Goal: Task Accomplishment & Management: Use online tool/utility

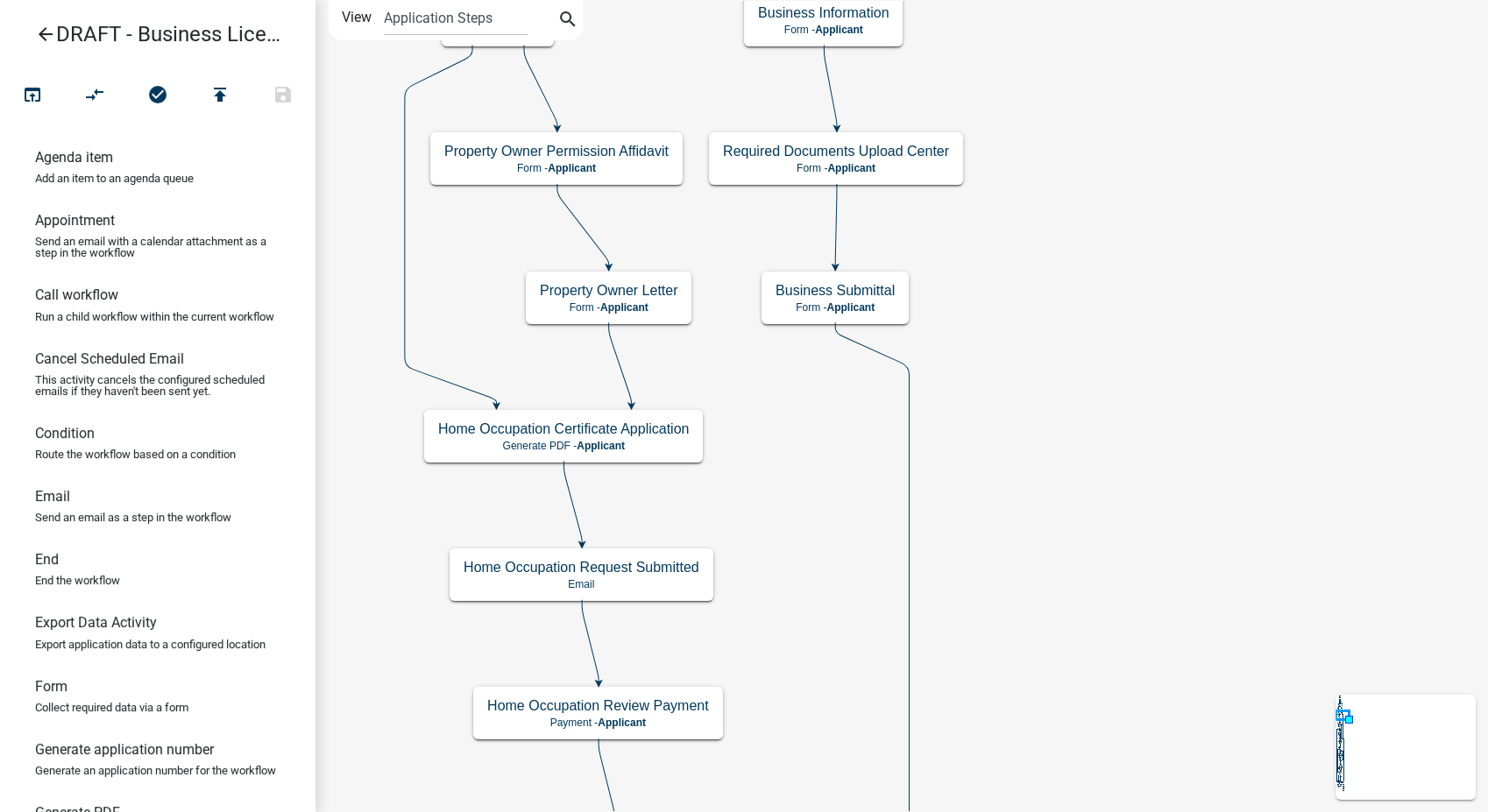
click at [40, 30] on icon "arrow_back" at bounding box center [45, 36] width 21 height 24
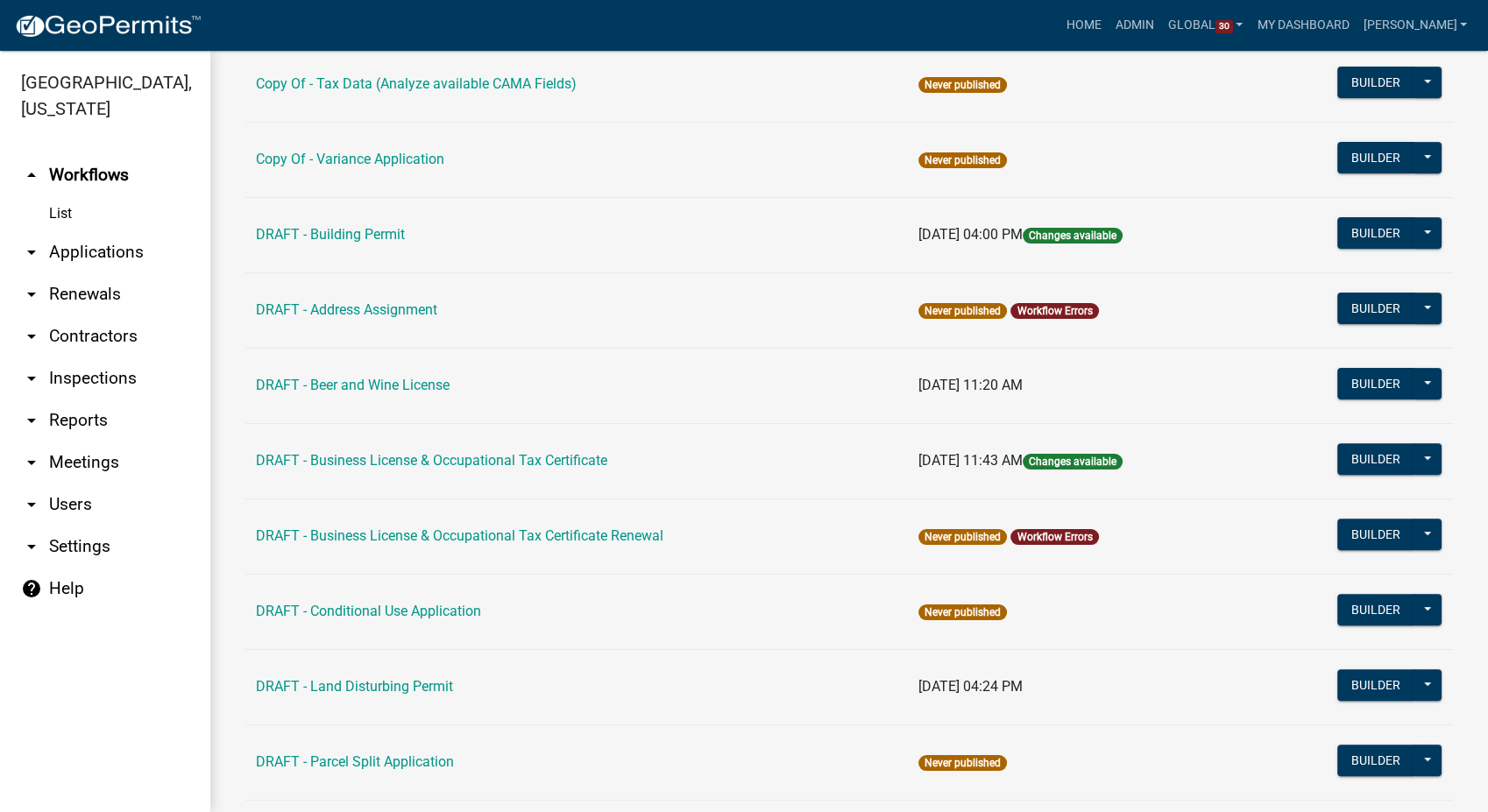
scroll to position [486, 0]
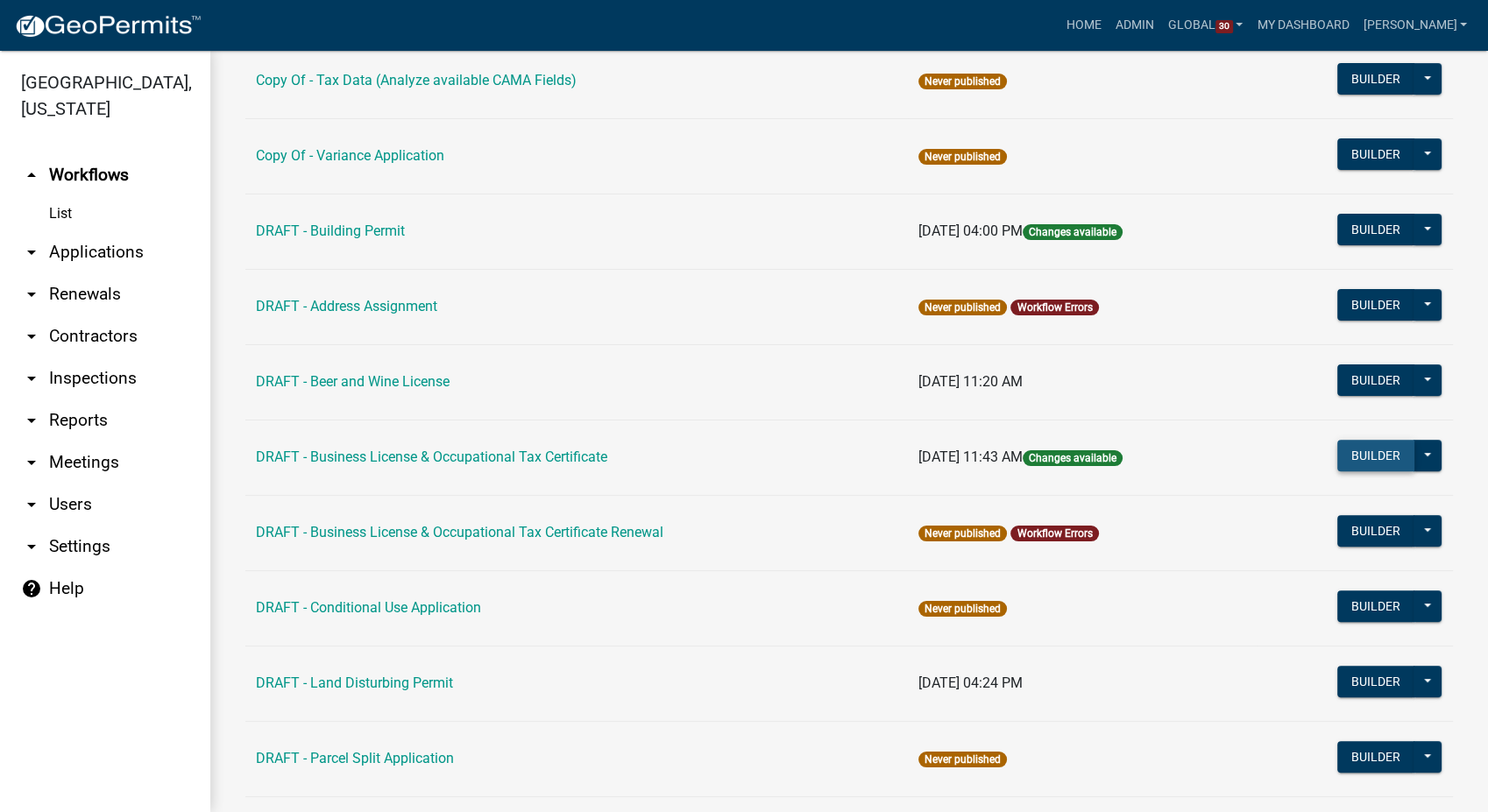
click at [1357, 449] on button "Builder" at bounding box center [1376, 455] width 77 height 32
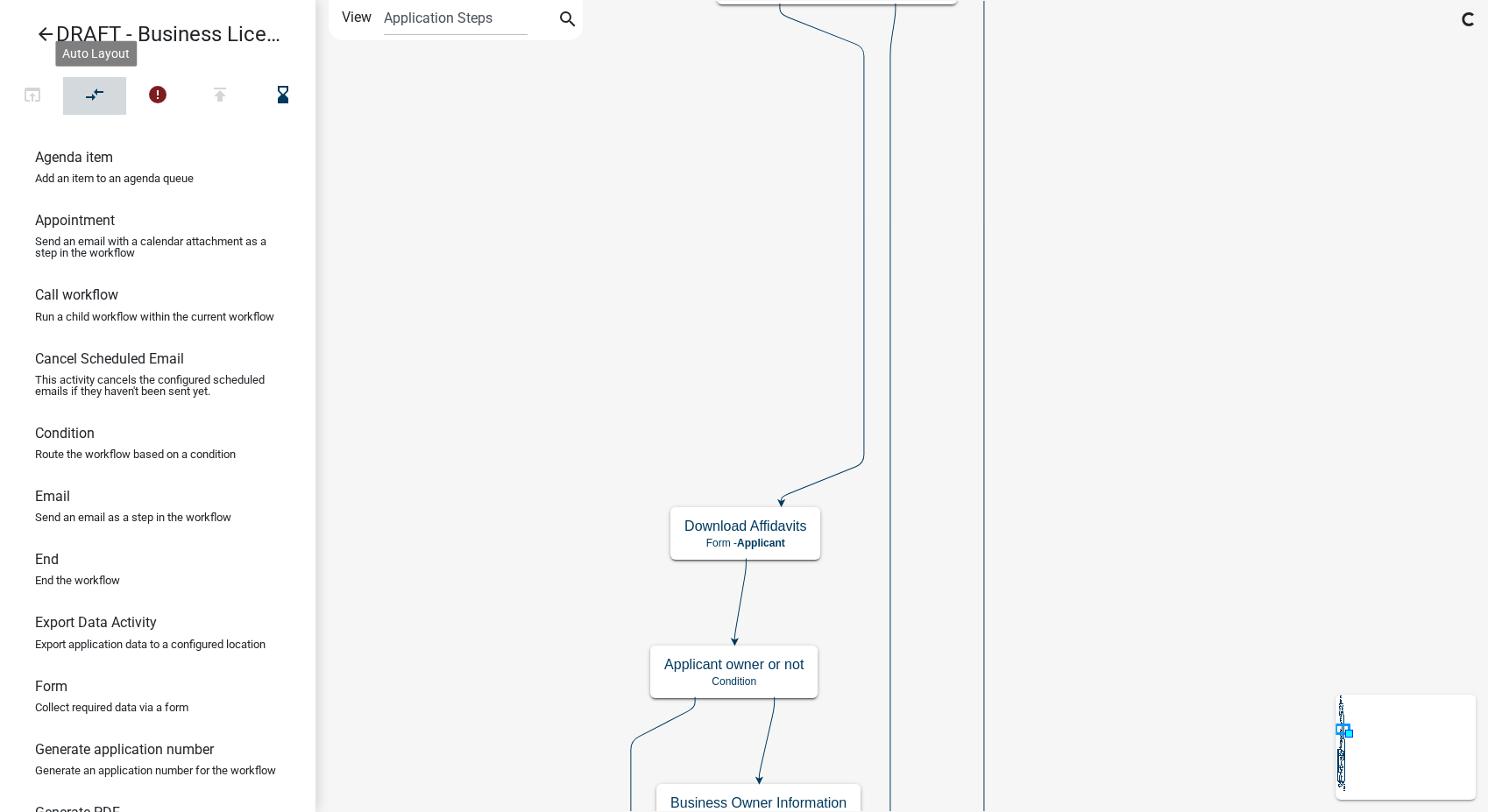
click at [85, 87] on icon "compare_arrows" at bounding box center [95, 95] width 21 height 24
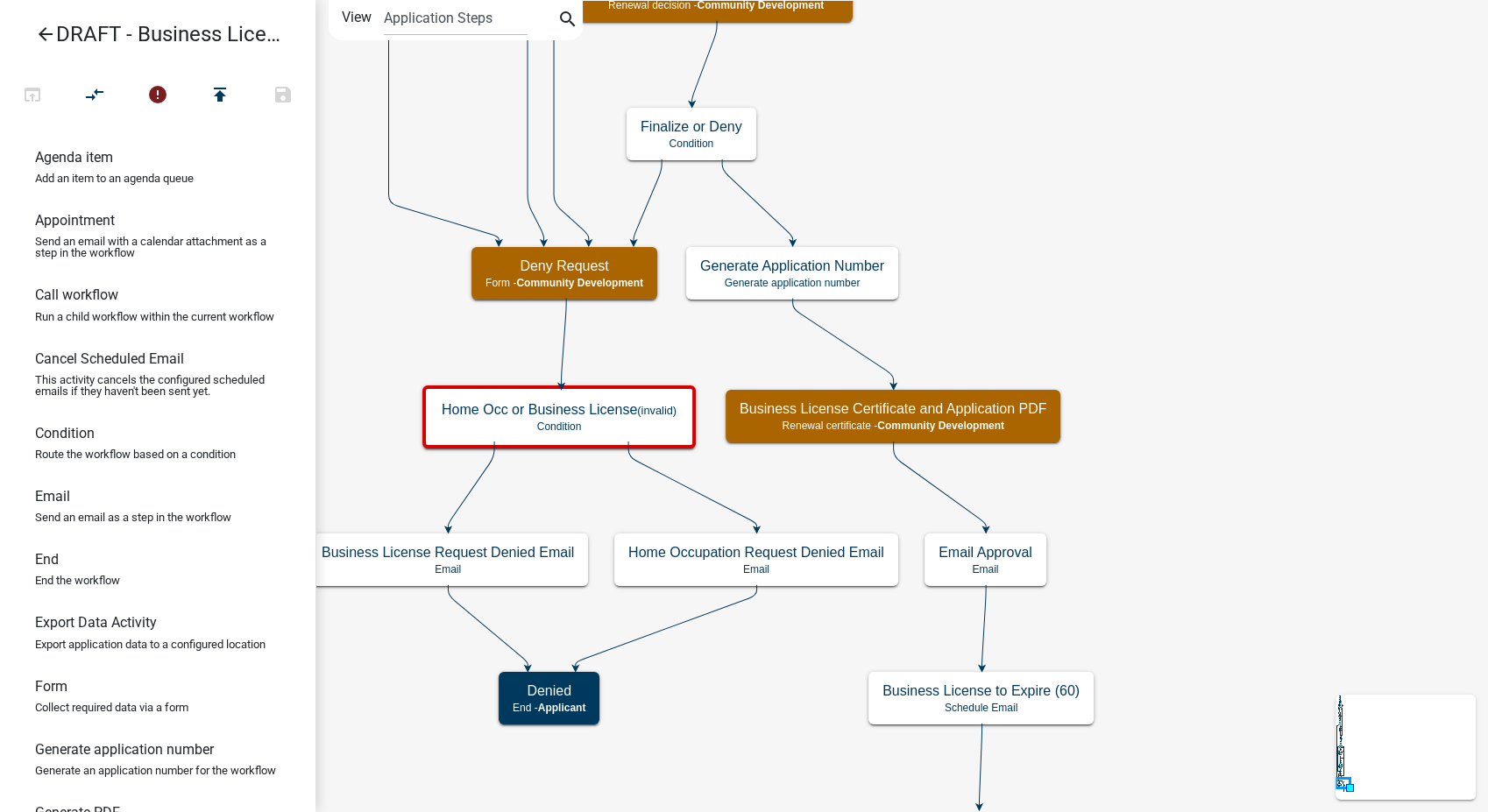
click at [1136, 184] on icon "Start Start - Applicant Notify Approvers Email Pay Fees Payment - Applicant Ema…" at bounding box center [902, 570] width 1171 height 1139
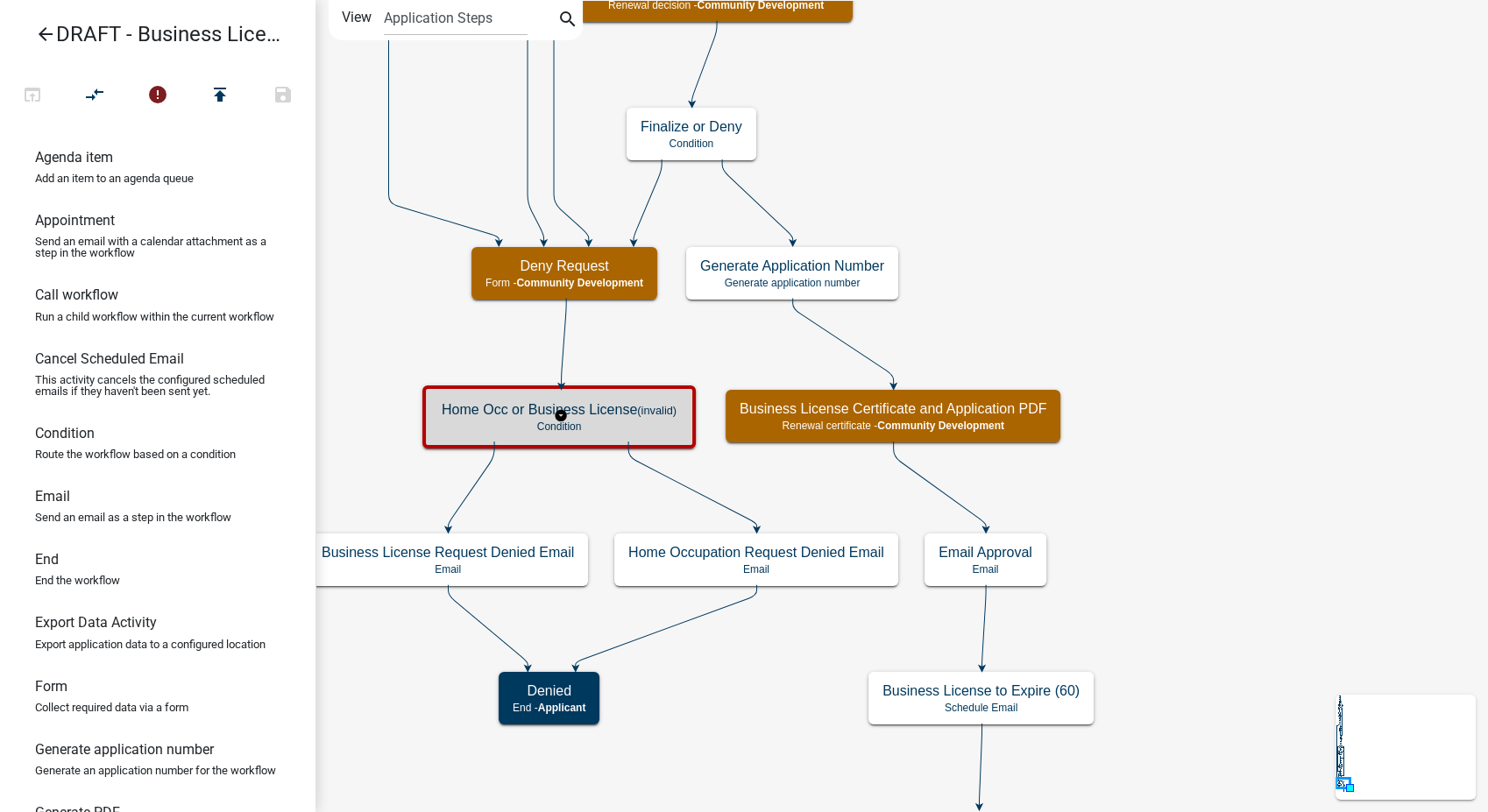
click at [610, 418] on div "Home Occ or Business License (invalid) Condition" at bounding box center [558, 417] width 263 height 53
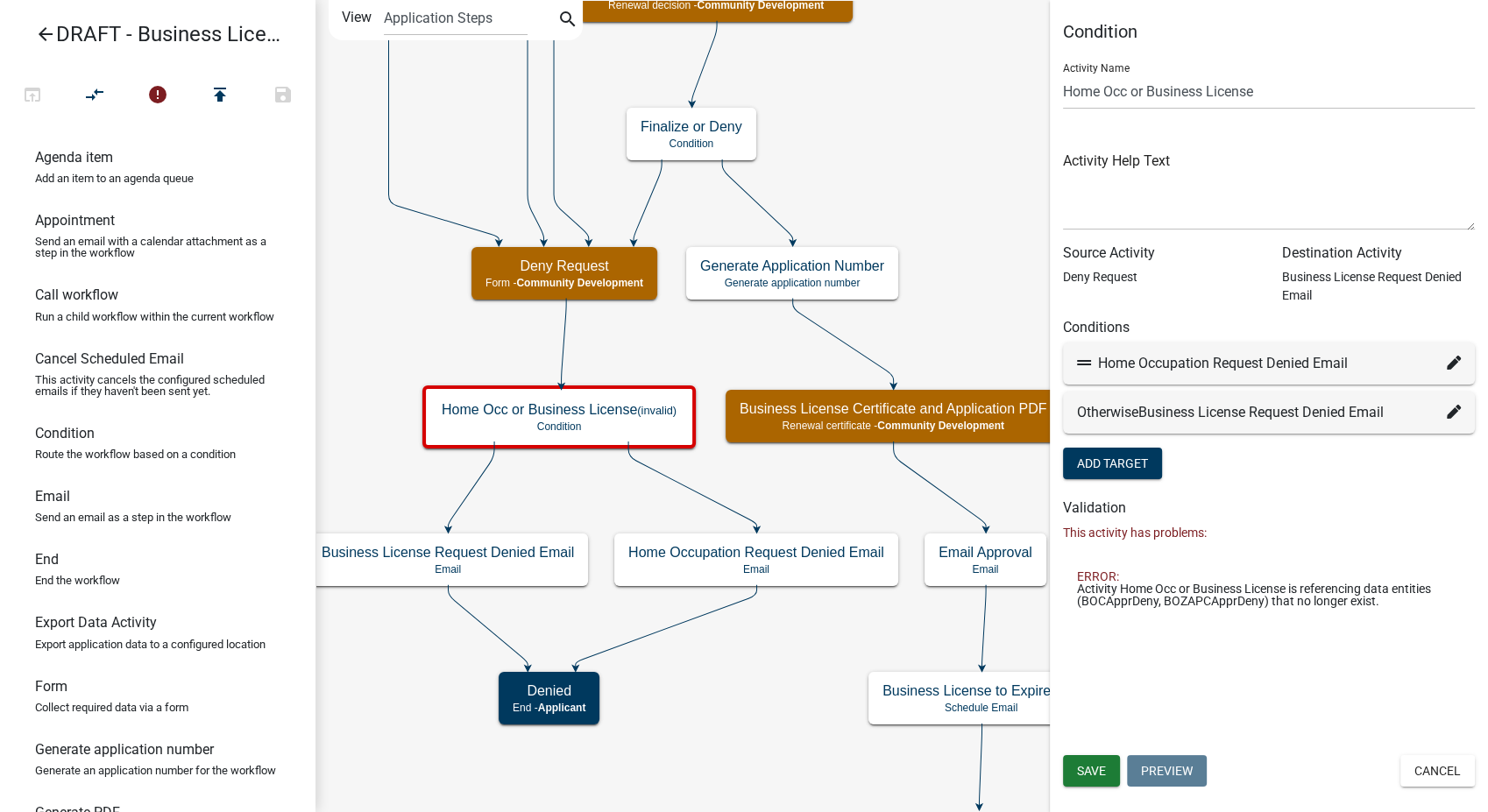
click at [1444, 367] on div "Home Occupation Request Denied Email" at bounding box center [1269, 364] width 384 height 21
click at [1448, 364] on icon at bounding box center [1453, 363] width 14 height 14
select select "41: 108a973c-a0c2-48c0-9689-a51a50ec9cb9"
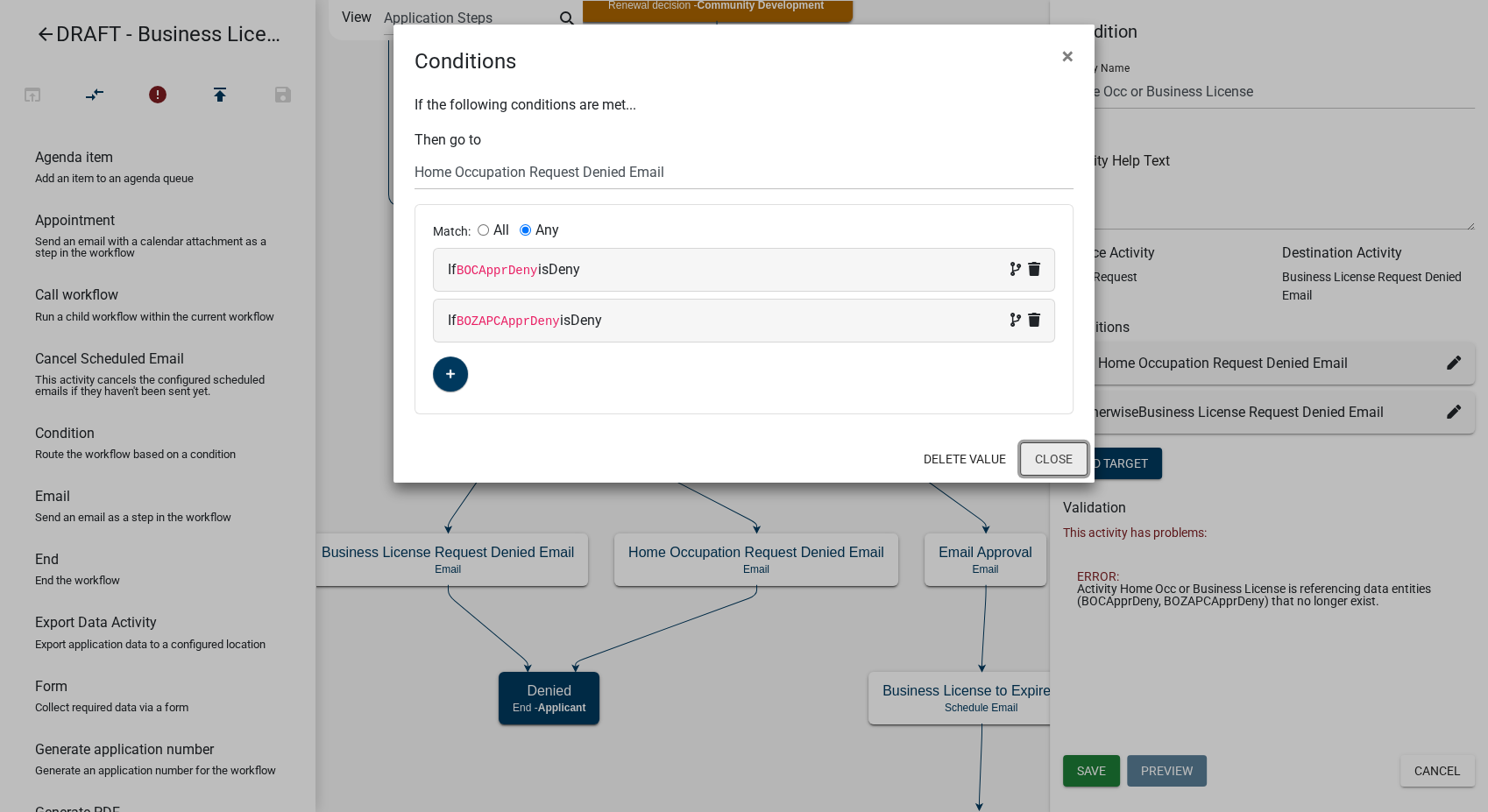
click at [1042, 451] on button "Close" at bounding box center [1054, 459] width 68 height 34
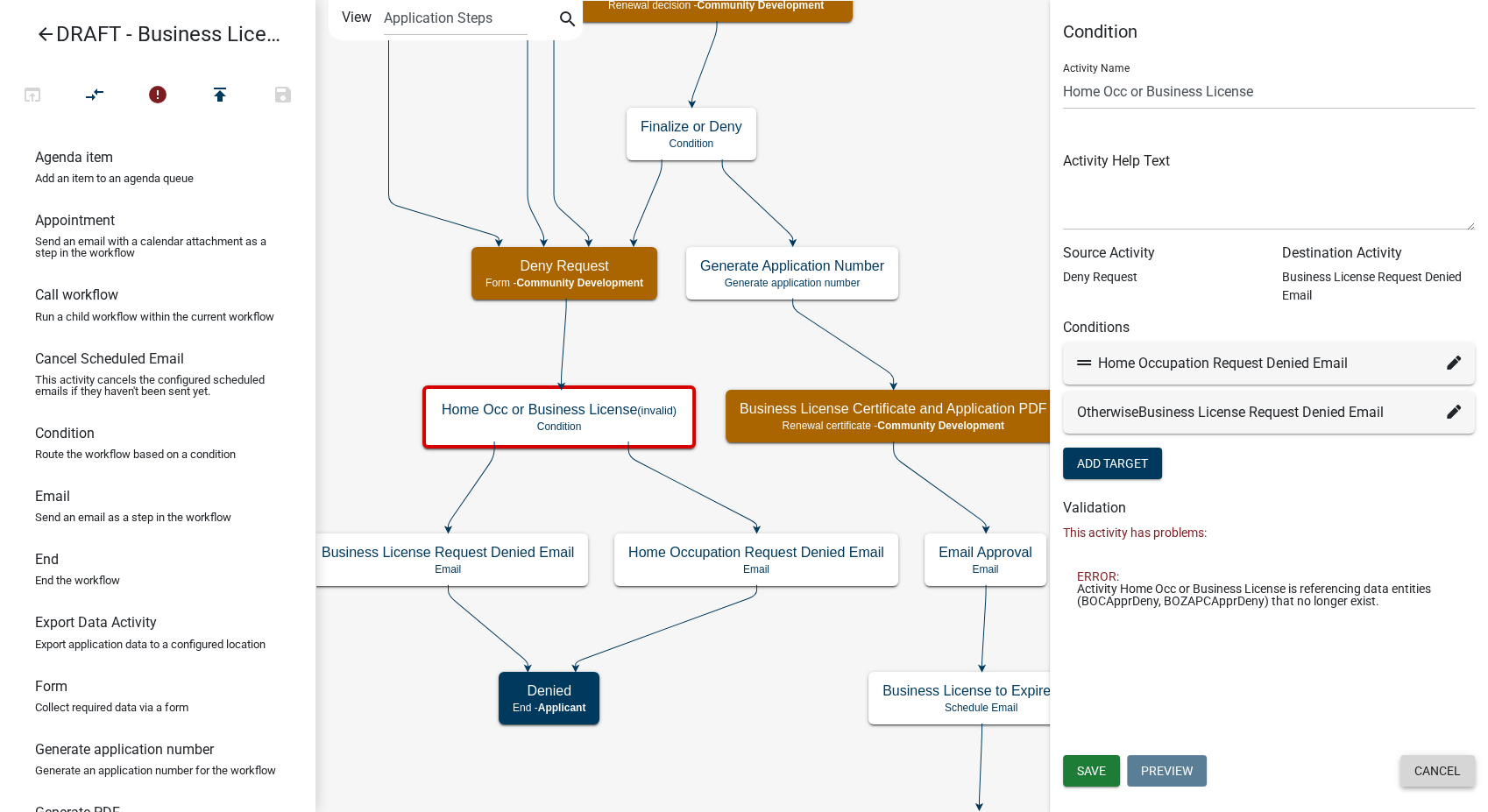
click at [1434, 772] on button "Cancel" at bounding box center [1437, 771] width 74 height 32
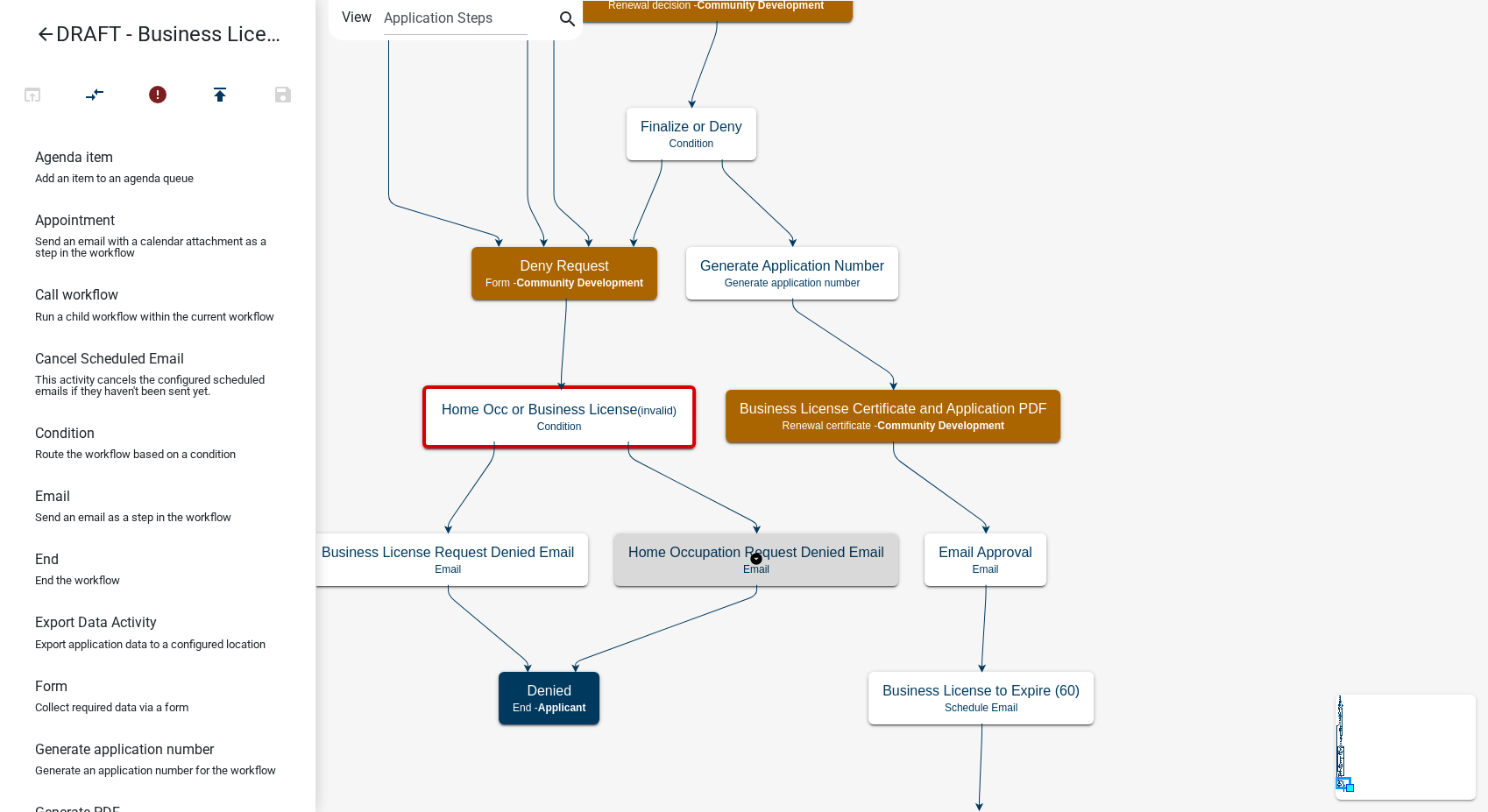
click at [820, 567] on p "Email" at bounding box center [755, 569] width 256 height 13
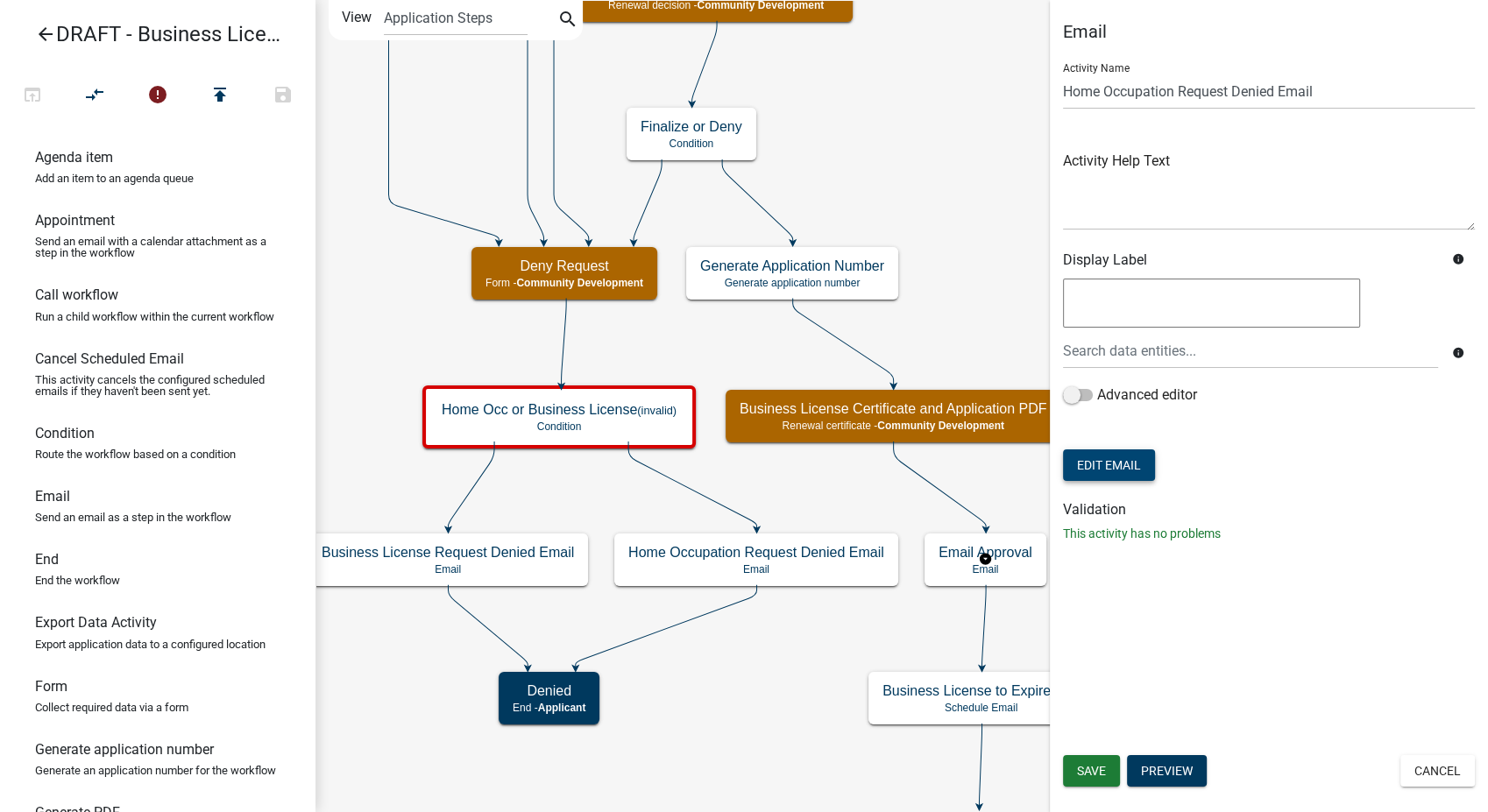
click at [1128, 465] on button "Edit Email" at bounding box center [1108, 465] width 92 height 32
select select "02716f85-b38e-4317-b3e2-b115ccb6ceee"
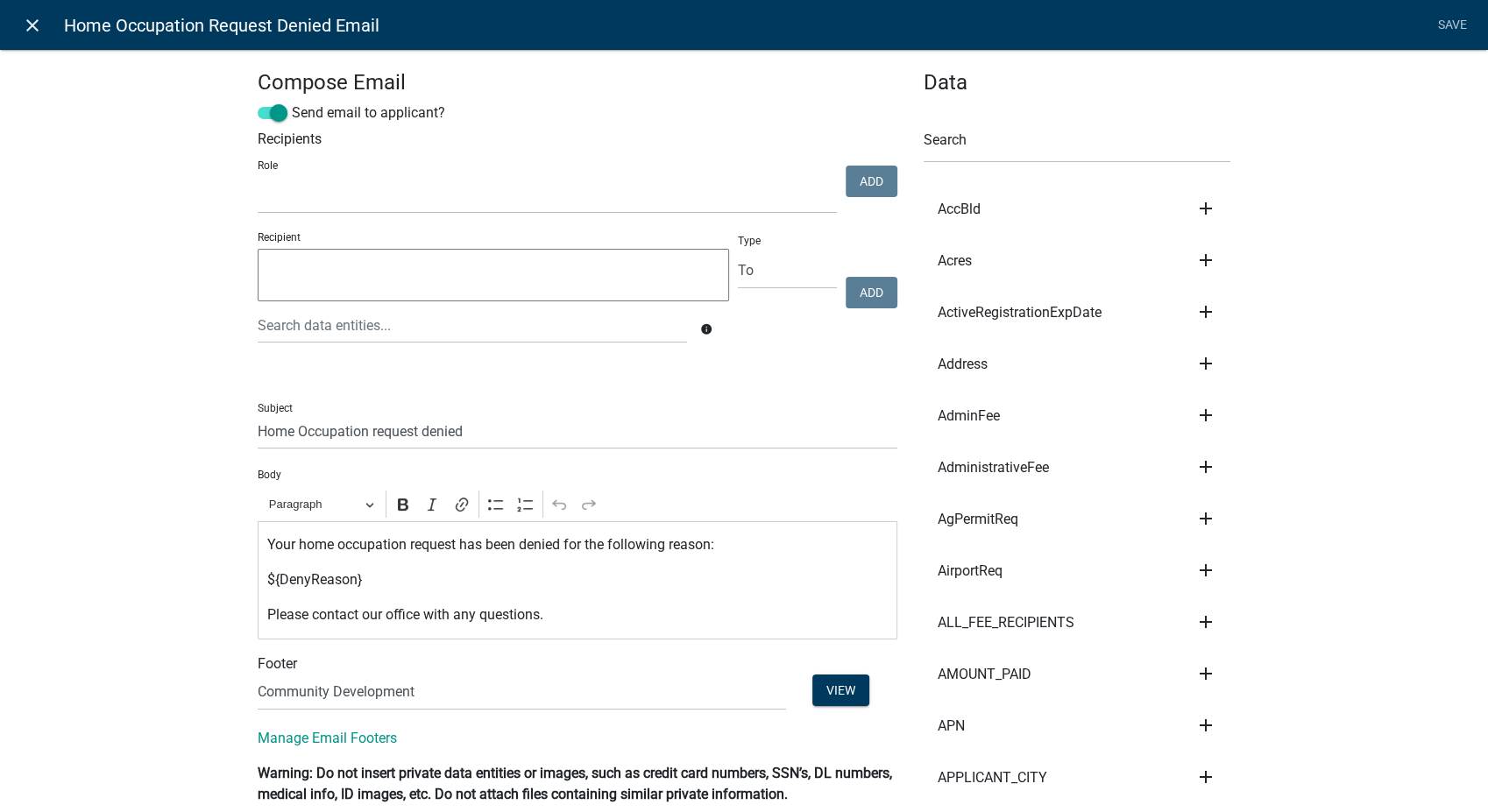
click at [35, 24] on icon "close" at bounding box center [33, 25] width 21 height 21
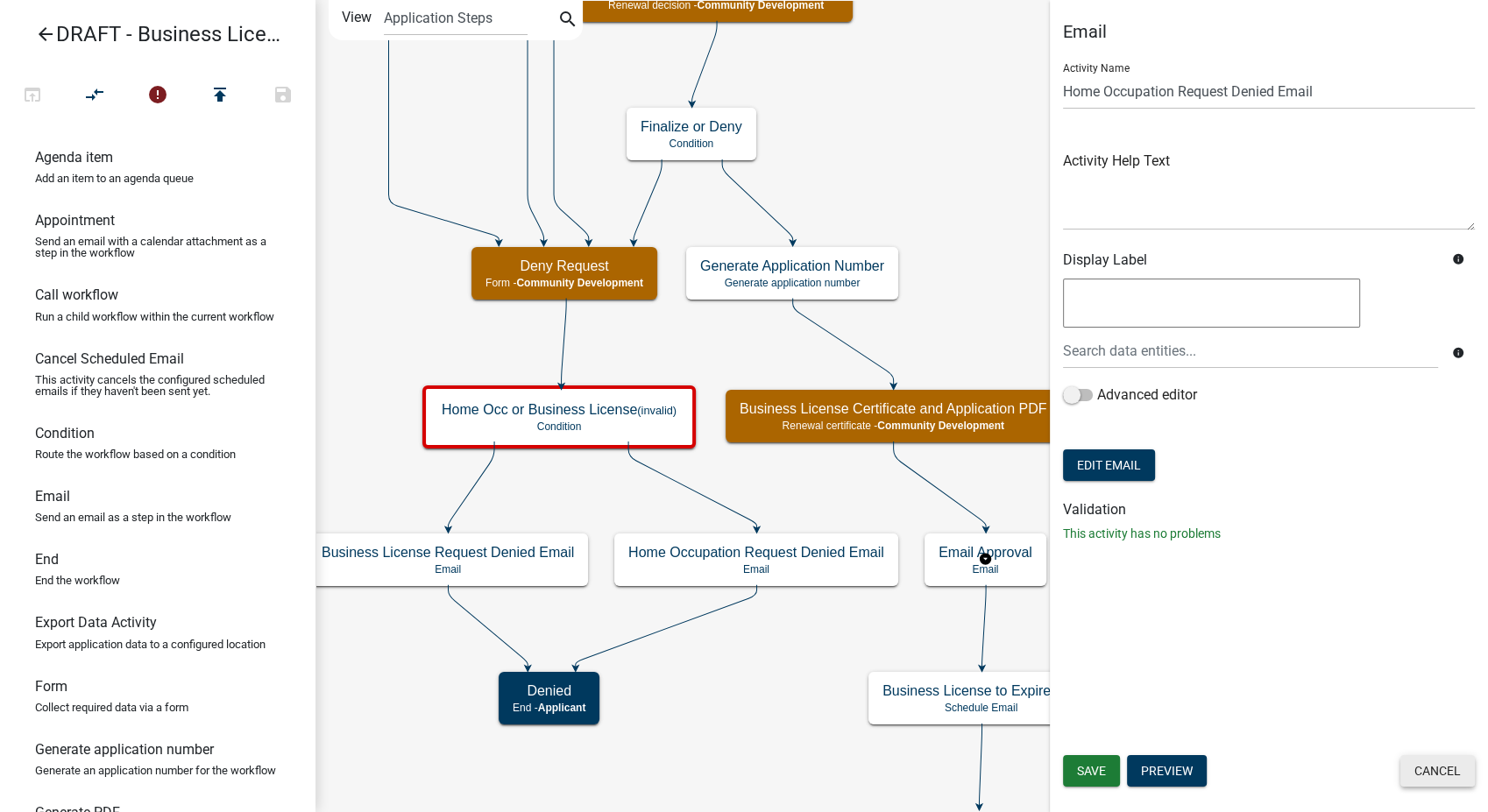
click at [1416, 777] on button "Cancel" at bounding box center [1437, 771] width 74 height 32
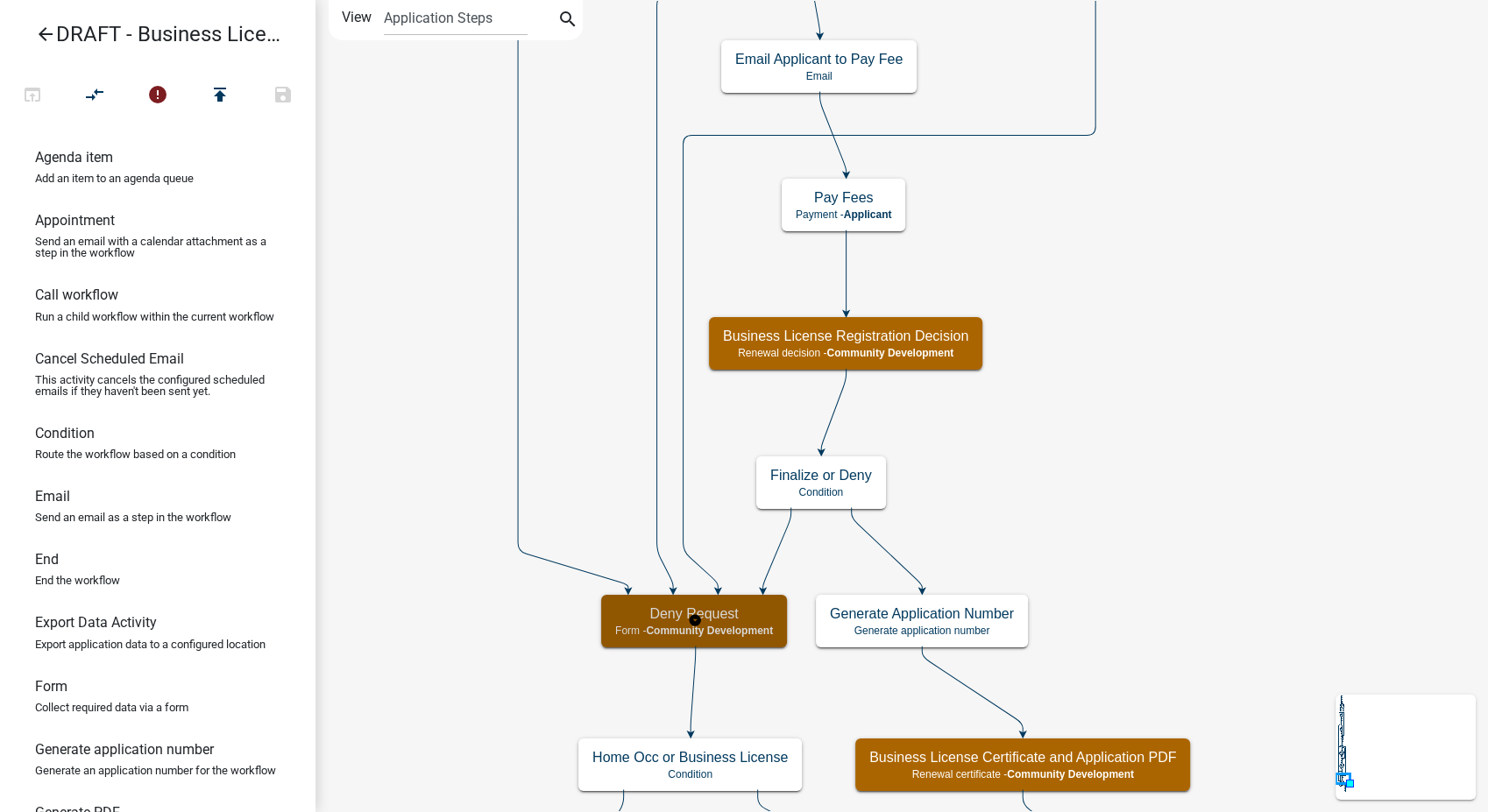
click at [738, 642] on div "Deny Request Form - Community Development" at bounding box center [693, 621] width 186 height 53
select select "66D5FF95-1CD3-428B-B9DC-D797D01D8DE2"
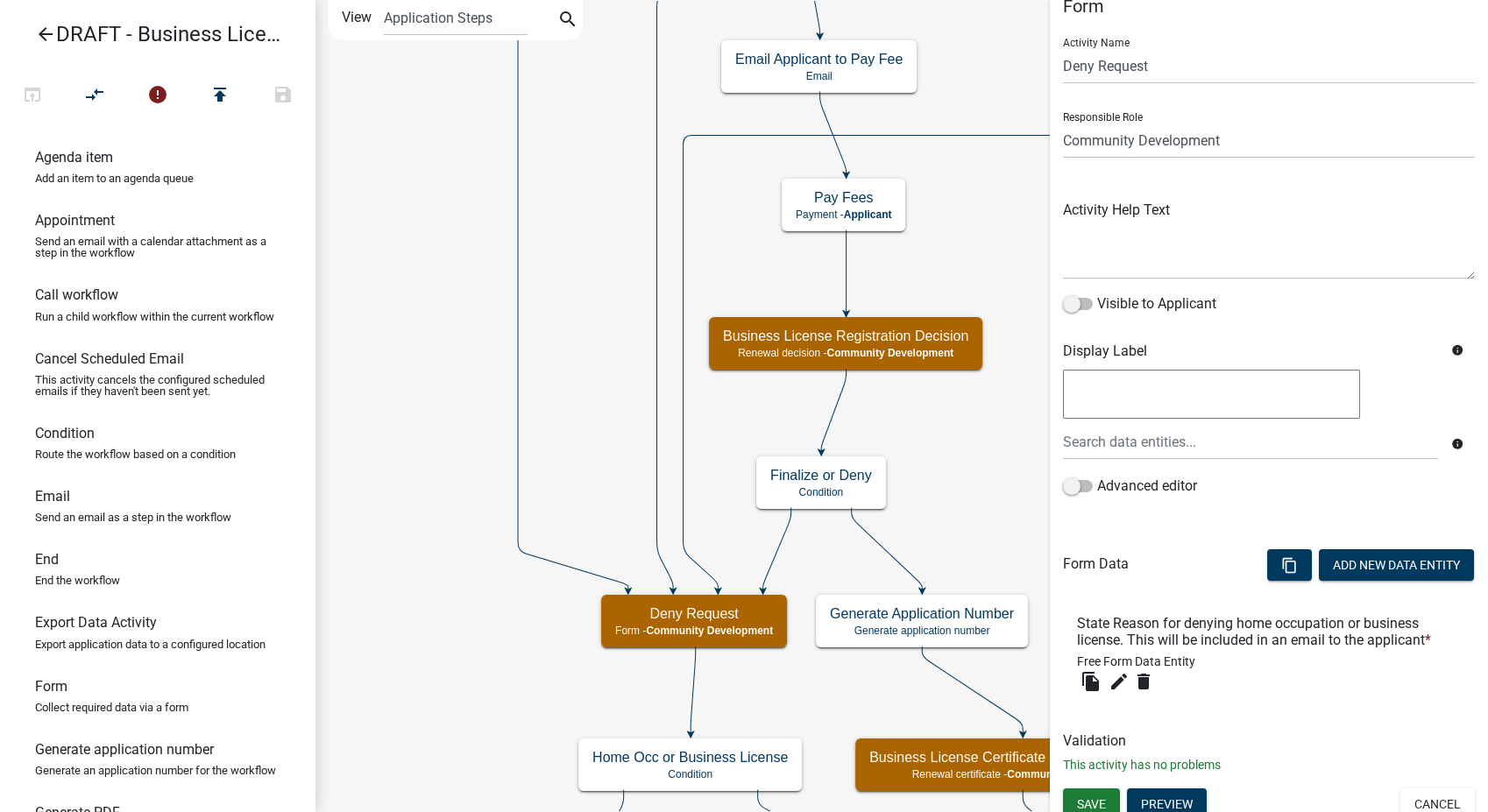
scroll to position [37, 0]
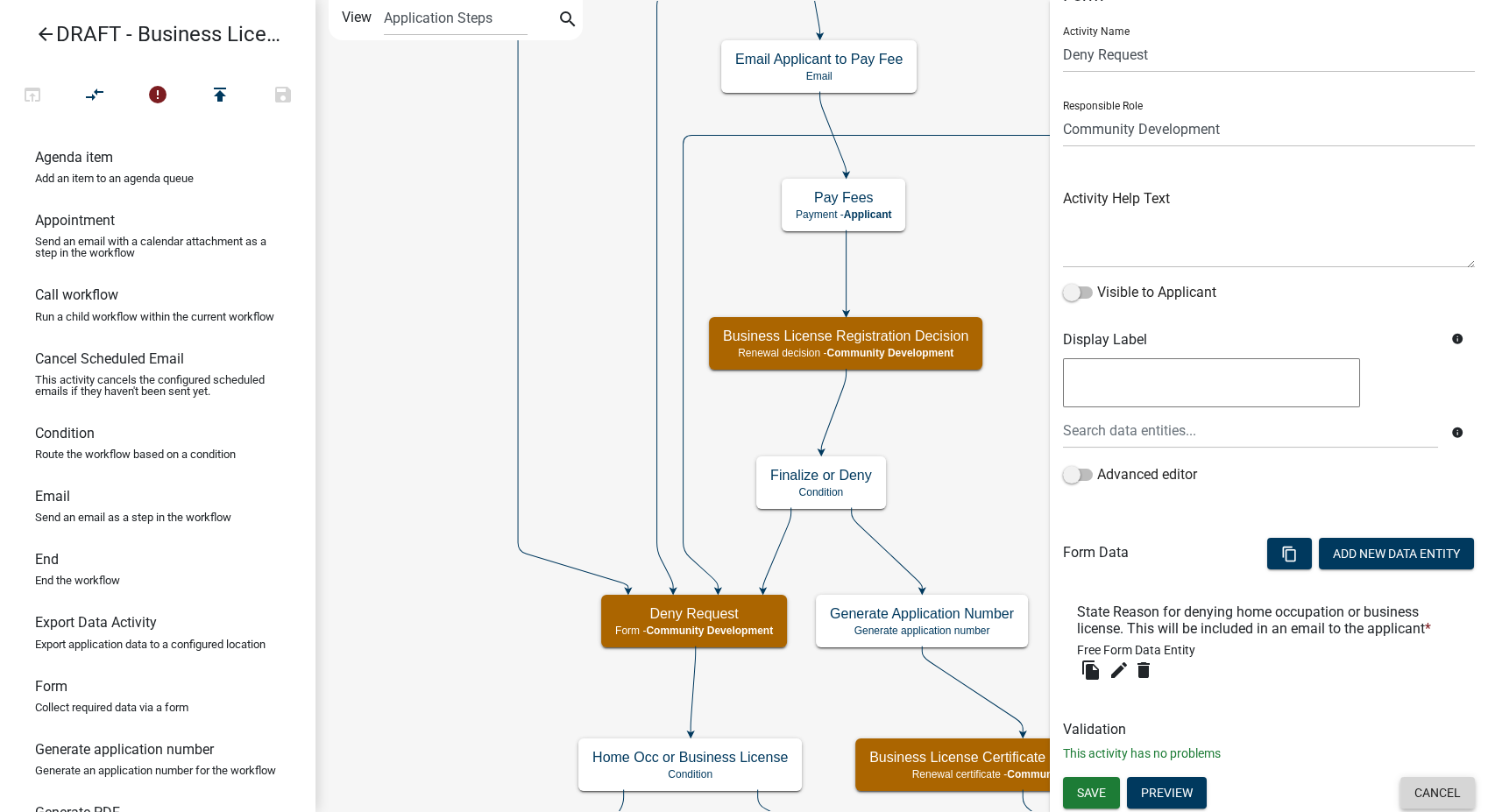
click at [1430, 796] on button "Cancel" at bounding box center [1437, 793] width 74 height 32
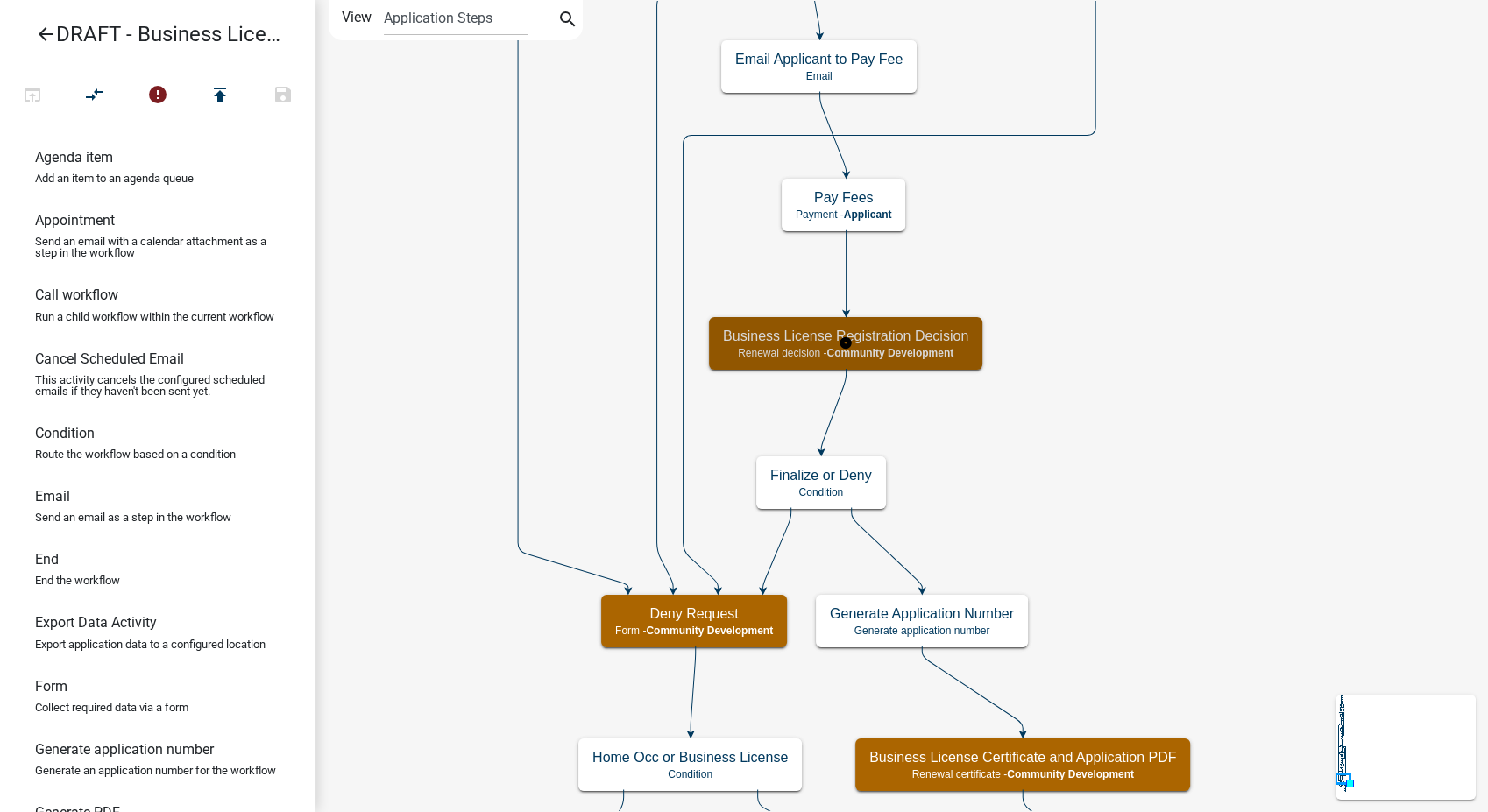
click at [961, 354] on p "Renewal decision - Community Development" at bounding box center [846, 353] width 245 height 13
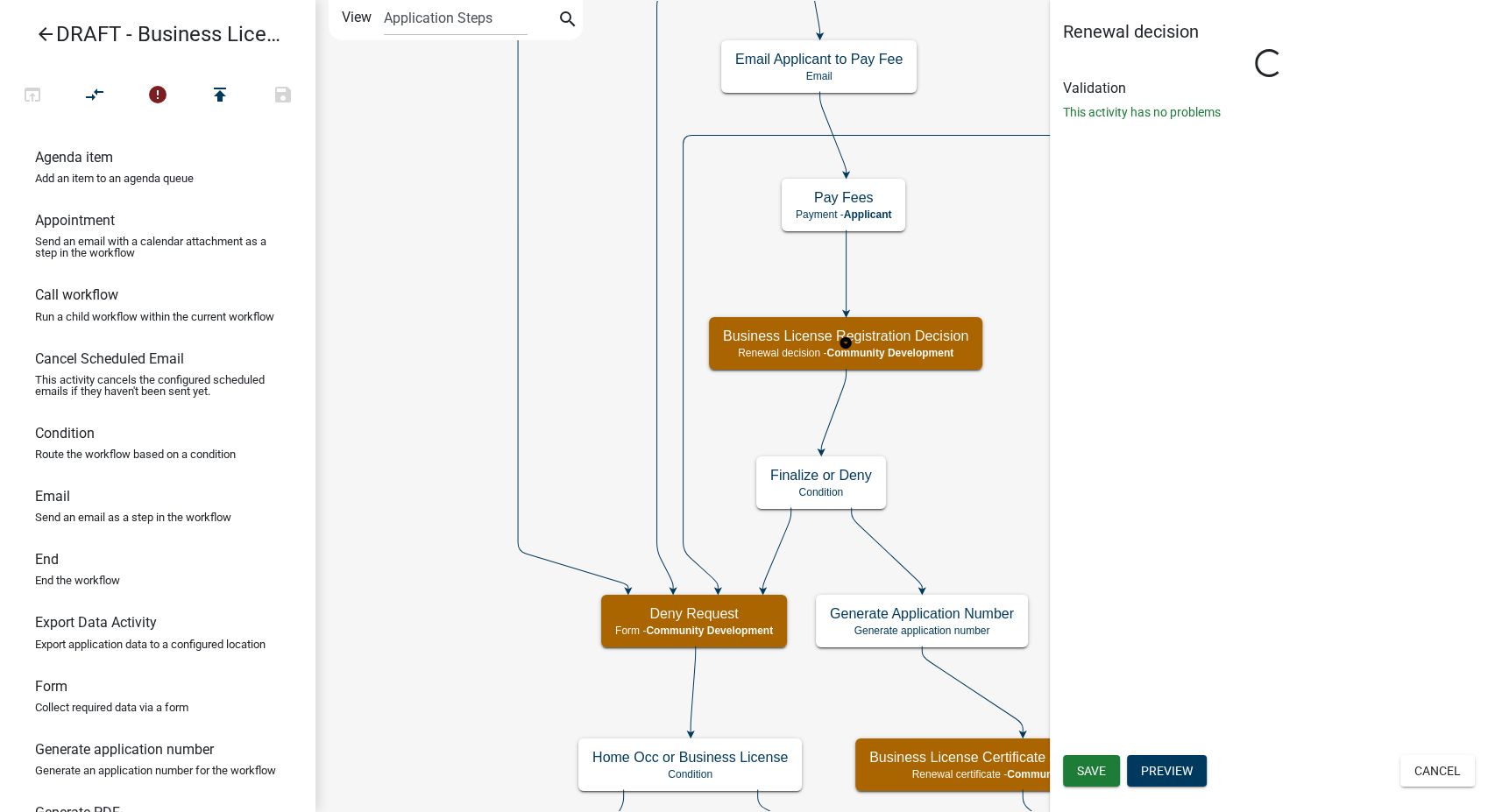
select select "66D5FF95-1CD3-428B-B9DC-D797D01D8DE2"
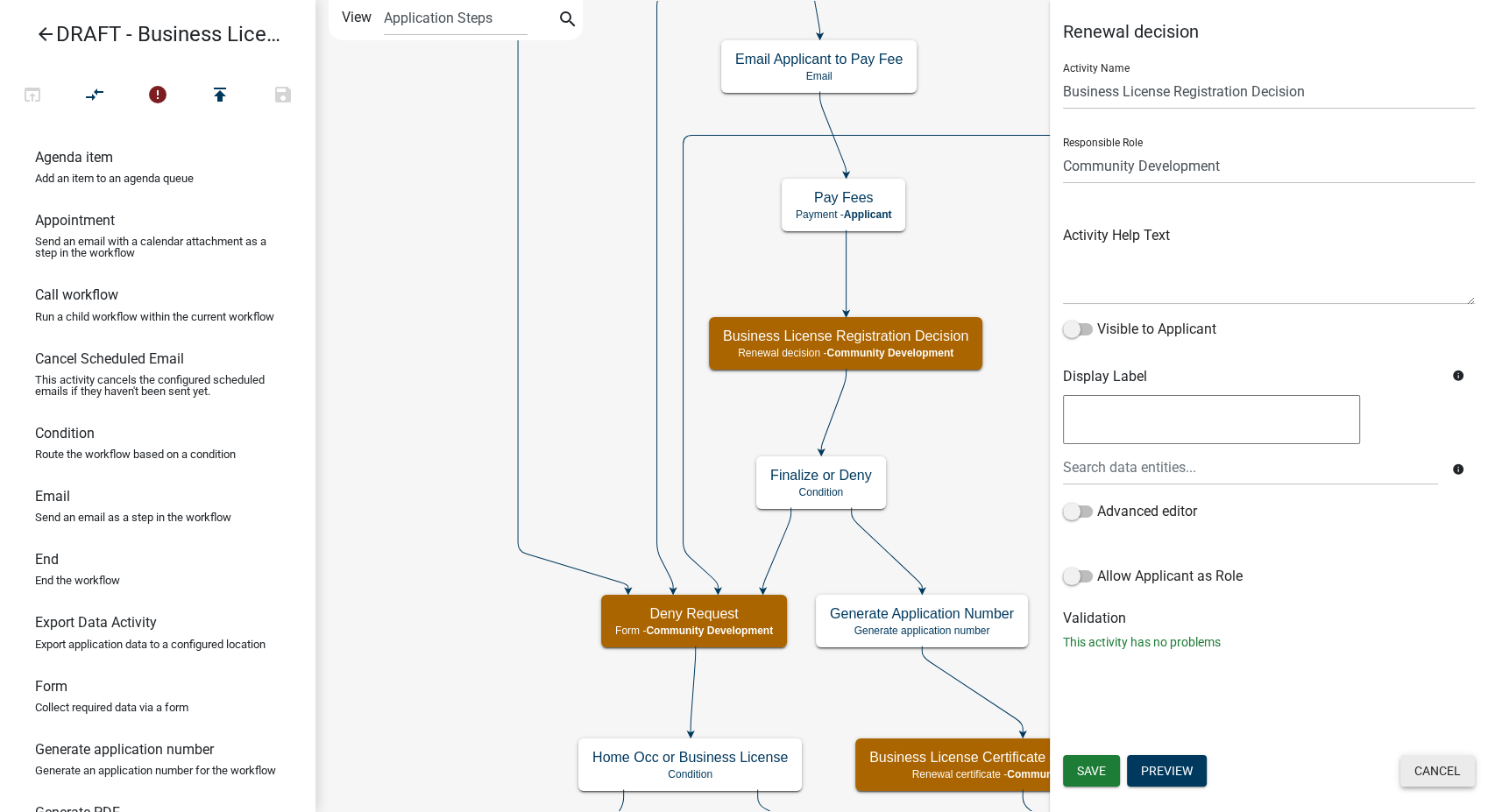
click at [1432, 758] on button "Cancel" at bounding box center [1437, 771] width 74 height 32
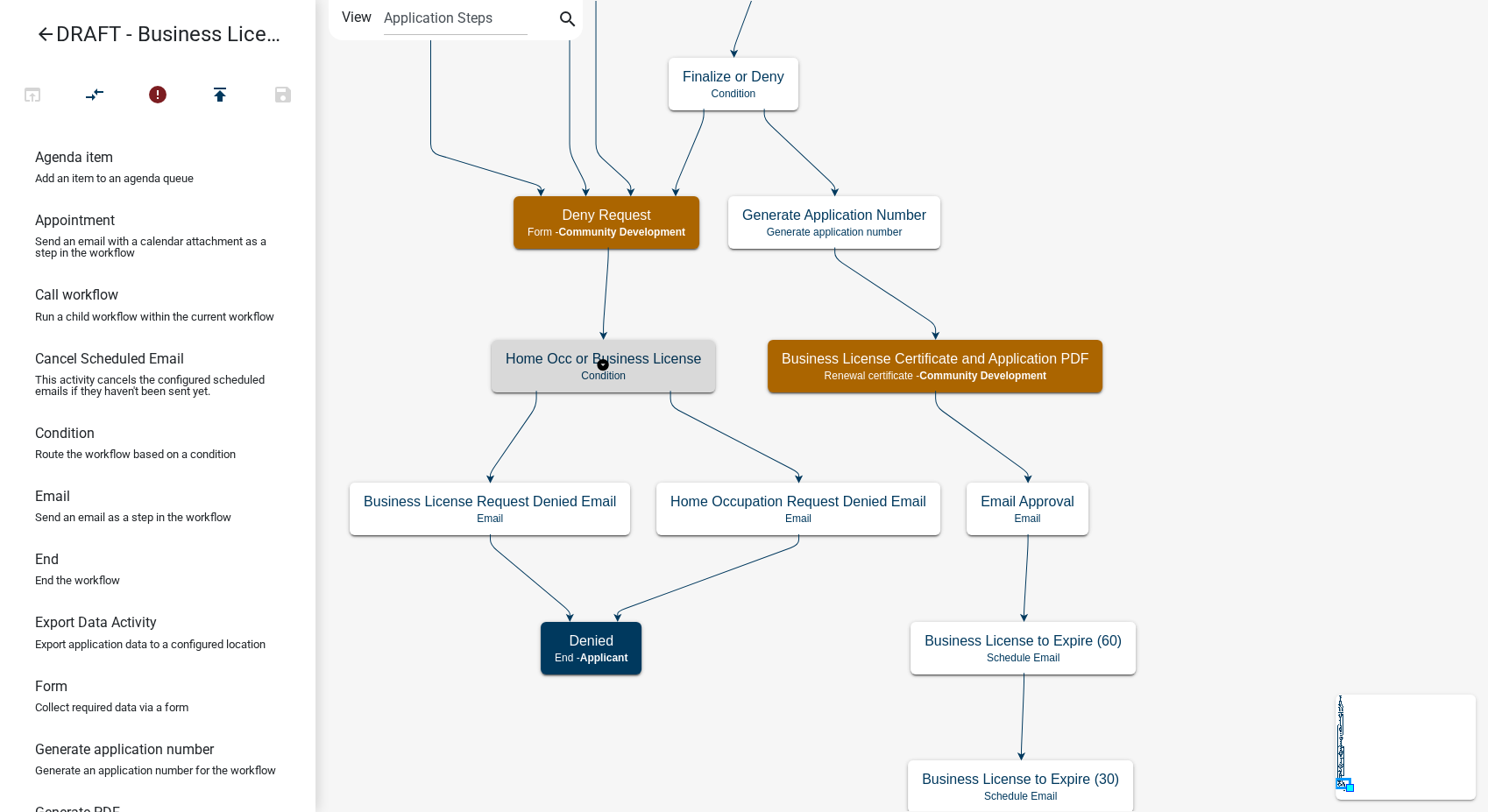
click at [648, 378] on p "Condition" at bounding box center [603, 375] width 196 height 13
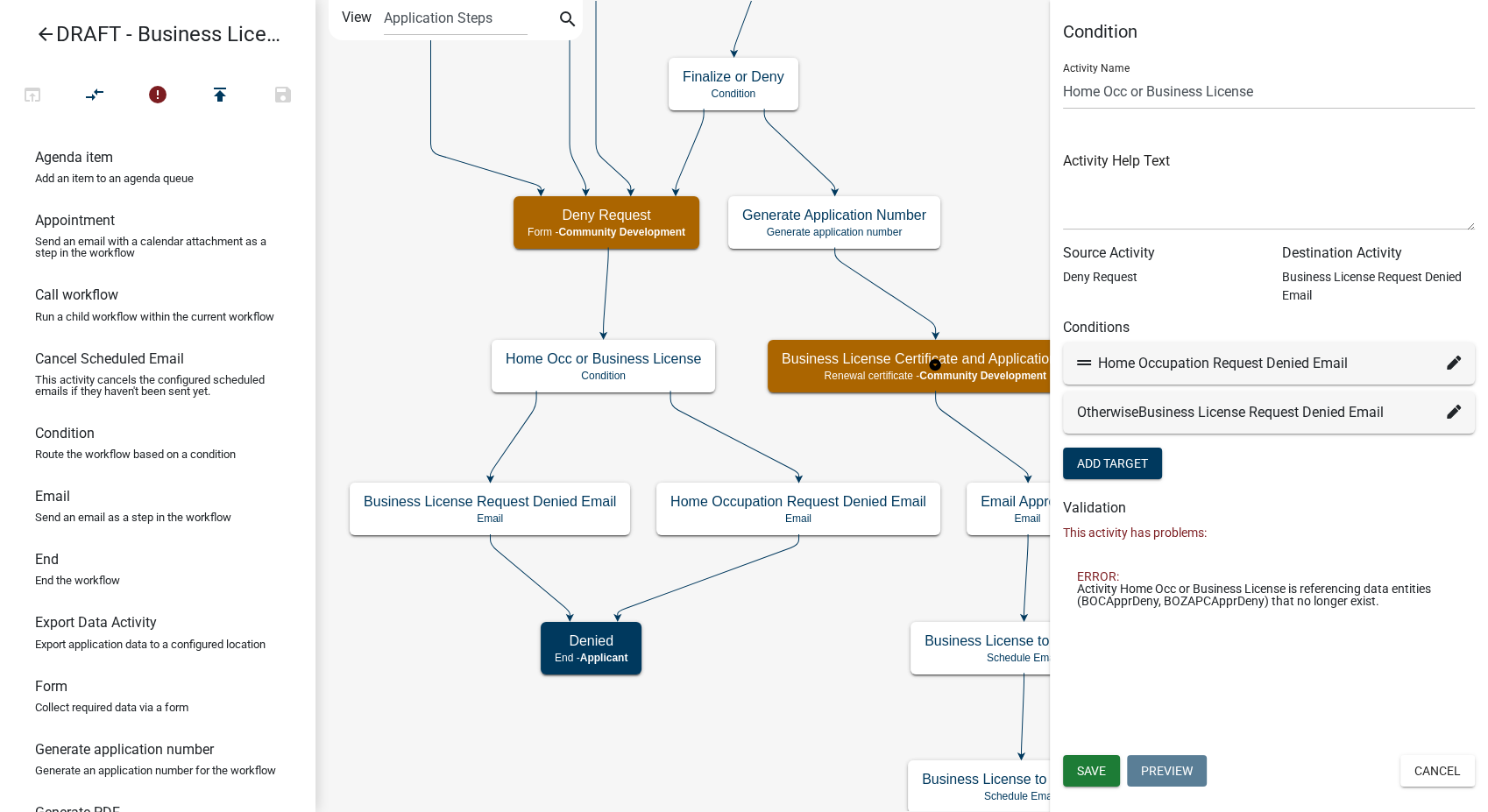
click at [1455, 359] on icon at bounding box center [1453, 363] width 14 height 14
select select "41: 108a973c-a0c2-48c0-9689-a51a50ec9cb9"
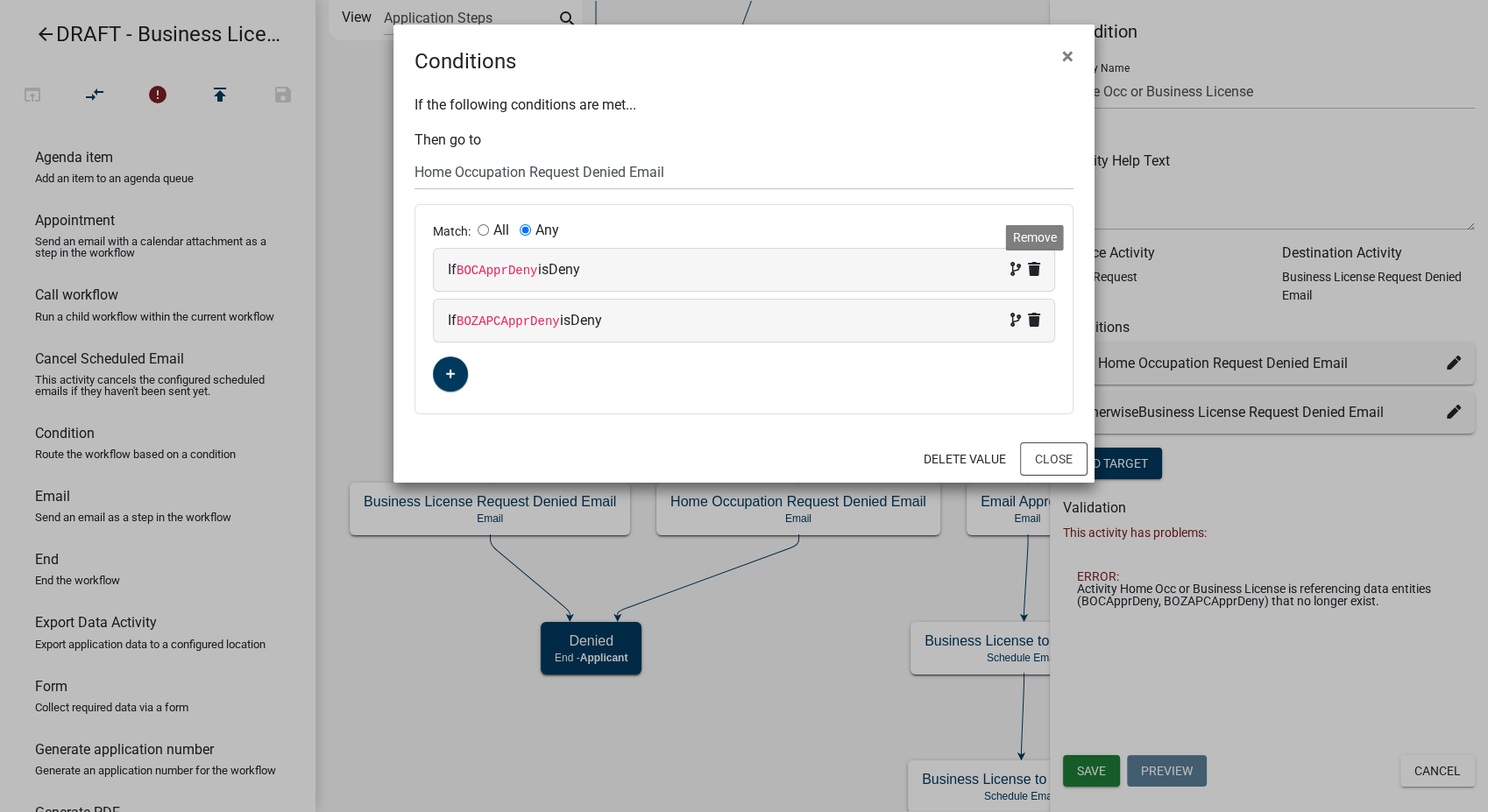
click at [1039, 265] on icon at bounding box center [1034, 269] width 13 height 14
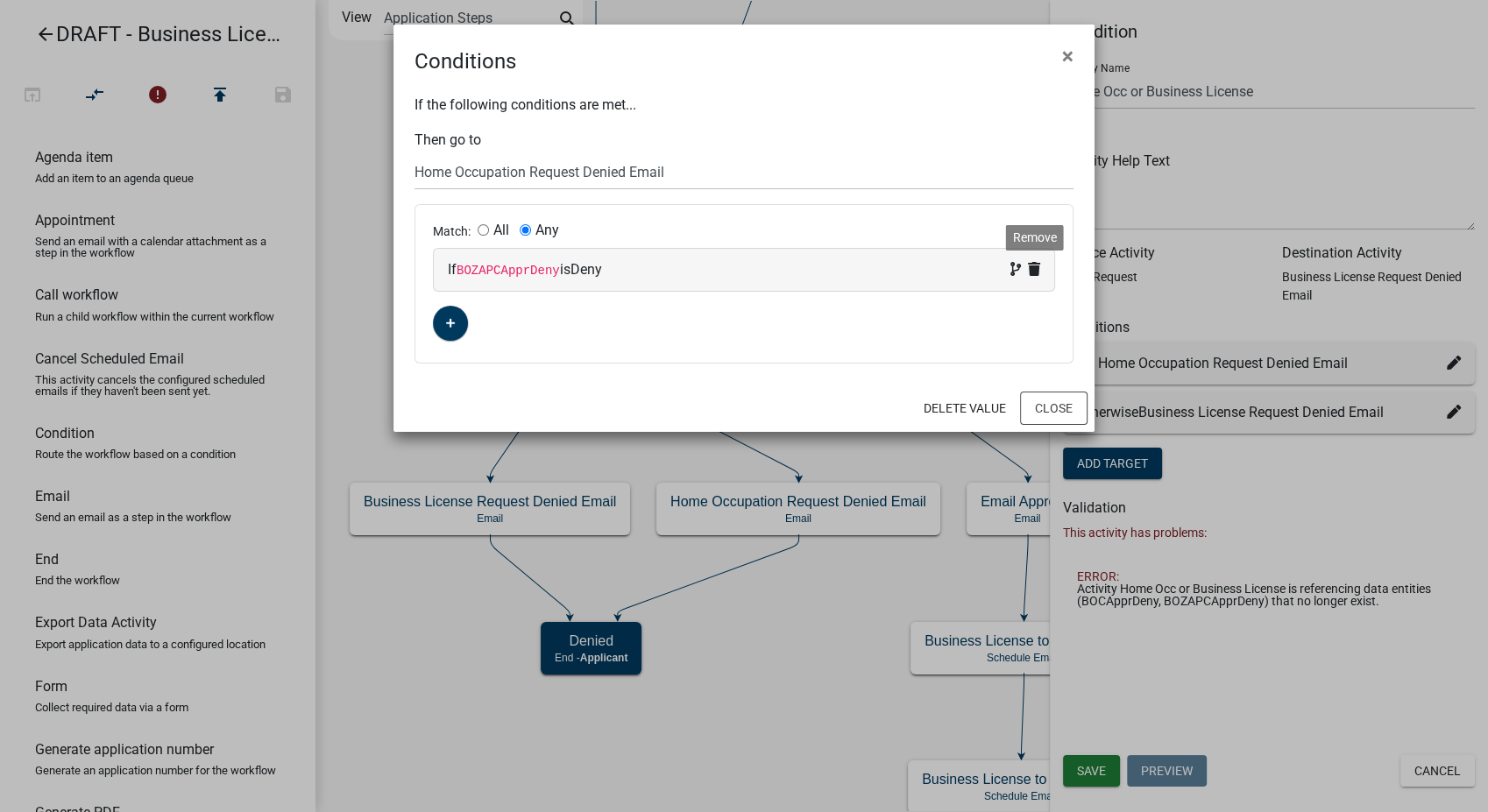
click at [1039, 265] on icon at bounding box center [1034, 269] width 13 height 14
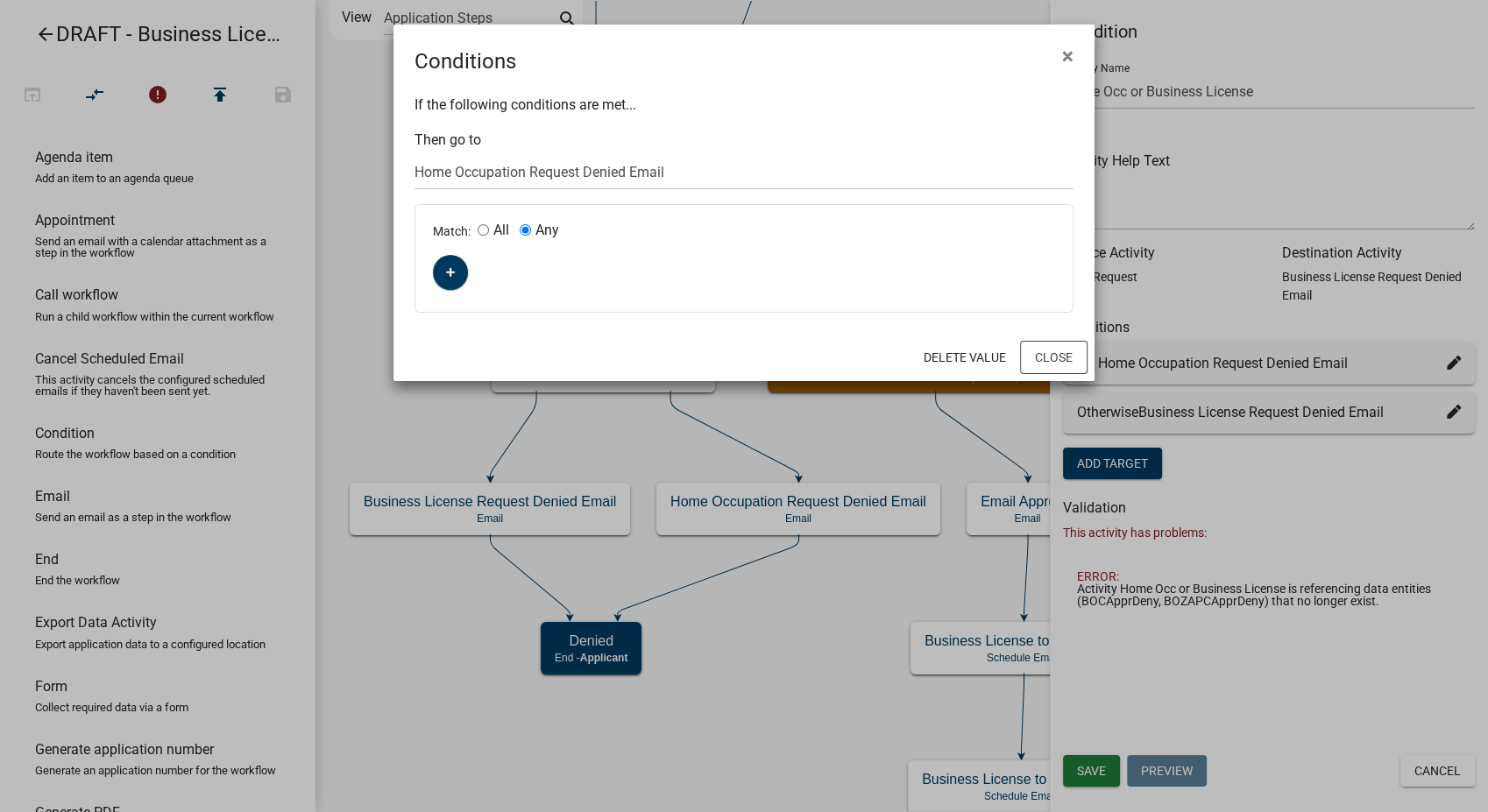
click at [484, 232] on input "All" at bounding box center [483, 230] width 12 height 12
radio input "true"
radio input "false"
drag, startPoint x: 479, startPoint y: 279, endPoint x: 489, endPoint y: 280, distance: 10.0
click at [489, 280] on div "Match: All Any" at bounding box center [744, 258] width 657 height 107
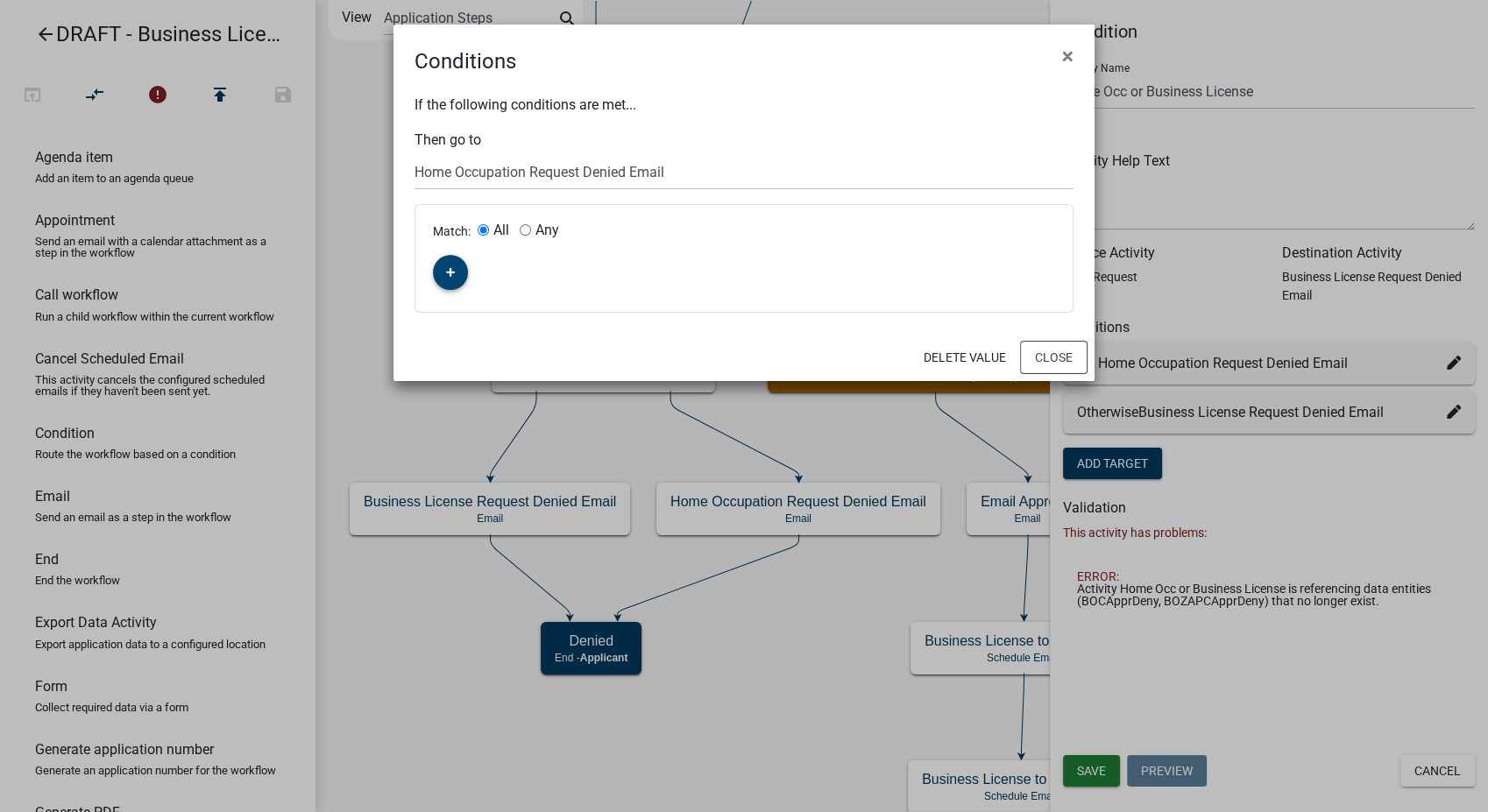
click at [445, 276] on button "button" at bounding box center [450, 272] width 35 height 35
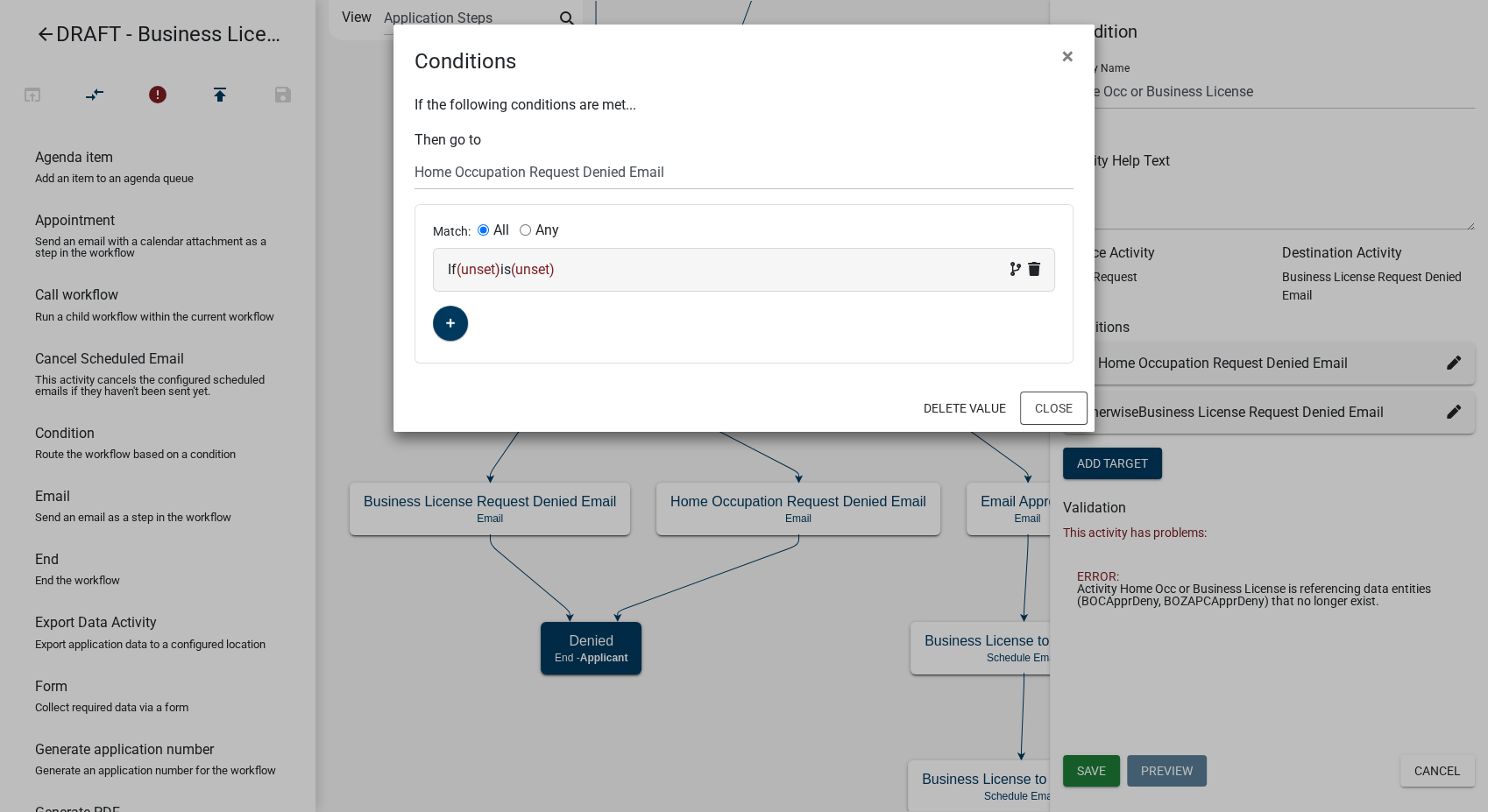
click at [657, 266] on div "If (unset) is (unset)" at bounding box center [744, 270] width 592 height 21
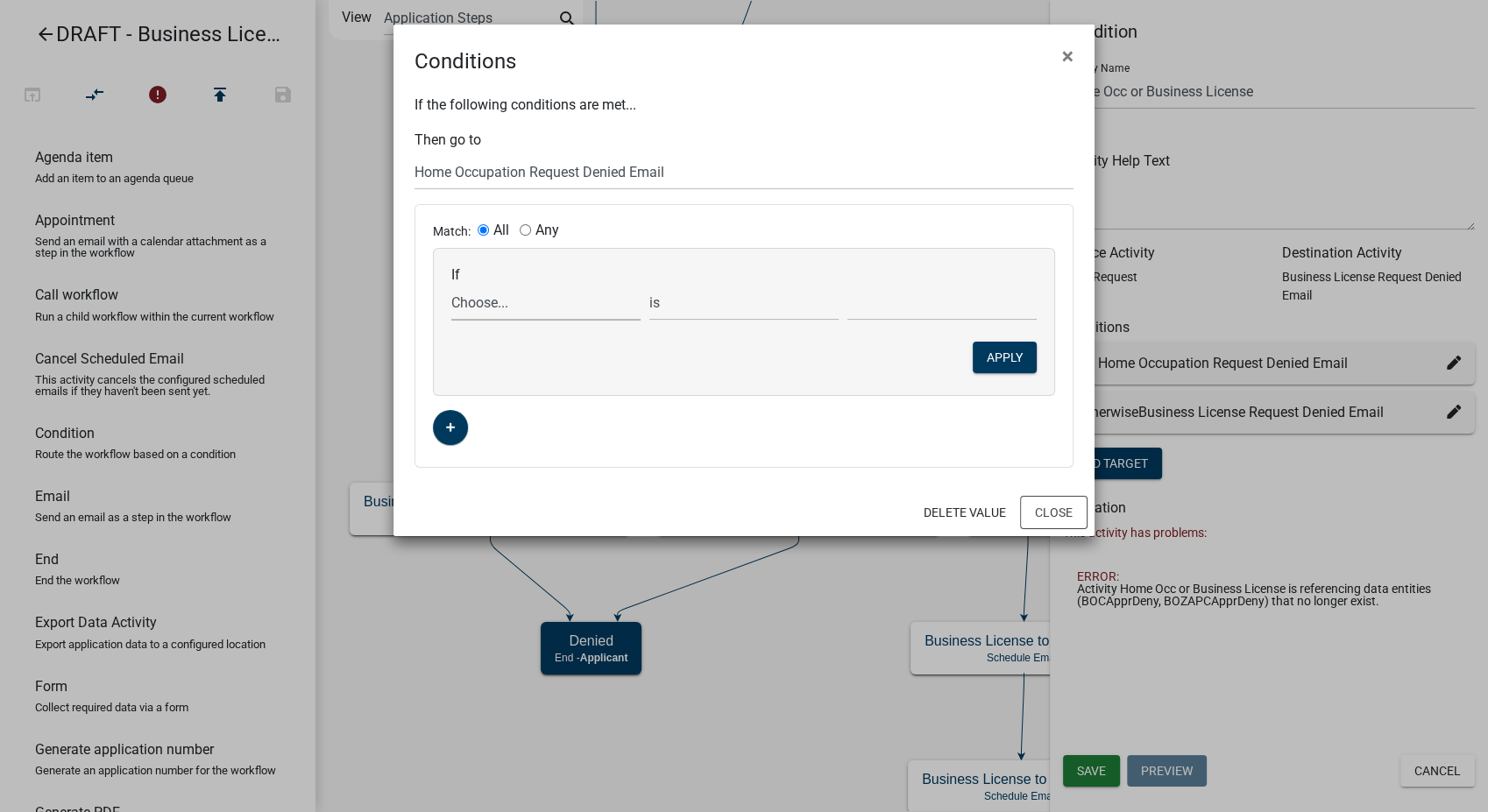
click at [500, 302] on select "Choose... AccBld Acres ActiveRegistrationExpDate AddReq Address AdjacentHeader …" at bounding box center [546, 302] width 189 height 36
click at [552, 307] on select "Choose... AccBld Acres ActiveRegistrationExpDate AddReq Address AdjacentHeader …" at bounding box center [546, 302] width 189 height 36
select select "113: HomeOccupation"
click at [451, 284] on select "Choose... AccBld Acres ActiveRegistrationExpDate AddReq Address AdjacentHeader …" at bounding box center [546, 302] width 189 height 36
click at [901, 304] on select "Choose... No - Other Yes - From a Home Occupation" at bounding box center [942, 302] width 189 height 36
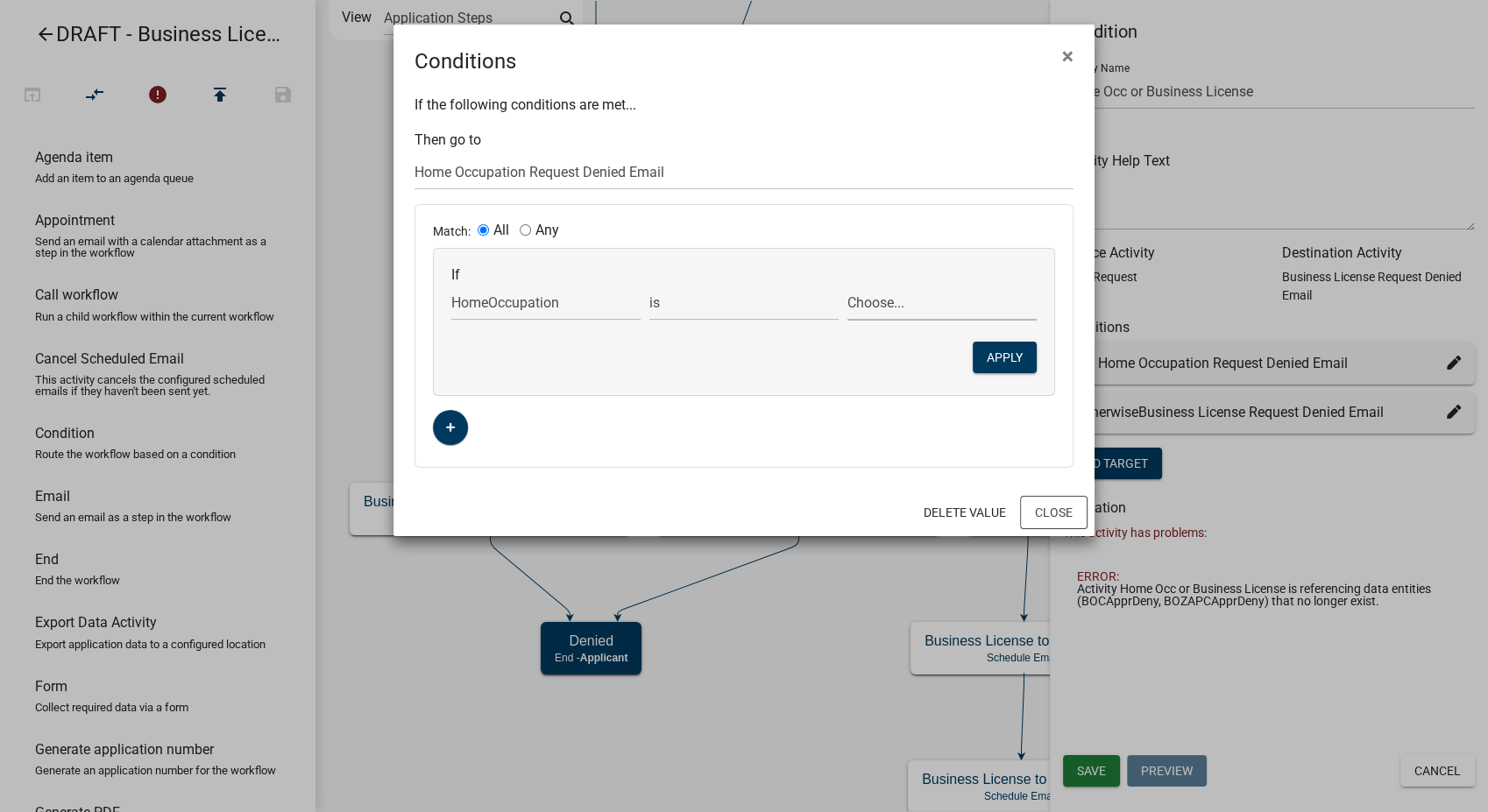
select select "2: Home Occupation"
click at [848, 284] on select "Choose... No - Other Yes - From a Home Occupation" at bounding box center [942, 302] width 189 height 36
click at [987, 360] on button "Apply" at bounding box center [1005, 357] width 64 height 32
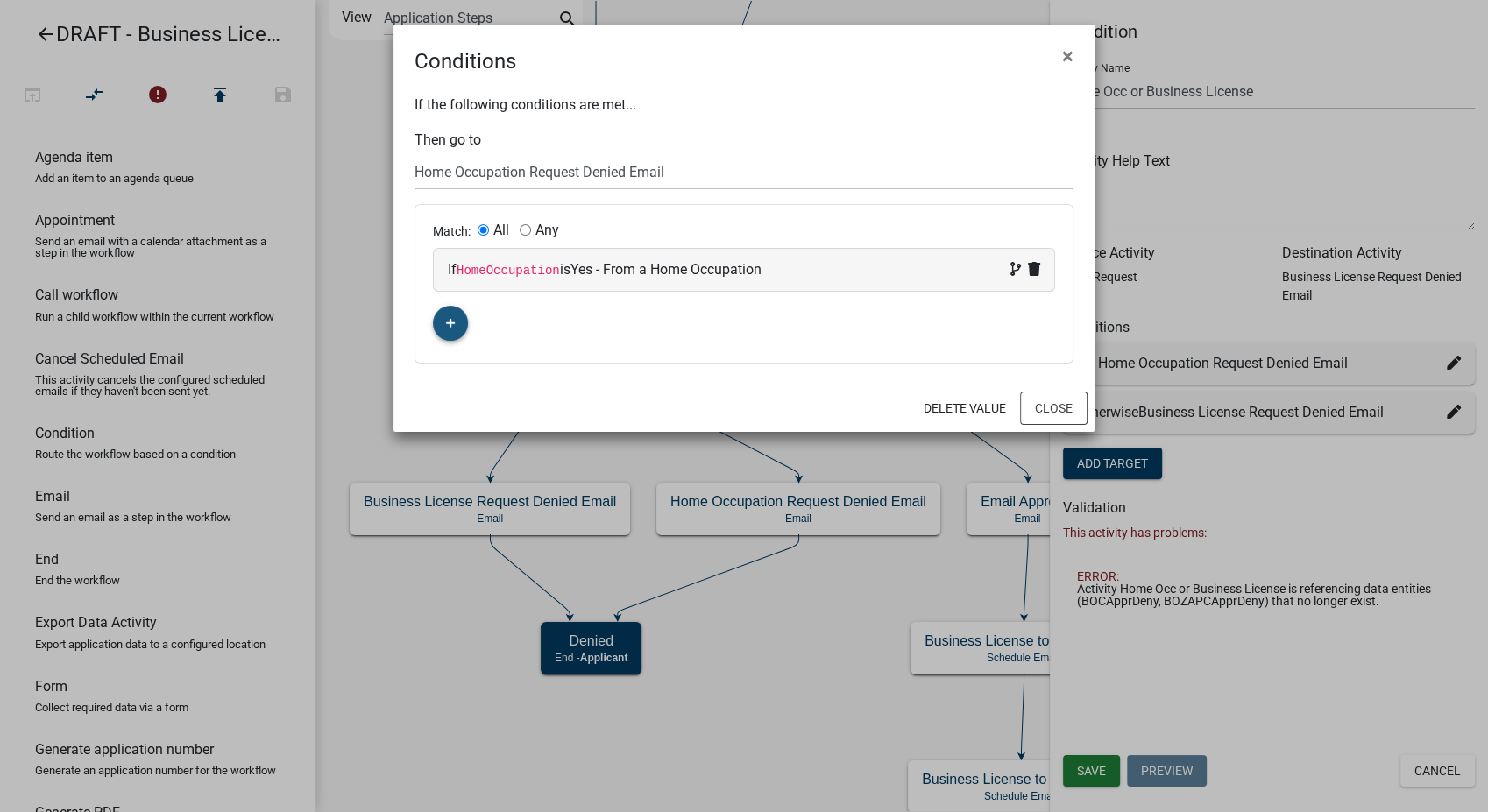
click at [437, 319] on button "button" at bounding box center [450, 323] width 35 height 35
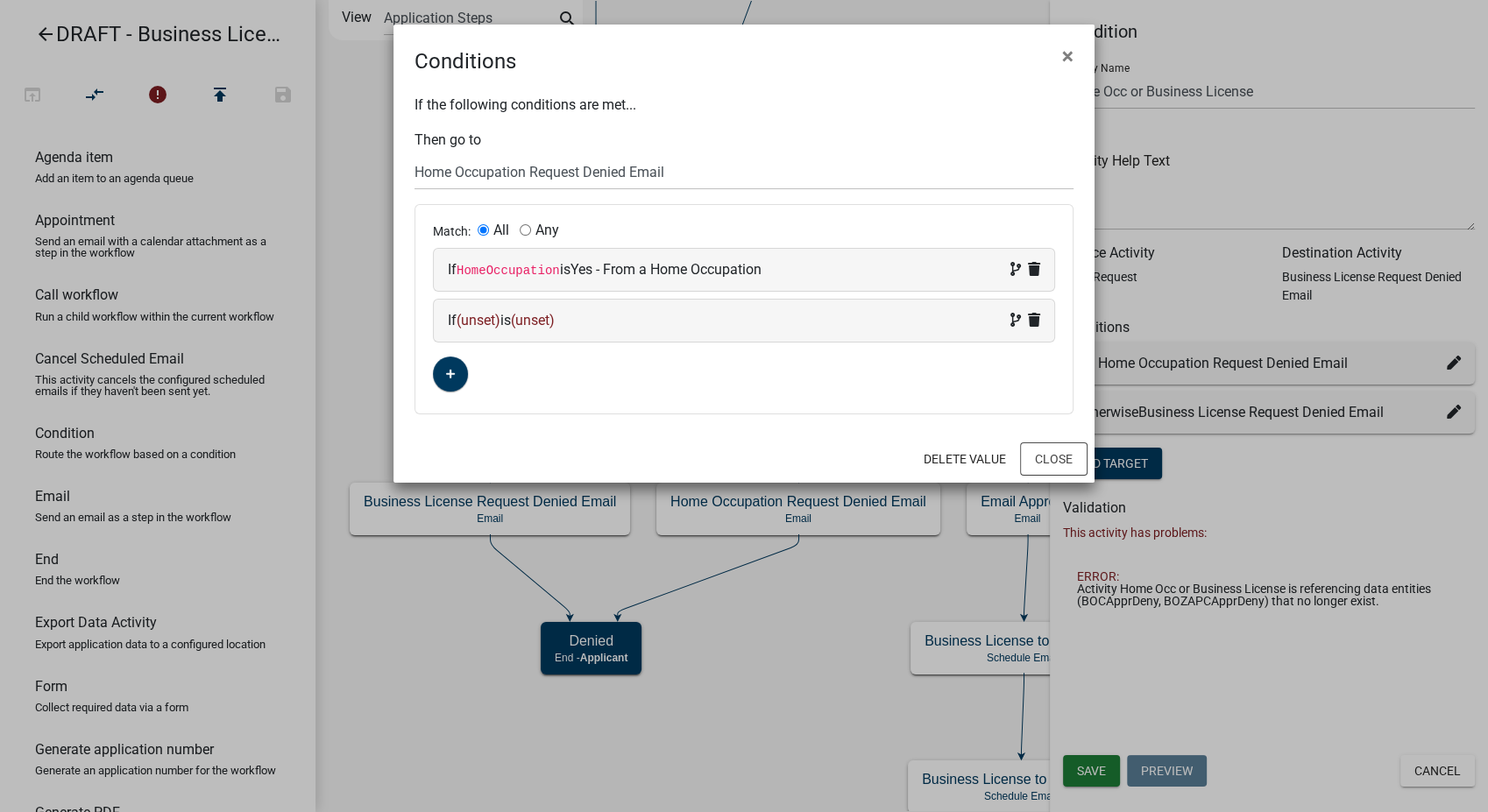
click at [654, 324] on div "If (unset) is (unset)" at bounding box center [744, 321] width 592 height 21
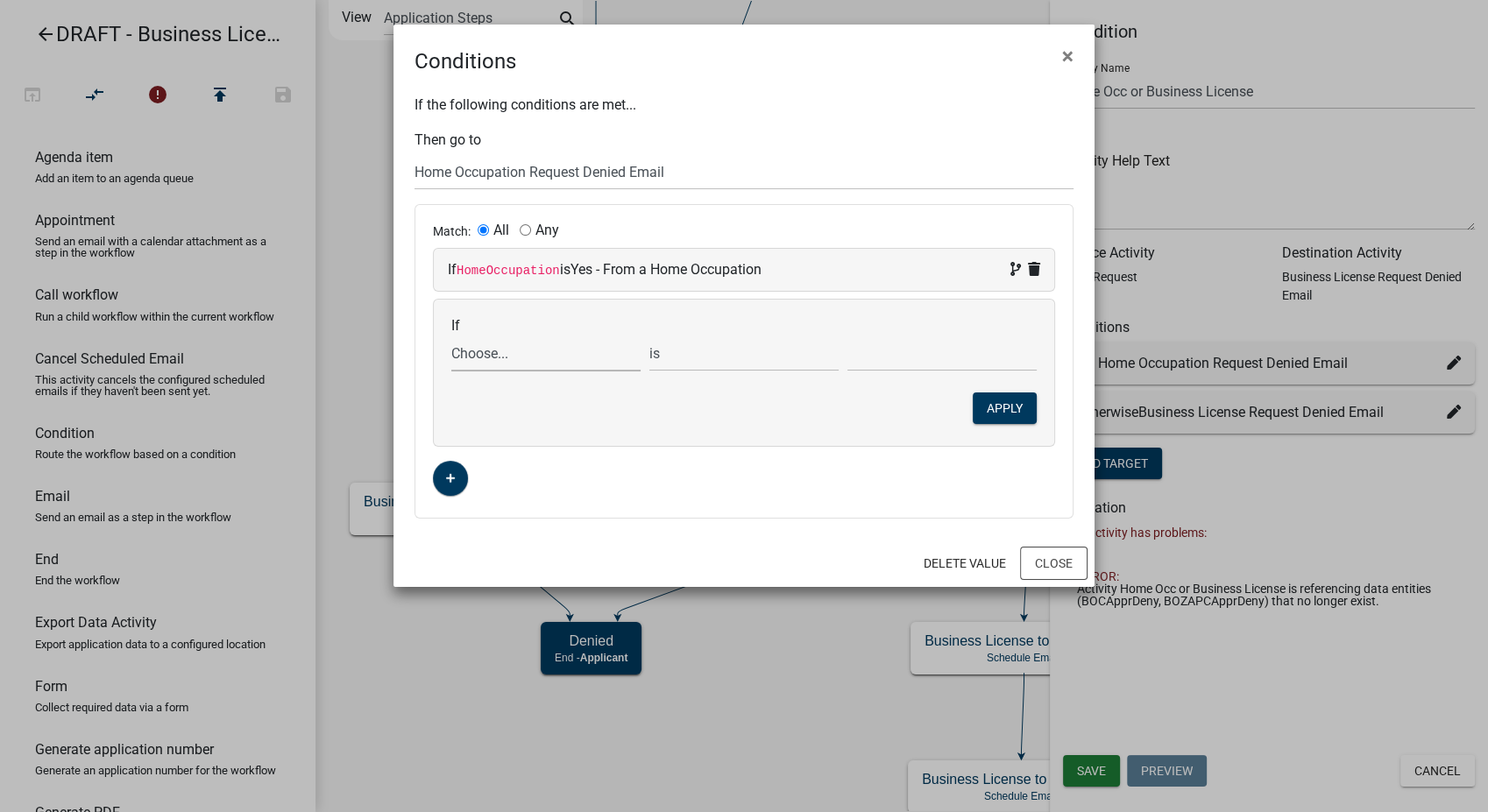
click at [528, 362] on select "Choose... AccBld Acres ActiveRegistrationExpDate AddReq Address AdjacentHeader …" at bounding box center [546, 353] width 189 height 36
click at [554, 363] on select "Choose... AccBld Acres ActiveRegistrationExpDate AddReq Address AdjacentHeader …" at bounding box center [546, 353] width 189 height 36
select select "292: STATUS"
click at [451, 336] on select "Choose... AccBld Acres ActiveRegistrationExpDate AddReq Address AdjacentHeader …" at bounding box center [546, 353] width 189 height 36
click at [933, 350] on select "Choose... Approved Denied" at bounding box center [942, 353] width 189 height 36
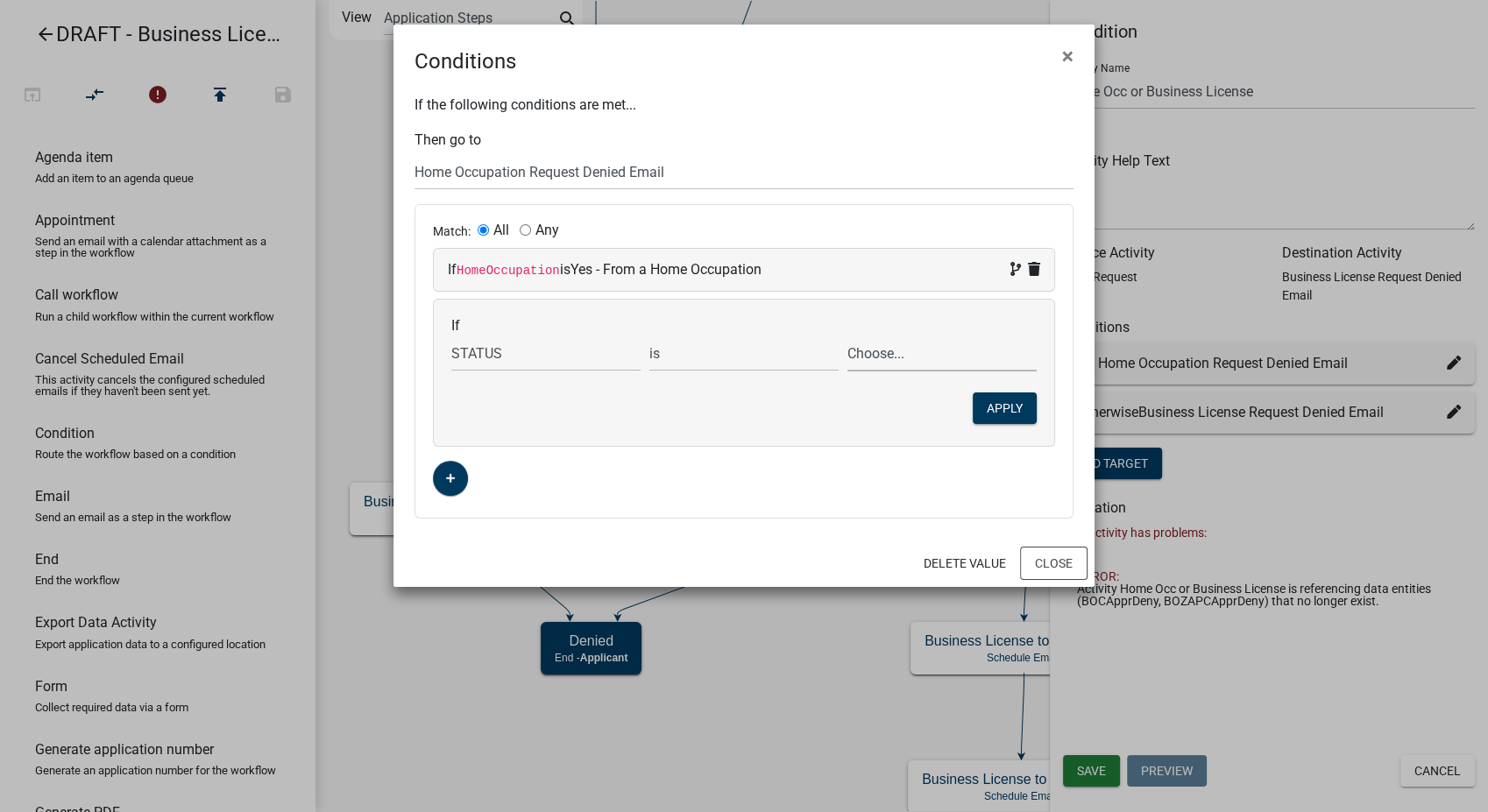
select select "2: Denied"
click at [848, 336] on select "Choose... Approved Denied" at bounding box center [942, 353] width 189 height 36
click at [1009, 401] on button "Apply" at bounding box center [1005, 408] width 64 height 32
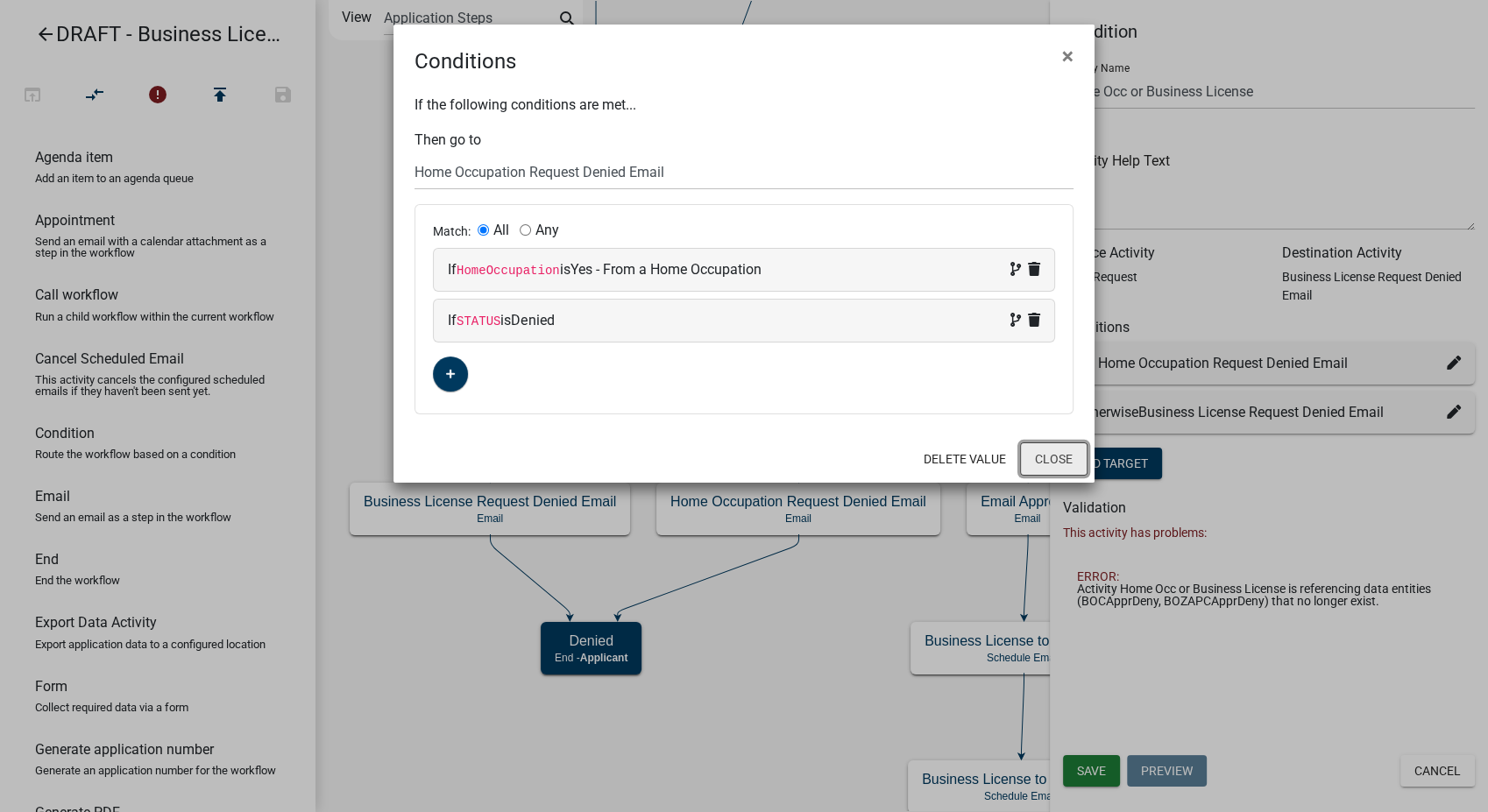
click at [1069, 461] on button "Close" at bounding box center [1054, 459] width 68 height 34
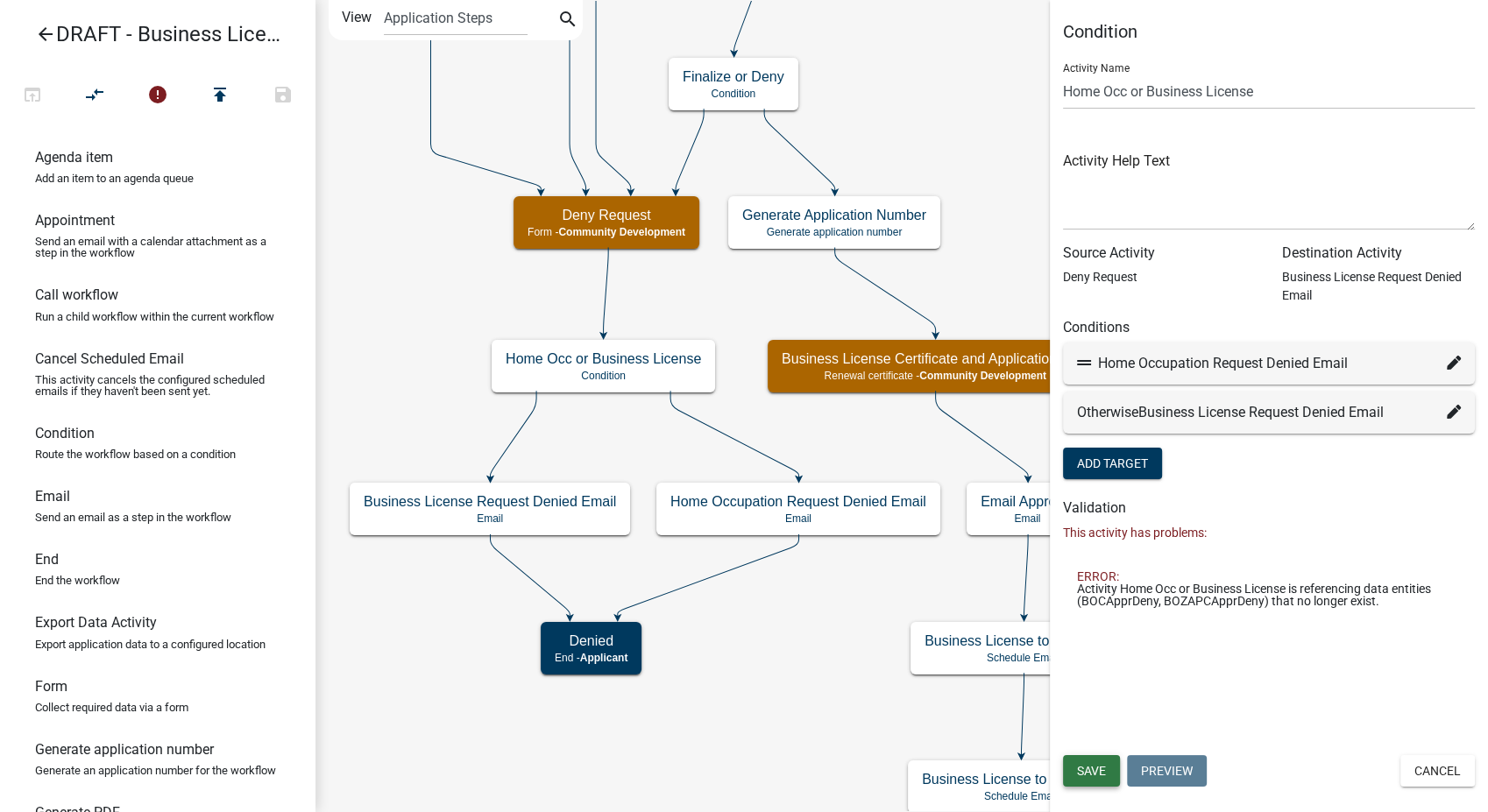
click at [1077, 769] on span "Save" at bounding box center [1092, 771] width 29 height 14
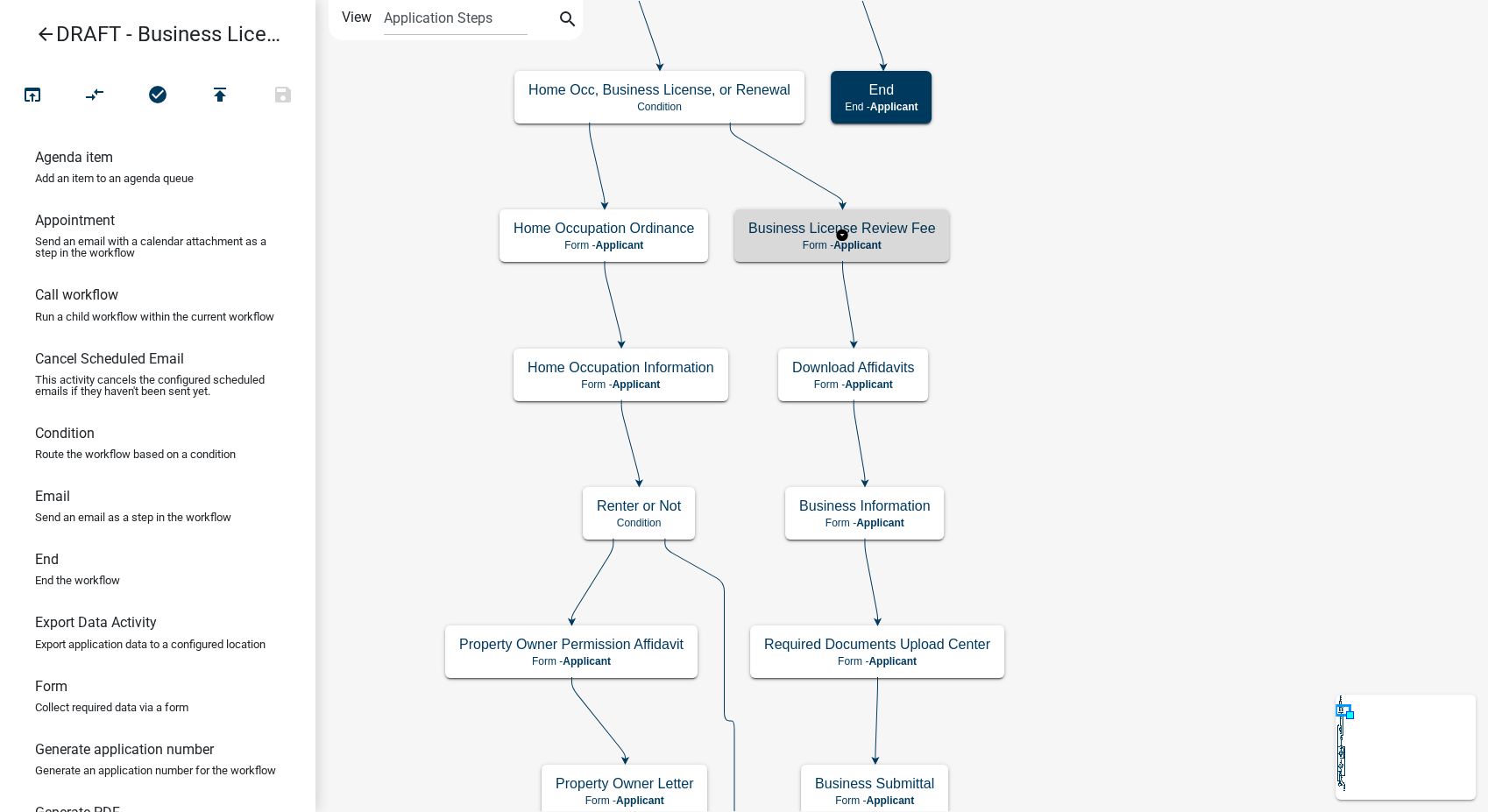
click at [916, 244] on p "Form - Applicant" at bounding box center [842, 245] width 187 height 13
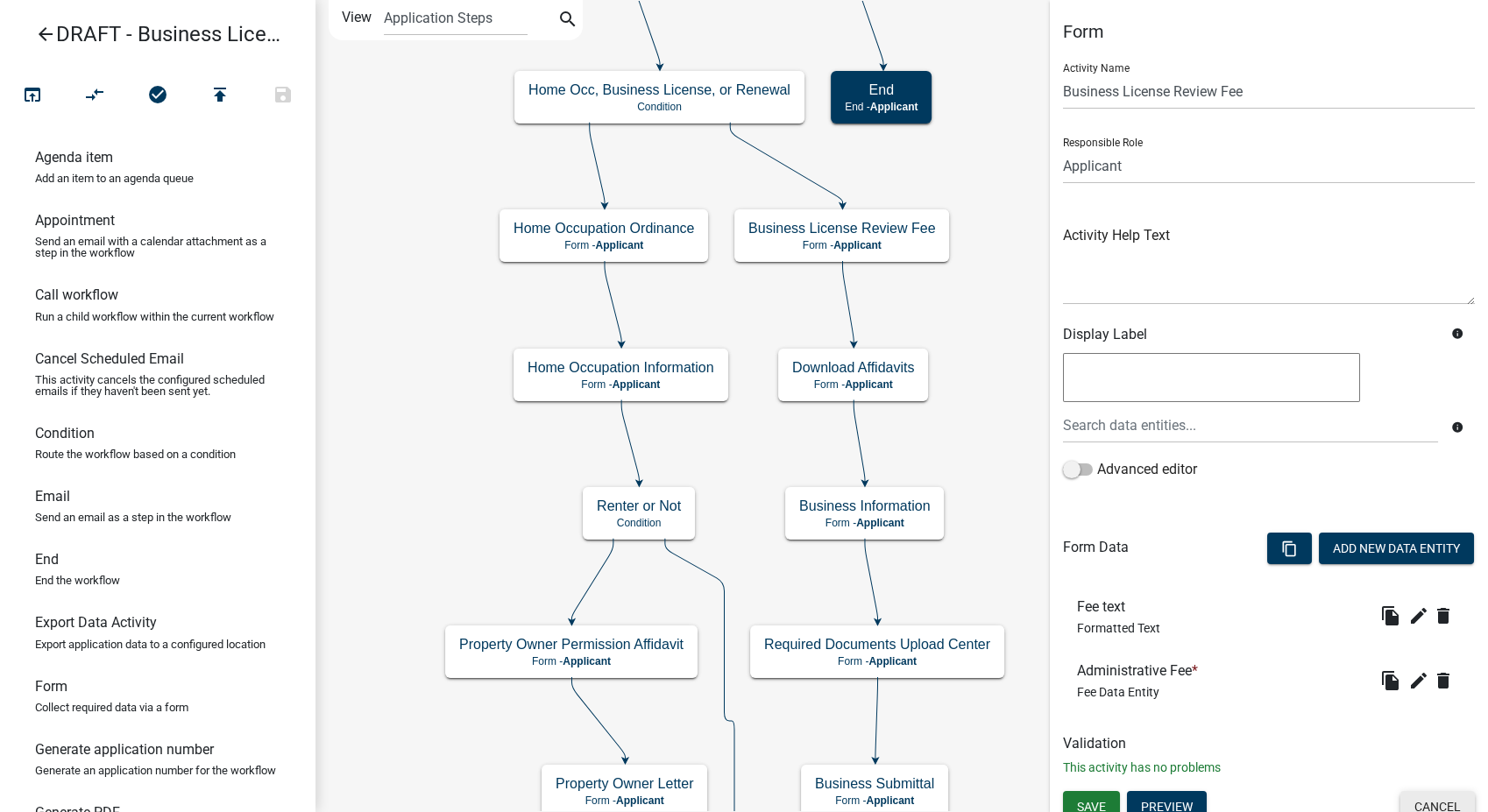
click at [1416, 796] on button "Cancel" at bounding box center [1437, 807] width 74 height 32
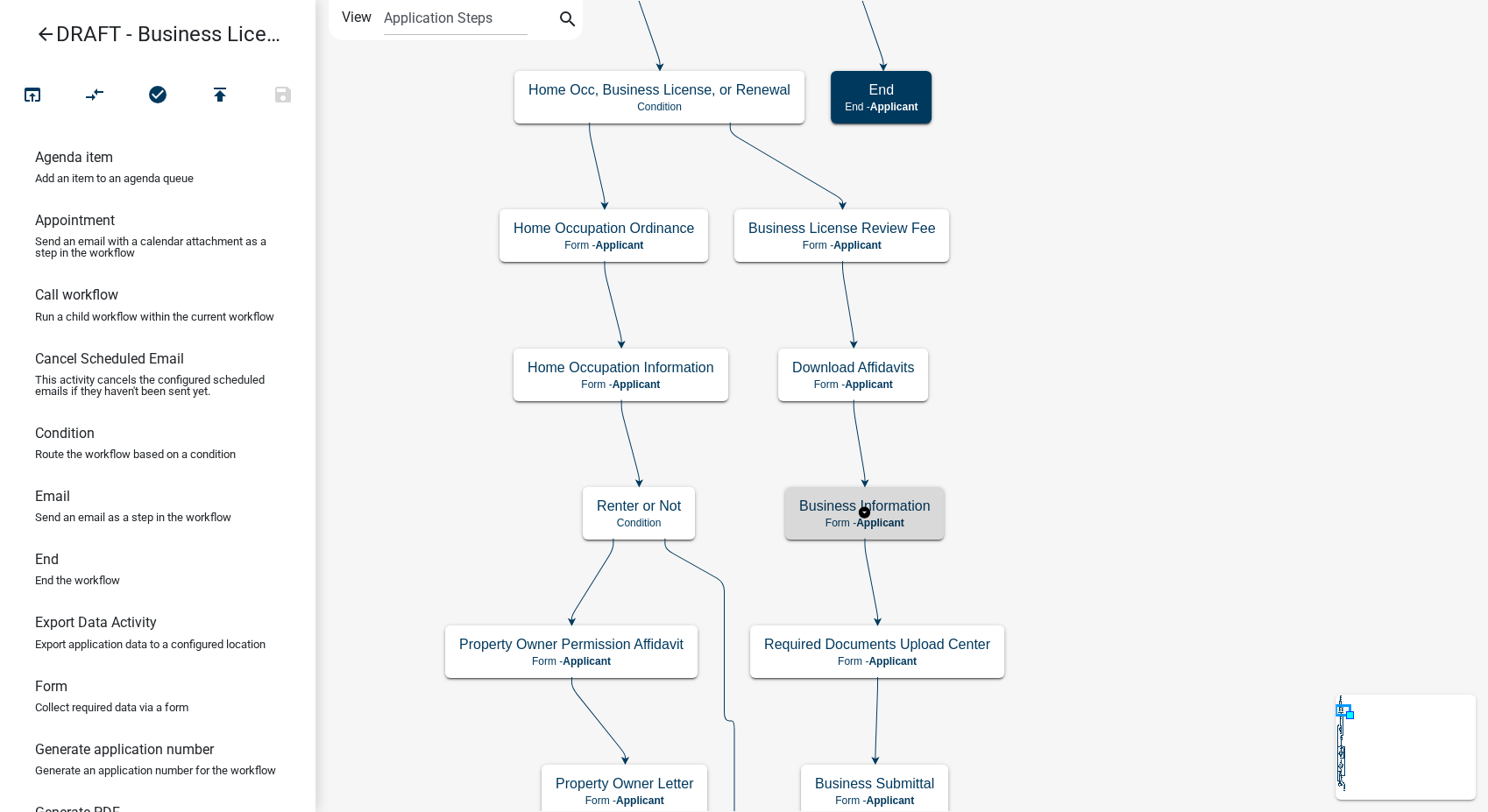
click at [906, 509] on h5 "Business Information" at bounding box center [864, 505] width 130 height 16
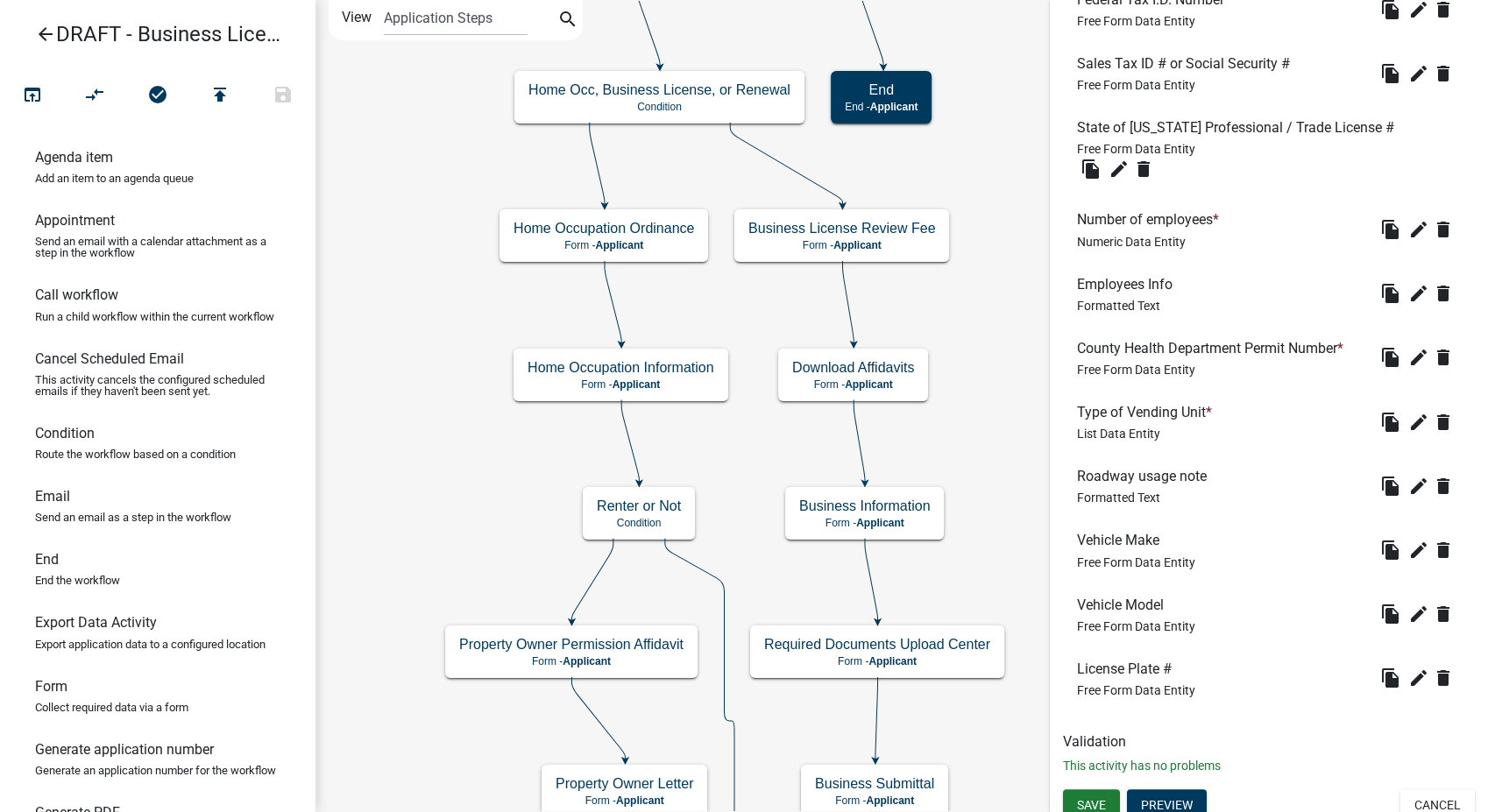
scroll to position [1032, 0]
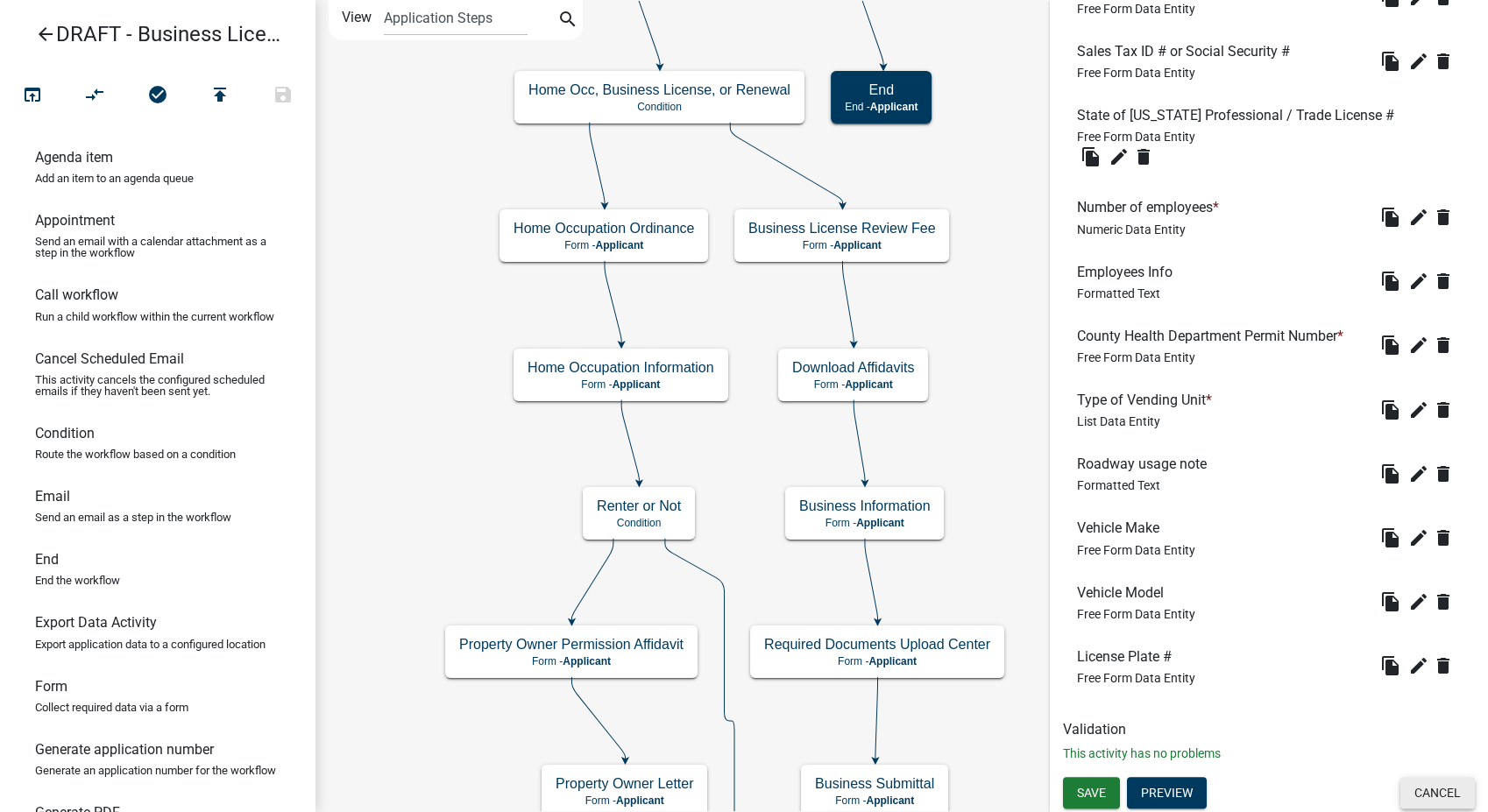
click at [1424, 786] on button "Cancel" at bounding box center [1437, 793] width 74 height 32
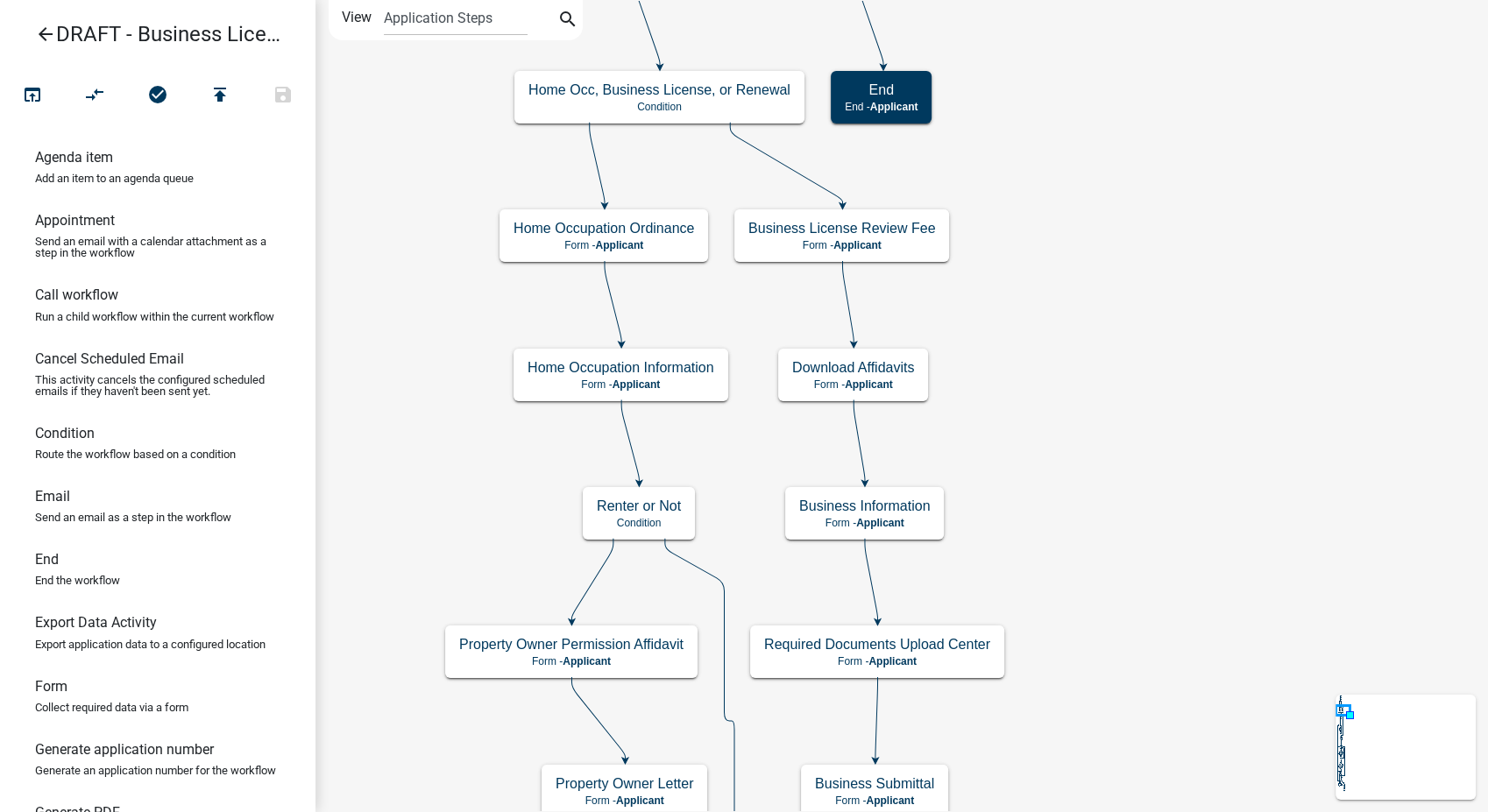
scroll to position [0, 0]
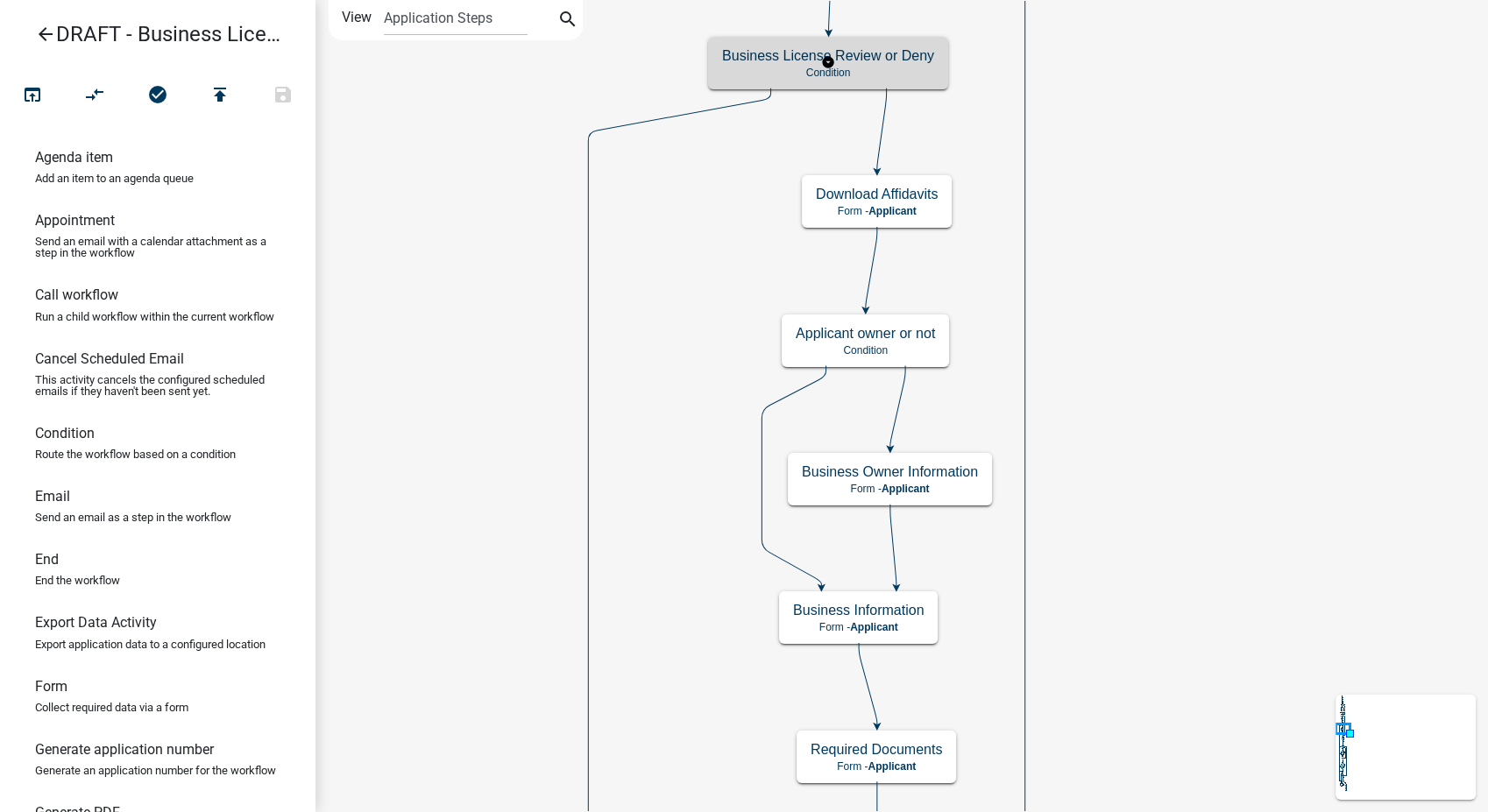
click at [918, 62] on h5 "Business License Review or Deny" at bounding box center [828, 55] width 212 height 16
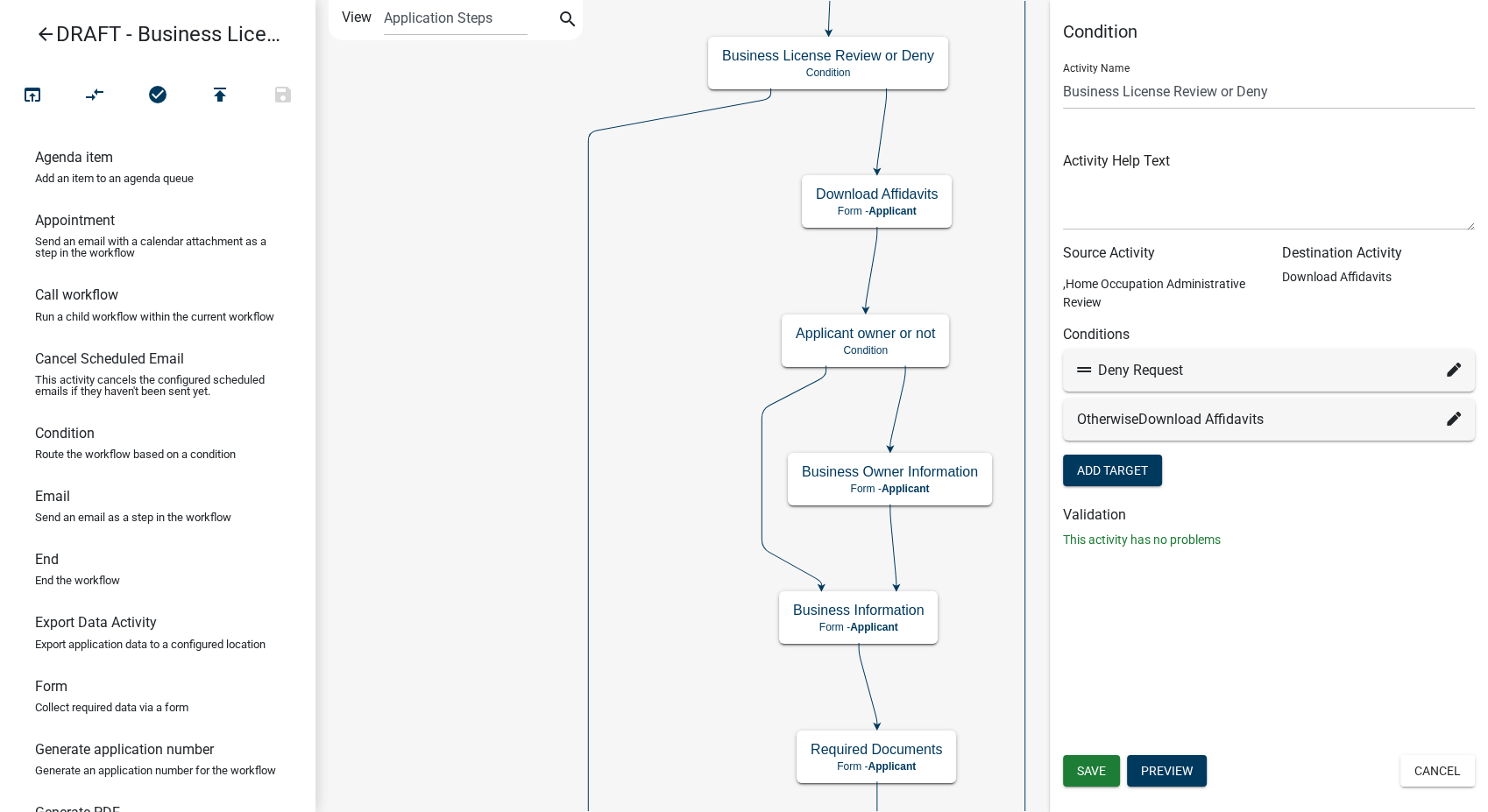
click at [1450, 368] on icon at bounding box center [1453, 369] width 14 height 14
select select "16: 0d670816-da5b-4408-aa05-15c0a0896e6d"
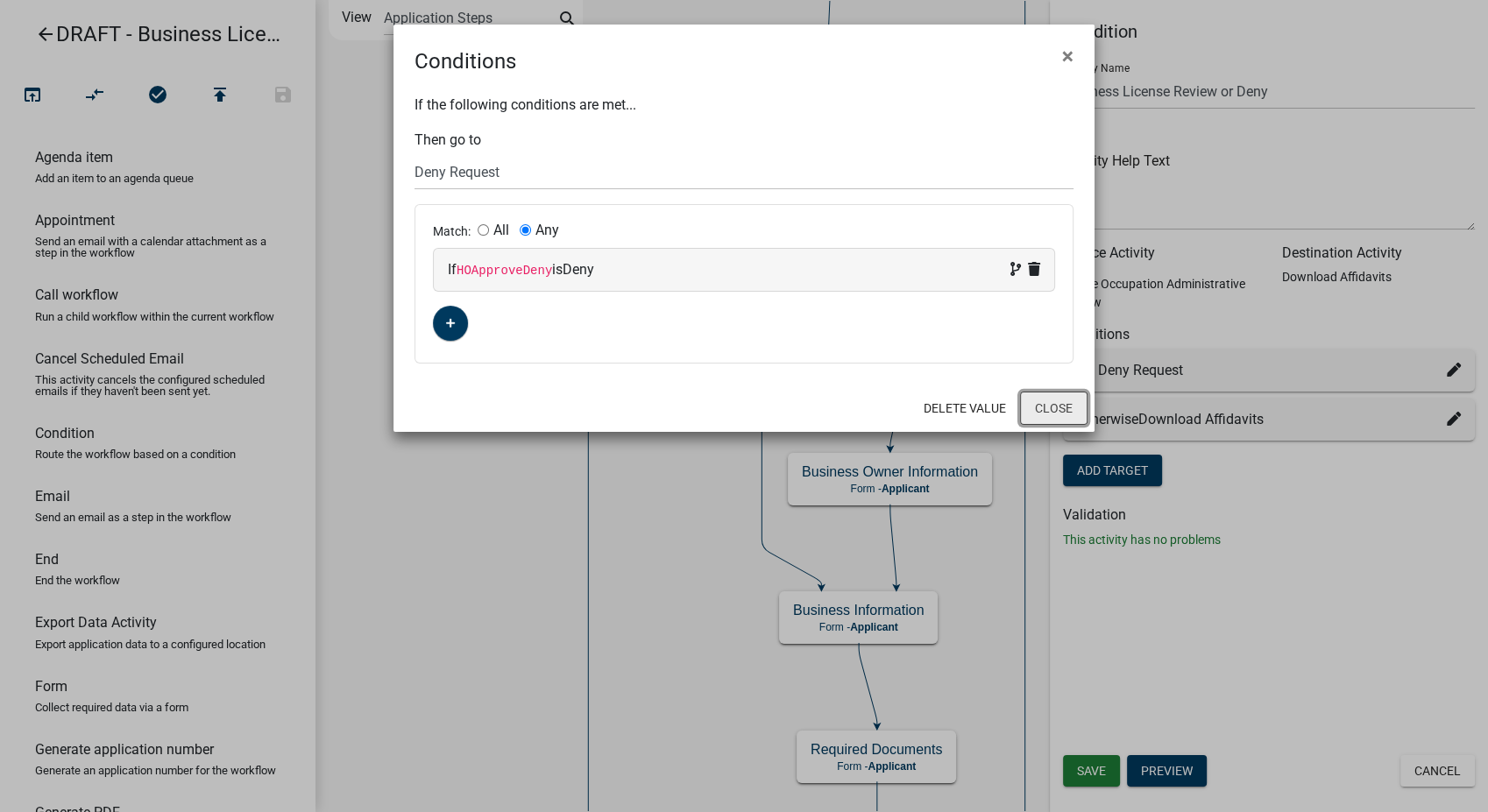
click at [1041, 407] on button "Close" at bounding box center [1054, 408] width 68 height 34
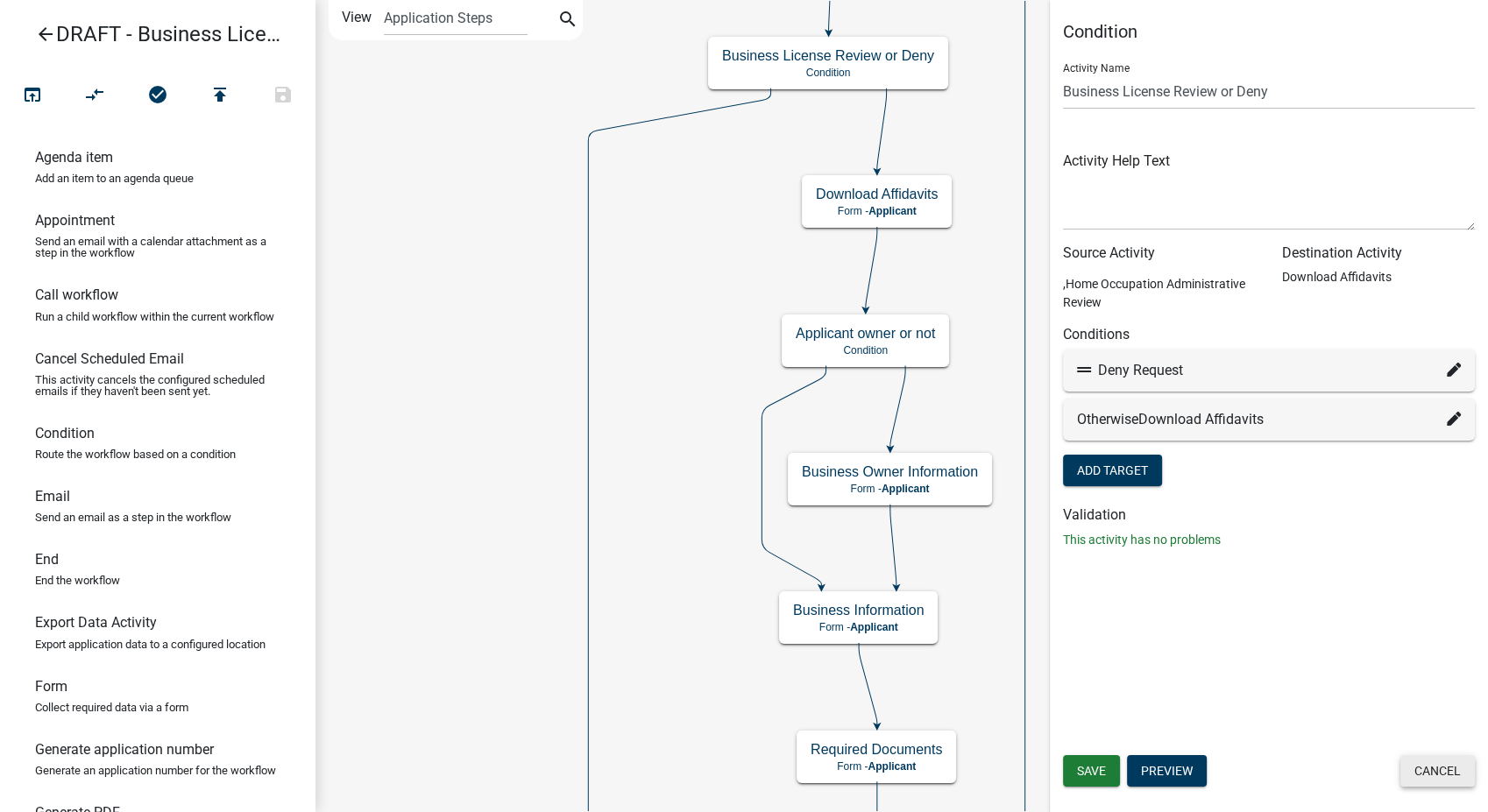
click at [1409, 767] on button "Cancel" at bounding box center [1437, 771] width 74 height 32
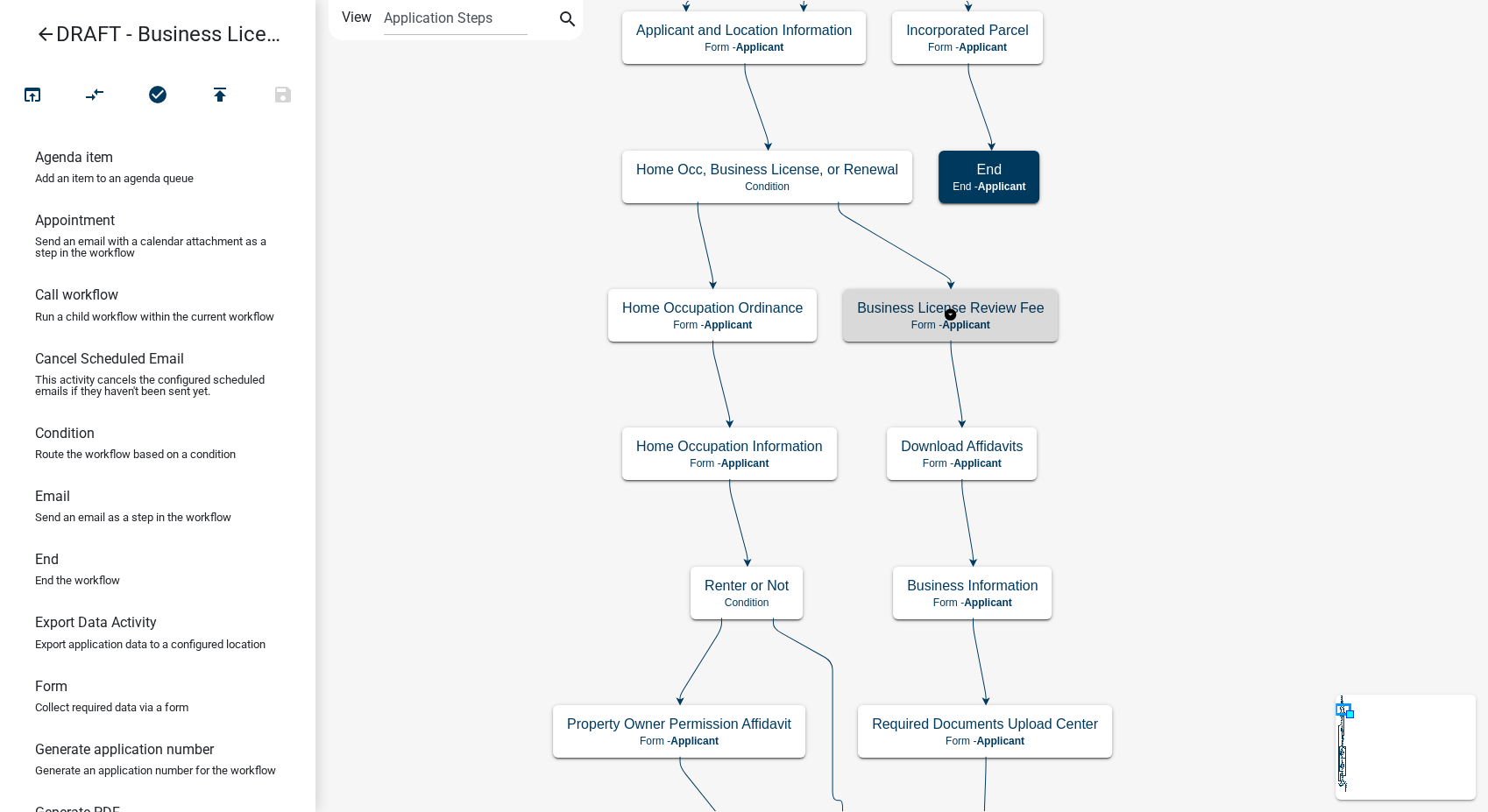
click at [1006, 311] on h5 "Business License Review Fee" at bounding box center [951, 308] width 187 height 16
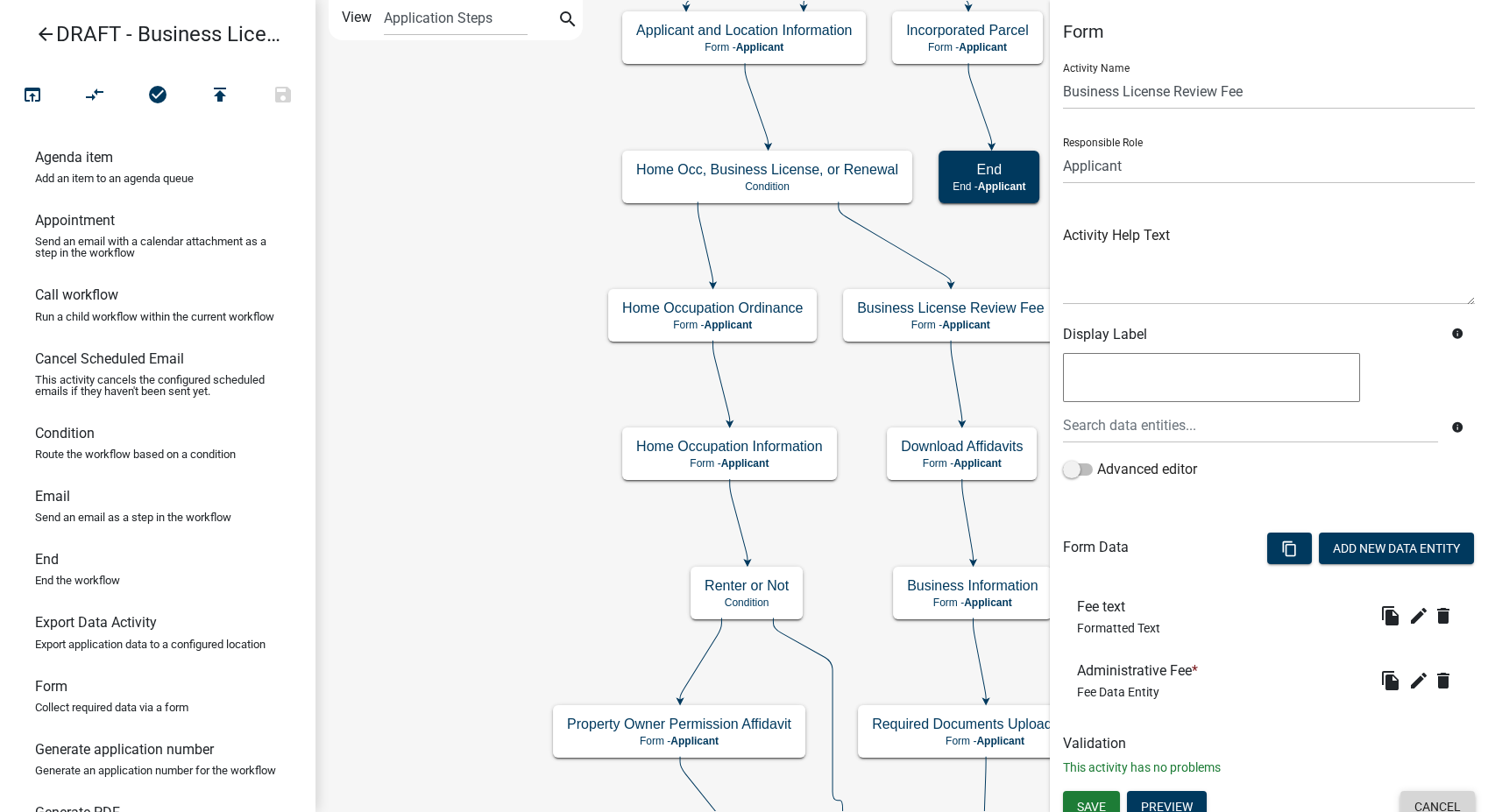
click at [1405, 792] on button "Cancel" at bounding box center [1437, 807] width 74 height 32
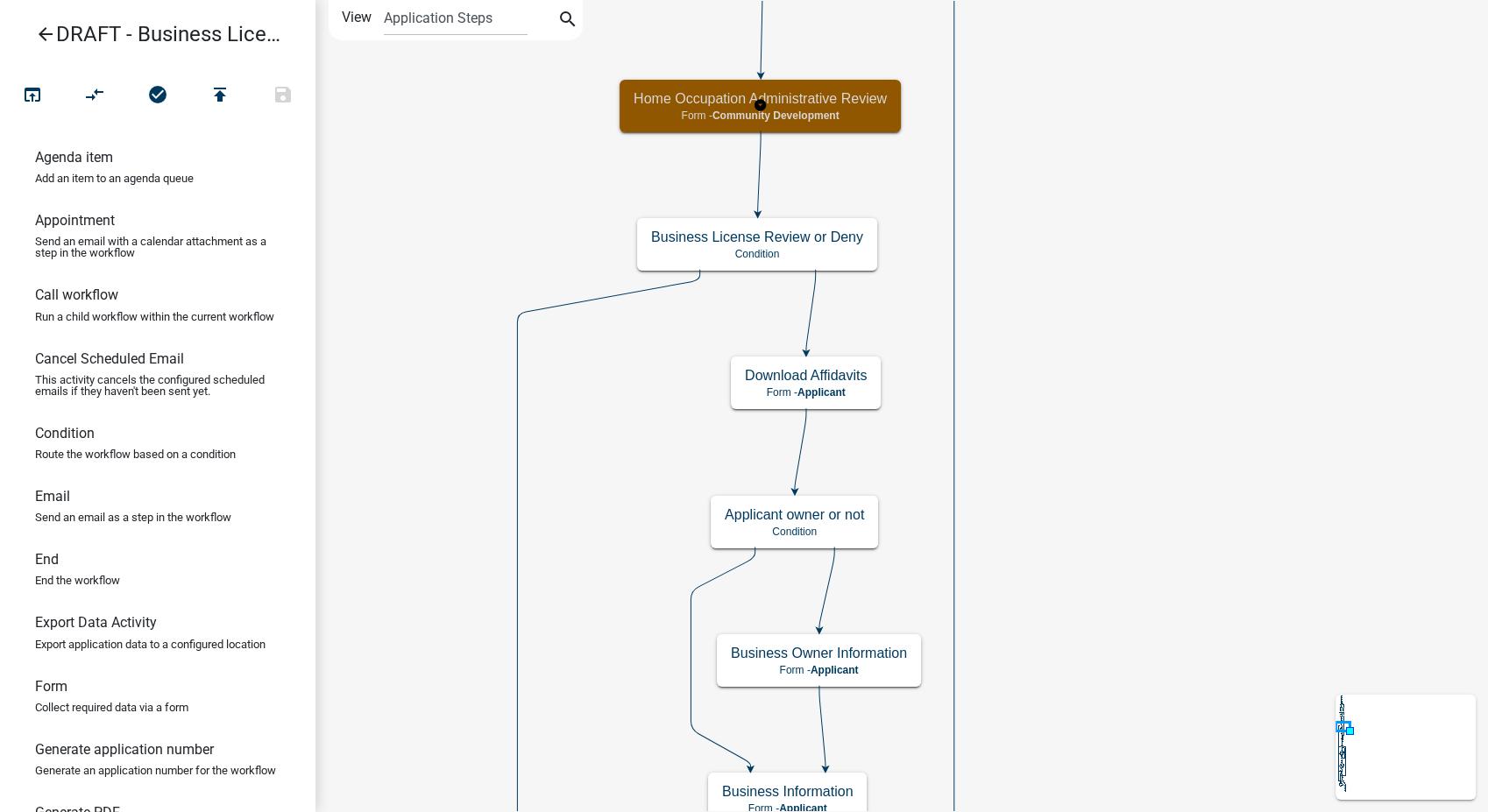
click at [853, 105] on h5 "Home Occupation Administrative Review" at bounding box center [760, 98] width 254 height 16
select select "66D5FF95-1CD3-428B-B9DC-D797D01D8DE2"
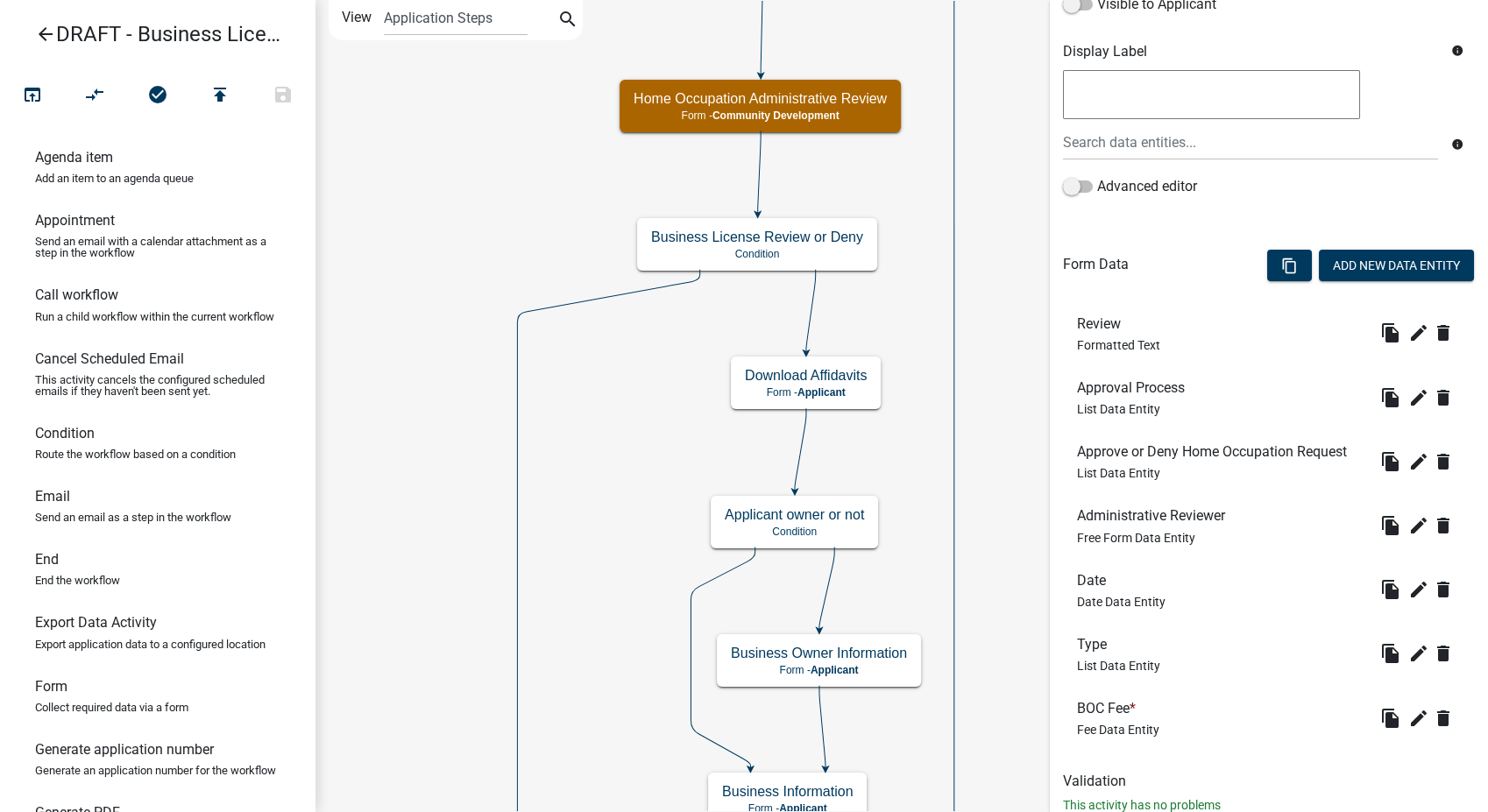
scroll to position [378, 0]
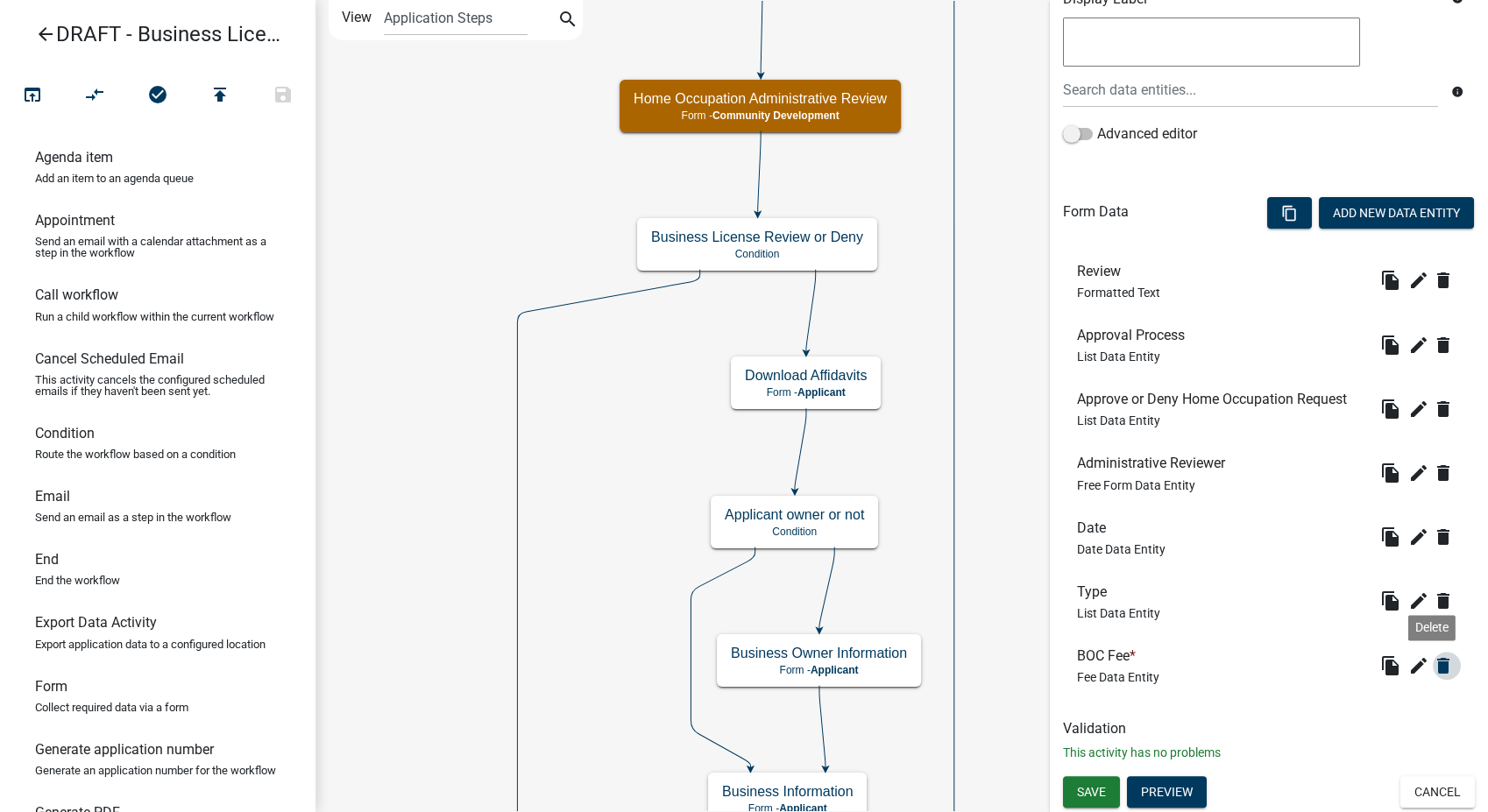
click at [1434, 669] on icon "delete" at bounding box center [1444, 666] width 21 height 21
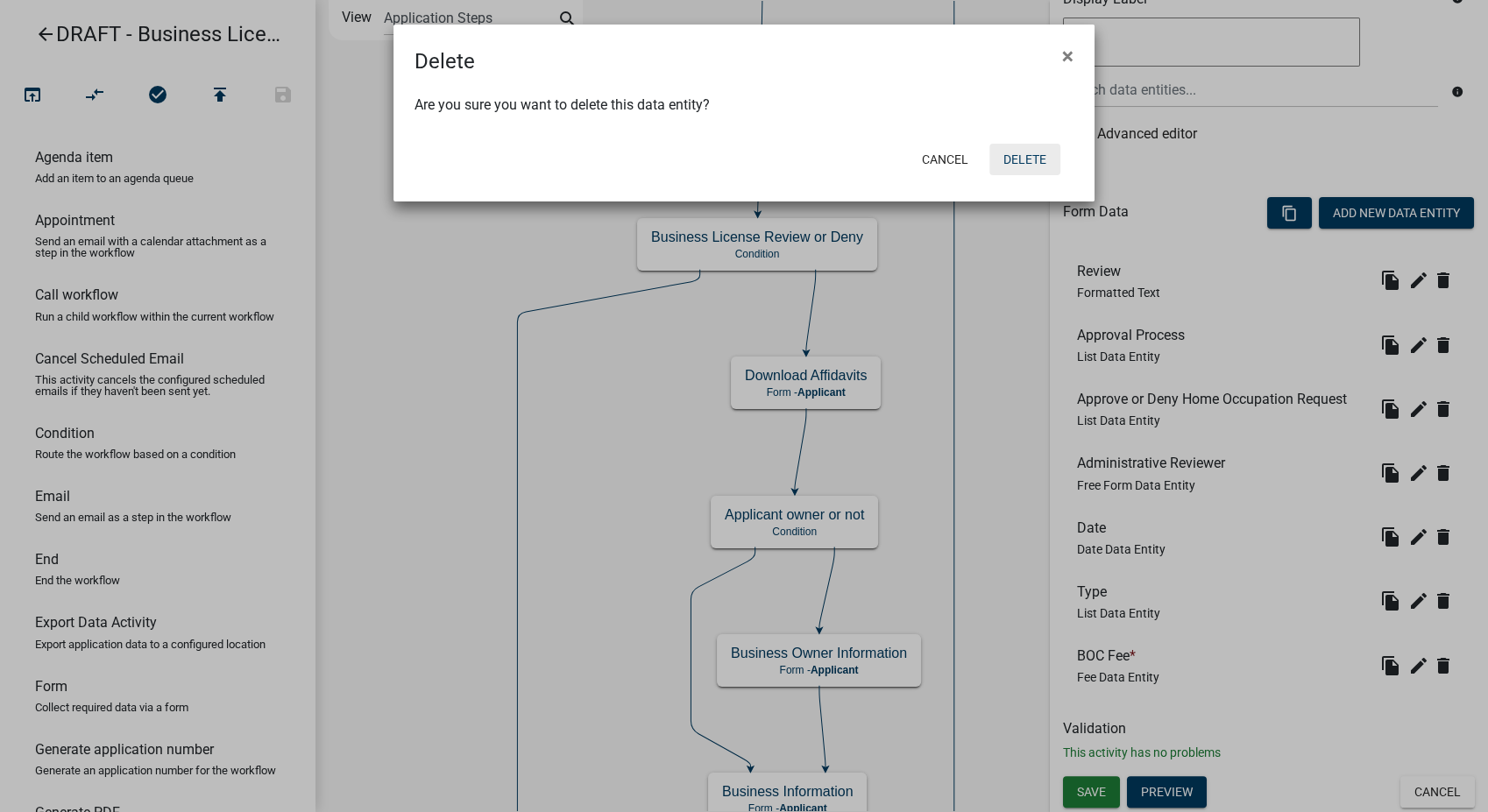
click at [1051, 165] on button "Delete" at bounding box center [1025, 159] width 71 height 32
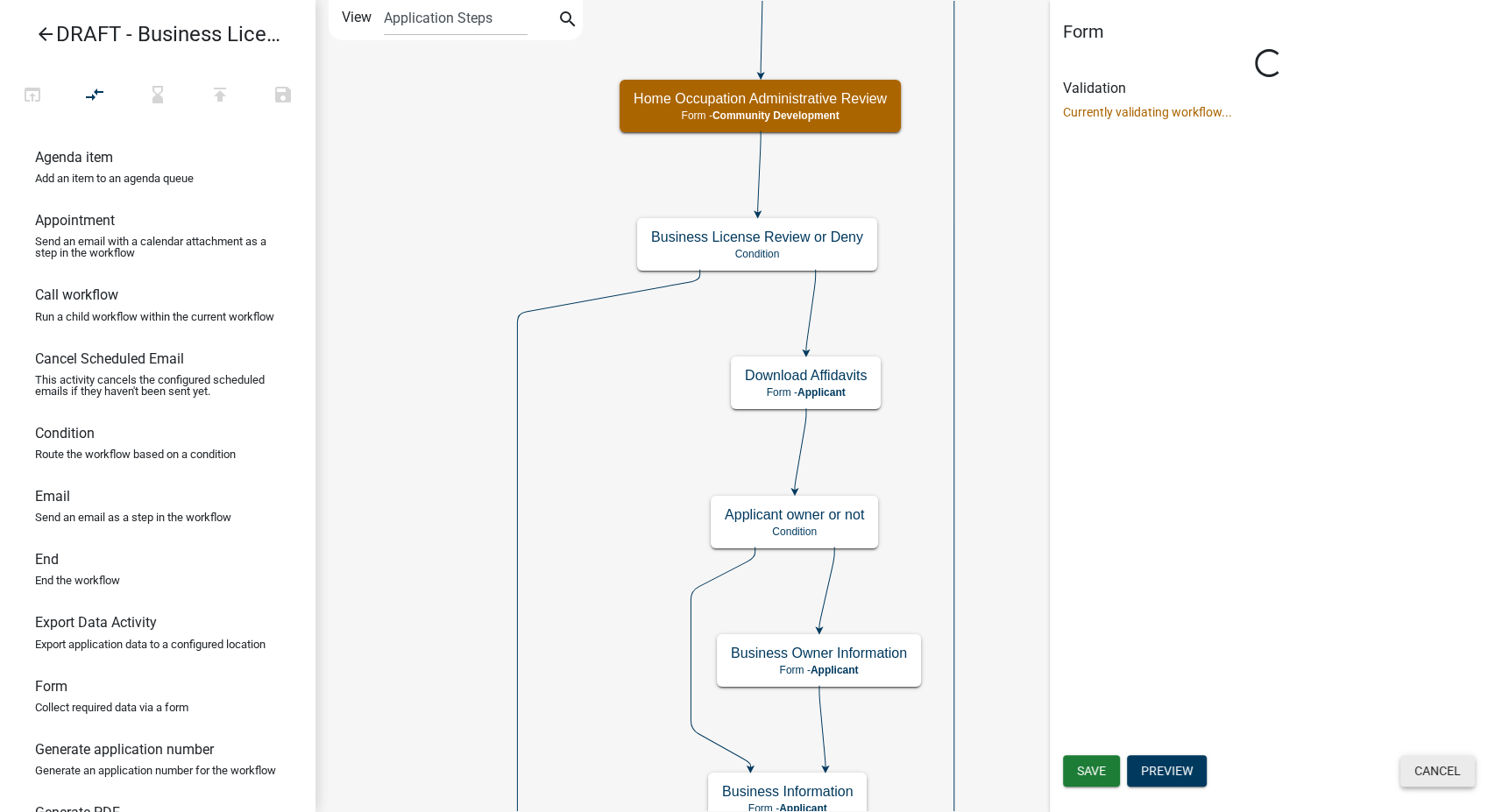
scroll to position [0, 0]
select select "66D5FF95-1CD3-428B-B9DC-D797D01D8DE2"
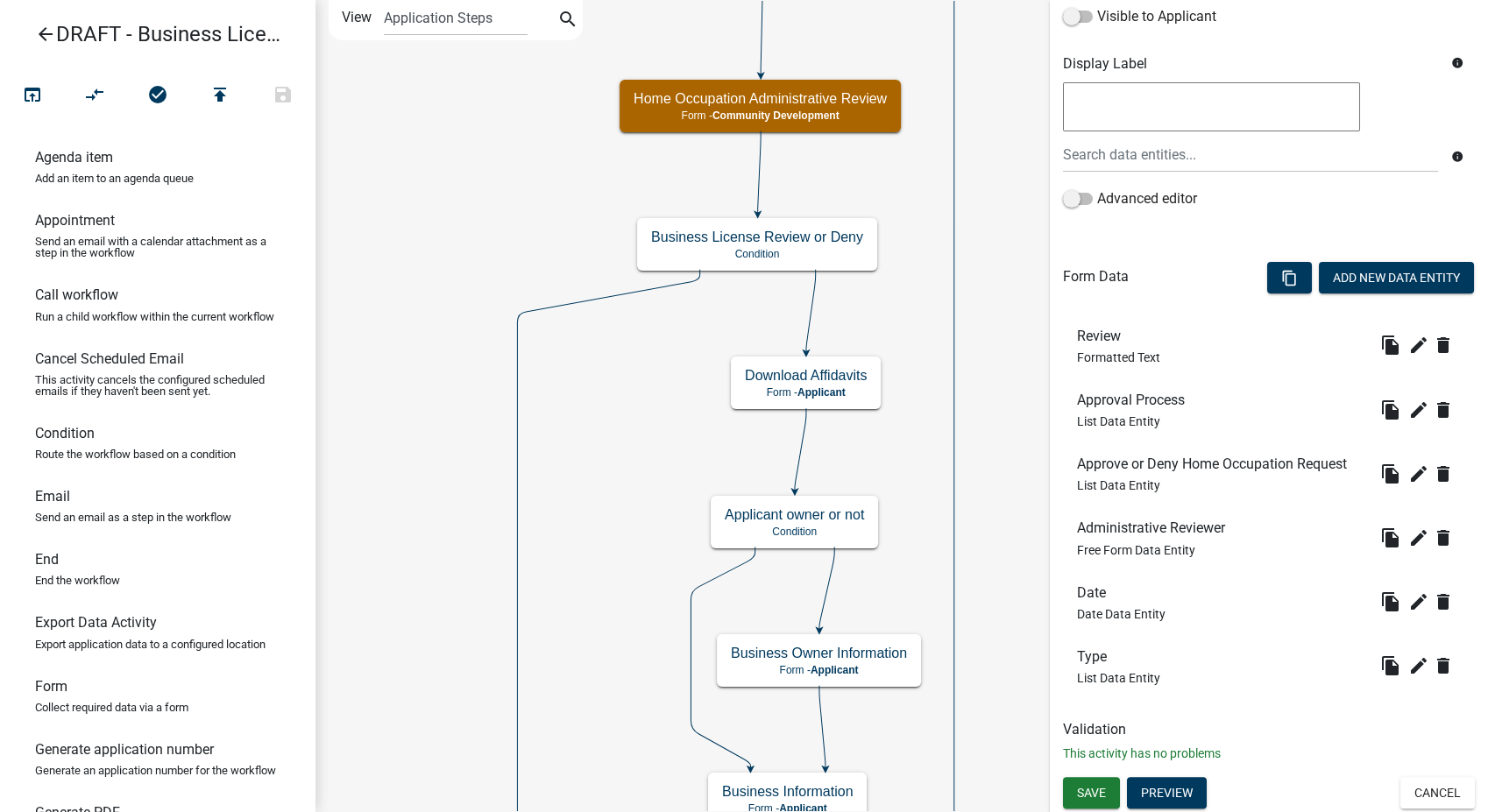
scroll to position [312, 0]
click at [1092, 786] on span "Save" at bounding box center [1092, 793] width 29 height 14
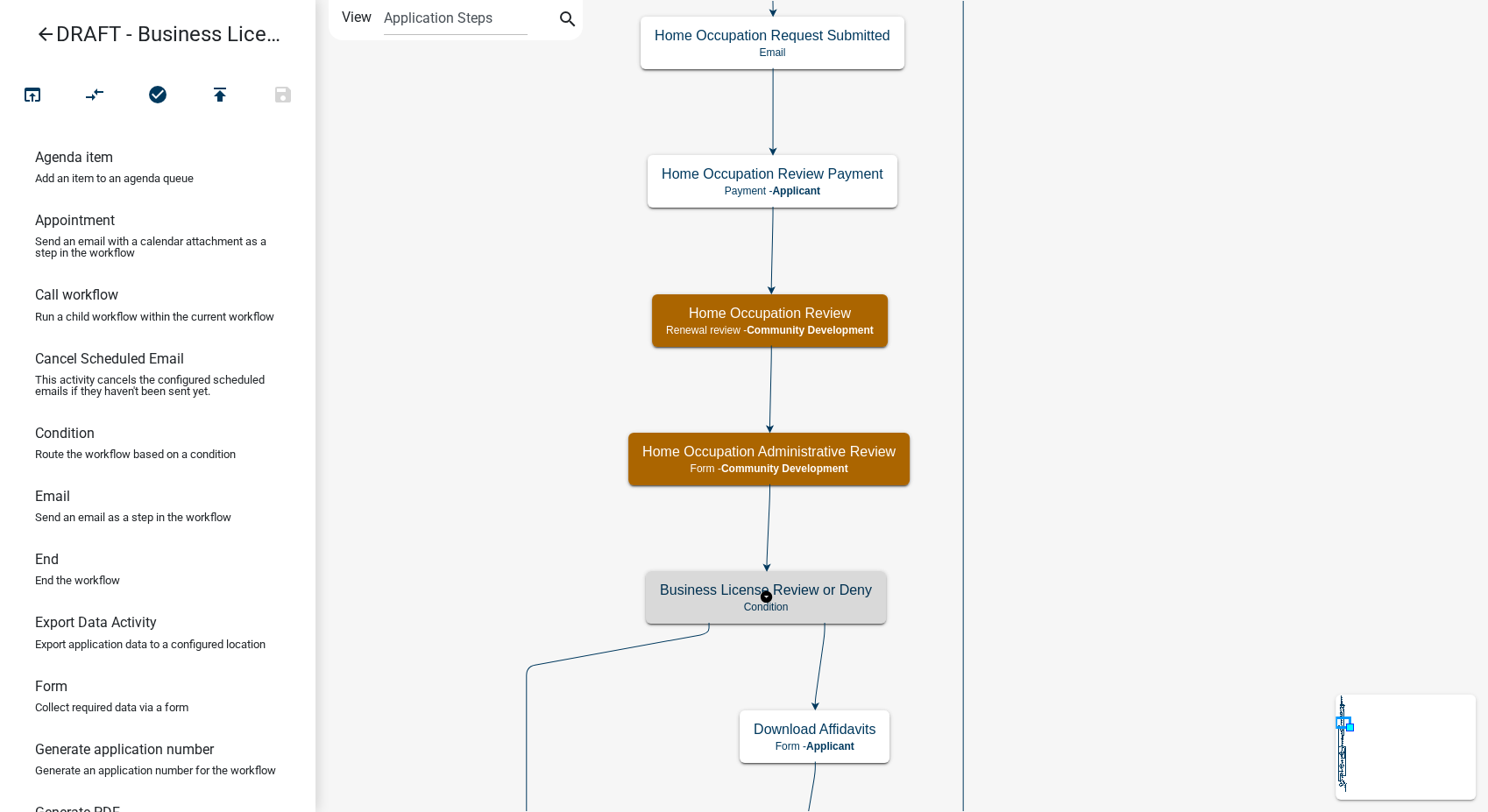
click at [844, 598] on h5 "Business License Review or Deny" at bounding box center [766, 589] width 212 height 16
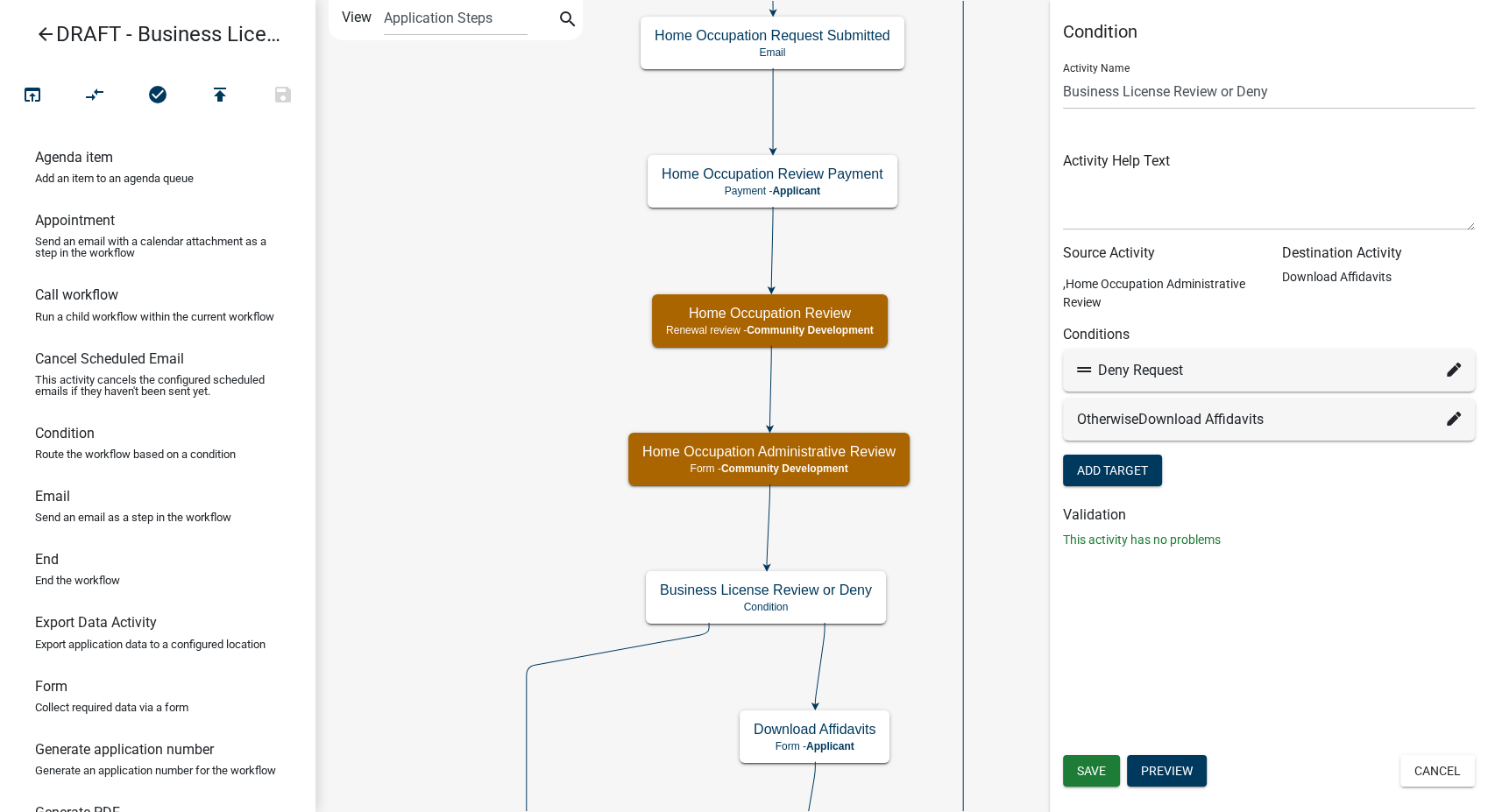
click at [1458, 368] on icon at bounding box center [1453, 369] width 14 height 14
select select "16: 0d670816-da5b-4408-aa05-15c0a0896e6d"
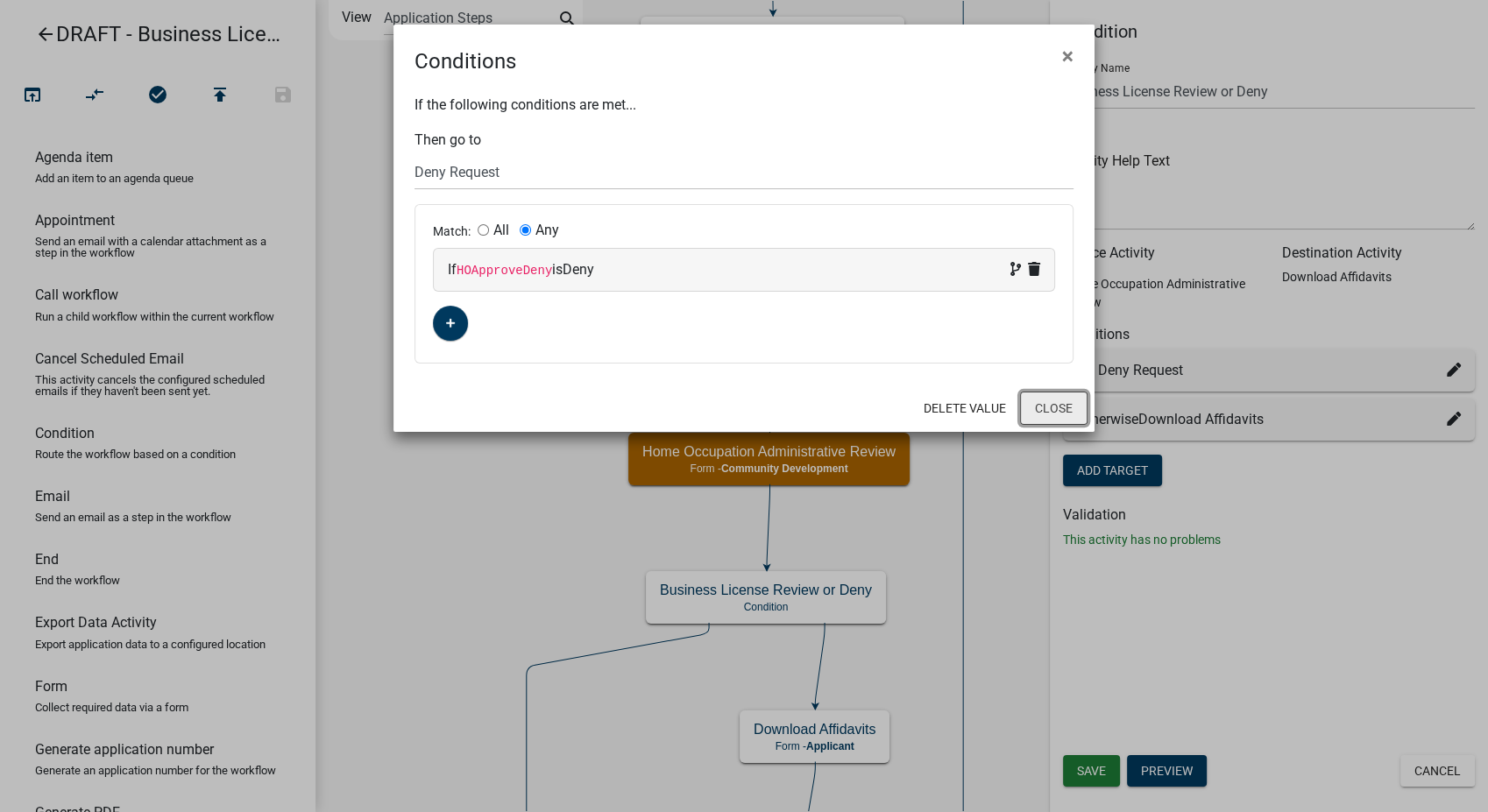
click at [1043, 403] on button "Close" at bounding box center [1054, 408] width 68 height 34
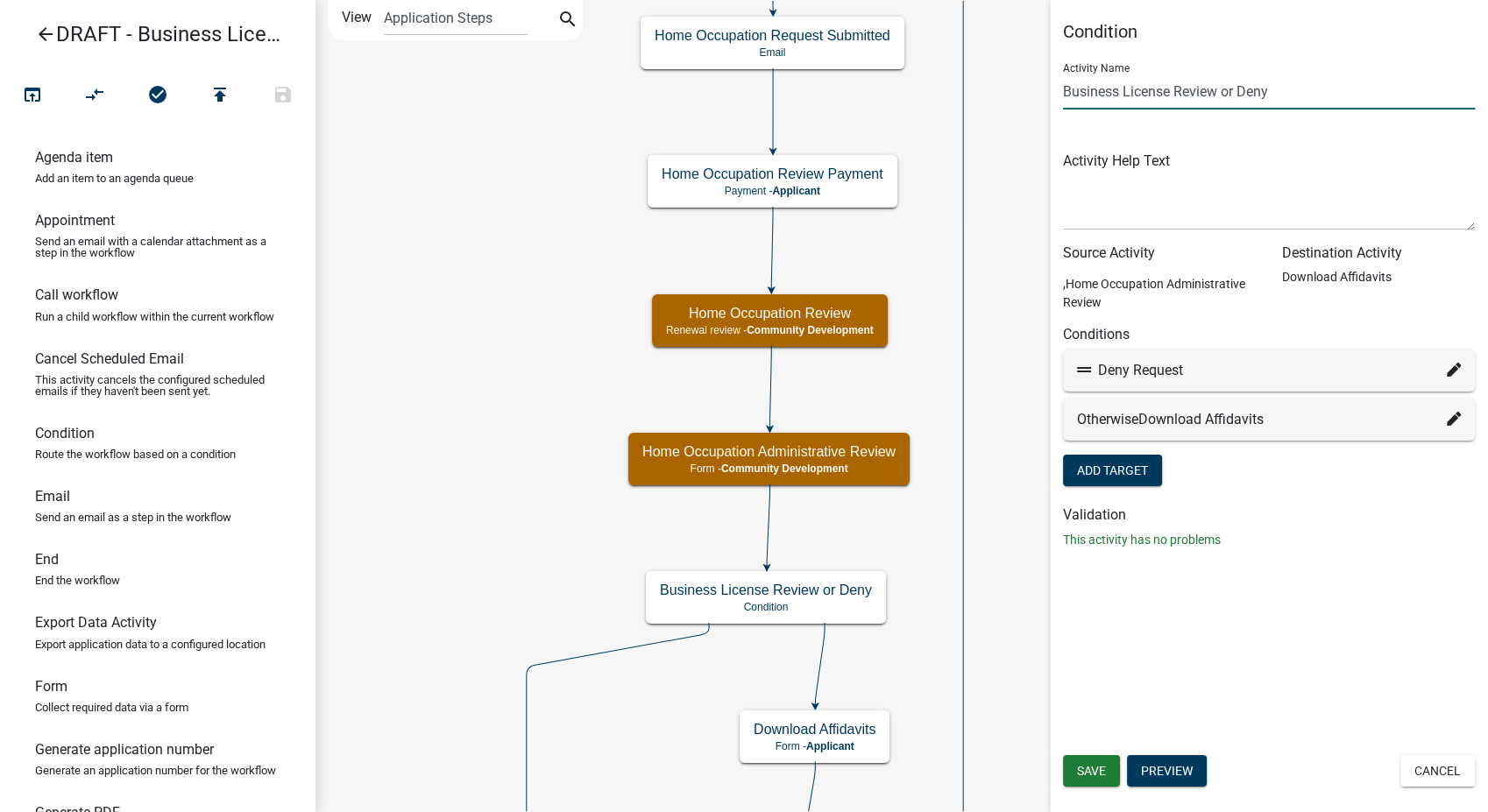
click at [1168, 91] on input "Business License Review or Deny" at bounding box center [1268, 91] width 412 height 36
type input "Home Occ Review or Deny"
click at [1101, 781] on button "Save" at bounding box center [1091, 771] width 57 height 32
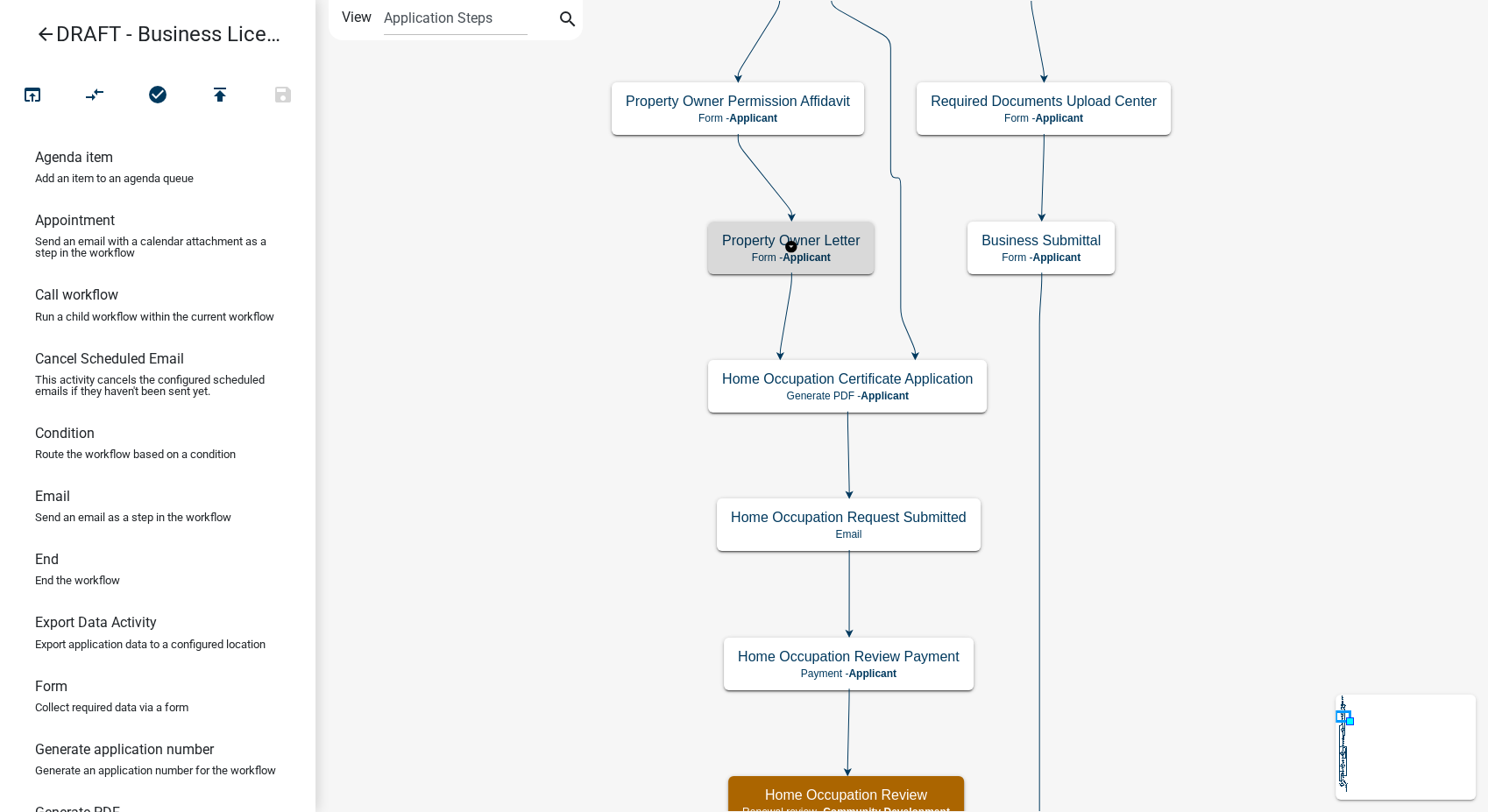
click at [817, 235] on h5 "Property Owner Letter" at bounding box center [791, 240] width 138 height 16
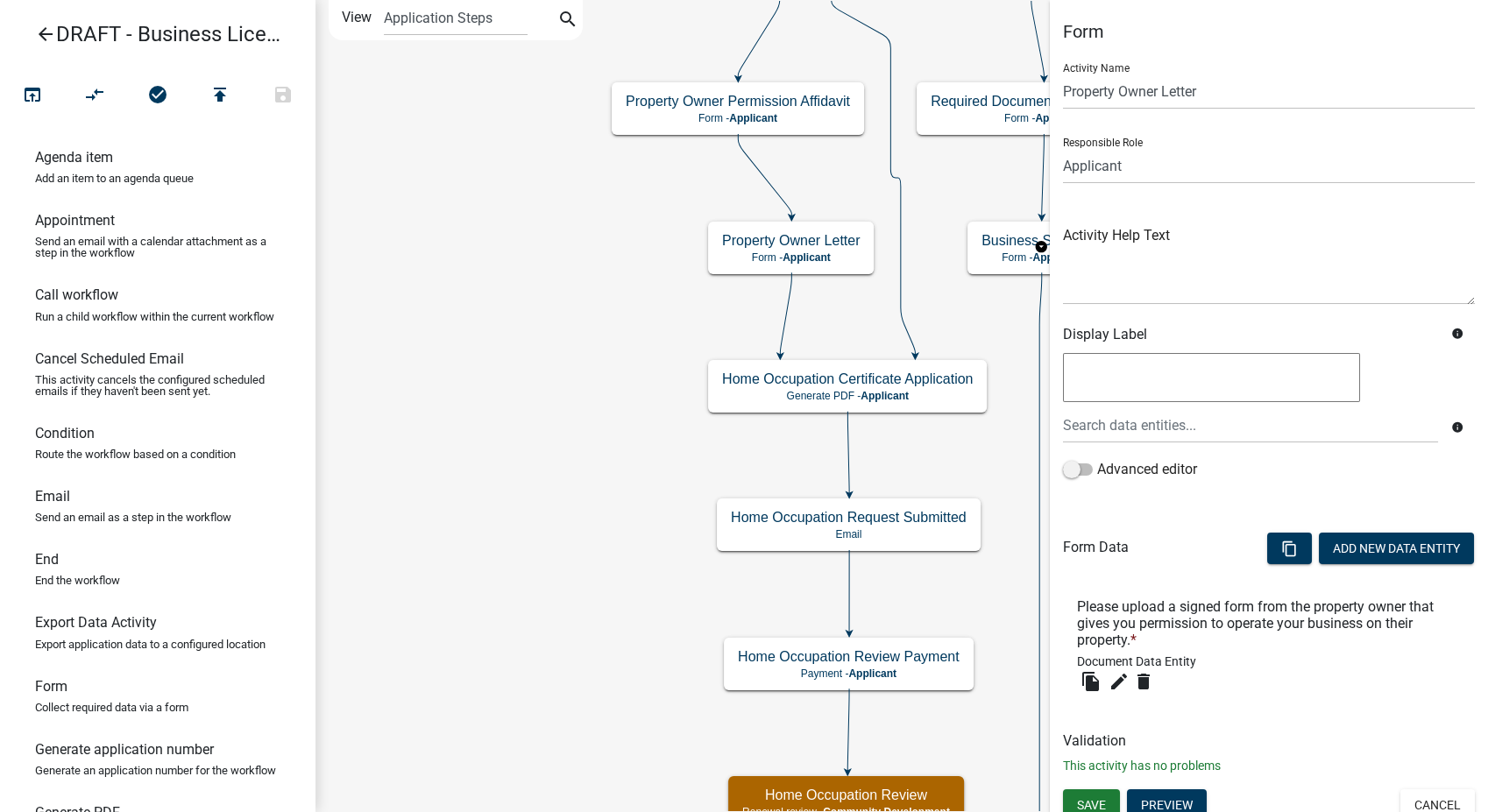
click at [1424, 787] on div "Form Activity Name Property Owner Letter Responsible Role Applicant Fire Marsha…" at bounding box center [1269, 405] width 438 height 769
click at [1424, 796] on button "Cancel" at bounding box center [1437, 805] width 74 height 32
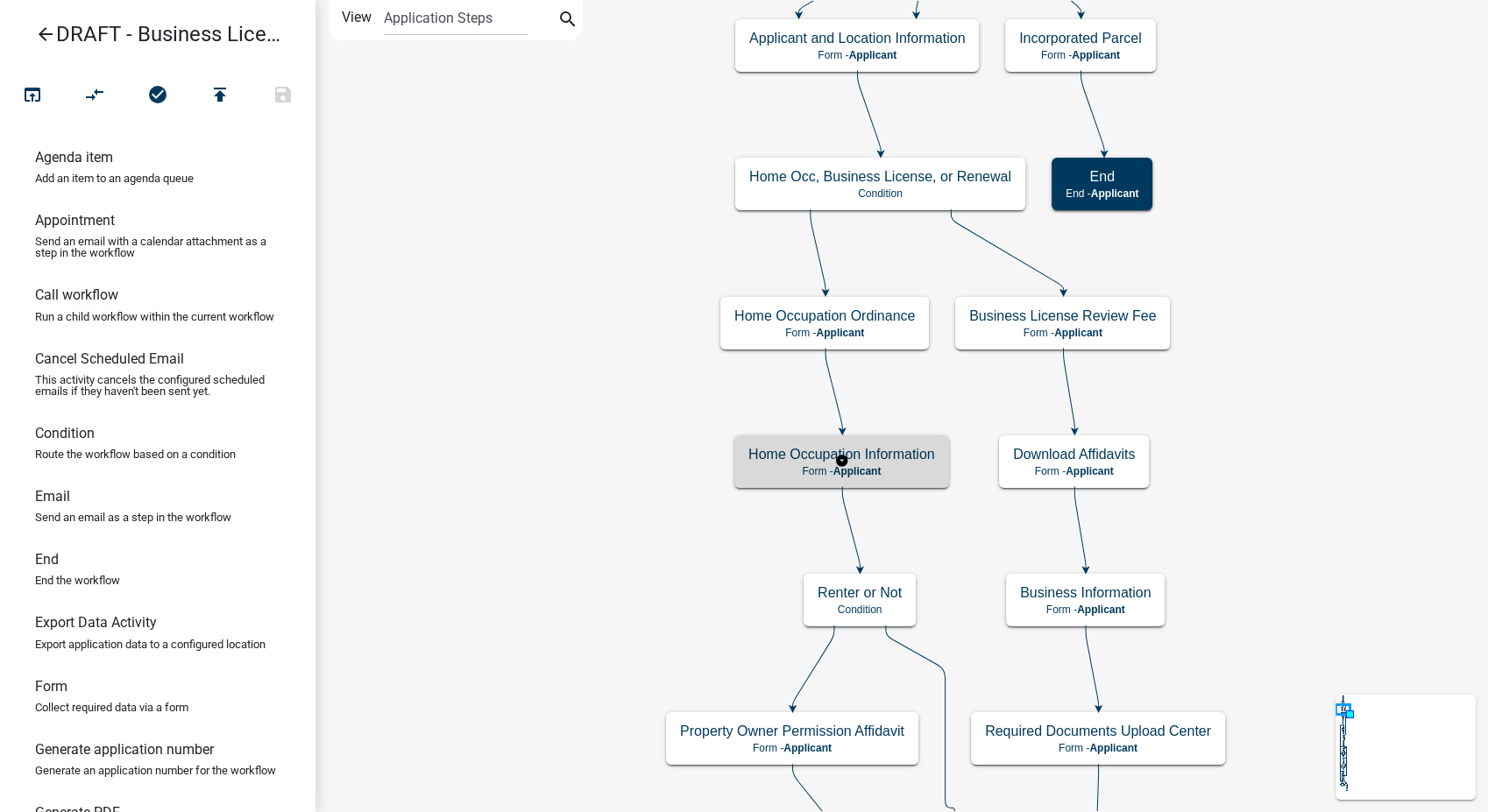
click at [894, 465] on p "Form - Applicant" at bounding box center [842, 471] width 187 height 13
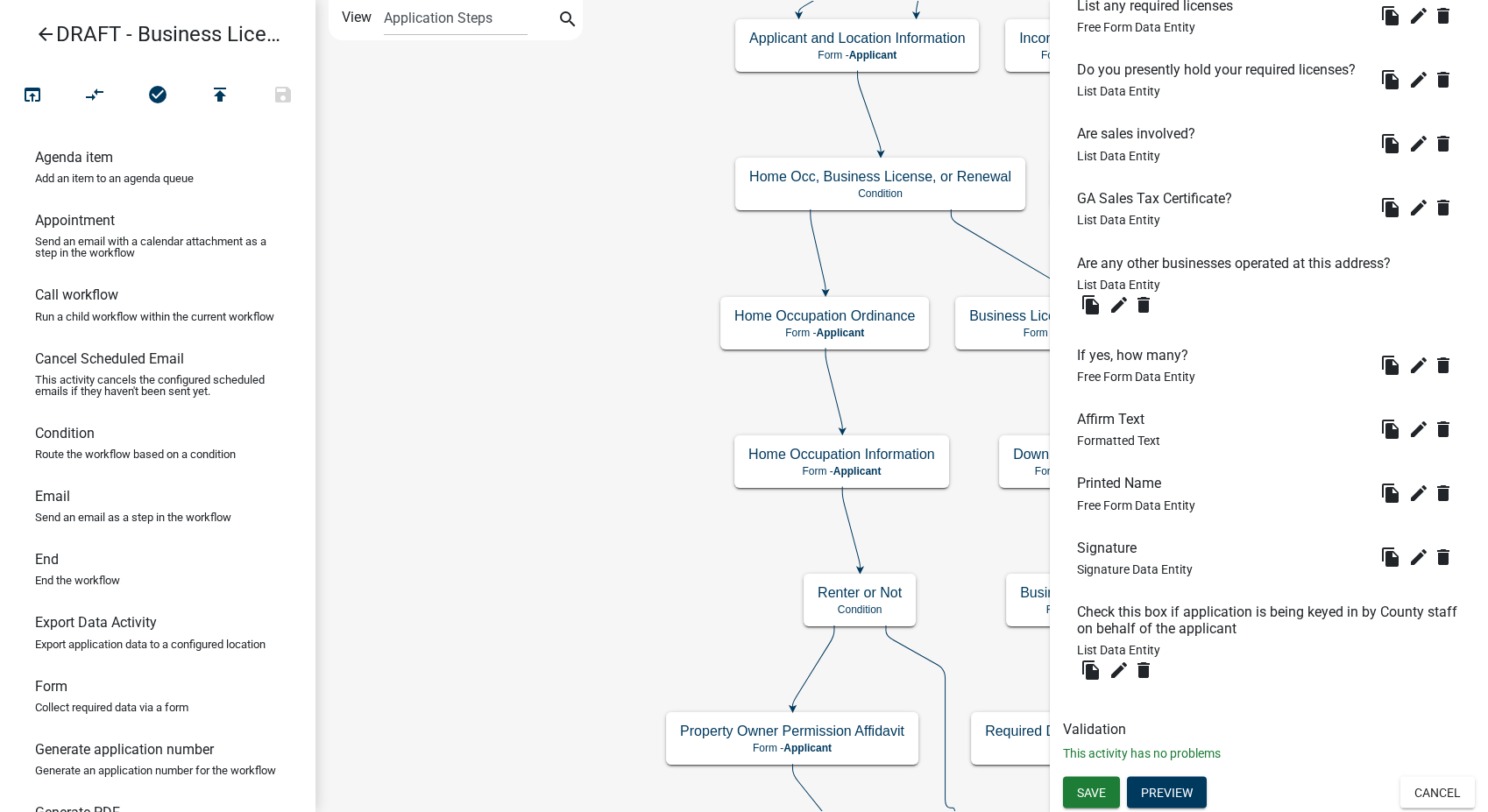
scroll to position [3111, 0]
click at [1423, 798] on button "Cancel" at bounding box center [1437, 792] width 74 height 32
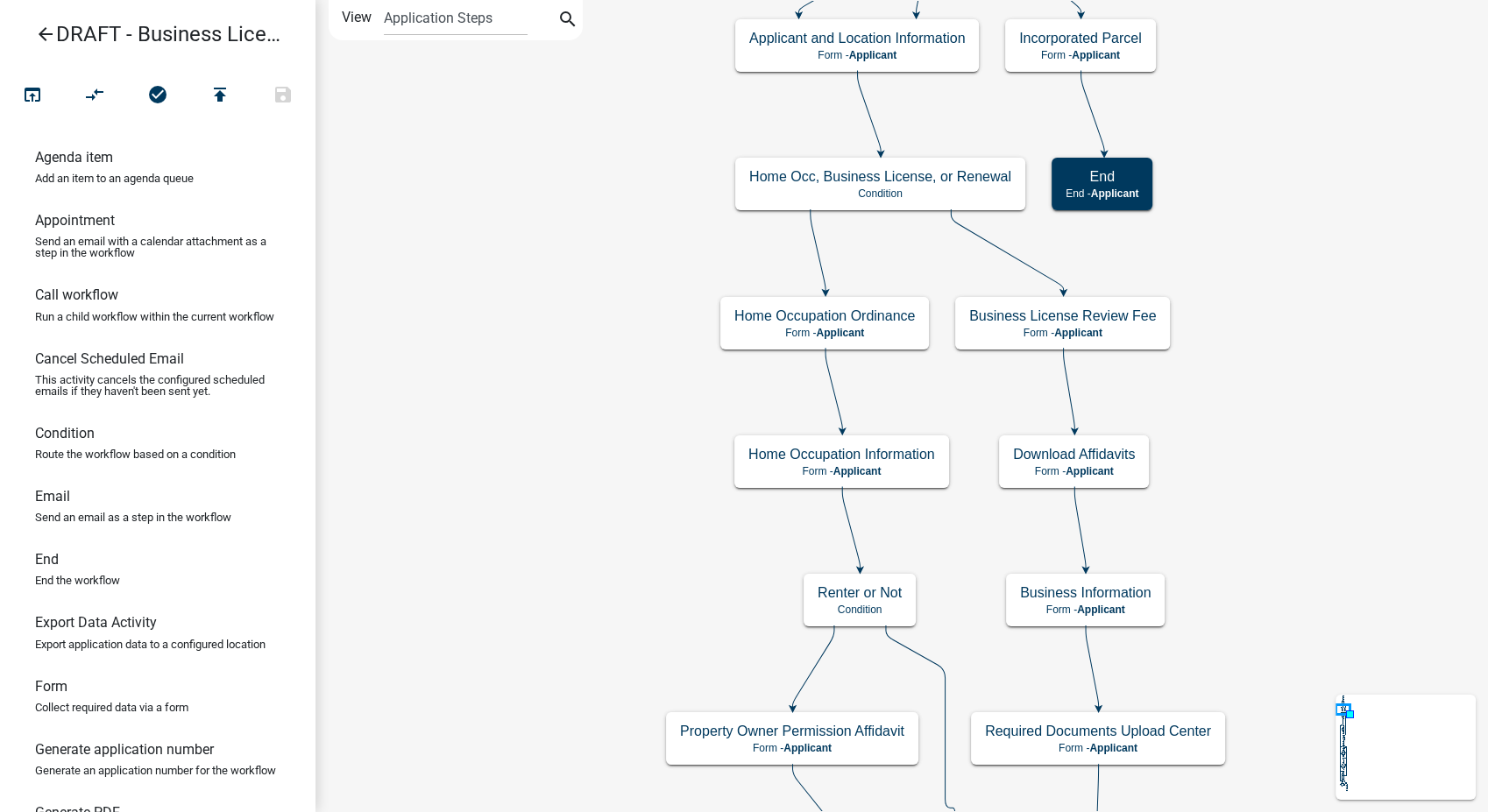
scroll to position [0, 0]
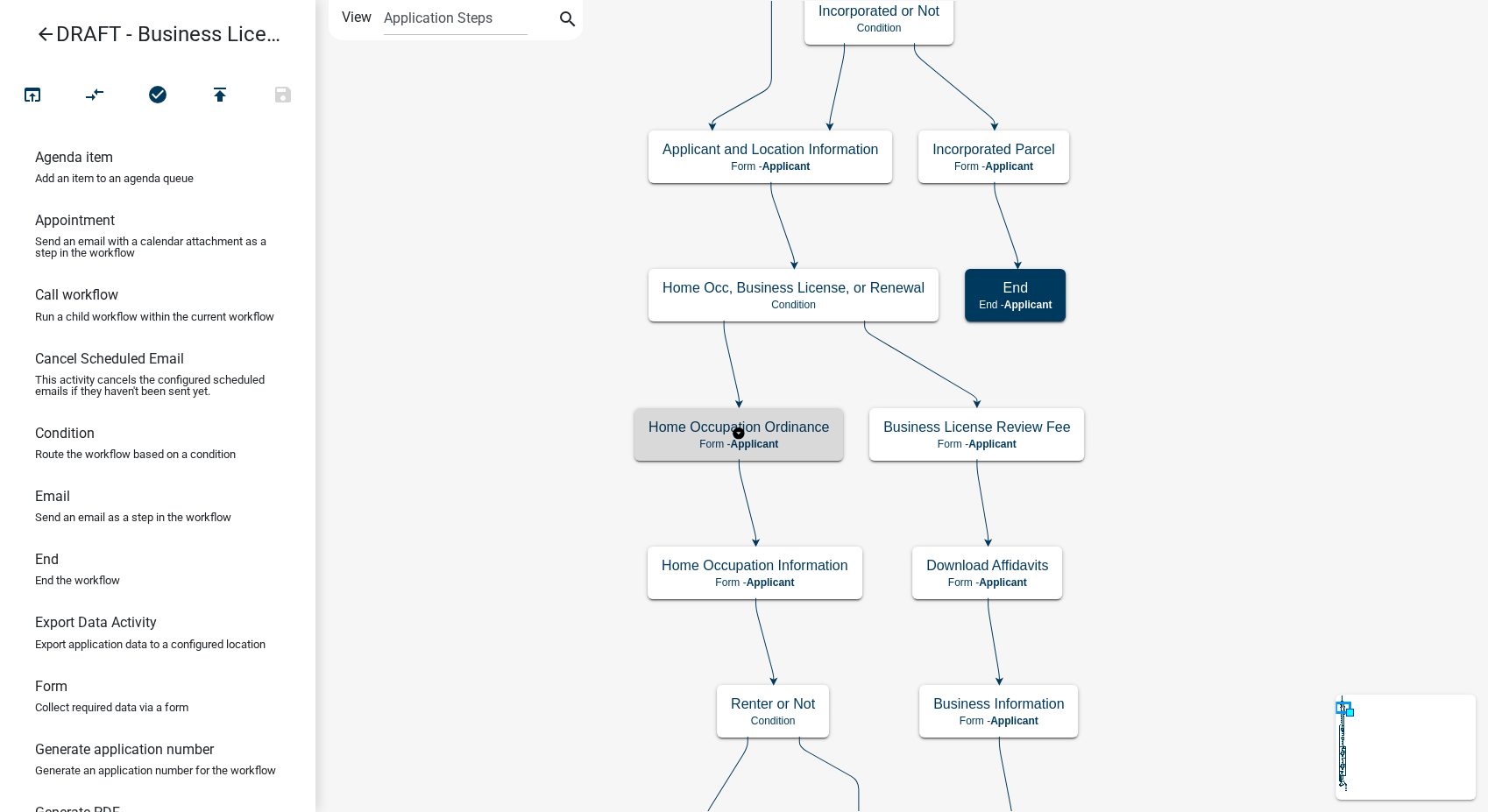
click at [675, 439] on p "Form - Applicant" at bounding box center [738, 444] width 180 height 13
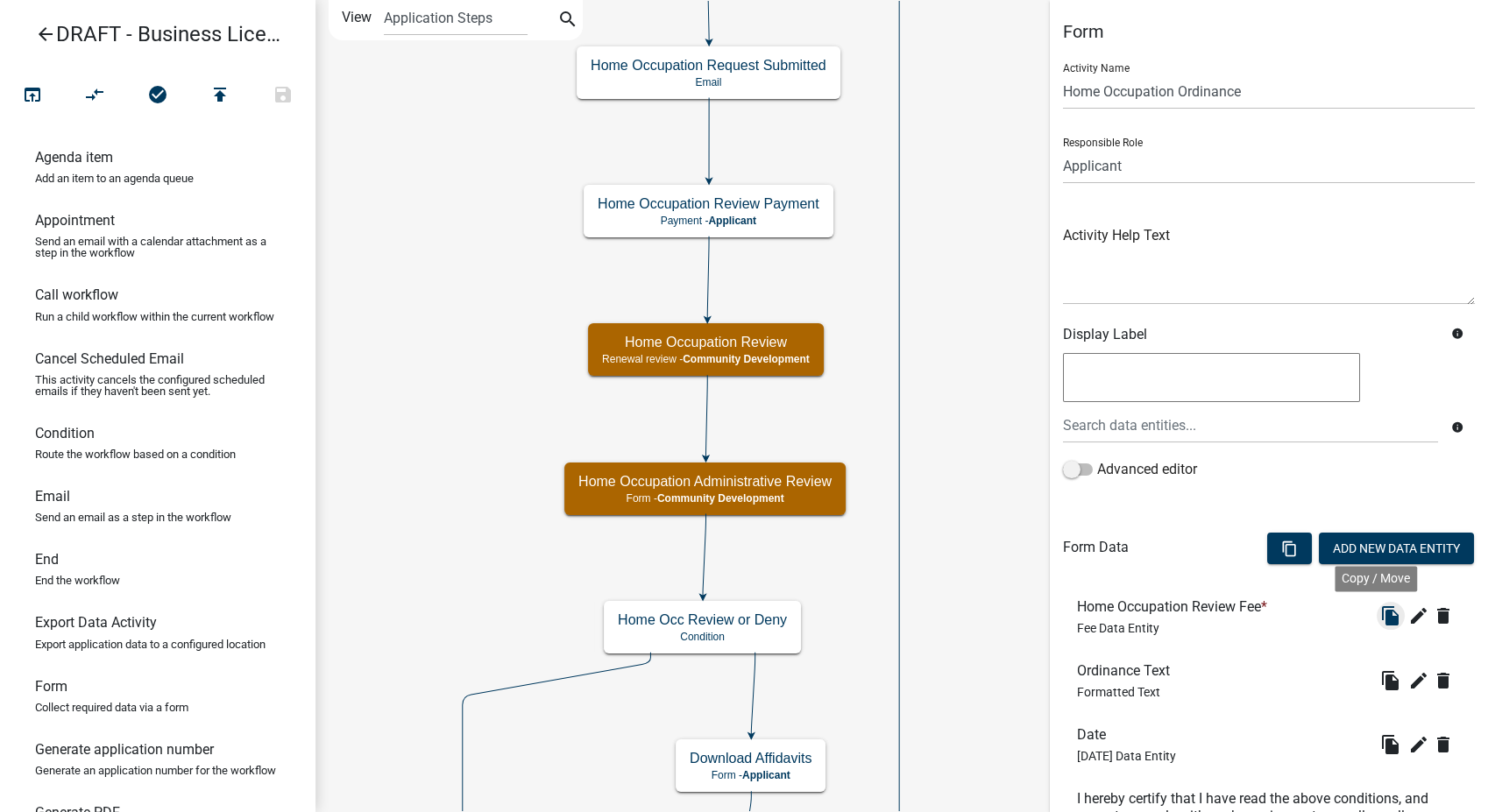
click at [1380, 614] on icon "file_copy" at bounding box center [1391, 616] width 21 height 21
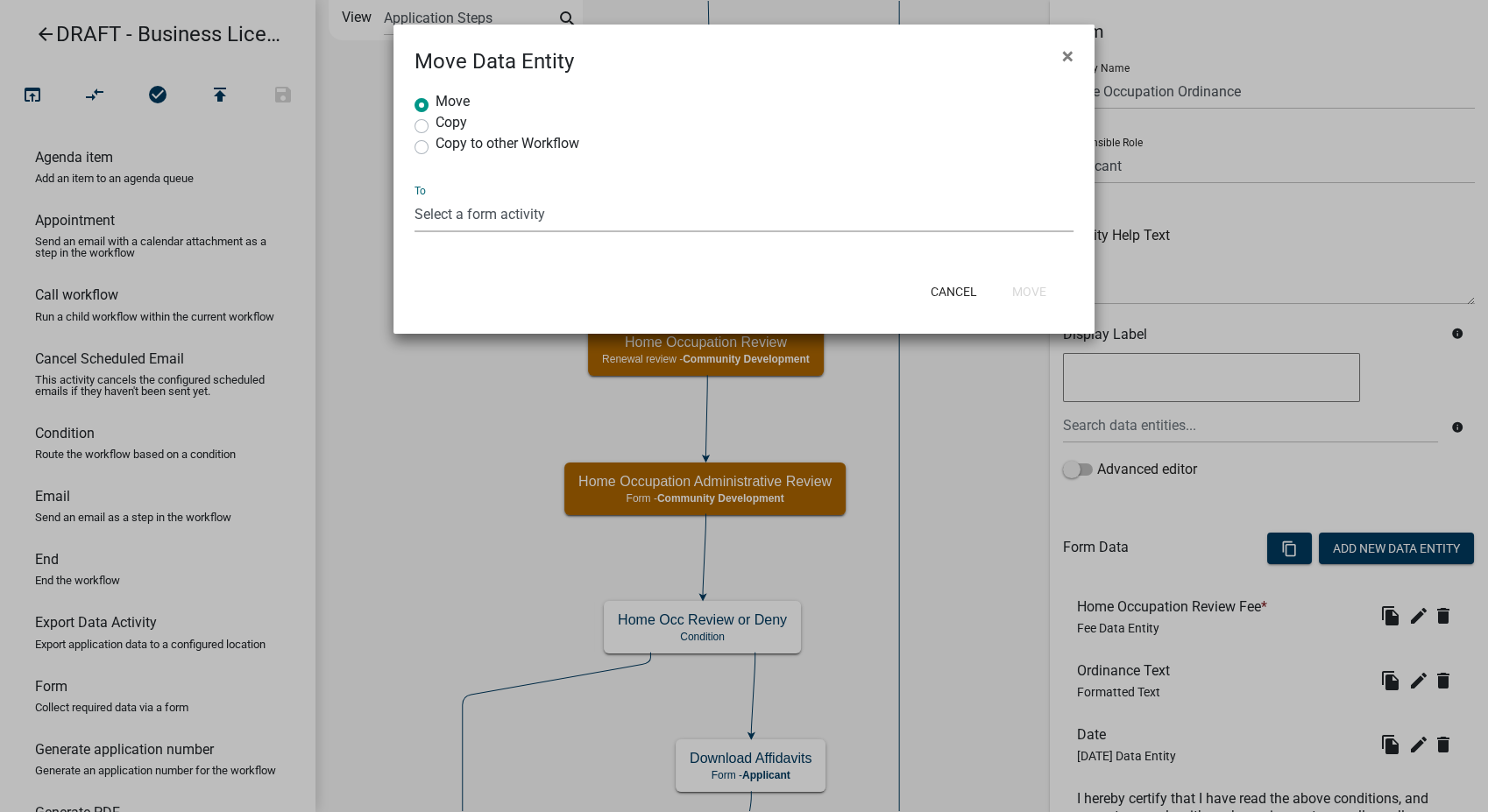
click at [466, 224] on select "Select a form activity Applicant and Location Information Business Information …" at bounding box center [744, 214] width 659 height 36
select select "7e62cacc-33f5-48a4-9c94-cc67cd1e47d7"
click at [415, 197] on select "Select a form activity Applicant and Location Information Business Information …" at bounding box center [744, 214] width 659 height 36
click at [1031, 291] on button "Move" at bounding box center [1029, 291] width 63 height 32
radio input "true"
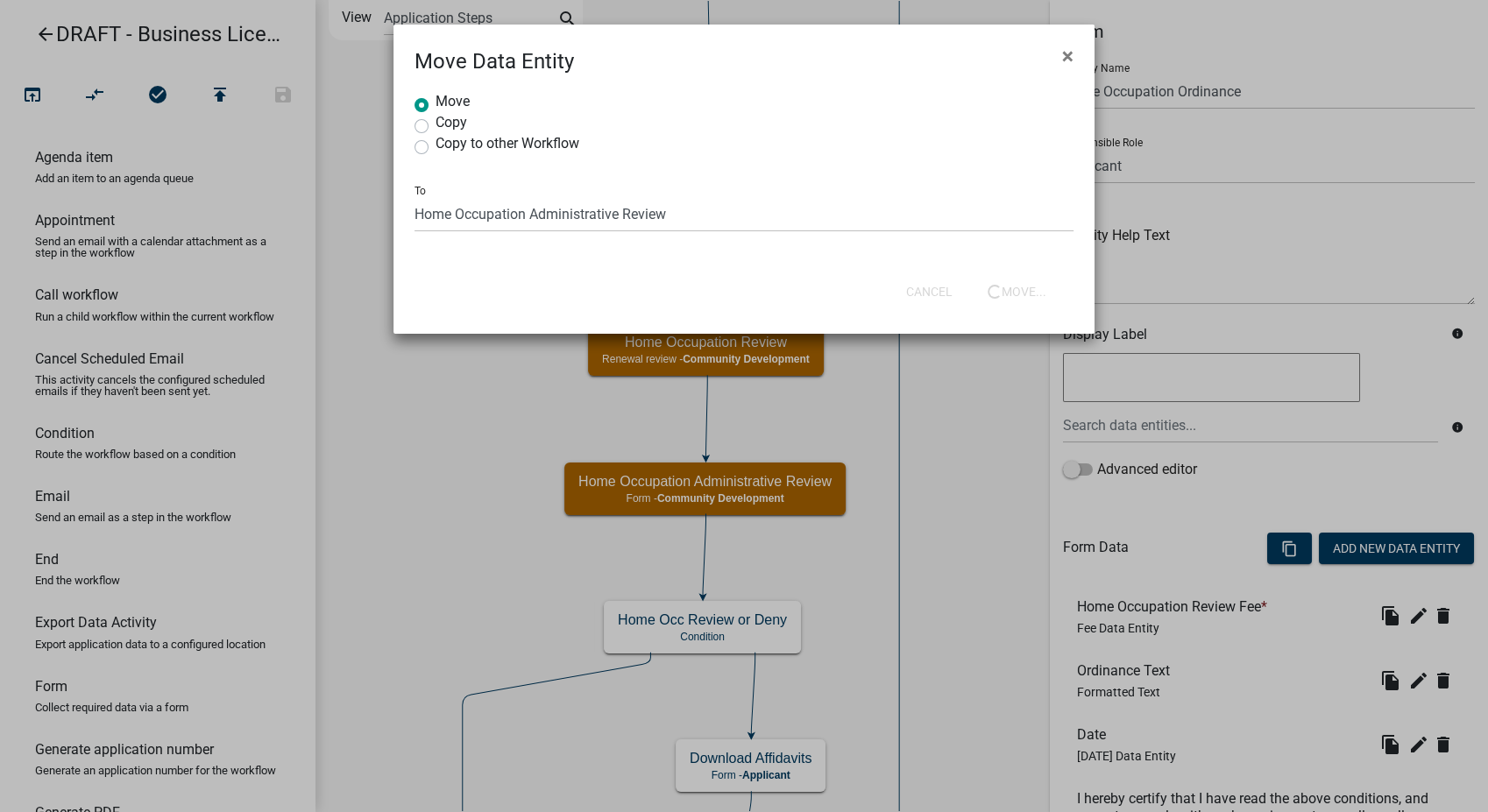
select select
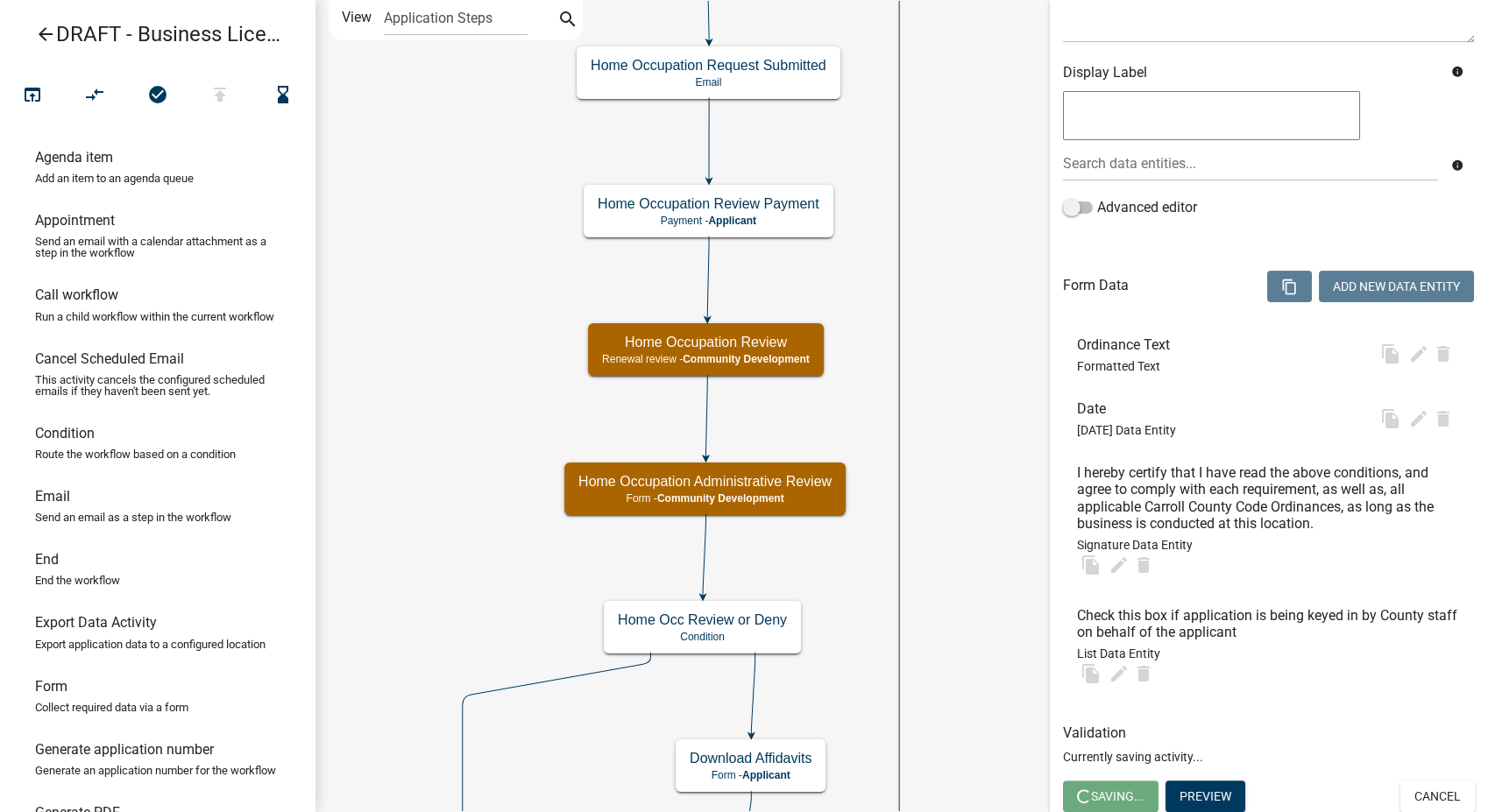
scroll to position [266, 0]
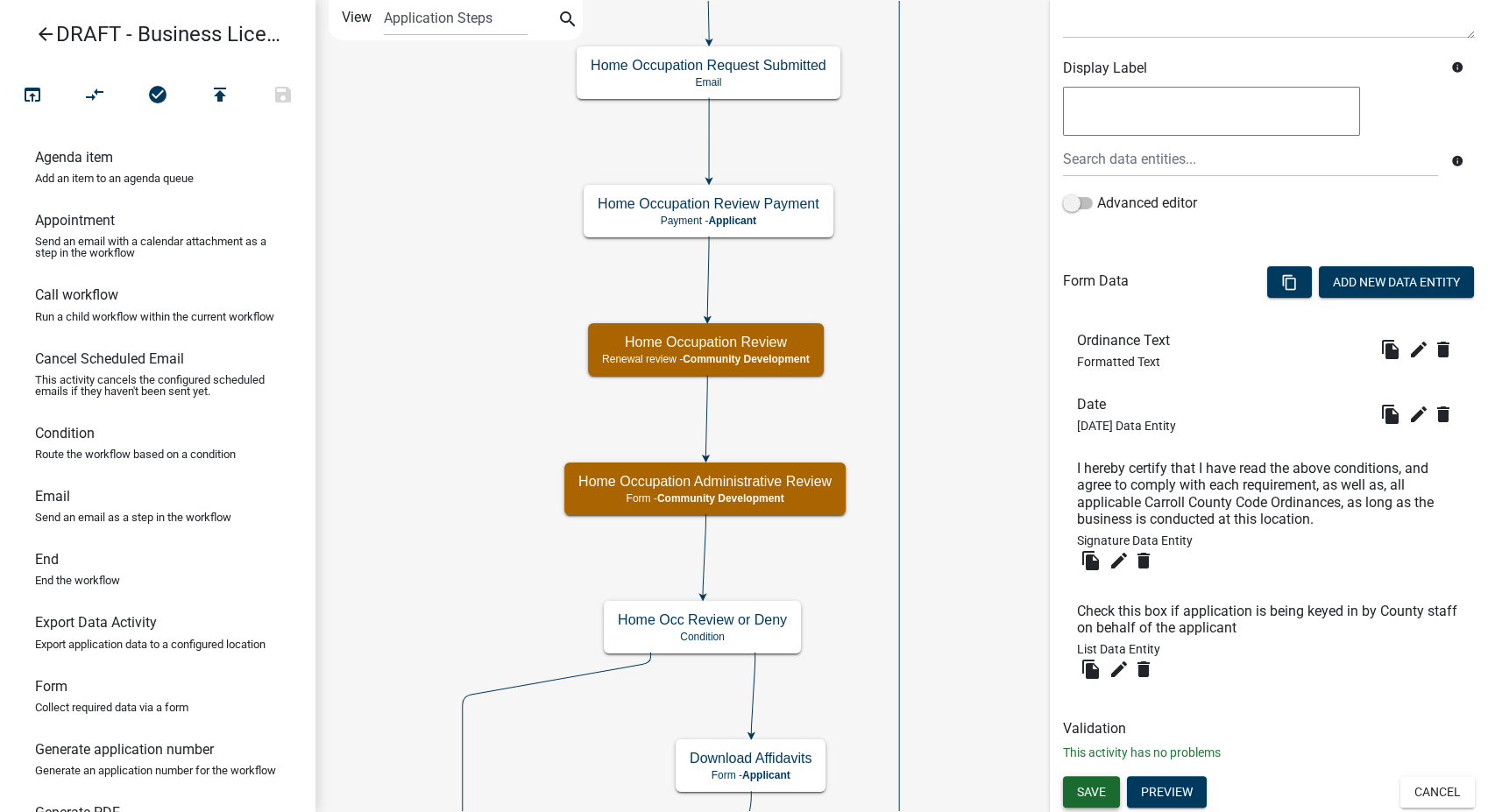
click at [1084, 792] on span "Save" at bounding box center [1092, 792] width 29 height 14
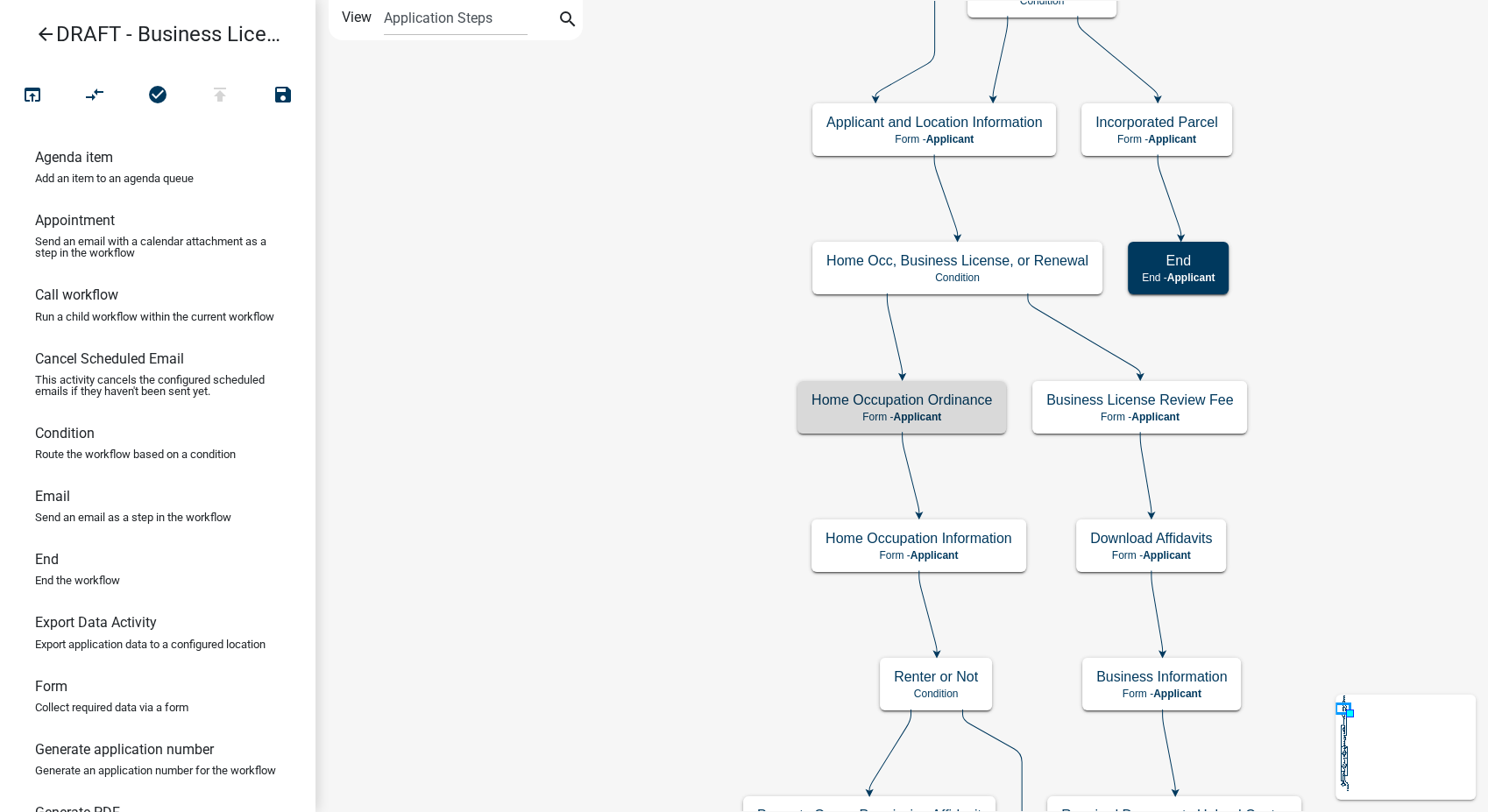
scroll to position [0, 0]
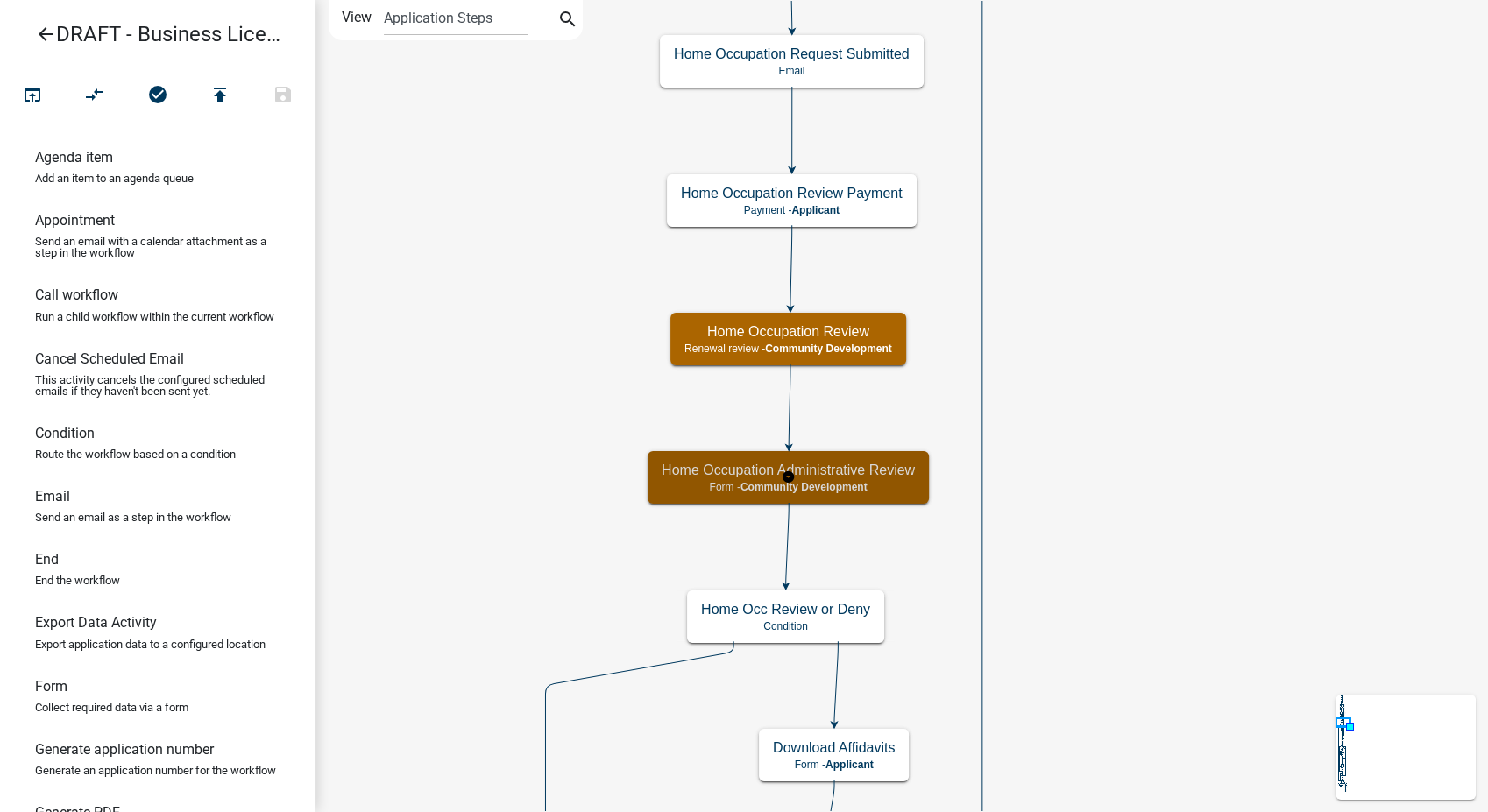
click at [820, 484] on span "Community Development" at bounding box center [804, 487] width 127 height 13
select select "66D5FF95-1CD3-428B-B9DC-D797D01D8DE2"
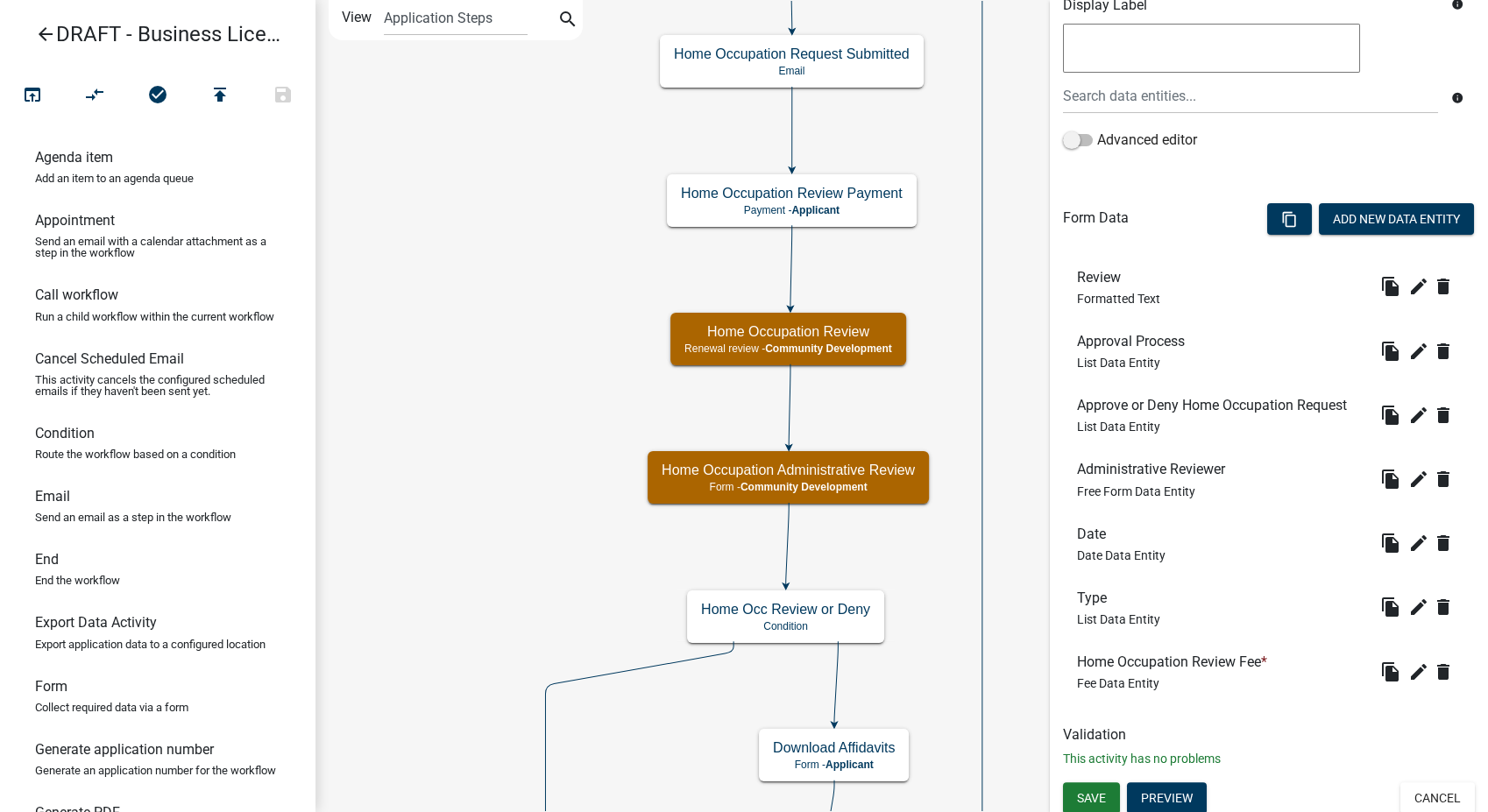
scroll to position [378, 0]
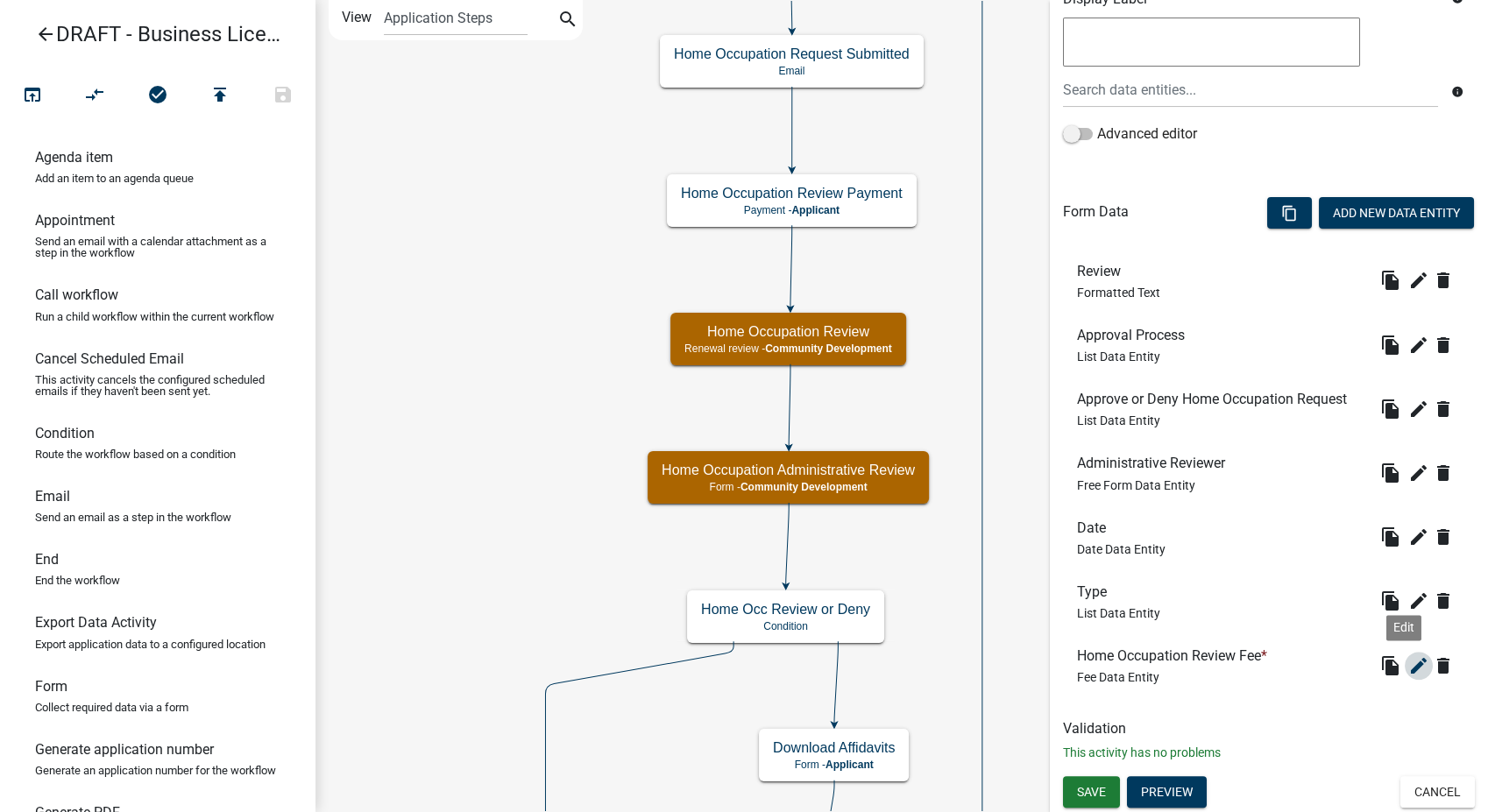
click at [1408, 670] on icon "edit" at bounding box center [1419, 666] width 21 height 21
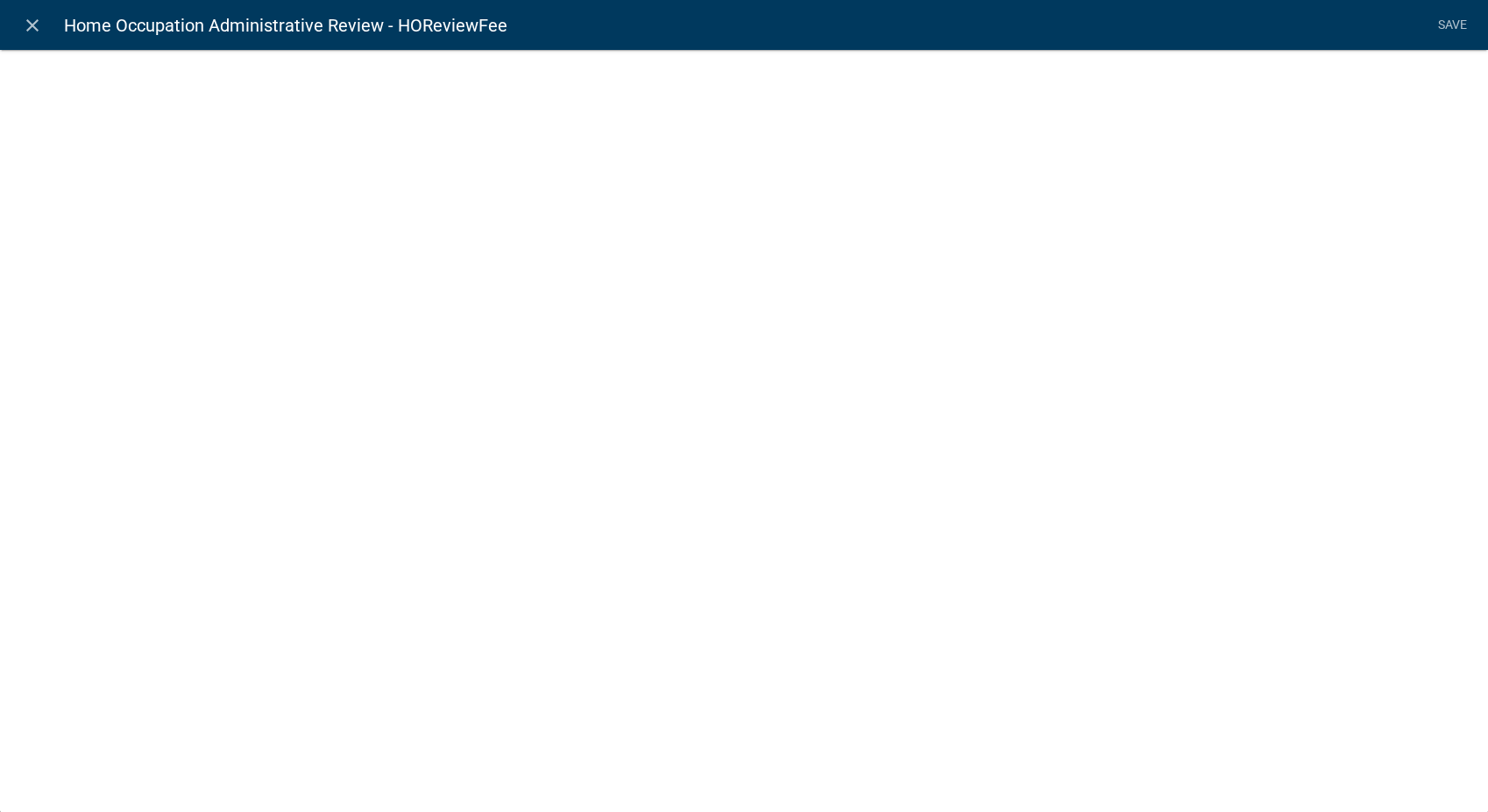
select select "fee"
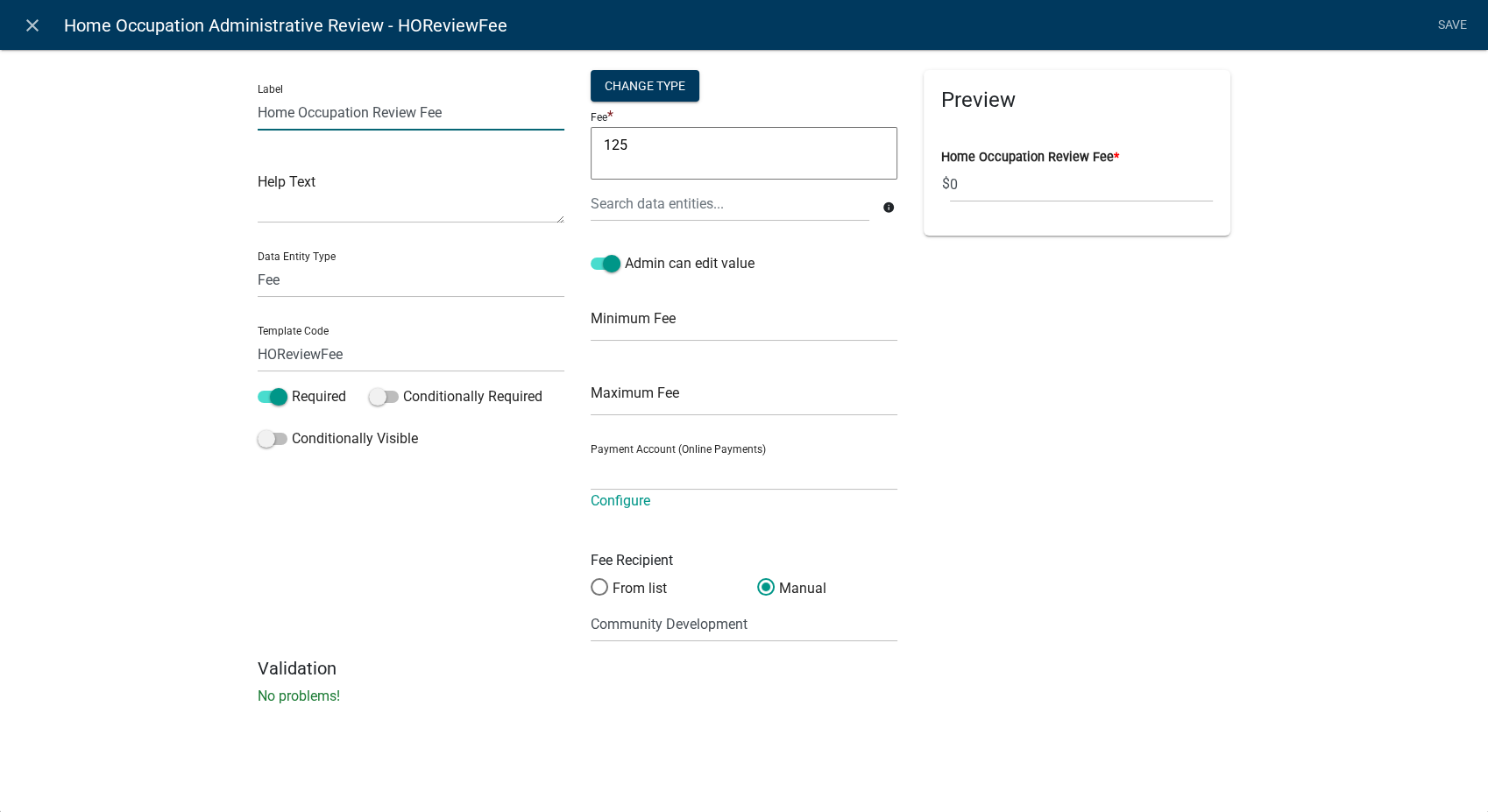
click at [414, 118] on input "Home Occupation Review Fee" at bounding box center [411, 112] width 307 height 36
type input "Home Occupation Admin Fee"
click at [322, 357] on input "HOReviewFee" at bounding box center [411, 354] width 307 height 36
type input "HOAdminFee"
click at [1090, 505] on div "Preview Home Occupation Admin Fee * $ 0" at bounding box center [1076, 365] width 333 height 588
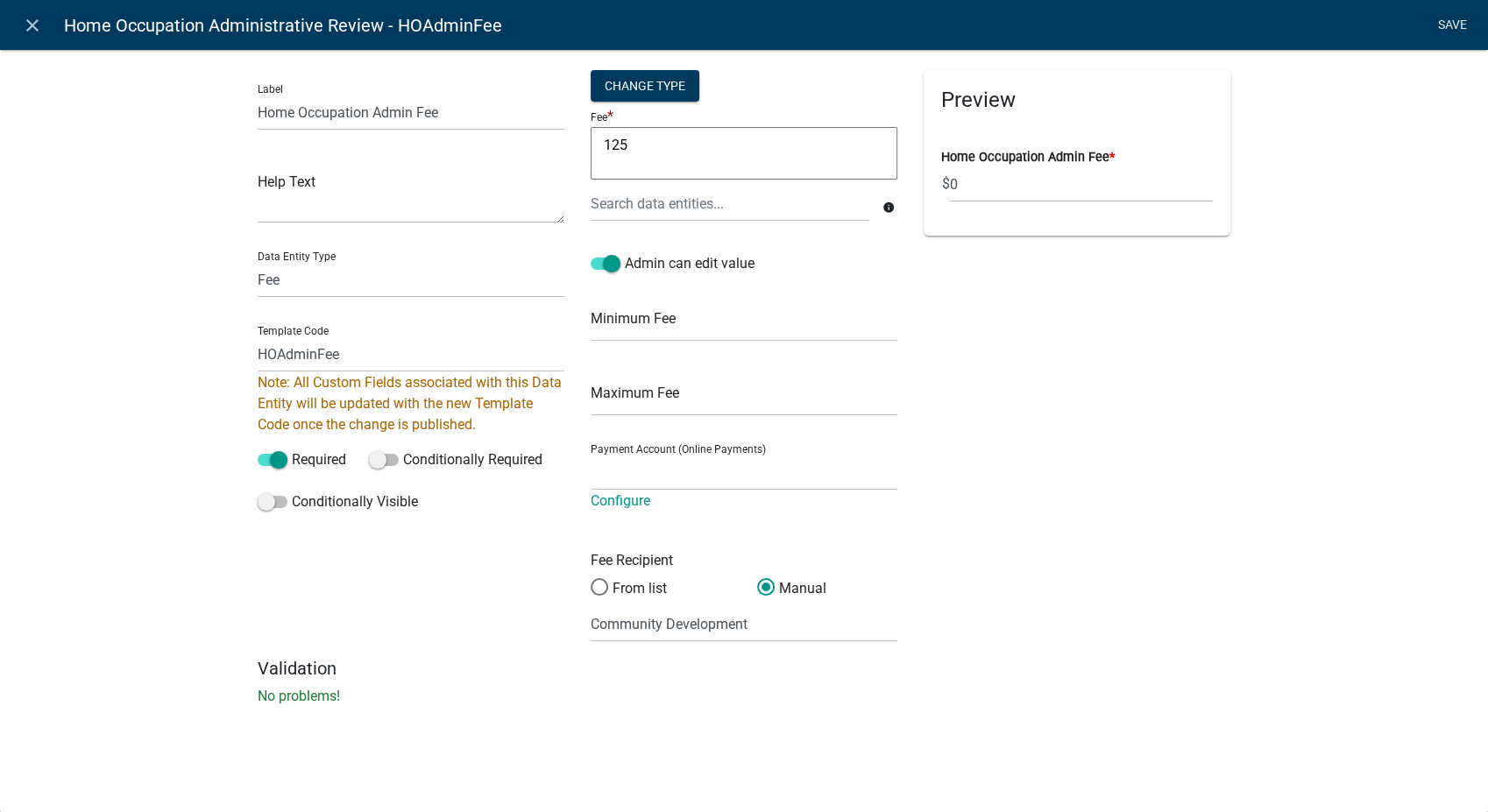
click at [1461, 19] on link "Save" at bounding box center [1451, 25] width 43 height 34
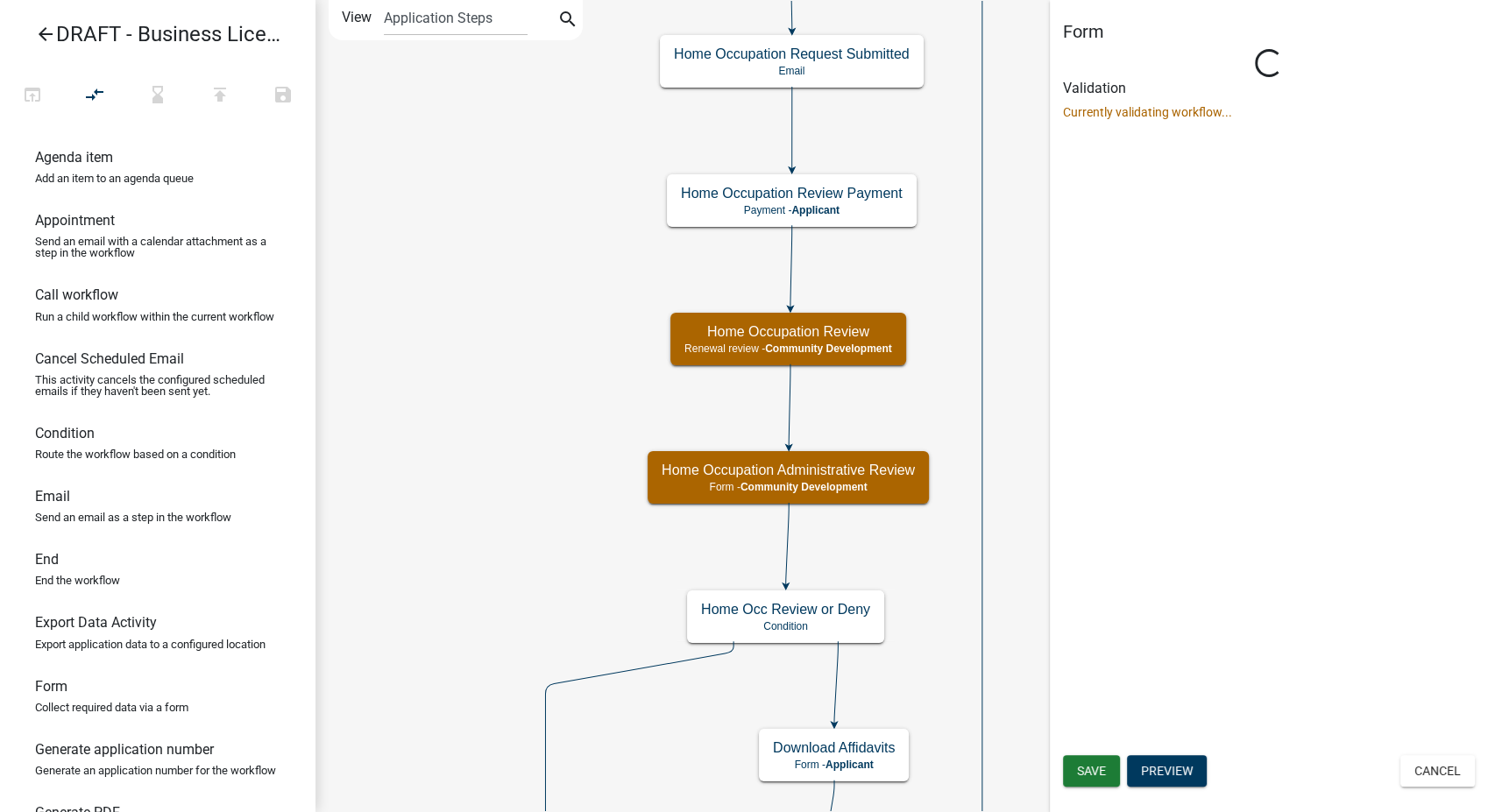
scroll to position [0, 0]
select select "66D5FF95-1CD3-428B-B9DC-D797D01D8DE2"
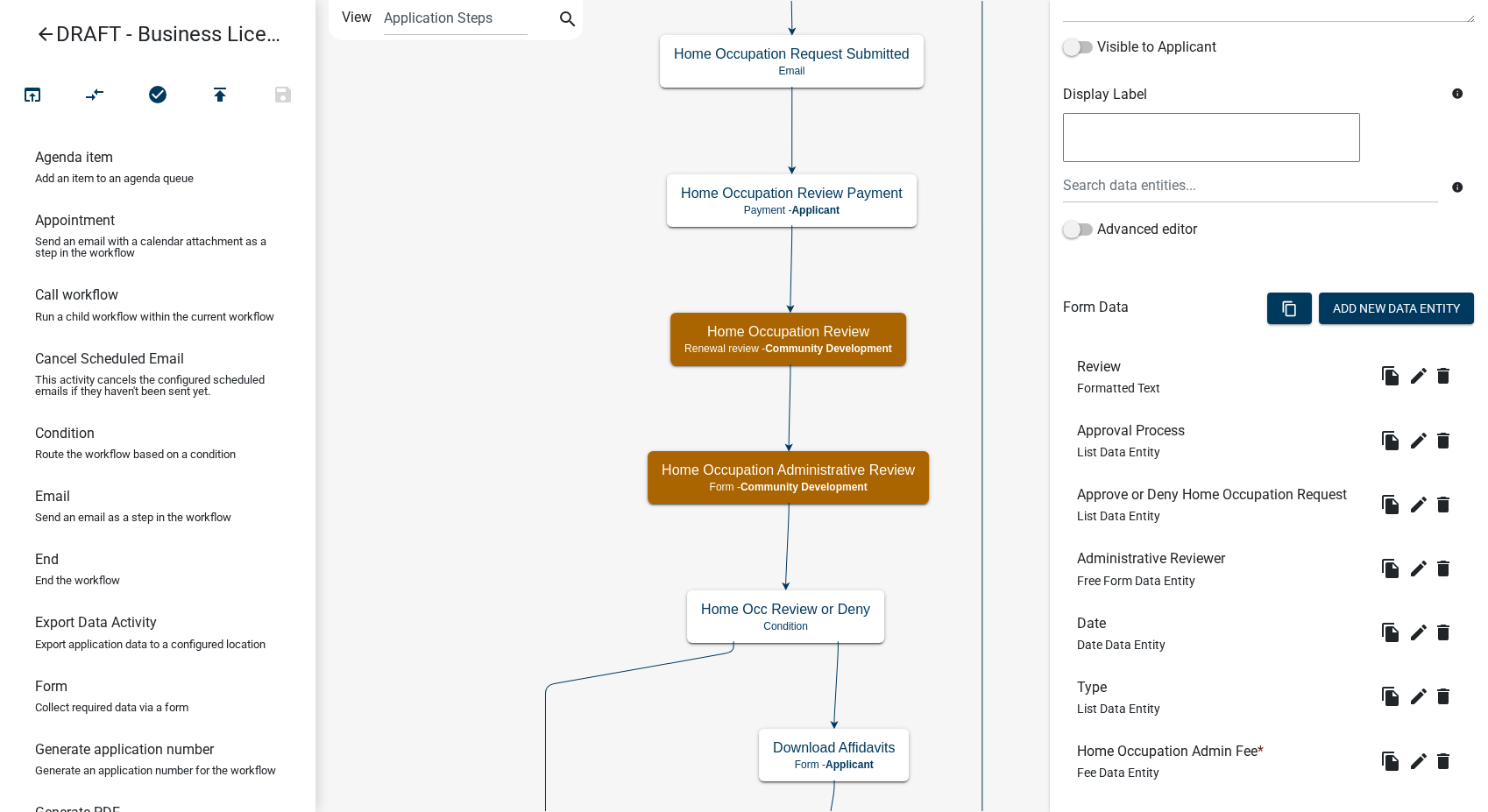
scroll to position [378, 0]
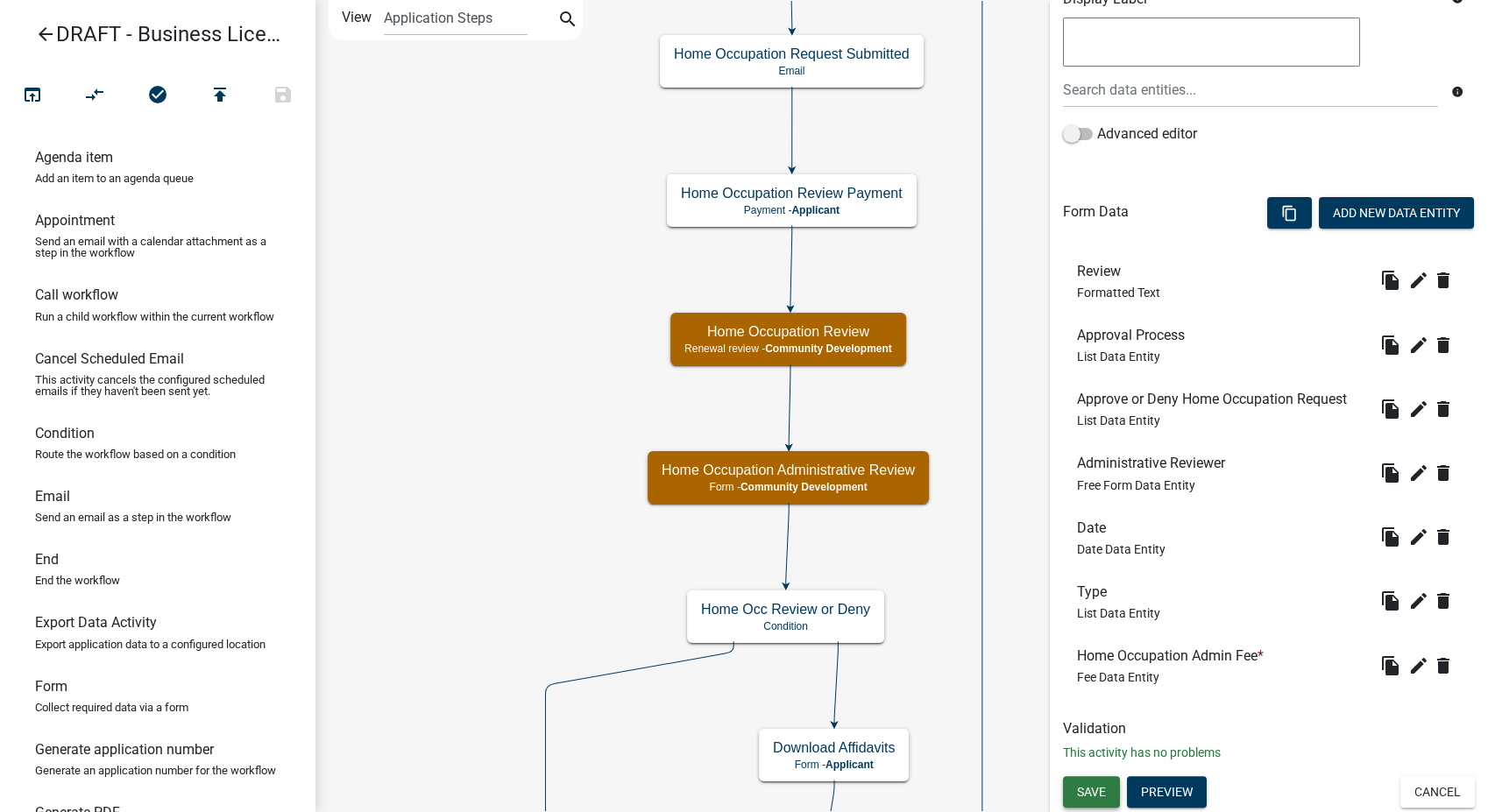
click at [1073, 786] on button "Save" at bounding box center [1091, 792] width 57 height 32
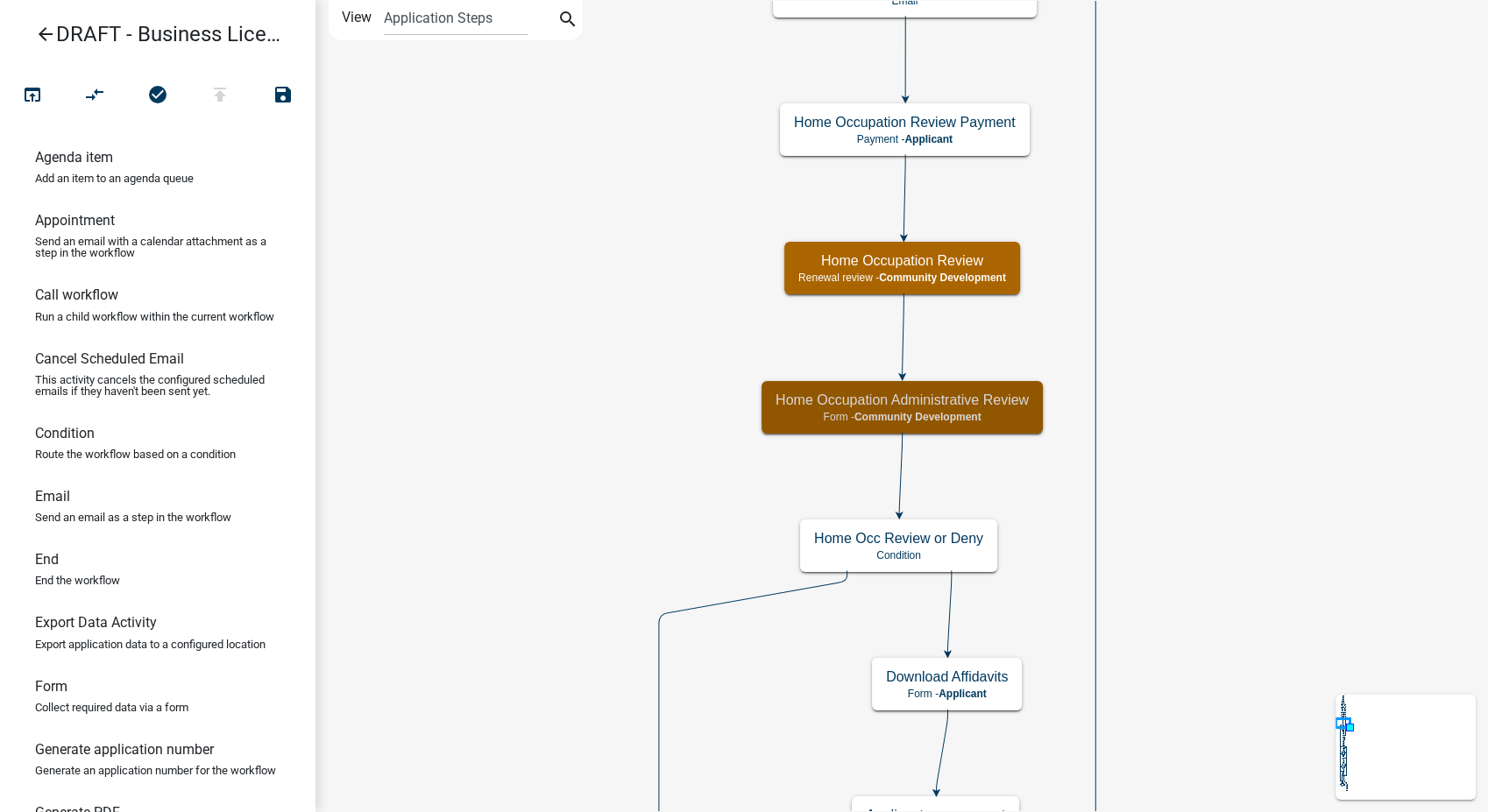
scroll to position [0, 0]
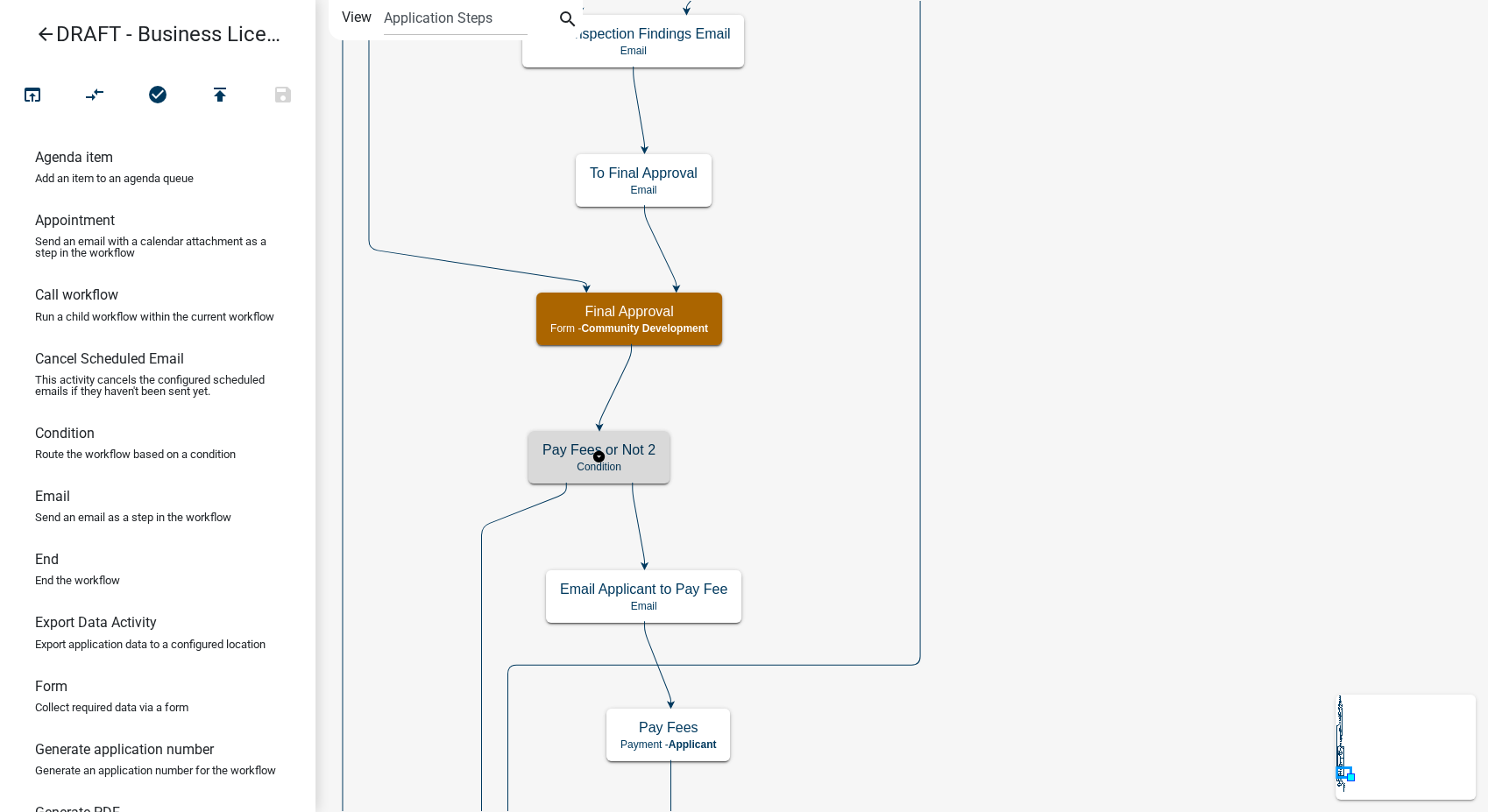
click at [617, 447] on h5 "Pay Fees or Not 2" at bounding box center [598, 449] width 113 height 16
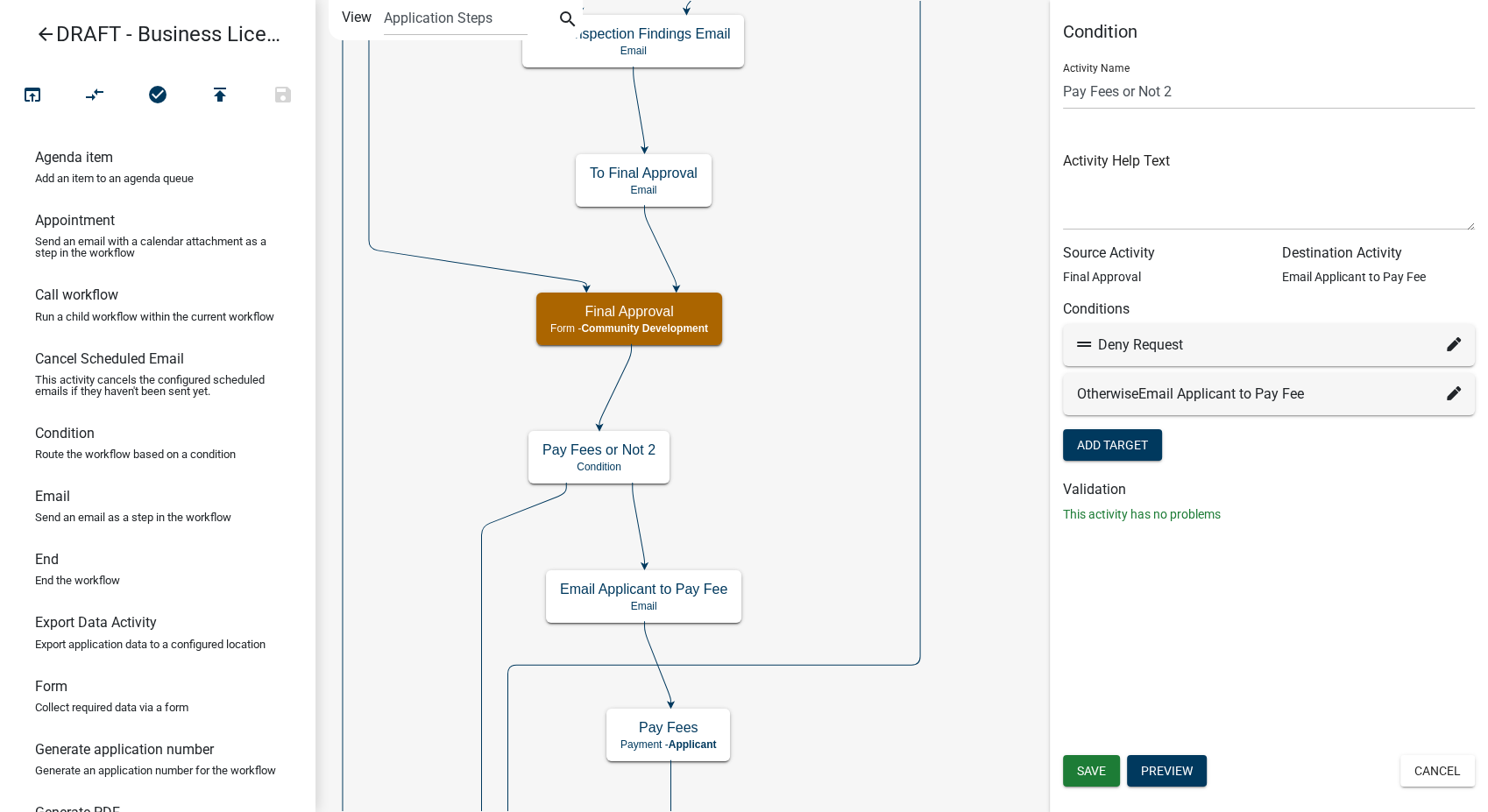
click at [1456, 343] on icon at bounding box center [1453, 344] width 14 height 14
select select "16: 0d670816-da5b-4408-aa05-15c0a0896e6d"
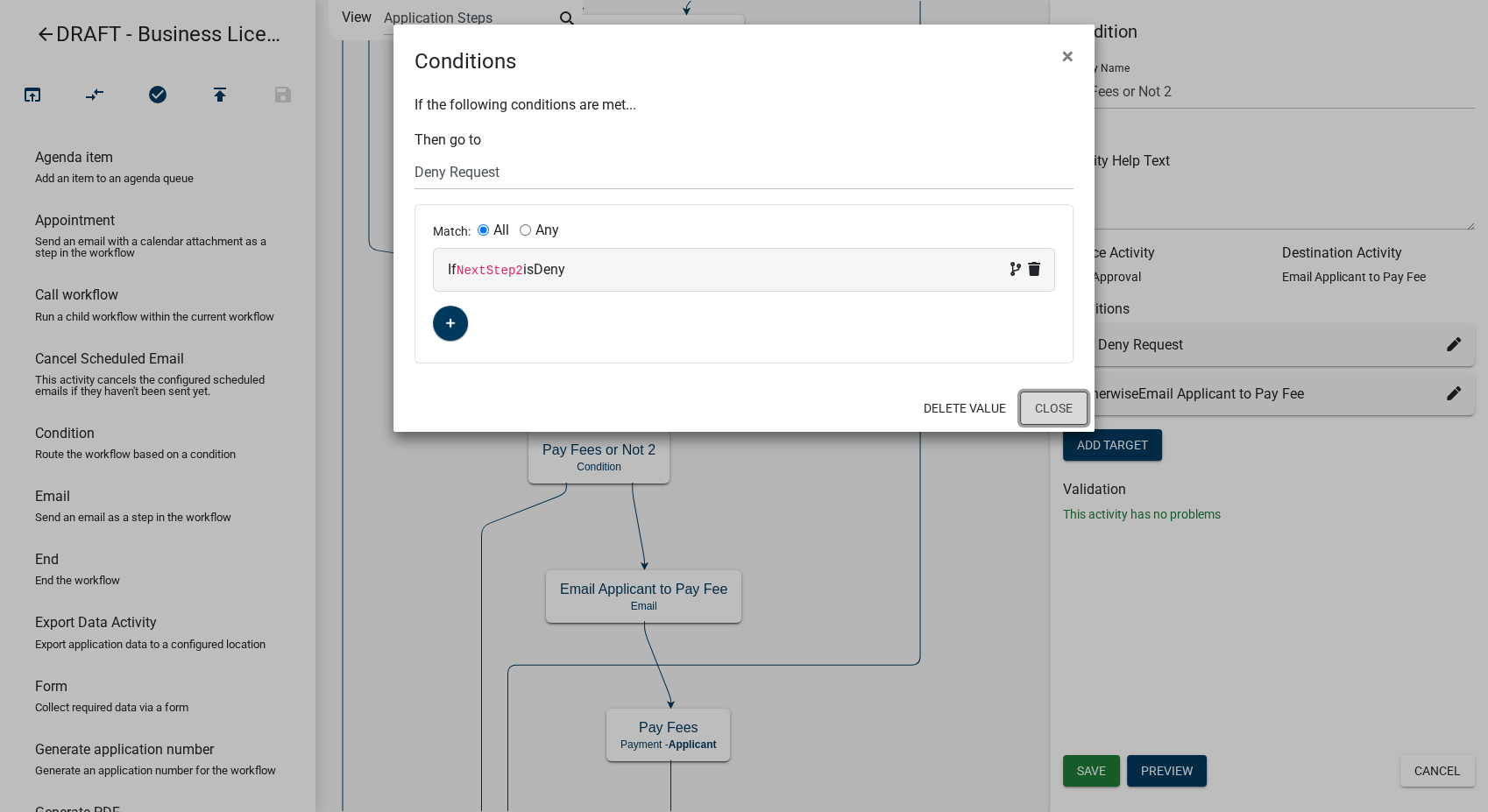
click at [1052, 407] on button "Close" at bounding box center [1054, 408] width 68 height 34
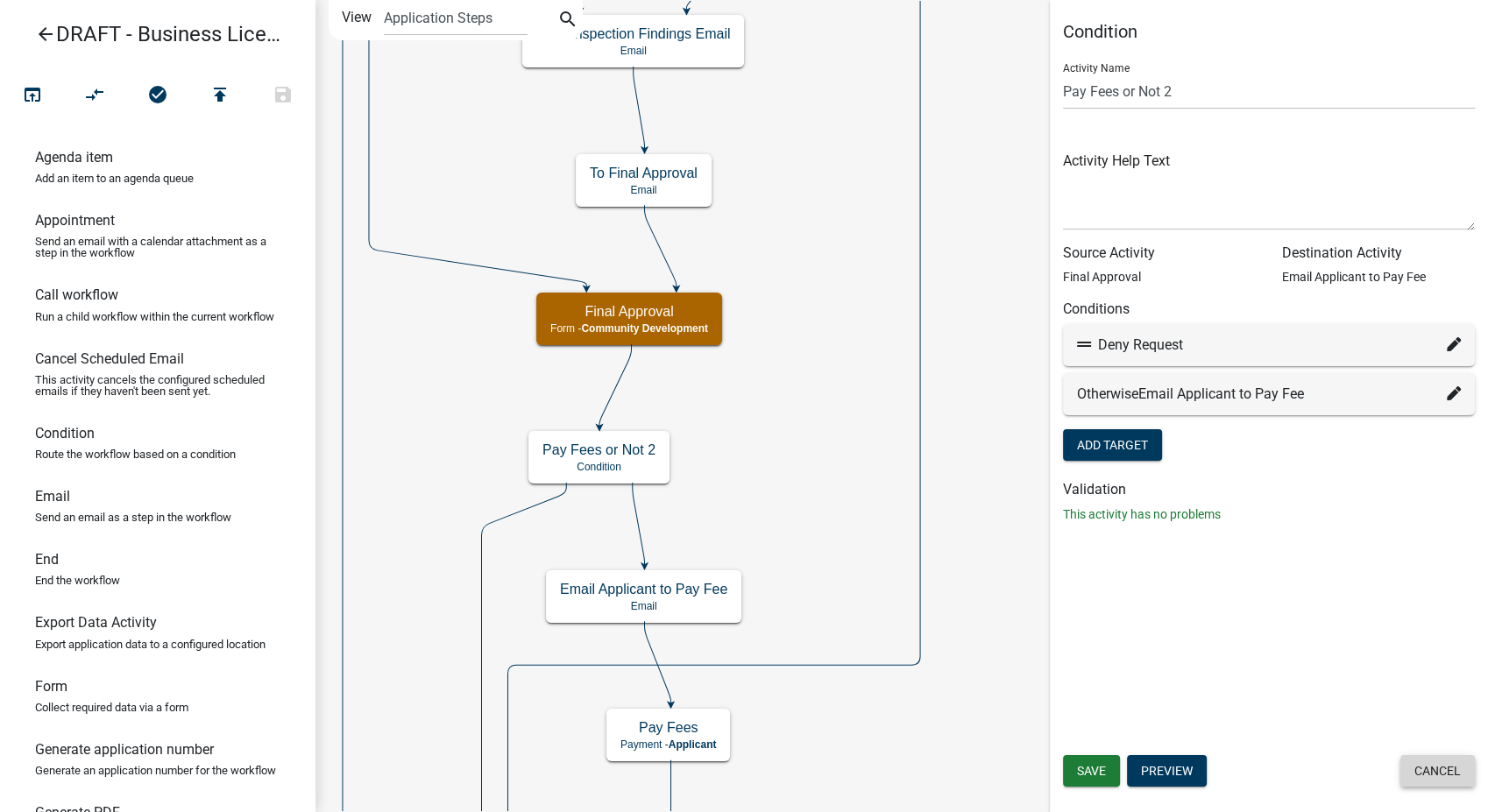
click at [1445, 774] on button "Cancel" at bounding box center [1437, 771] width 74 height 32
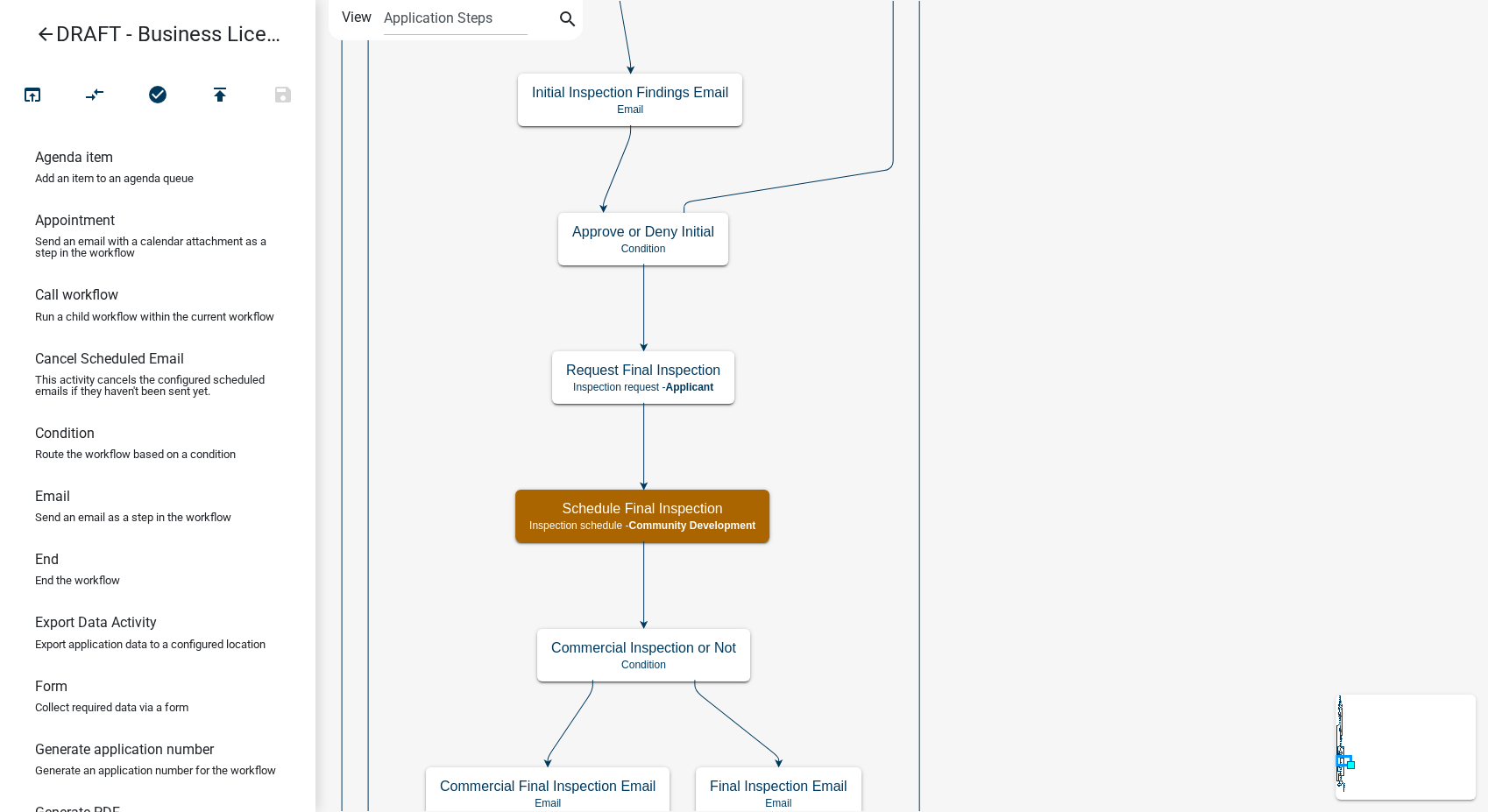
click at [43, 28] on icon "arrow_back" at bounding box center [45, 36] width 21 height 24
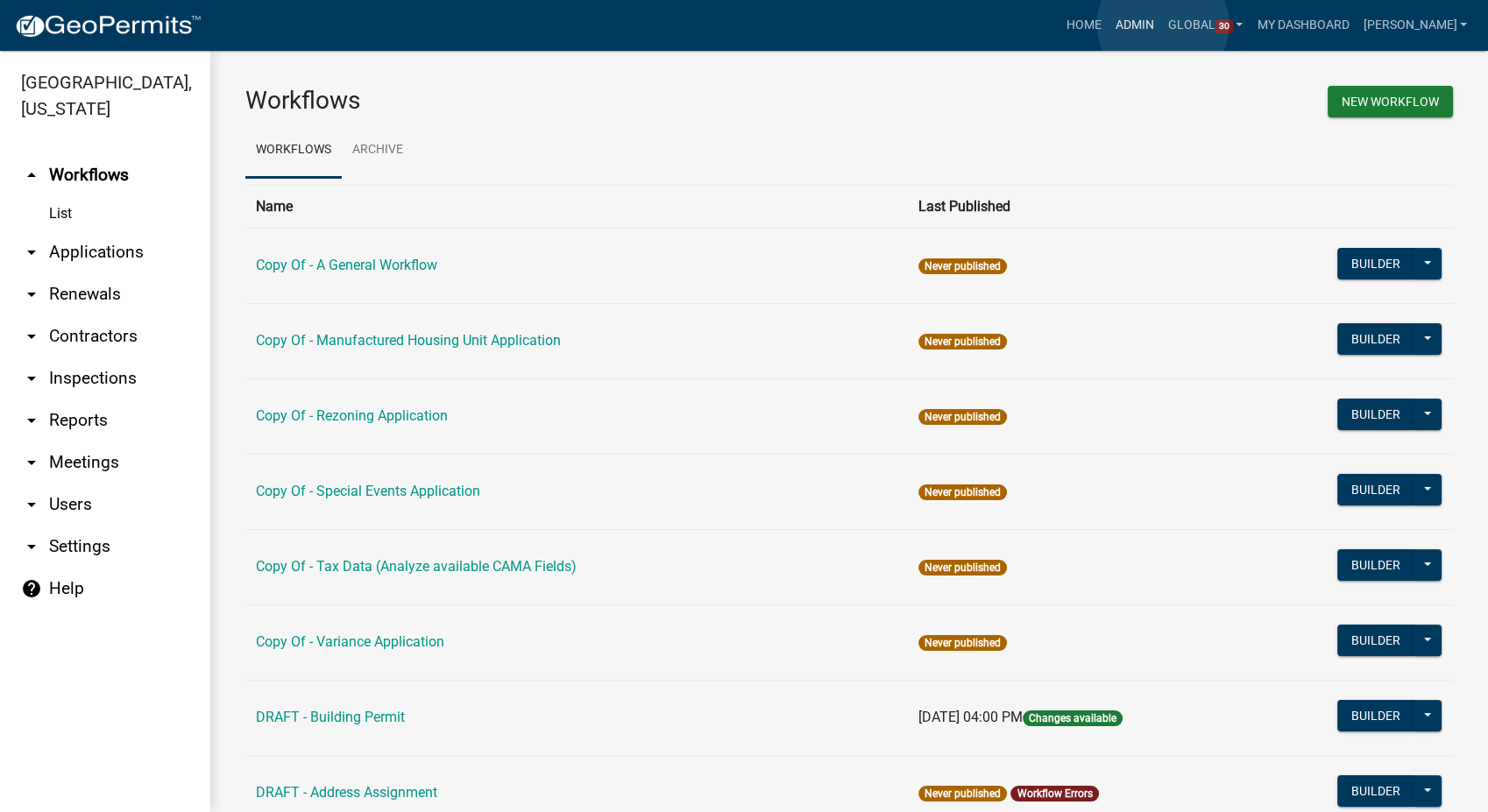
click at [1161, 24] on link "Admin" at bounding box center [1134, 25] width 53 height 34
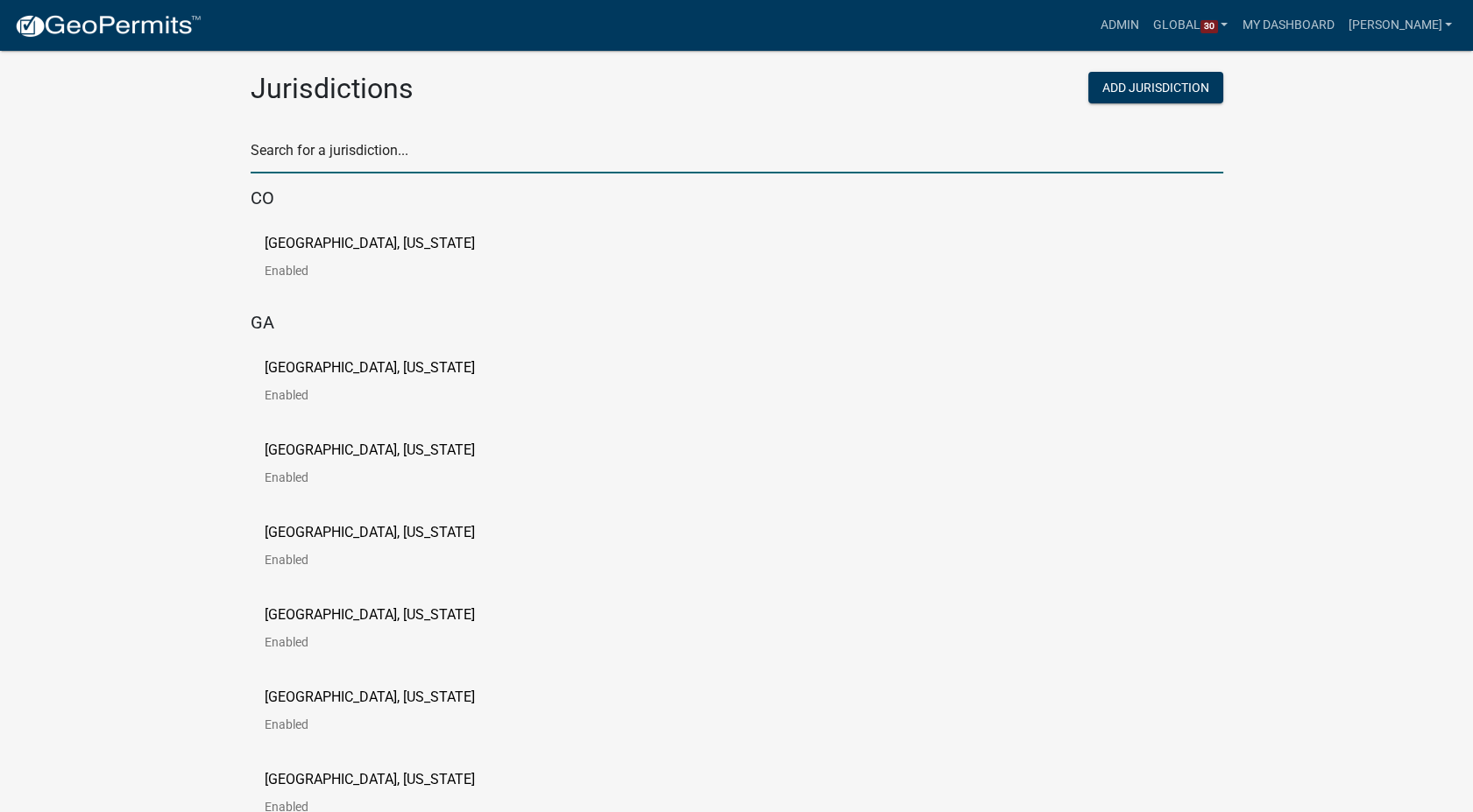
click at [330, 159] on input "text" at bounding box center [737, 155] width 973 height 36
type input "story"
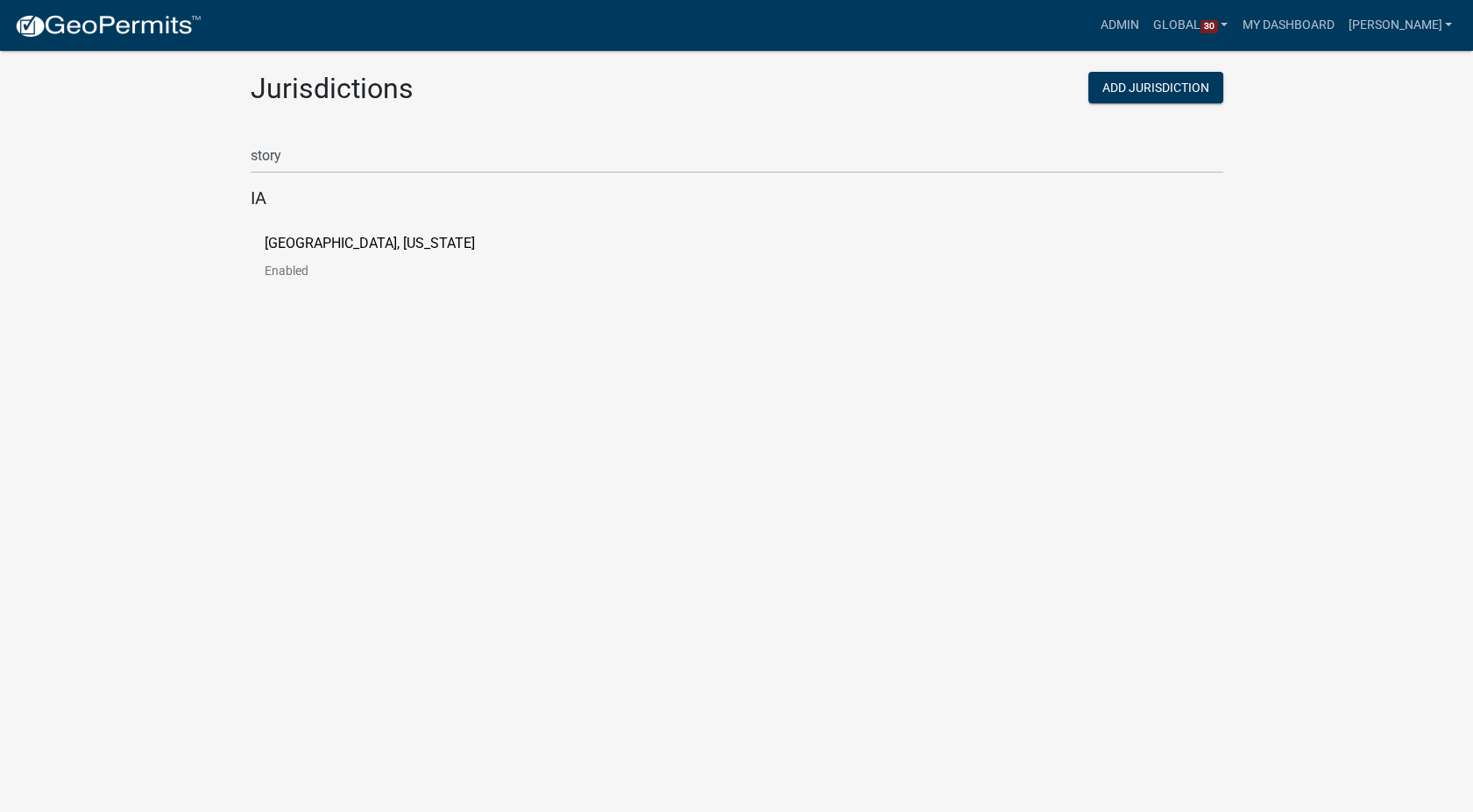
click at [338, 238] on p "Story County, Iowa" at bounding box center [369, 243] width 210 height 14
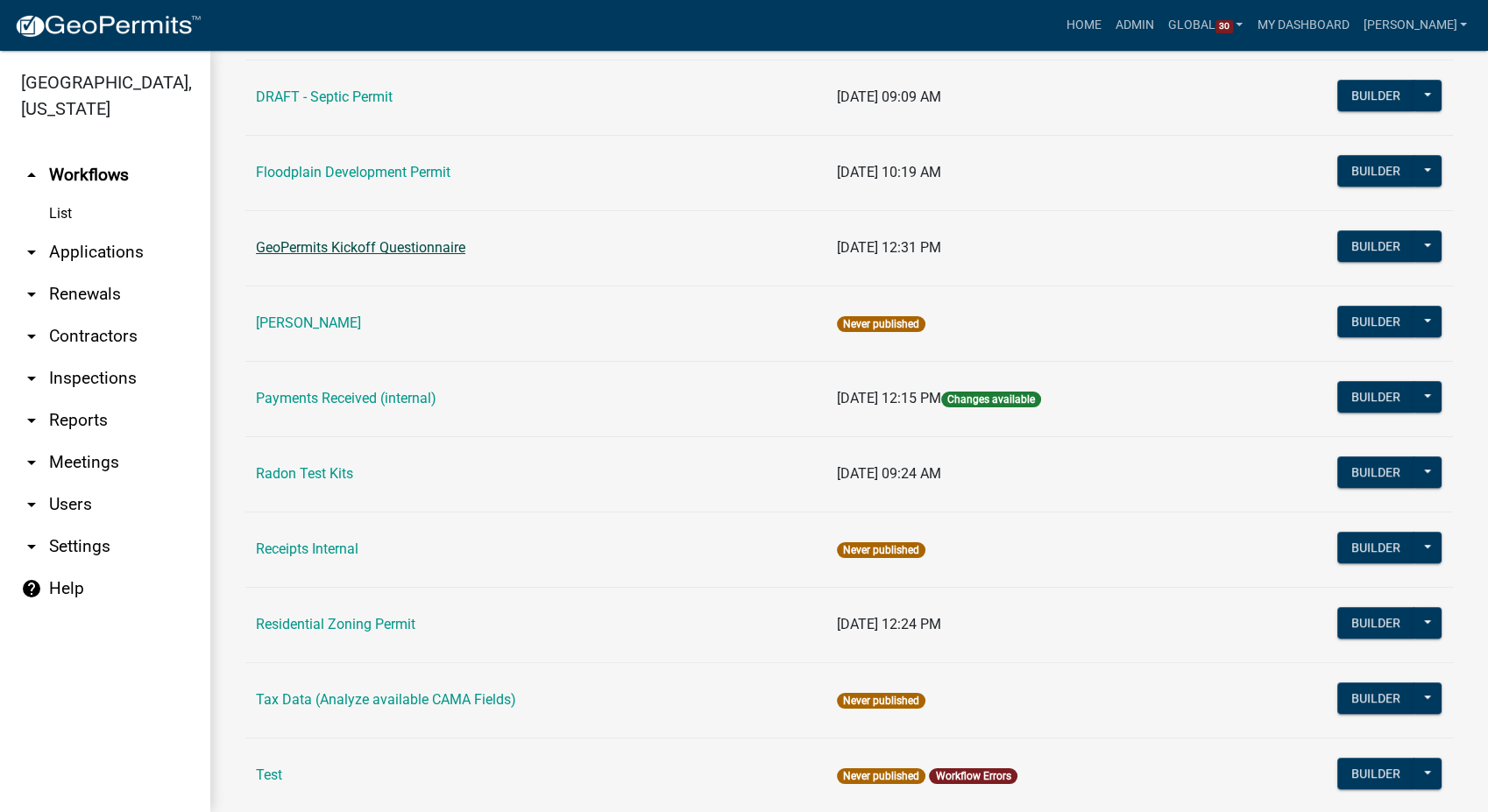
scroll to position [877, 0]
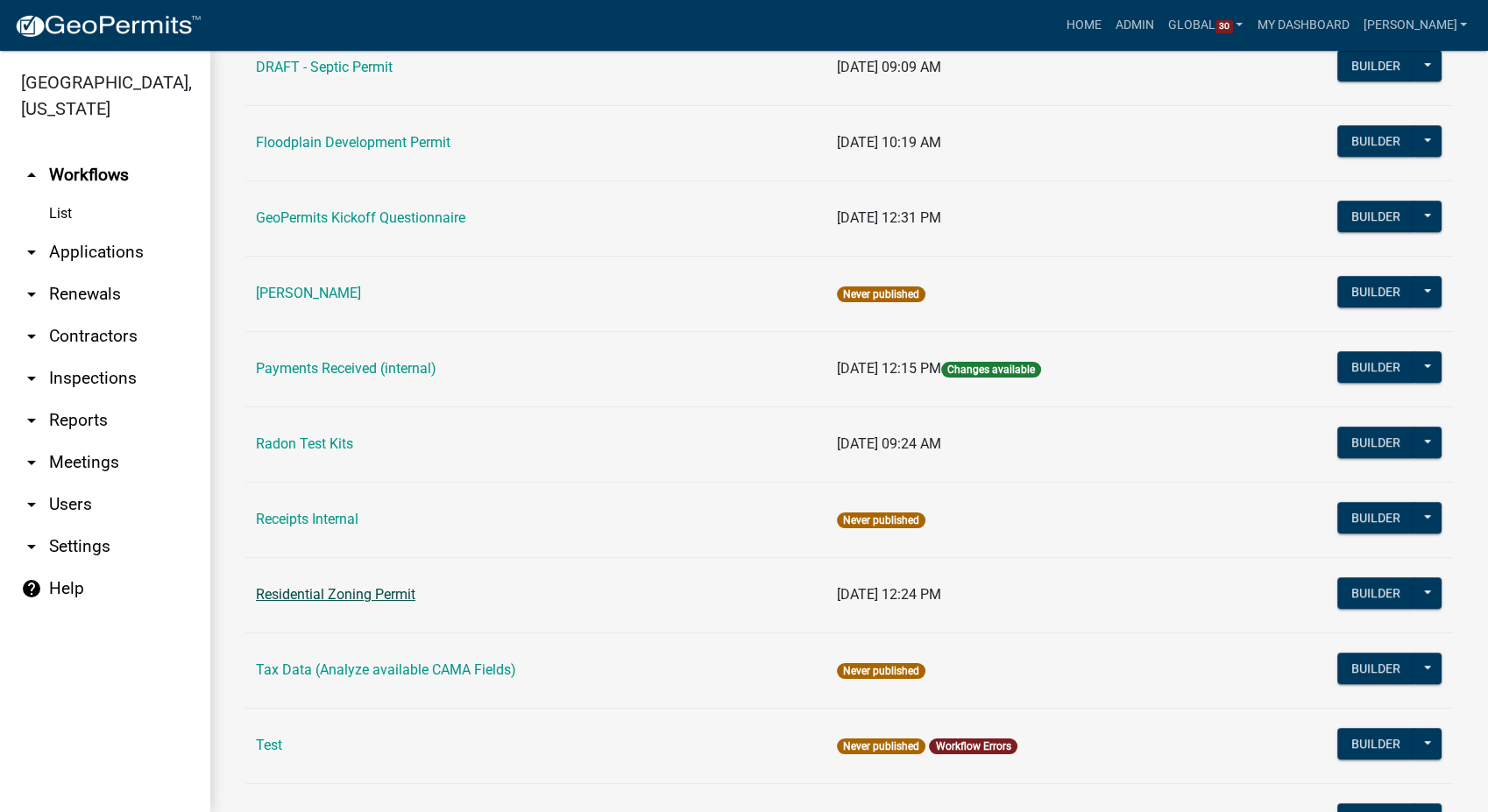
click at [337, 586] on link "Residential Zoning Permit" at bounding box center [335, 594] width 159 height 16
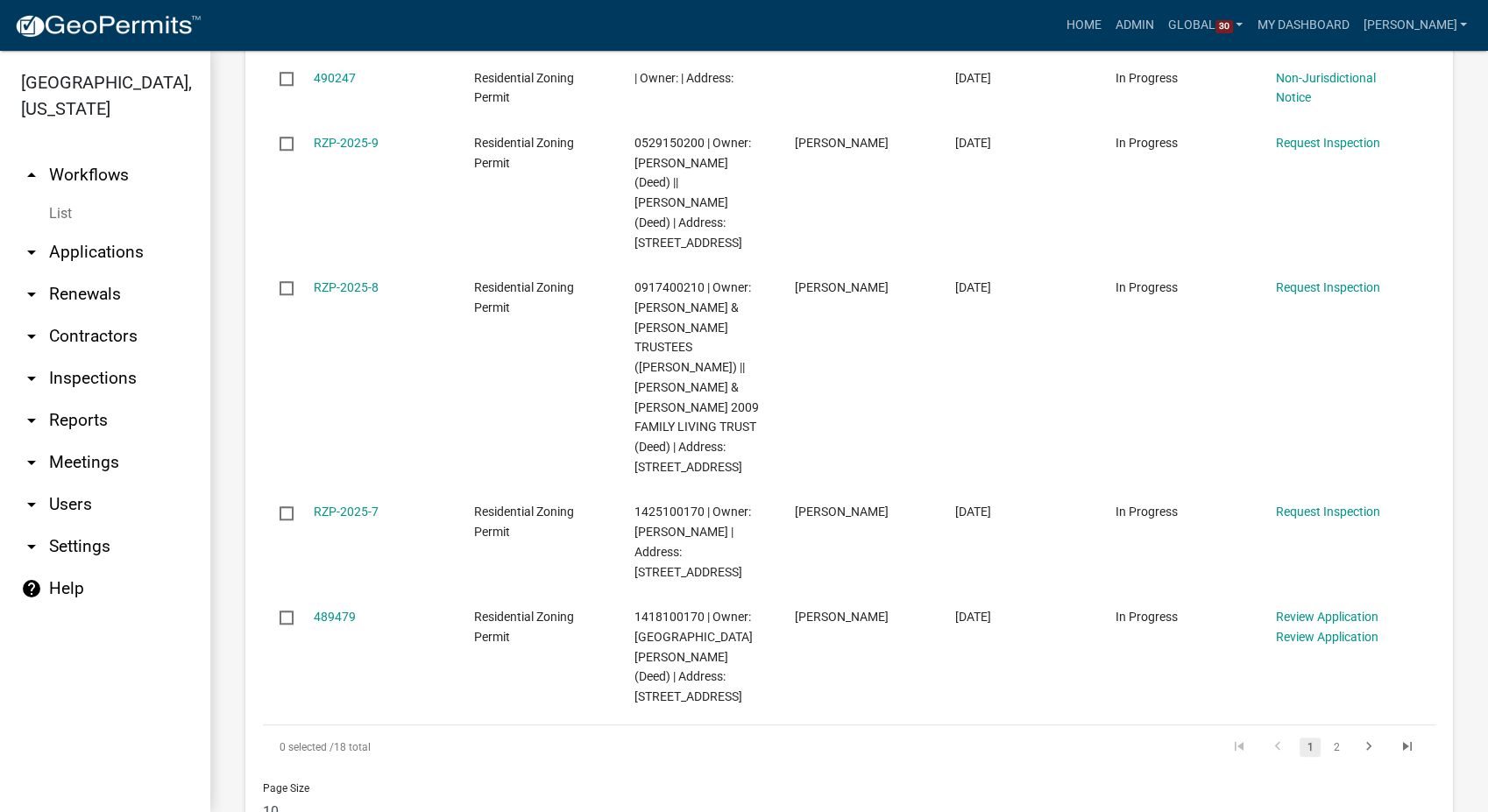
scroll to position [1454, 0]
click at [1326, 734] on link "2" at bounding box center [1337, 744] width 21 height 19
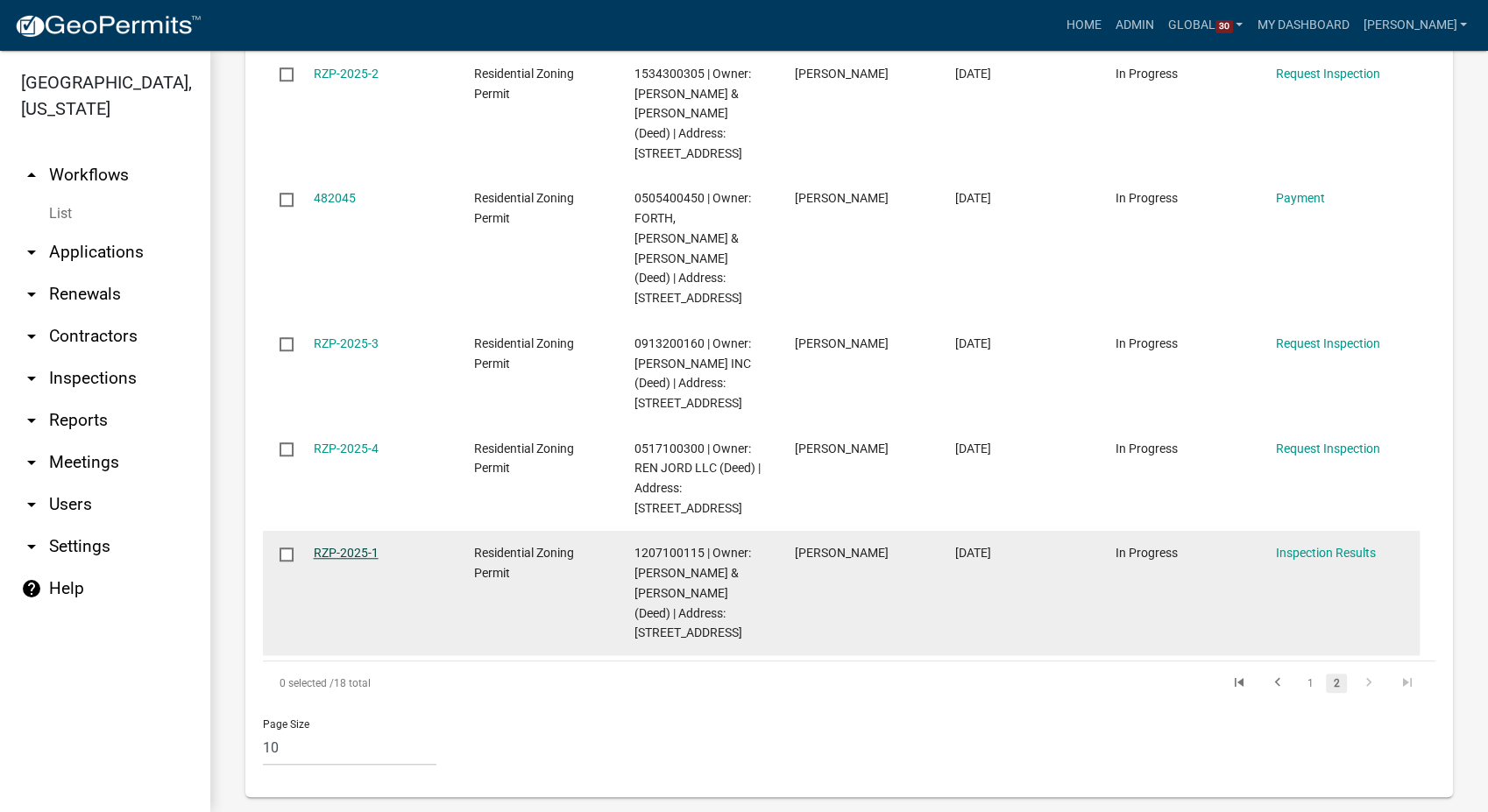
click at [350, 546] on link "RZP-2025-1" at bounding box center [345, 553] width 65 height 14
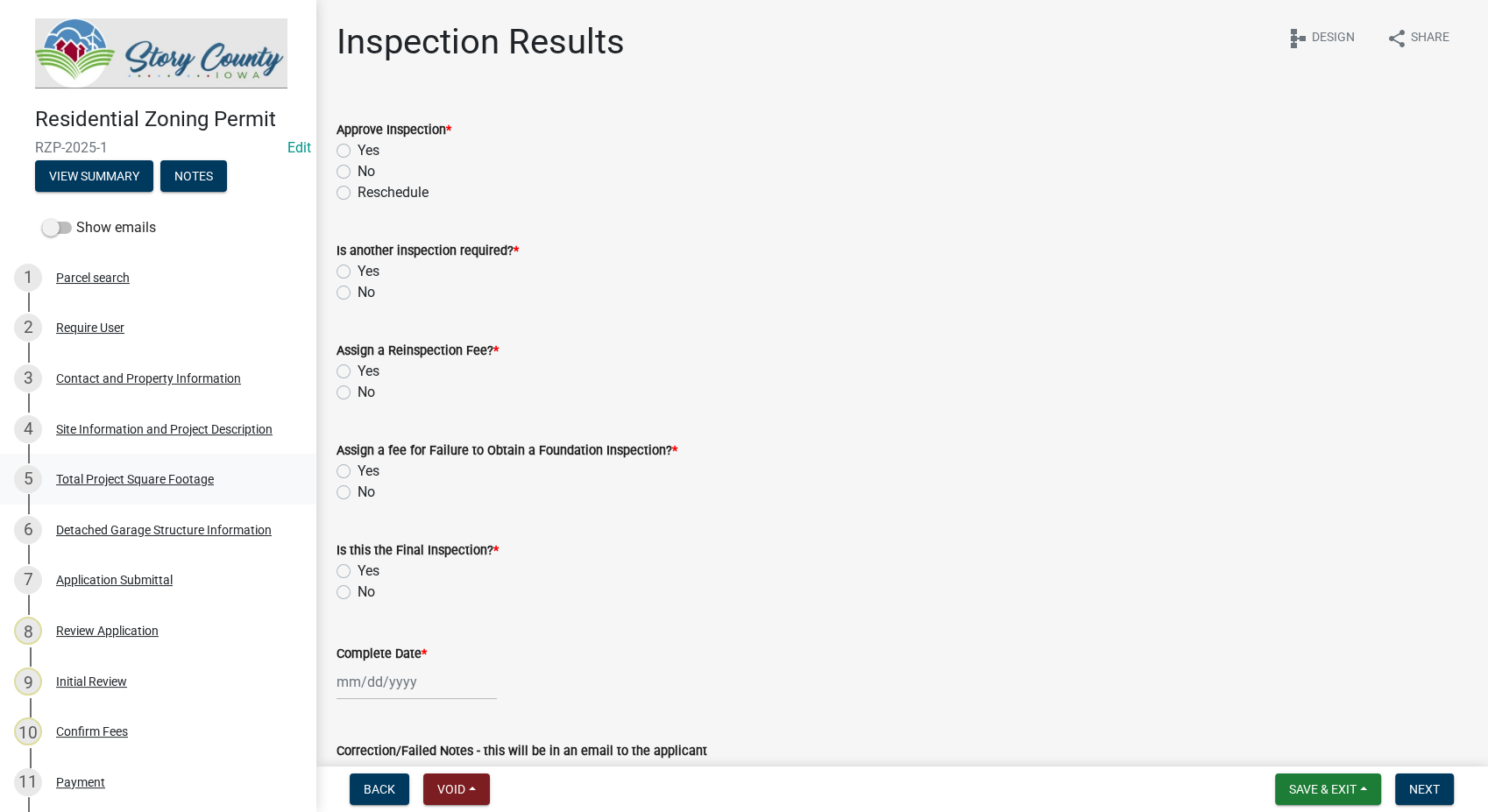
click at [133, 474] on div "Total Project Square Footage" at bounding box center [135, 479] width 158 height 13
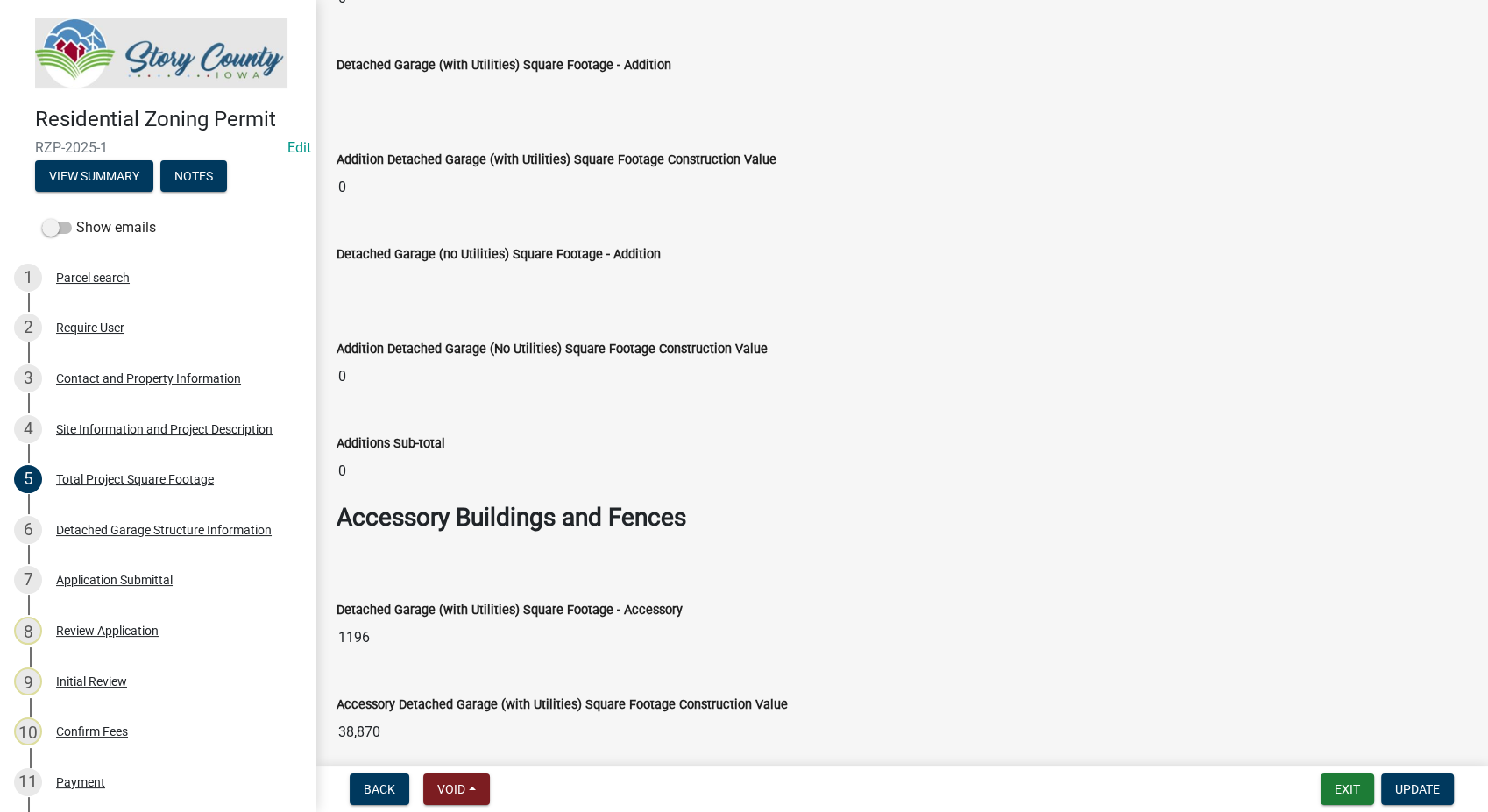
scroll to position [4907, 0]
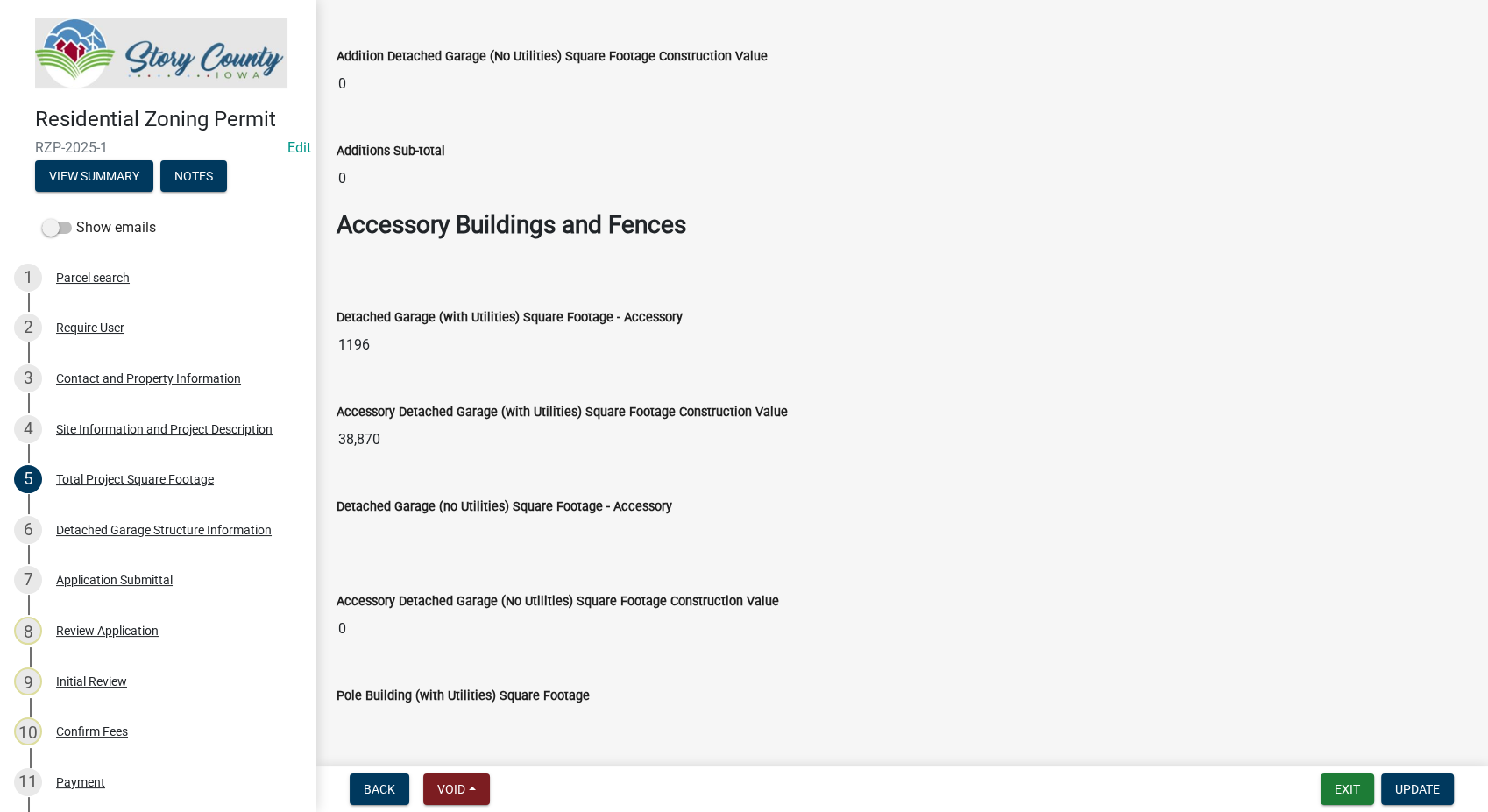
click at [398, 341] on input "1196" at bounding box center [902, 345] width 1130 height 35
click at [365, 334] on input "1196" at bounding box center [902, 345] width 1130 height 35
click at [390, 430] on input "38,870" at bounding box center [902, 440] width 1130 height 35
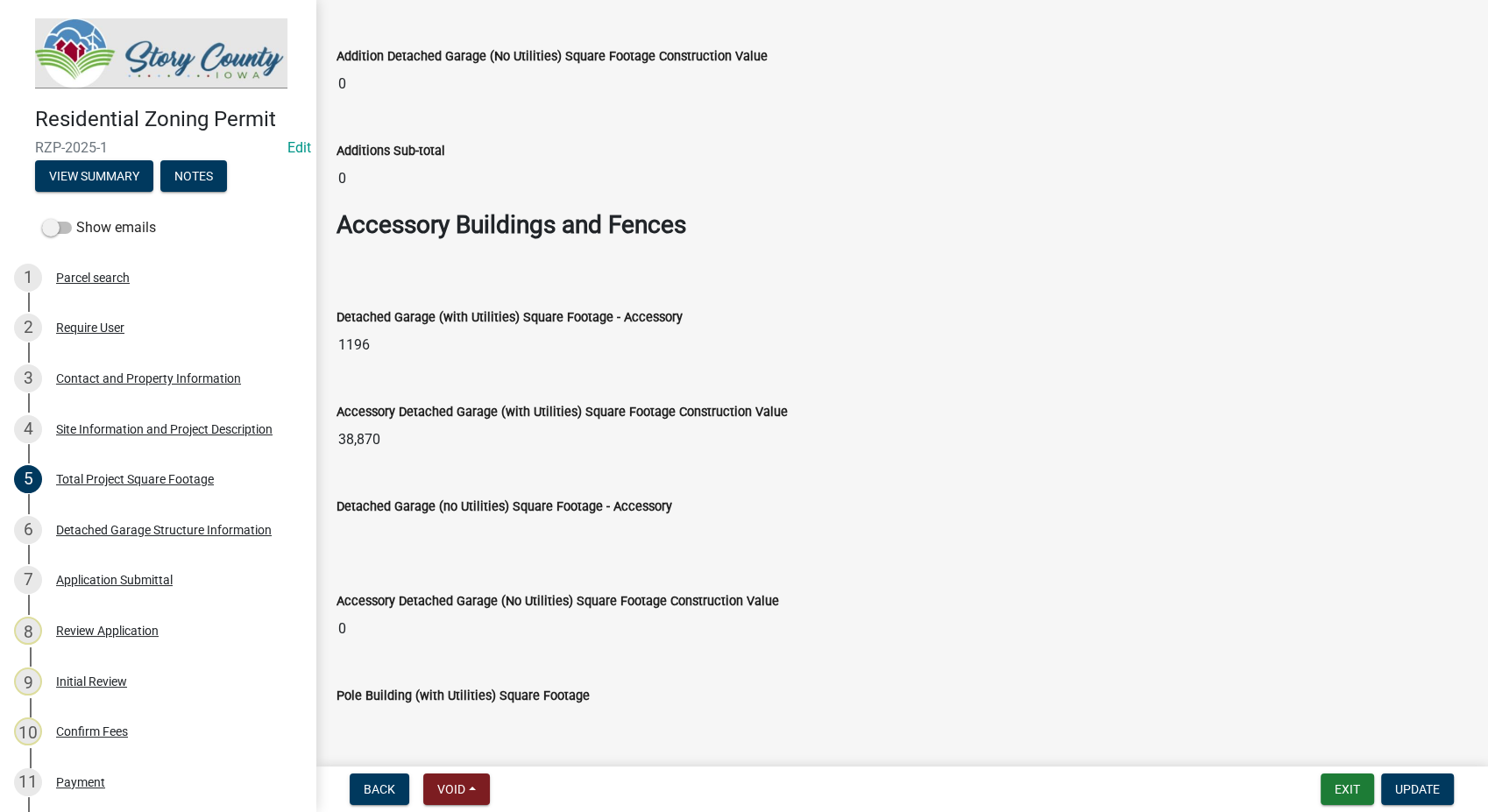
click at [390, 430] on input "38,870" at bounding box center [902, 440] width 1130 height 35
click at [392, 429] on input "38,870" at bounding box center [902, 440] width 1130 height 35
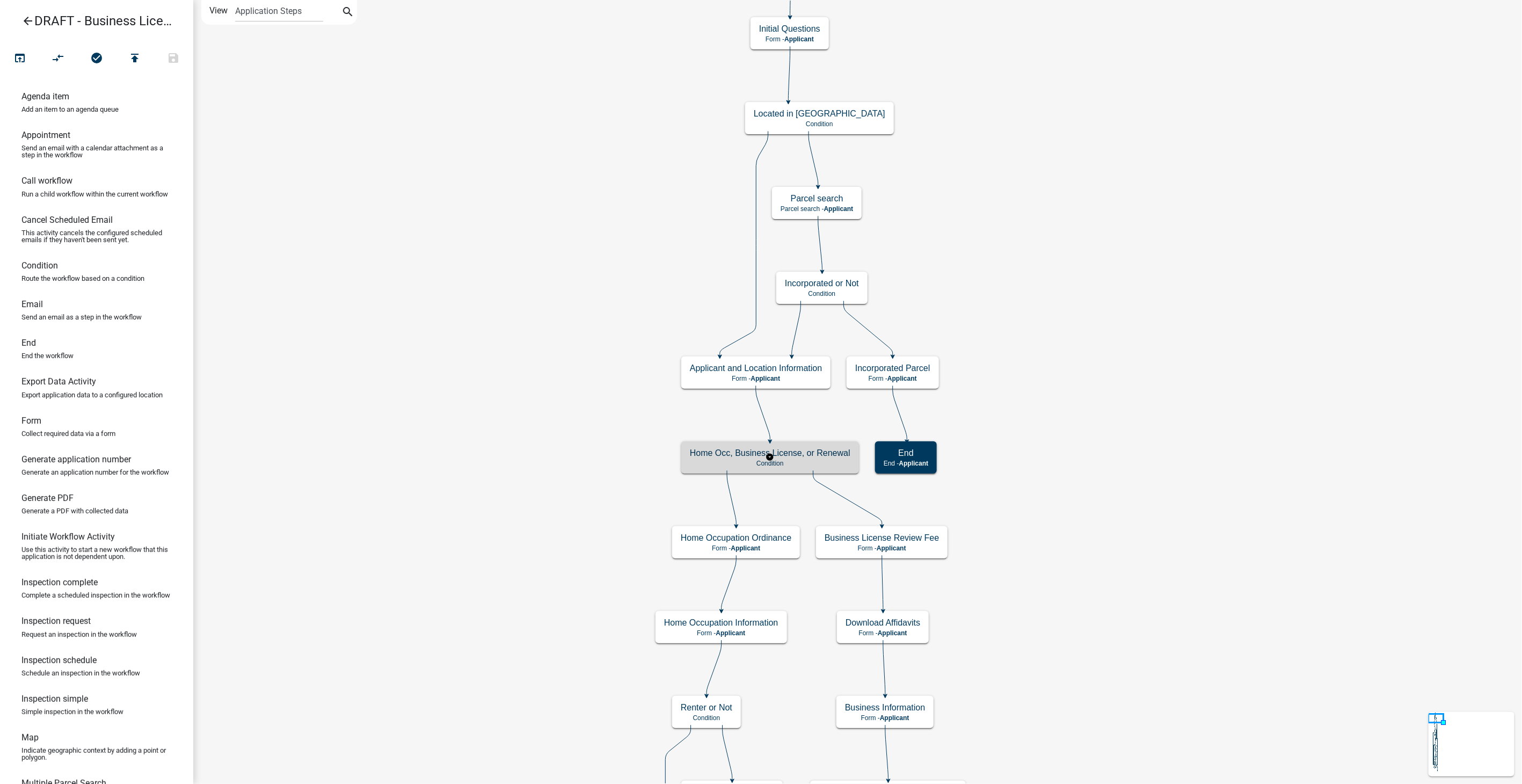
click at [713, 452] on h5 "Home Occ, Business License, or Renewal" at bounding box center [770, 453] width 161 height 10
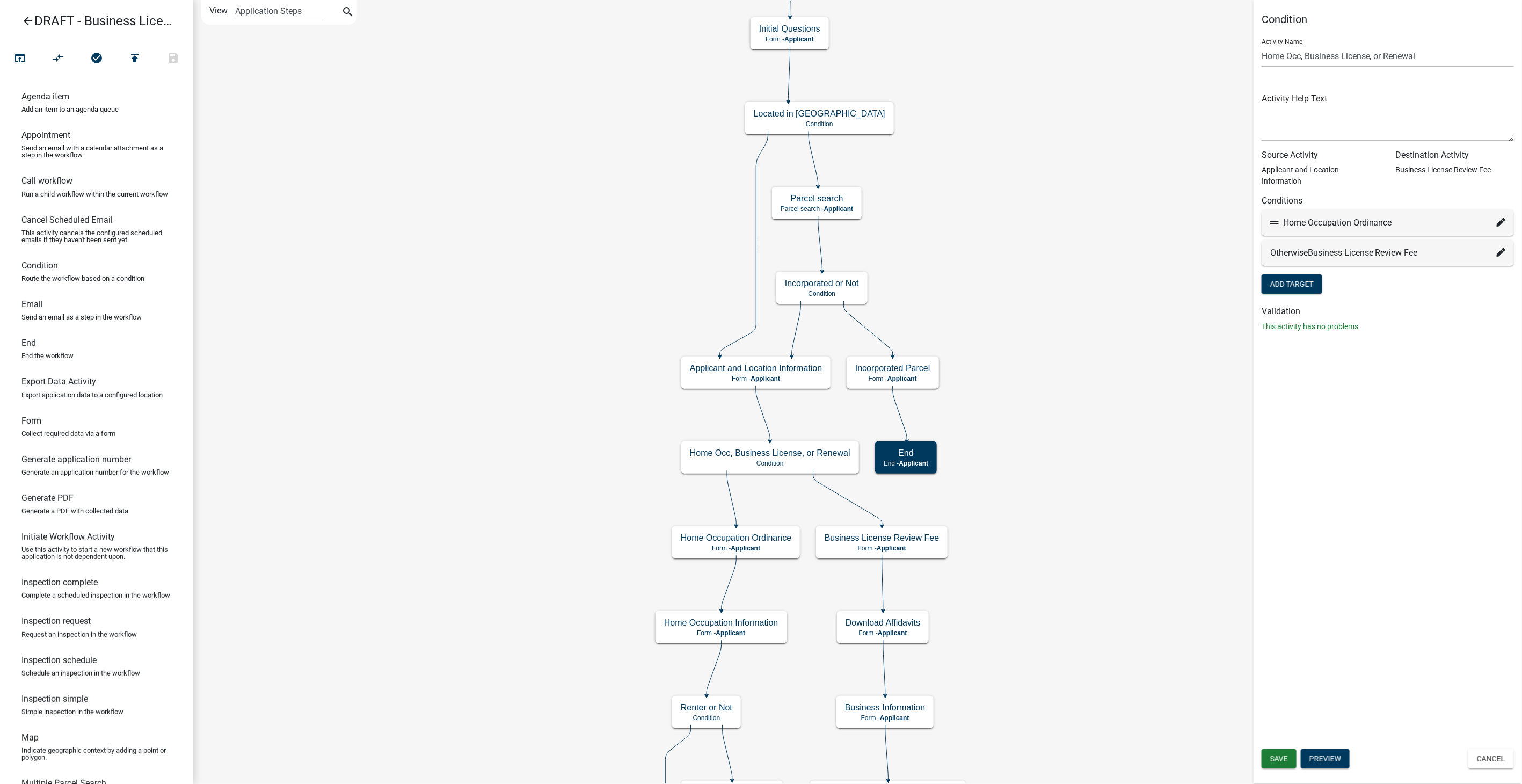
click at [1499, 218] on icon at bounding box center [1501, 222] width 9 height 9
select select "55: a431b6fa-6131-4281-b3f7-2d84231773d6"
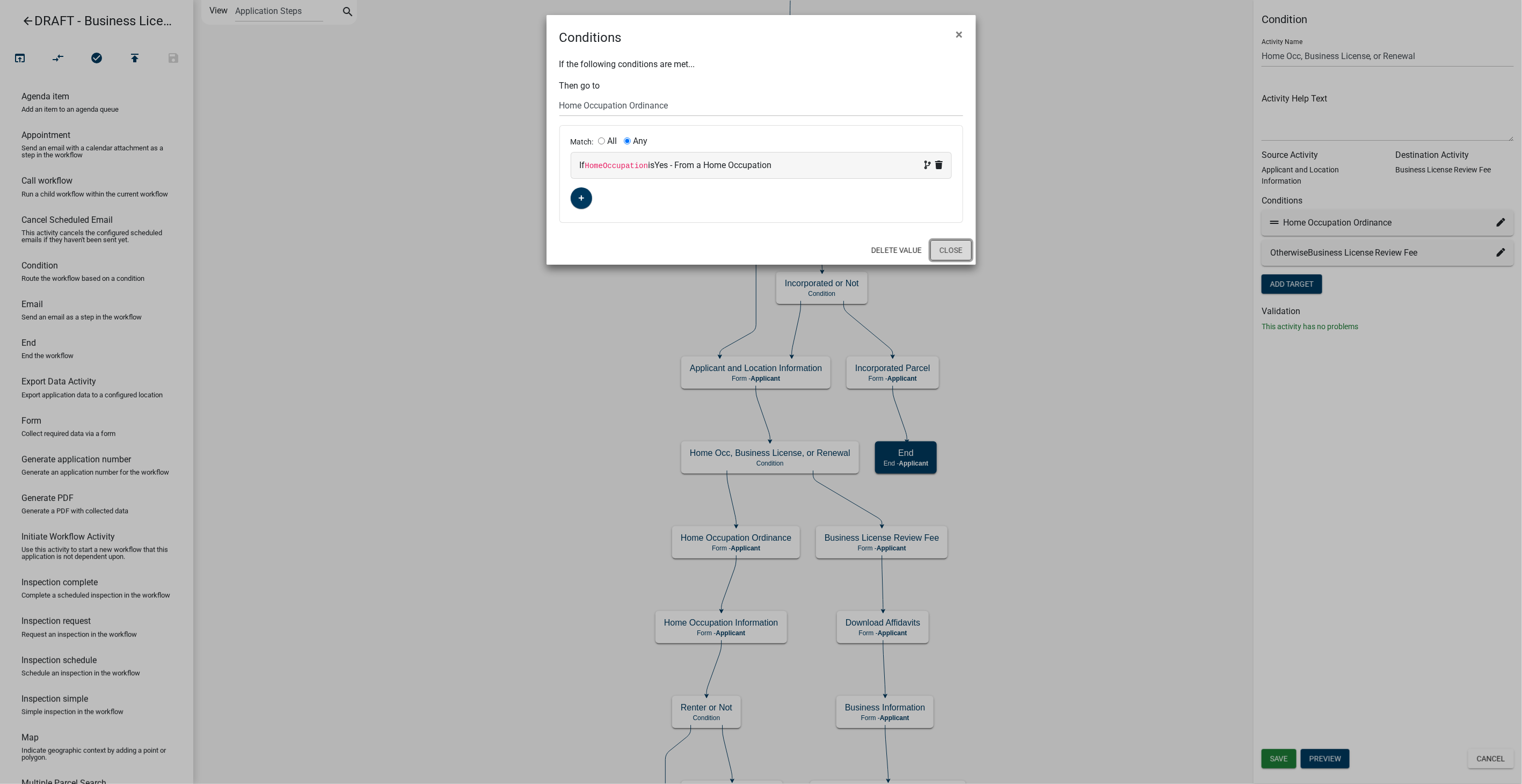
click at [945, 253] on button "Close" at bounding box center [951, 250] width 41 height 21
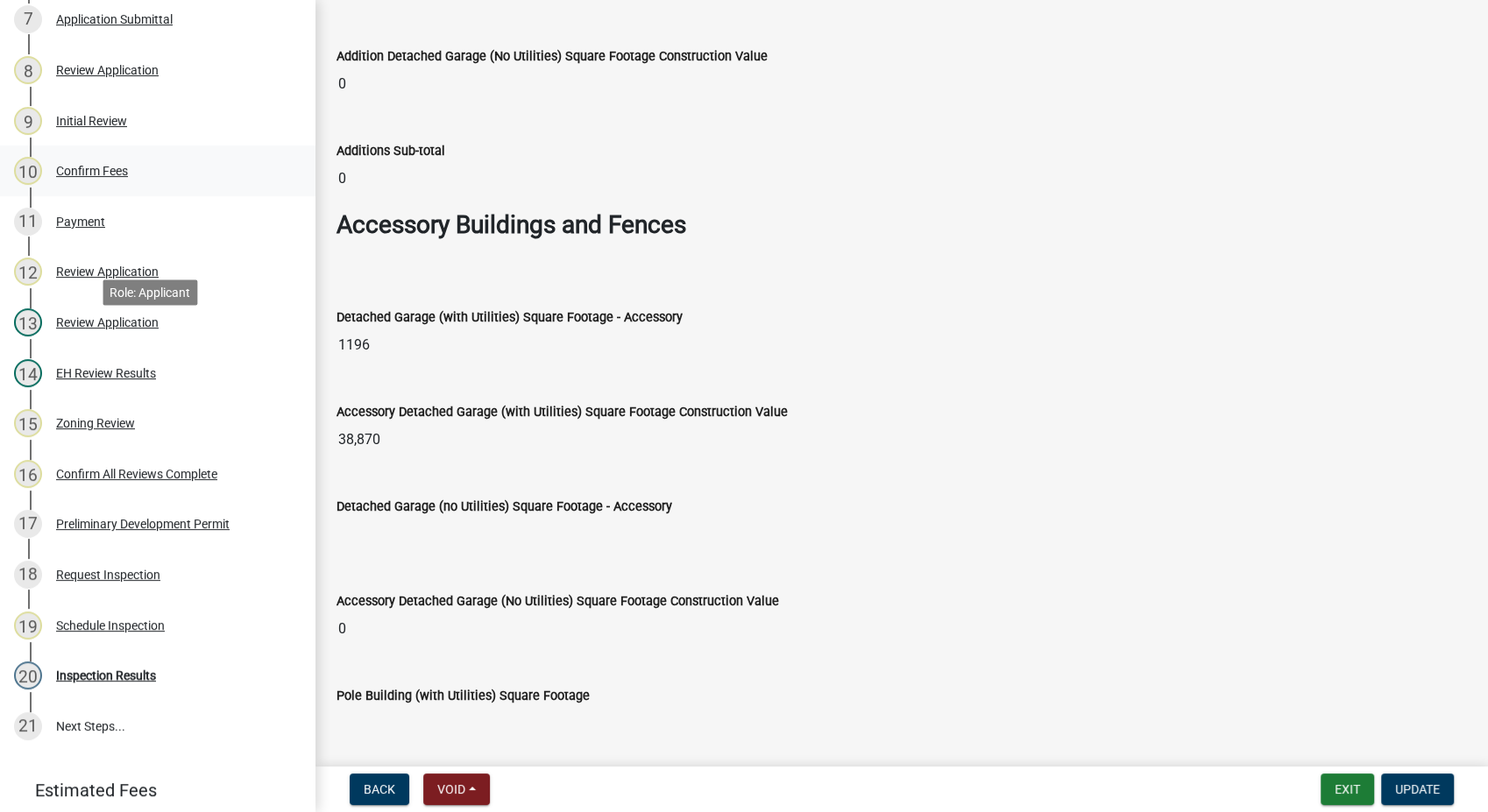
scroll to position [171, 0]
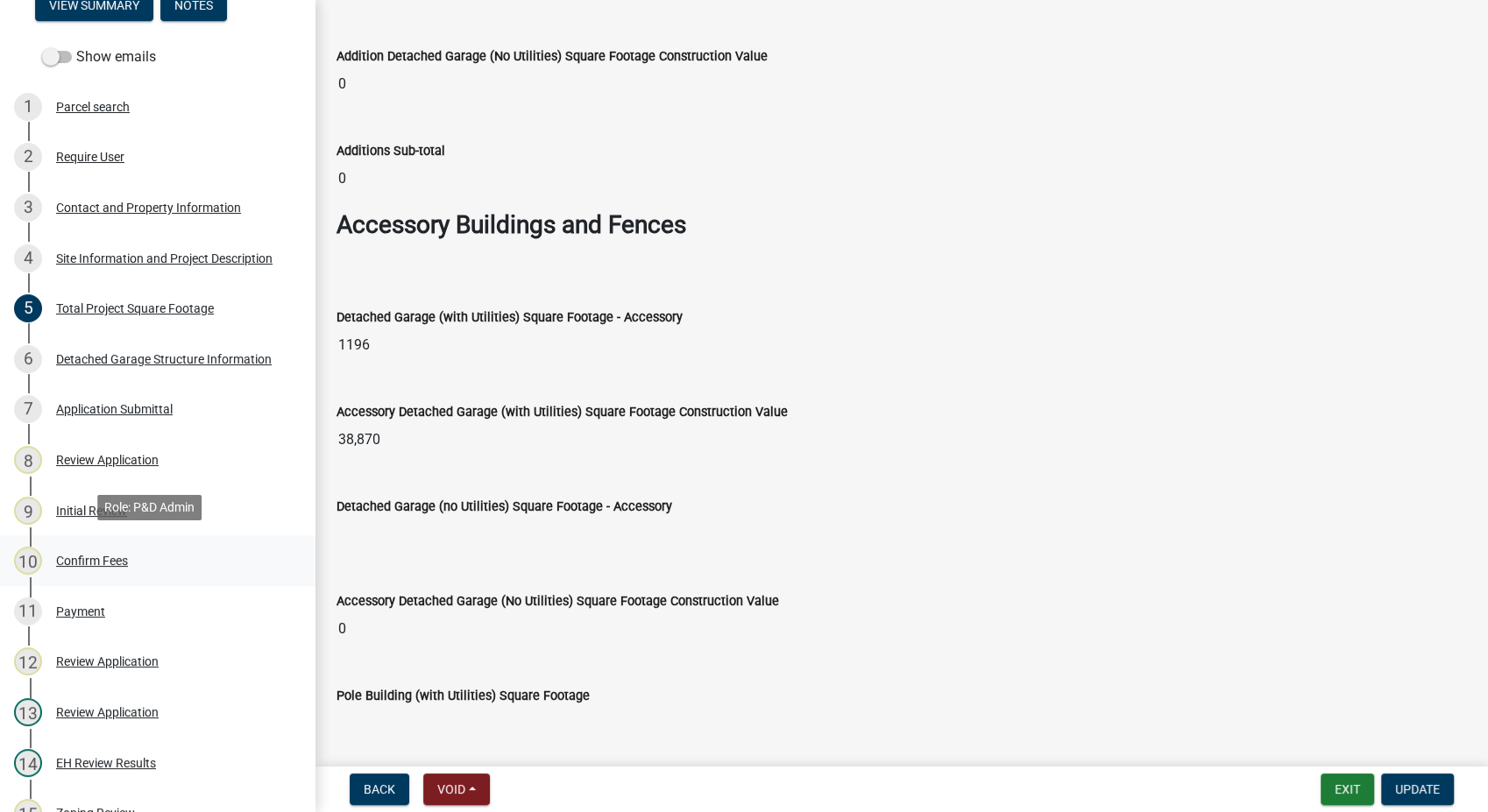
click at [80, 560] on div "Confirm Fees" at bounding box center [92, 560] width 72 height 13
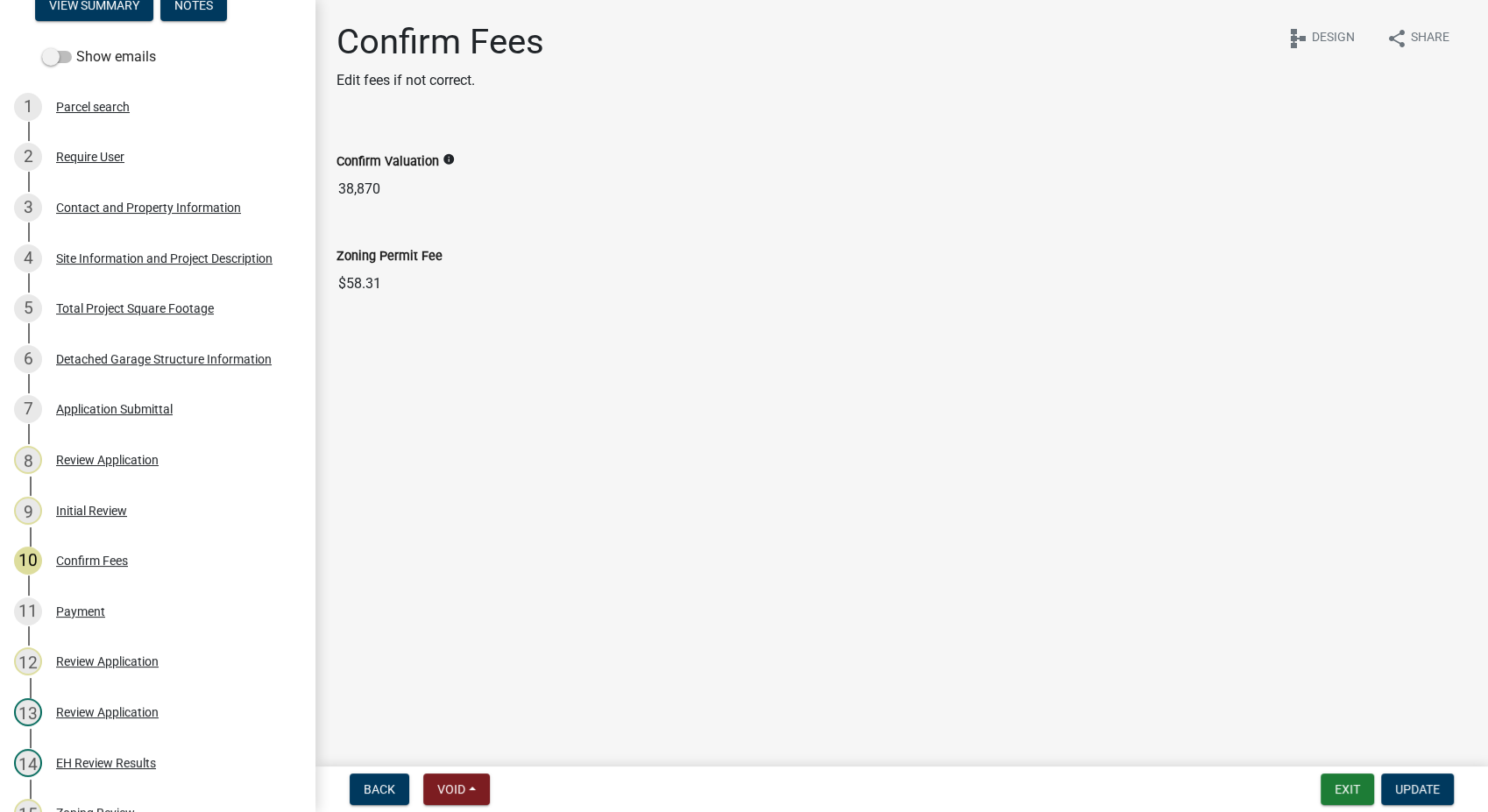
click at [98, 508] on div "Initial Review" at bounding box center [92, 510] width 71 height 13
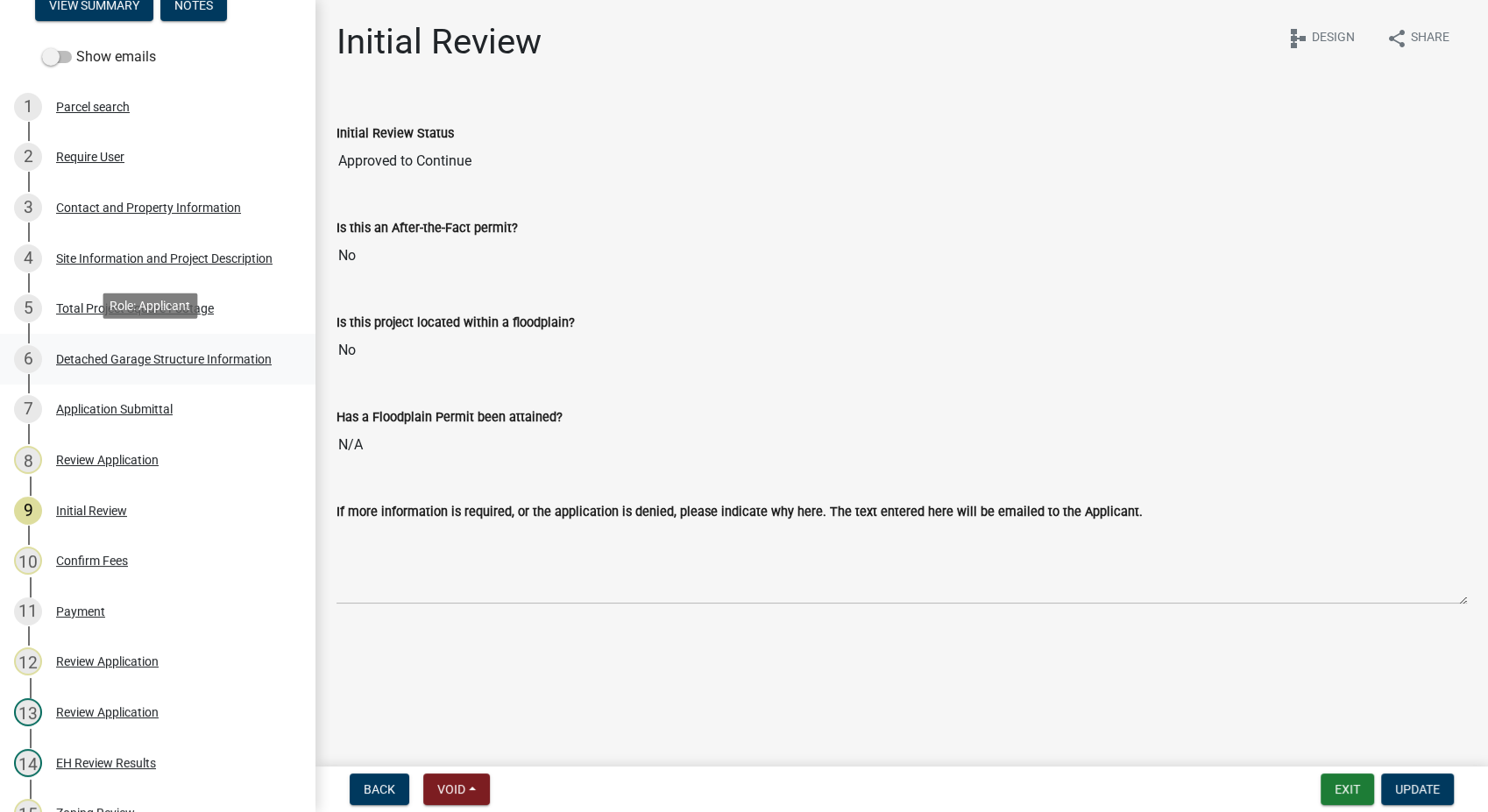
click at [117, 354] on div "Detached Garage Structure Information" at bounding box center [164, 359] width 216 height 13
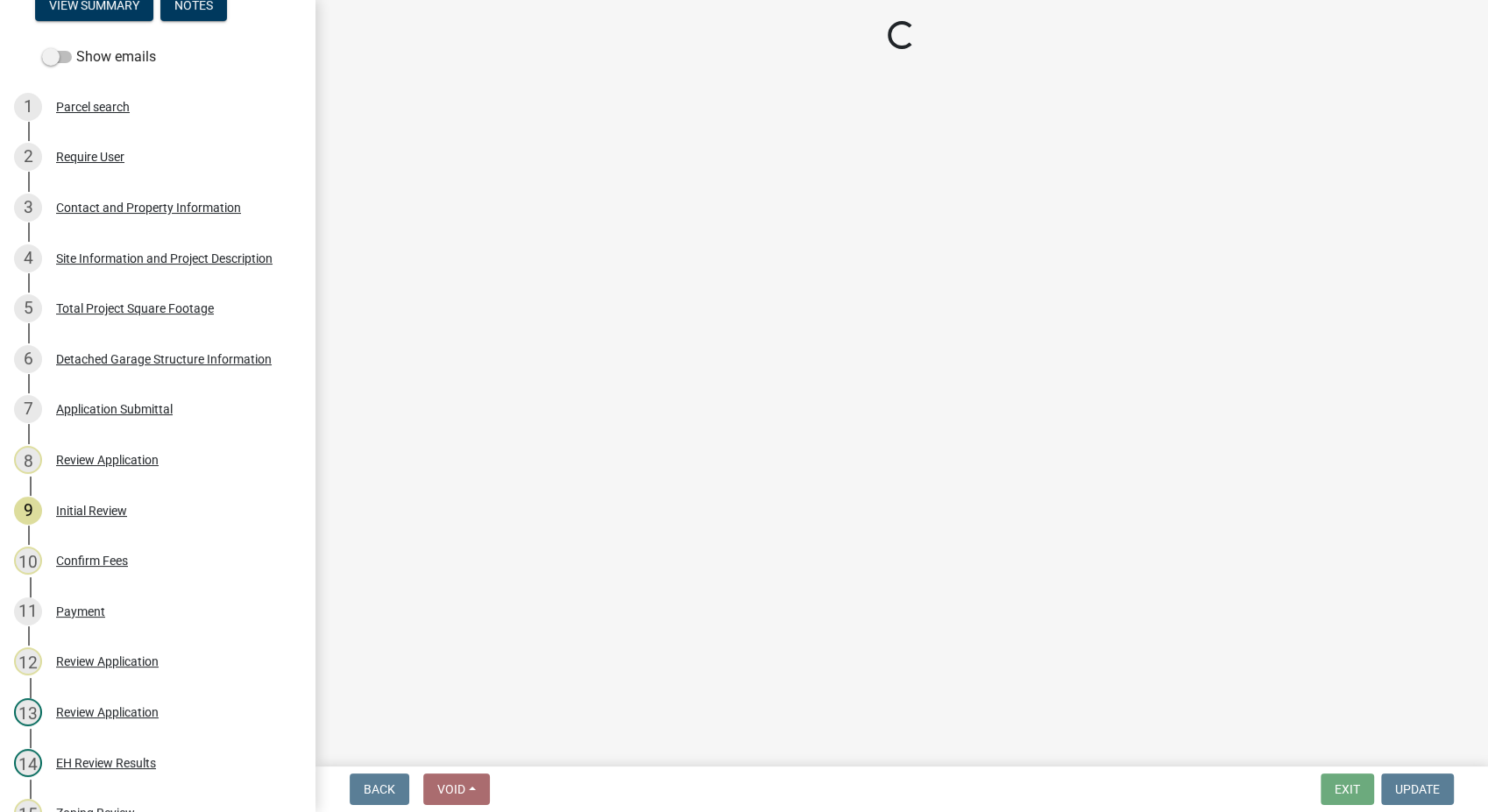
select select "4856bd93-9ddf-4661-99e4-973d6d44f35d"
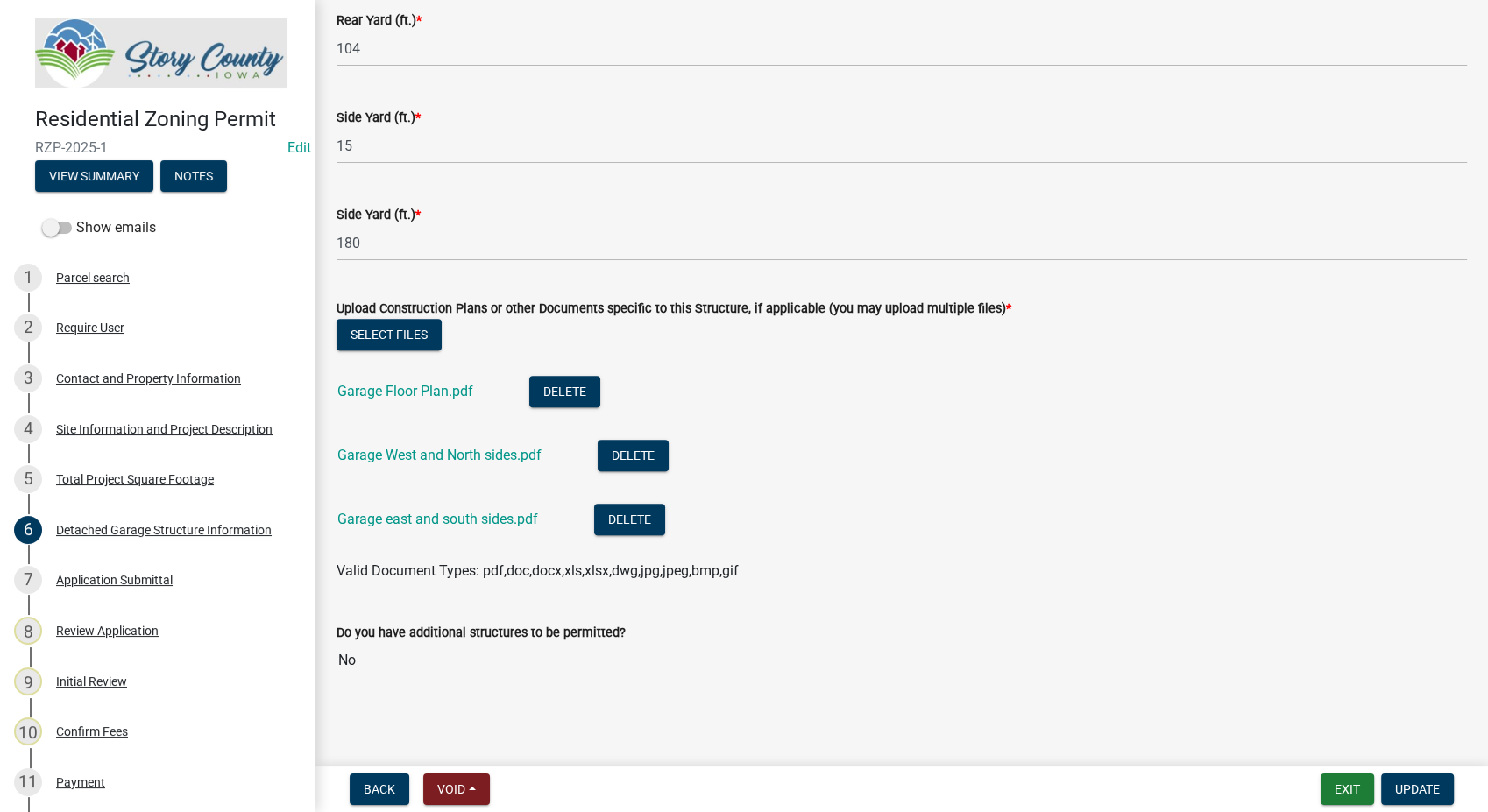
click at [39, 221] on div "Show emails" at bounding box center [157, 228] width 315 height 35
click at [55, 223] on span at bounding box center [57, 228] width 30 height 13
click at [76, 217] on input "Show emails" at bounding box center [76, 217] width 0 height 0
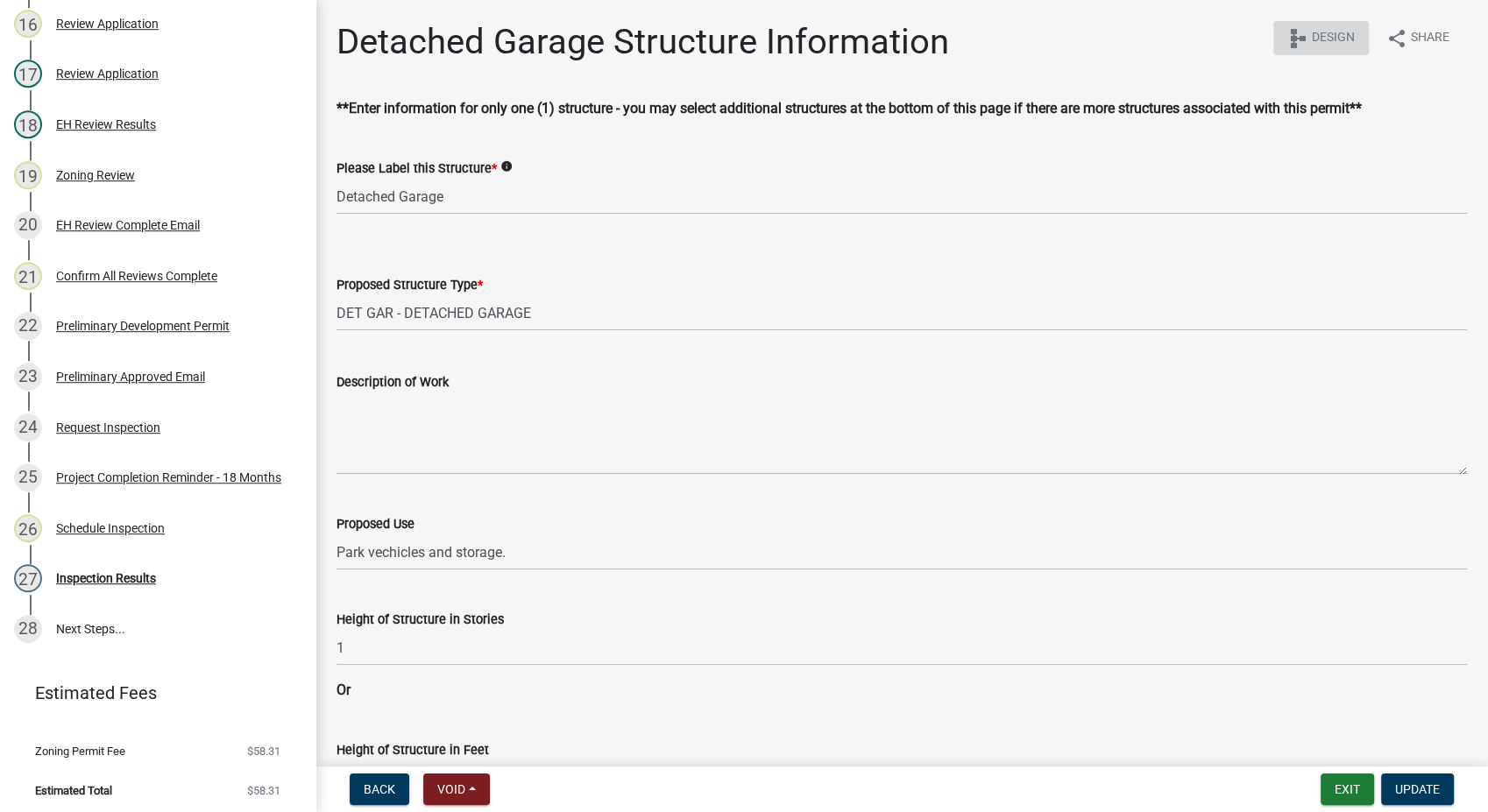
click at [1312, 33] on span "Design" at bounding box center [1333, 39] width 43 height 21
click at [1358, 800] on button "Exit" at bounding box center [1346, 789] width 53 height 32
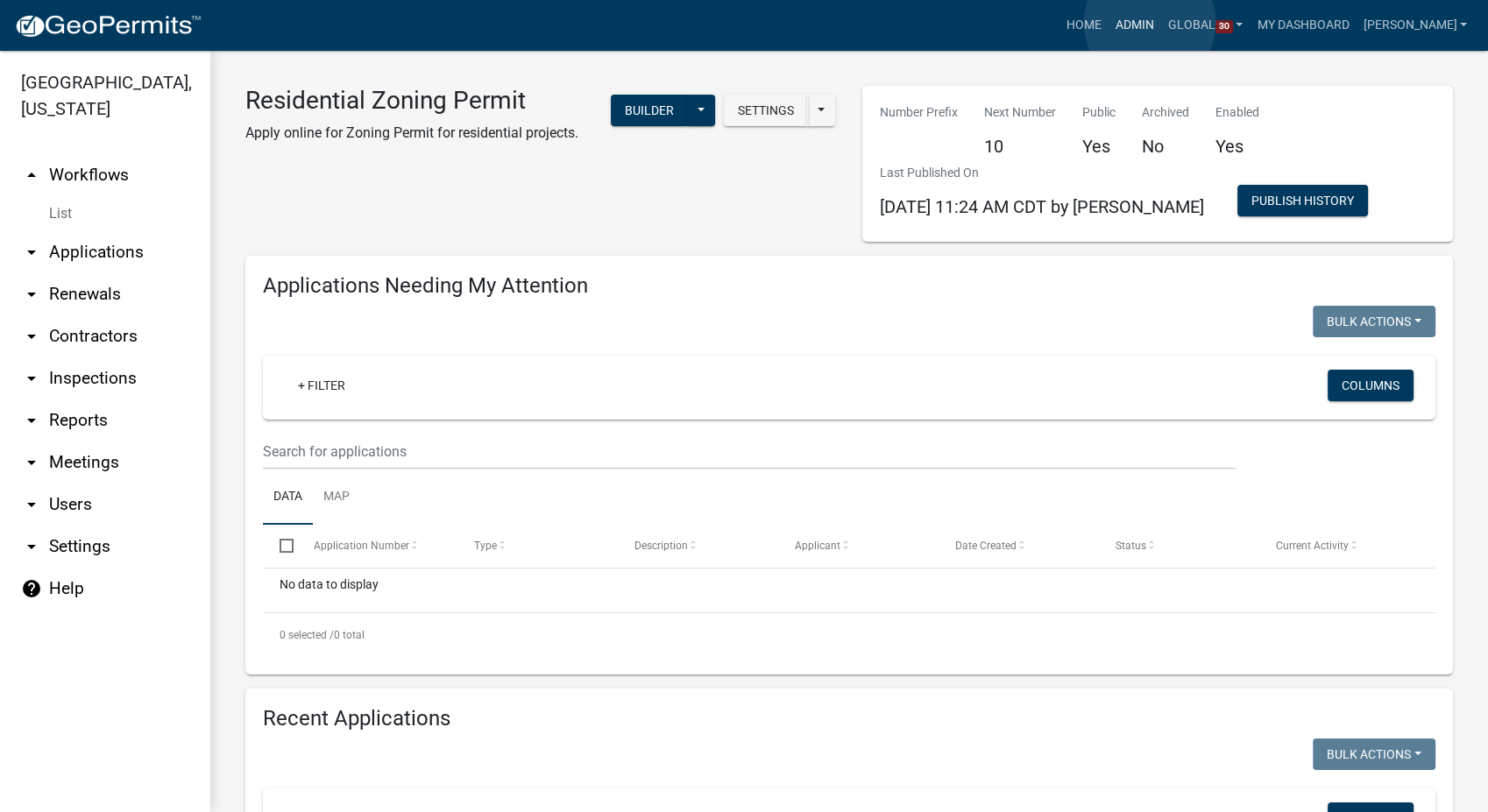
click at [1150, 23] on link "Admin" at bounding box center [1134, 25] width 53 height 34
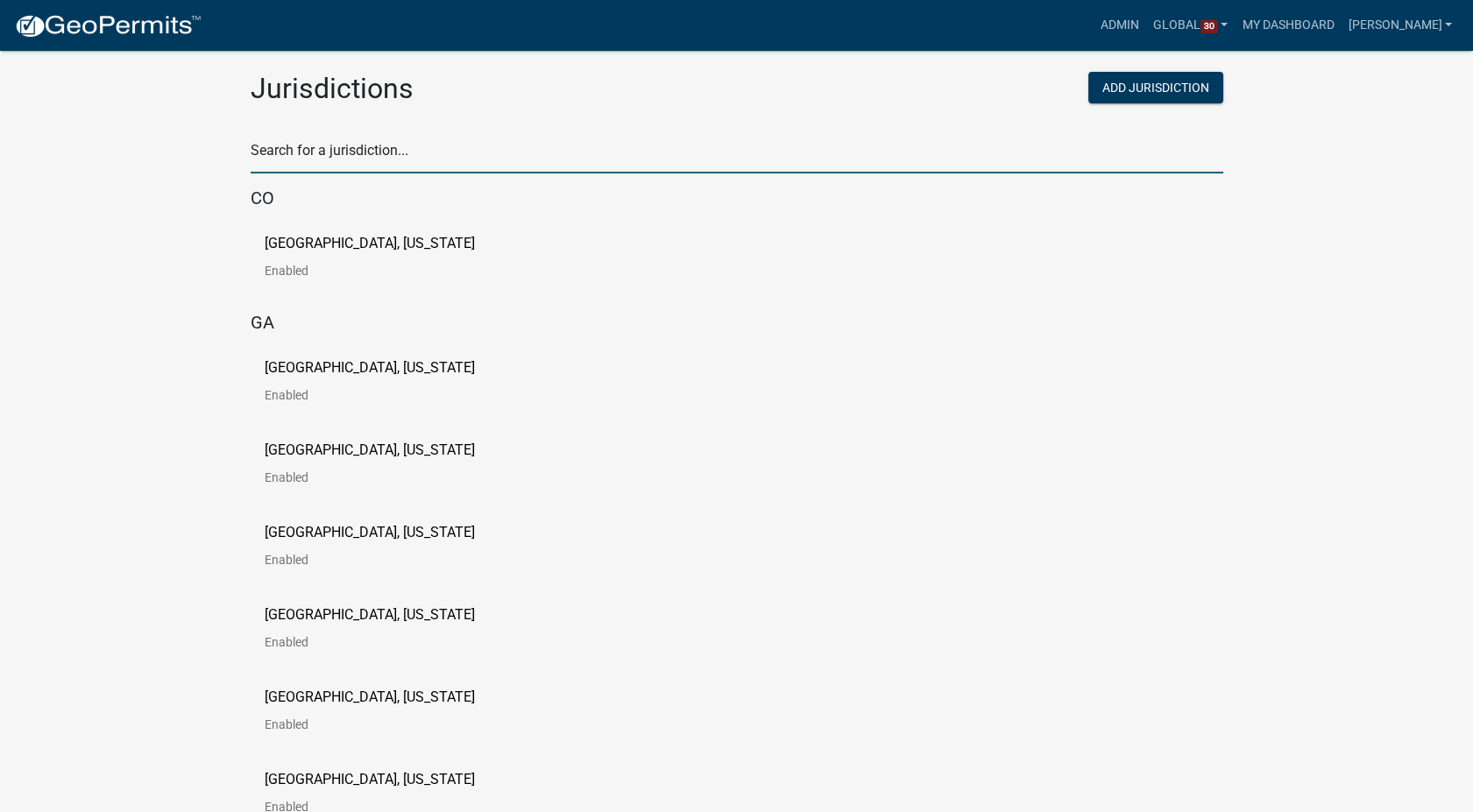
click at [341, 155] on input "text" at bounding box center [737, 155] width 973 height 36
click at [265, 367] on p "Carroll County, Georgia" at bounding box center [369, 367] width 210 height 14
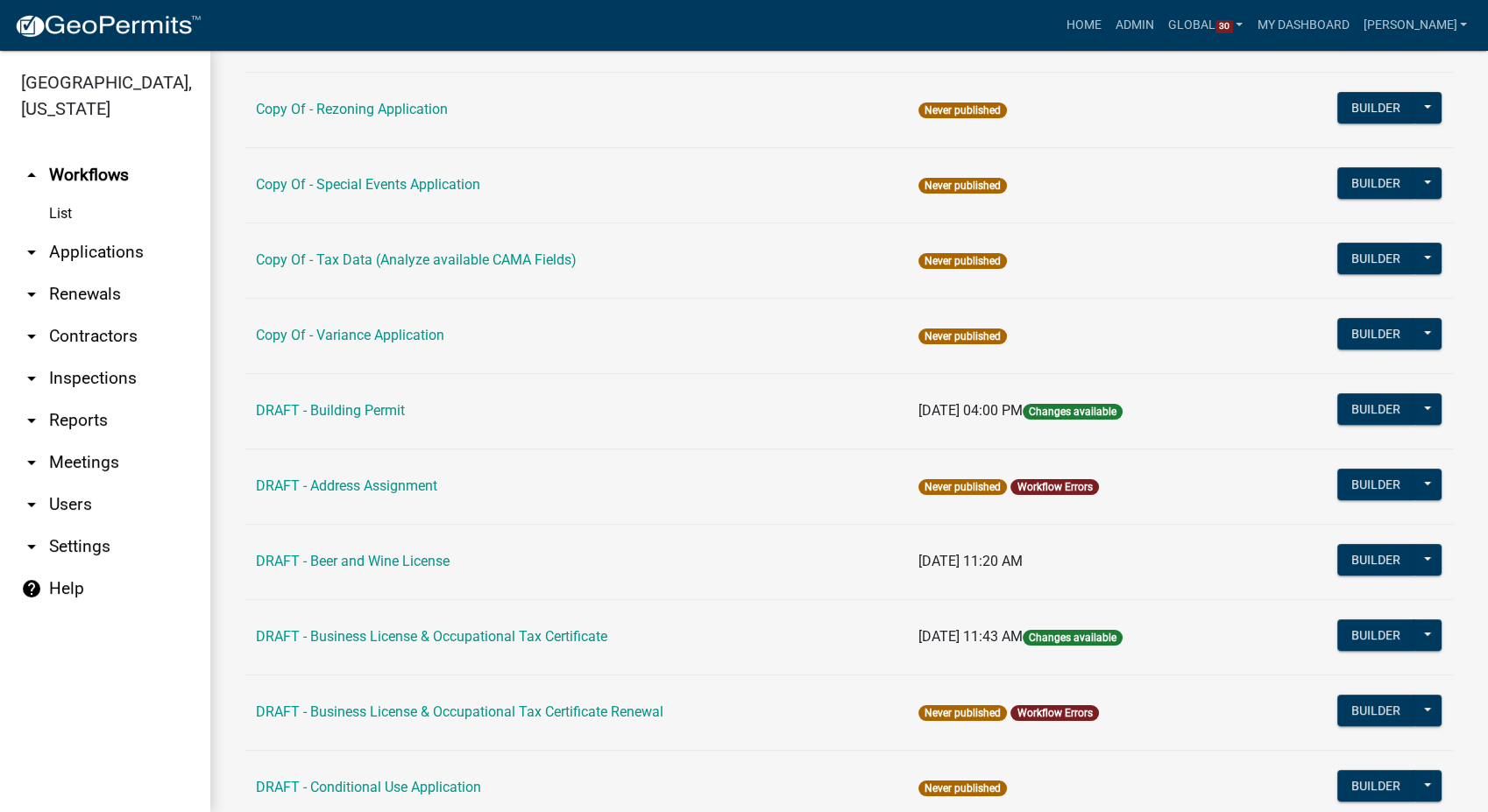
scroll to position [486, 0]
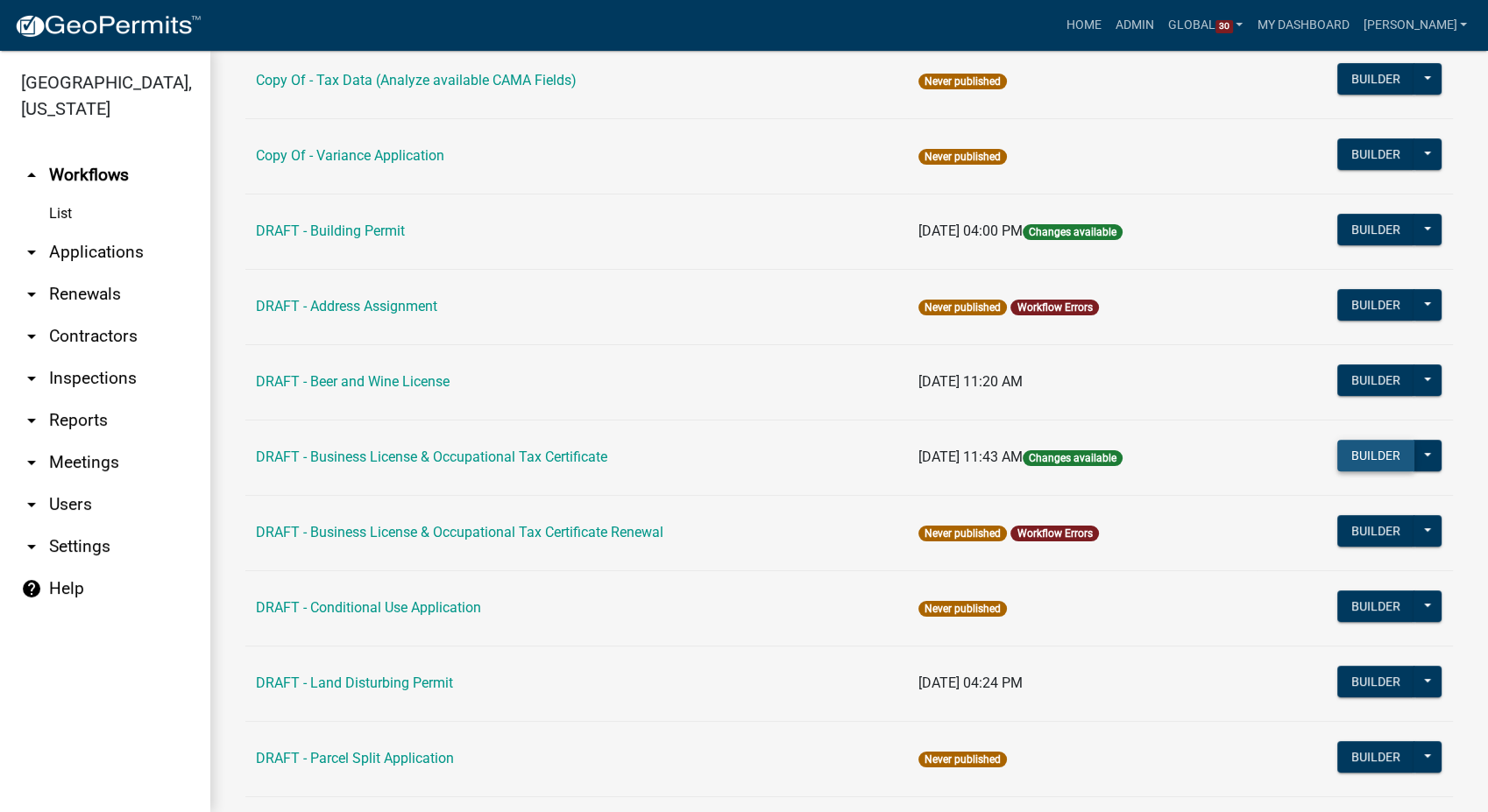
click at [1376, 451] on button "Builder" at bounding box center [1376, 455] width 77 height 32
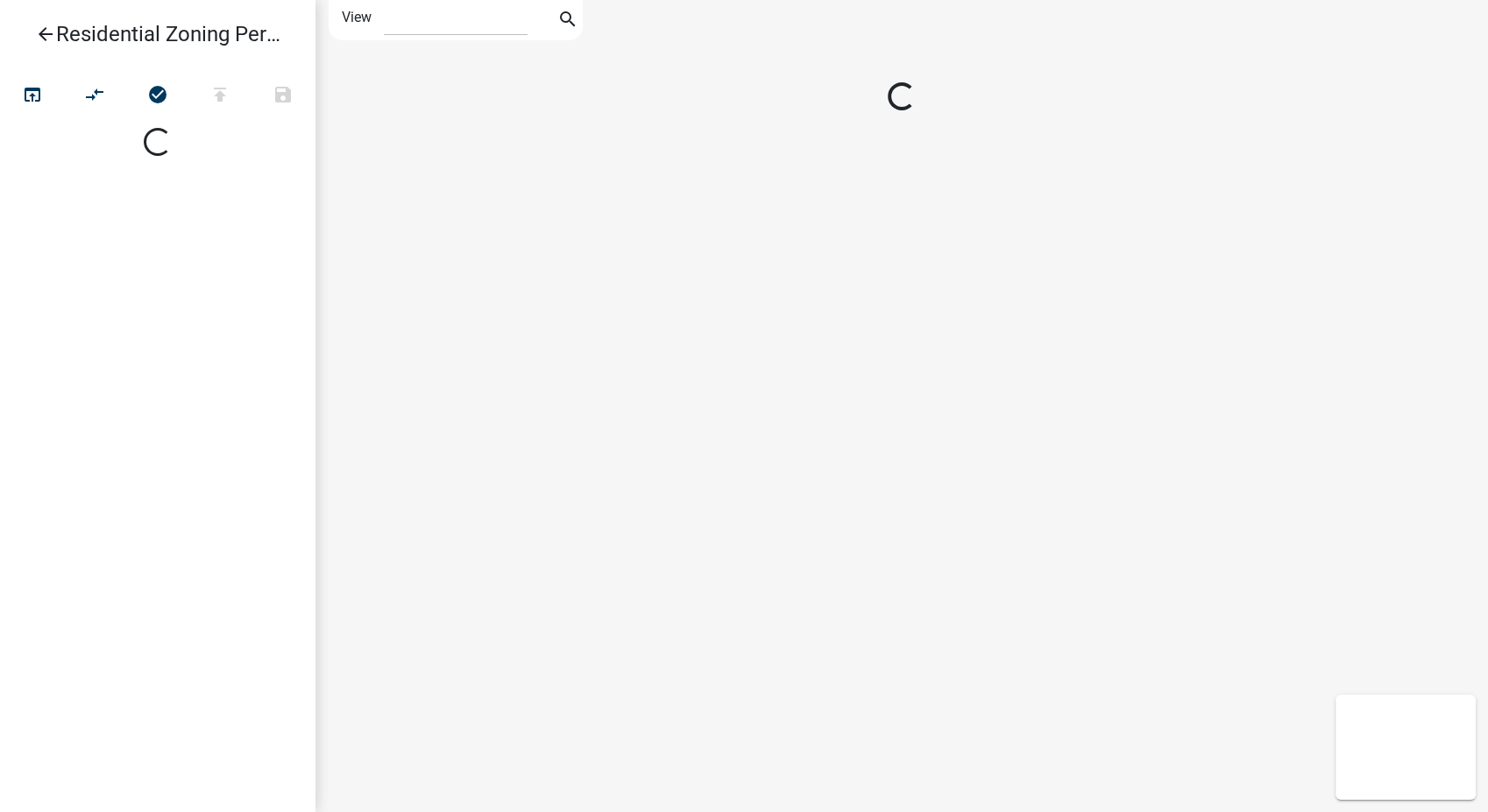
select select "1"
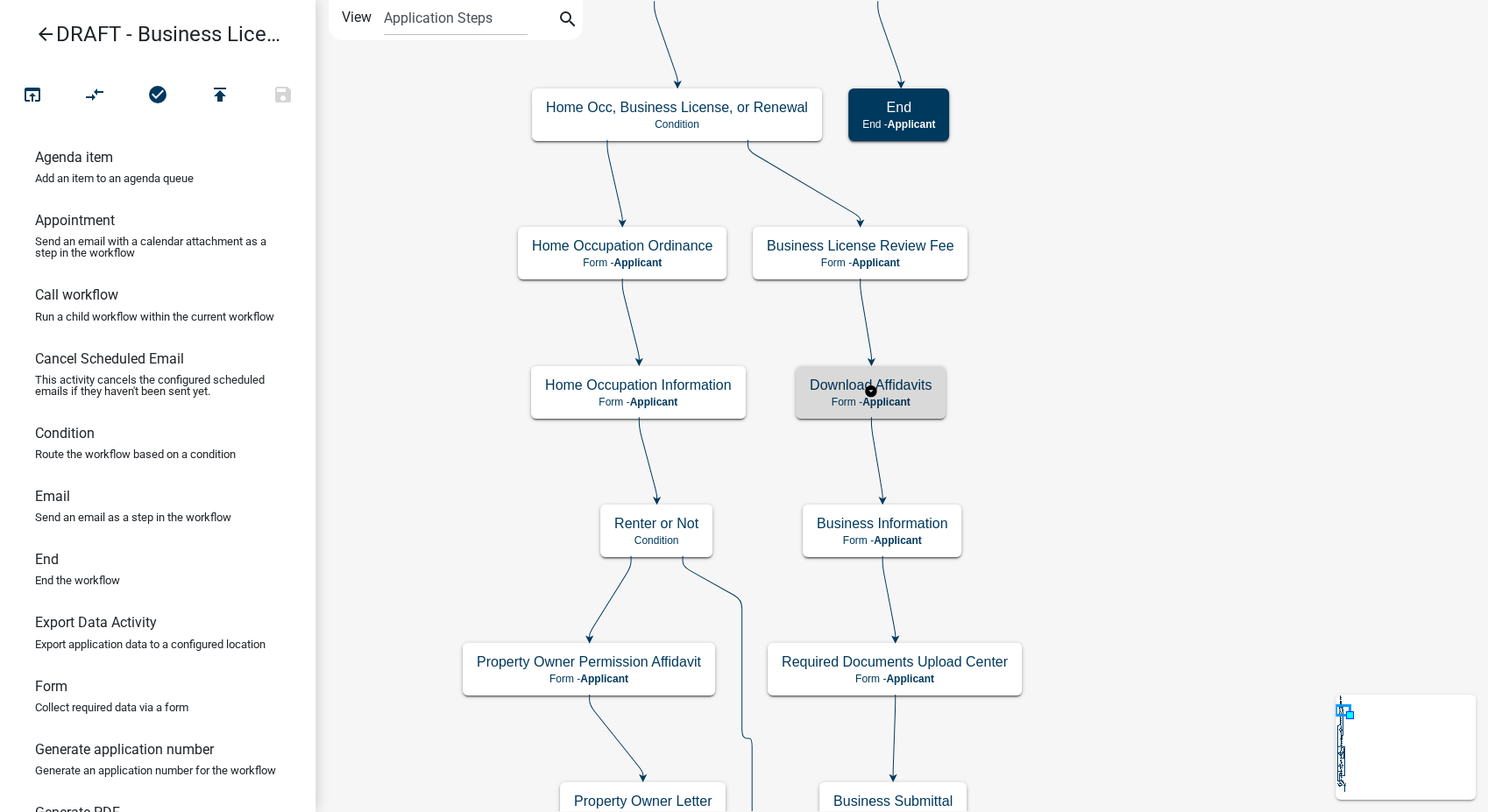
click at [900, 400] on span "Applicant" at bounding box center [886, 402] width 48 height 13
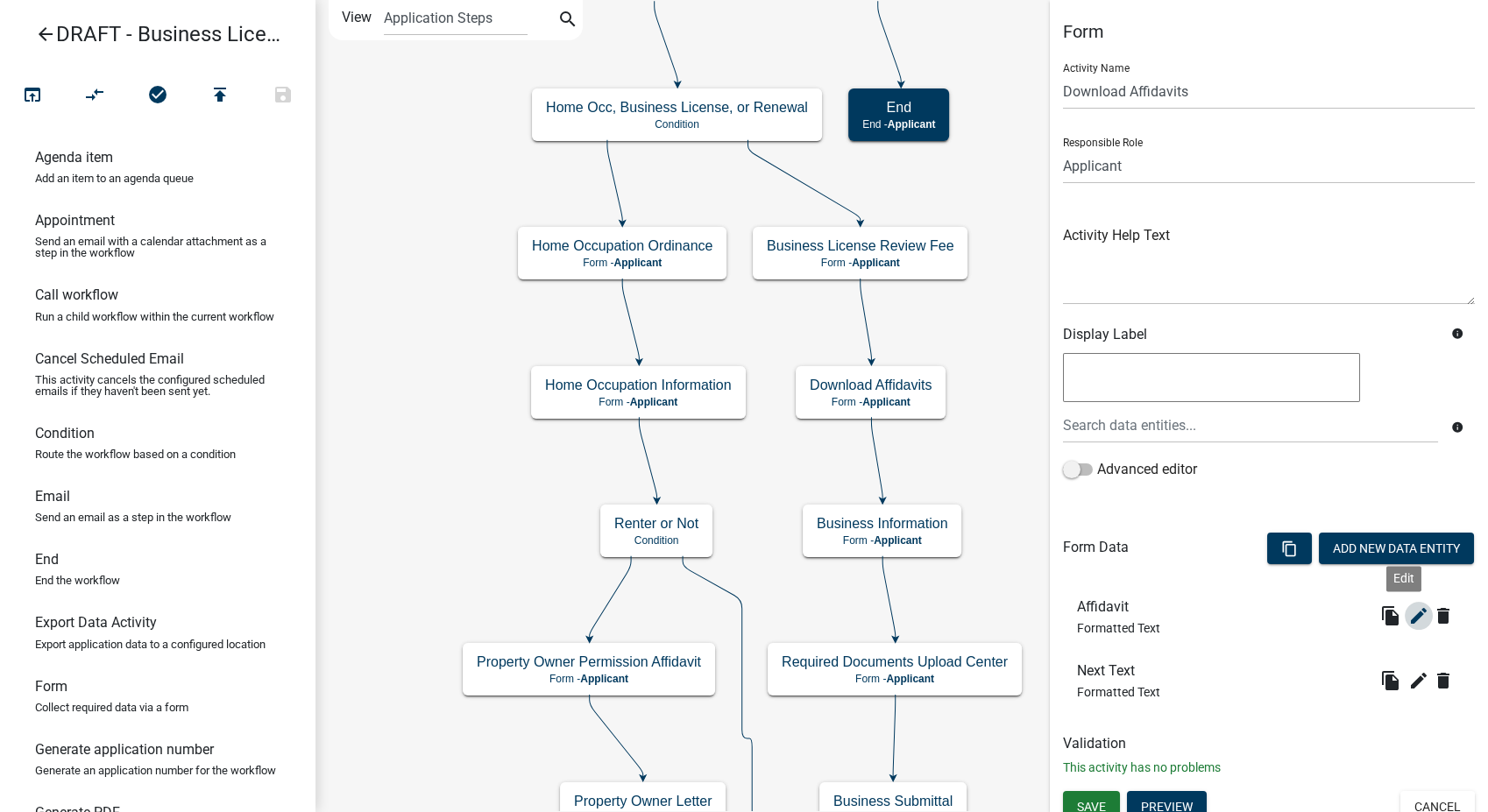
click at [1408, 615] on icon "edit" at bounding box center [1419, 616] width 21 height 21
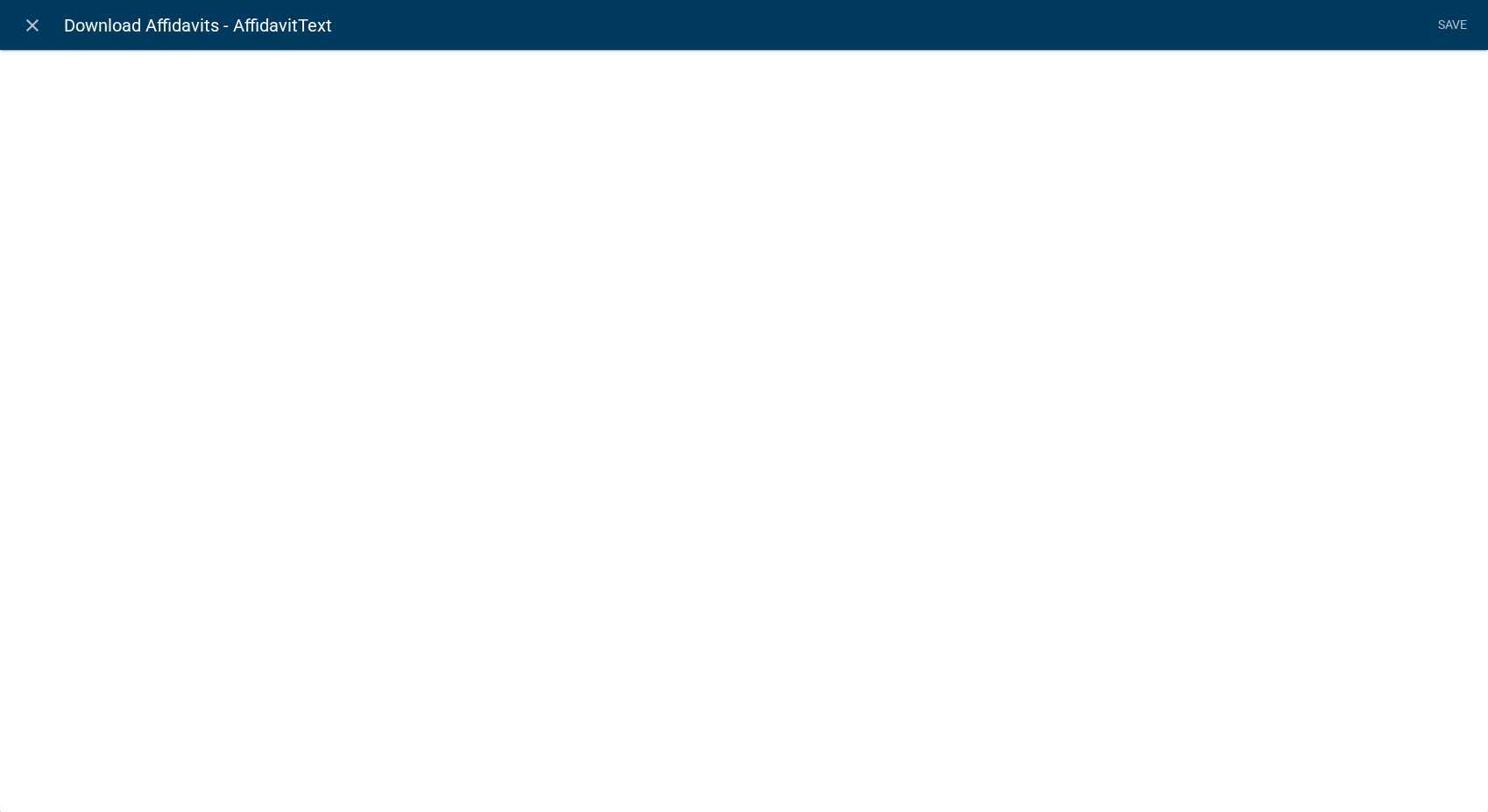
select select "rich-text"
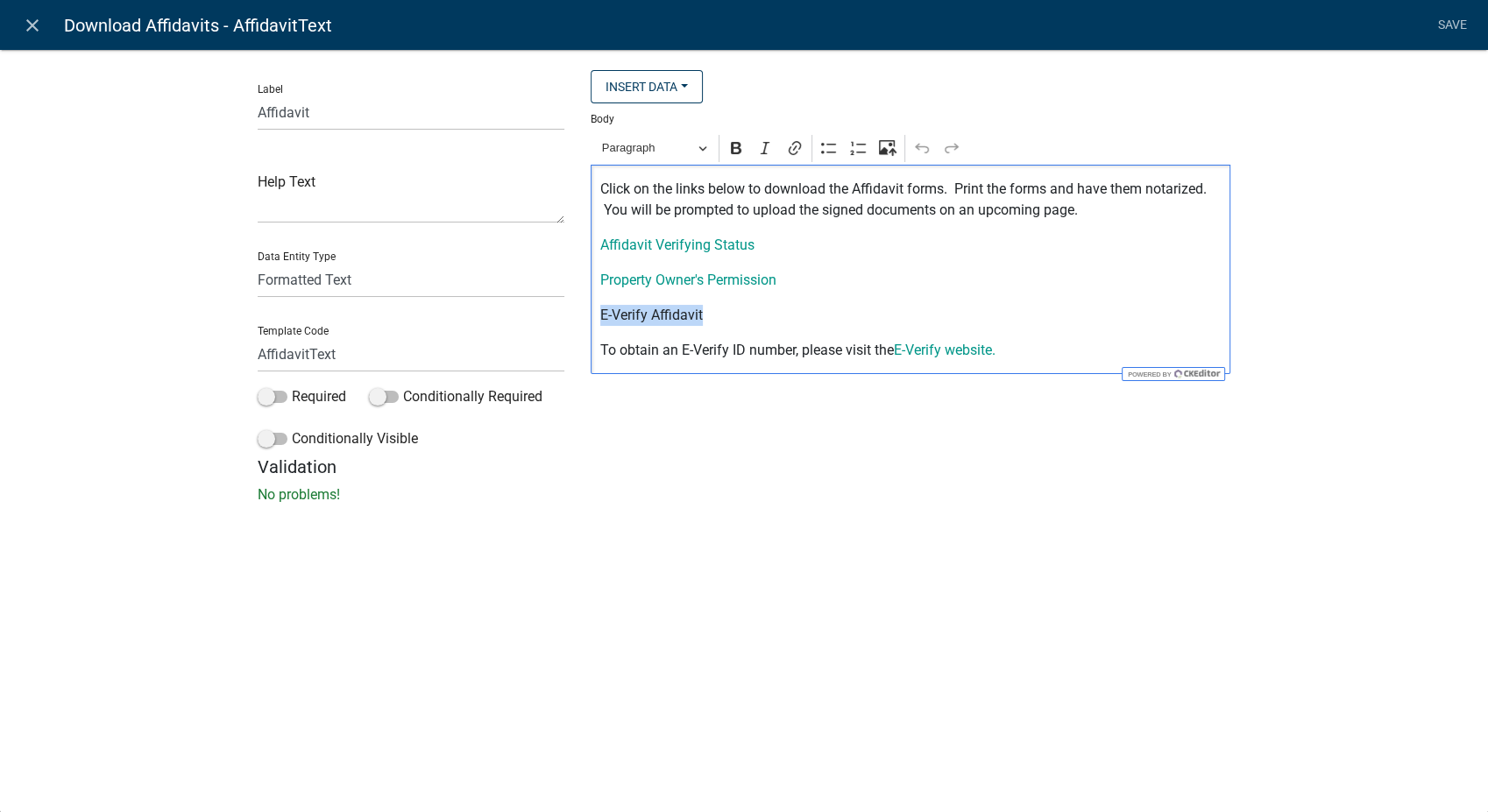
drag, startPoint x: 600, startPoint y: 319, endPoint x: 706, endPoint y: 315, distance: 106.1
click at [706, 315] on p "E-Verify Affidavit" at bounding box center [910, 315] width 621 height 21
click at [797, 139] on button "Link" at bounding box center [795, 148] width 26 height 26
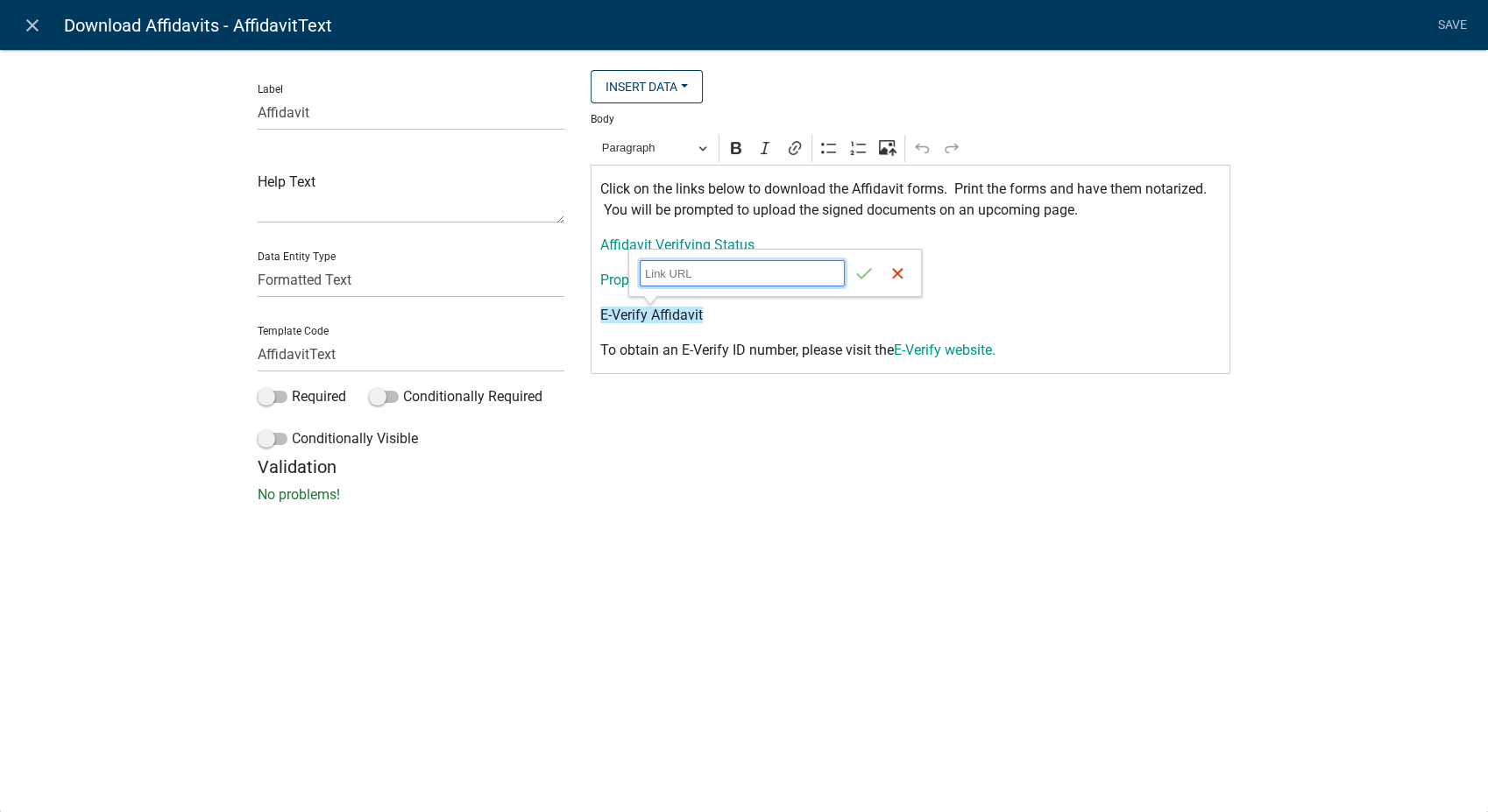
click at [683, 276] on input "Link URL" at bounding box center [742, 273] width 205 height 26
type input "https://permits.schneidercorp.com/branding/CarrollCoGA/"
click at [1339, 216] on div "Label Affidavit Help Text Data Entity Type Free Form Text Document Display Enti…" at bounding box center [744, 282] width 1488 height 522
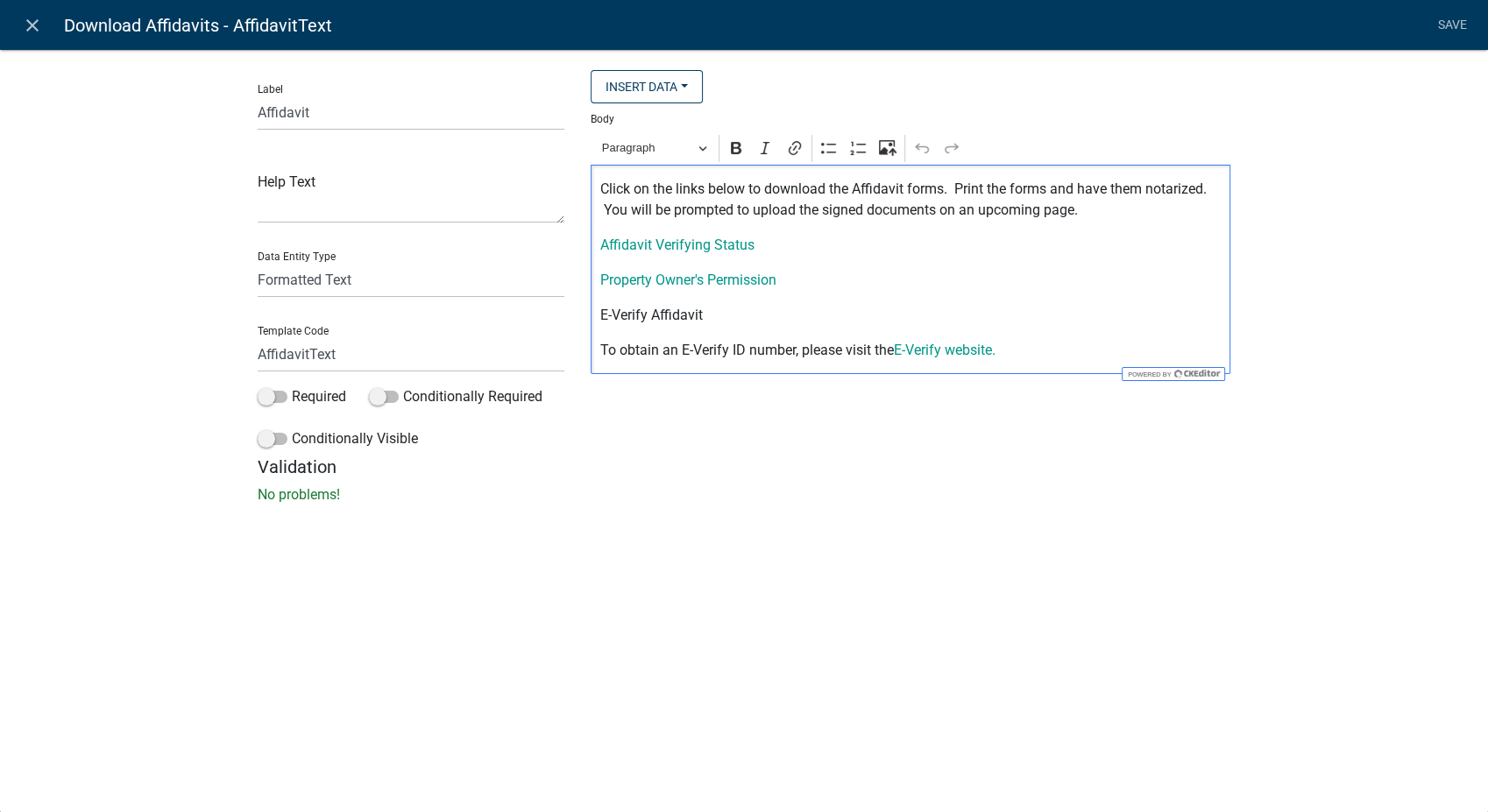
click at [644, 314] on p "E-Verify Affidavit" at bounding box center [910, 315] width 621 height 21
drag, startPoint x: 594, startPoint y: 311, endPoint x: 706, endPoint y: 318, distance: 112.2
click at [706, 318] on div "Click on the links below to download the Affidavit forms. Print the forms and h…" at bounding box center [909, 269] width 639 height 209
click at [792, 145] on icon "Editor toolbar" at bounding box center [795, 148] width 13 height 14
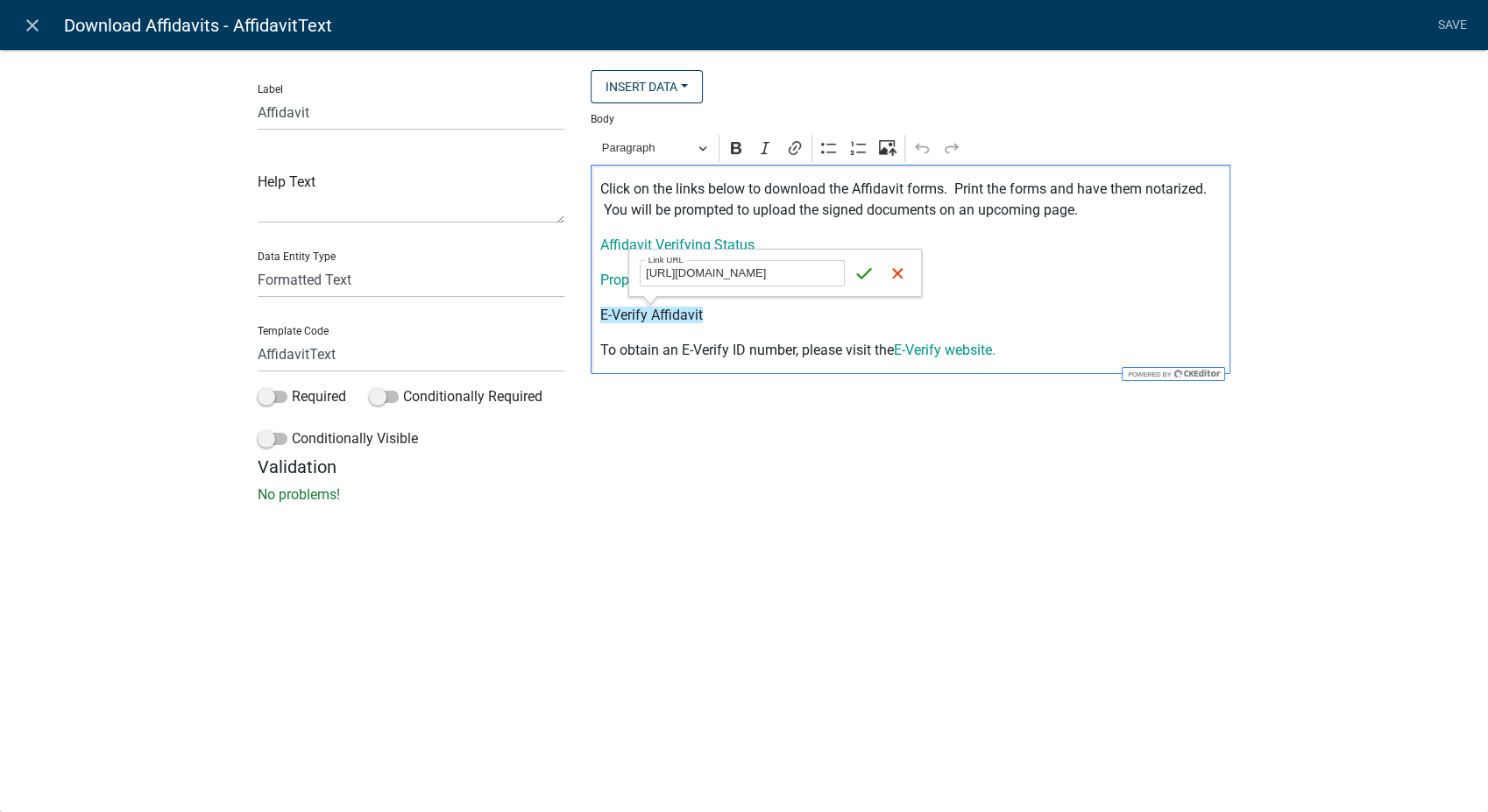
click at [778, 272] on input "https://permits.schneidercorp.com/branding/CarrollCoGA/EVerifyAffidavit.pdf" at bounding box center [742, 273] width 205 height 26
type input "https://permits.schneidercorp.com/branding/CarrollCoGA/EVerify Affidavit.pdf"
click at [862, 267] on icon "submit" at bounding box center [864, 273] width 17 height 17
click at [774, 493] on p "No problems!" at bounding box center [744, 495] width 973 height 21
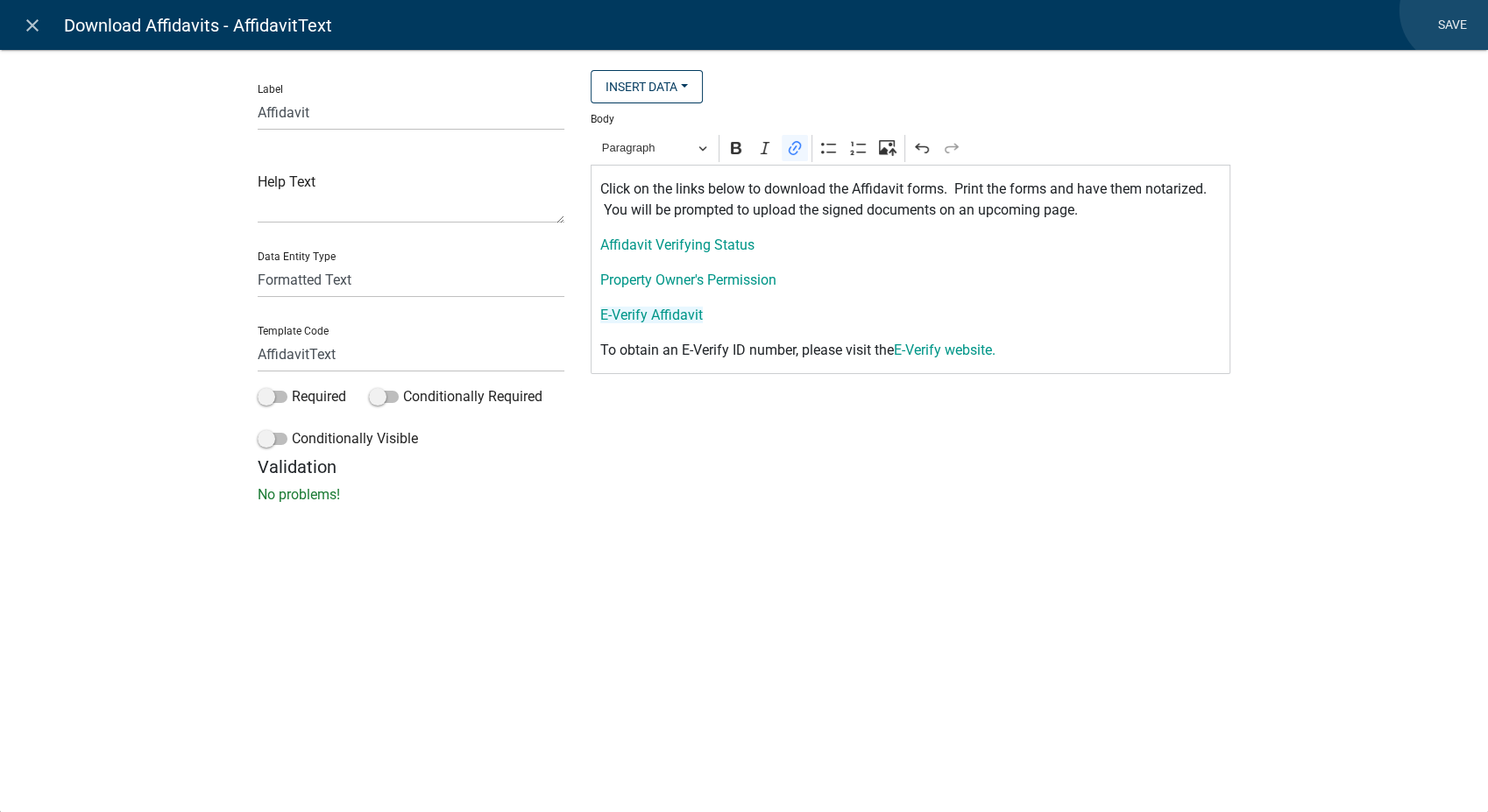
click at [1454, 11] on link "Save" at bounding box center [1451, 25] width 43 height 34
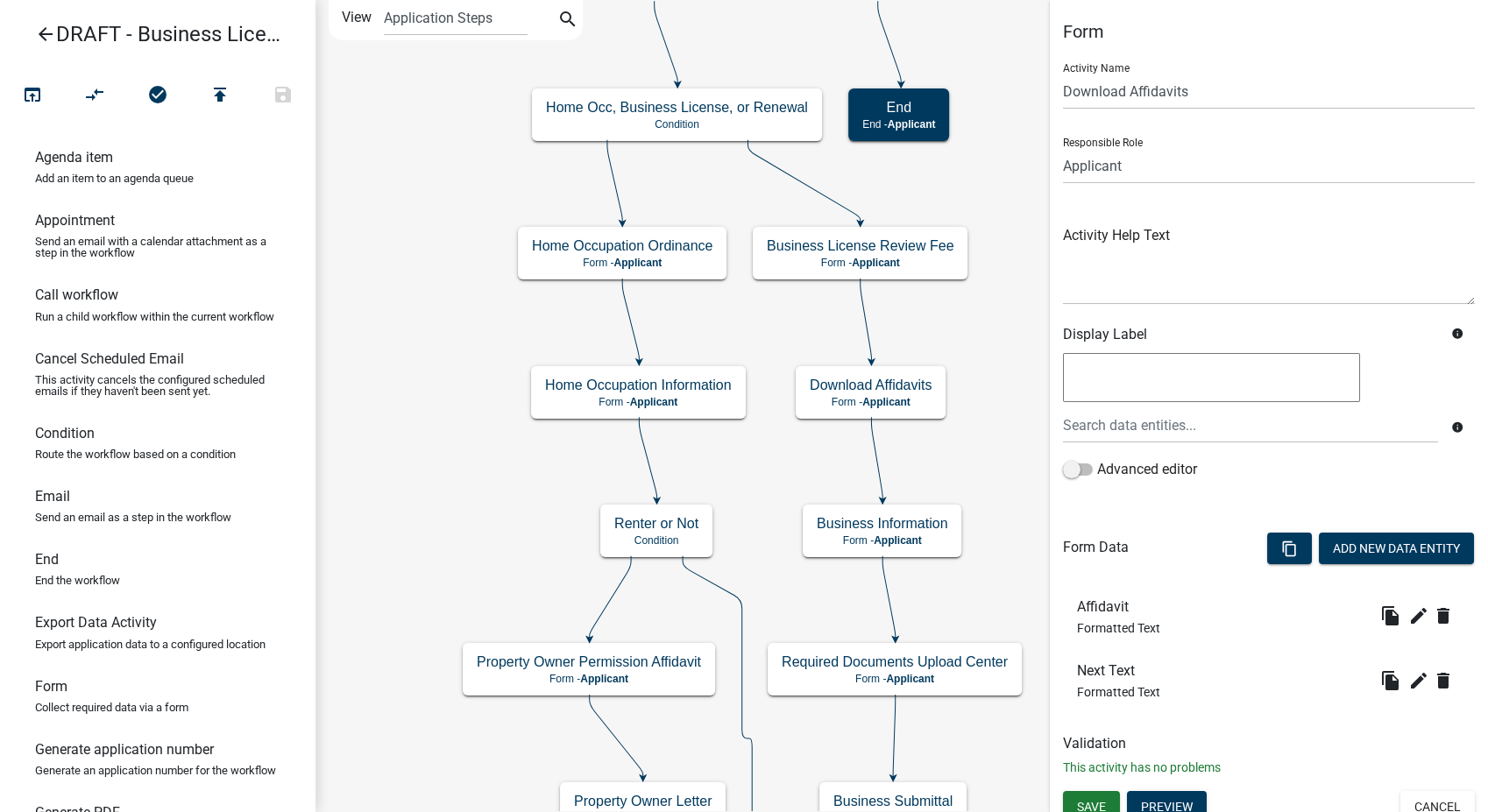
scroll to position [14, 0]
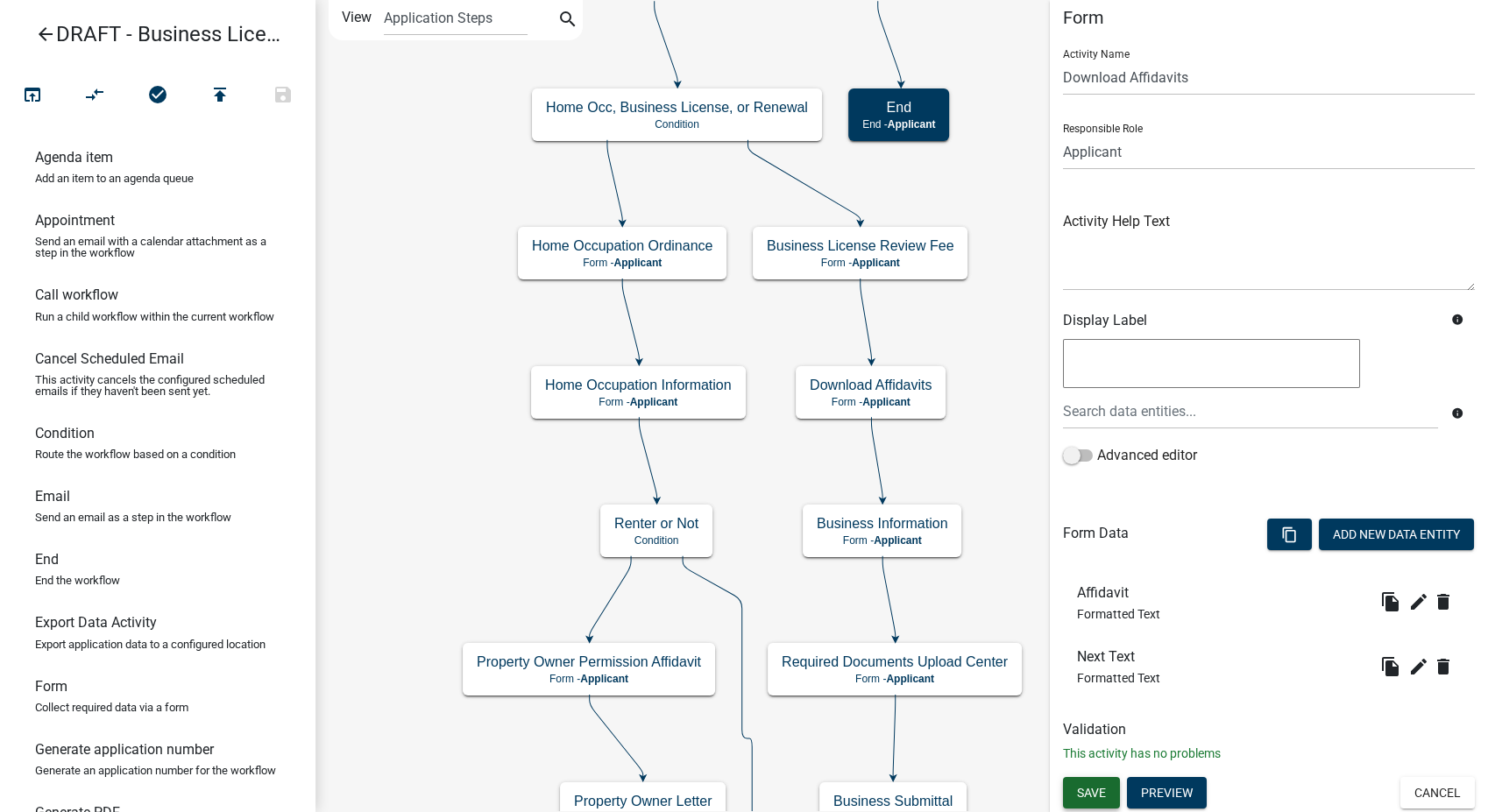
click at [1092, 789] on span "Save" at bounding box center [1092, 793] width 29 height 14
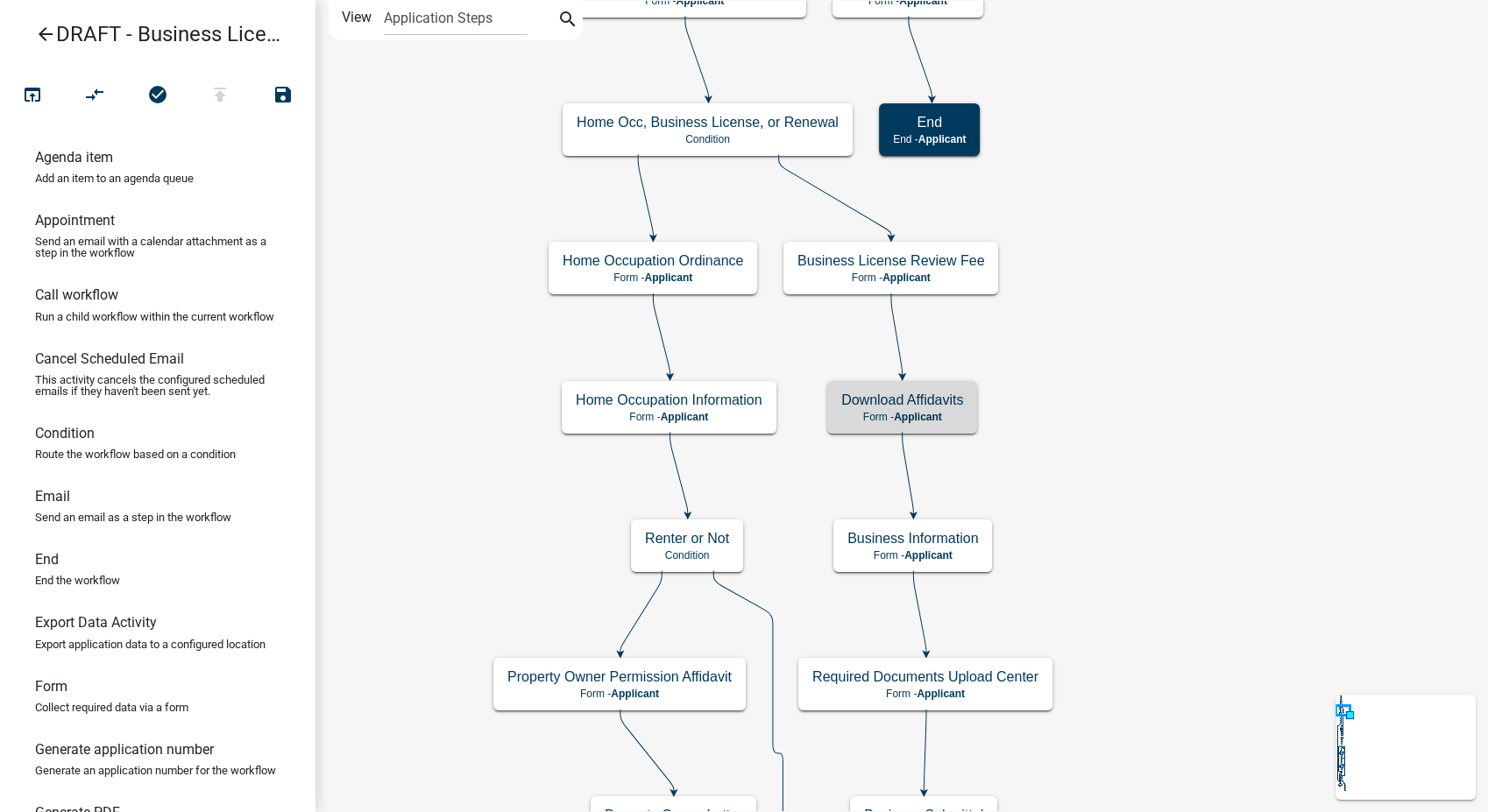
scroll to position [0, 0]
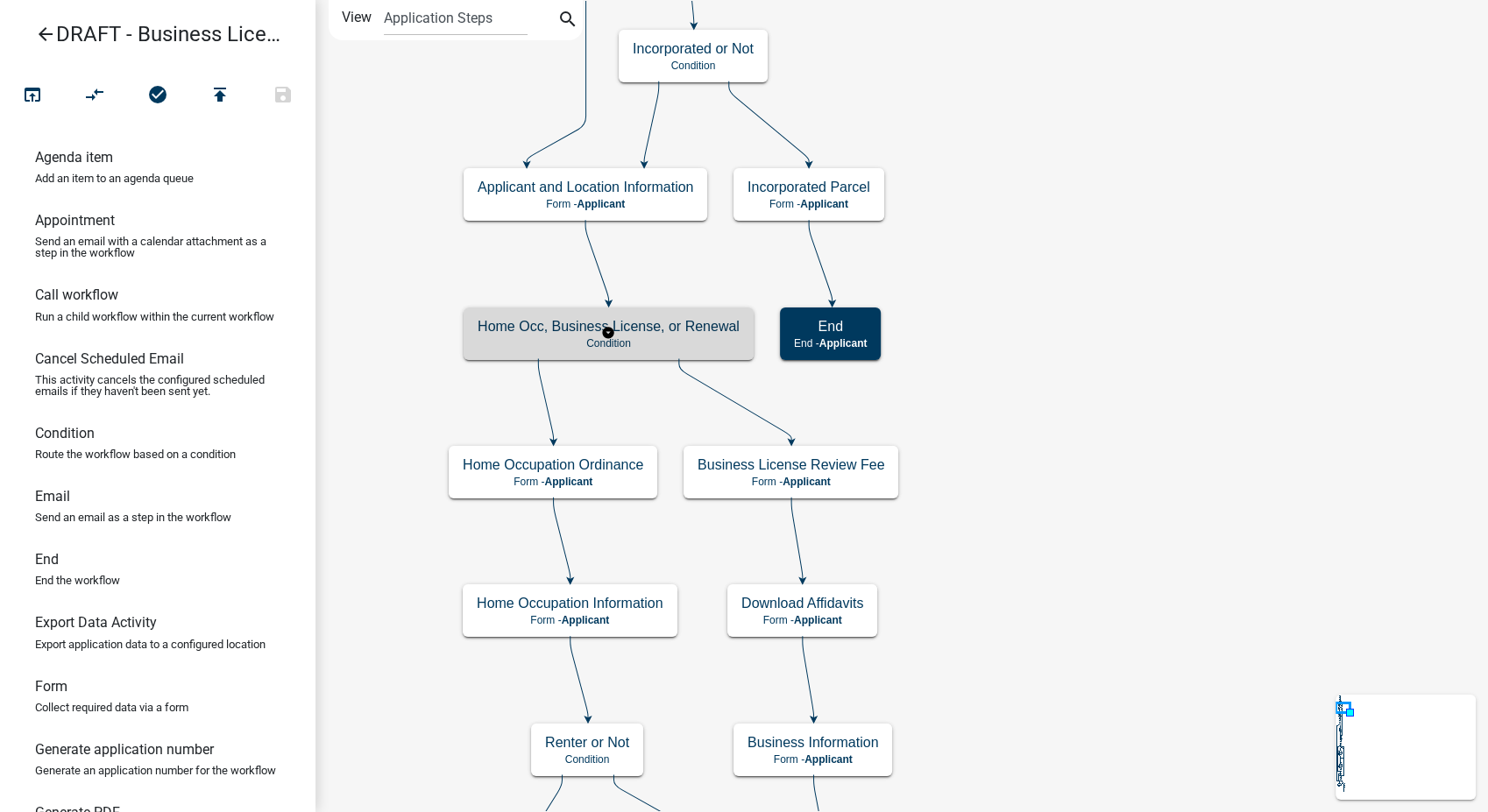
click at [715, 344] on p "Condition" at bounding box center [609, 343] width 262 height 13
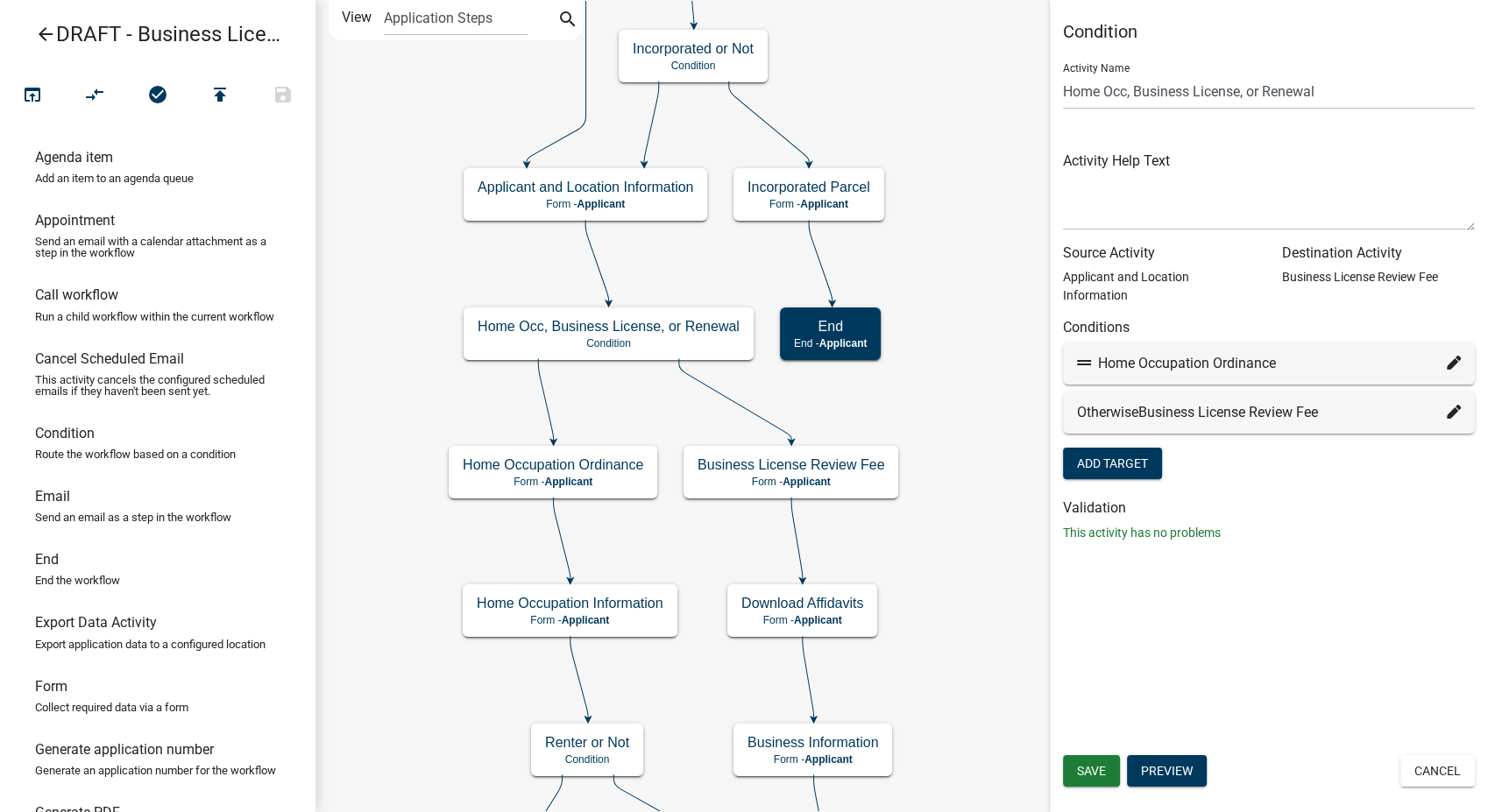
click at [1449, 356] on icon at bounding box center [1453, 363] width 14 height 14
select select "50: a431b6fa-6131-4281-b3f7-2d84231773d6"
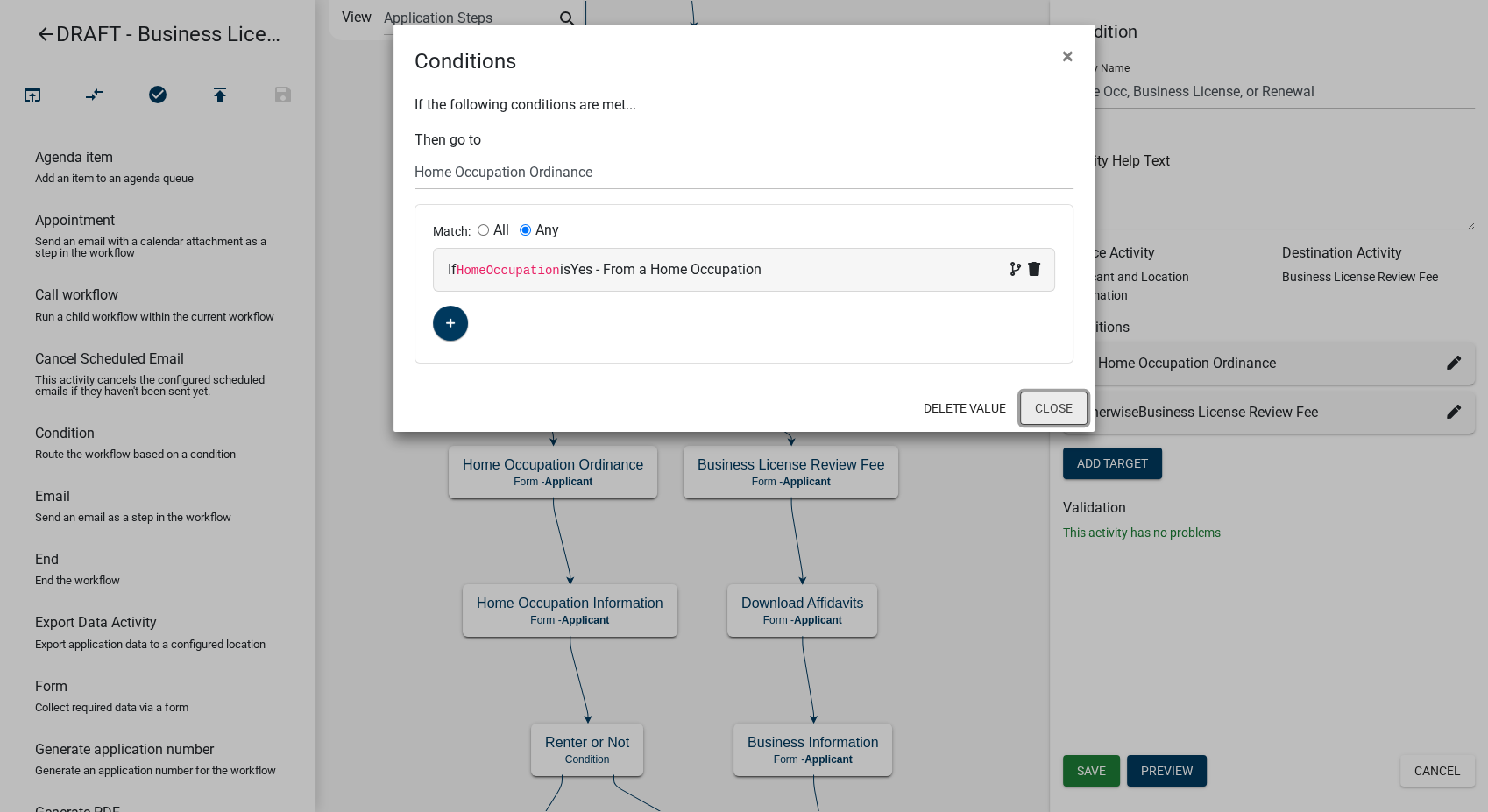
click at [1057, 418] on button "Close" at bounding box center [1054, 408] width 68 height 34
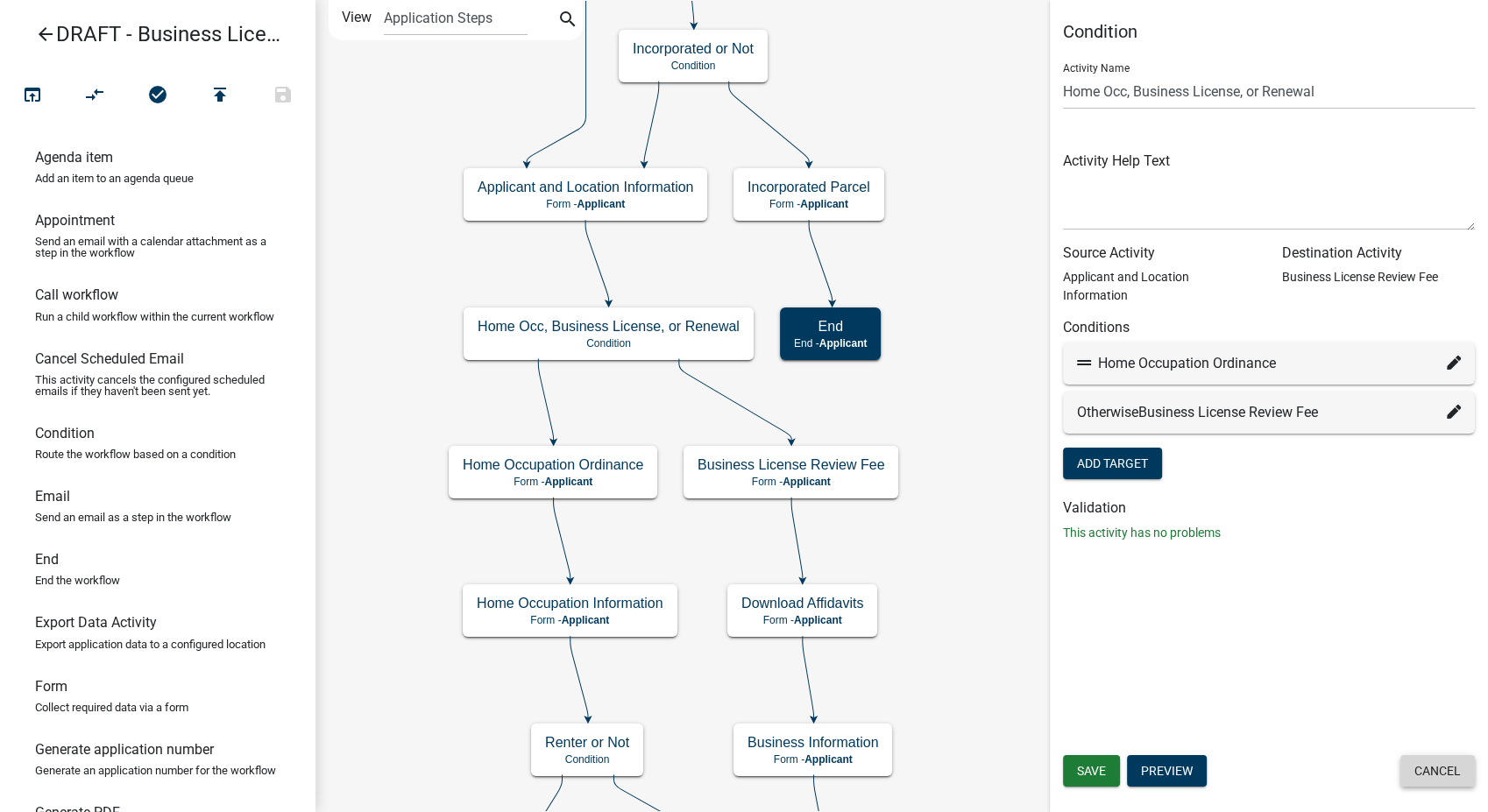
click at [1423, 771] on button "Cancel" at bounding box center [1437, 771] width 74 height 32
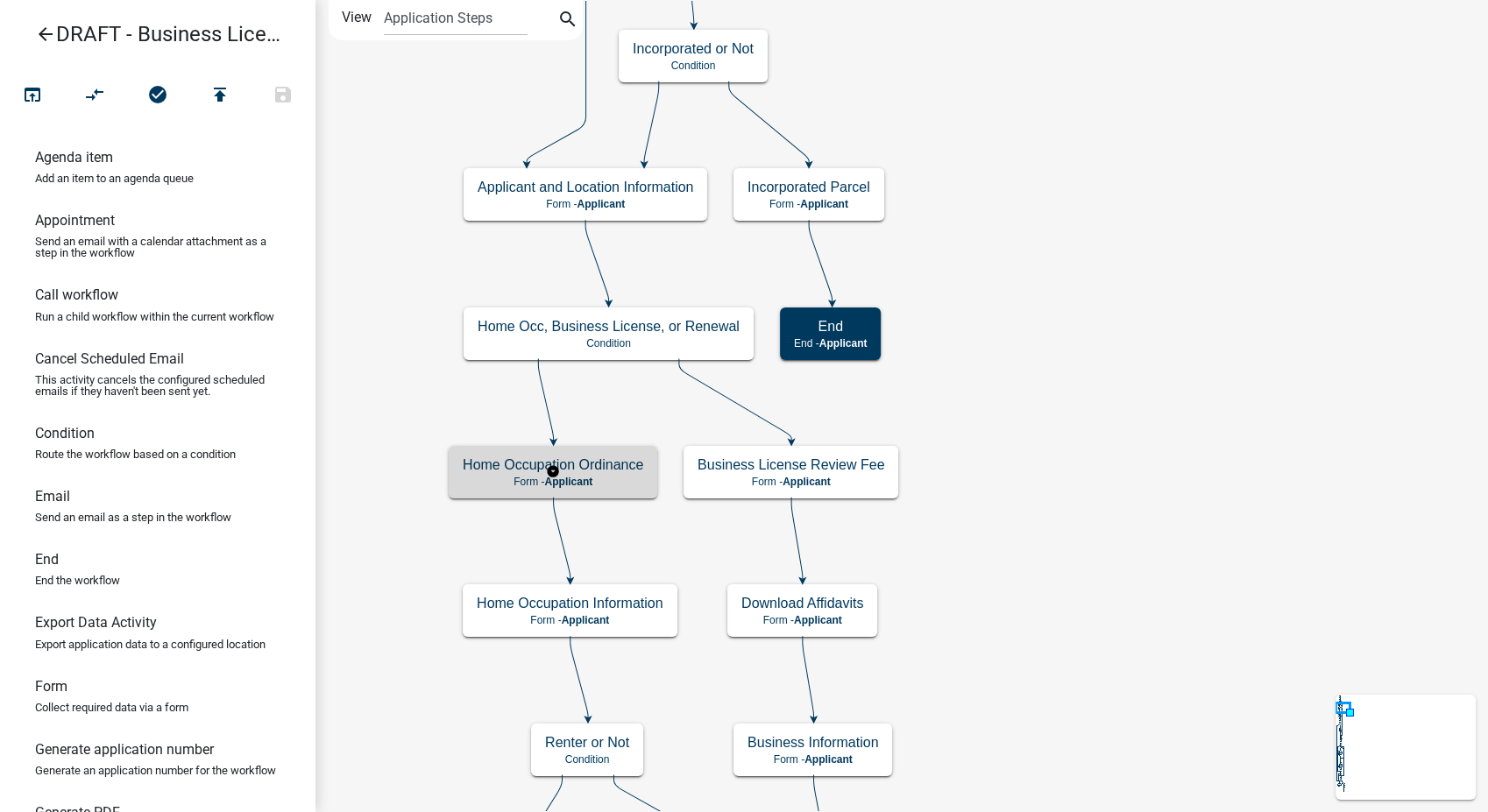
click at [606, 494] on div "Home Occupation Ordinance Form - Applicant" at bounding box center [553, 472] width 208 height 53
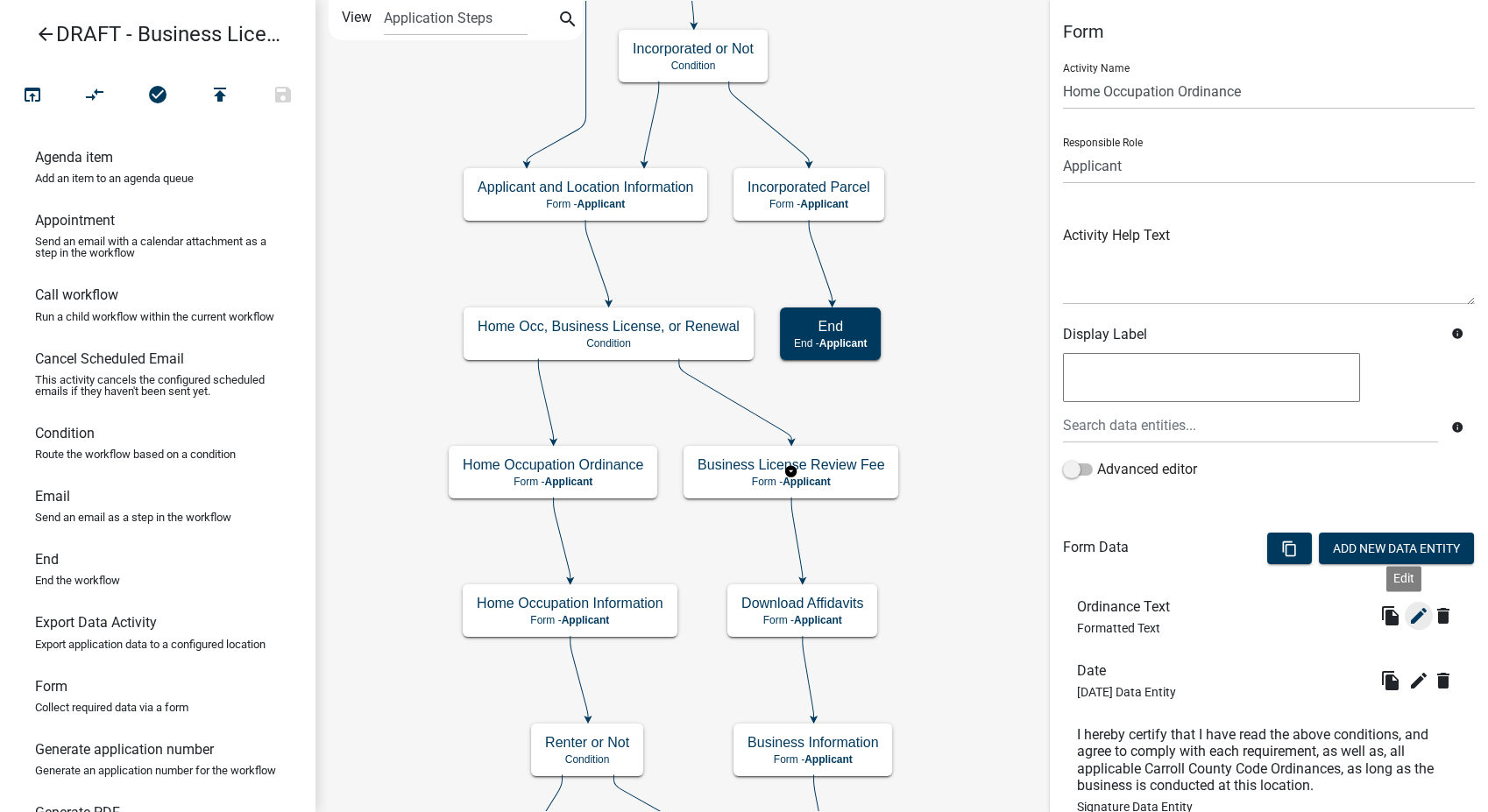
click at [1408, 617] on icon "edit" at bounding box center [1419, 616] width 21 height 21
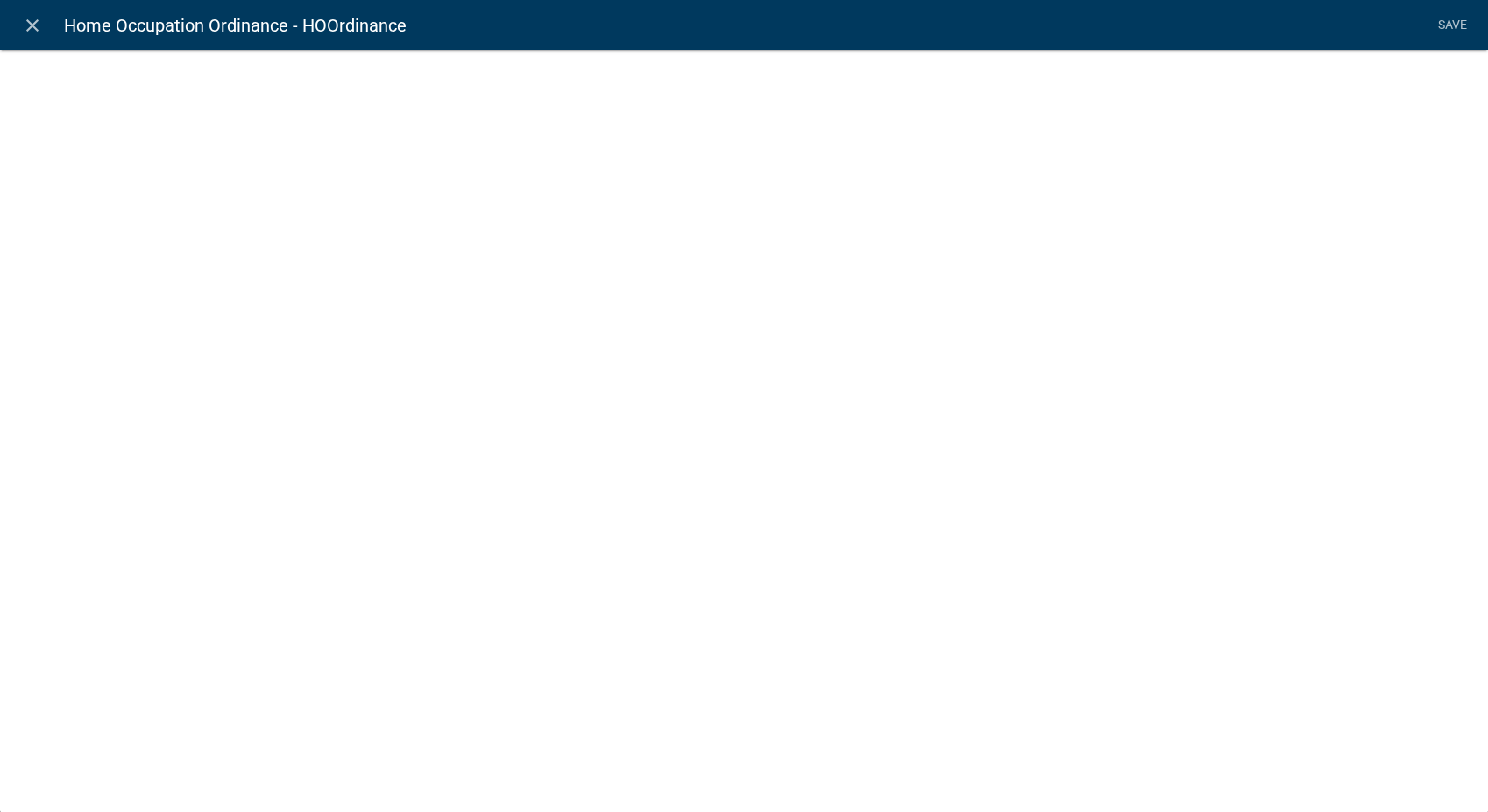
select select "rich-text"
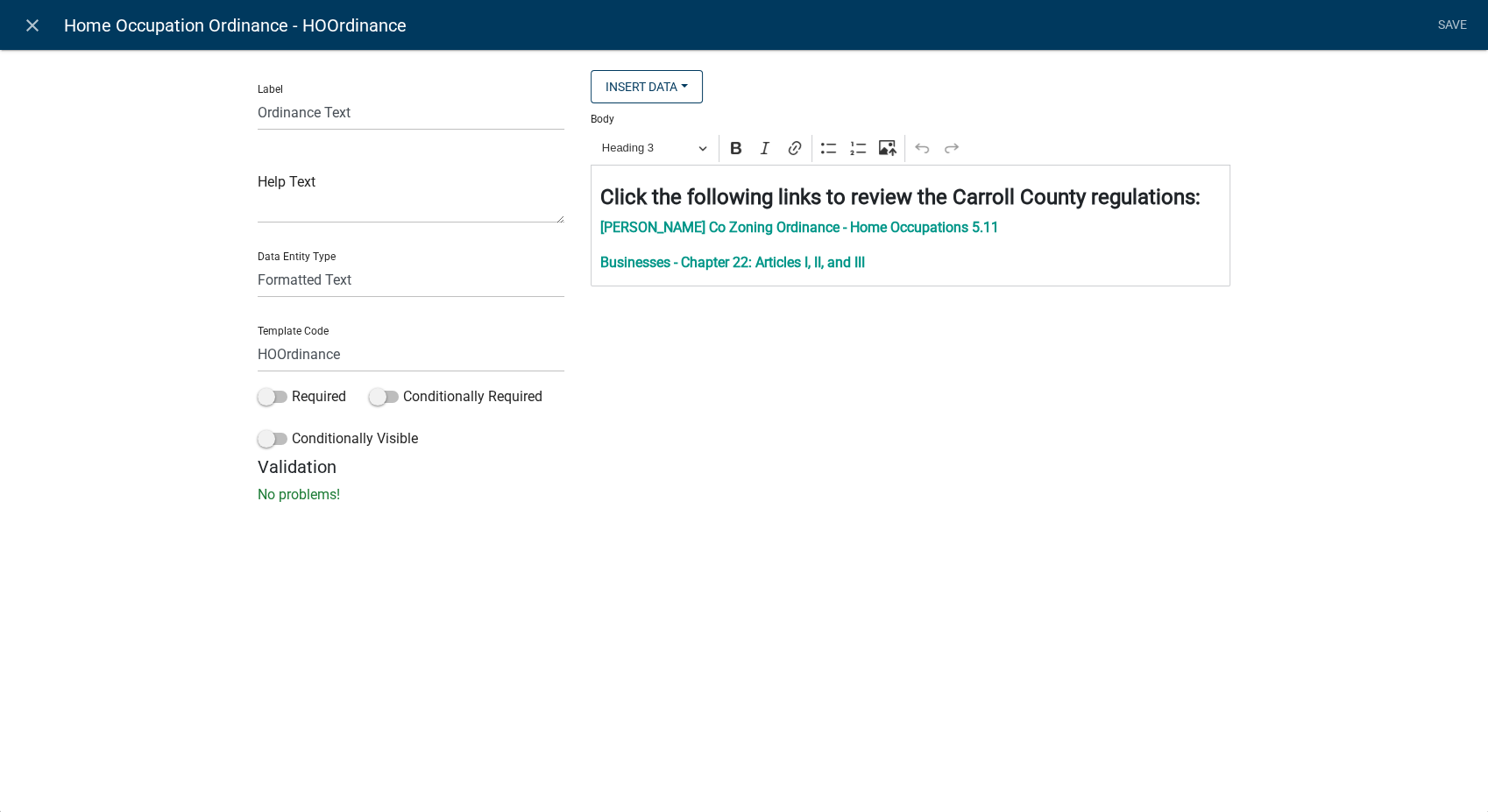
click at [922, 265] on p "Businesses - Chapter 22: Articles I, II, and III" at bounding box center [910, 263] width 621 height 21
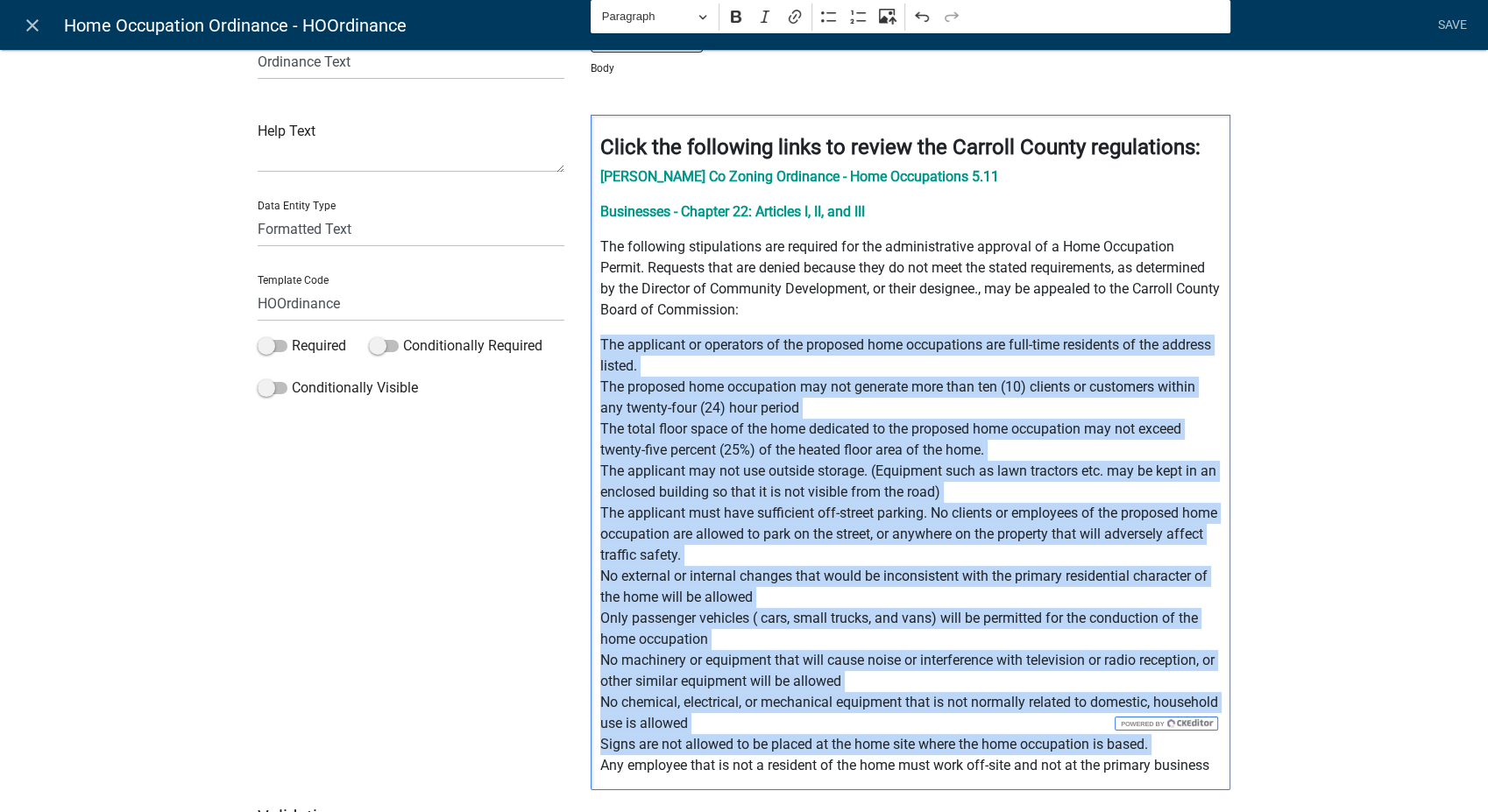
scroll to position [167, 0]
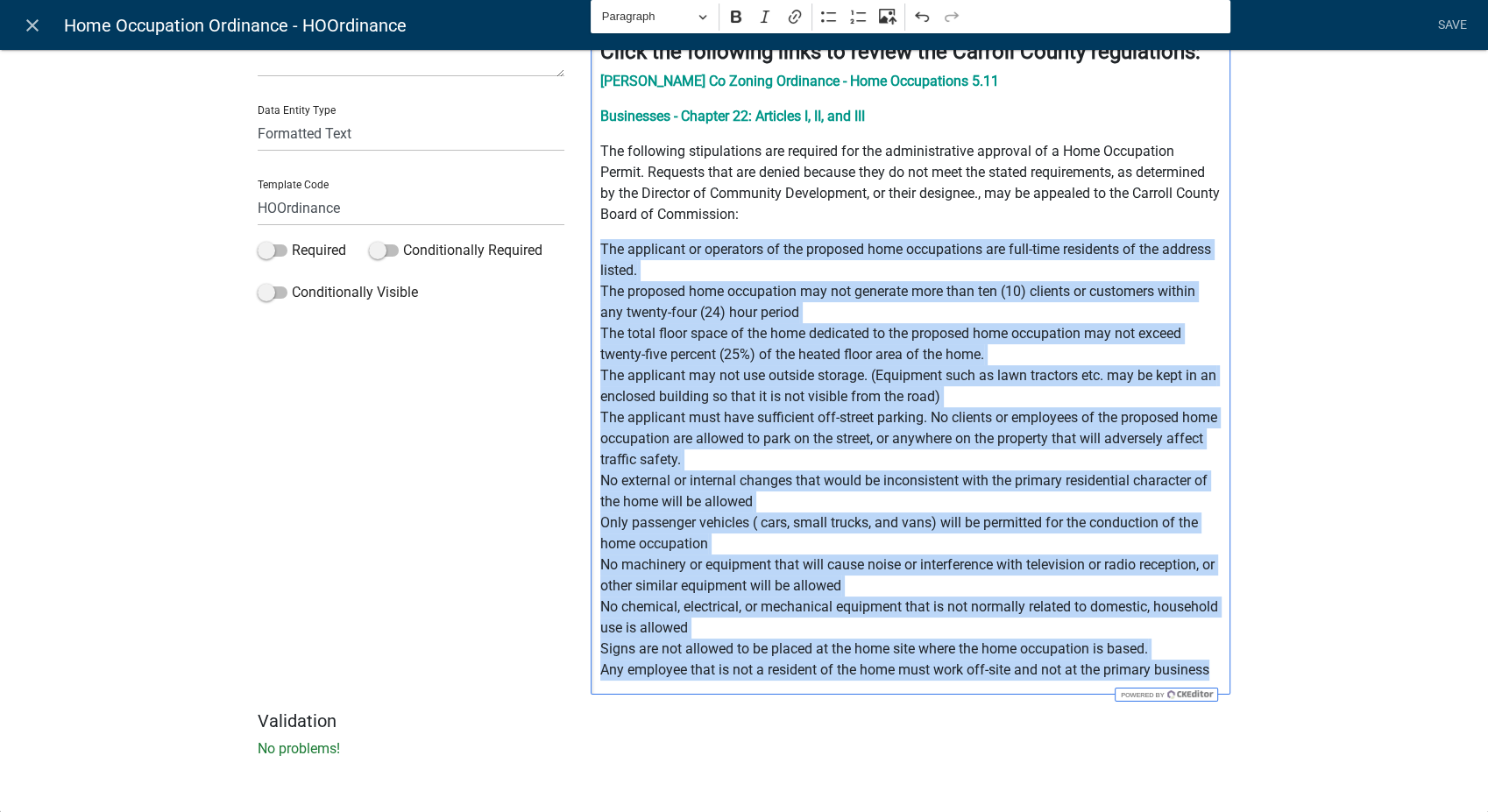
drag, startPoint x: 586, startPoint y: 340, endPoint x: 1318, endPoint y: 755, distance: 841.5
click at [1318, 755] on div "Label Ordinance Text Help Text Data Entity Type Free Form Text Document Display…" at bounding box center [744, 336] width 1488 height 922
click at [823, 10] on icon "Editor toolbar" at bounding box center [828, 16] width 17 height 17
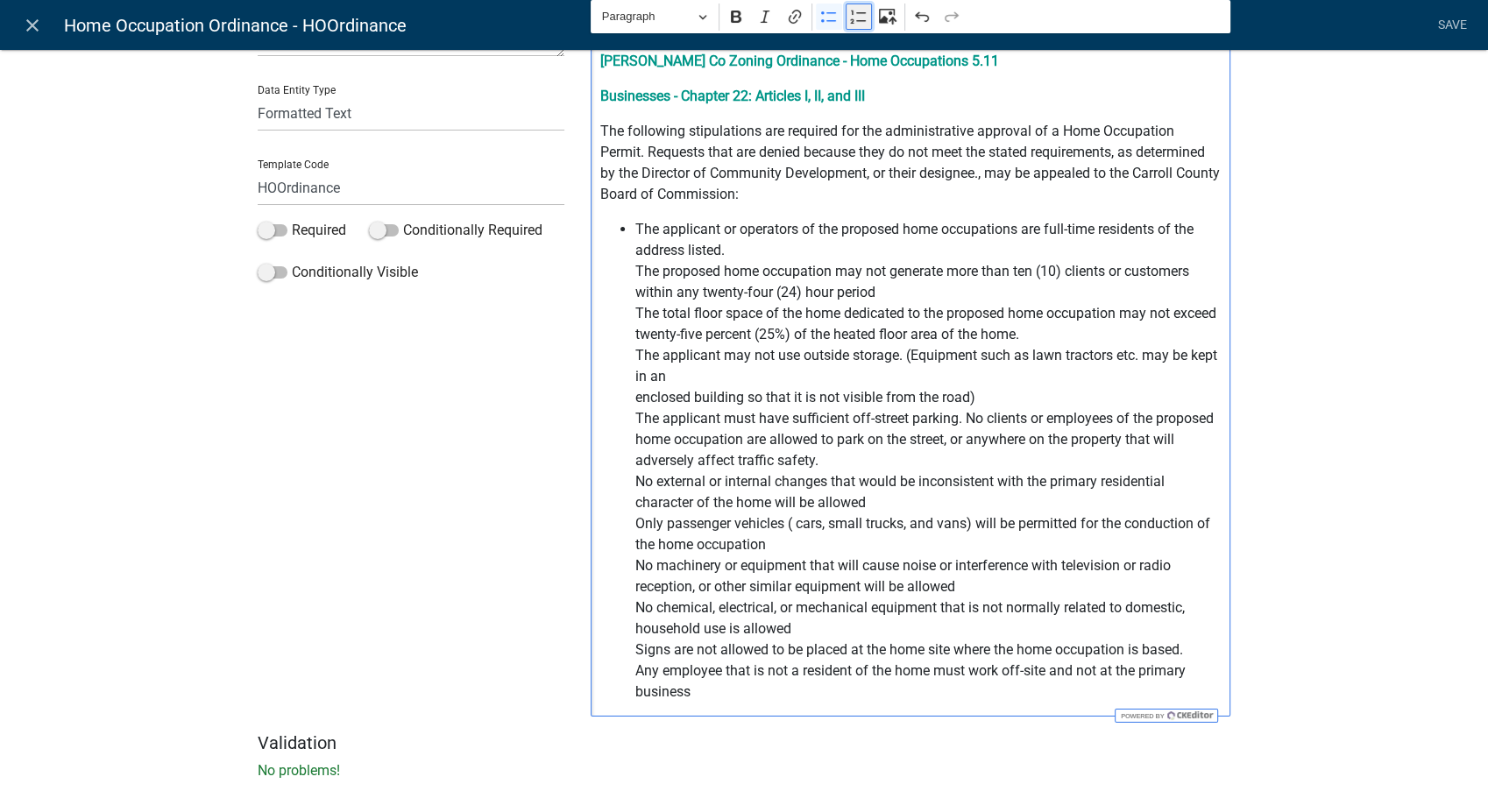
click at [855, 20] on icon "Editor toolbar" at bounding box center [858, 16] width 17 height 17
click at [820, 14] on icon "Editor toolbar" at bounding box center [828, 16] width 17 height 17
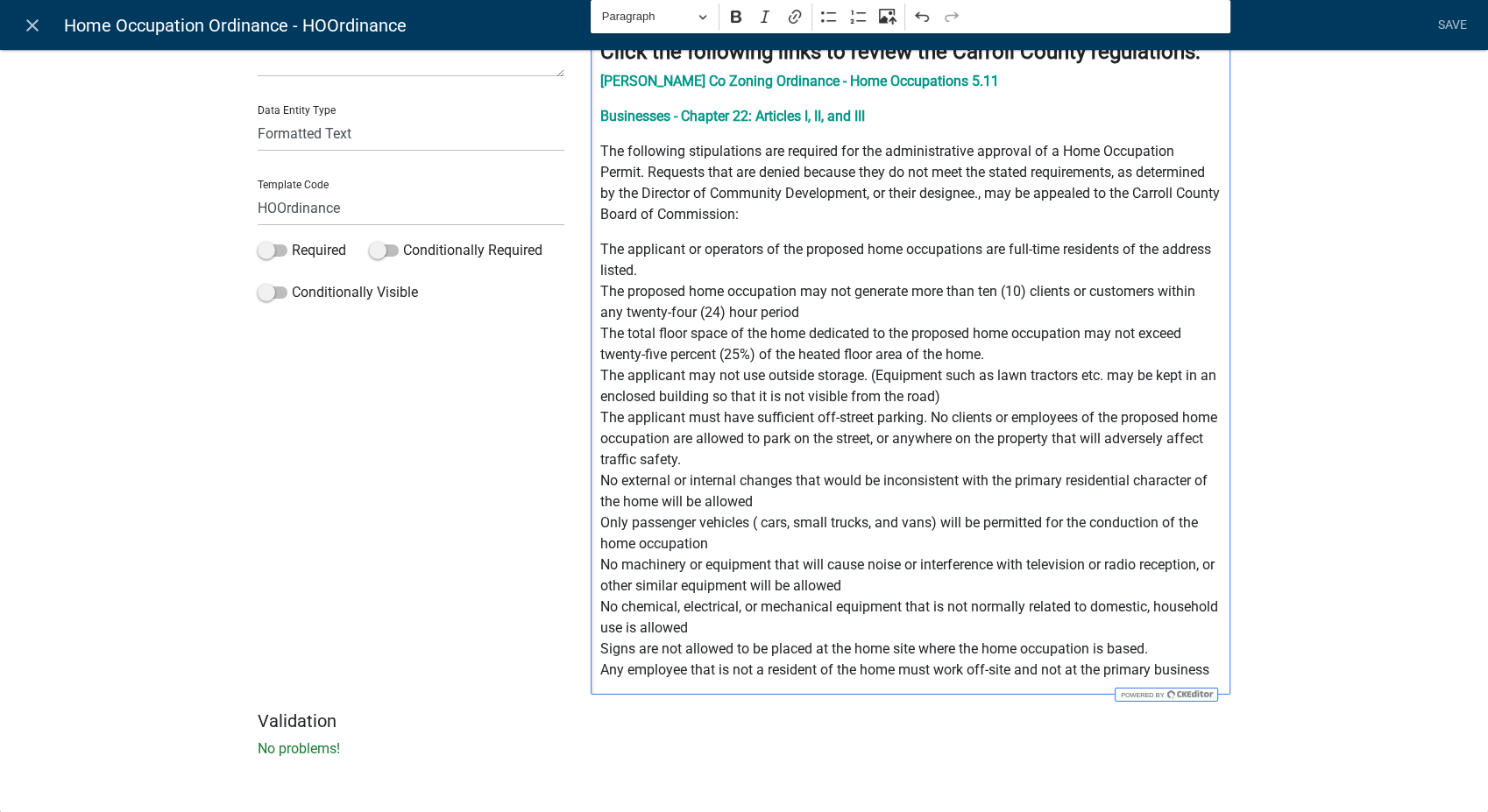
click at [925, 195] on p "The following stipulations are required for the administrative approval of a Ho…" at bounding box center [910, 182] width 621 height 84
click at [590, 226] on div "Click the following links to review the Carroll County regulations: Carroll Co …" at bounding box center [909, 357] width 639 height 676
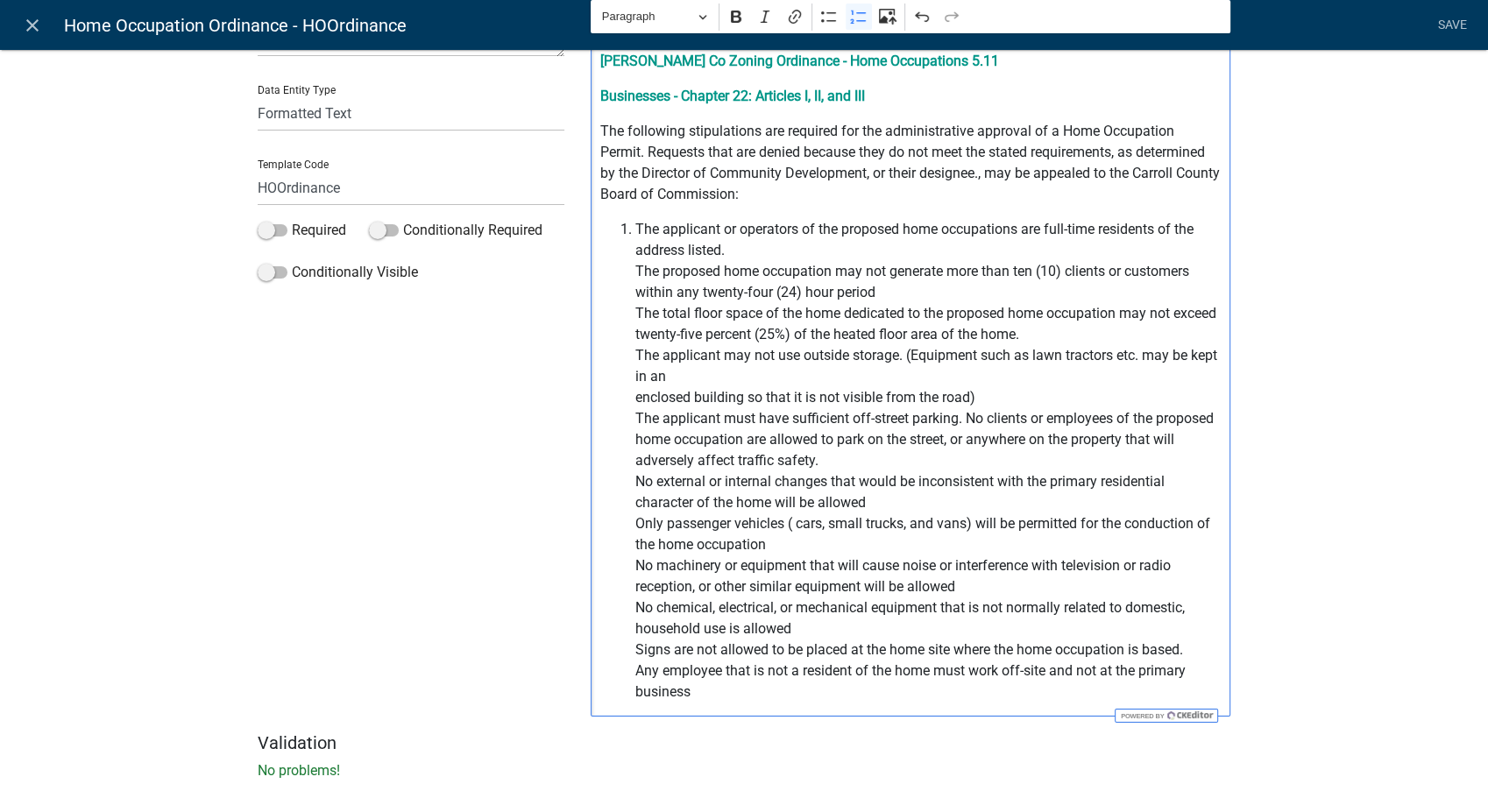
click at [624, 267] on ol "The applicant or operators of the proposed home occupations are full-time resid…" at bounding box center [910, 461] width 621 height 484
click at [880, 294] on span "The proposed home occupation may not generate more than ten (10) clients or cus…" at bounding box center [929, 482] width 586 height 442
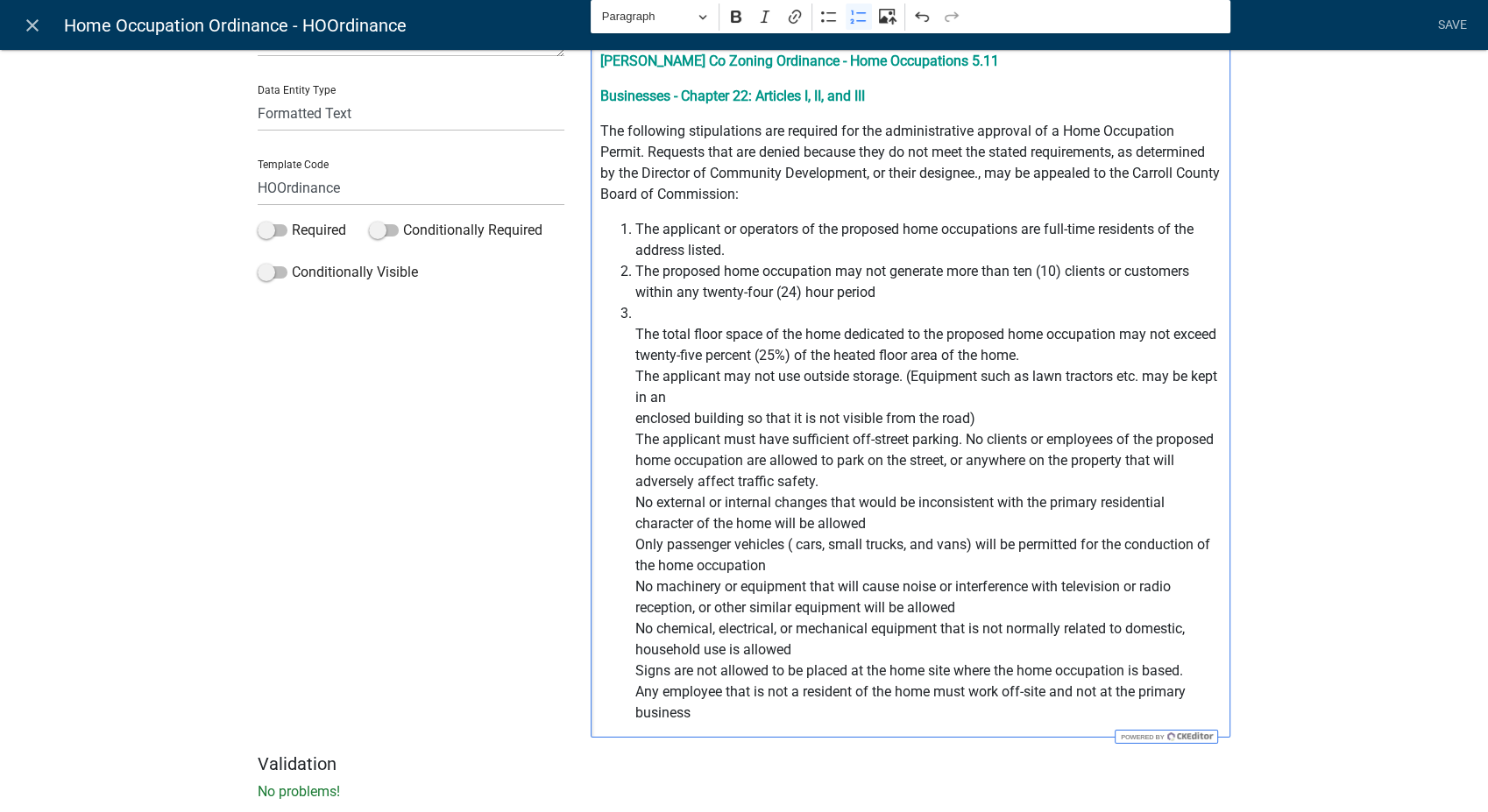
click at [636, 333] on span "⁠⁠⁠⁠⁠⁠⁠ The total floor space of the home dedicated to the proposed home occupa…" at bounding box center [929, 513] width 586 height 420
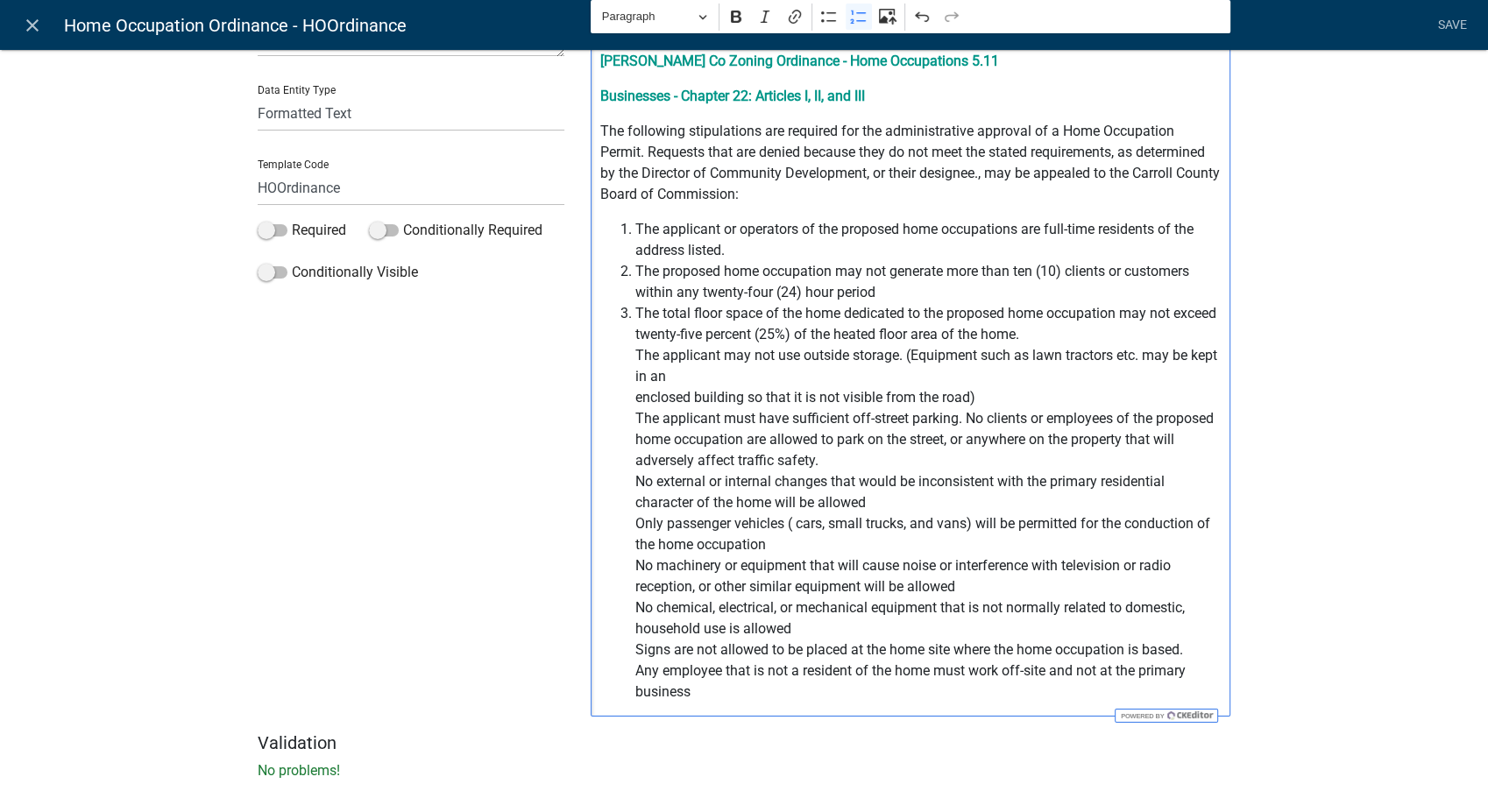
click at [1064, 334] on span "The total floor space of the home dedicated to the proposed home occupation may…" at bounding box center [929, 502] width 586 height 399
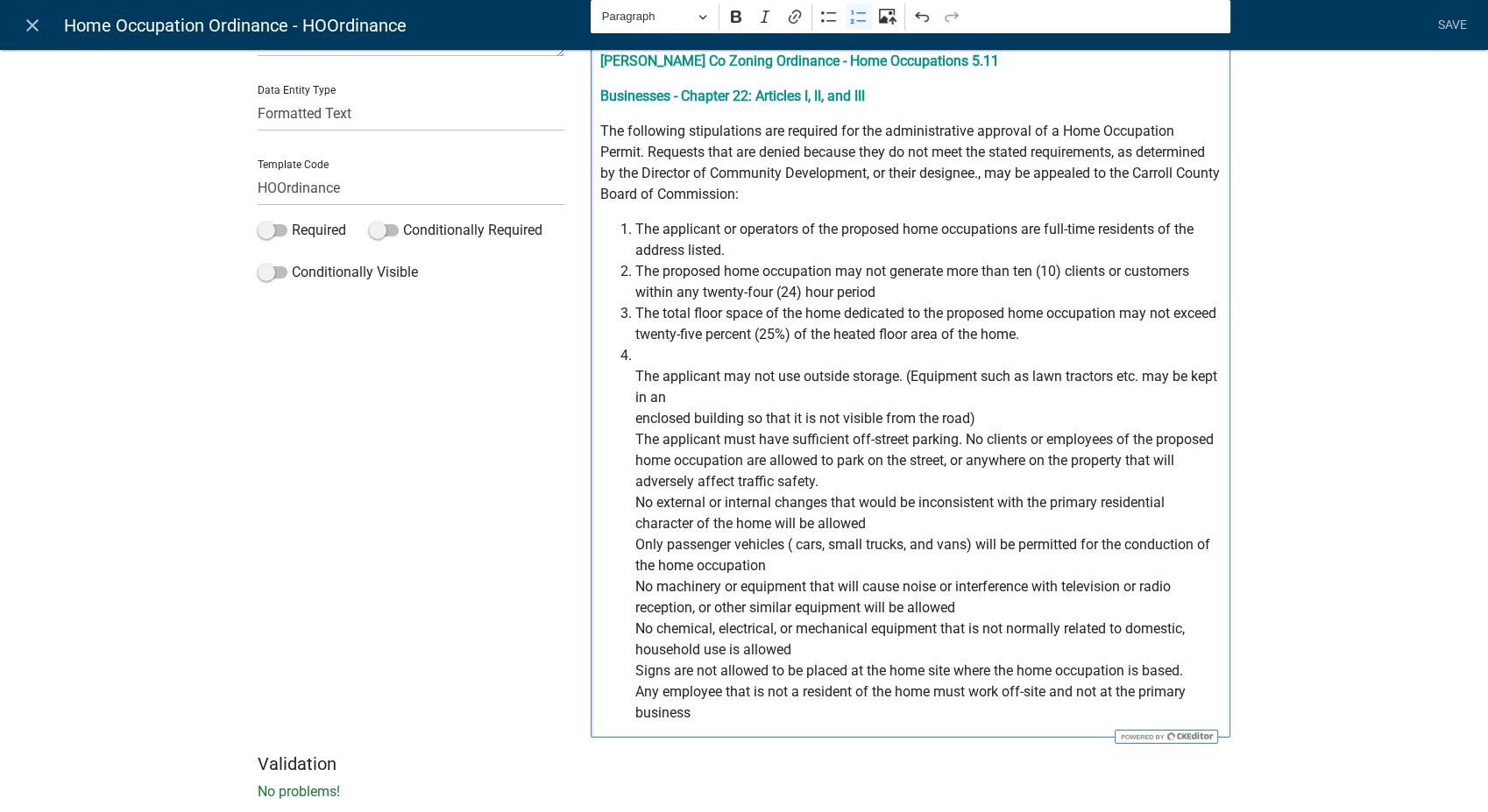
click at [636, 375] on span "The applicant may not use outside storage. (Equipment such as lawn tractors etc…" at bounding box center [929, 534] width 586 height 379
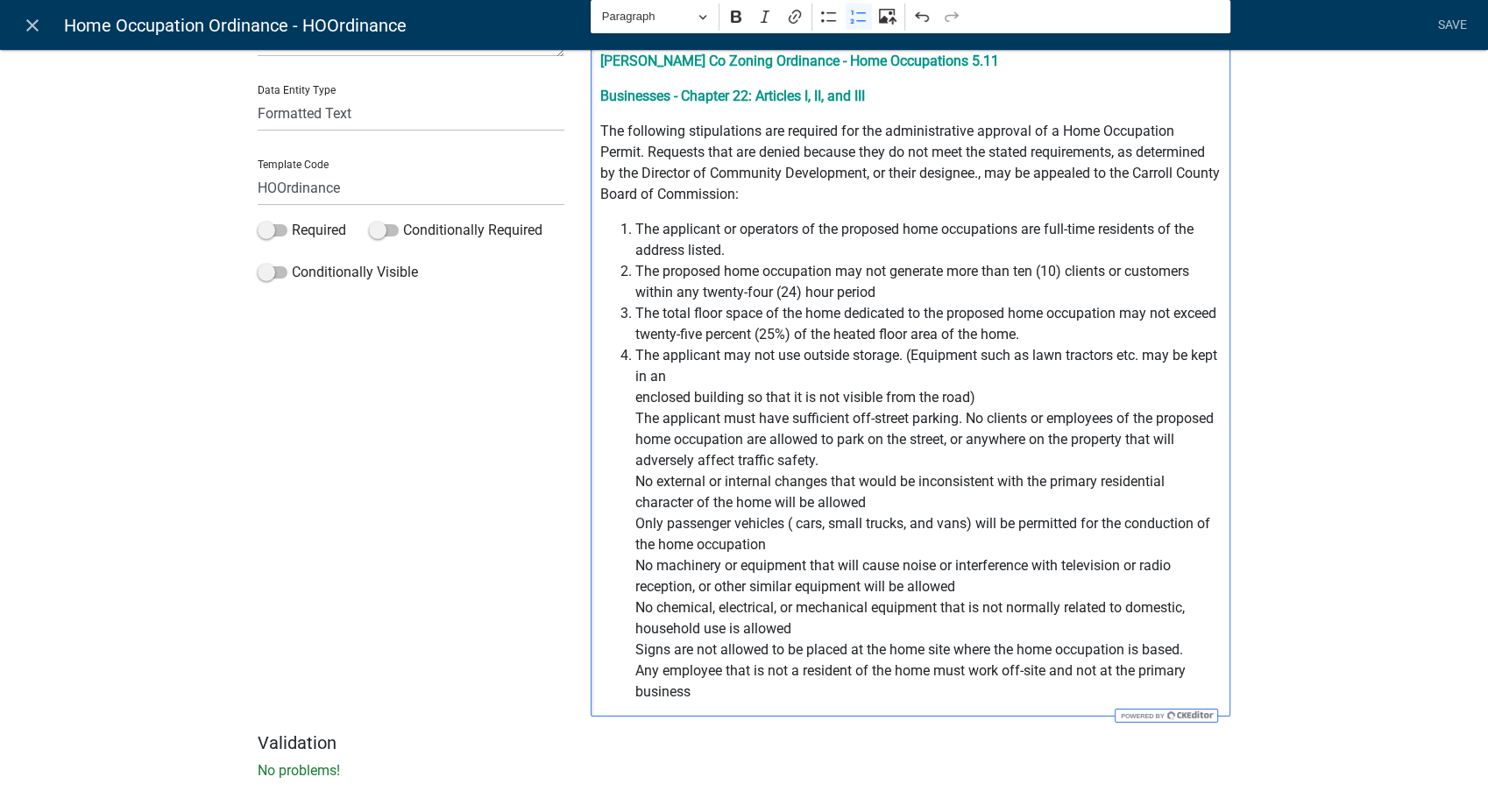
click at [636, 396] on span "The applicant may not use outside storage. (Equipment such as lawn tractors etc…" at bounding box center [929, 524] width 586 height 358
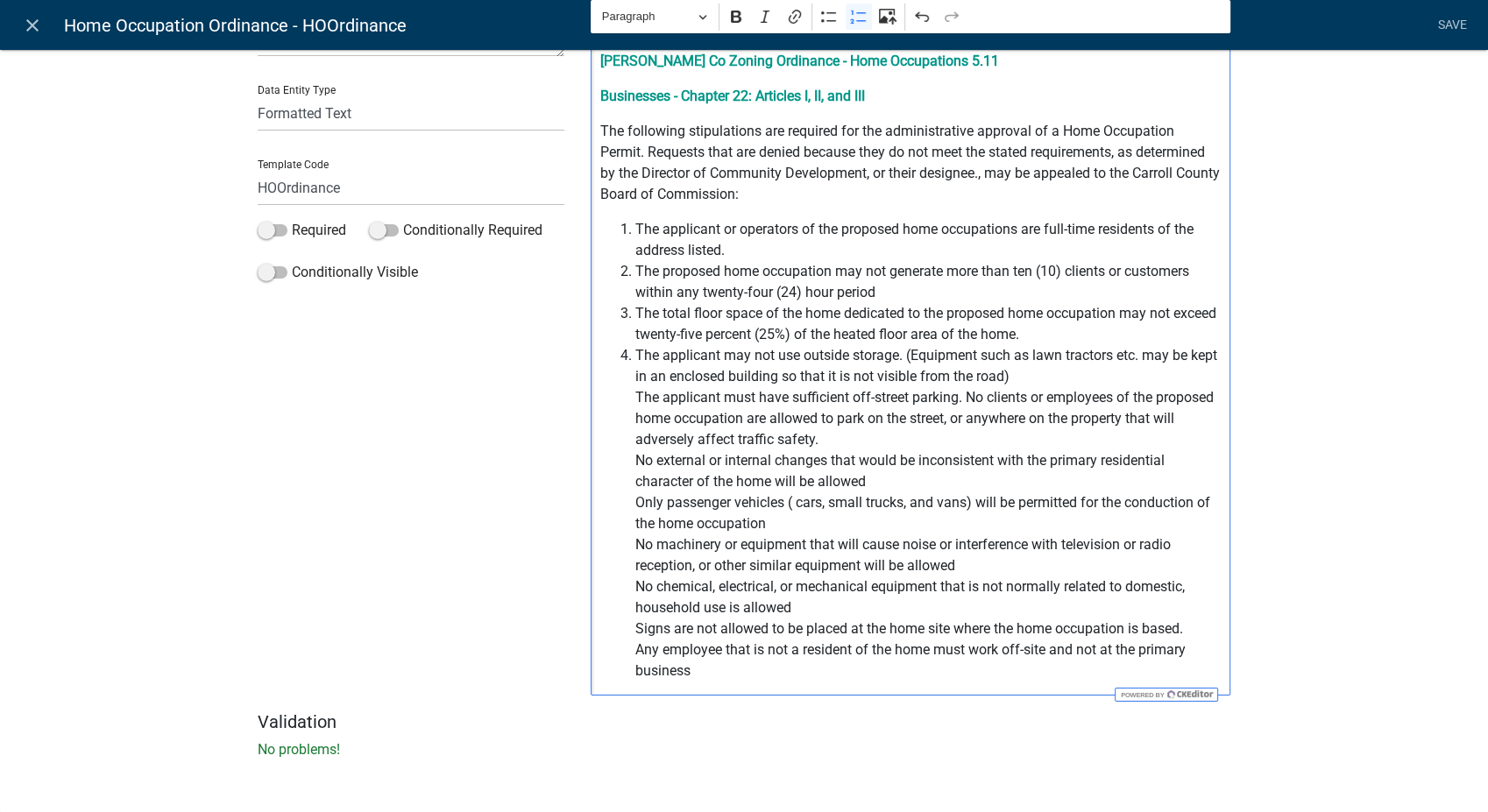
click at [636, 401] on span "The applicant may not use outside storage. (Equipment such as lawn tractors etc…" at bounding box center [929, 513] width 586 height 337
click at [1037, 369] on span "The applicant may not use outside storage. (Equipment such as lawn tractors etc…" at bounding box center [929, 513] width 586 height 337
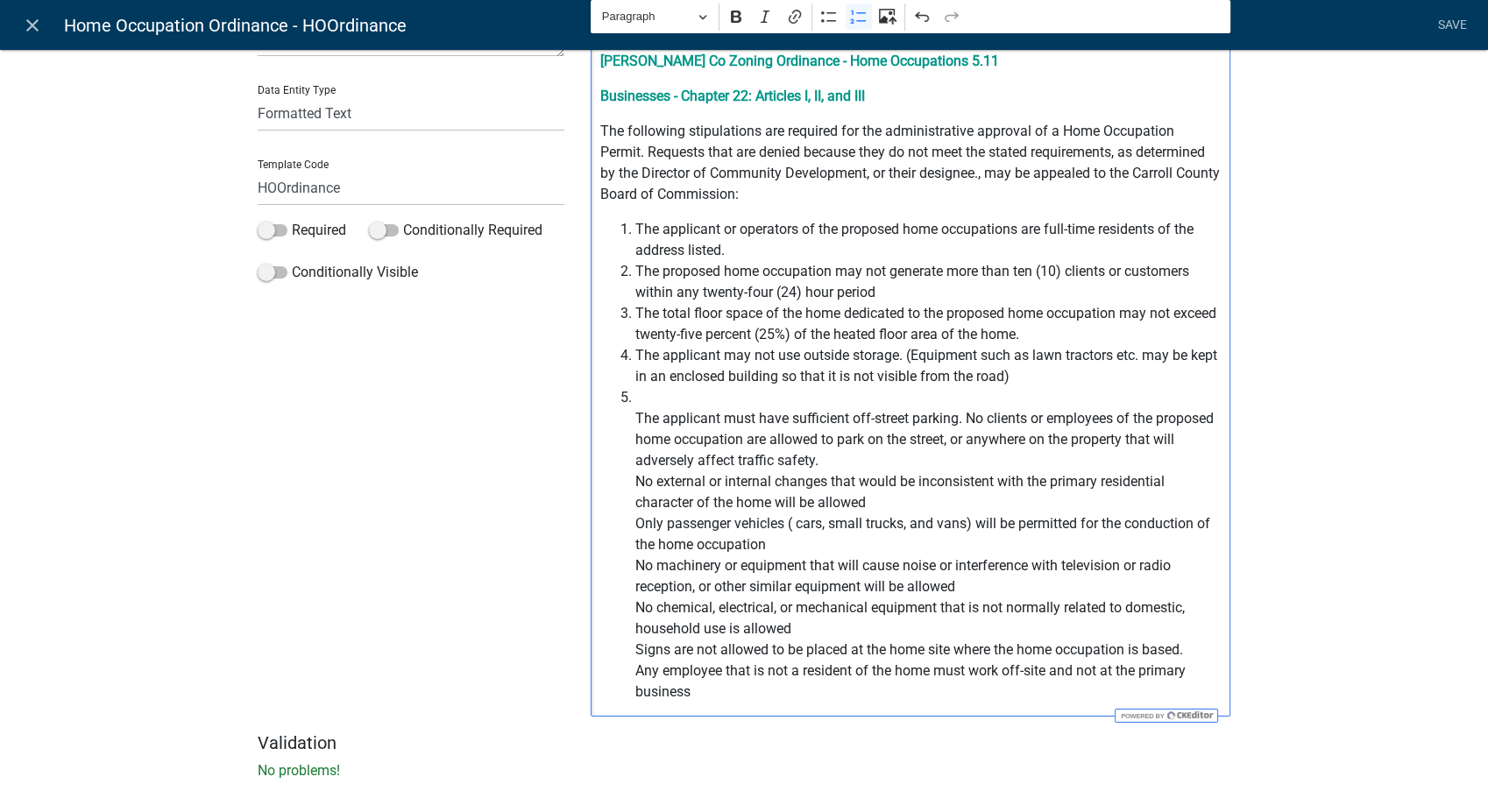
click at [626, 417] on ol "The applicant or operators of the proposed home occupations are full-time resid…" at bounding box center [910, 461] width 621 height 484
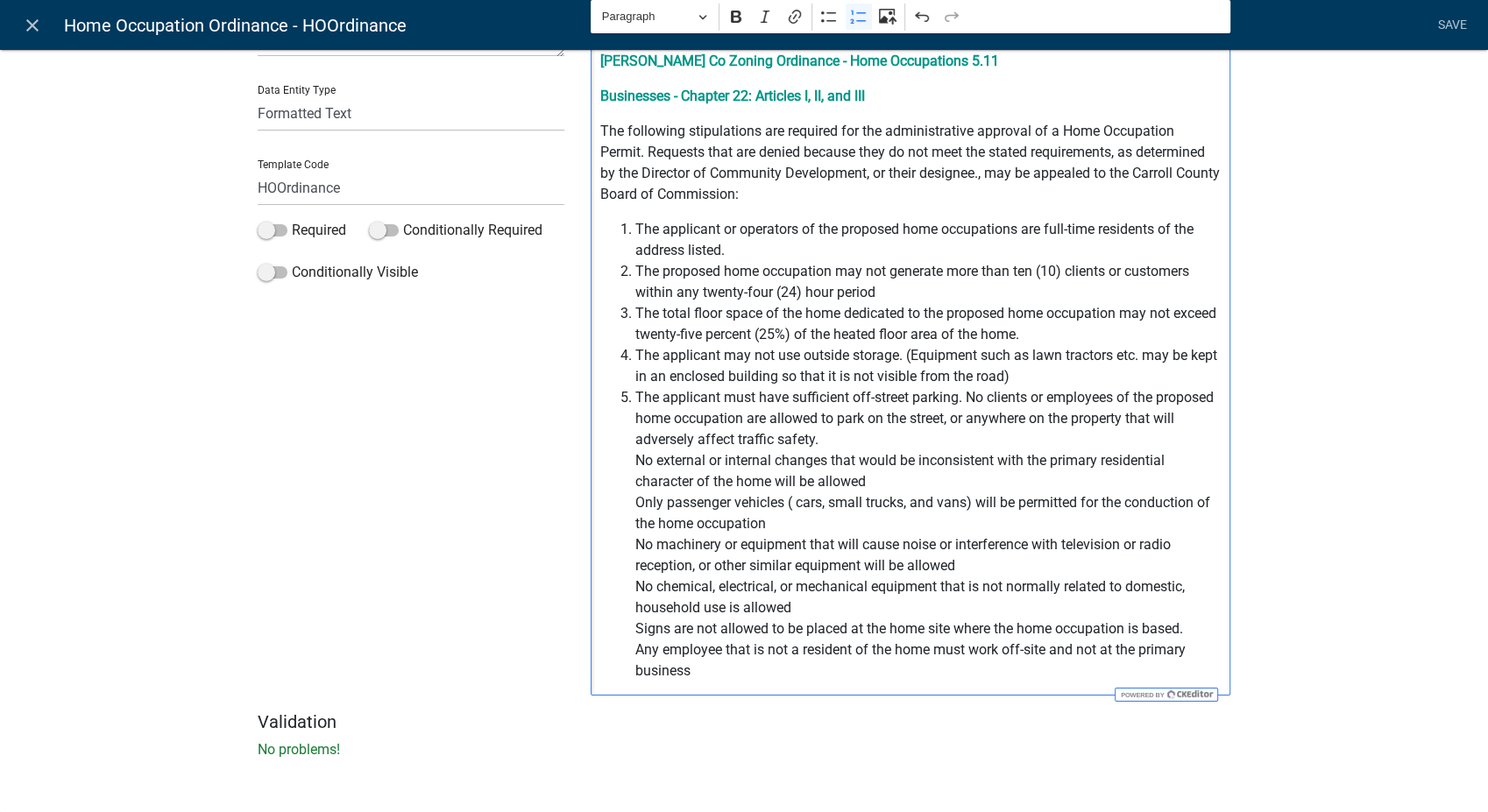
click at [815, 433] on span "The applicant must have sufficient off-street parking. No clients or employees …" at bounding box center [929, 534] width 586 height 294
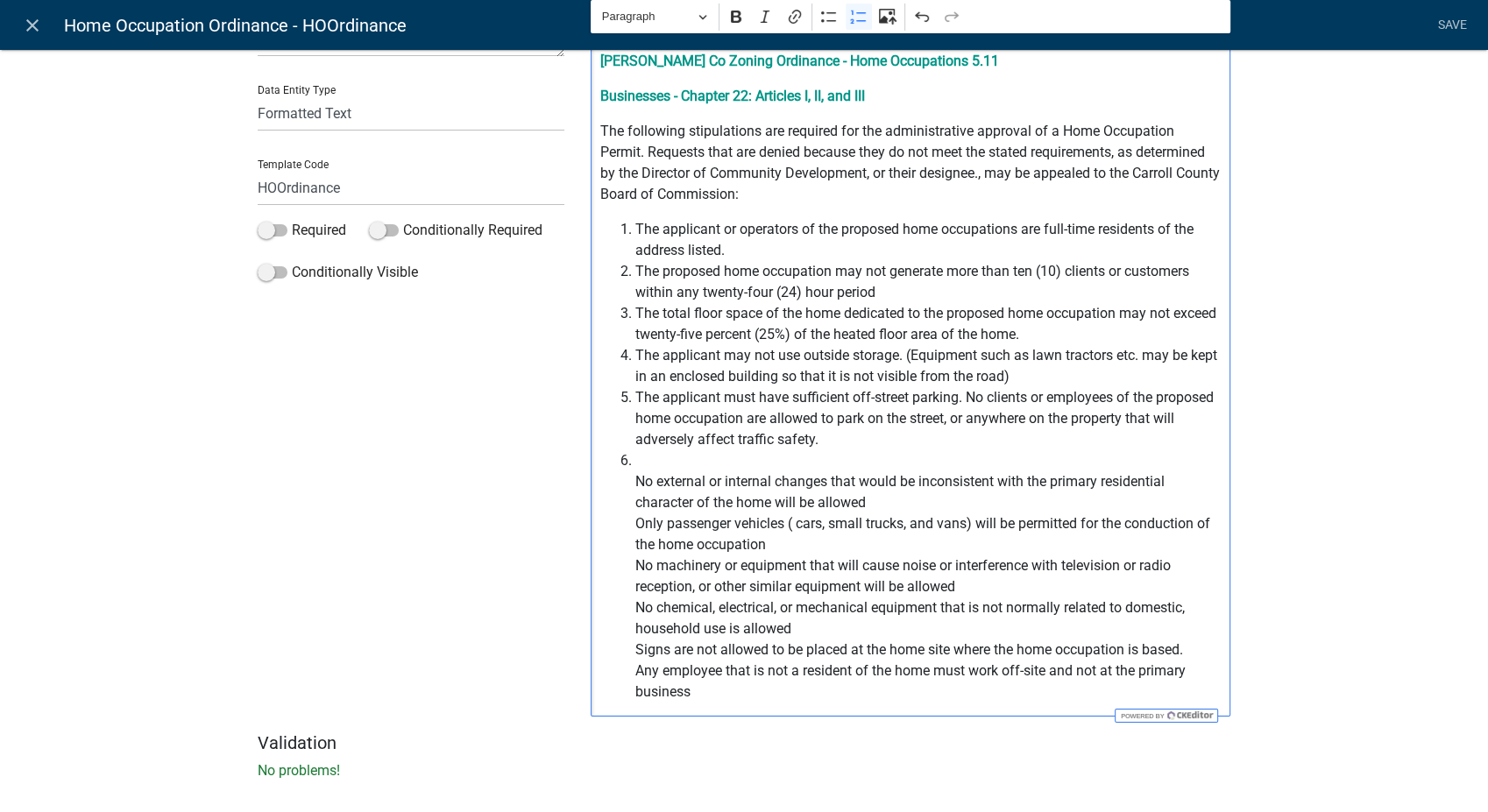
click at [625, 484] on ol "The applicant or operators of the proposed home occupations are full-time resid…" at bounding box center [910, 461] width 621 height 484
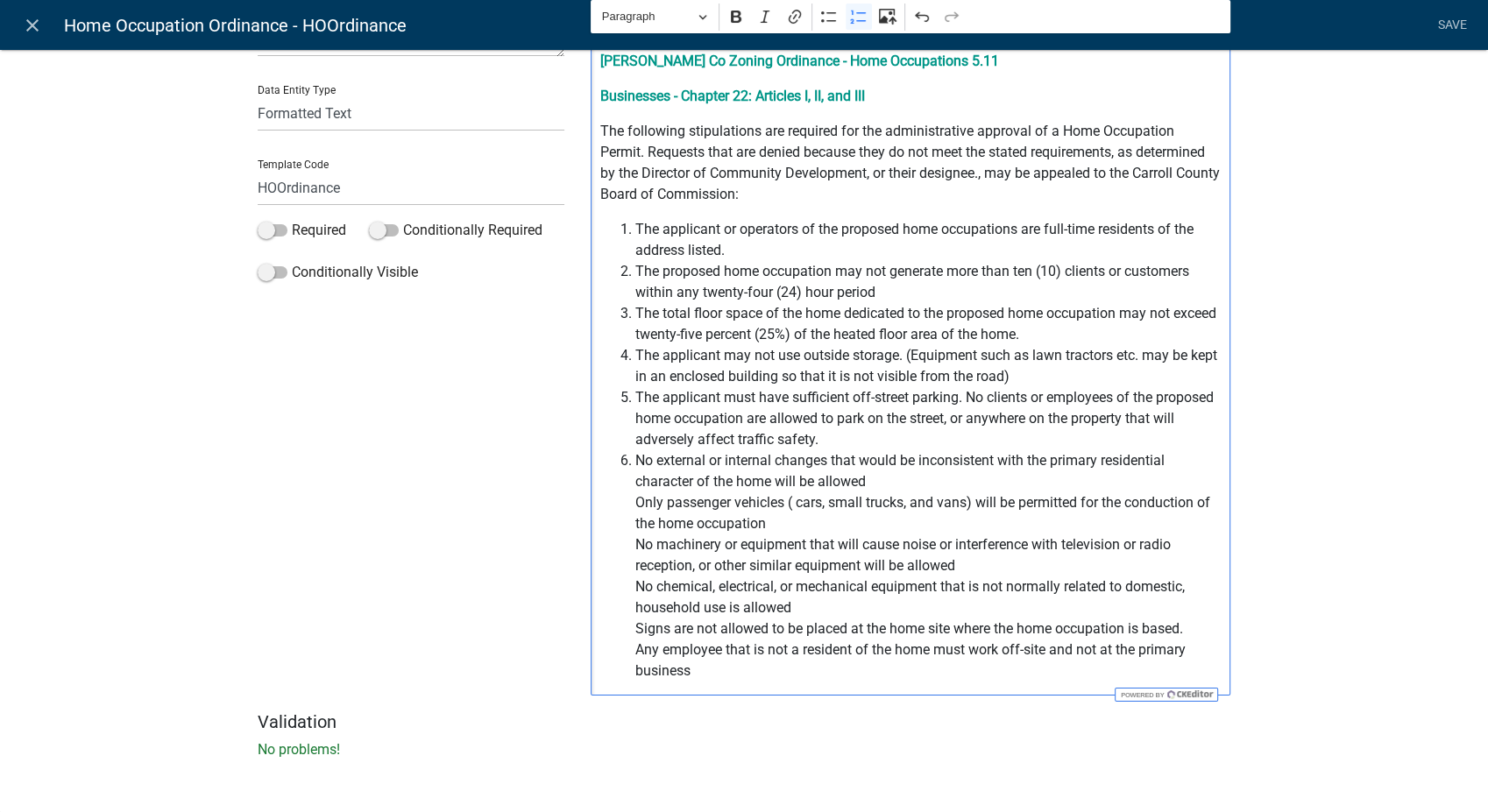
click at [864, 492] on span "No external or internal changes that would be inconsistent with the primary res…" at bounding box center [929, 566] width 586 height 231
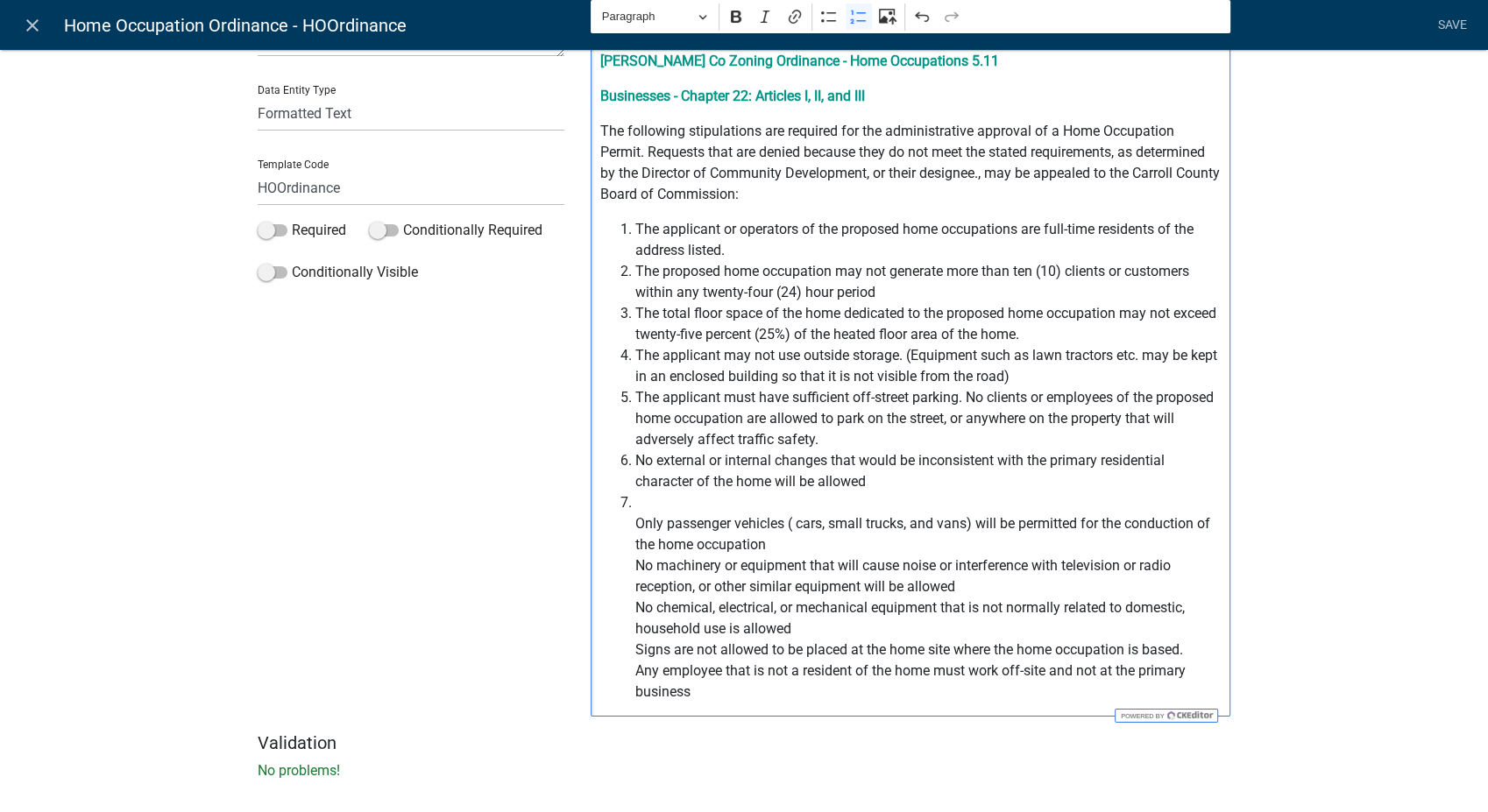
click at [636, 524] on span "⁠⁠⁠⁠⁠⁠⁠ Only passenger vehicles ( cars, small trucks, and vans) will be permitt…" at bounding box center [929, 598] width 586 height 210
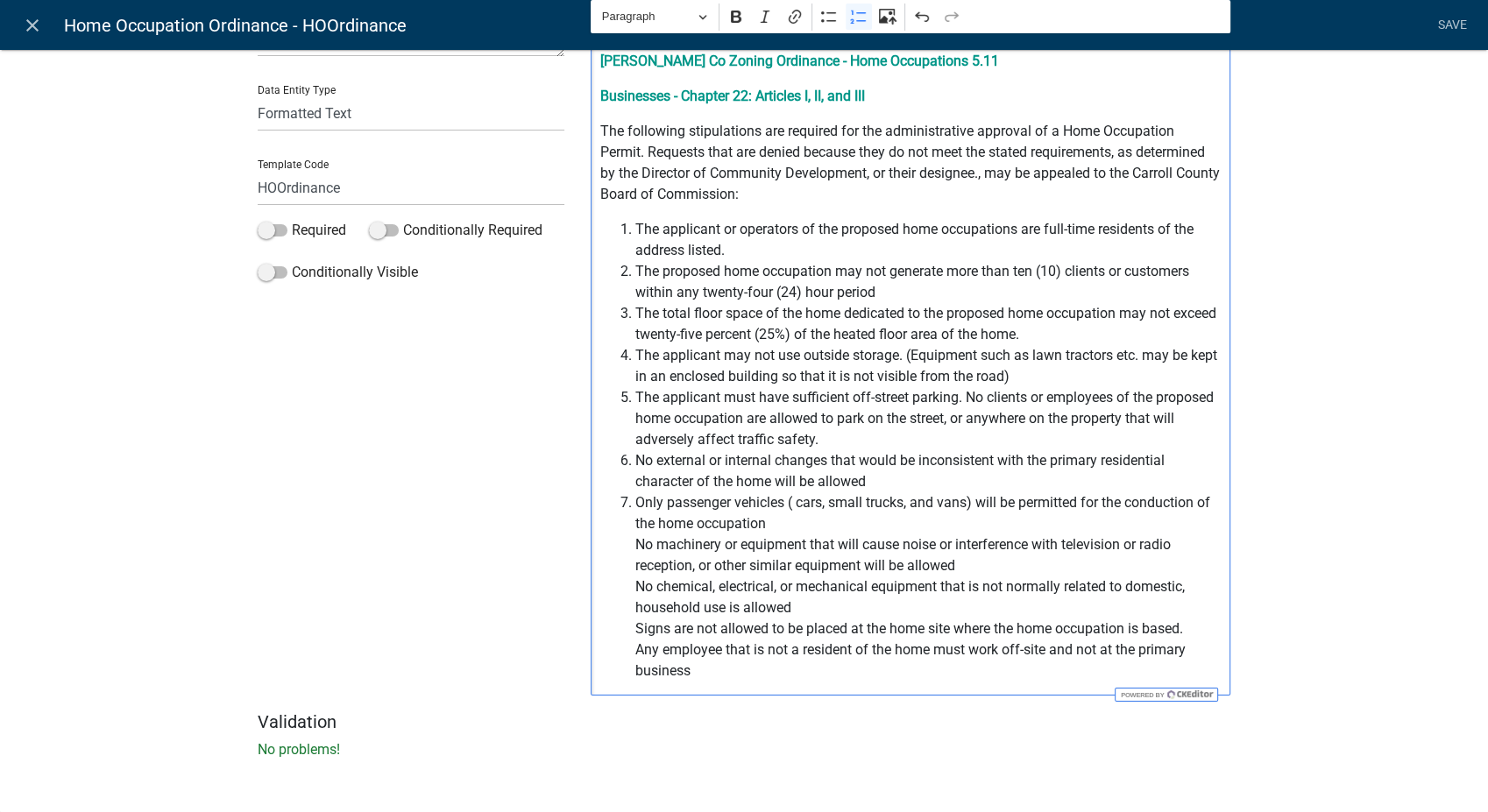
click at [773, 526] on span "Only passenger vehicles ( cars, small trucks, and vans) will be permitted for t…" at bounding box center [929, 587] width 586 height 189
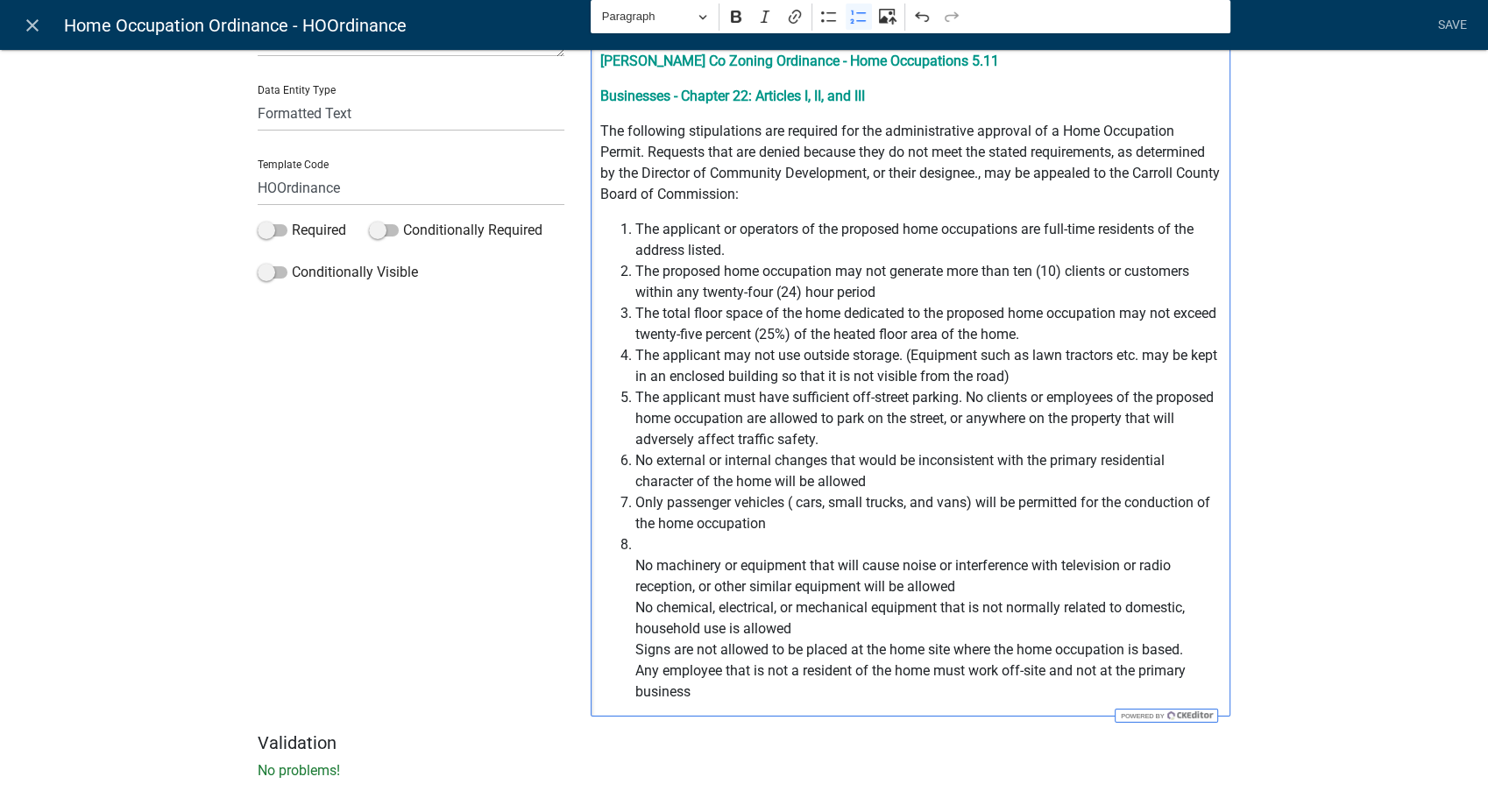
click at [636, 564] on span "⁠⁠⁠⁠⁠⁠⁠ No machinery or equipment that will cause noise or interference with te…" at bounding box center [929, 618] width 586 height 168
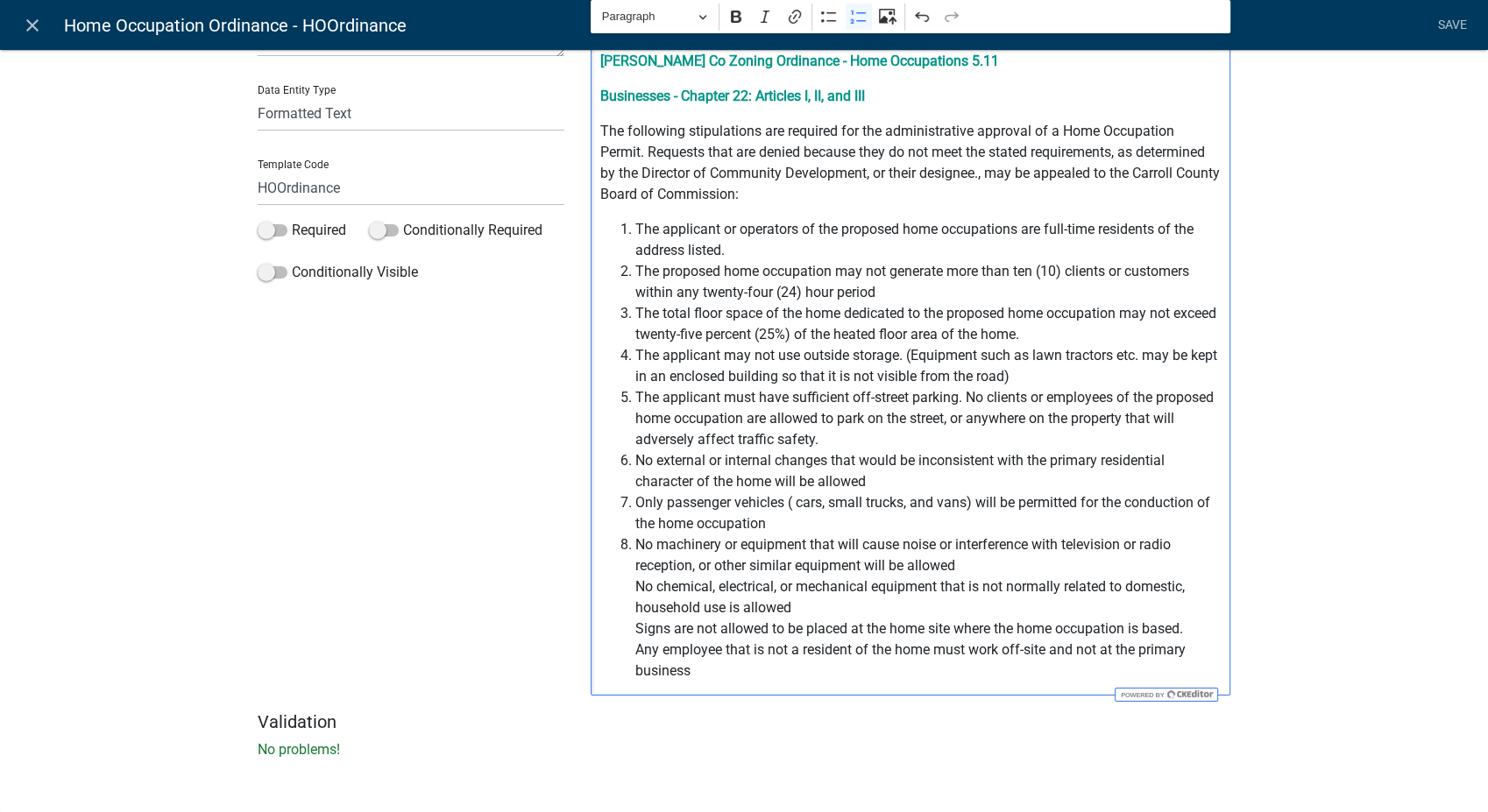
click at [954, 567] on span "No machinery or equipment that will cause noise or interference with television…" at bounding box center [929, 608] width 586 height 148
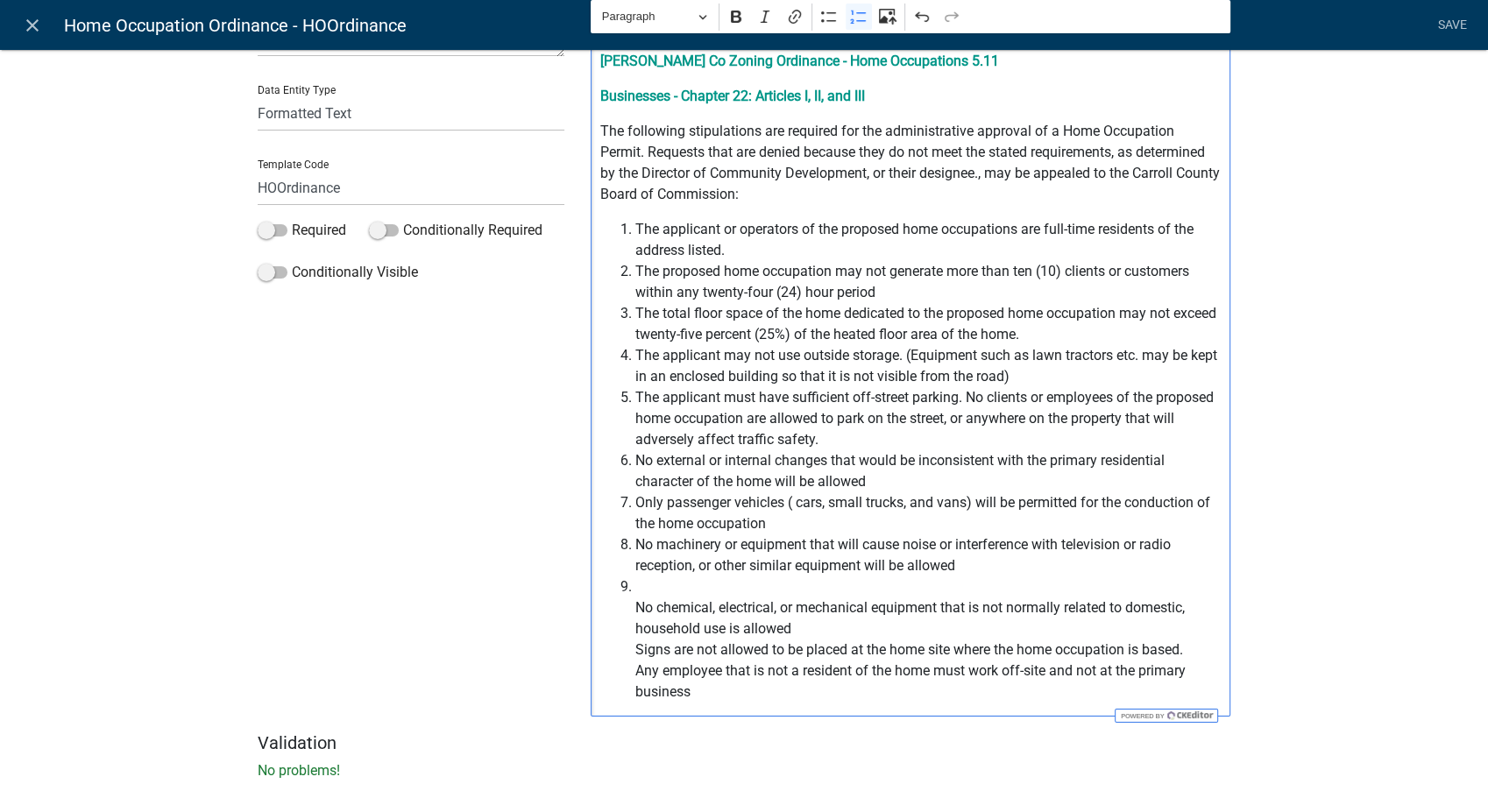
click at [636, 609] on span "⁠⁠⁠⁠⁠⁠⁠ No chemical, electrical, or mechanical equipment that is not normally r…" at bounding box center [929, 639] width 586 height 126
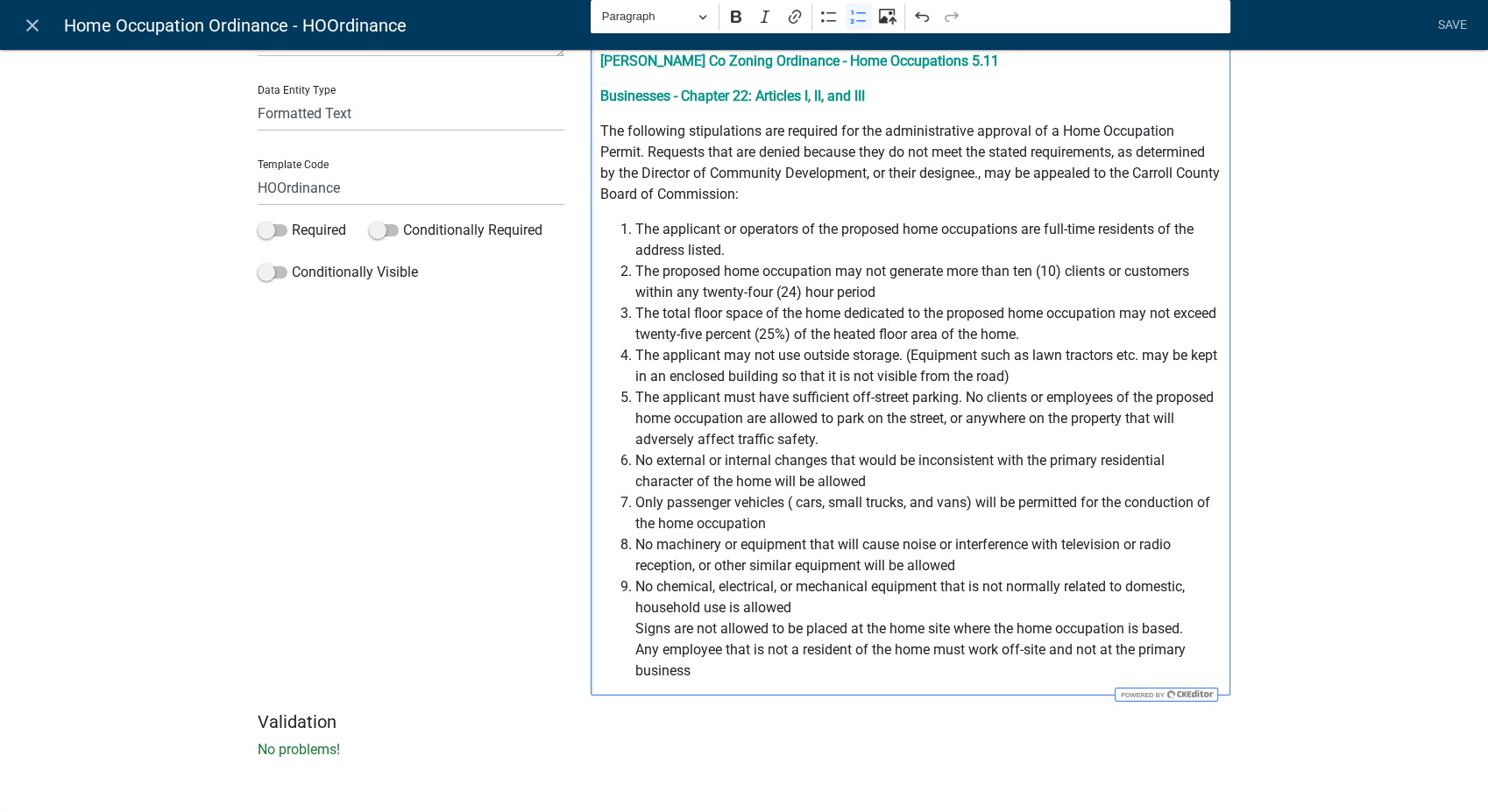
click at [794, 610] on span "No chemical, electrical, or mechanical equipment that is not normally related t…" at bounding box center [929, 629] width 586 height 105
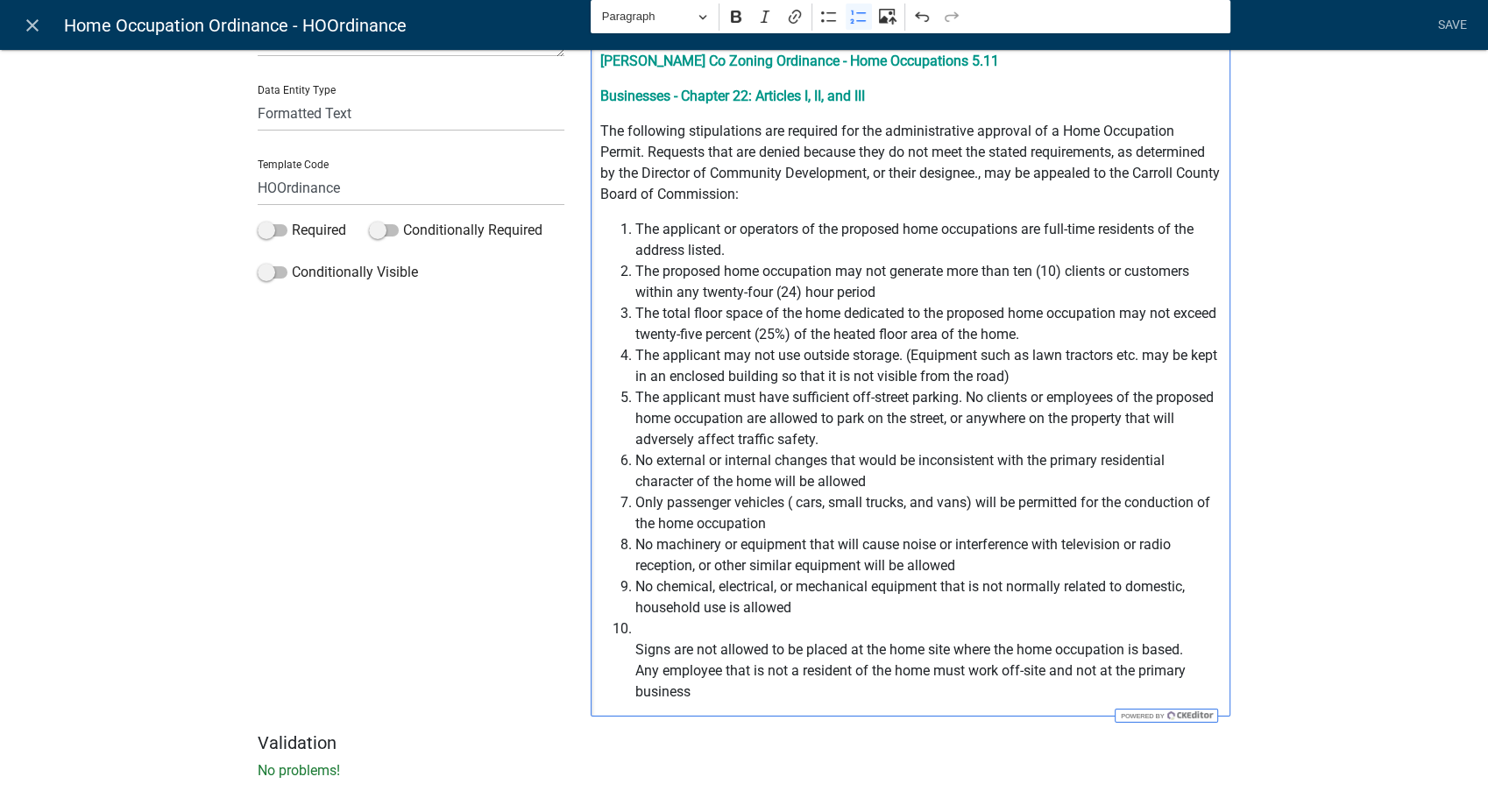
click at [636, 647] on span "⁠⁠⁠⁠⁠⁠⁠ Signs are not allowed to be placed at the home site where the home occu…" at bounding box center [929, 661] width 586 height 84
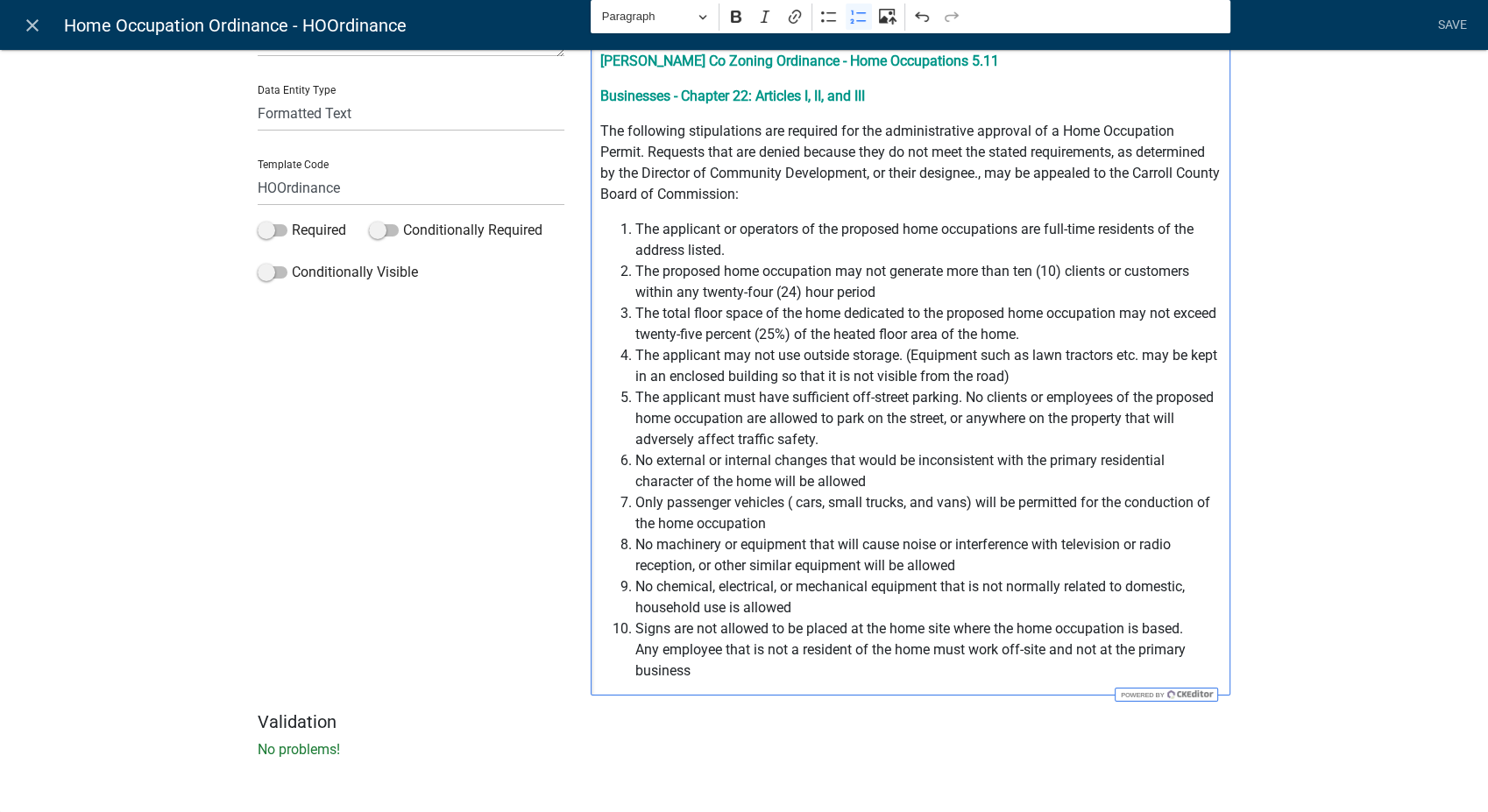
click at [1180, 632] on span "Signs are not allowed to be placed at the home site where the home occupation i…" at bounding box center [929, 650] width 586 height 63
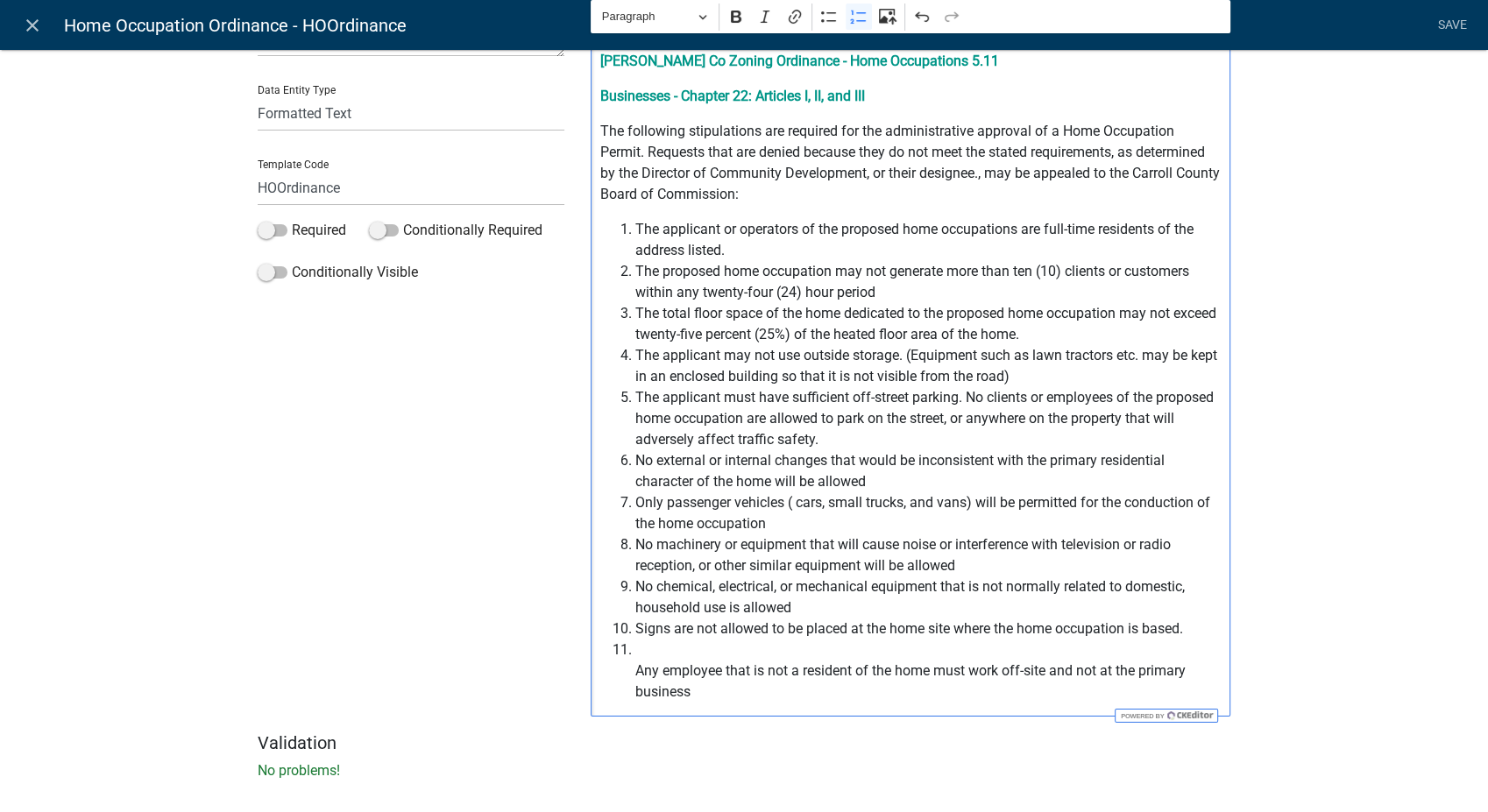
click at [636, 672] on span "Any employee that is not a resident of the home must work off-site and not at t…" at bounding box center [929, 670] width 586 height 63
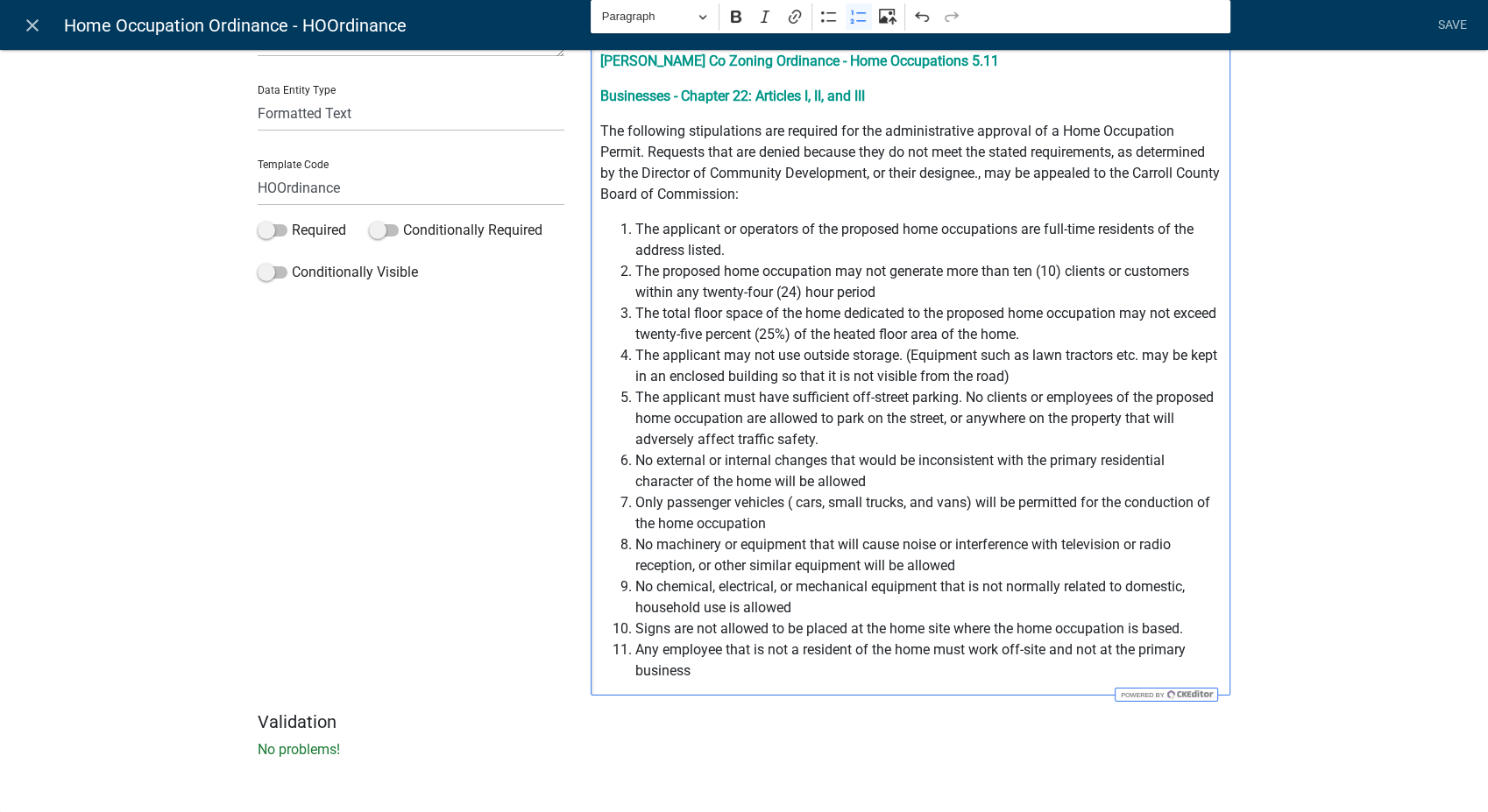
click at [693, 670] on span "Any employee that is not a resident of the home must work off-site and not at t…" at bounding box center [929, 661] width 586 height 42
click at [795, 607] on span "No chemical, electrical, or mechanical equipment that is not normally related t…" at bounding box center [929, 598] width 586 height 42
click at [952, 567] on span "No machinery or equipment that will cause noise or interference with television…" at bounding box center [929, 555] width 586 height 42
click at [754, 526] on span "Only passenger vehicles ( cars, small trucks, and vans) will be permitted for t…" at bounding box center [929, 514] width 586 height 42
click at [868, 476] on span "No external or internal changes that would be inconsistent with the primary res…" at bounding box center [929, 472] width 586 height 42
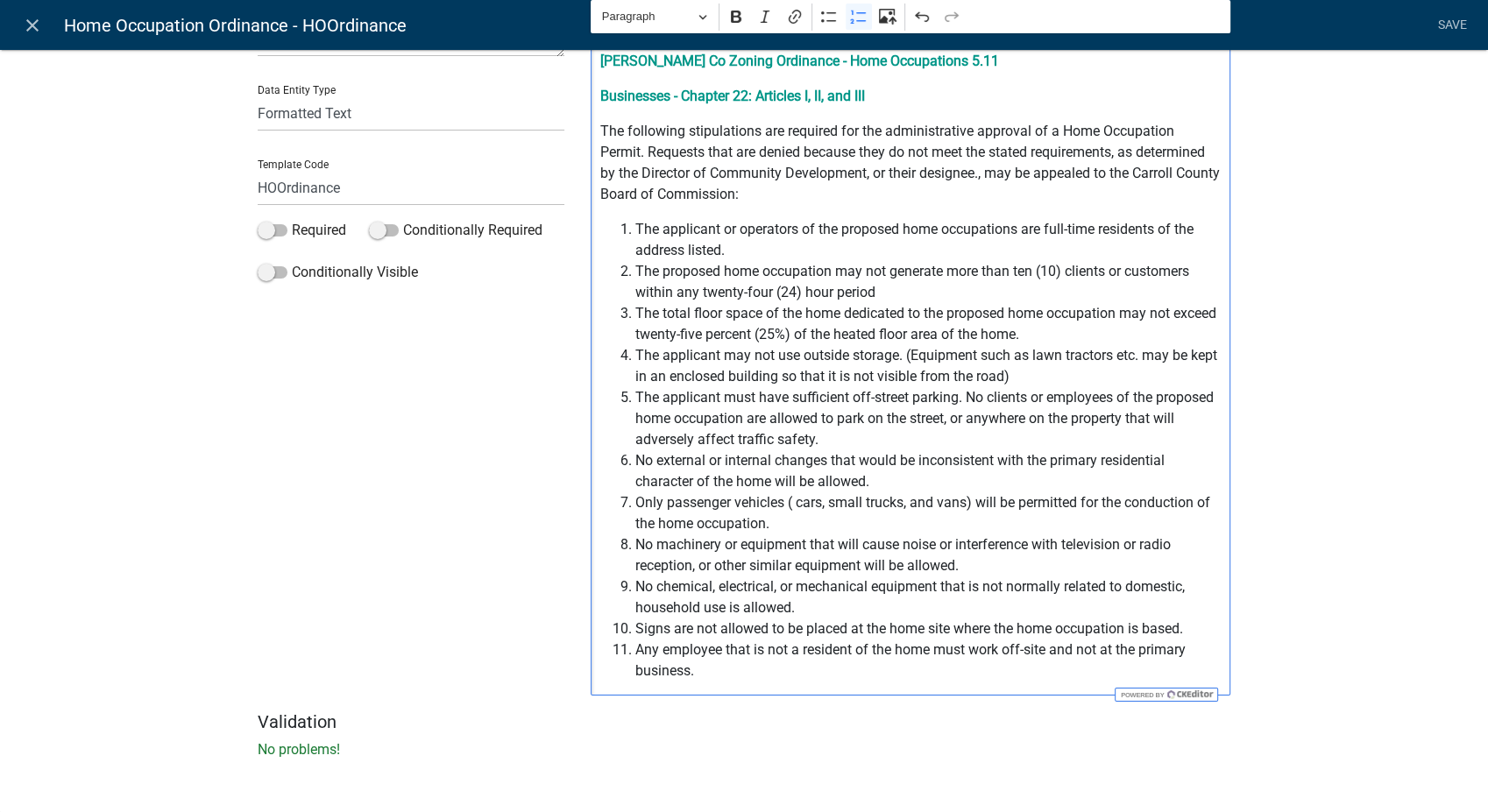
click at [1036, 374] on span "The applicant may not use outside storage. (Equipment such as lawn tractors etc…" at bounding box center [929, 366] width 586 height 42
click at [869, 289] on span "The proposed home occupation may not generate more than ten (10) clients or cus…" at bounding box center [929, 283] width 586 height 42
click at [702, 679] on span "Any employee that is not a resident of the home must work off-site and not at t…" at bounding box center [929, 661] width 586 height 42
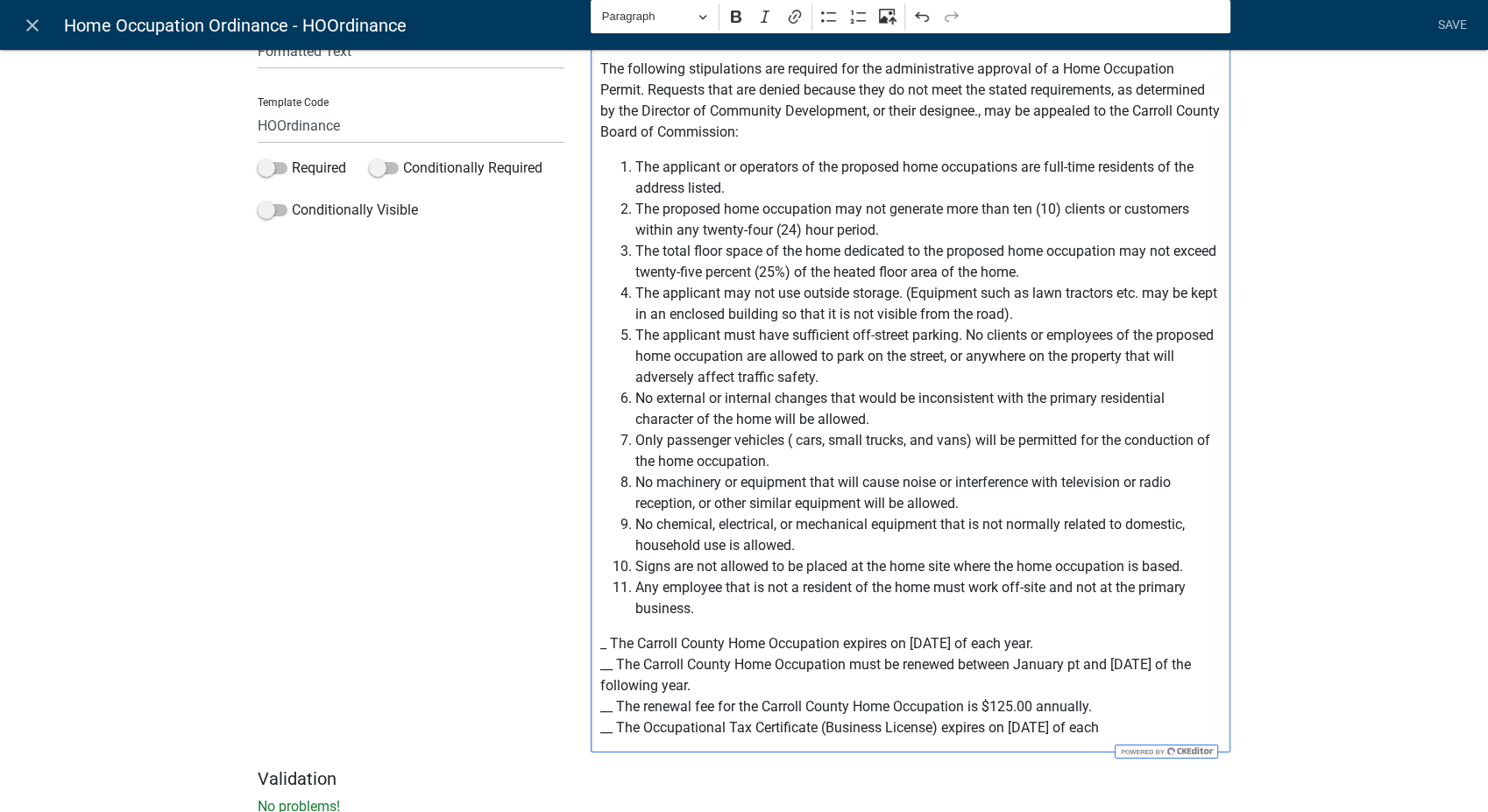
scroll to position [285, 0]
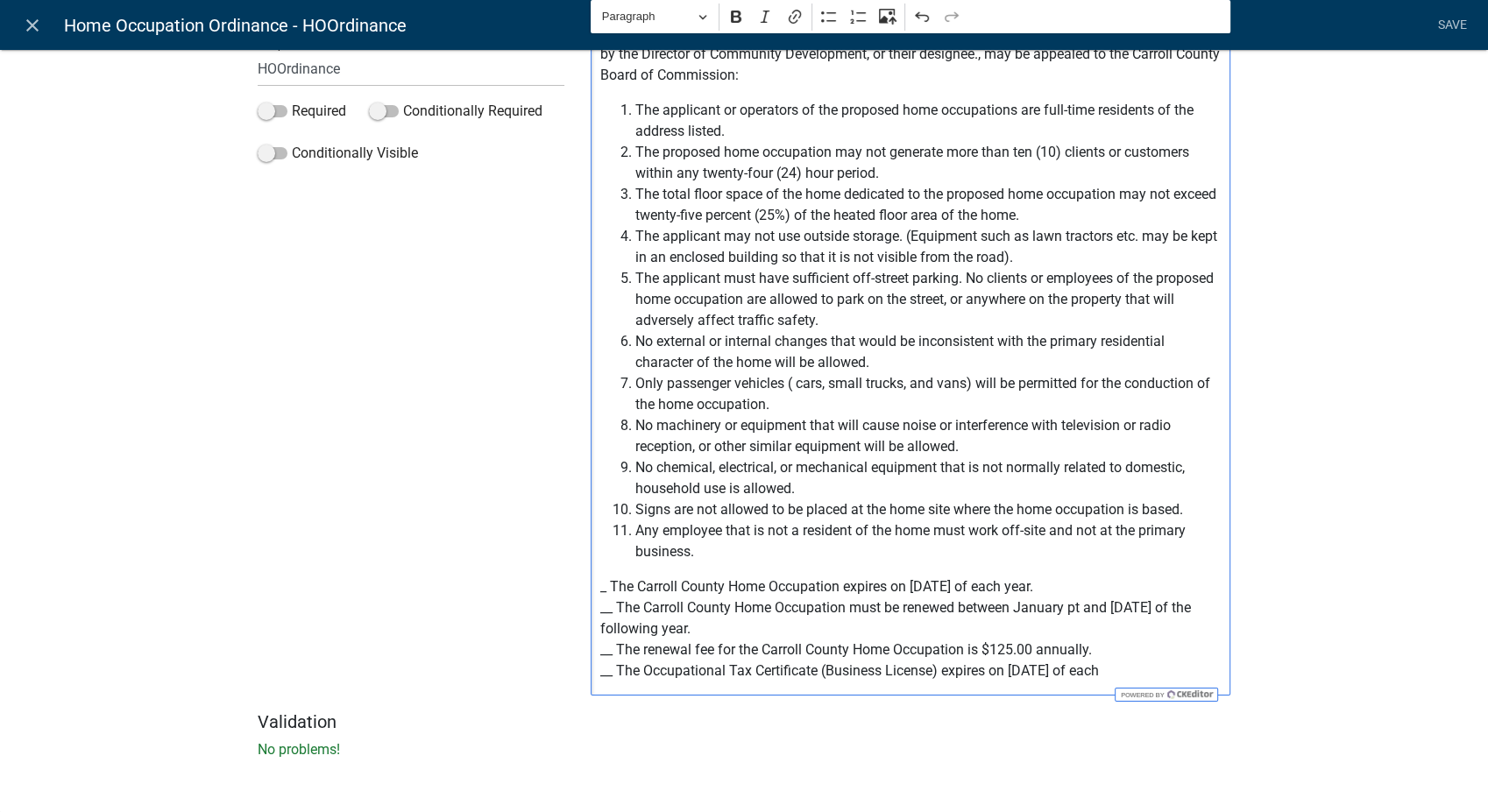
click at [603, 592] on p "_ The Carroll County Home Occupation expires on December 31 st of each year. __…" at bounding box center [910, 629] width 621 height 105
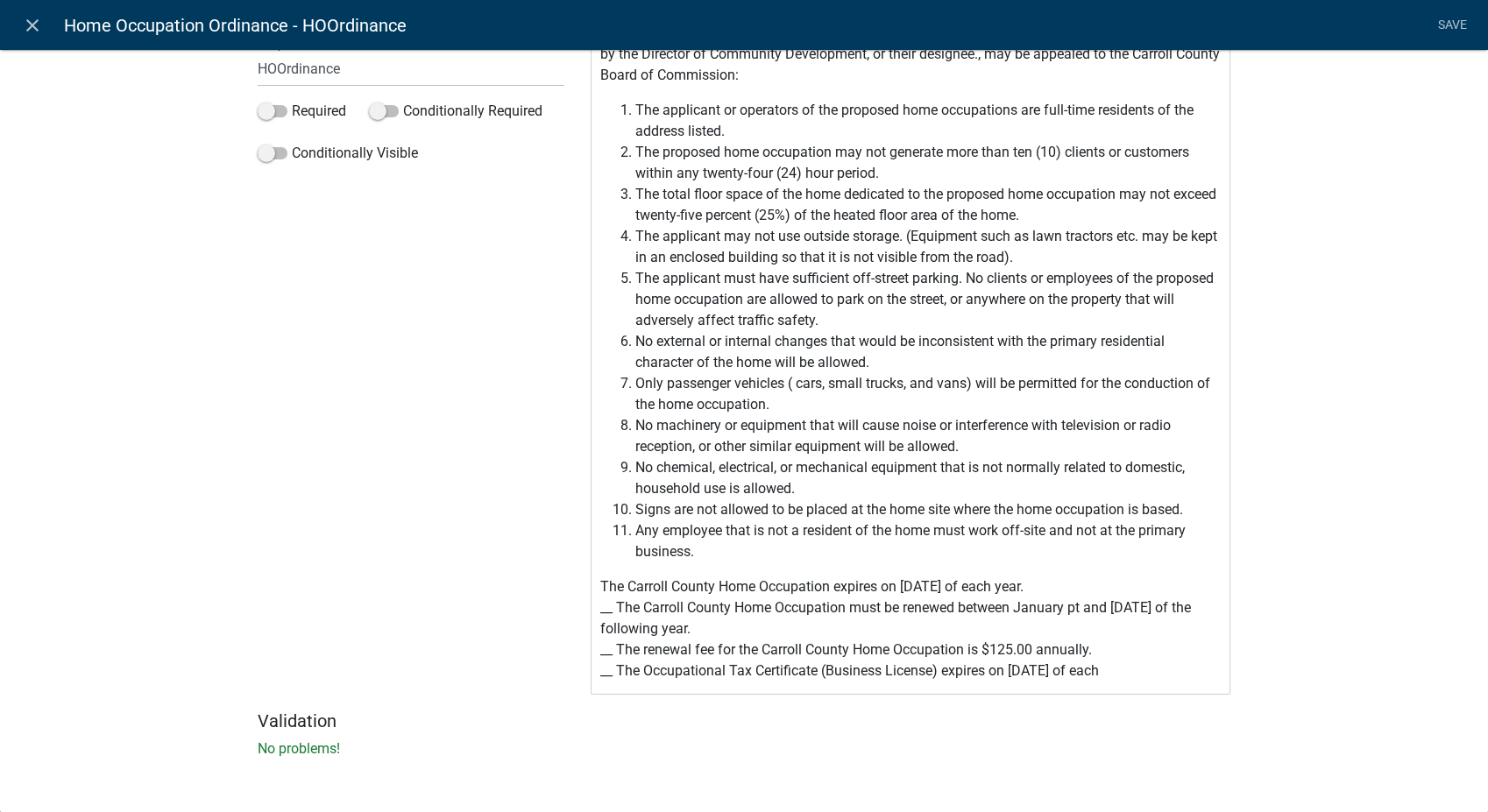
click at [600, 592] on p "The Carroll County Home Occupation expires on December 31 st of each year. __ T…" at bounding box center [910, 629] width 621 height 105
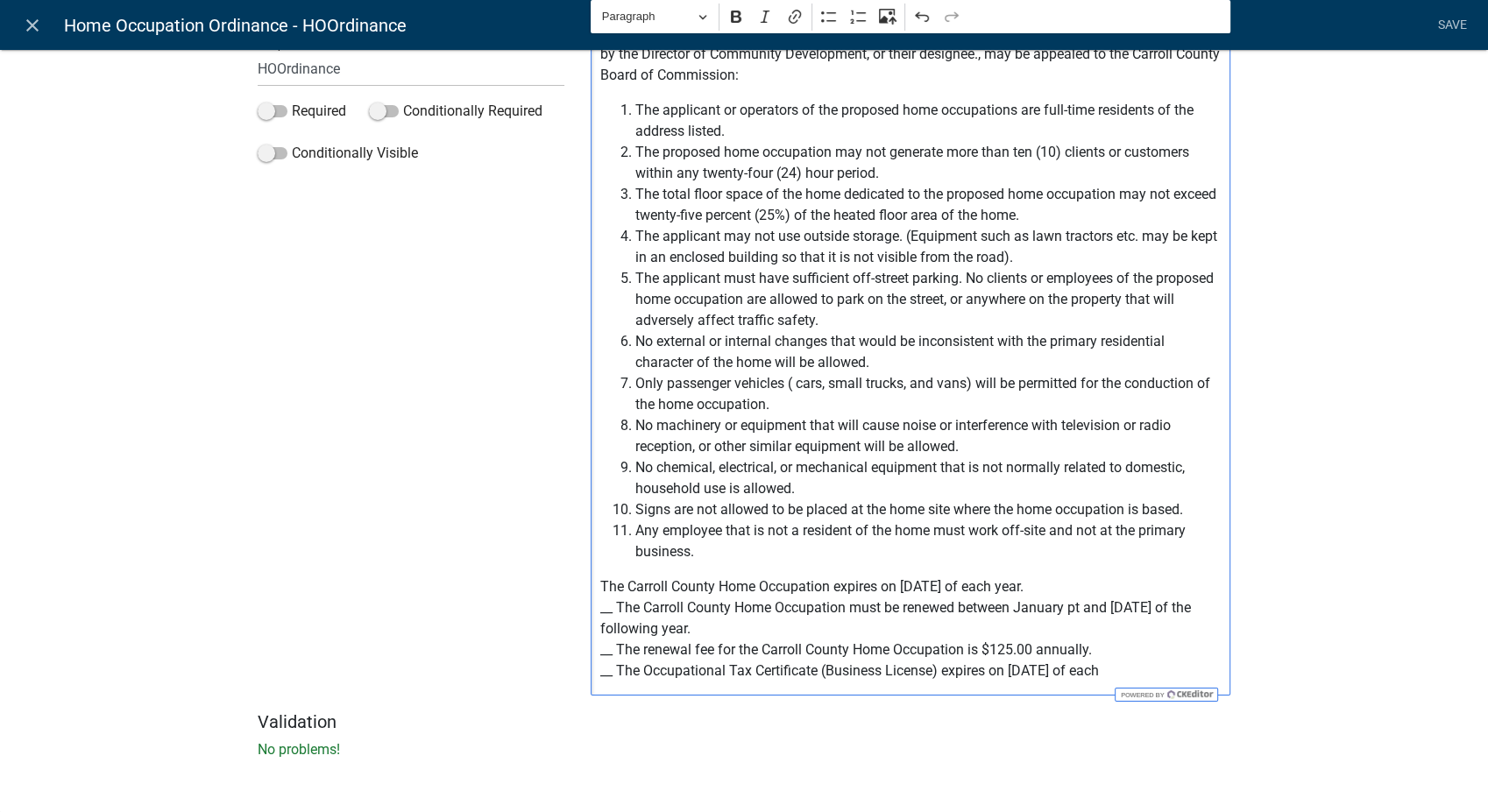
click at [608, 608] on p "The Carroll County Home Occupation expires on December 31 st of each year. __ T…" at bounding box center [910, 629] width 621 height 105
click at [609, 650] on p "The Carroll County Home Occupation expires on December 31 st of each year. The …" at bounding box center [910, 629] width 621 height 105
click at [608, 667] on p "The Carroll County Home Occupation expires on December 31 st of each year. The …" at bounding box center [910, 629] width 621 height 105
click at [982, 588] on p "The Carroll County Home Occupation expires on December 31 st of each year. The …" at bounding box center [910, 629] width 621 height 105
click at [1066, 609] on p "The Carroll County Home Occupation expires on December 31st of each year. The C…" at bounding box center [910, 629] width 621 height 105
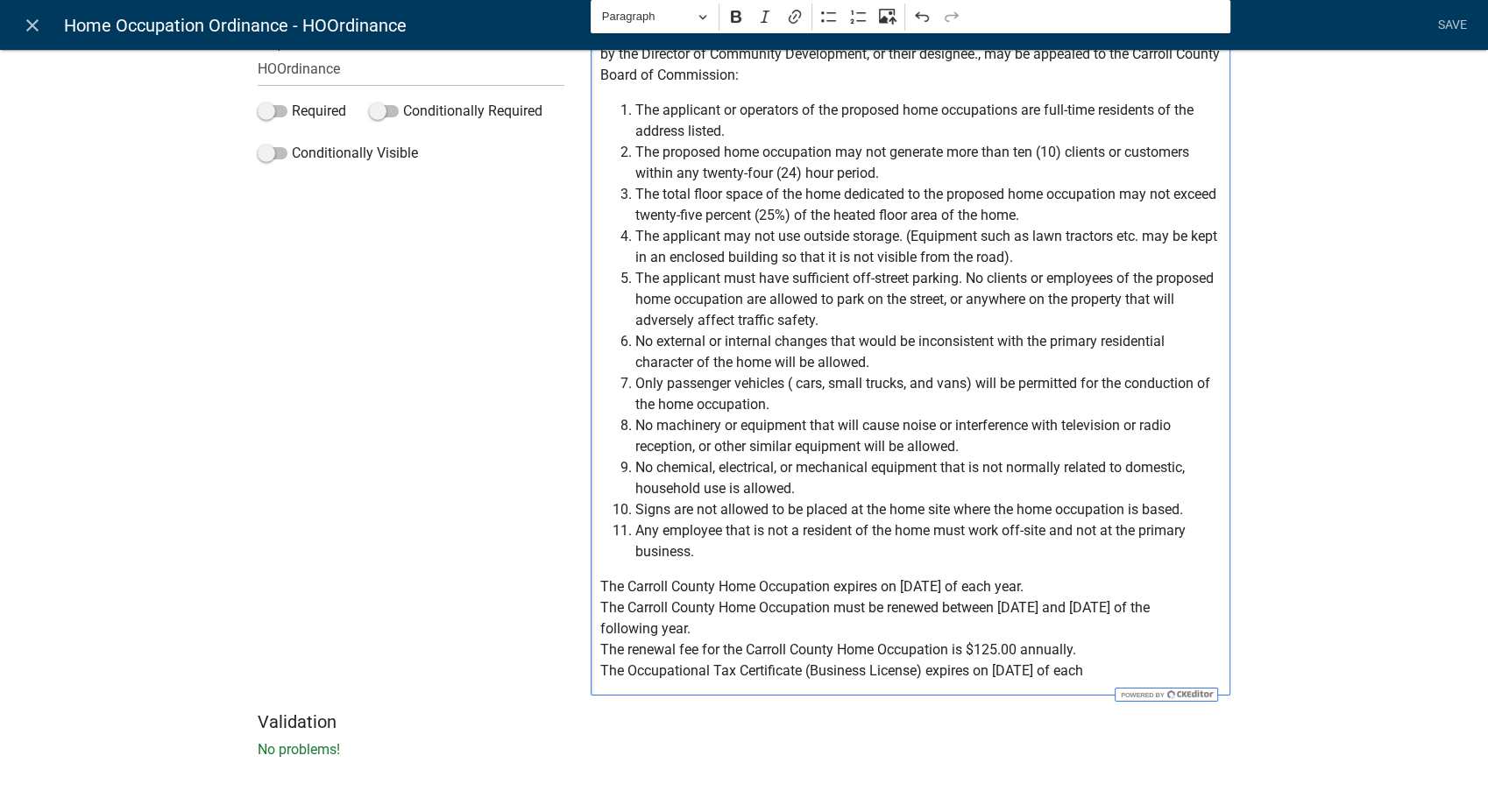
click at [1137, 664] on p "The Carroll County Home Occupation expires on December 31st of each year. The C…" at bounding box center [910, 629] width 621 height 105
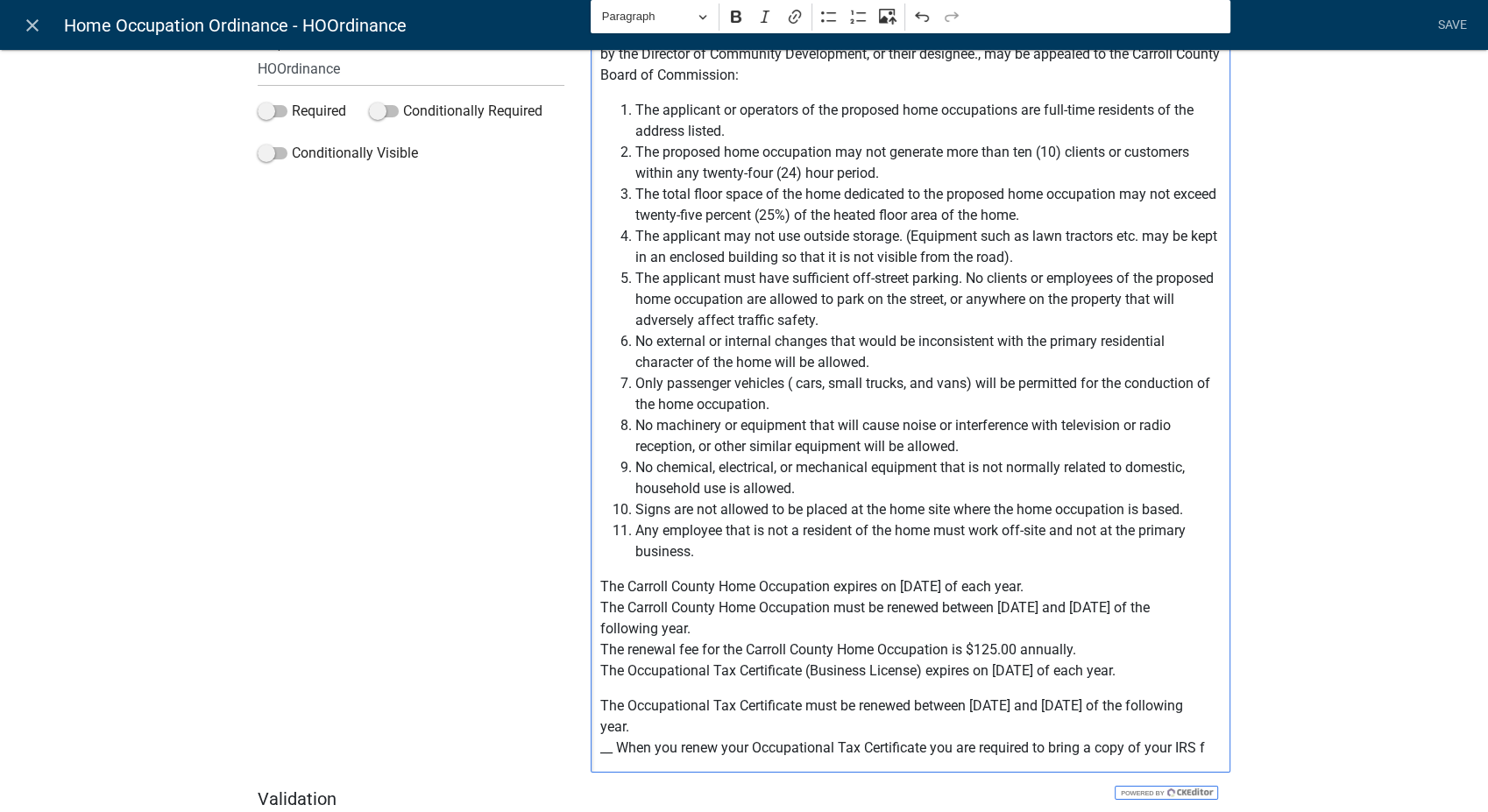
click at [606, 759] on p "The Occupational Tax Certificate must be renewed between January 1st and April …" at bounding box center [910, 726] width 621 height 63
click at [600, 708] on p "The Occupational Tax Certificate must be renewed between January 1st and April …" at bounding box center [910, 726] width 621 height 63
click at [590, 746] on div "Click the following links to review the Carroll County regulations: Carroll Co …" at bounding box center [909, 327] width 639 height 893
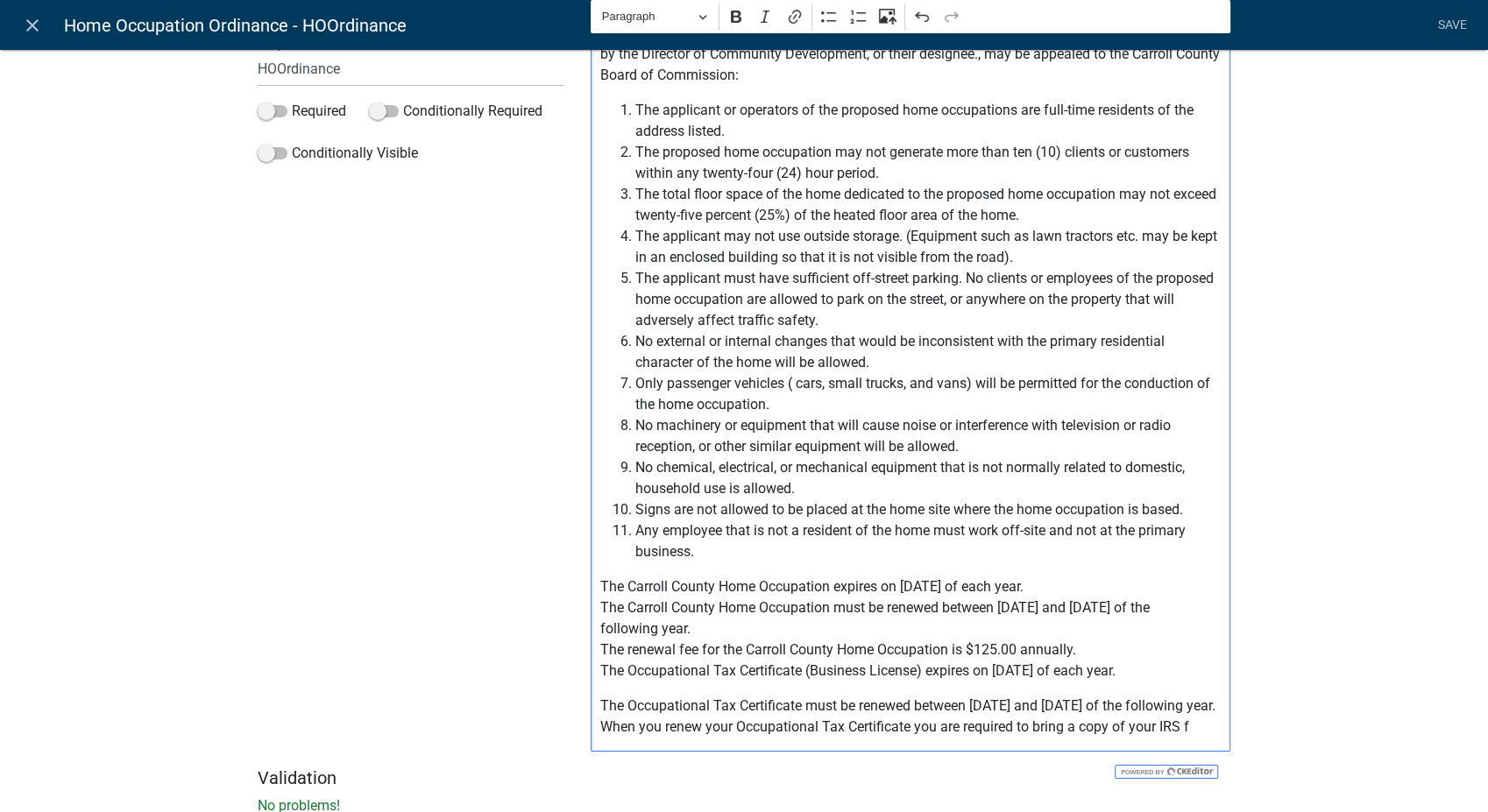
click at [1192, 738] on p "The Occupational Tax Certificate must be renewed between January 1st and April …" at bounding box center [910, 717] width 621 height 42
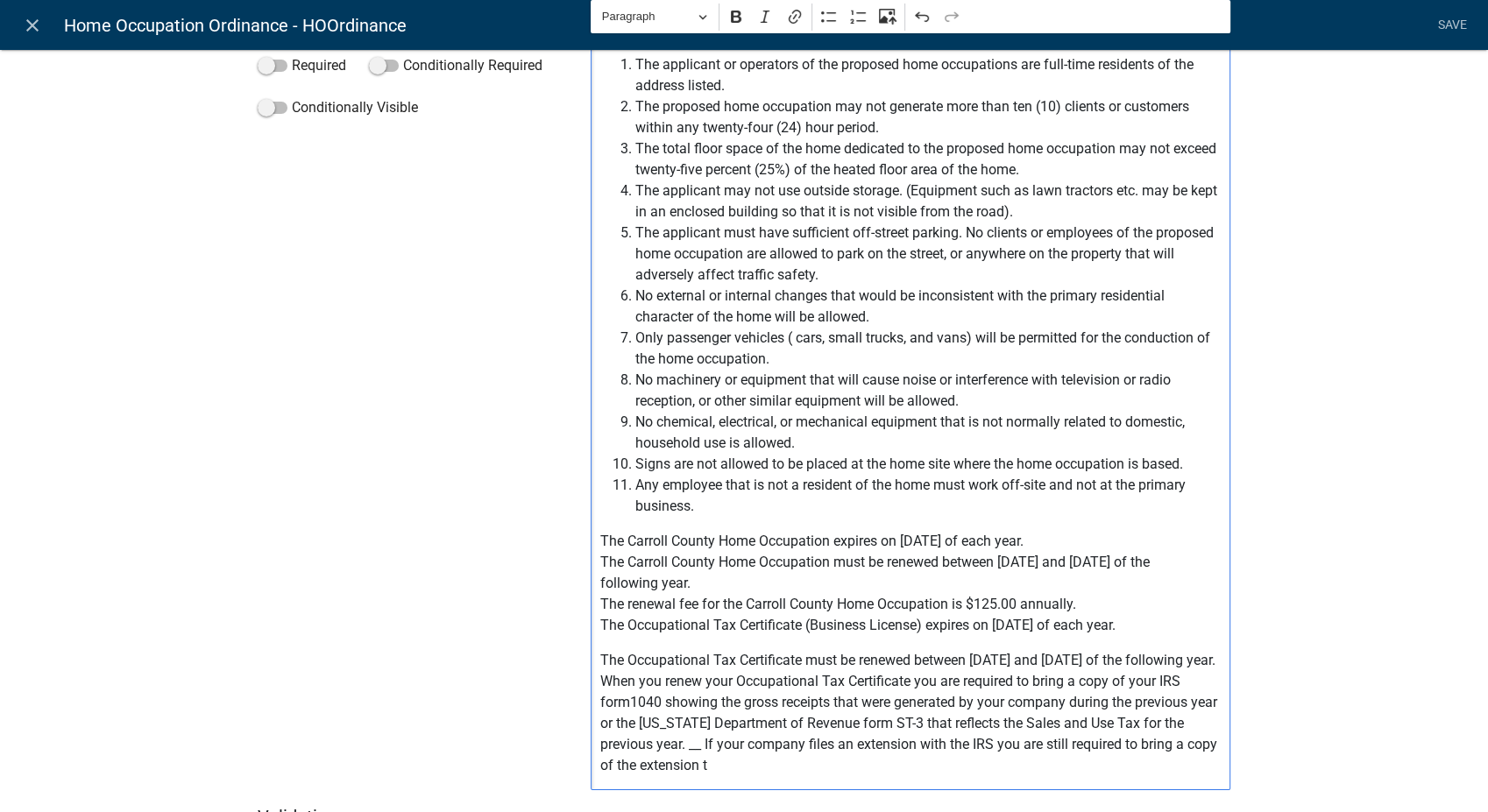
click at [624, 718] on p "The Occupational Tax Certificate must be renewed between January 1st and April …" at bounding box center [910, 713] width 621 height 126
click at [666, 776] on p "The Occupational Tax Certificate must be renewed between January 1st and April …" at bounding box center [910, 713] width 621 height 126
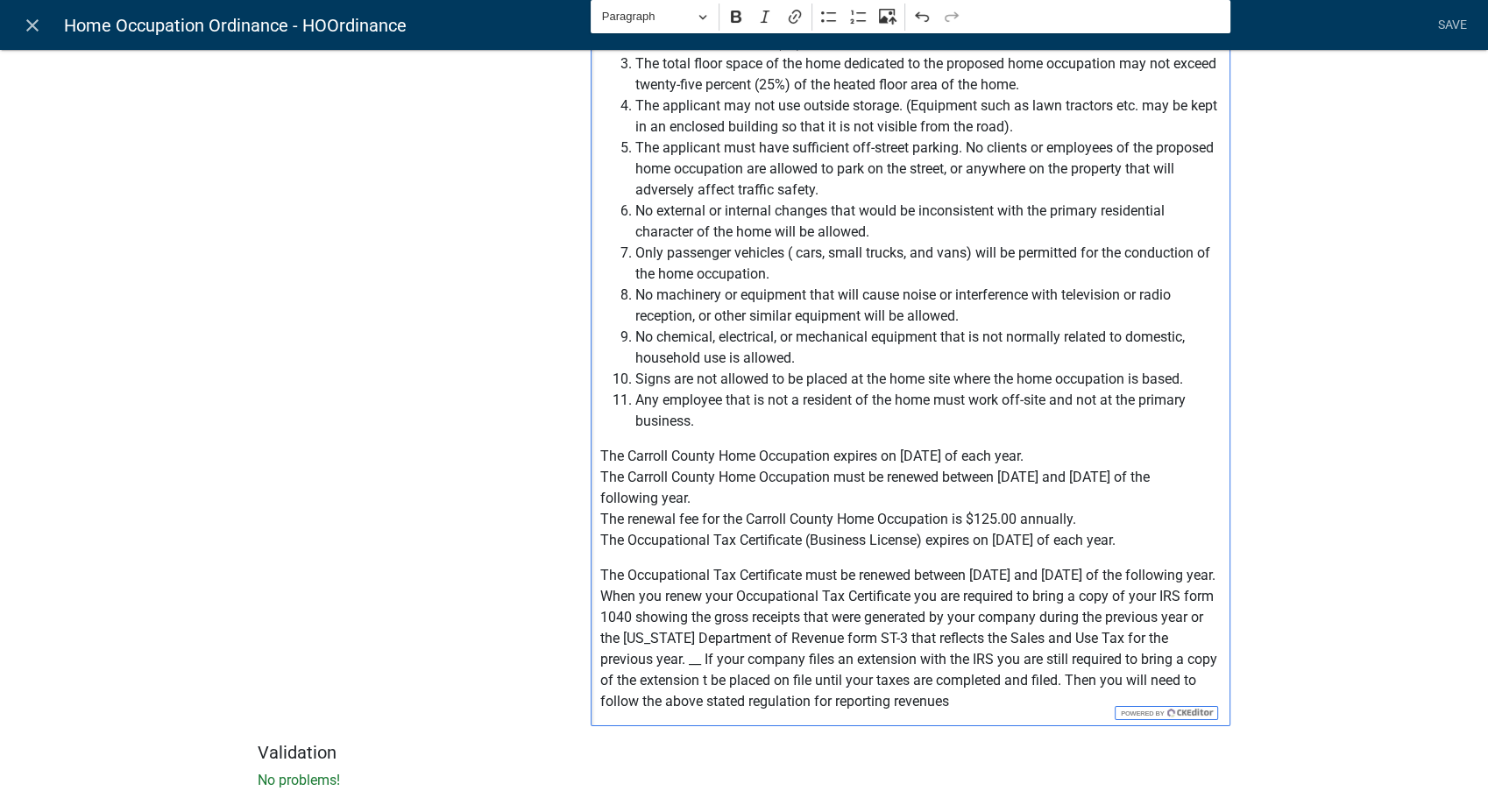
scroll to position [449, 0]
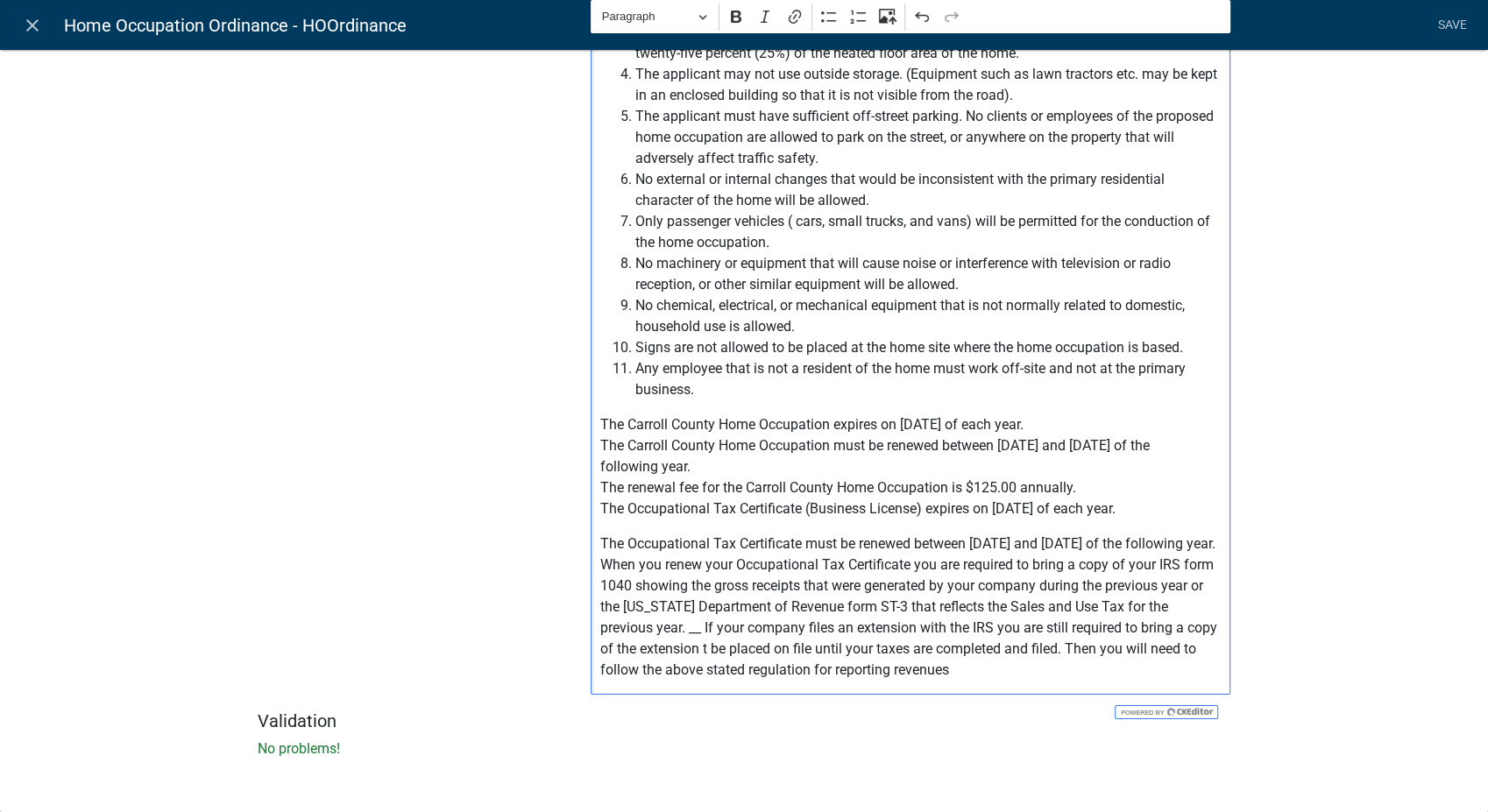
click at [641, 647] on p "The Occupational Tax Certificate must be renewed between January 1st and April …" at bounding box center [910, 607] width 621 height 148
click at [600, 582] on p "The Occupational Tax Certificate must be renewed between January 1st and April …" at bounding box center [910, 607] width 621 height 148
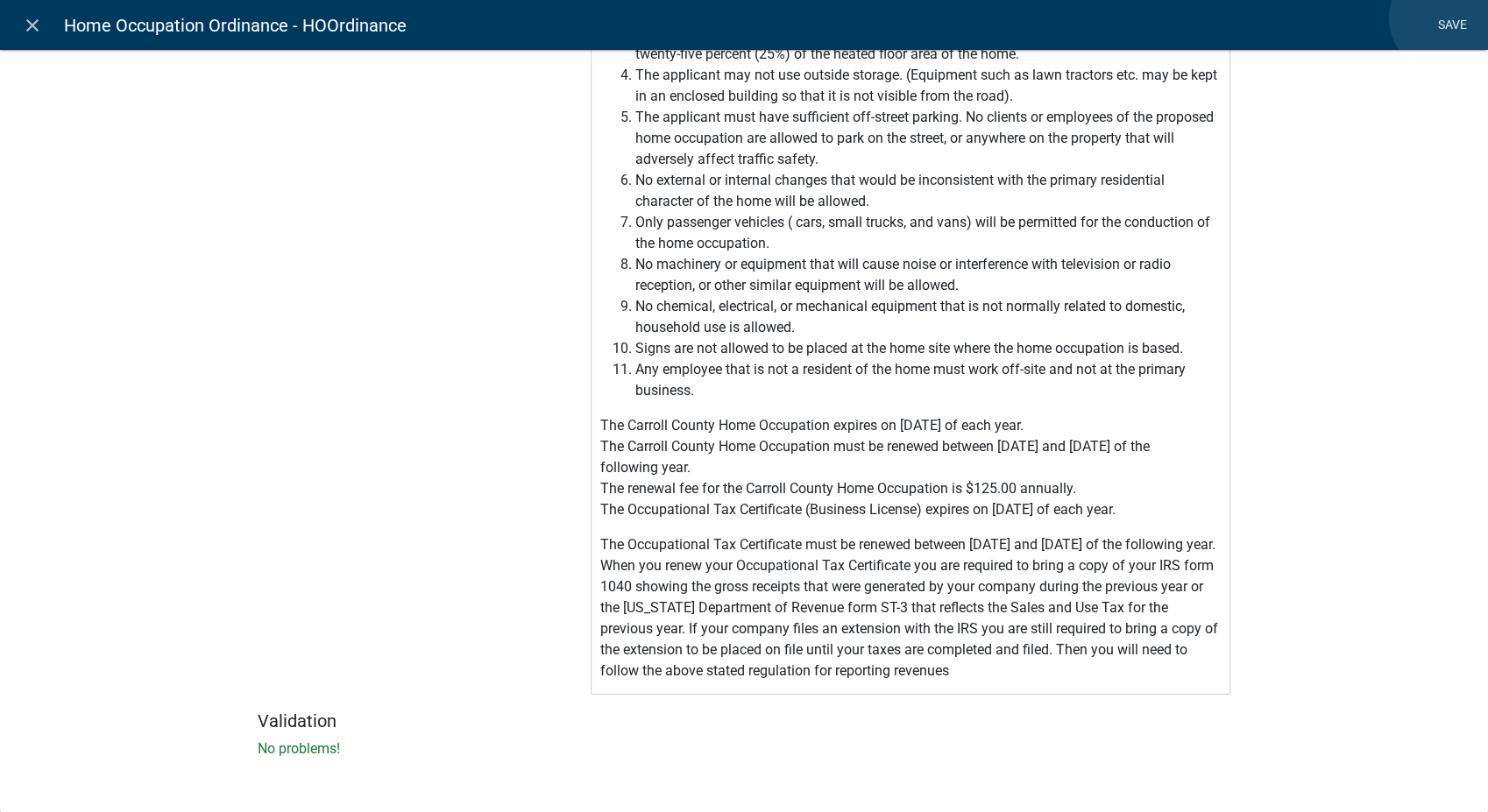
click at [1444, 17] on link "Save" at bounding box center [1451, 25] width 43 height 34
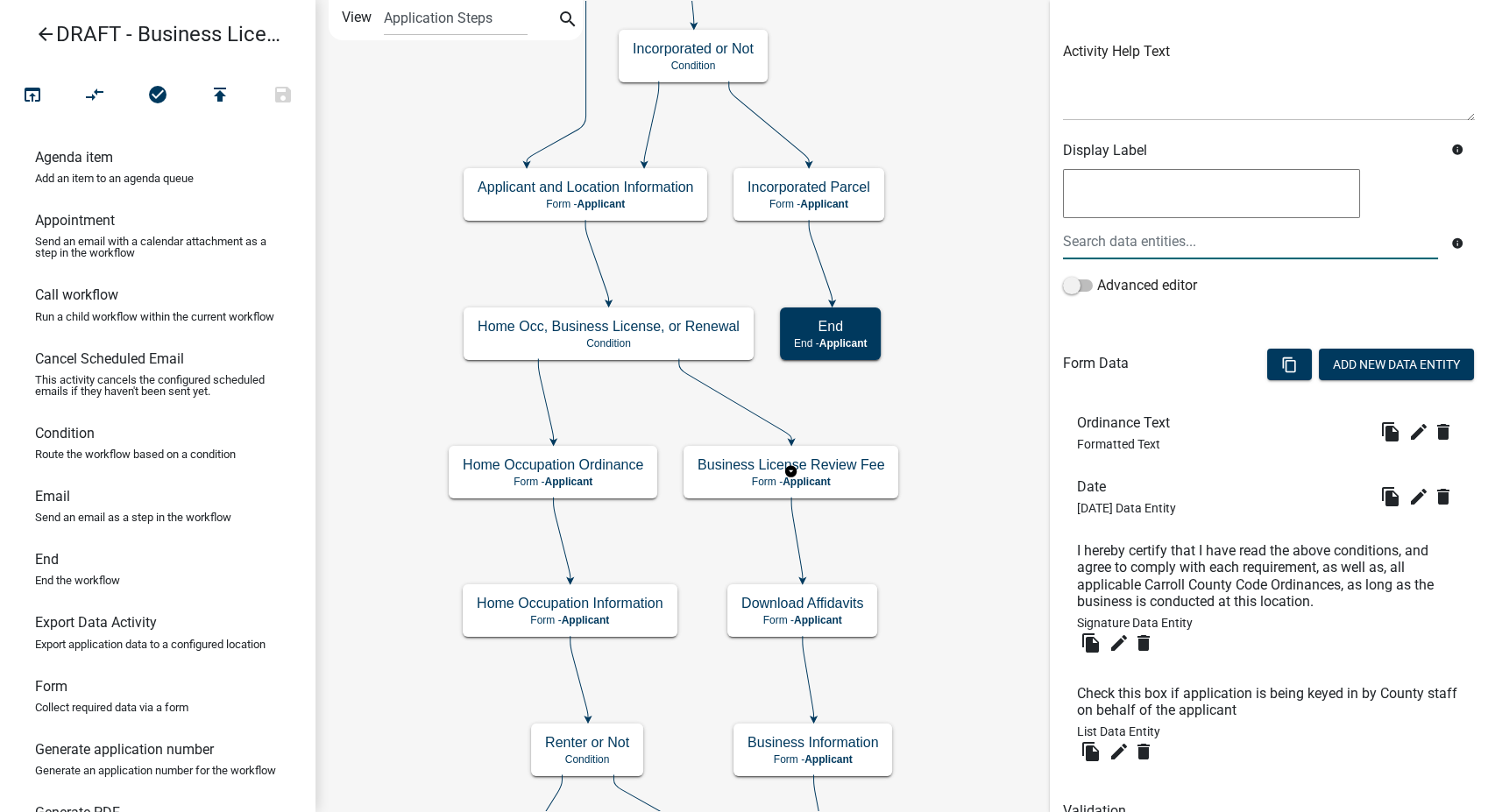
scroll to position [266, 0]
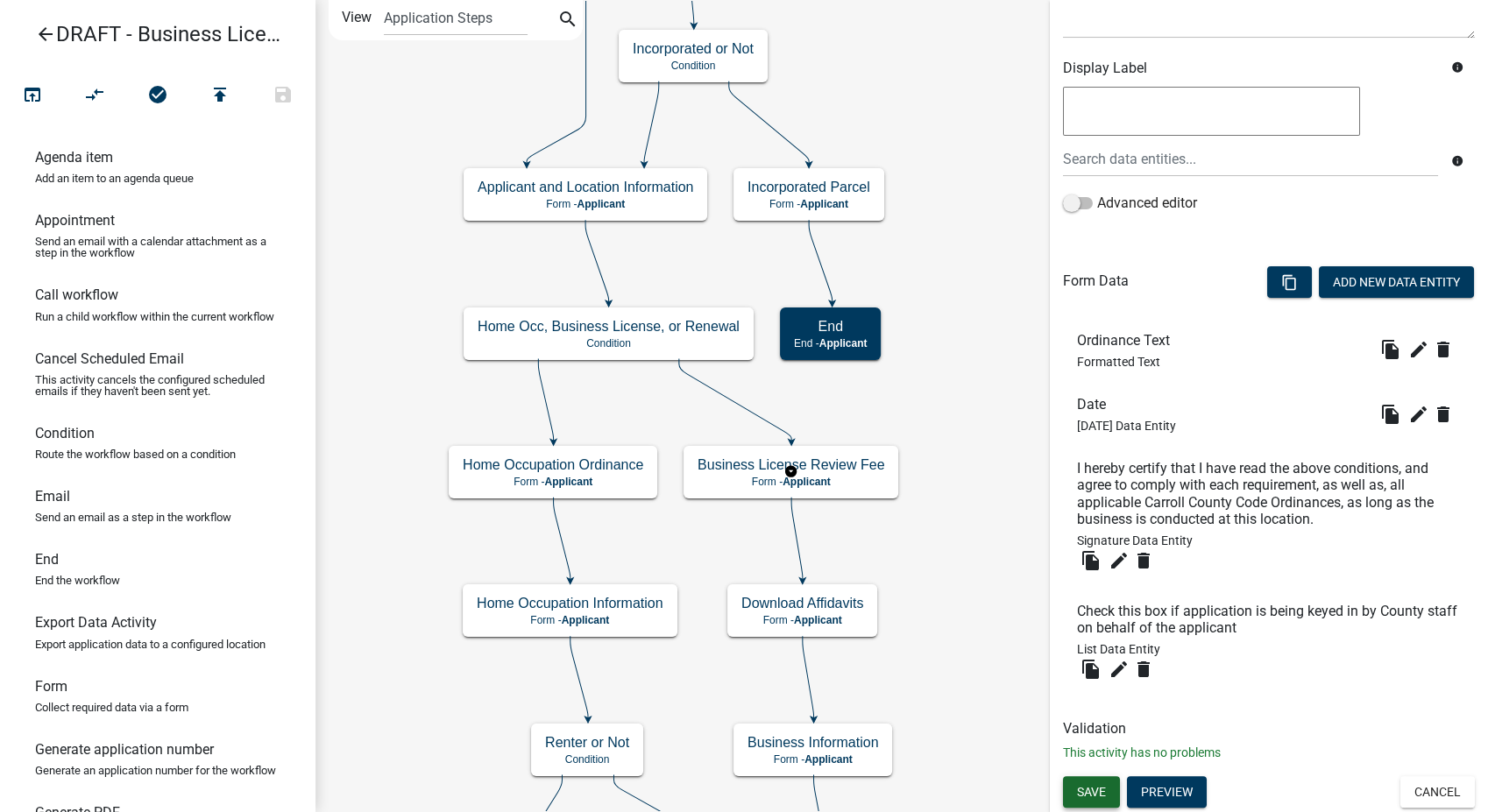
click at [1091, 790] on span "Save" at bounding box center [1092, 792] width 29 height 14
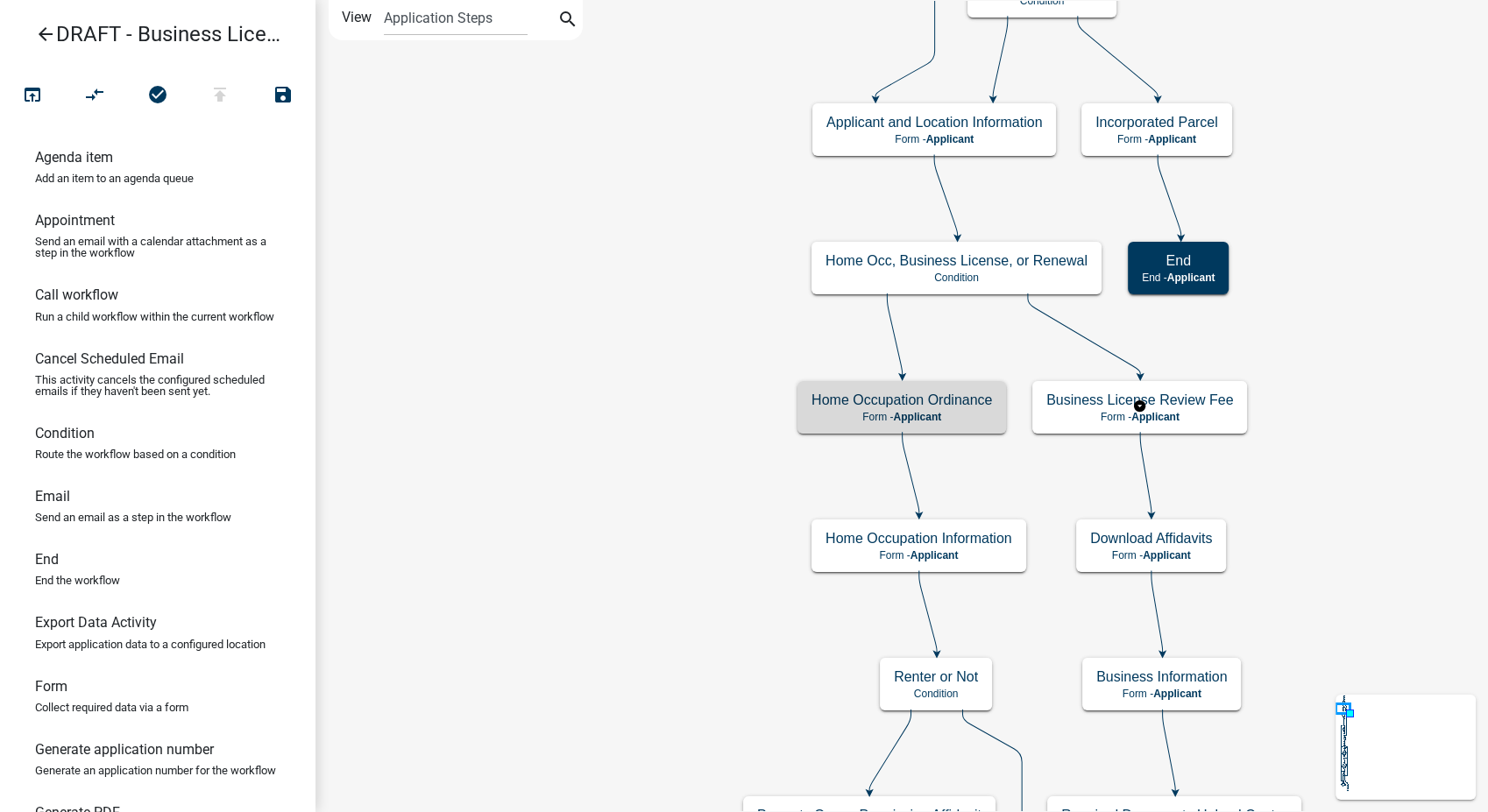
scroll to position [0, 0]
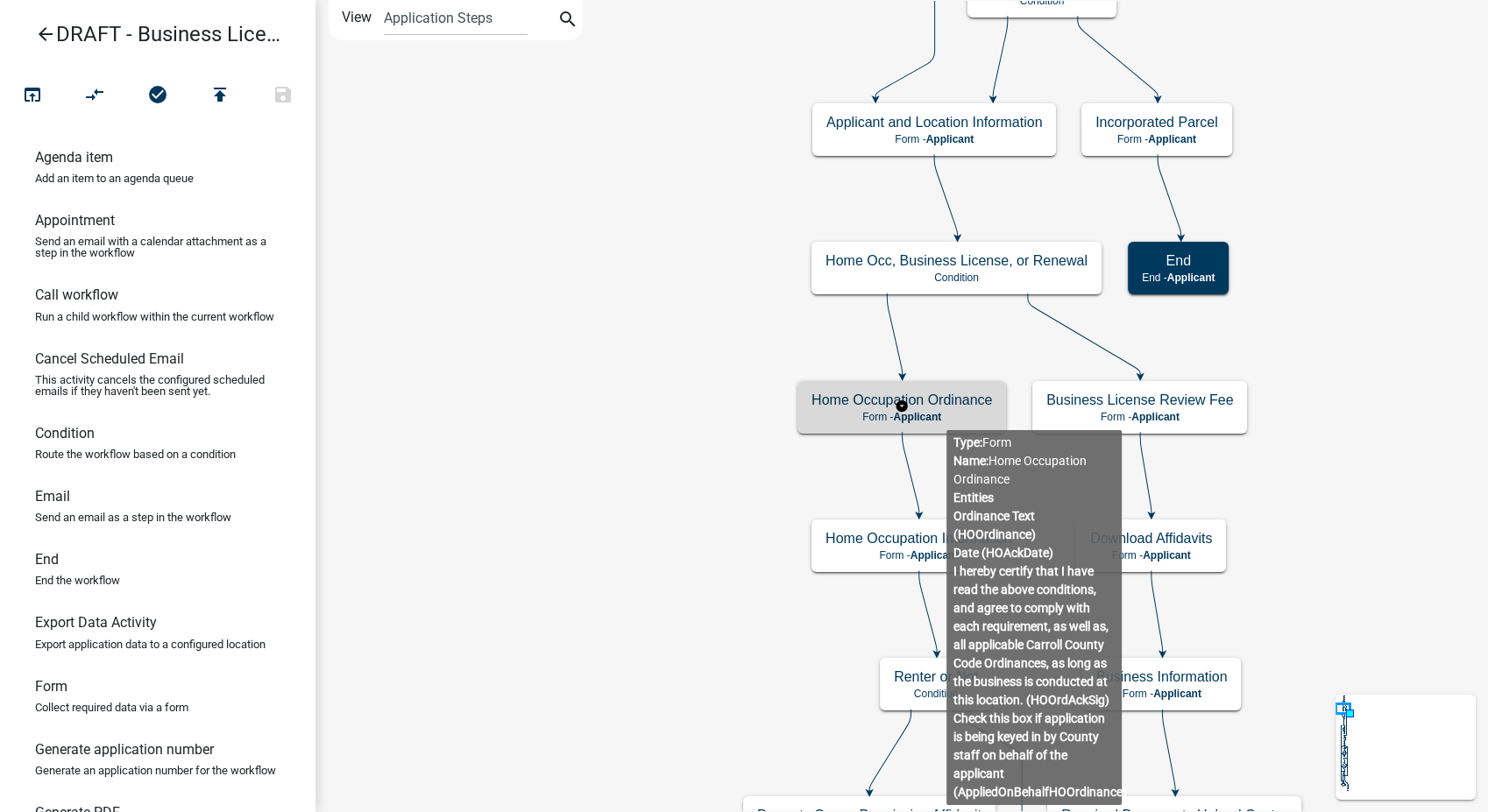
click at [946, 417] on p "Form - Applicant" at bounding box center [901, 417] width 180 height 13
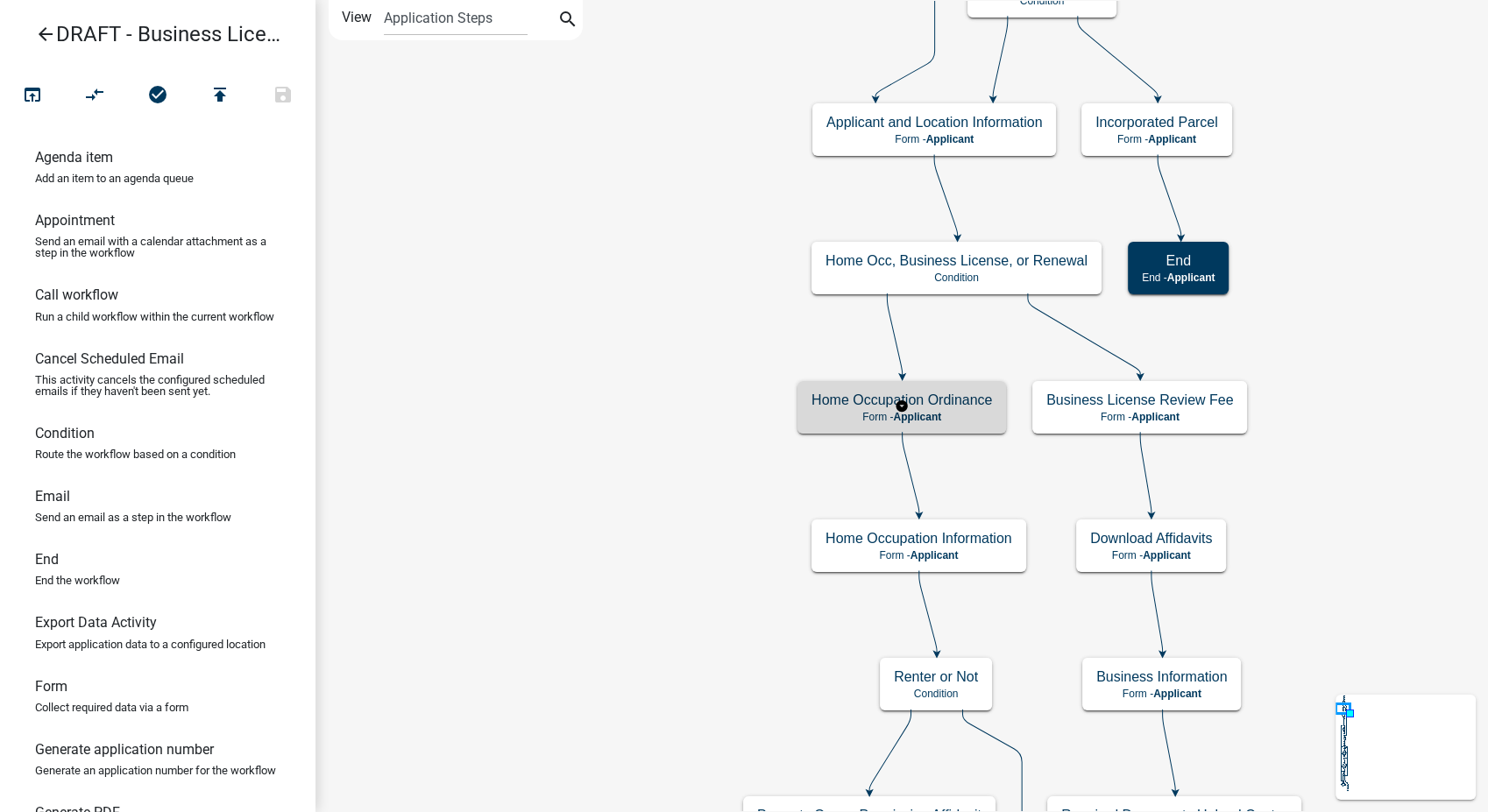
click at [946, 417] on p "Form - Applicant" at bounding box center [901, 417] width 180 height 13
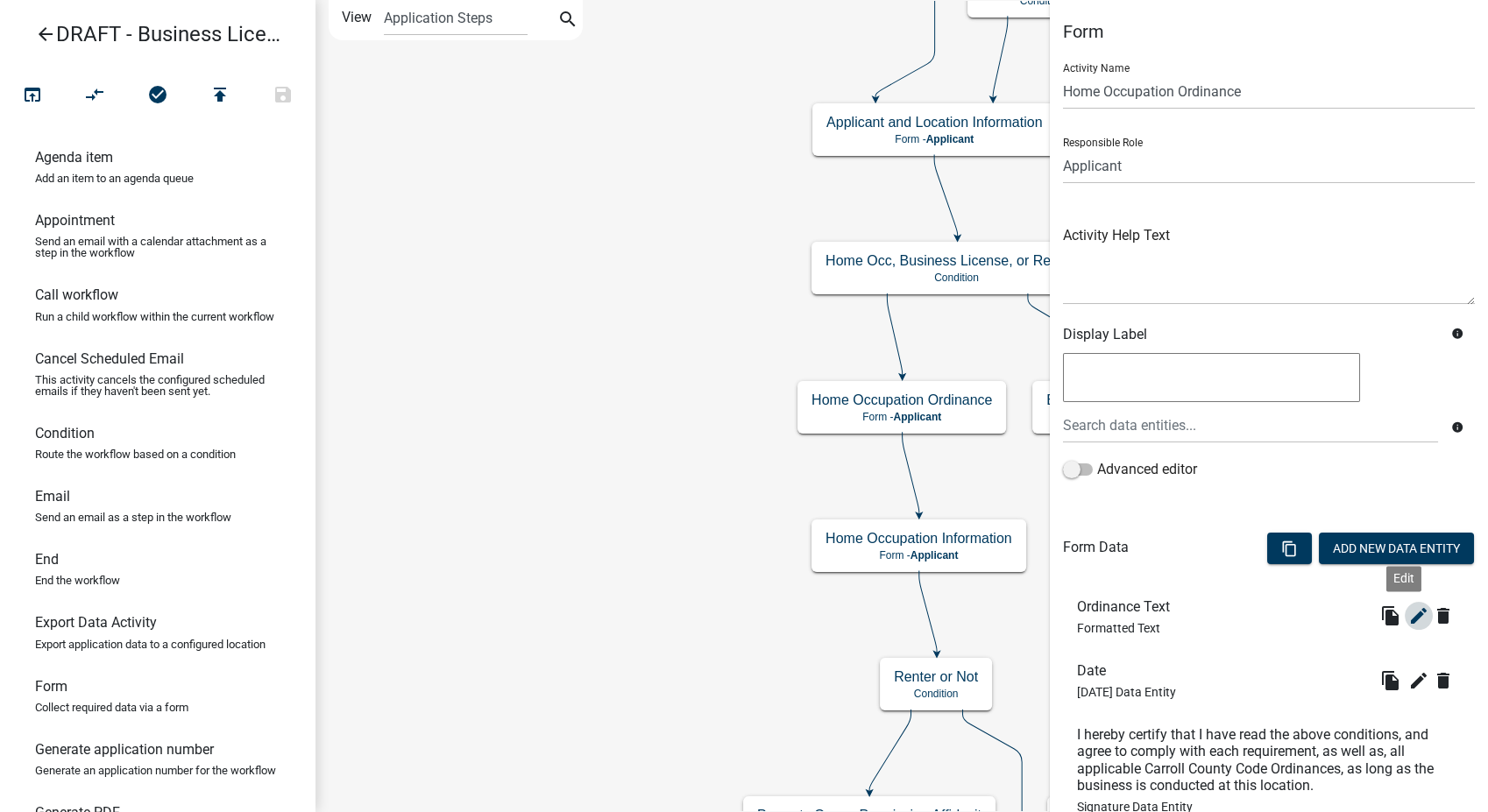
click at [1408, 614] on icon "edit" at bounding box center [1419, 616] width 21 height 21
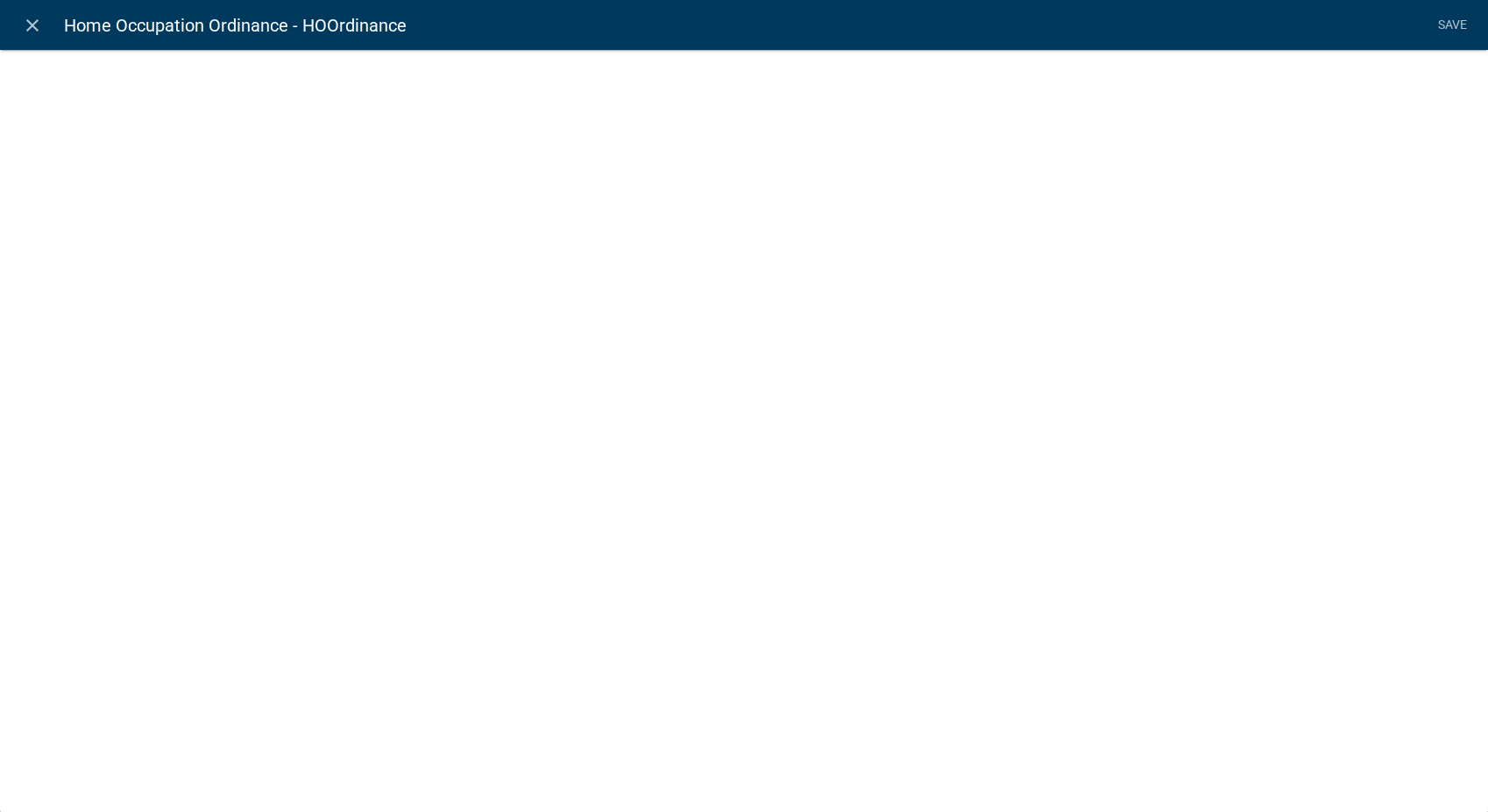
select select "rich-text"
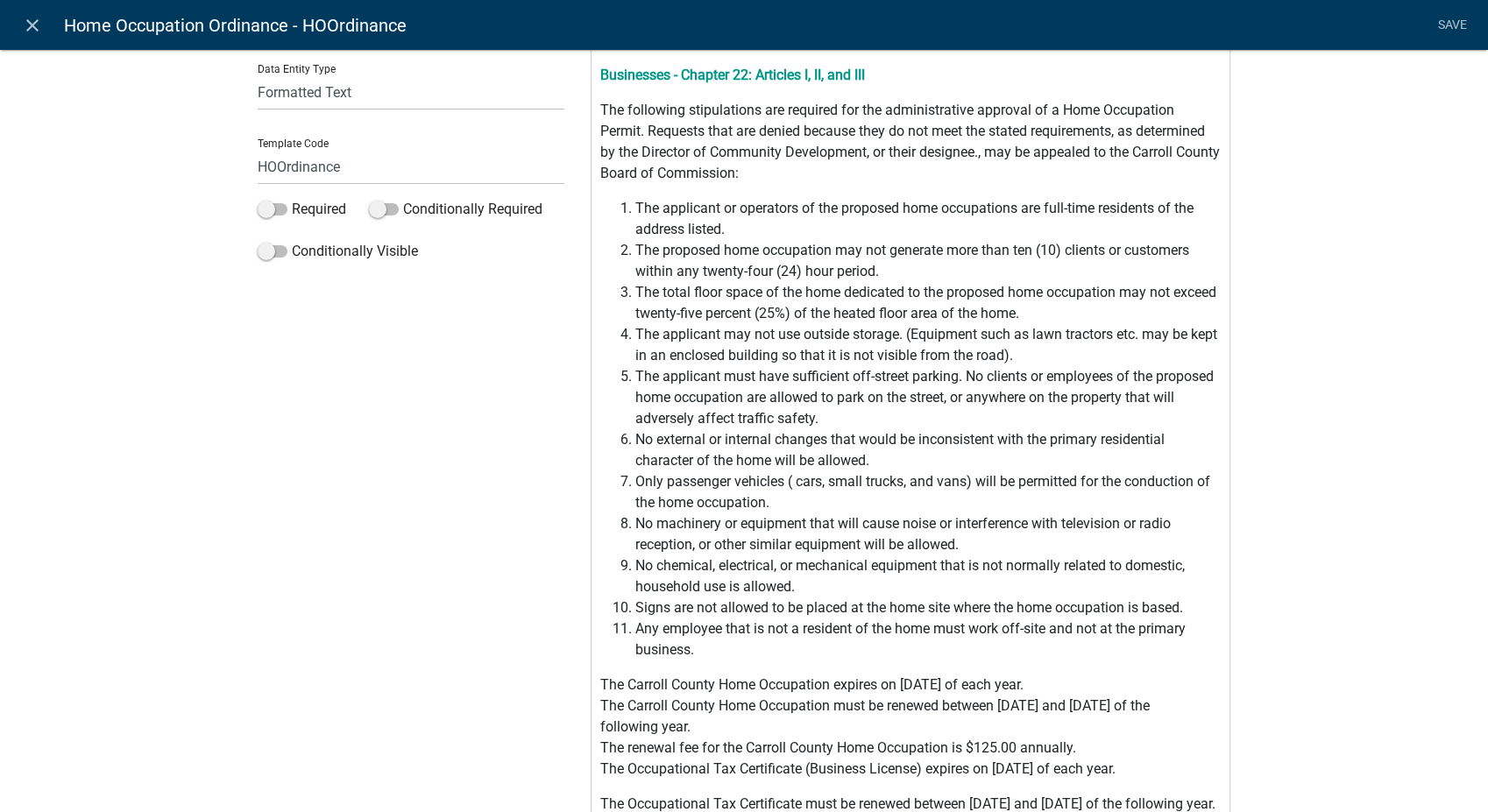
scroll to position [468, 0]
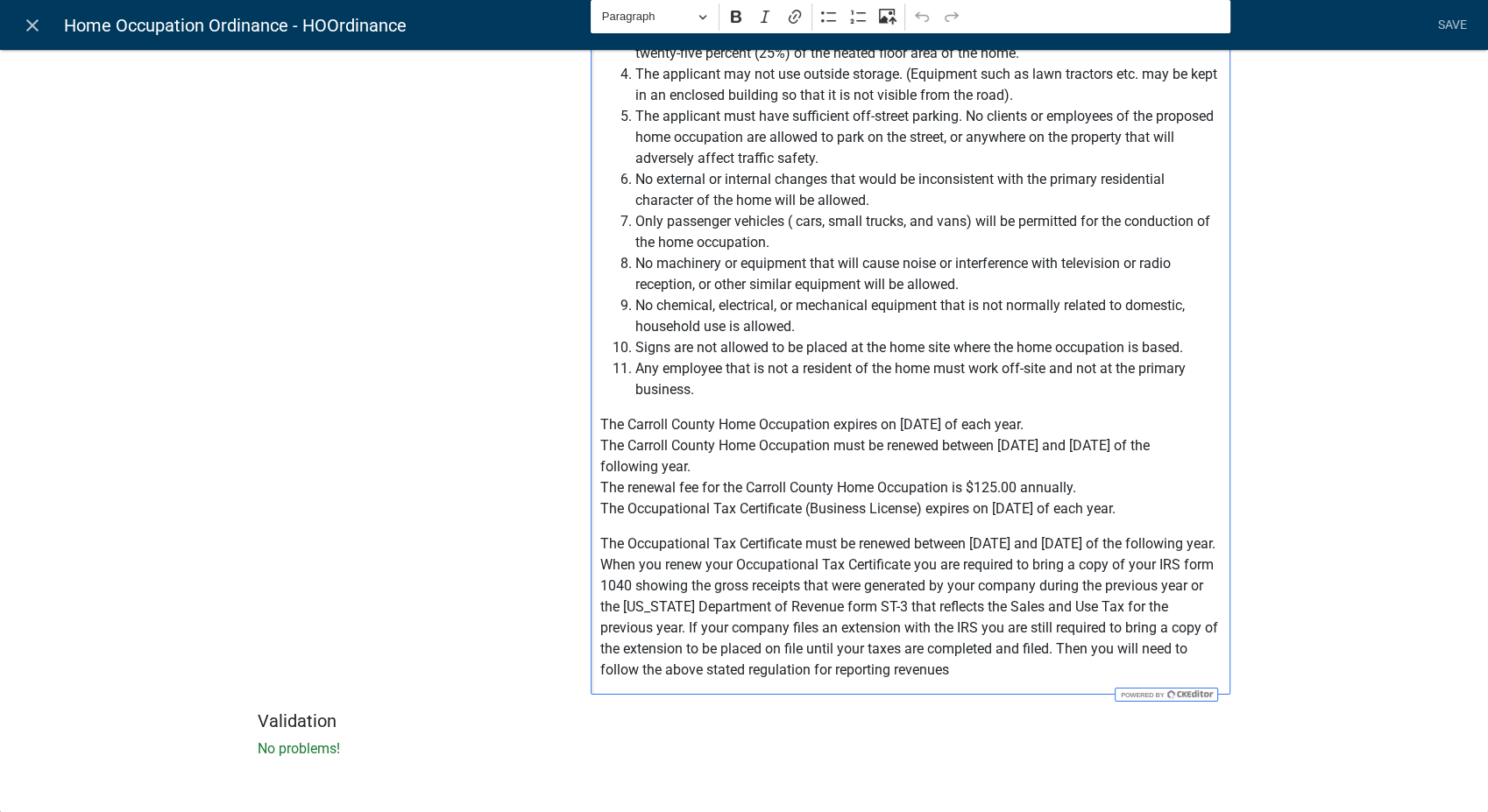
click at [916, 671] on p "The Occupational Tax Certificate must be renewed between January 1st and April …" at bounding box center [910, 607] width 621 height 148
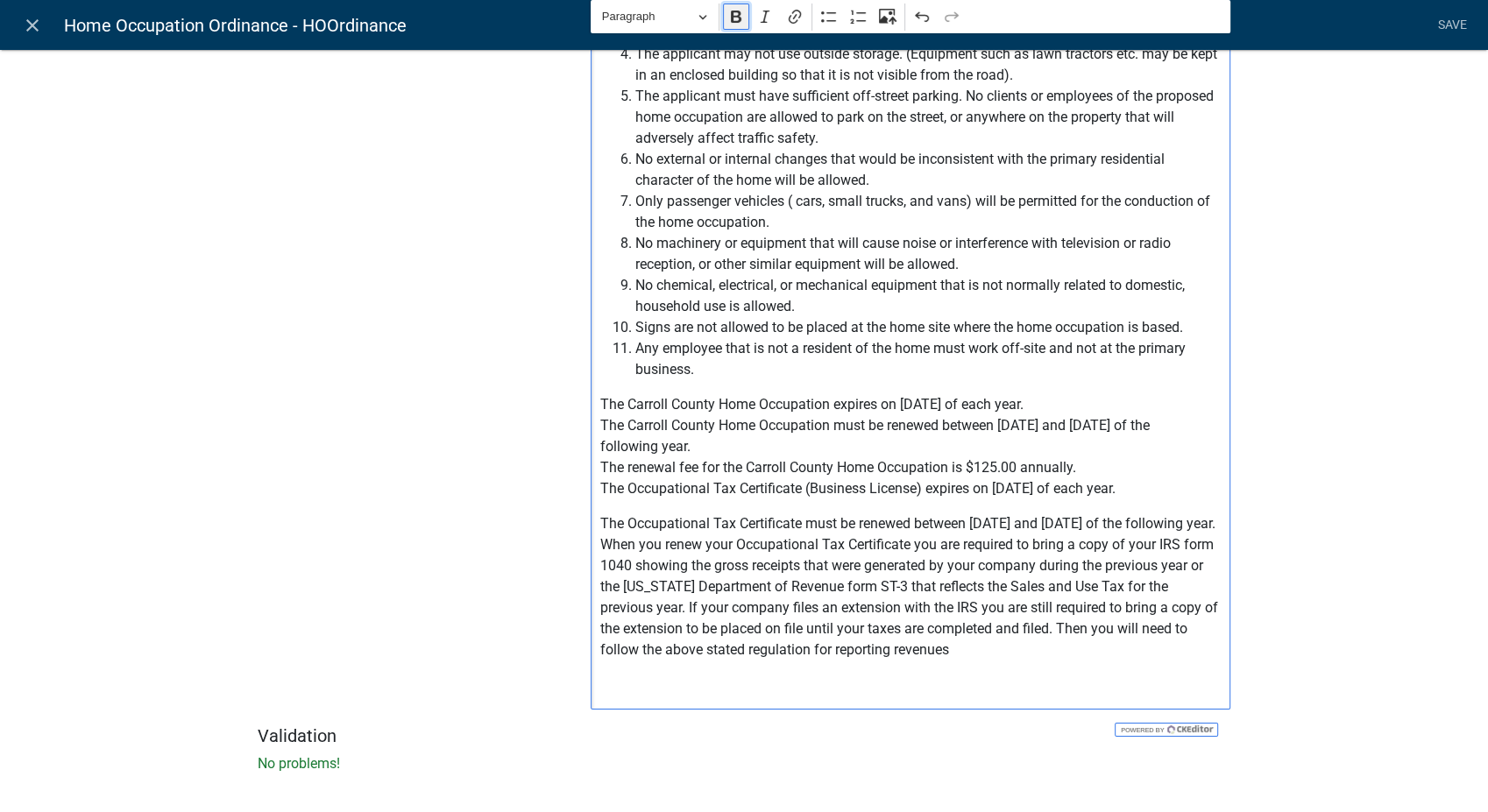
click at [740, 16] on button "Bold" at bounding box center [736, 16] width 26 height 26
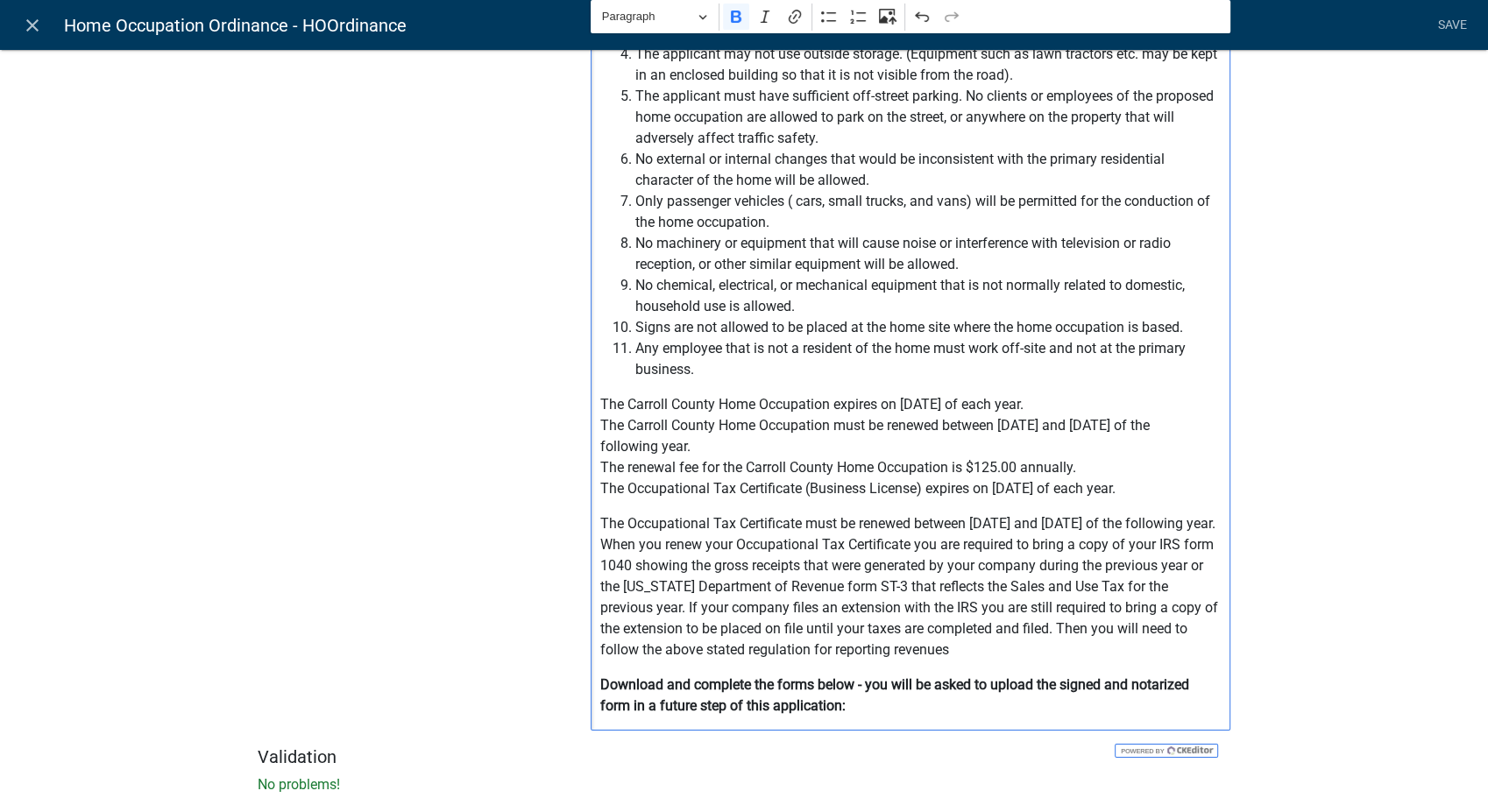
click at [845, 717] on p "Download and complete the forms below - you will be asked to upload the signed …" at bounding box center [910, 696] width 621 height 42
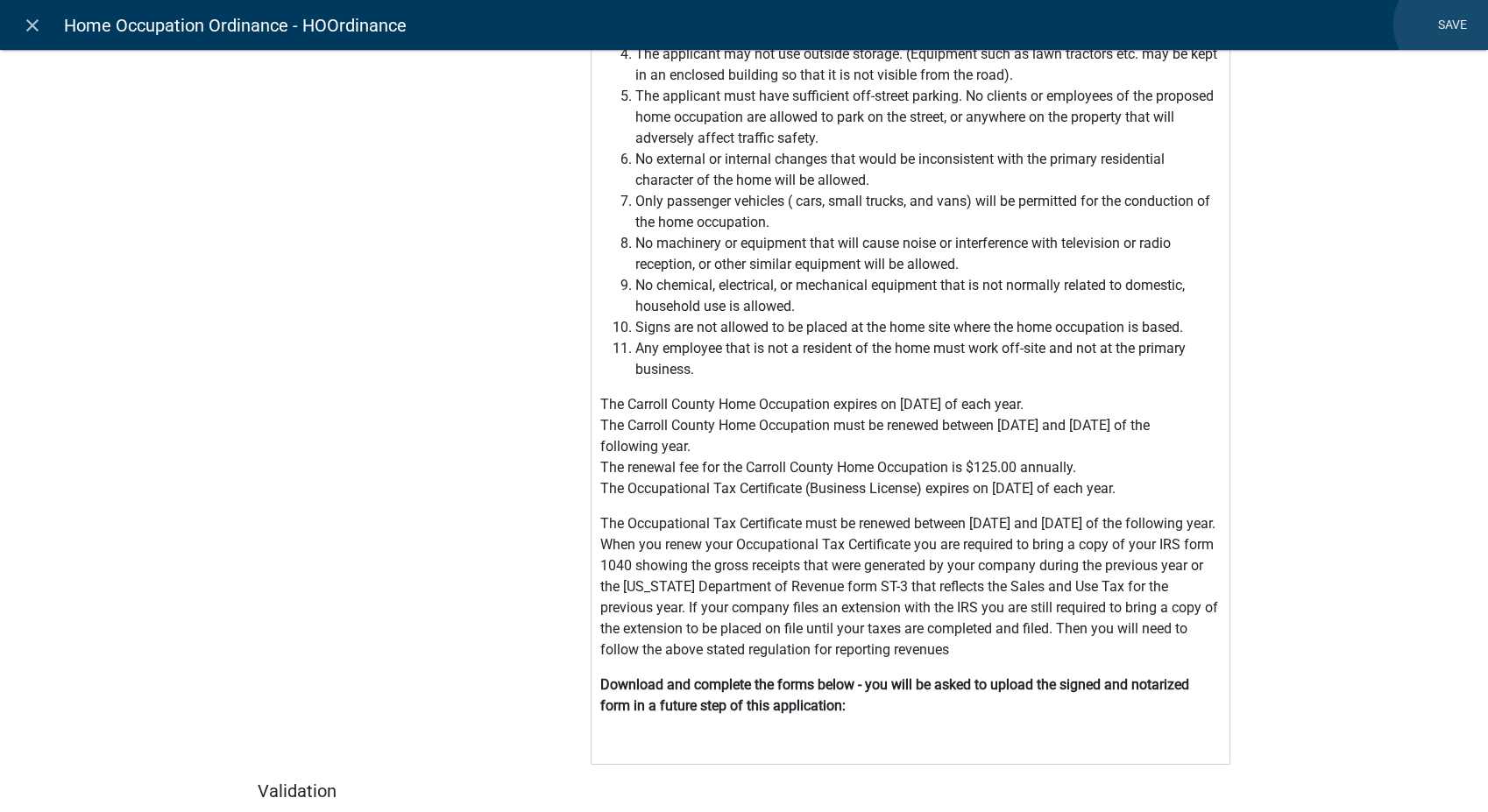
click at [1448, 24] on link "Save" at bounding box center [1451, 25] width 43 height 34
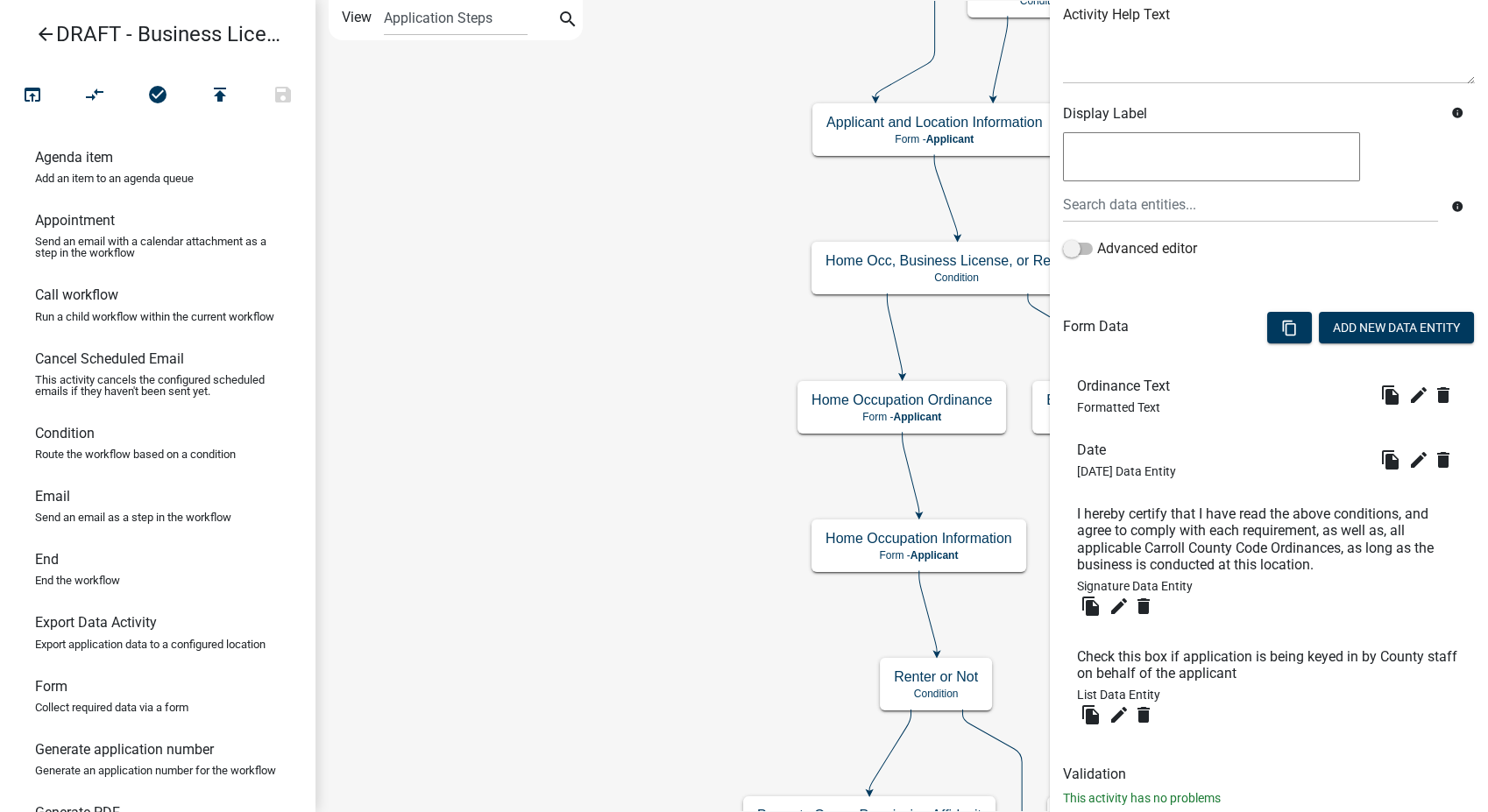
scroll to position [266, 0]
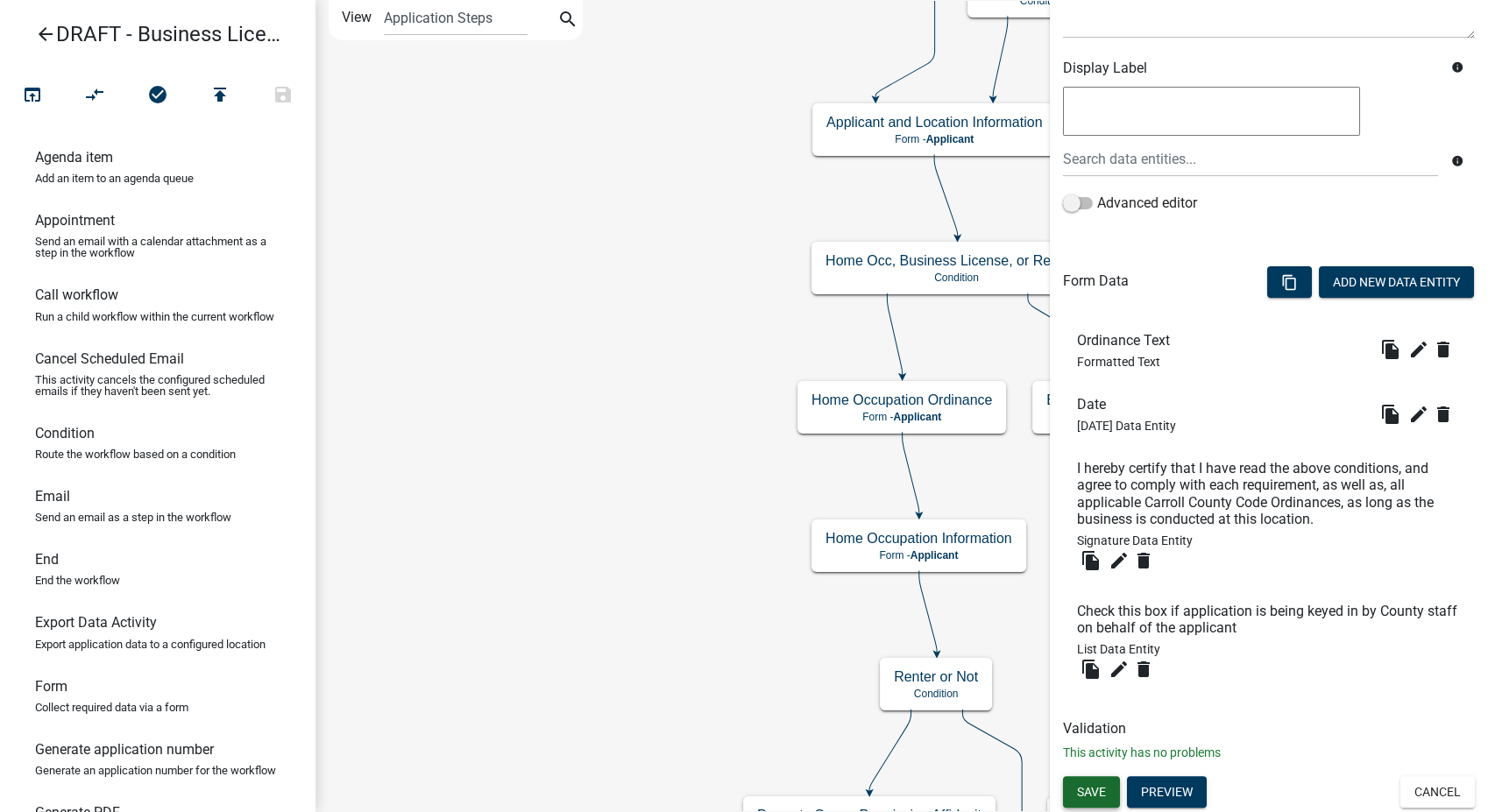
click at [1100, 798] on span "Save" at bounding box center [1092, 792] width 29 height 14
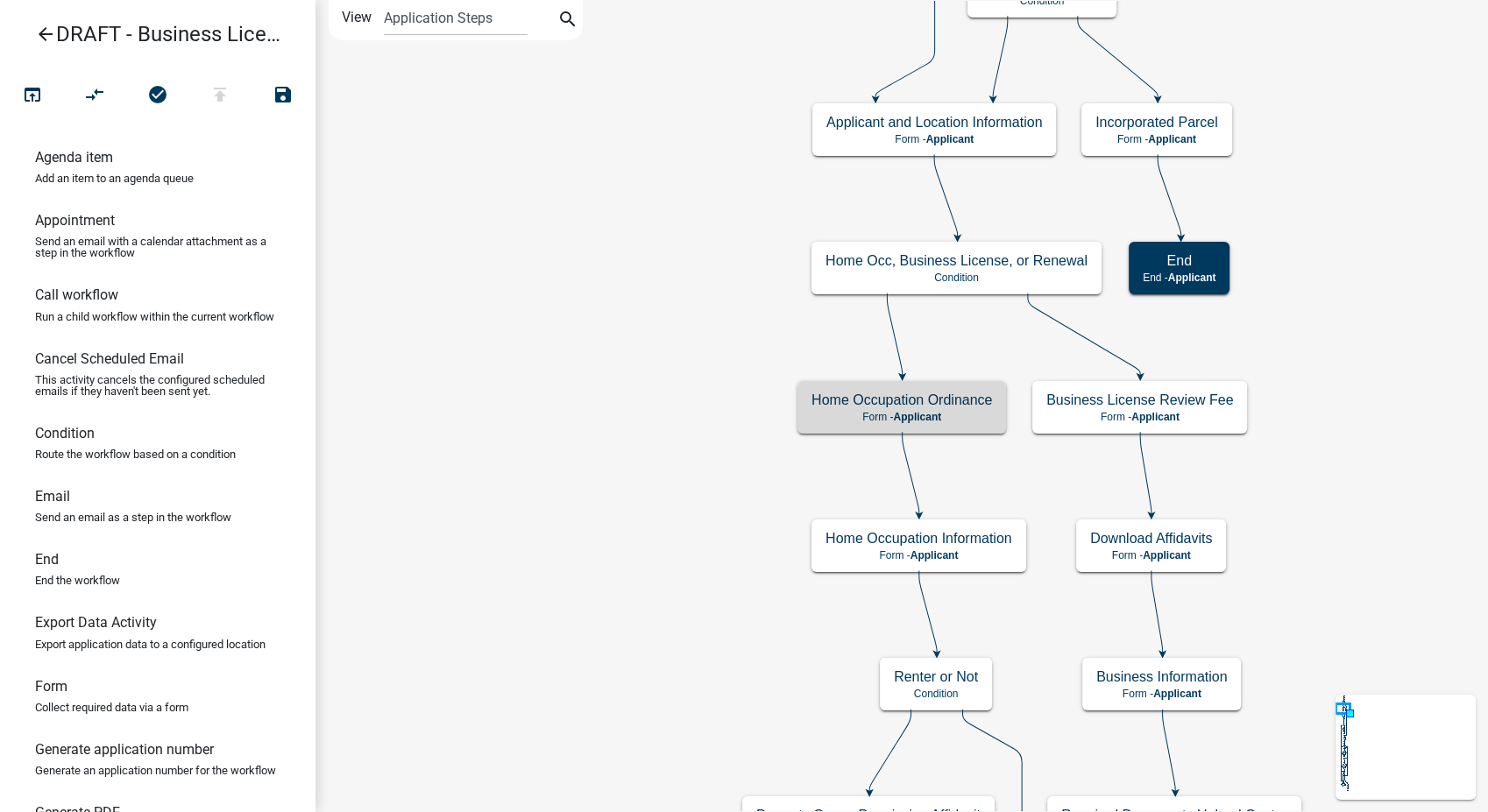
scroll to position [0, 0]
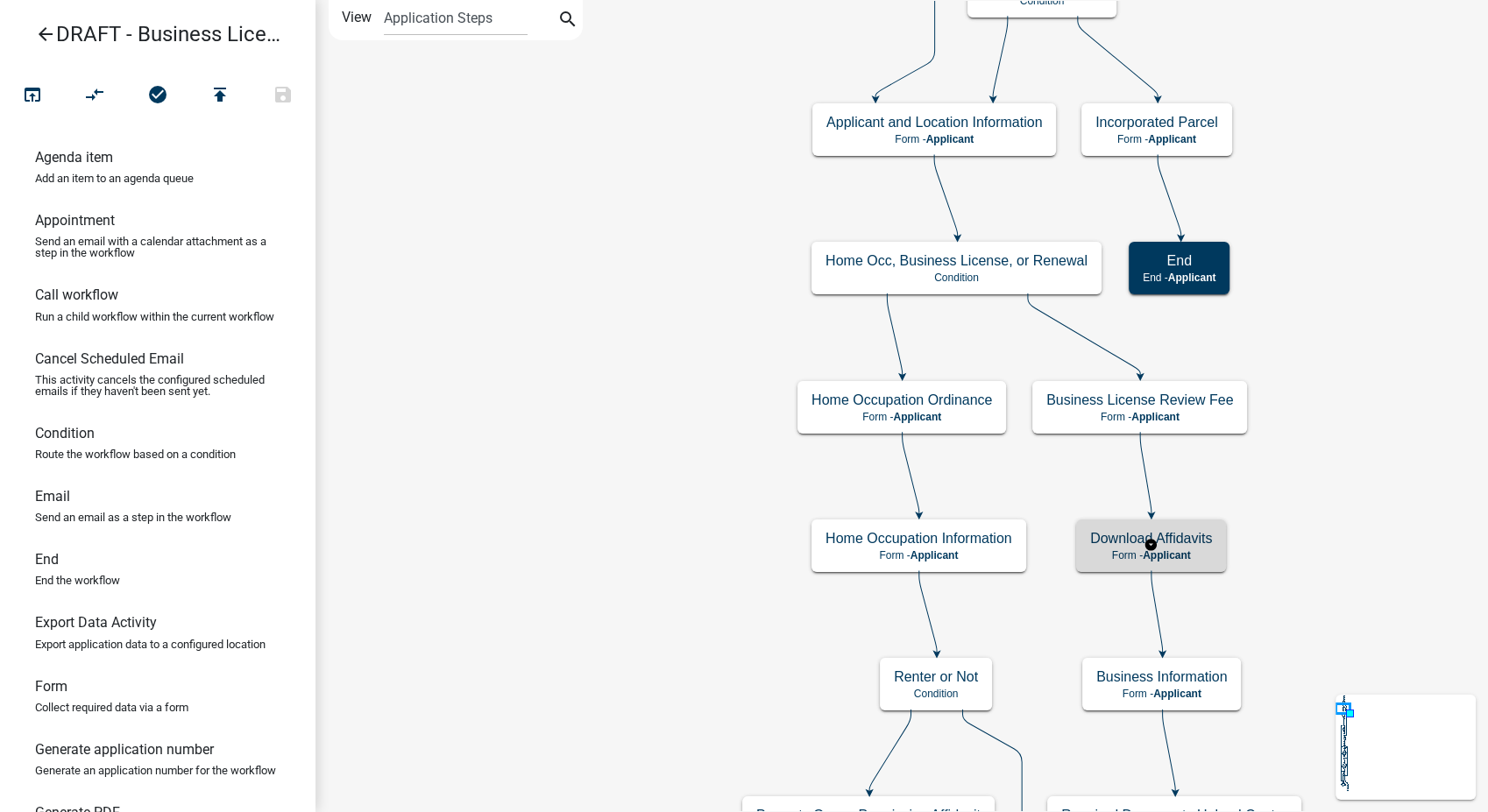
click at [1223, 557] on div "Download Affidavits Form - Applicant" at bounding box center [1150, 546] width 149 height 53
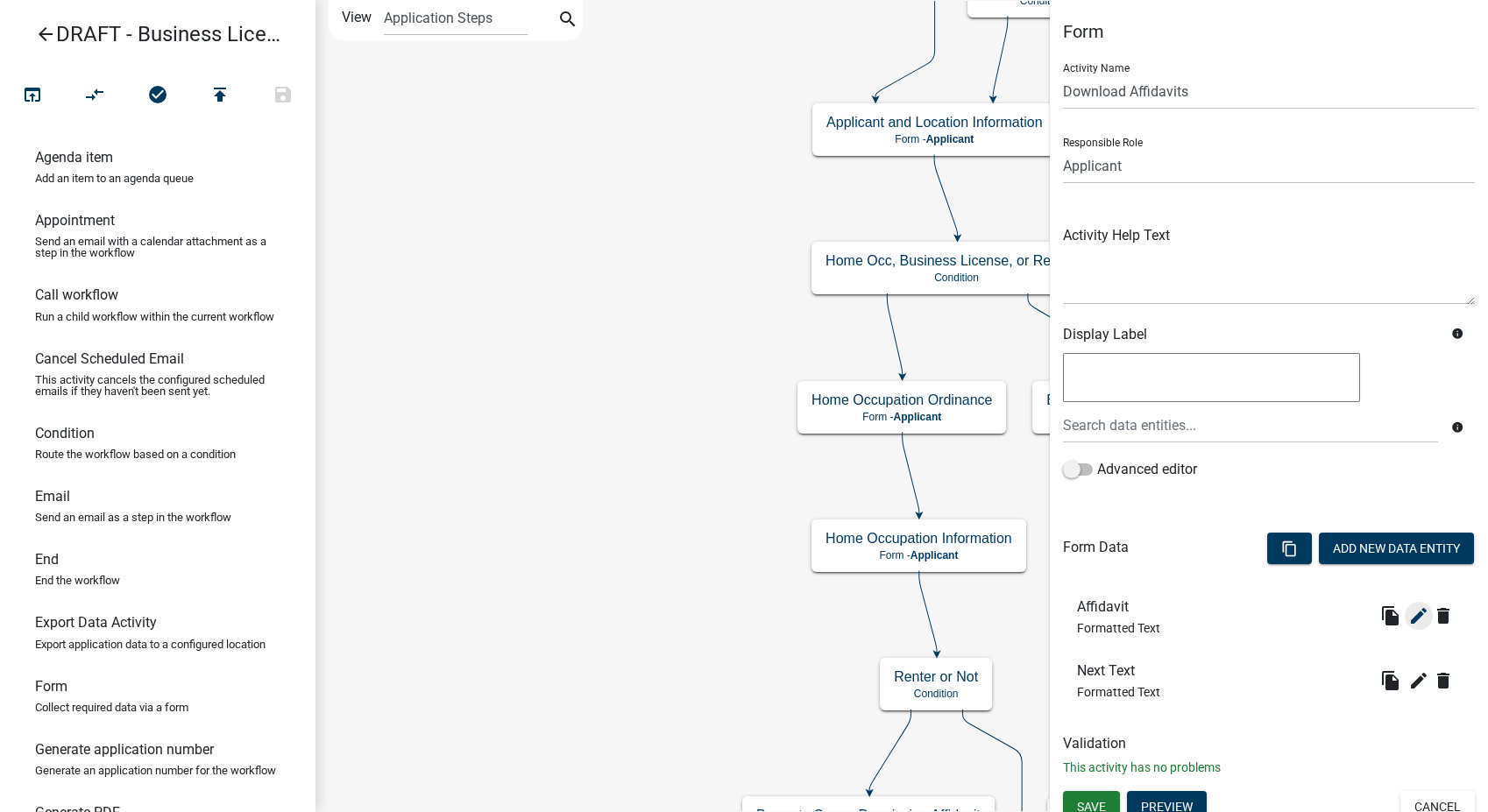
click at [1408, 606] on icon "edit" at bounding box center [1419, 616] width 21 height 21
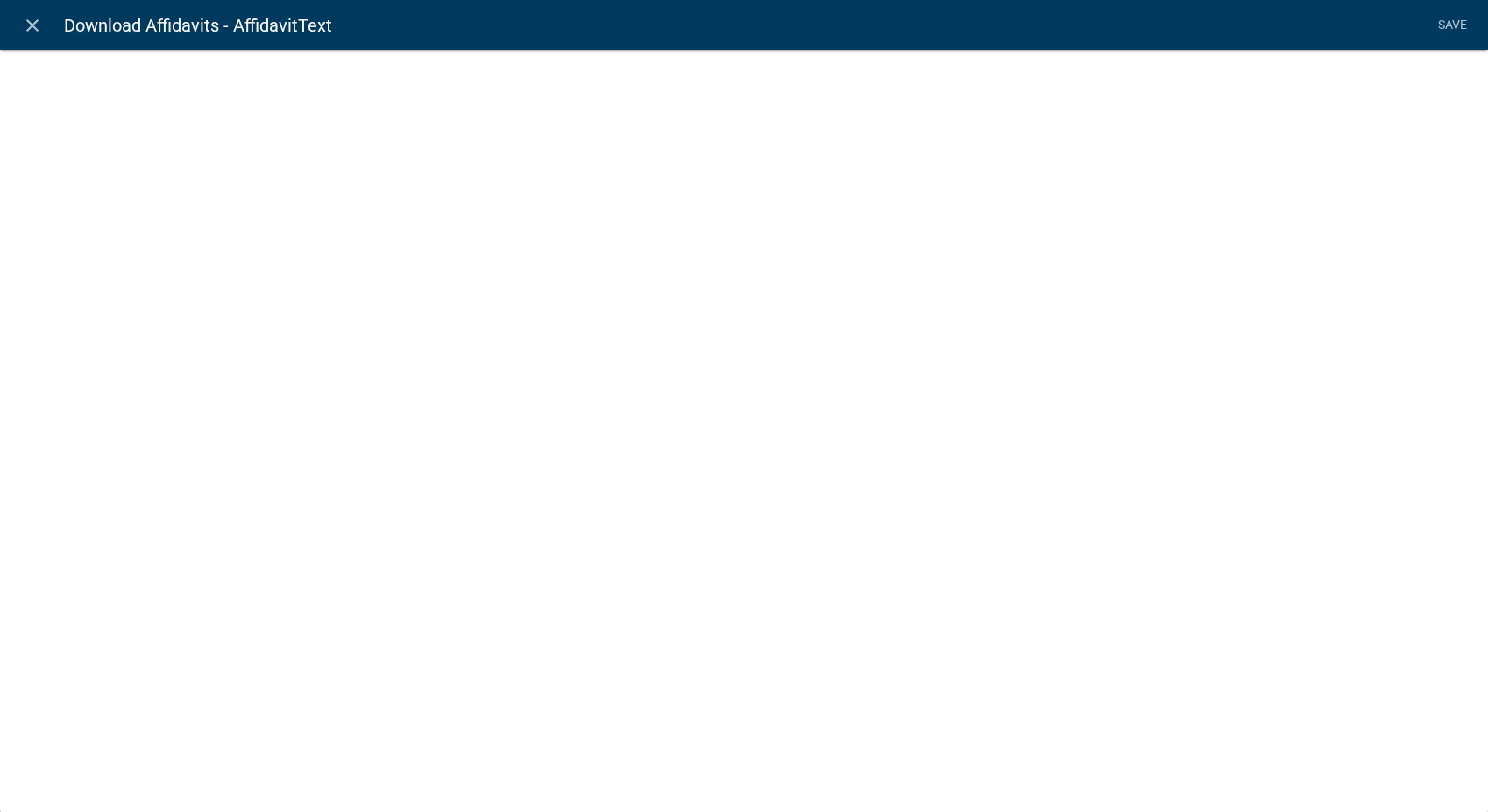
select select "rich-text"
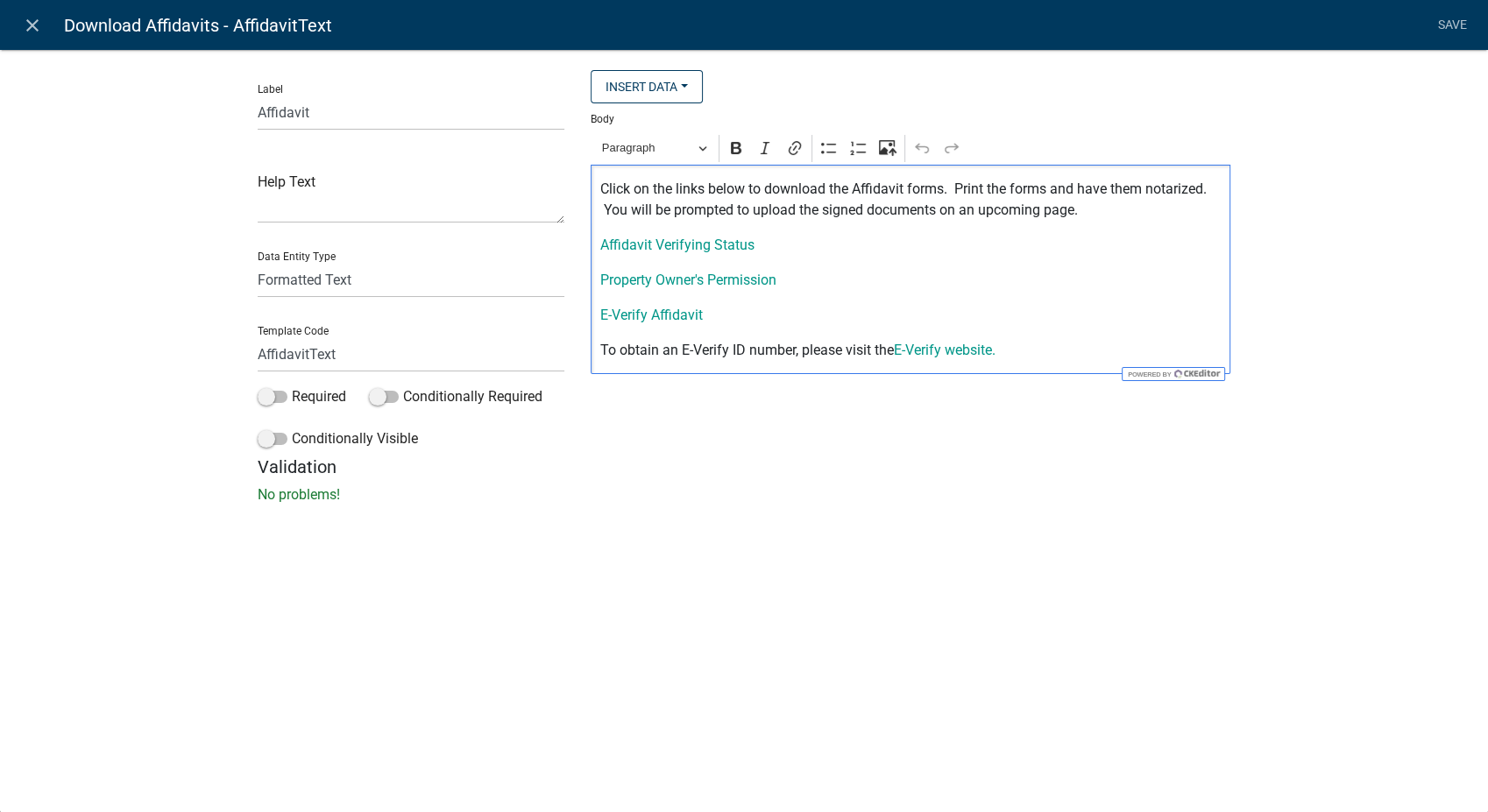
click at [598, 248] on div "Click on the links below to download the Affidavit forms. Print the forms and h…" at bounding box center [909, 269] width 639 height 209
drag, startPoint x: 598, startPoint y: 248, endPoint x: 790, endPoint y: 281, distance: 194.8
click at [790, 281] on div "Click on the links below to download the Affidavit forms. Print the forms and h…" at bounding box center [909, 269] width 639 height 209
drag, startPoint x: 700, startPoint y: 291, endPoint x: 598, endPoint y: 243, distance: 112.7
click at [598, 243] on div "Click on the links below to download the Affidavit forms. Print the forms and h…" at bounding box center [909, 269] width 639 height 209
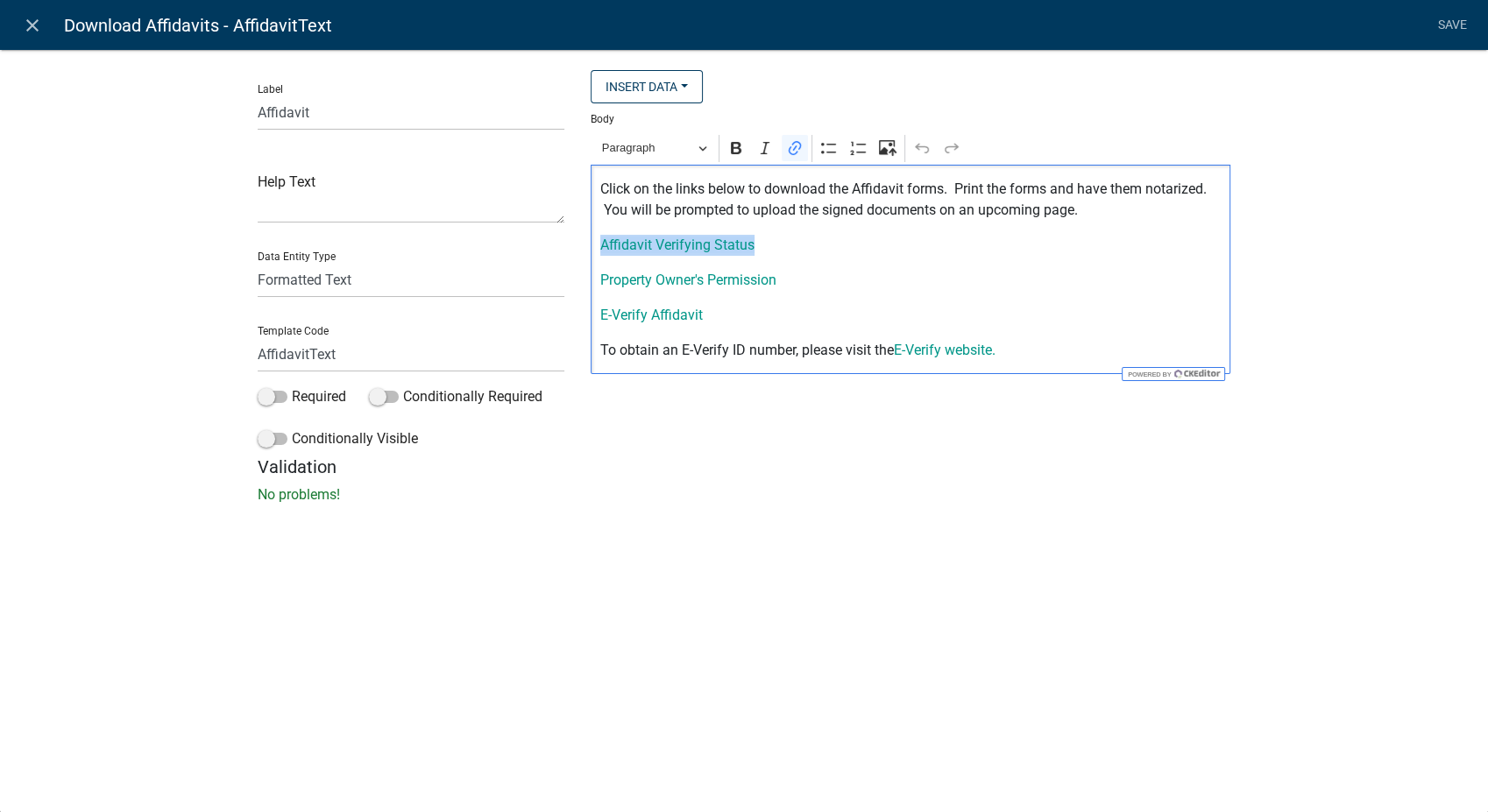
drag, startPoint x: 598, startPoint y: 243, endPoint x: 759, endPoint y: 254, distance: 161.4
click at [759, 254] on div "Click on the links below to download the Affidavit forms. Print the forms and h…" at bounding box center [909, 269] width 639 height 209
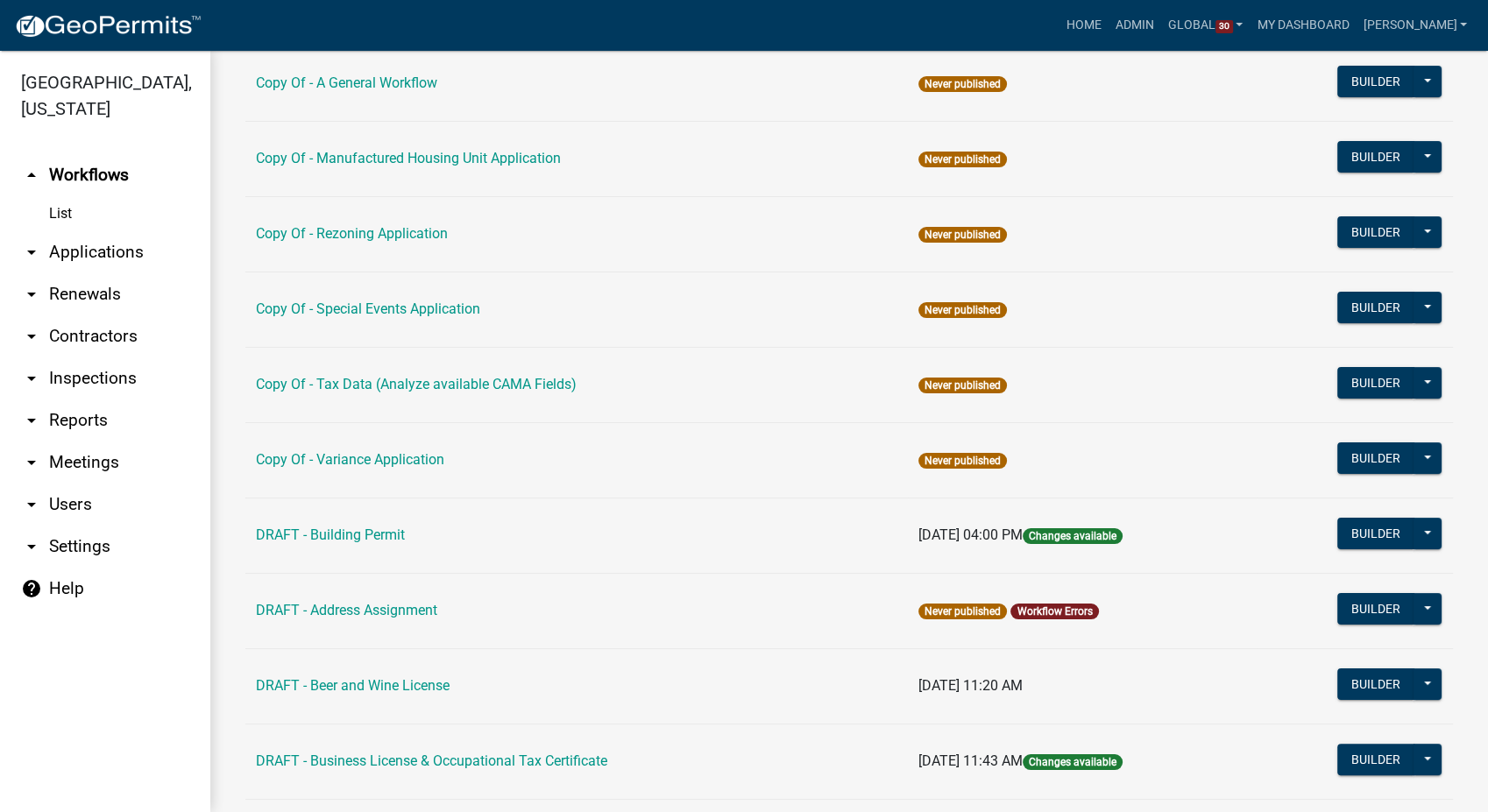
scroll to position [389, 0]
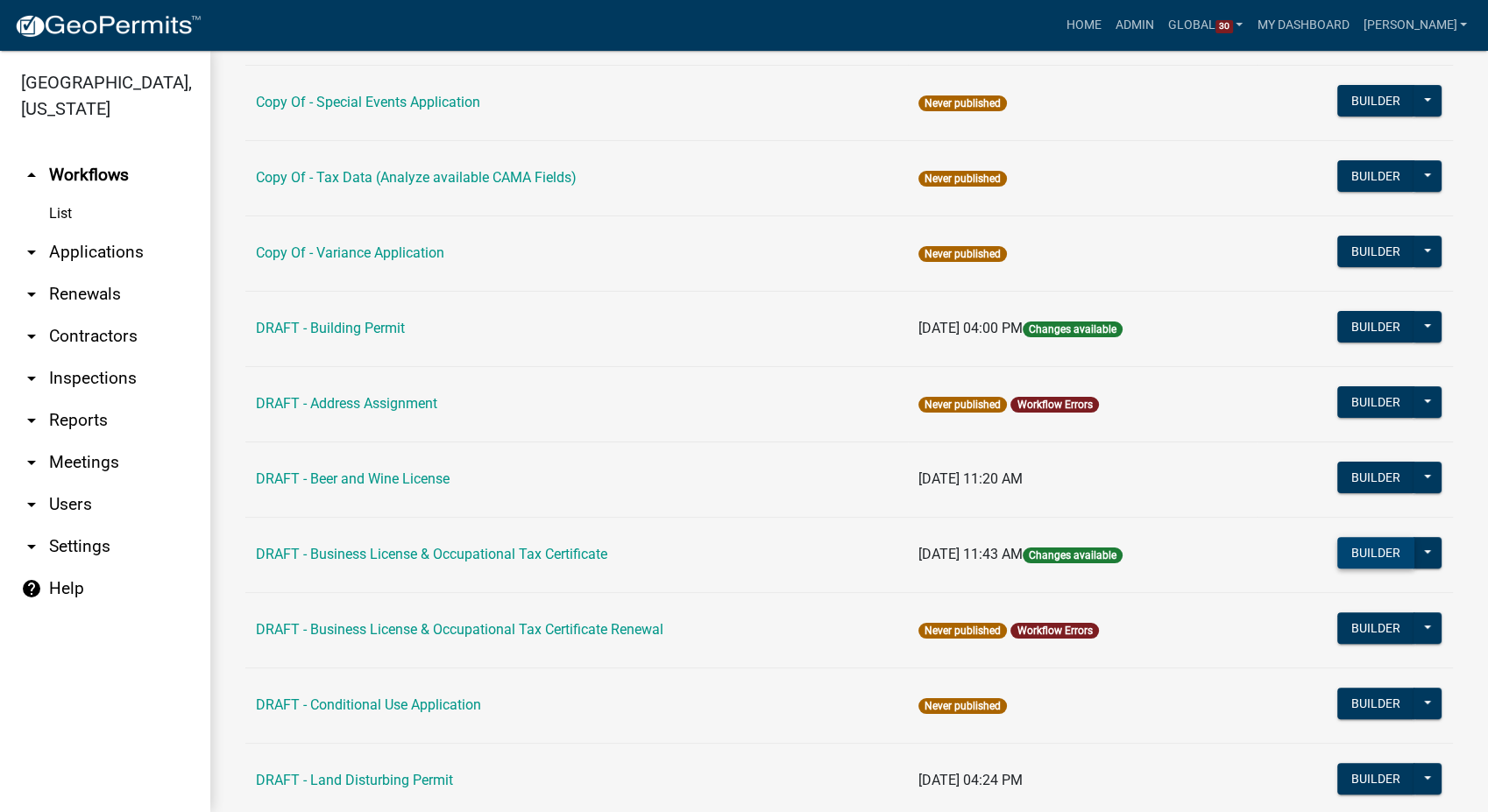
click at [1364, 560] on button "Builder" at bounding box center [1376, 553] width 77 height 32
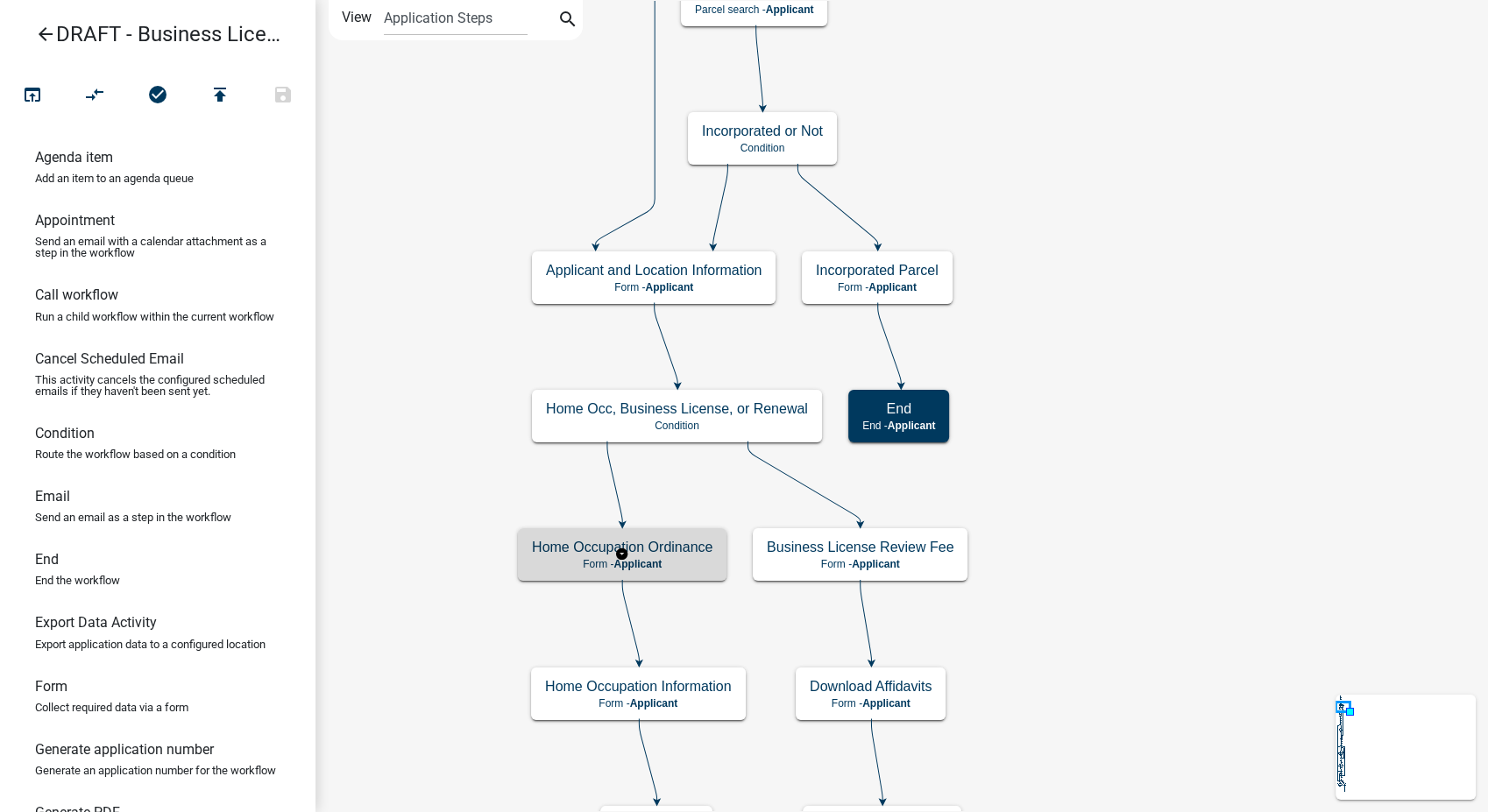
click at [675, 543] on h5 "Home Occupation Ordinance" at bounding box center [622, 547] width 180 height 16
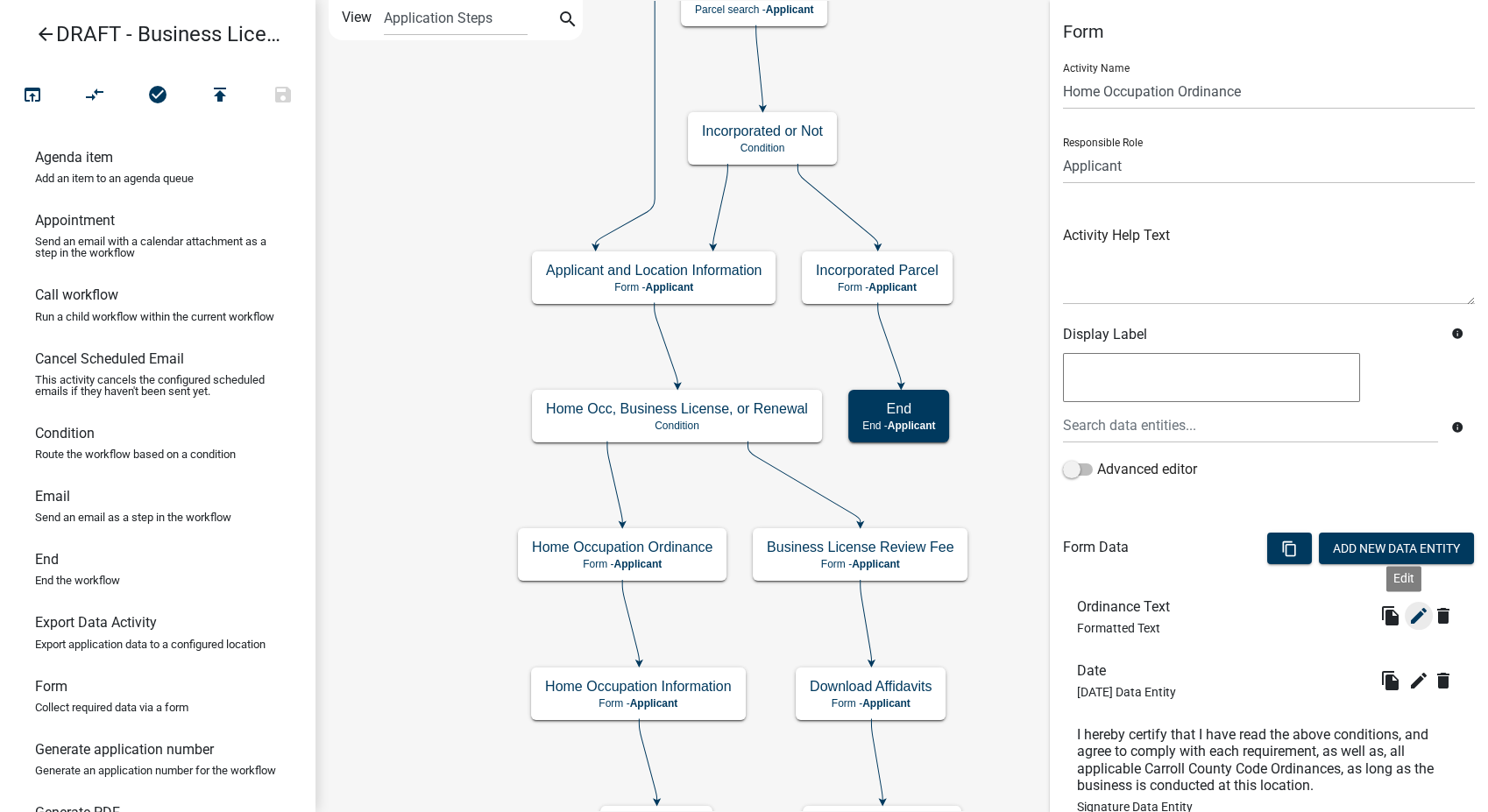
click at [1408, 609] on icon "edit" at bounding box center [1419, 616] width 21 height 21
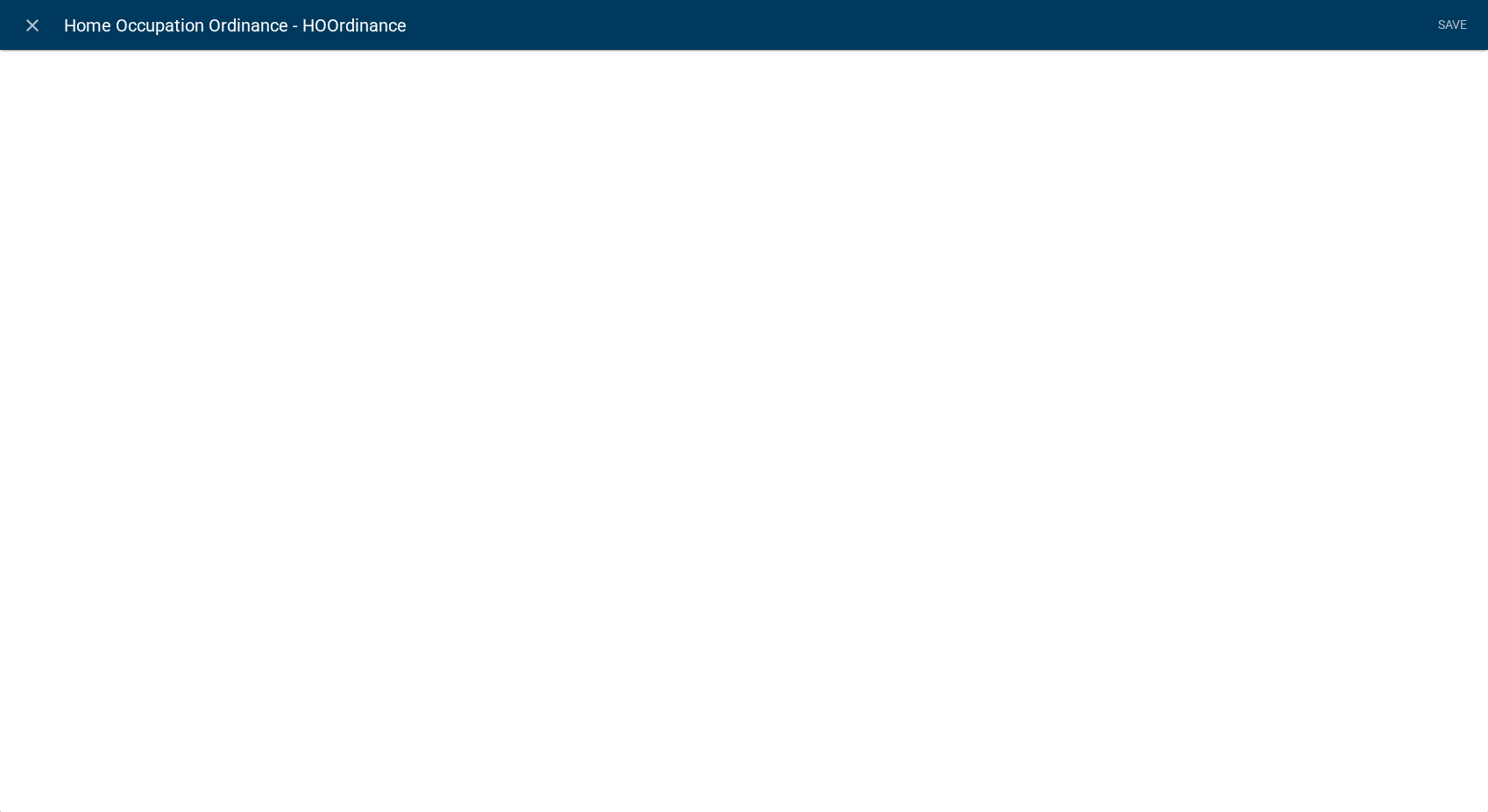
select select "rich-text"
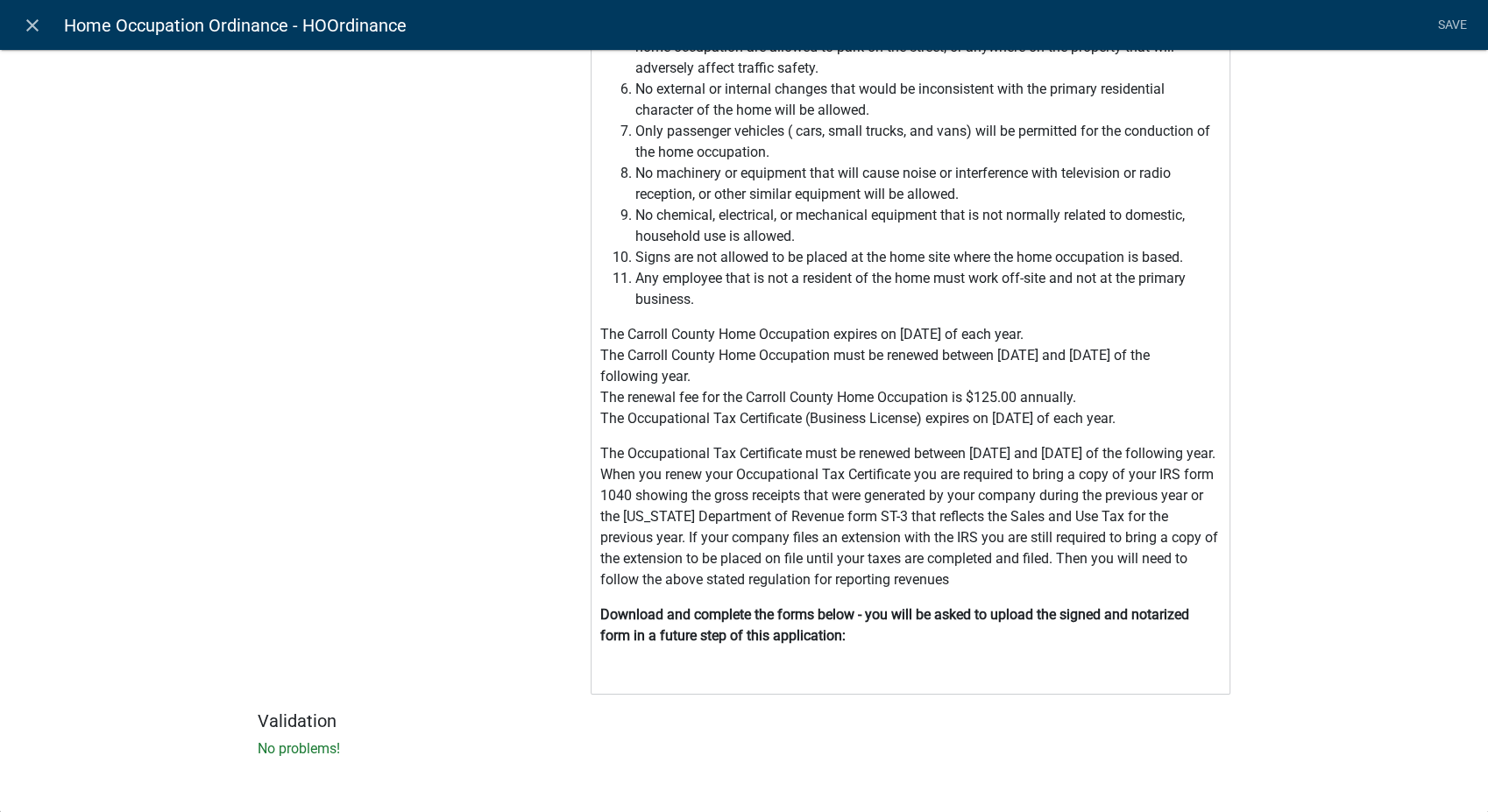
scroll to position [559, 0]
click at [600, 676] on p "Editor editing area: main. Press Alt+0 for help." at bounding box center [910, 671] width 621 height 21
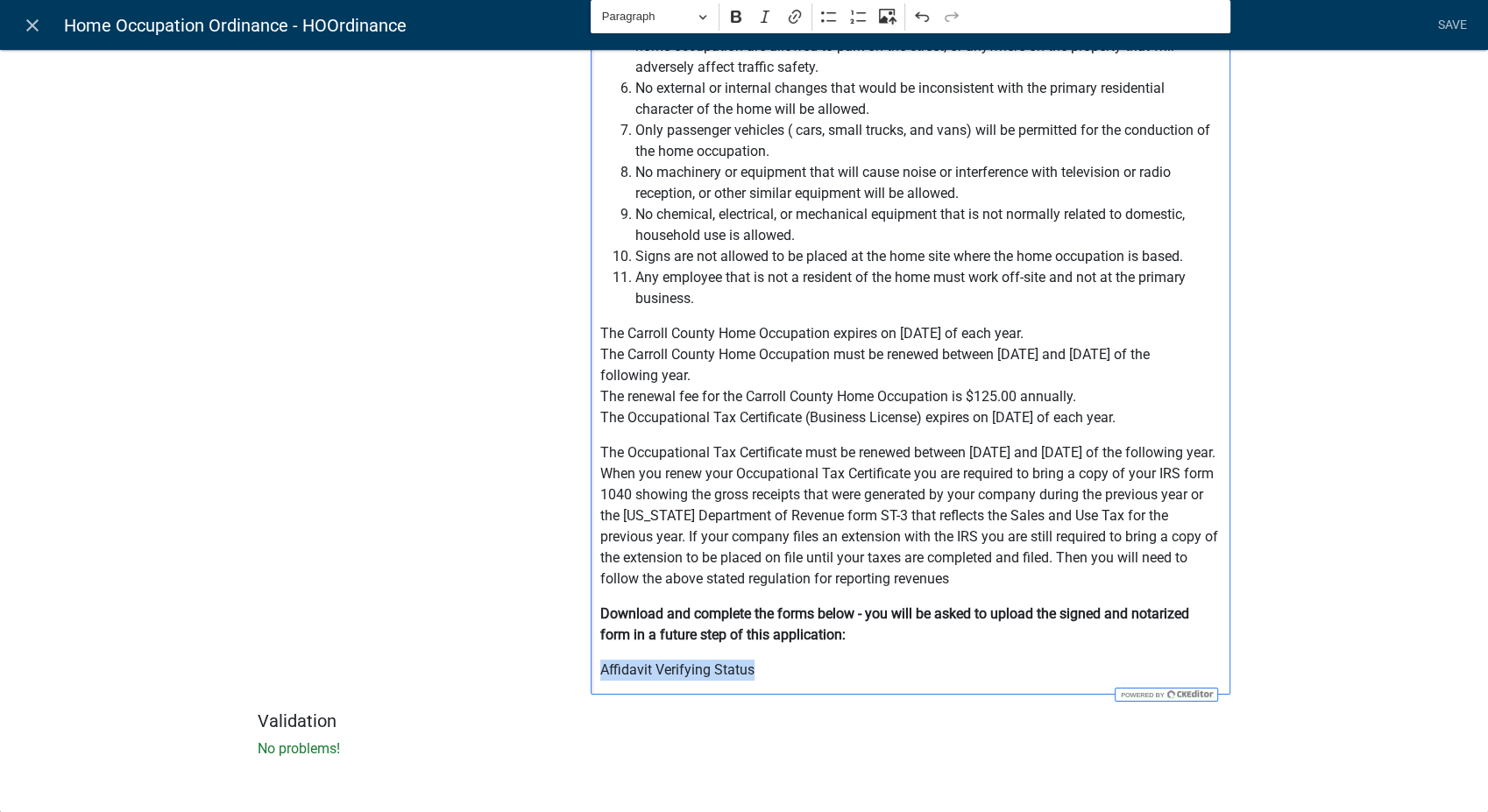
drag, startPoint x: 757, startPoint y: 678, endPoint x: 561, endPoint y: 657, distance: 197.1
click at [561, 657] on div "Label Ordinance Text Help Text Data Entity Type Free Form Text Document Display…" at bounding box center [744, 121] width 999 height 1179
click at [792, 18] on icon "Editor toolbar" at bounding box center [795, 16] width 17 height 17
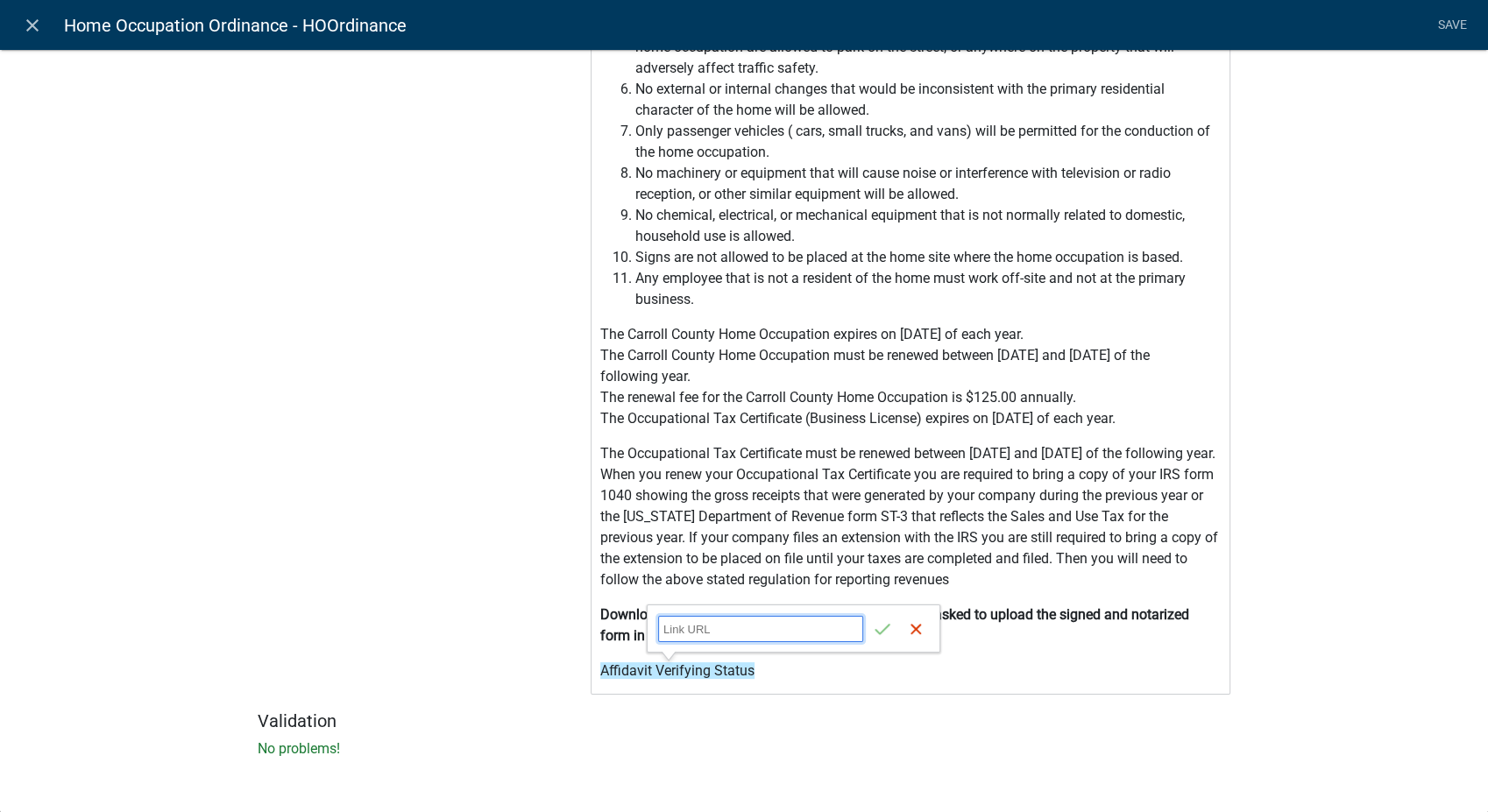
click at [667, 631] on input "Link URL" at bounding box center [760, 629] width 205 height 26
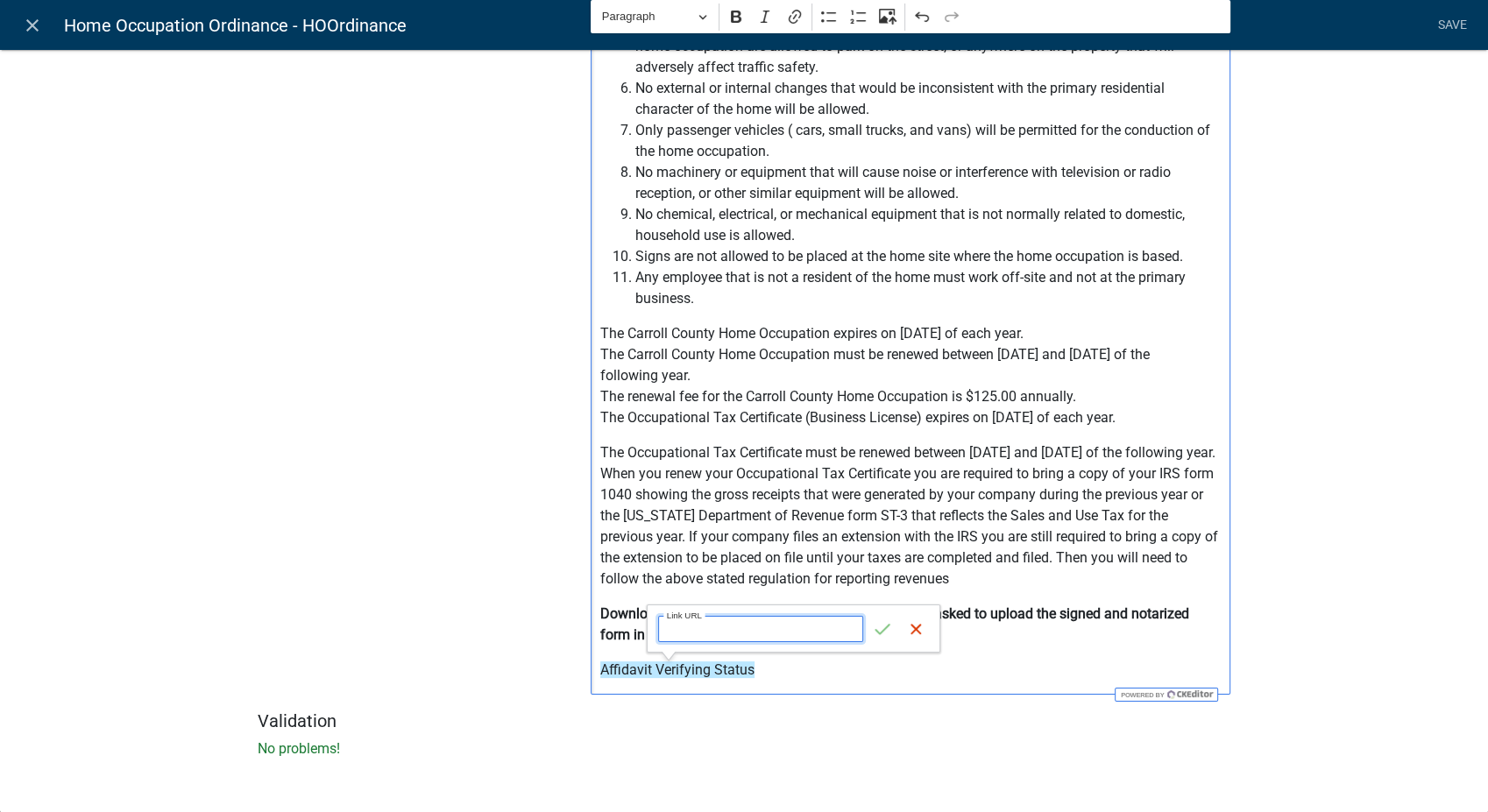
paste input "https://permits.schneidercorp.com/branding/TroupCoGA/Affidavit%20Verifying%20St…"
click at [763, 628] on input "https://permits.schneidercopr.com/branding/CarrollCoGA/AffidavitVerifyingStatus…" at bounding box center [760, 629] width 205 height 26
click at [808, 626] on input "https://permits.schneidercopr.com/branding/CarrollCoGA/Affidavit VerifyingStatu…" at bounding box center [760, 629] width 205 height 26
type input "https://permits.schneidercopr.com/branding/CarrollCoGA/Affidavit Verifying Stat…"
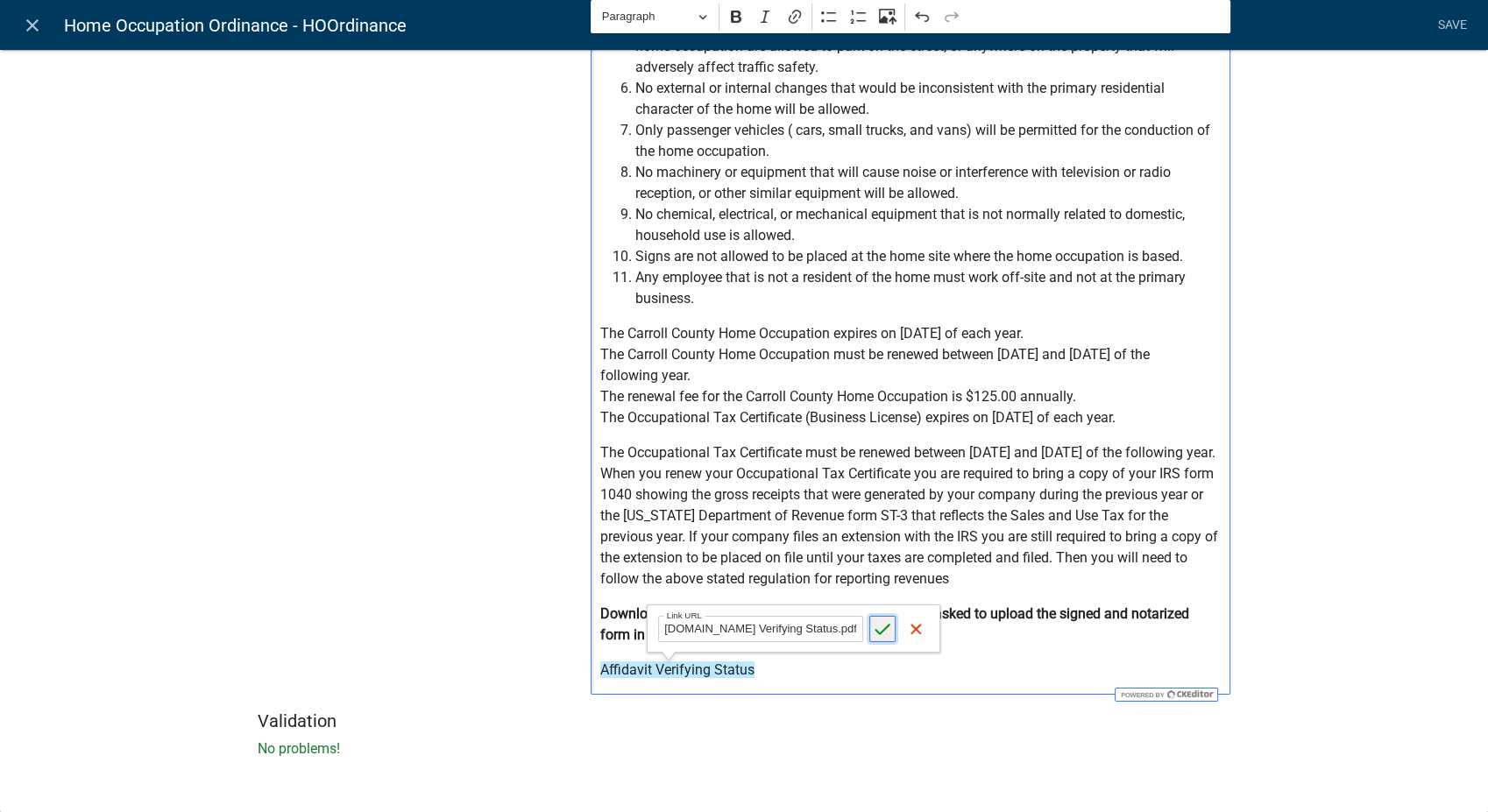
click at [879, 630] on icon "submit" at bounding box center [882, 629] width 17 height 17
click at [792, 690] on div "Click the following links to review the Carroll County regulations: Carroll Co …" at bounding box center [909, 161] width 639 height 1069
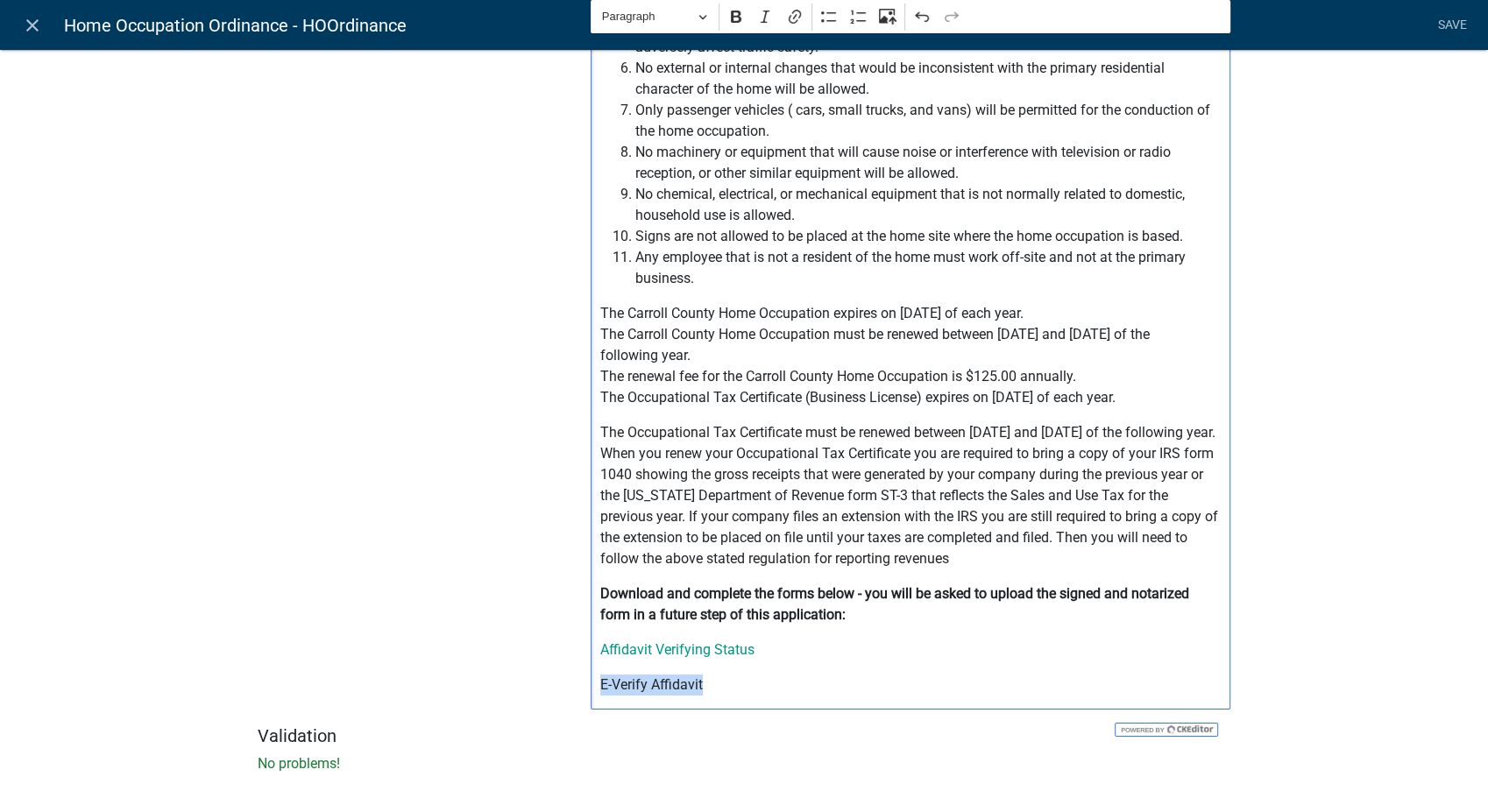
drag, startPoint x: 701, startPoint y: 705, endPoint x: 571, endPoint y: 697, distance: 130.2
click at [578, 697] on div "Insert Data Prior Registration Expiration Date Address Fee Recipients Assessor …" at bounding box center [910, 118] width 666 height 1214
click at [786, 19] on icon "Editor toolbar" at bounding box center [795, 16] width 17 height 17
click at [770, 663] on input "https://permits.schneidercorp.com/branding/CarrollCoGA/EVerifyAffidavit.pdf" at bounding box center [735, 663] width 205 height 26
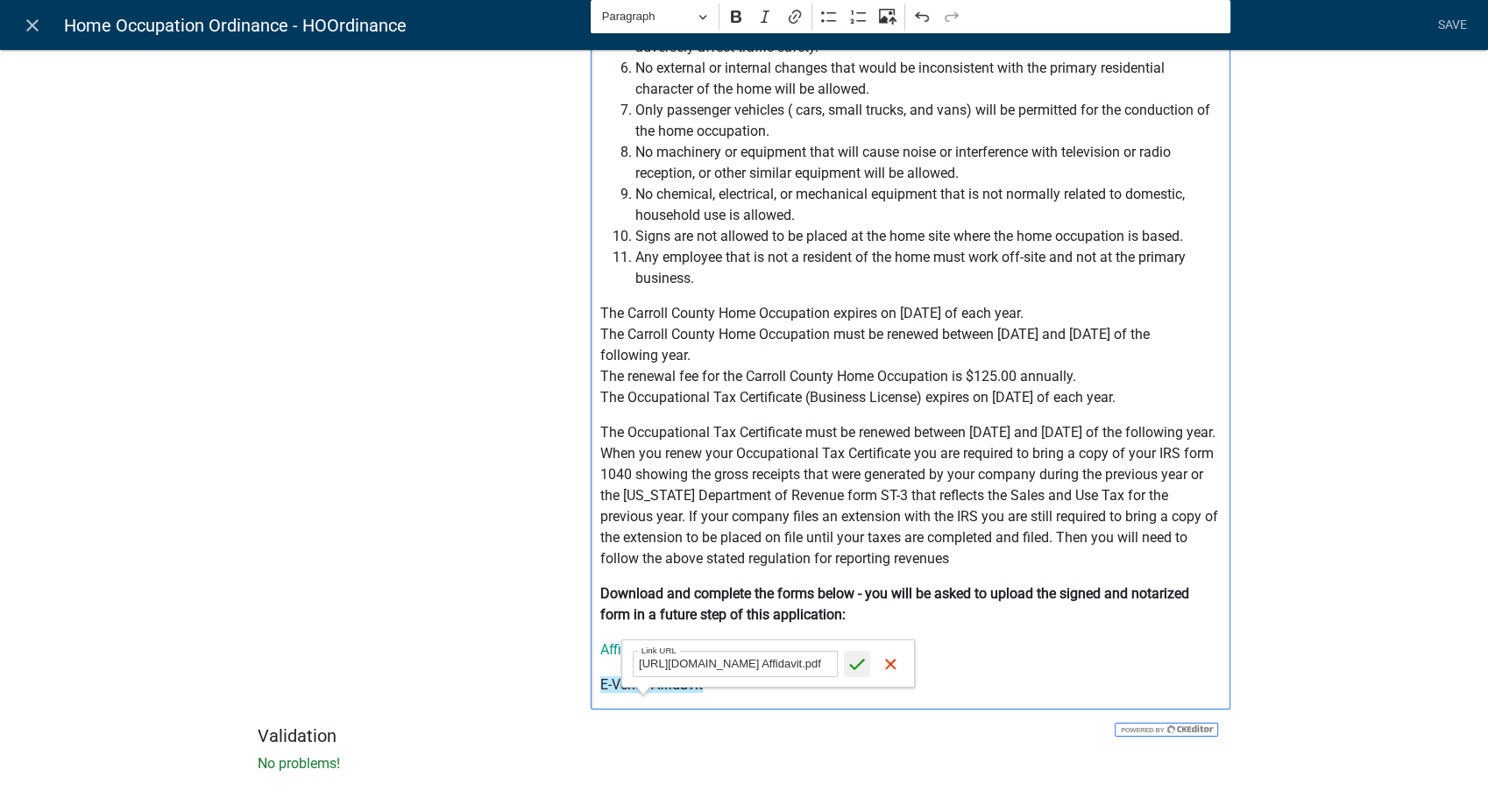
type input "https://permits.schneidercorp.com/branding/CarrollCoGA/EVerify Affidavit.pdf"
click at [854, 665] on icon "submit" at bounding box center [857, 664] width 17 height 17
click at [1070, 689] on div "Click the following links to review the Carroll County regulations: Carroll Co …" at bounding box center [909, 158] width 639 height 1103
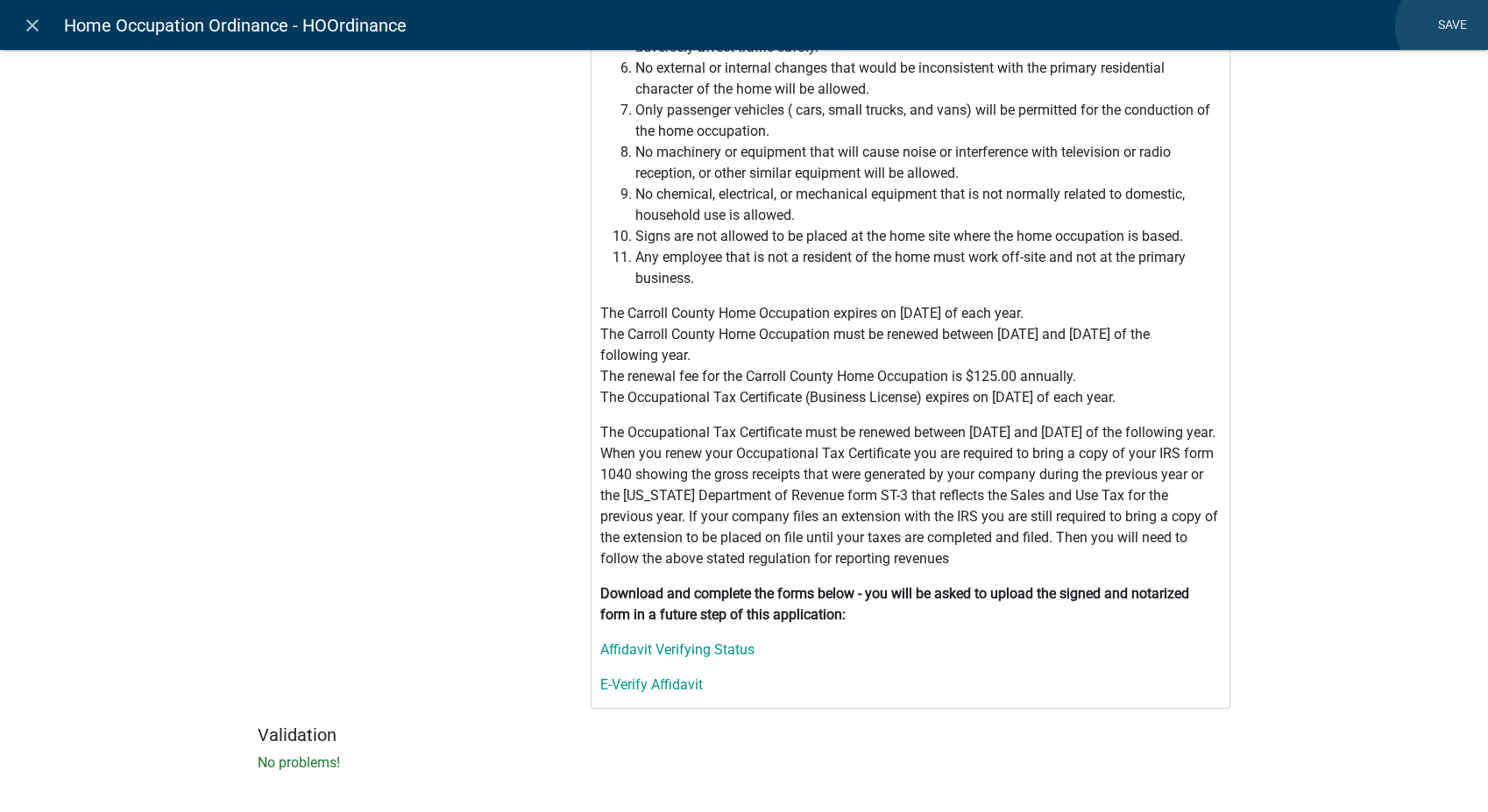
click at [1450, 26] on link "Save" at bounding box center [1451, 25] width 43 height 34
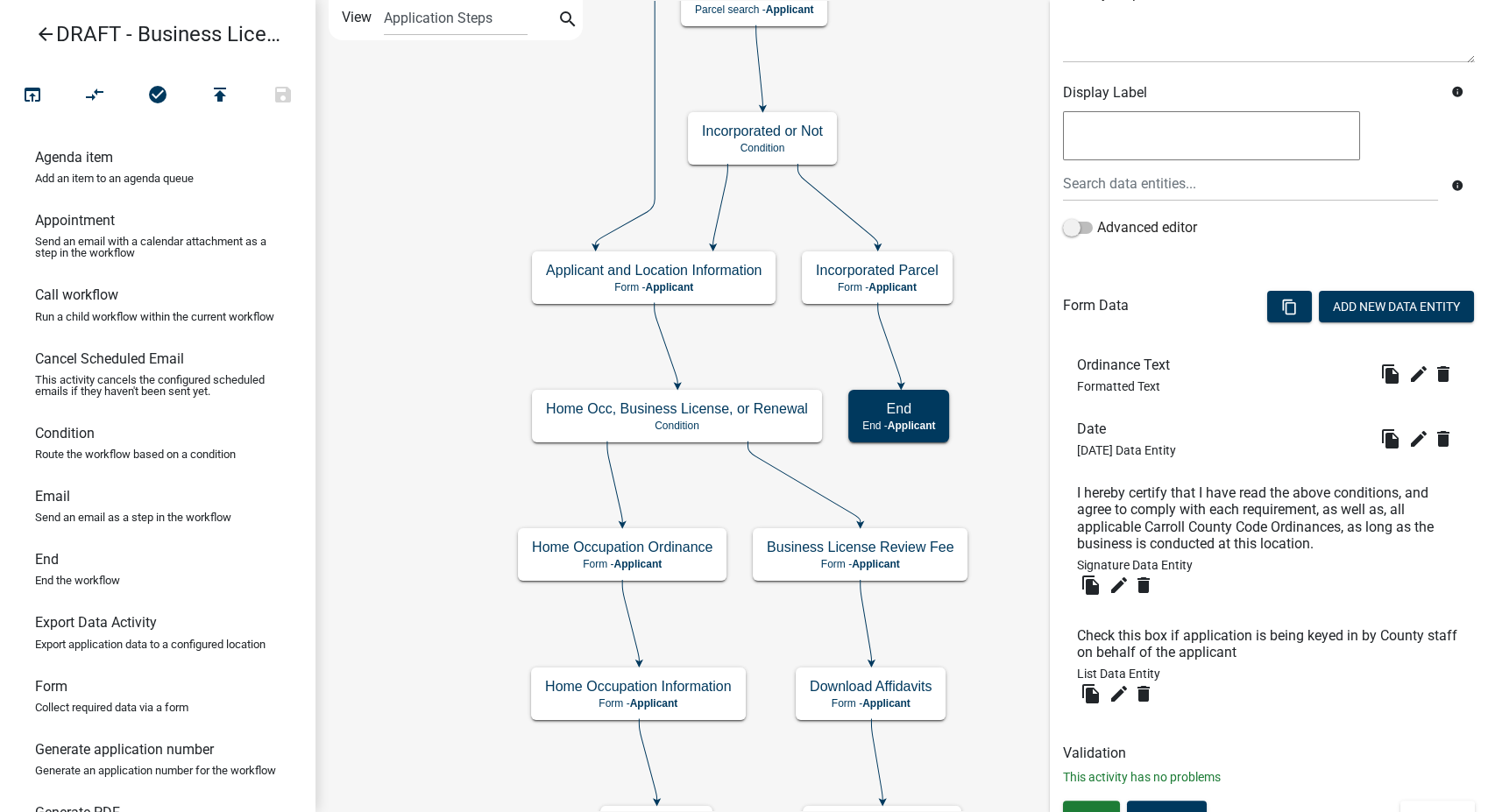
scroll to position [266, 0]
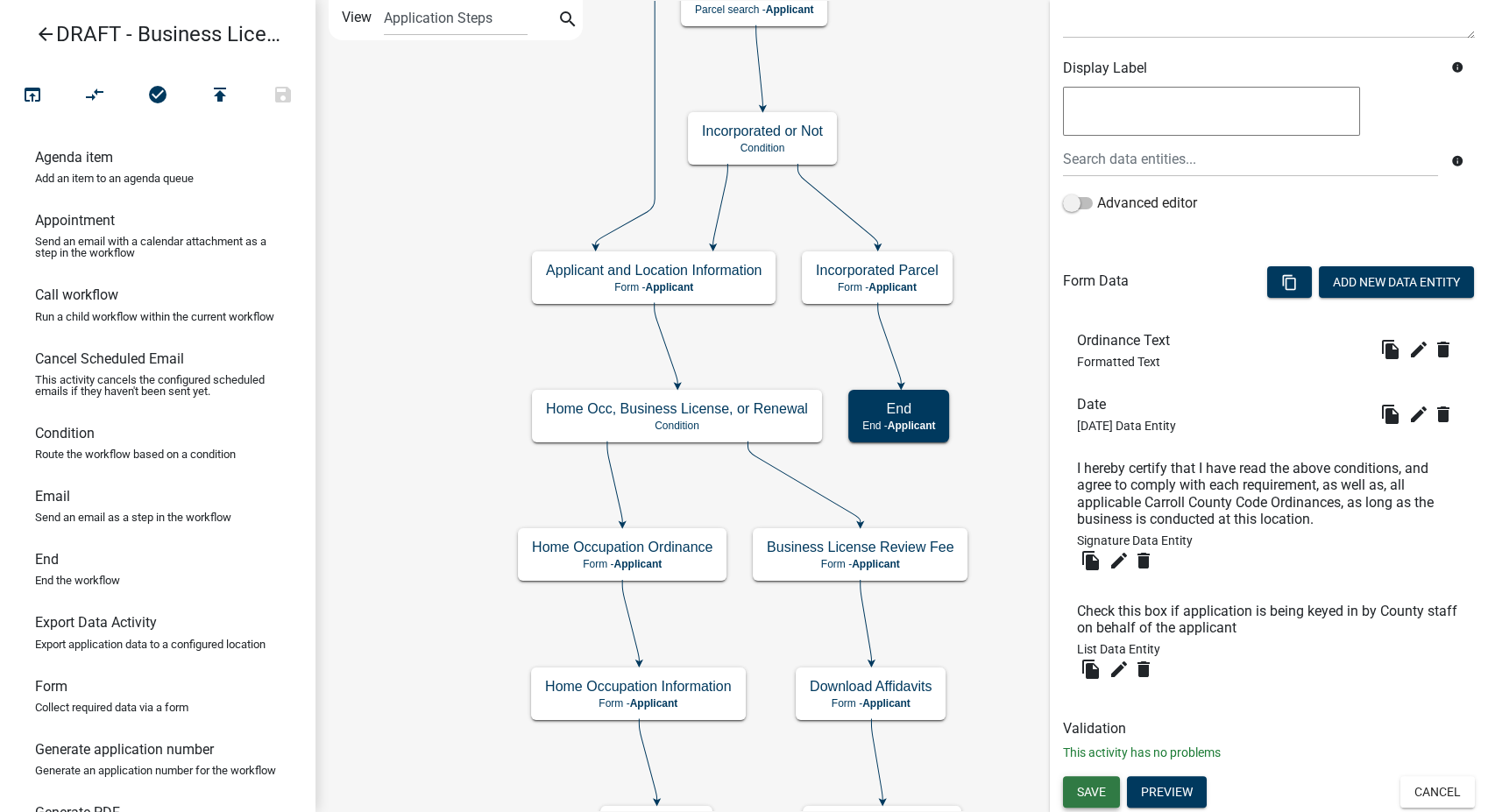
click at [1094, 789] on span "Save" at bounding box center [1092, 792] width 29 height 14
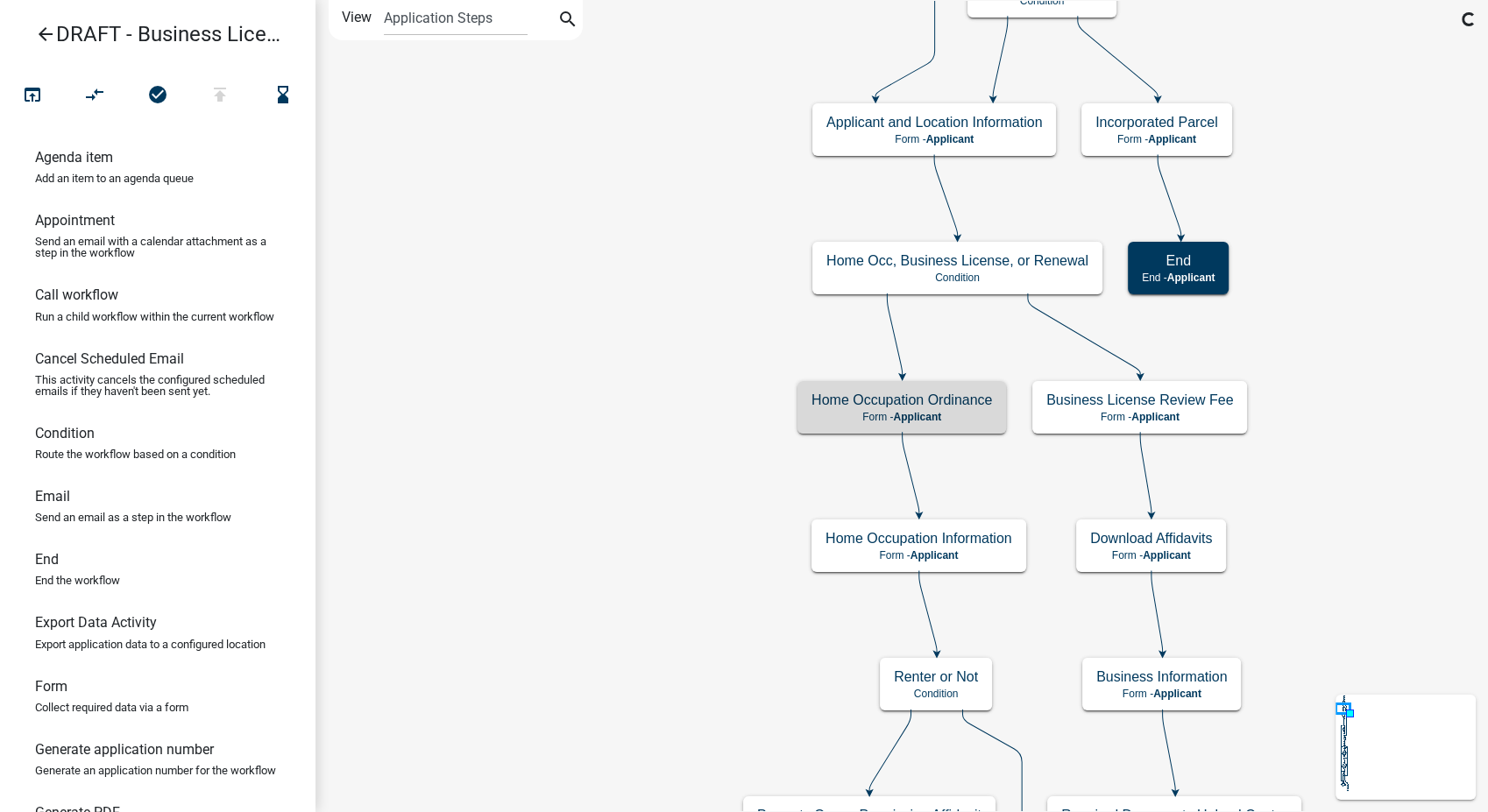
scroll to position [0, 0]
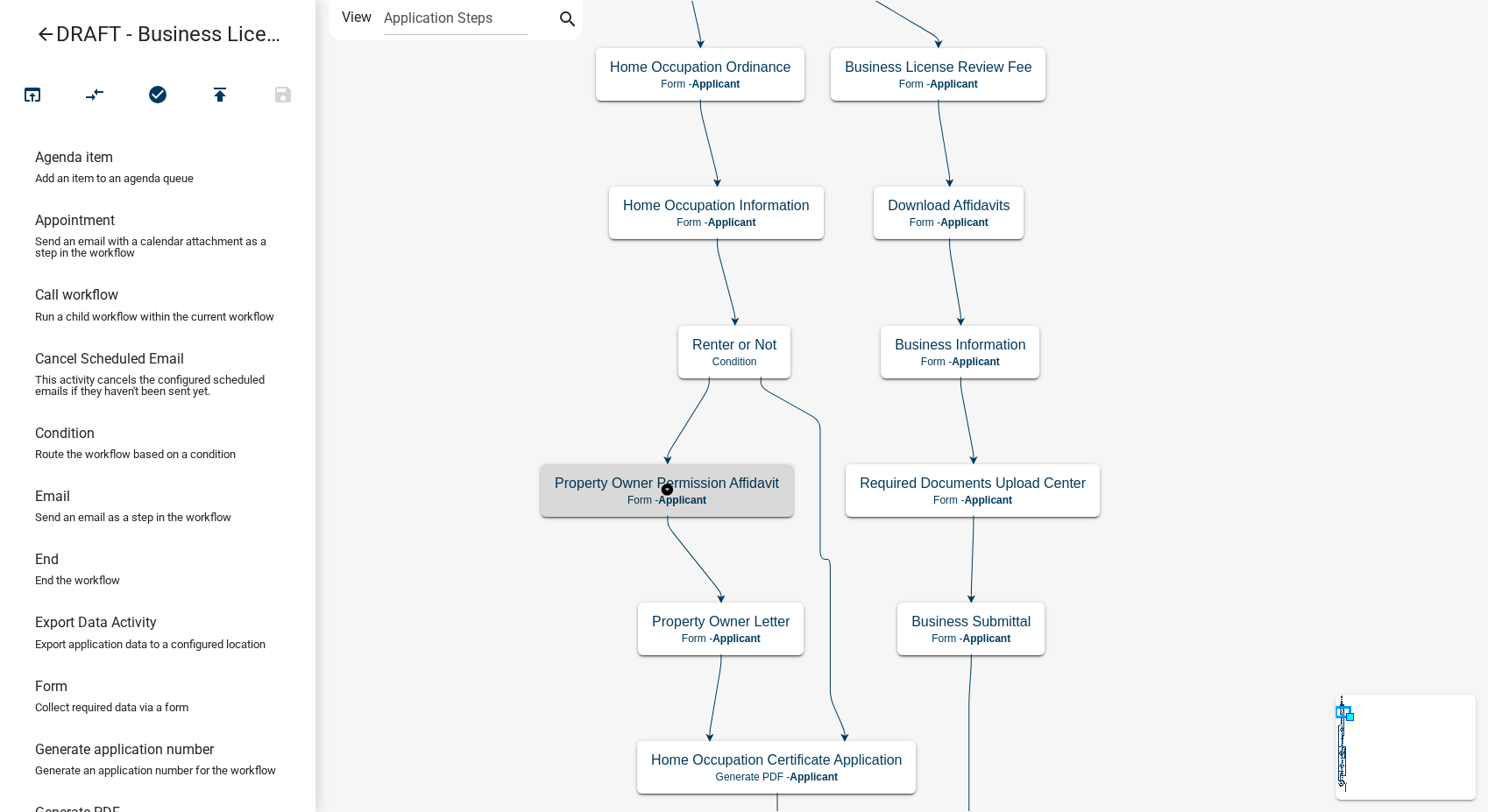
click at [706, 498] on span "Applicant" at bounding box center [682, 500] width 48 height 13
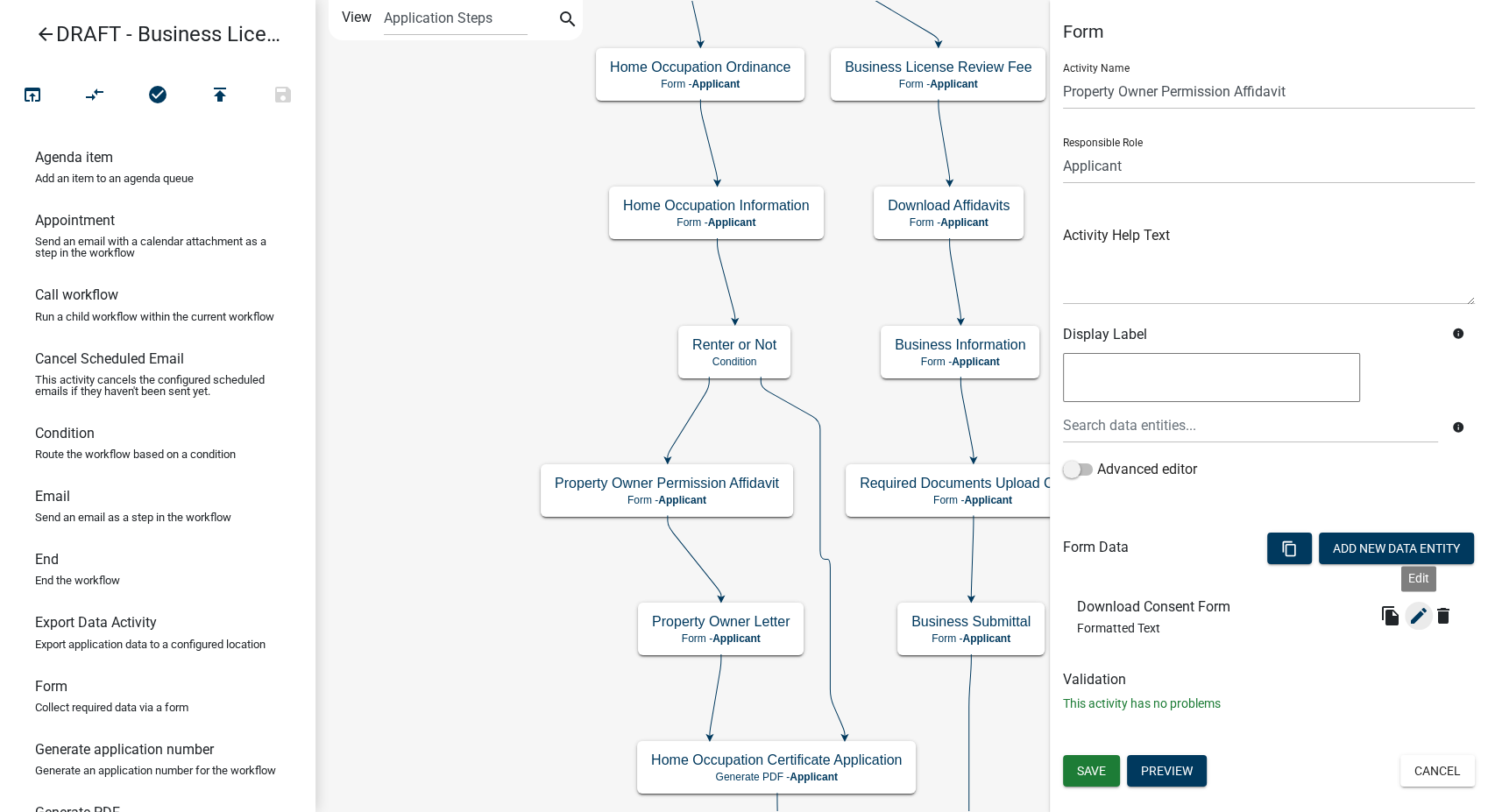
click at [1416, 619] on icon "edit" at bounding box center [1419, 616] width 21 height 21
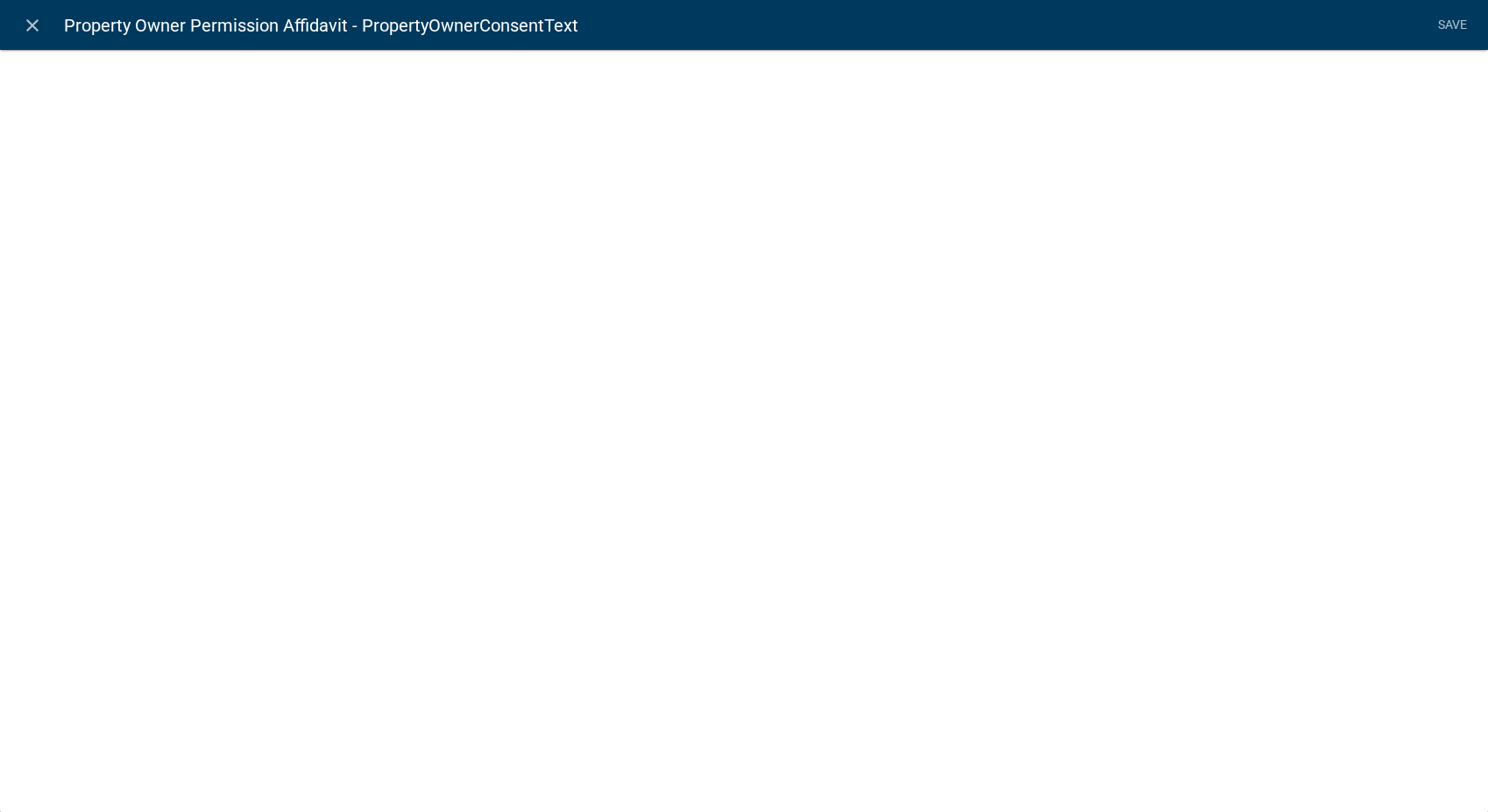
select select "rich-text"
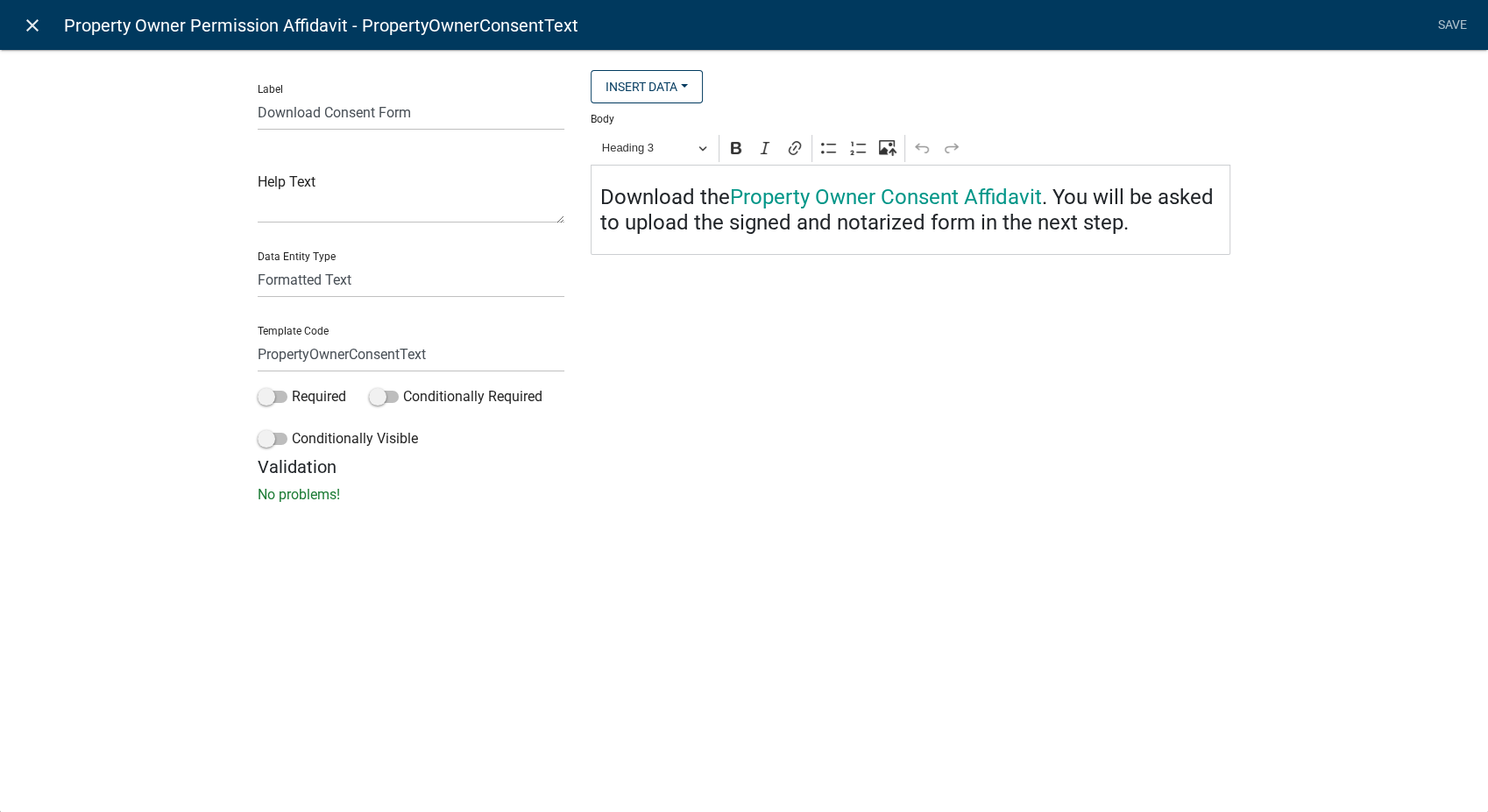
click at [32, 24] on icon "close" at bounding box center [33, 25] width 21 height 21
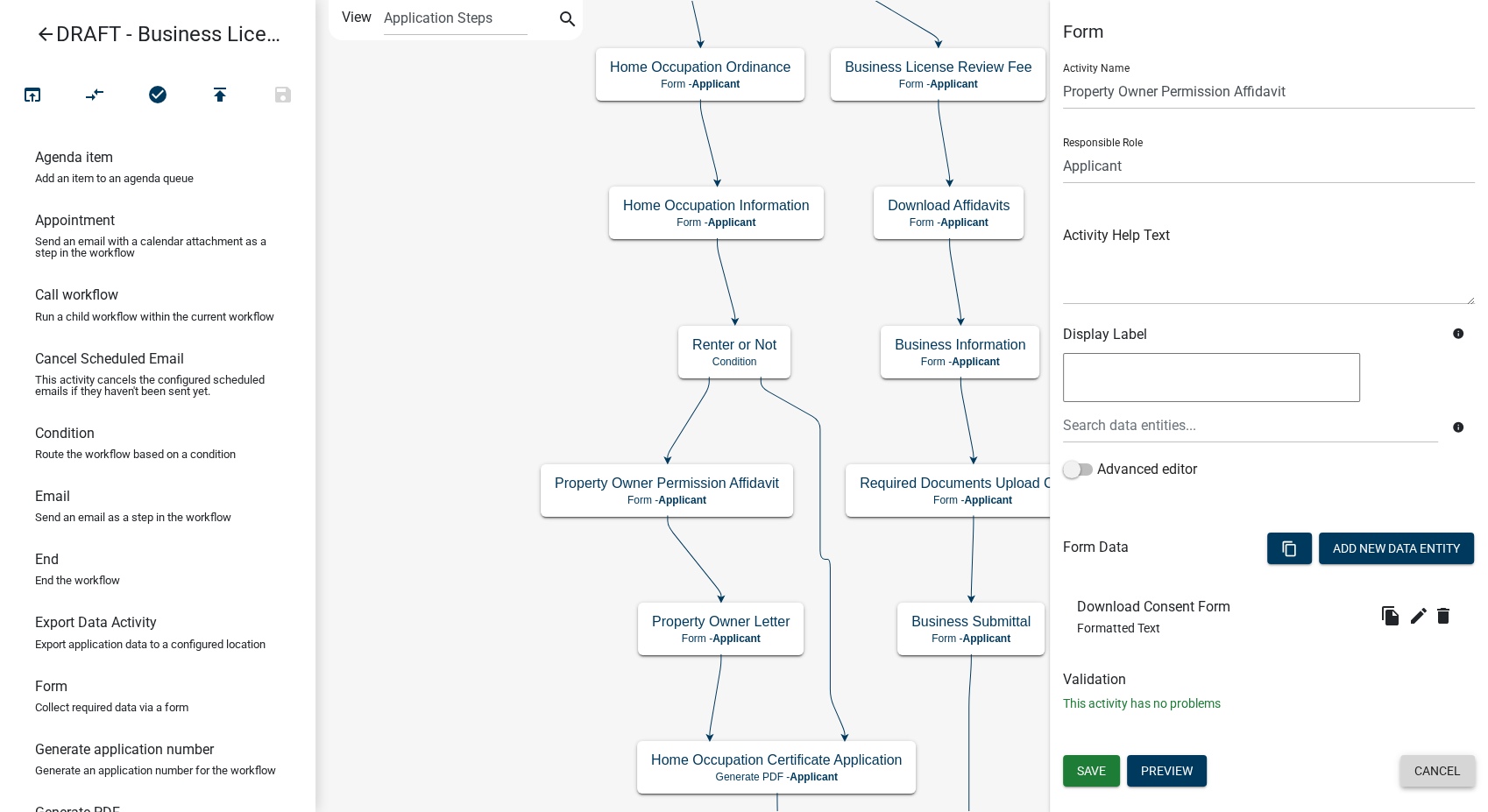
click at [1437, 763] on button "Cancel" at bounding box center [1437, 771] width 74 height 32
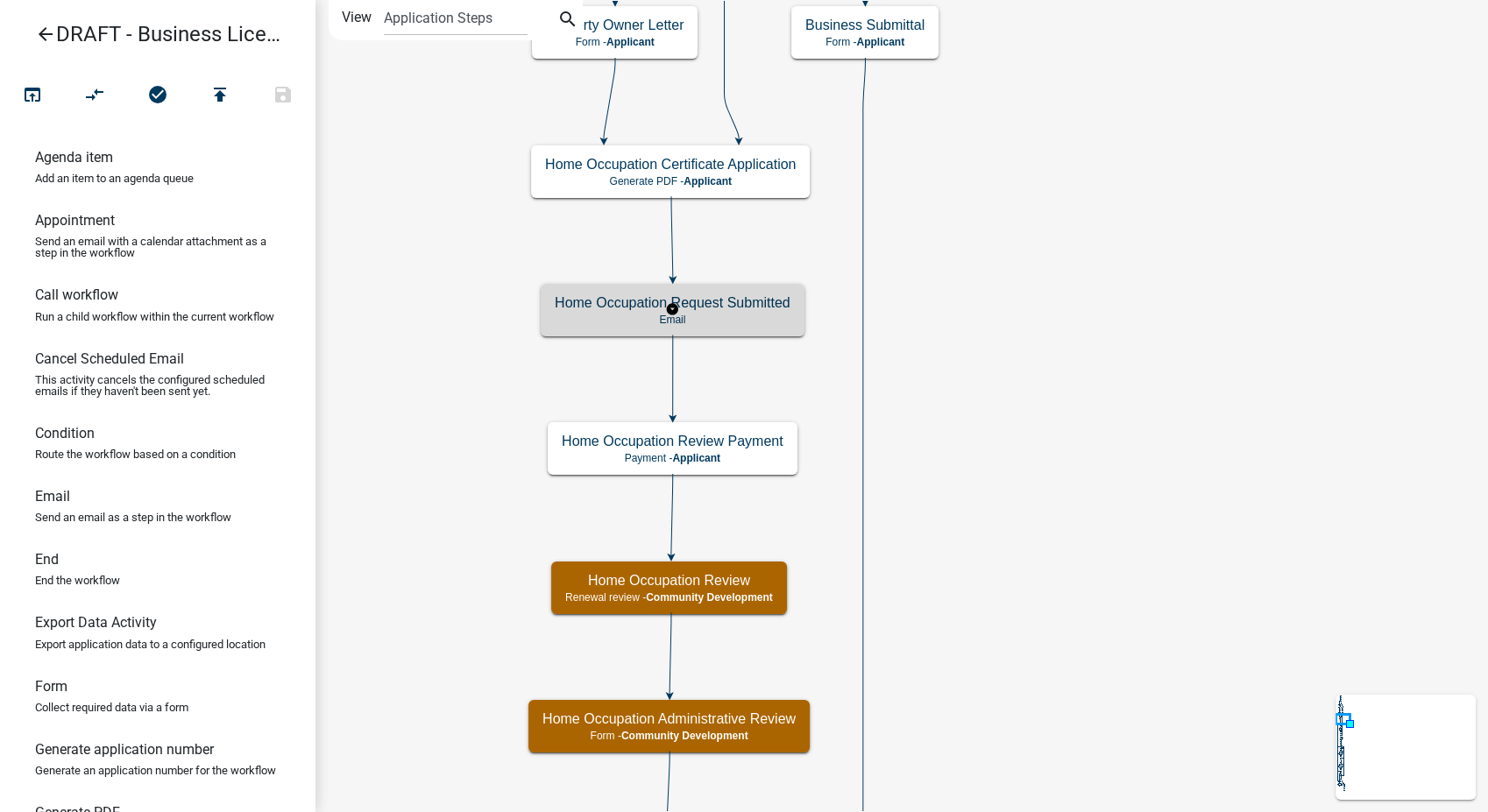
click at [719, 311] on div "Home Occupation Request Submitted Email" at bounding box center [673, 310] width 264 height 53
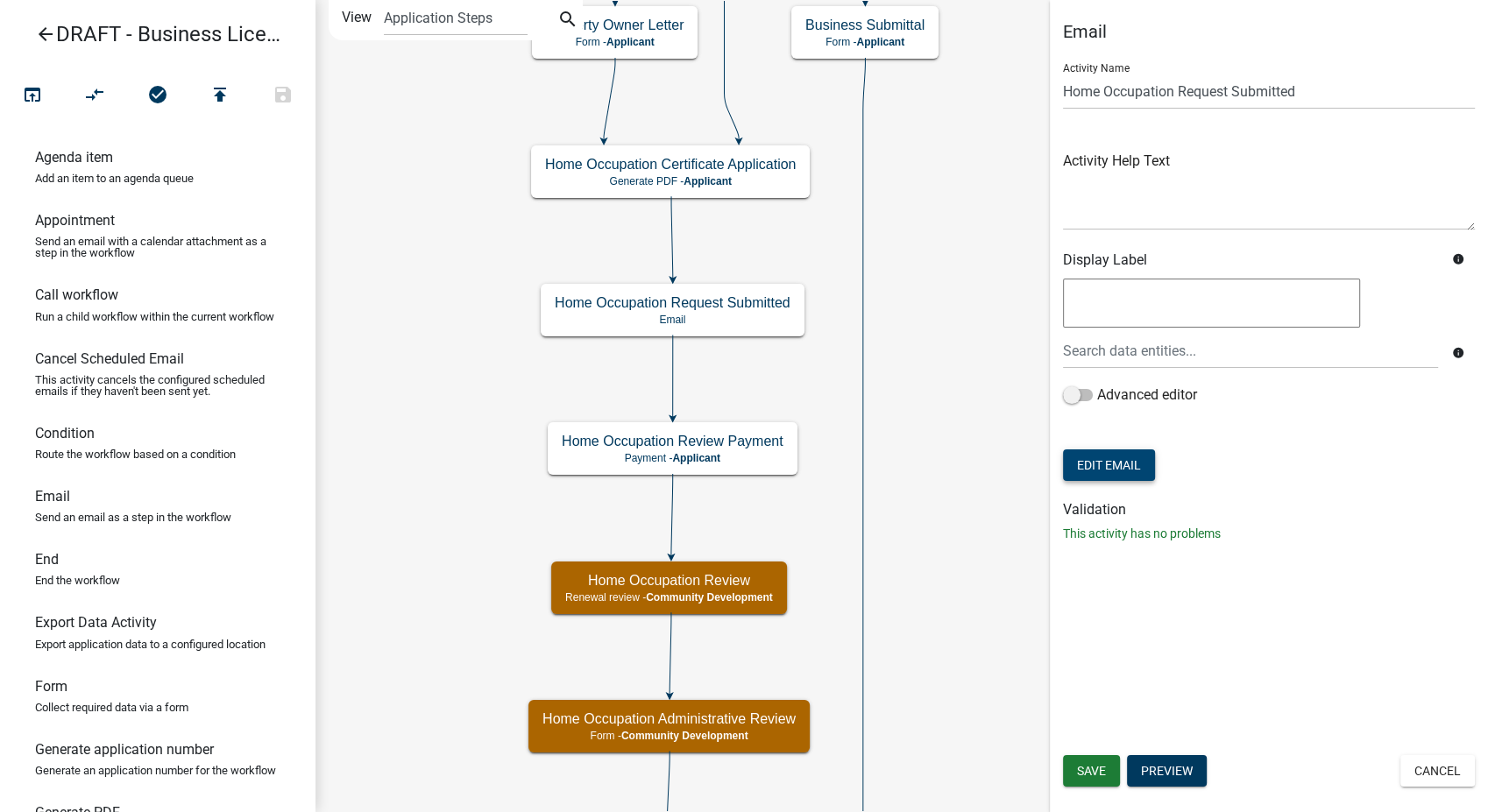
click at [1127, 465] on button "Edit Email" at bounding box center [1108, 465] width 92 height 32
select select "02716f85-b38e-4317-b3e2-b115ccb6ceee"
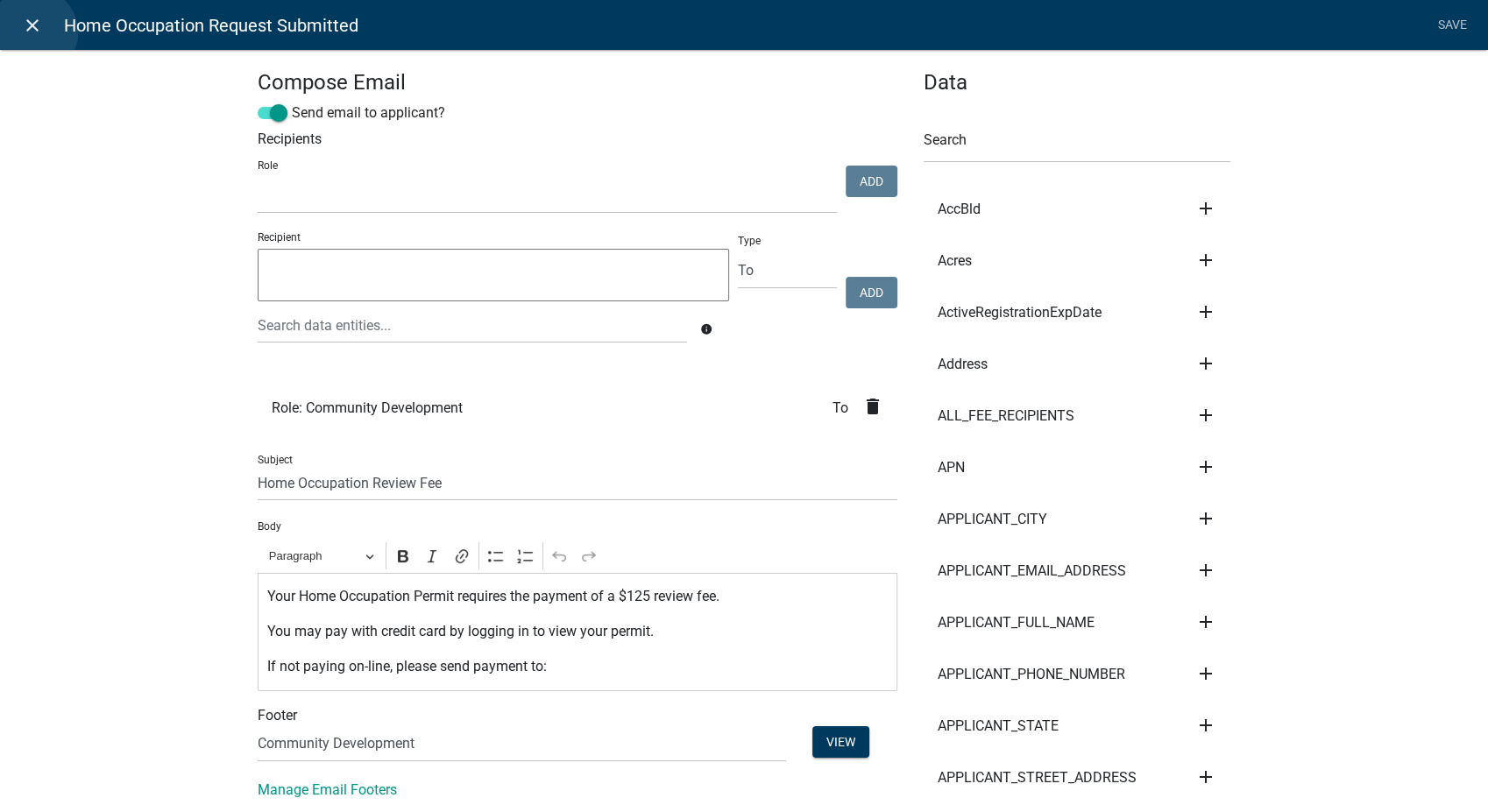
click at [34, 33] on icon "close" at bounding box center [33, 25] width 21 height 21
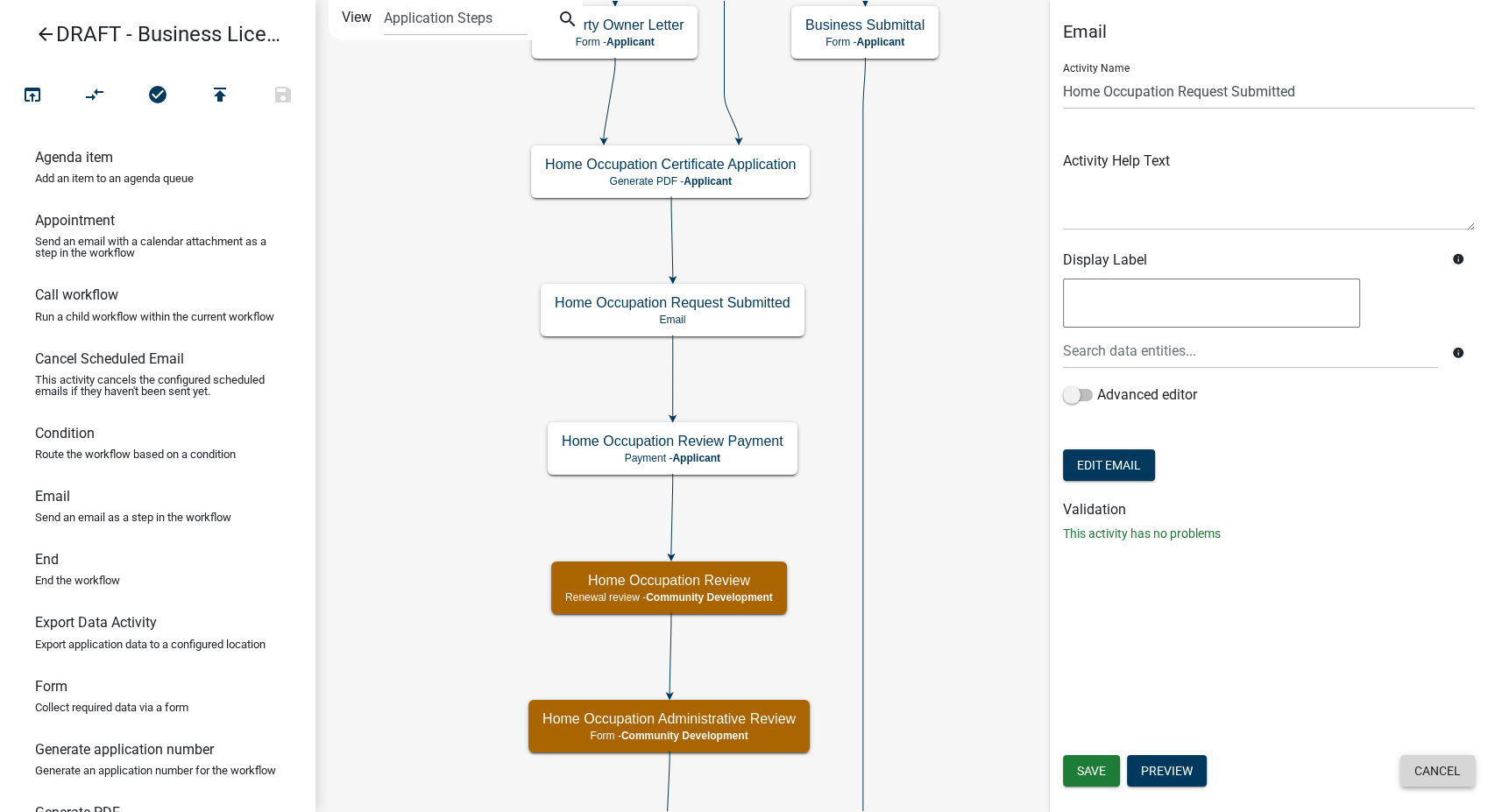
click at [1451, 777] on button "Cancel" at bounding box center [1437, 771] width 74 height 32
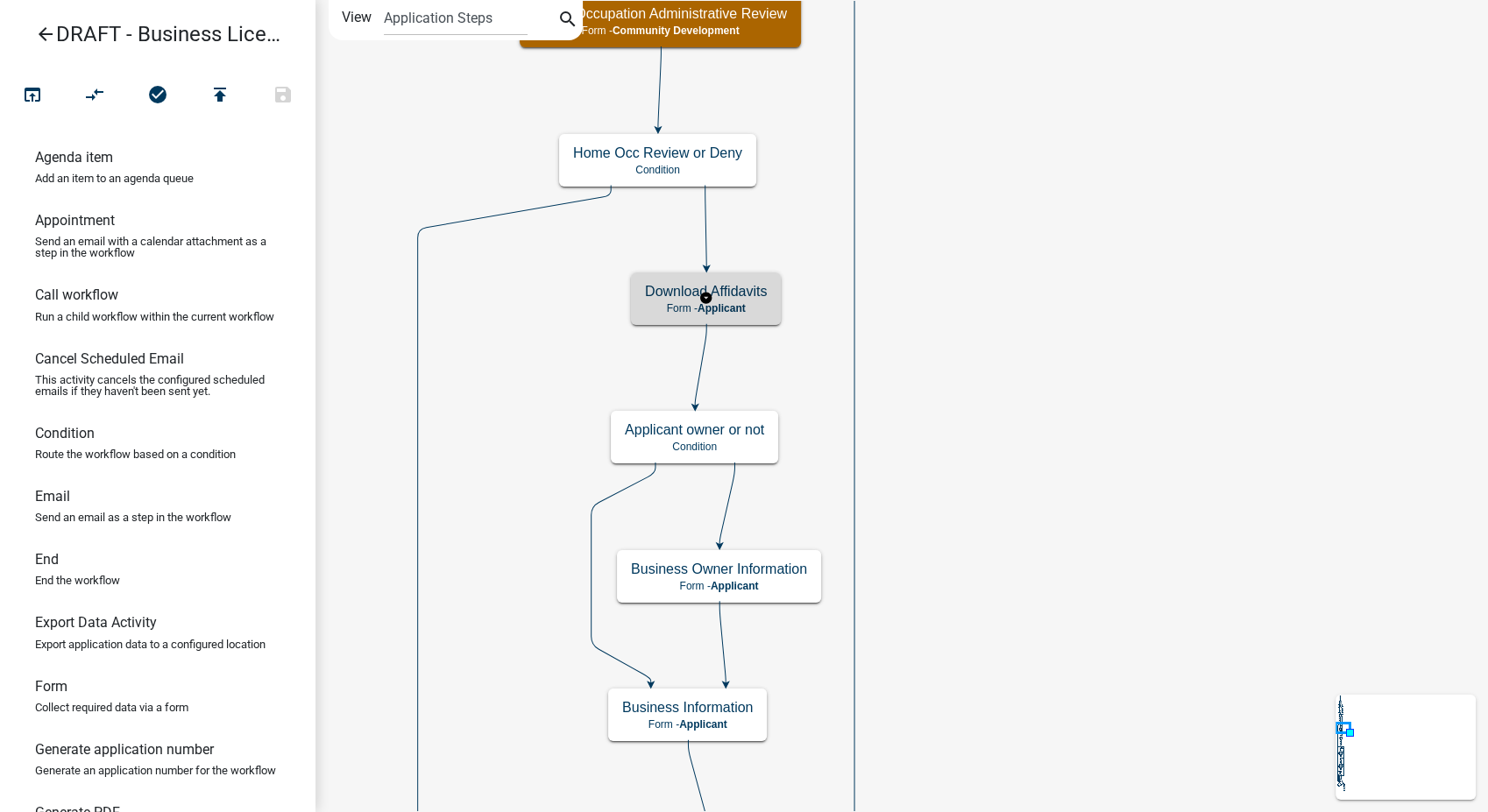
click at [772, 298] on div "Download Affidavits Form - Applicant" at bounding box center [705, 299] width 149 height 53
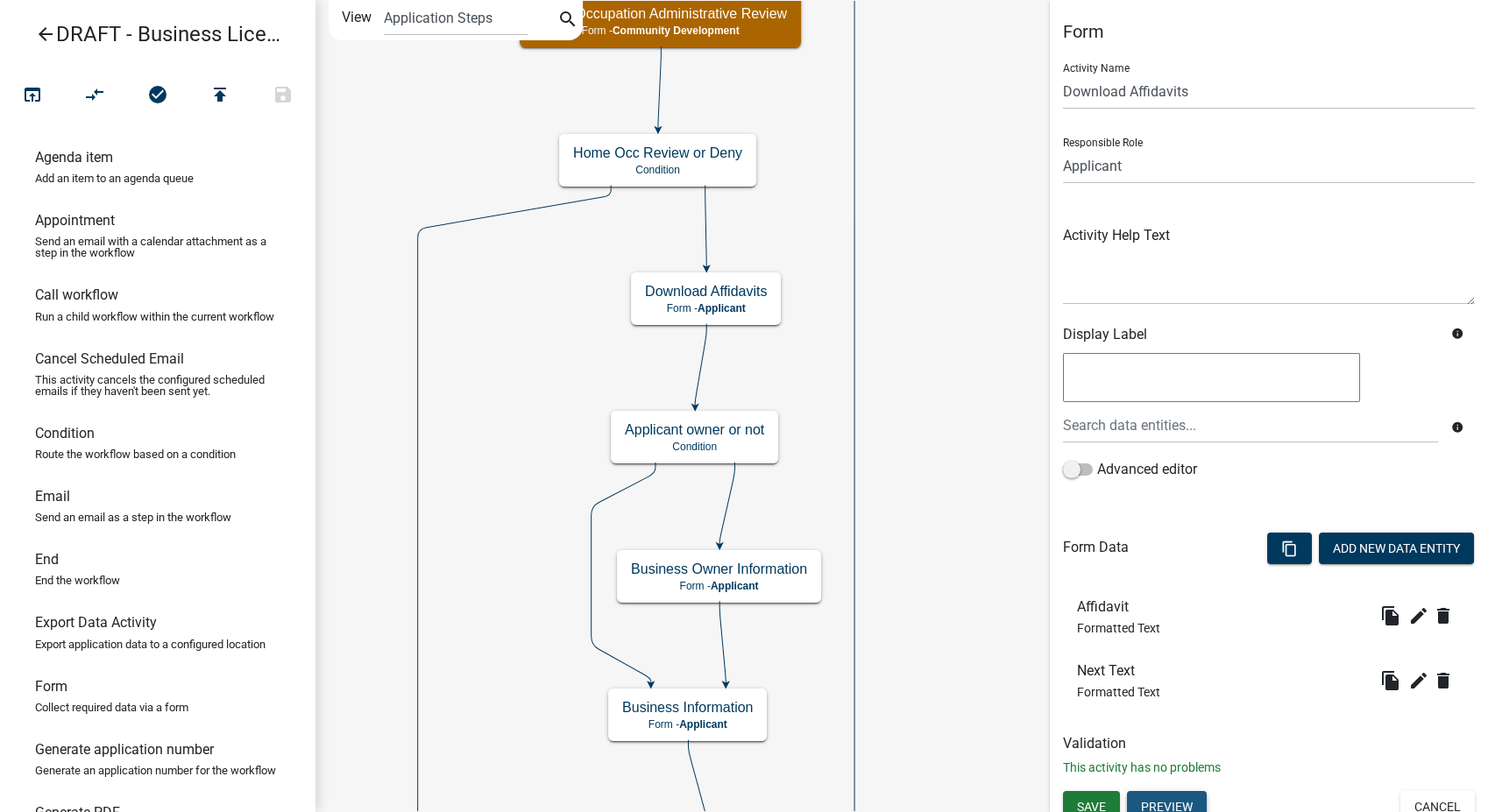
click at [1164, 798] on button "Preview" at bounding box center [1167, 807] width 80 height 32
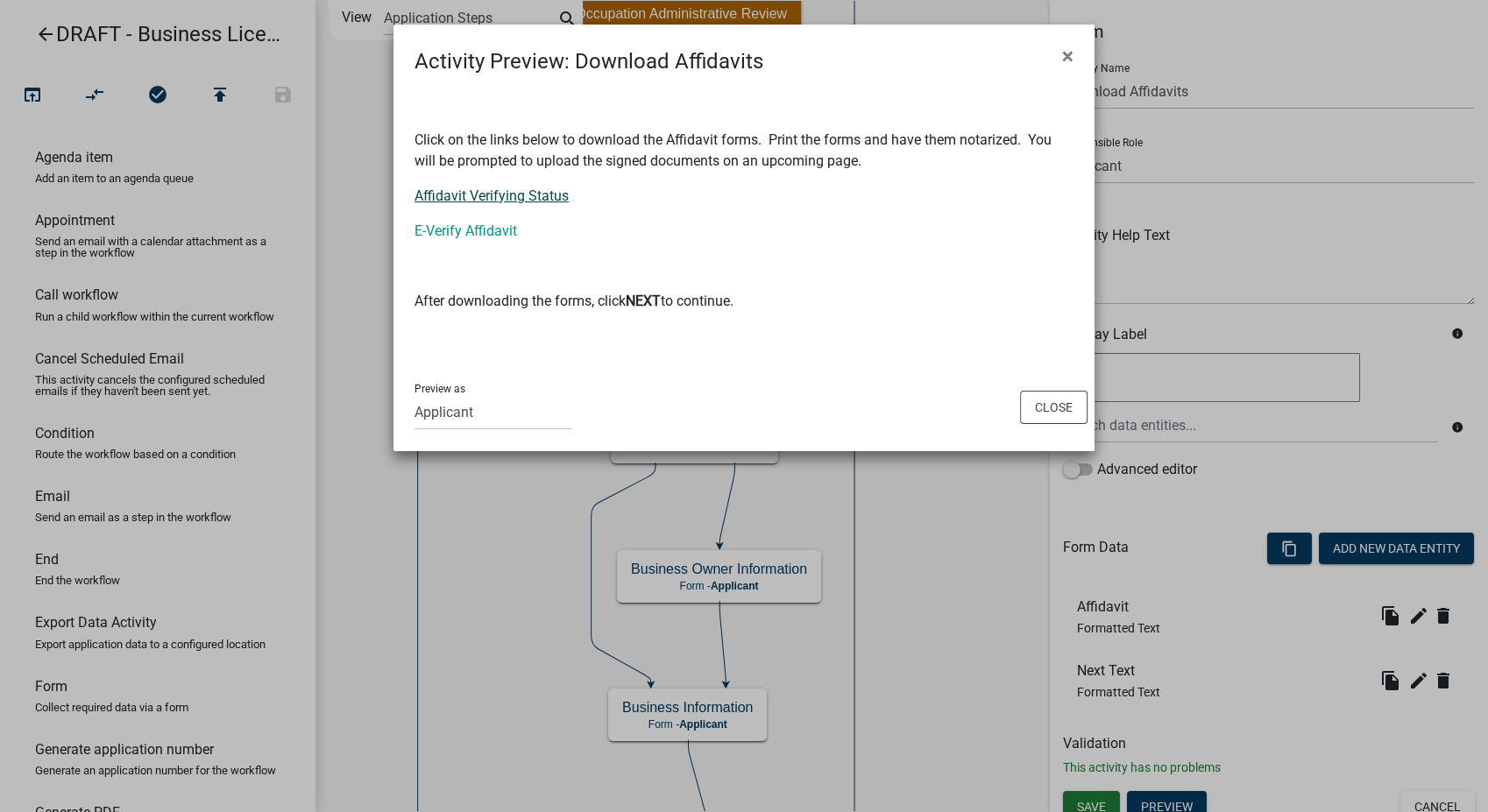
click at [526, 189] on link "Affidavit Verifying Status" at bounding box center [492, 195] width 154 height 16
click at [1059, 398] on button "Close" at bounding box center [1054, 407] width 68 height 34
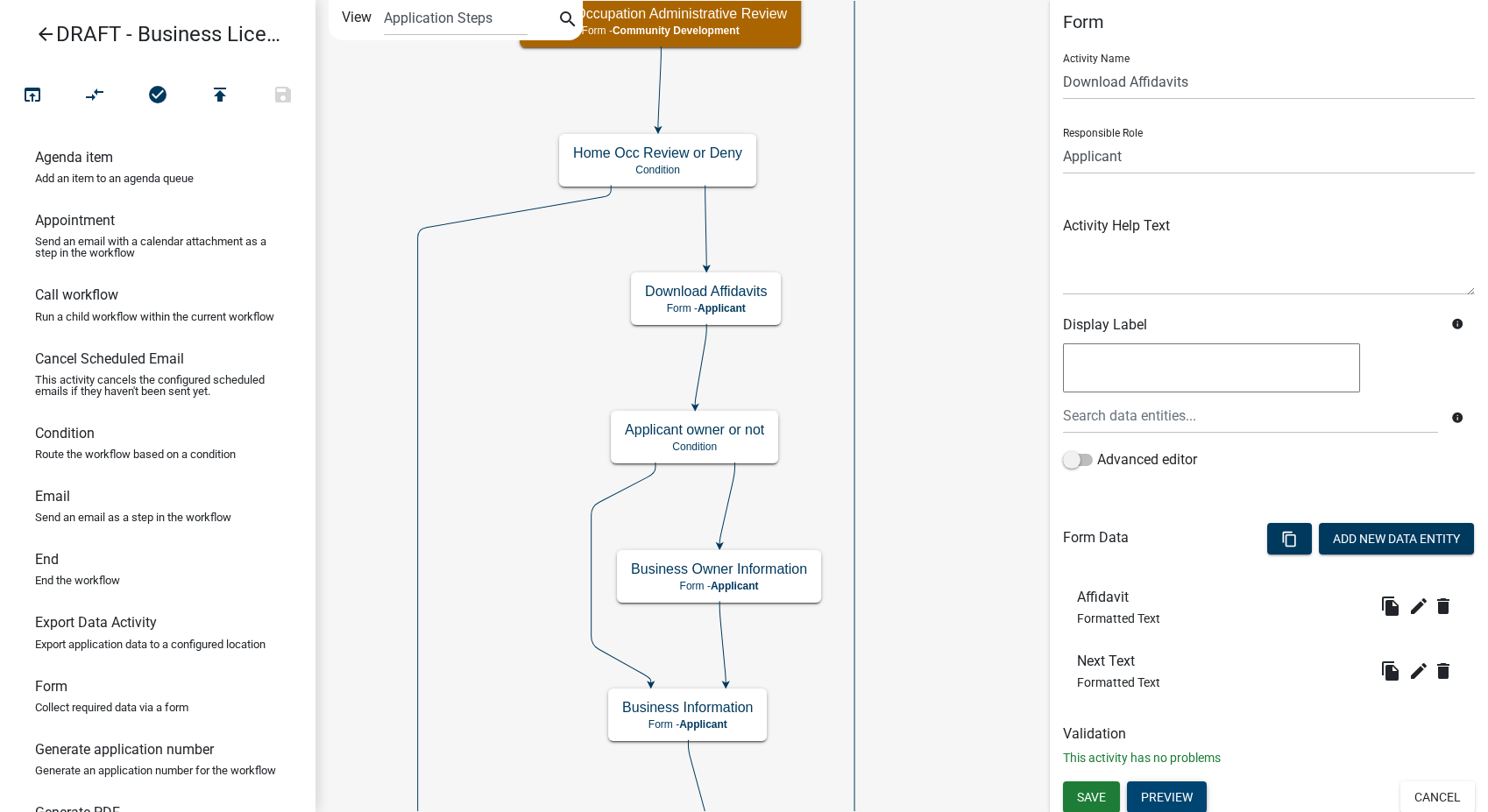
scroll to position [14, 0]
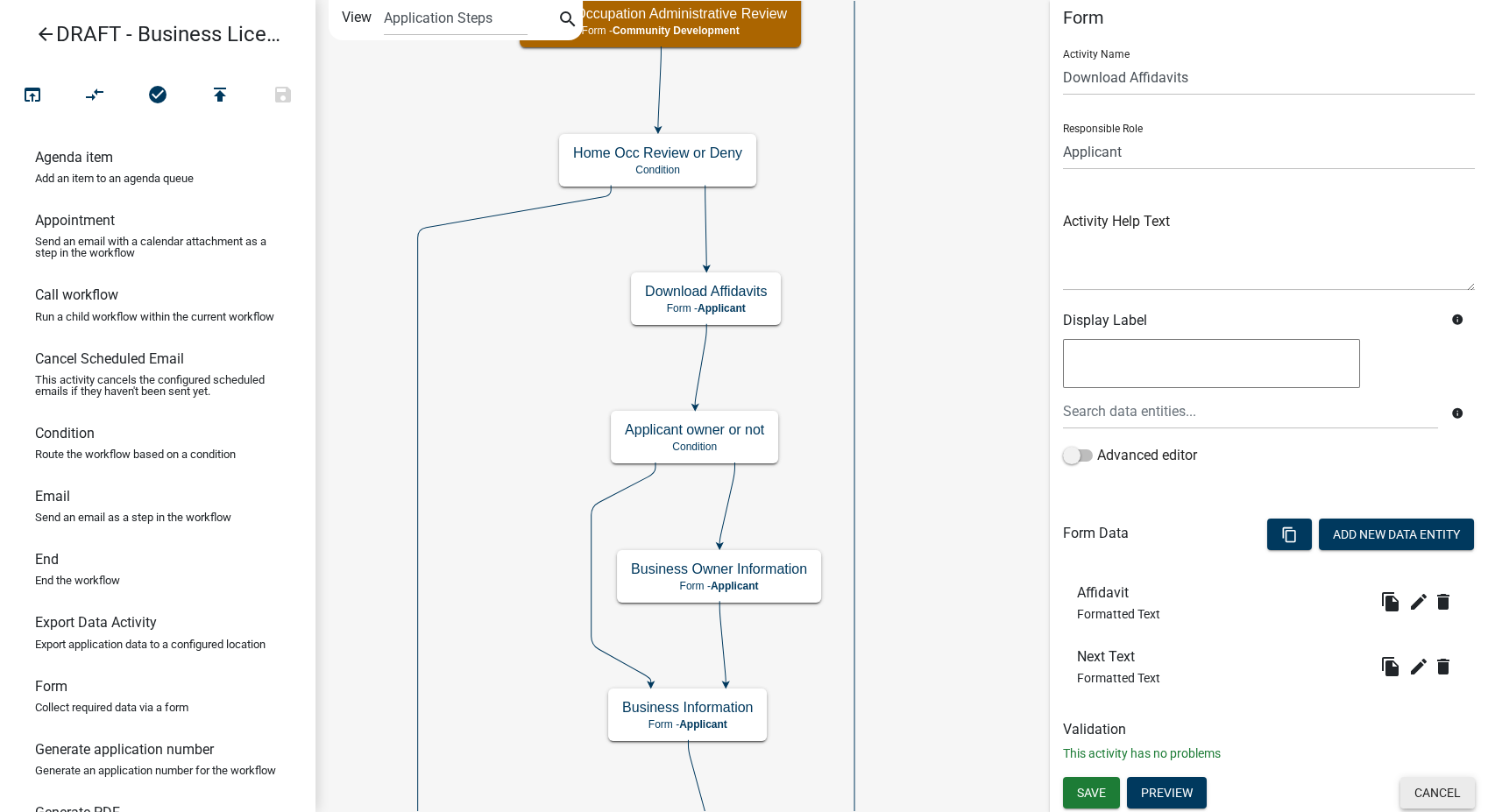
click at [1426, 792] on button "Cancel" at bounding box center [1437, 793] width 74 height 32
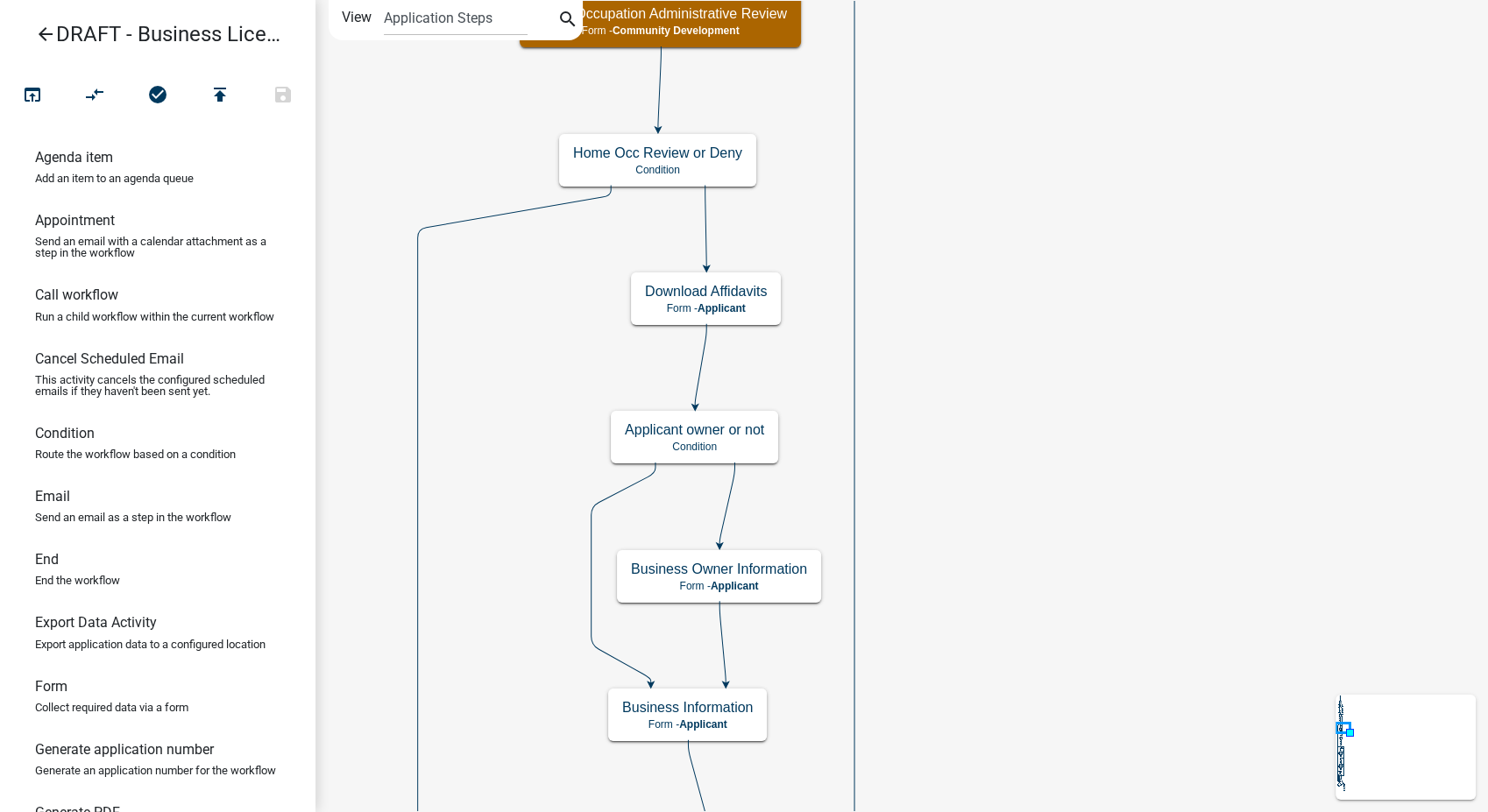
scroll to position [0, 0]
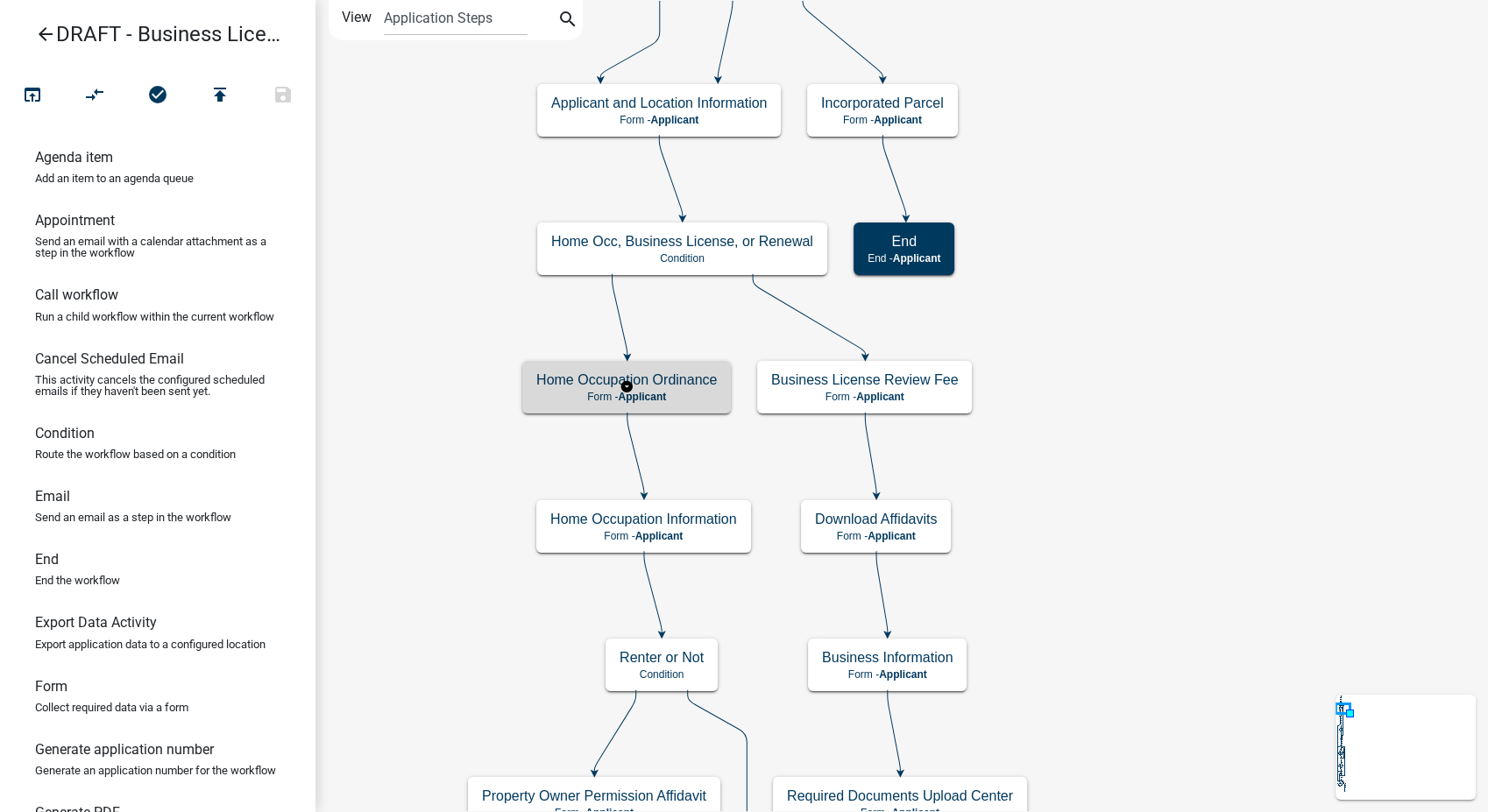
click at [645, 383] on h5 "Home Occupation Ordinance" at bounding box center [626, 379] width 180 height 16
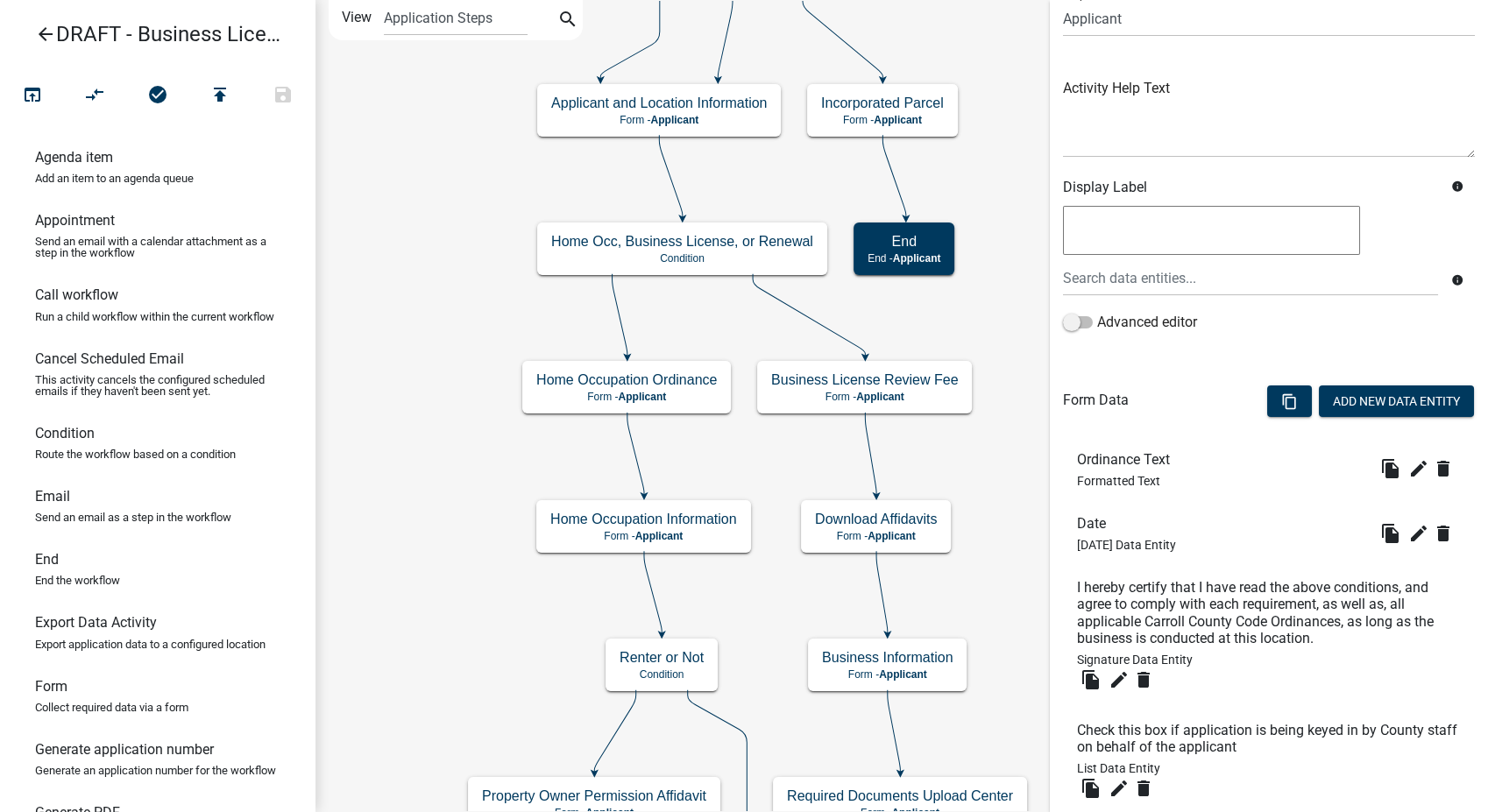
scroll to position [266, 0]
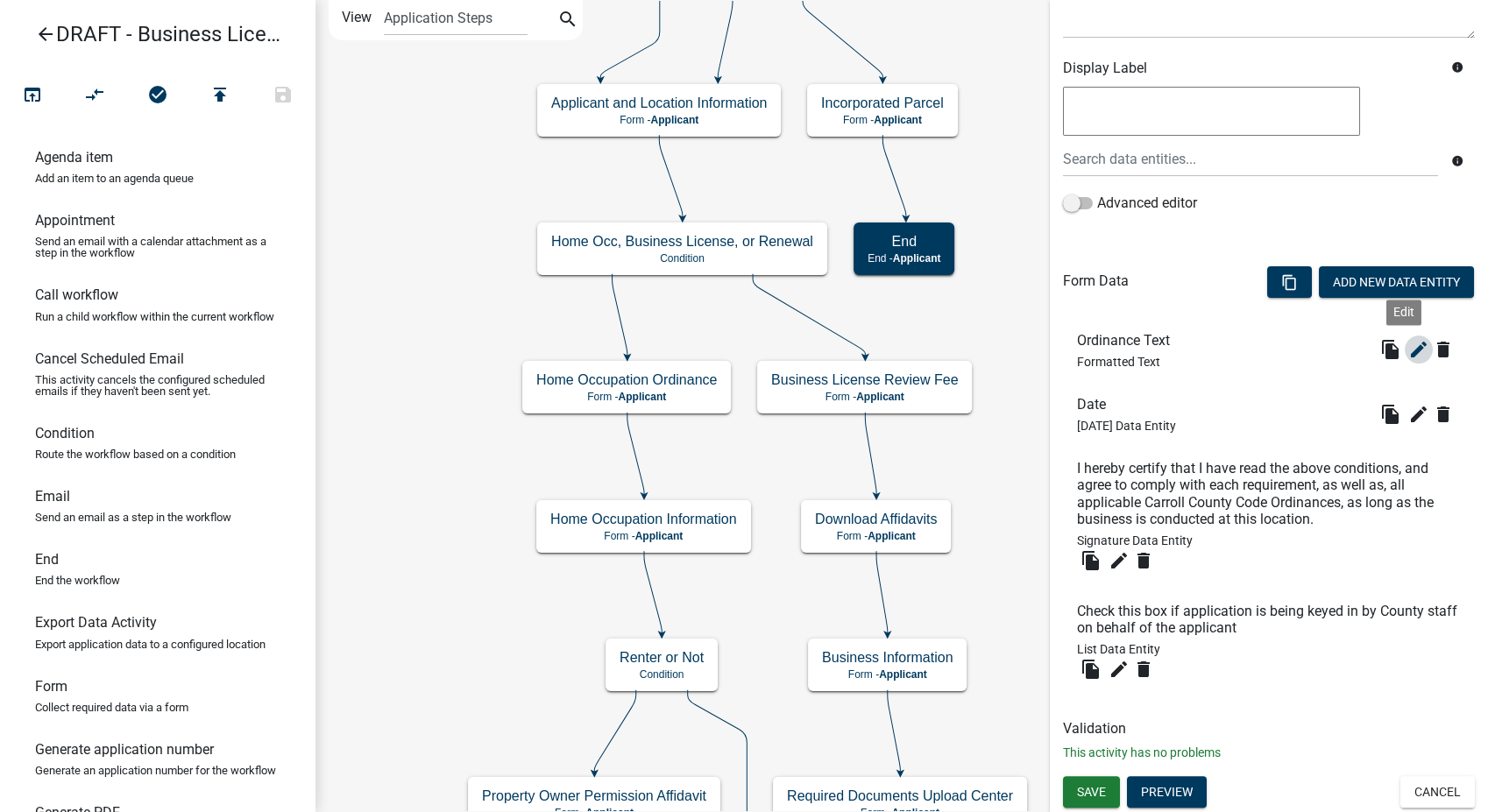
click at [1408, 347] on icon "edit" at bounding box center [1419, 350] width 21 height 21
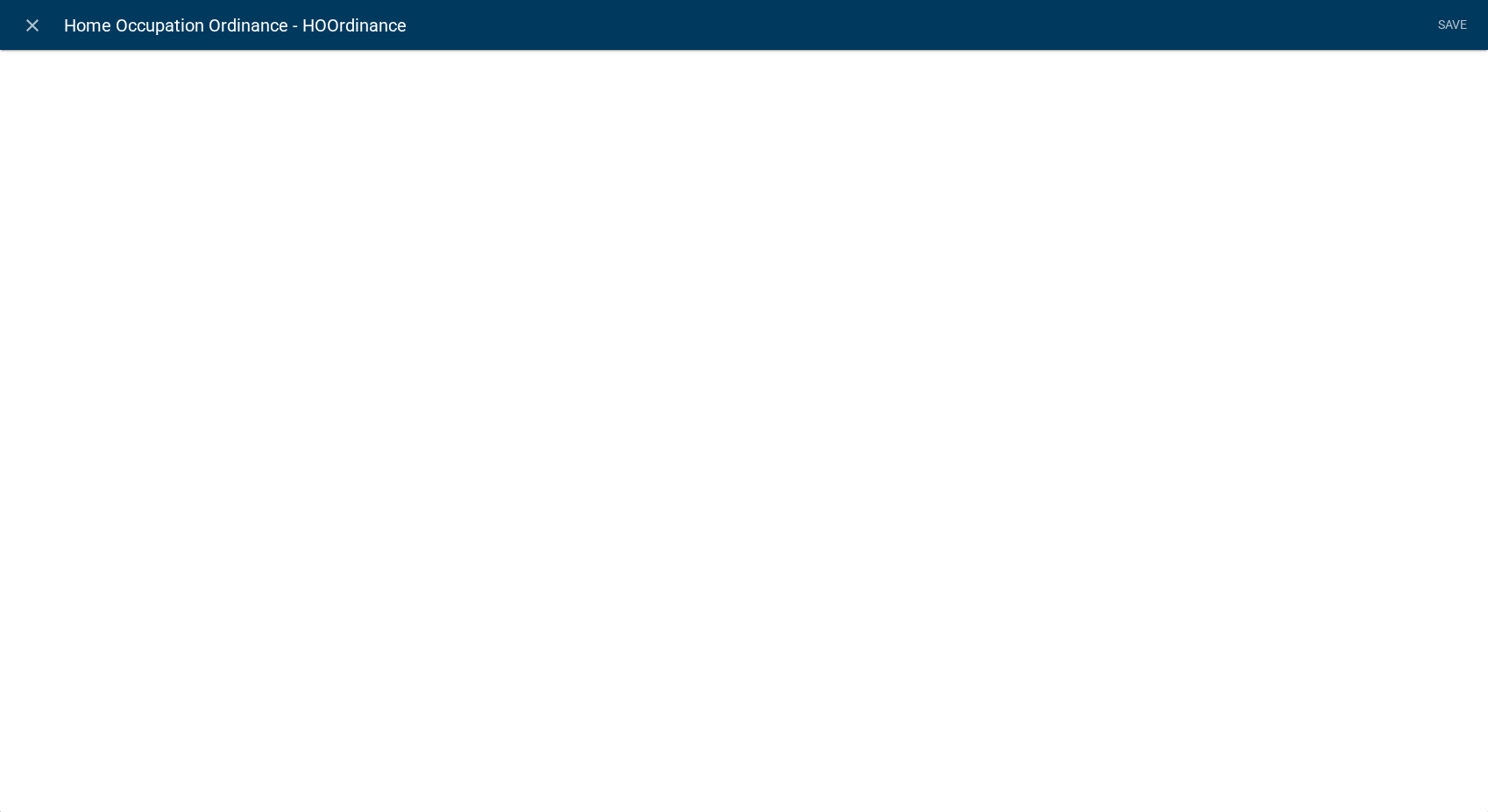
select select "rich-text"
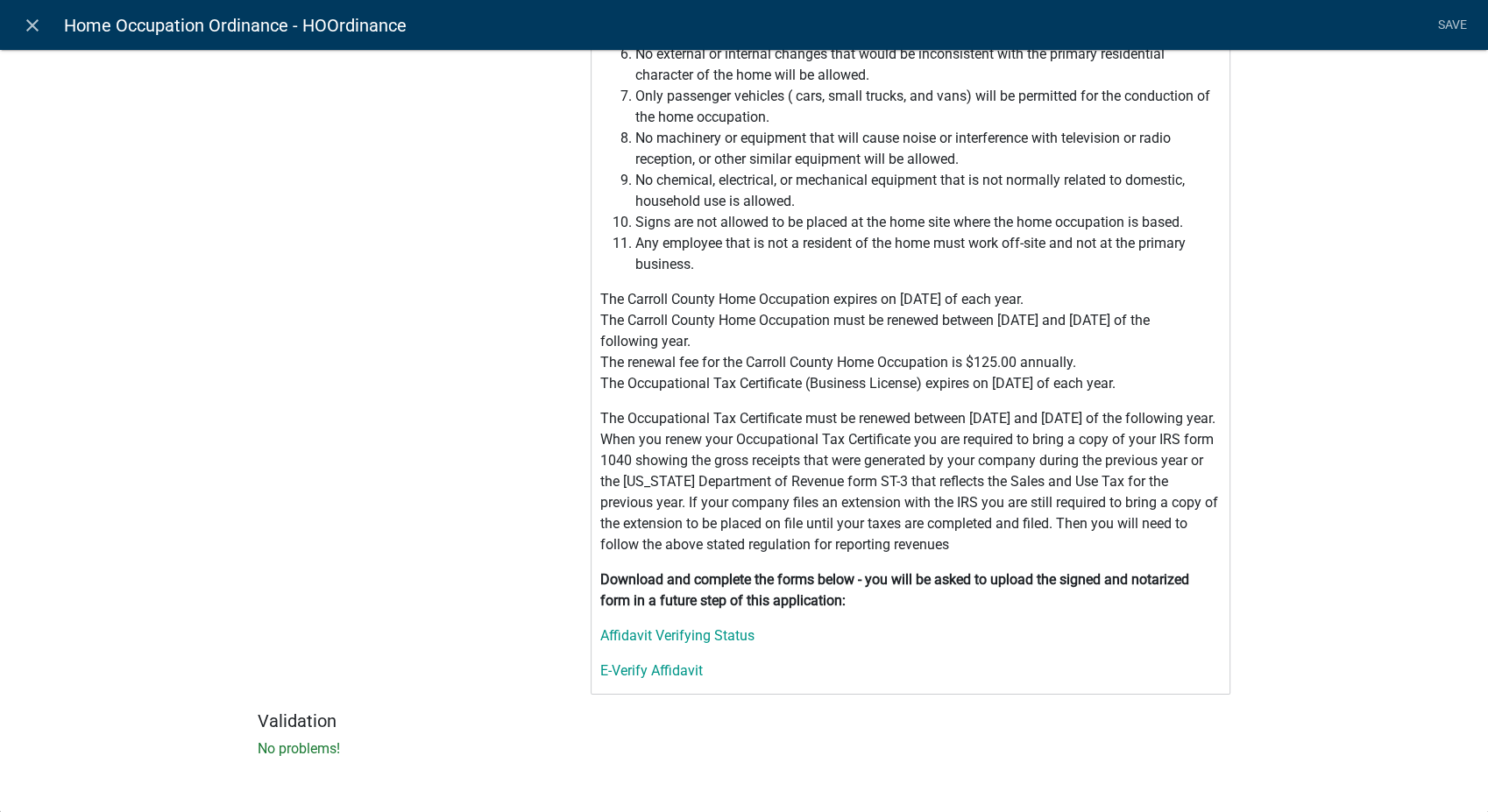
scroll to position [594, 0]
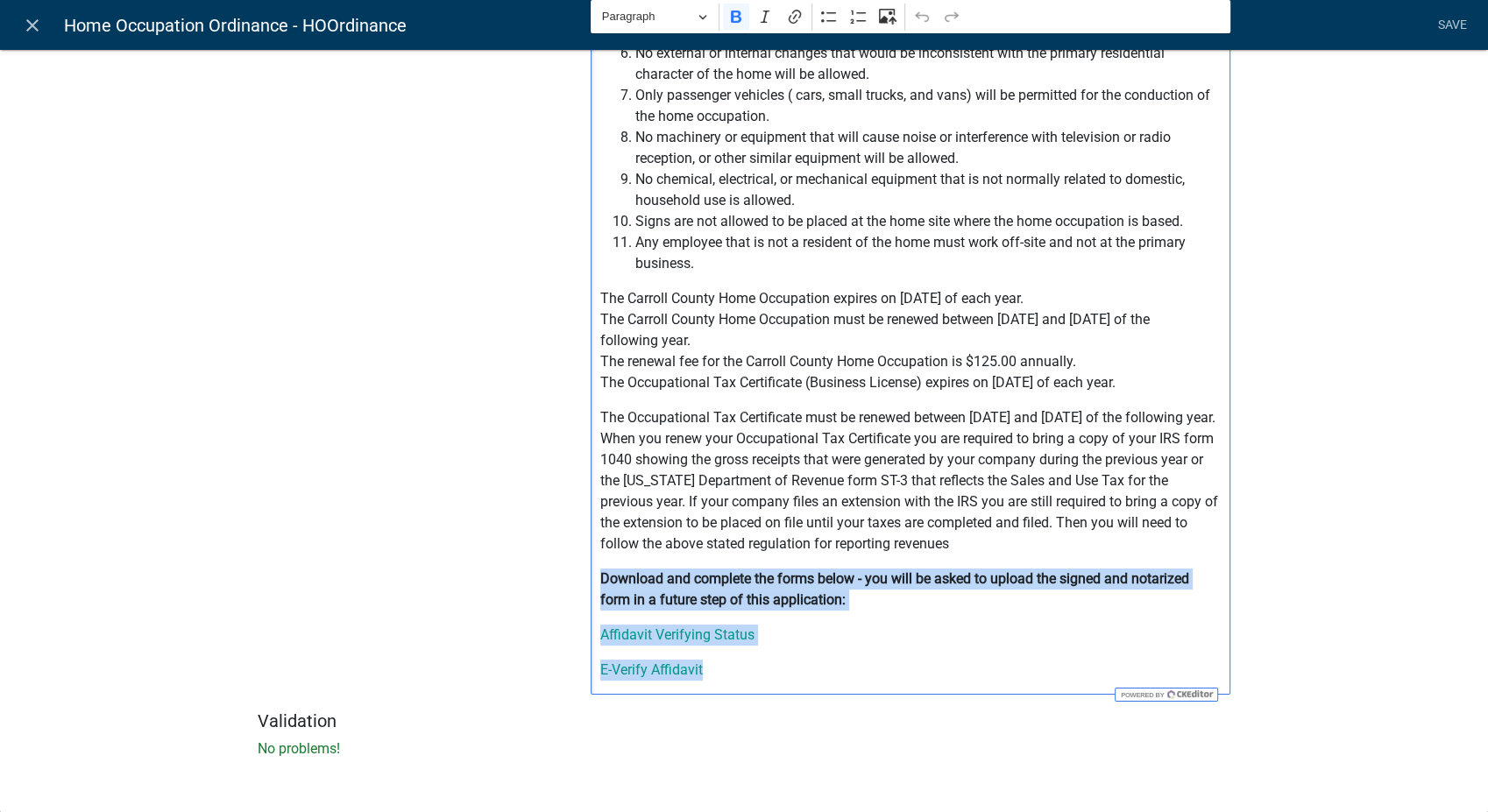
drag, startPoint x: 742, startPoint y: 679, endPoint x: 569, endPoint y: 571, distance: 203.9
click at [578, 571] on div "Insert Data Prior Registration Expiration Date Address Fee Recipients Assessor …" at bounding box center [910, 103] width 666 height 1214
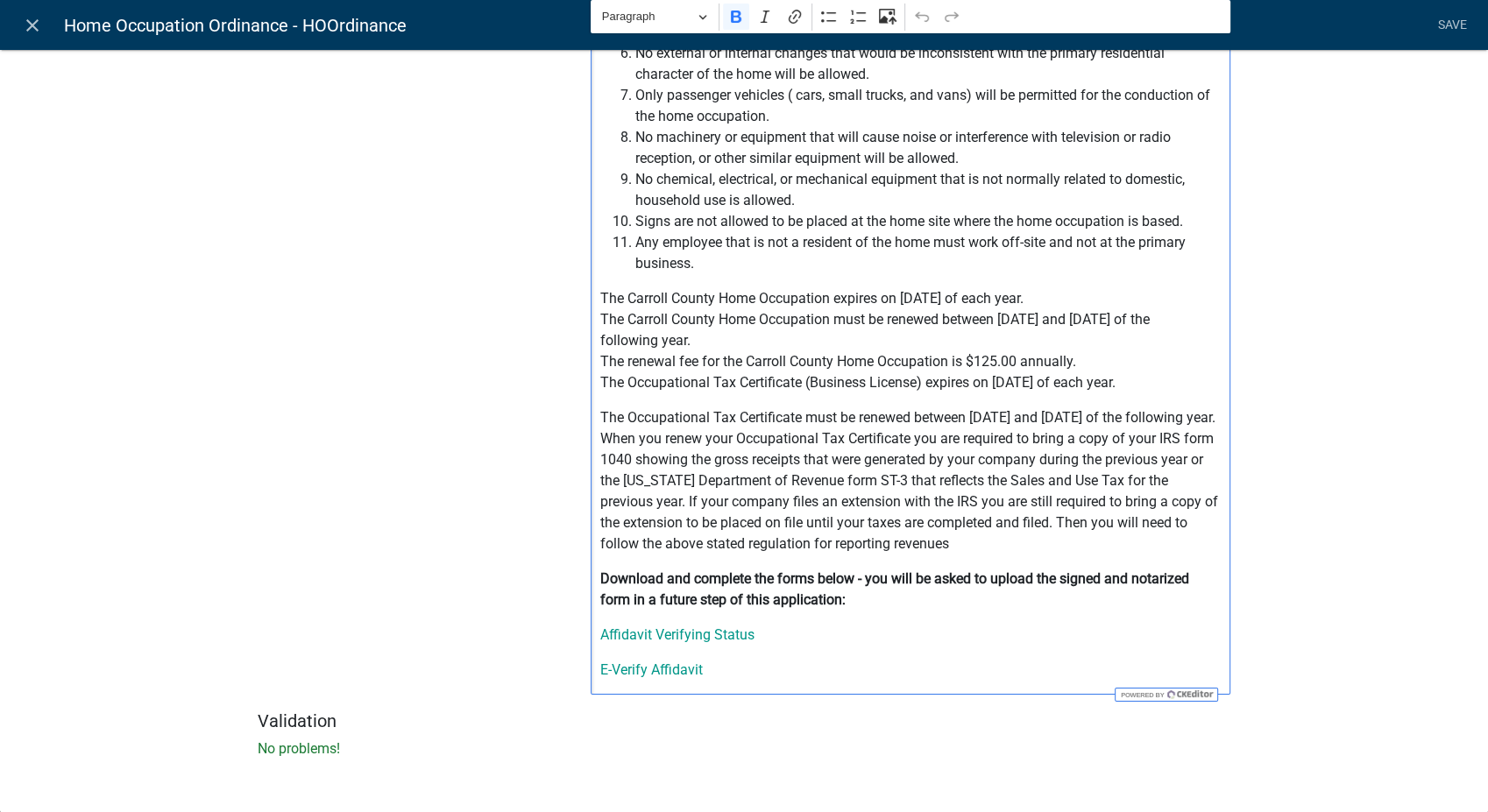
scroll to position [503, 0]
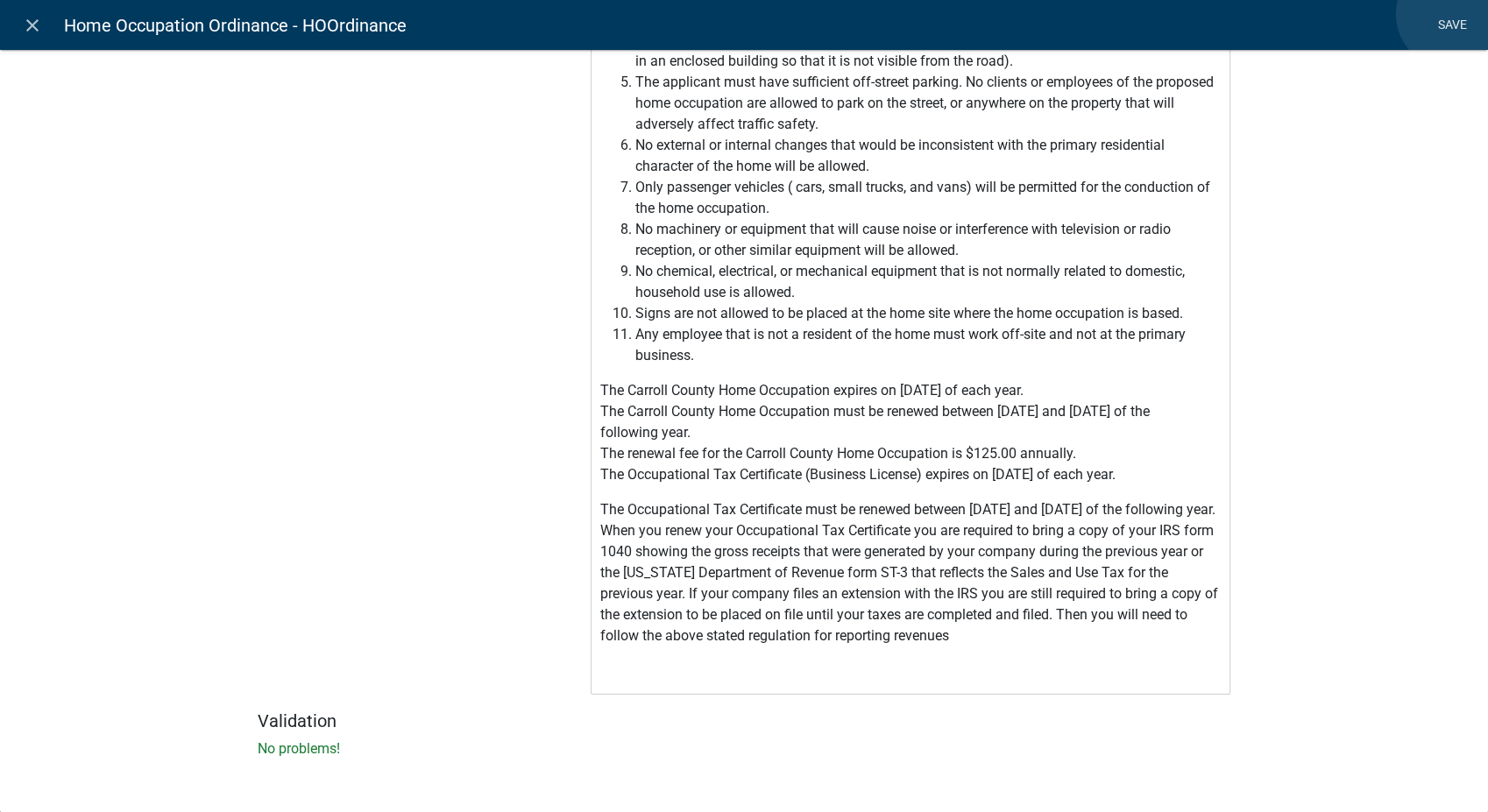
click at [1451, 14] on link "Save" at bounding box center [1451, 25] width 43 height 34
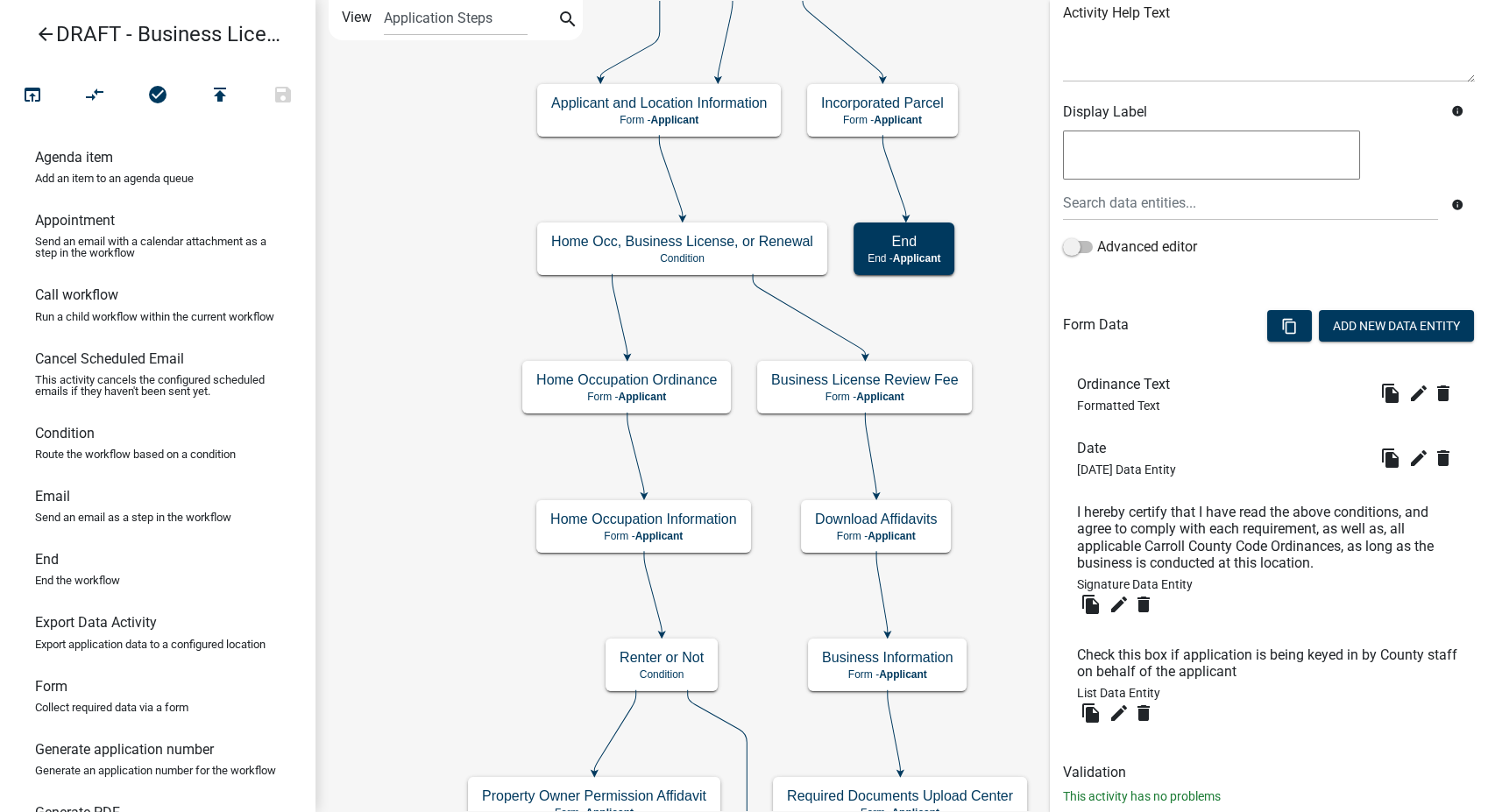
scroll to position [266, 0]
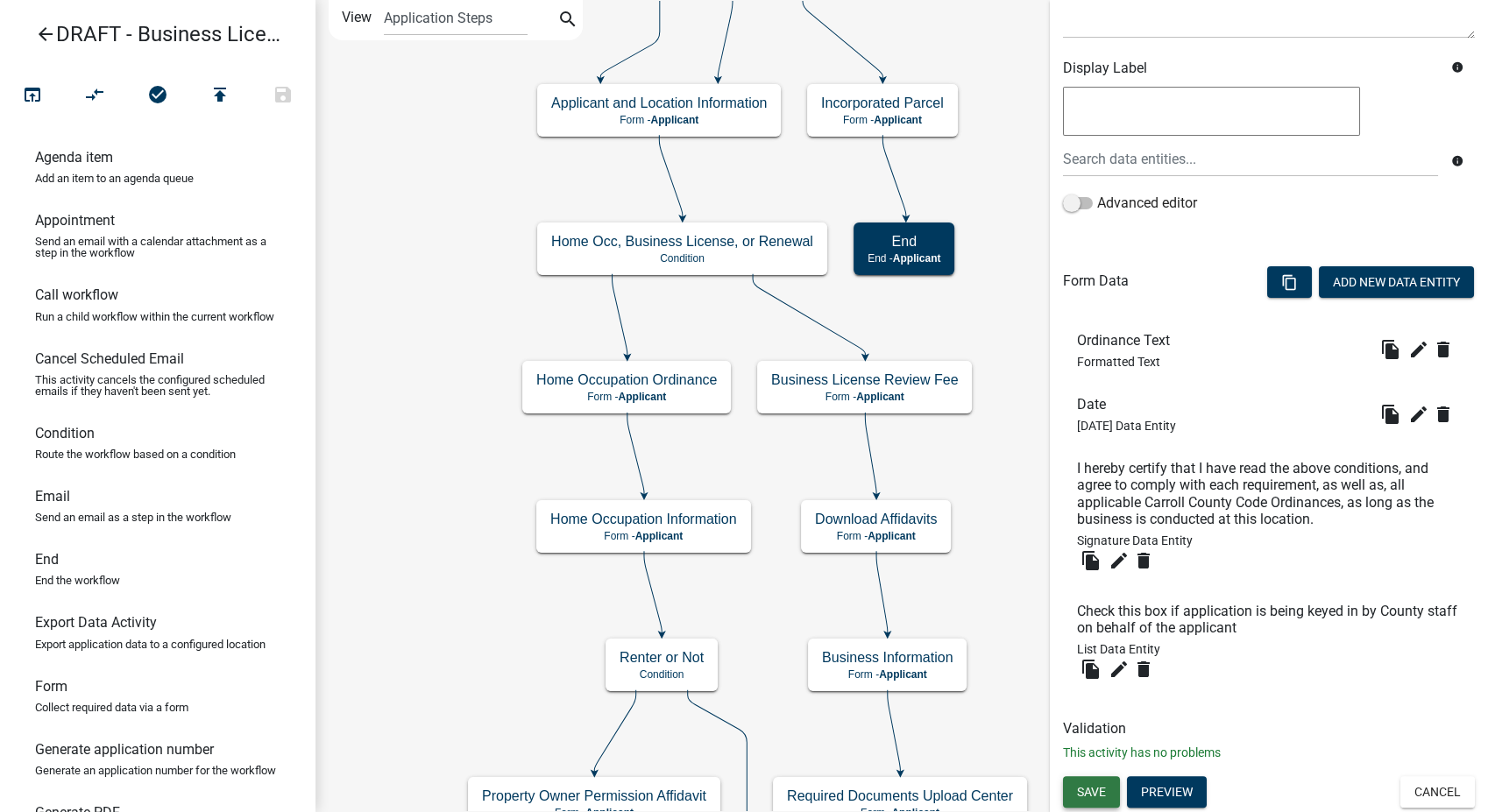
click at [1081, 788] on span "Save" at bounding box center [1092, 792] width 29 height 14
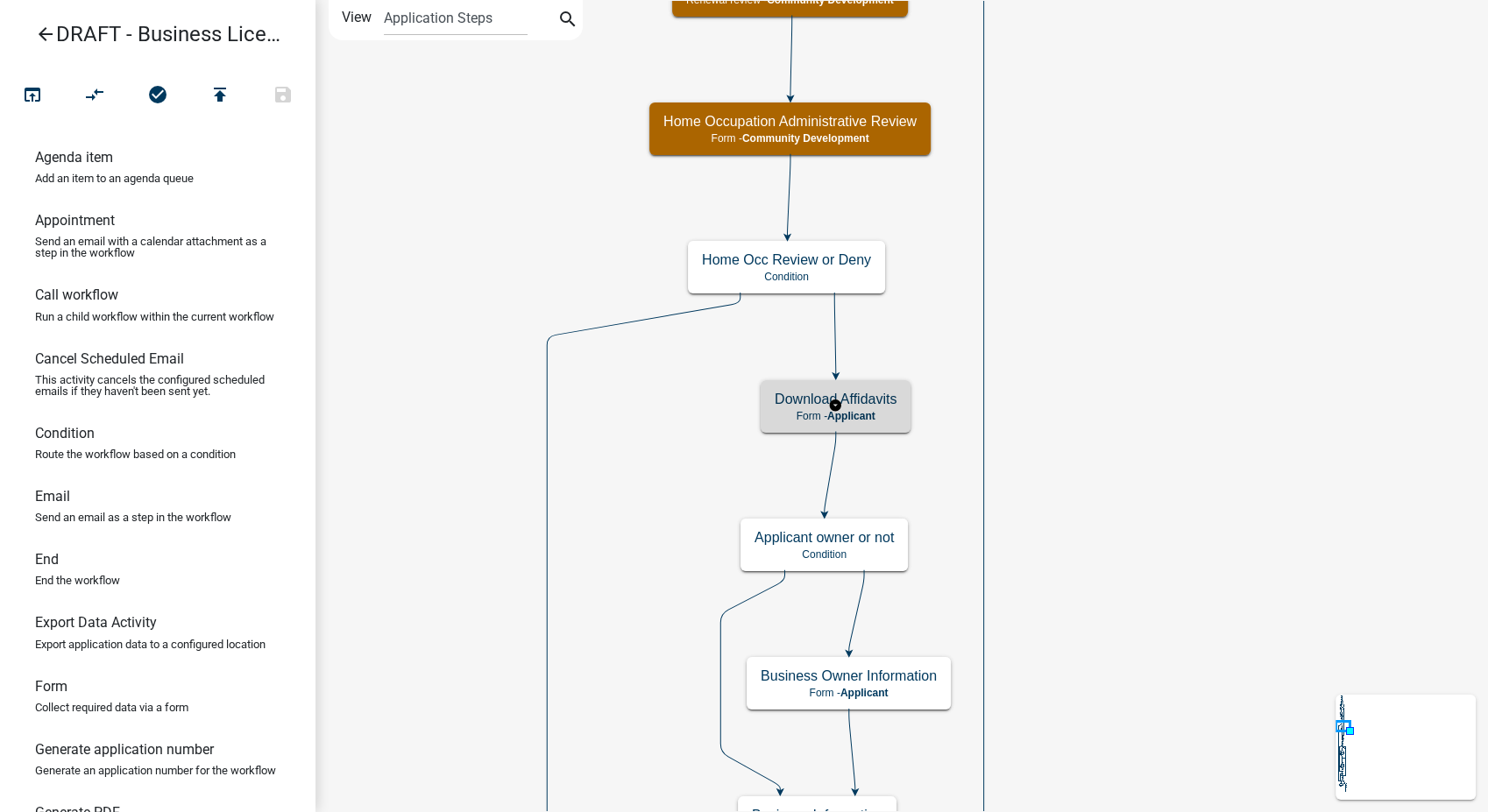
click at [883, 405] on h5 "Download Affidavits" at bounding box center [835, 398] width 122 height 16
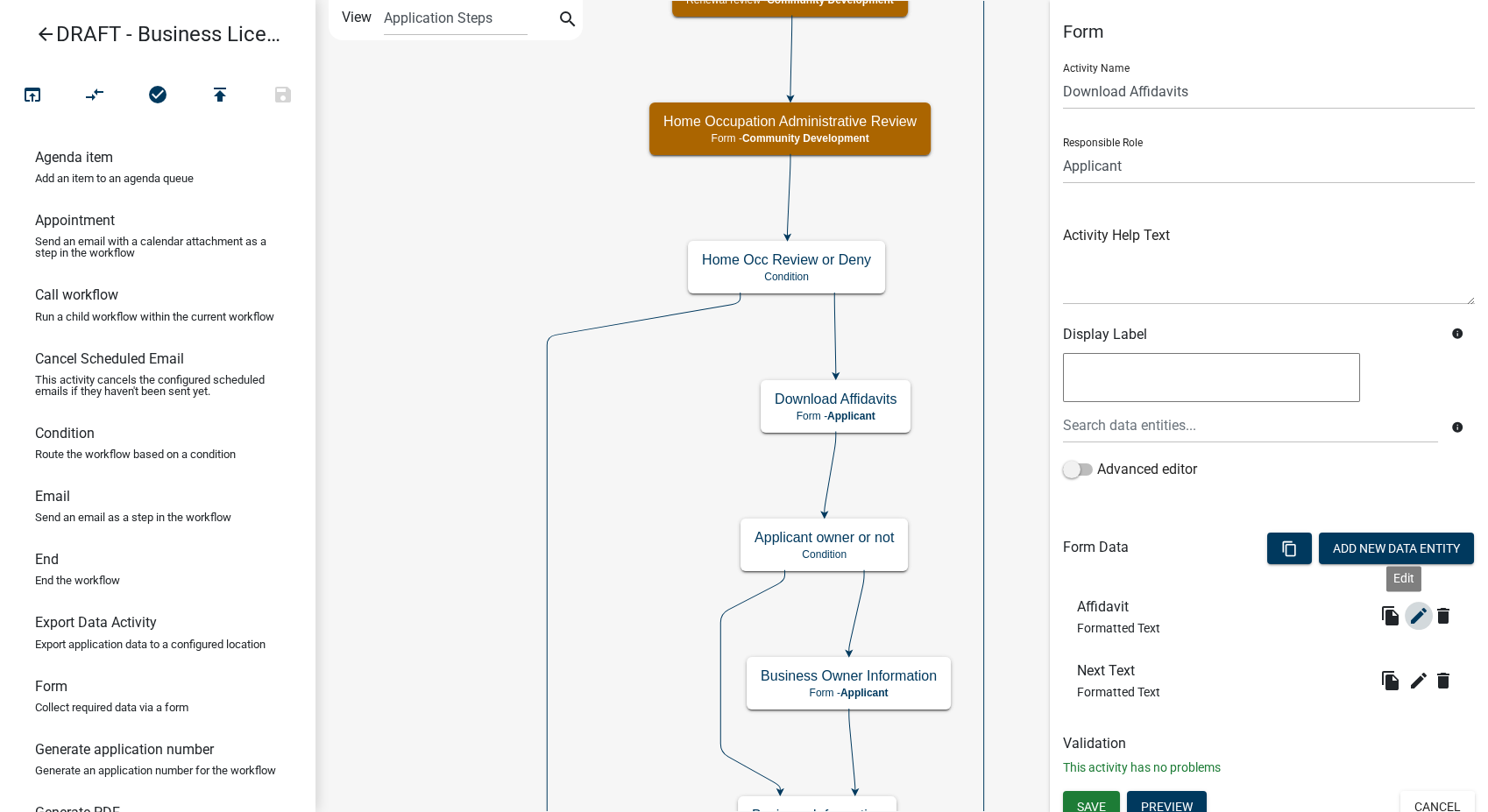
click at [1408, 614] on icon "edit" at bounding box center [1419, 616] width 21 height 21
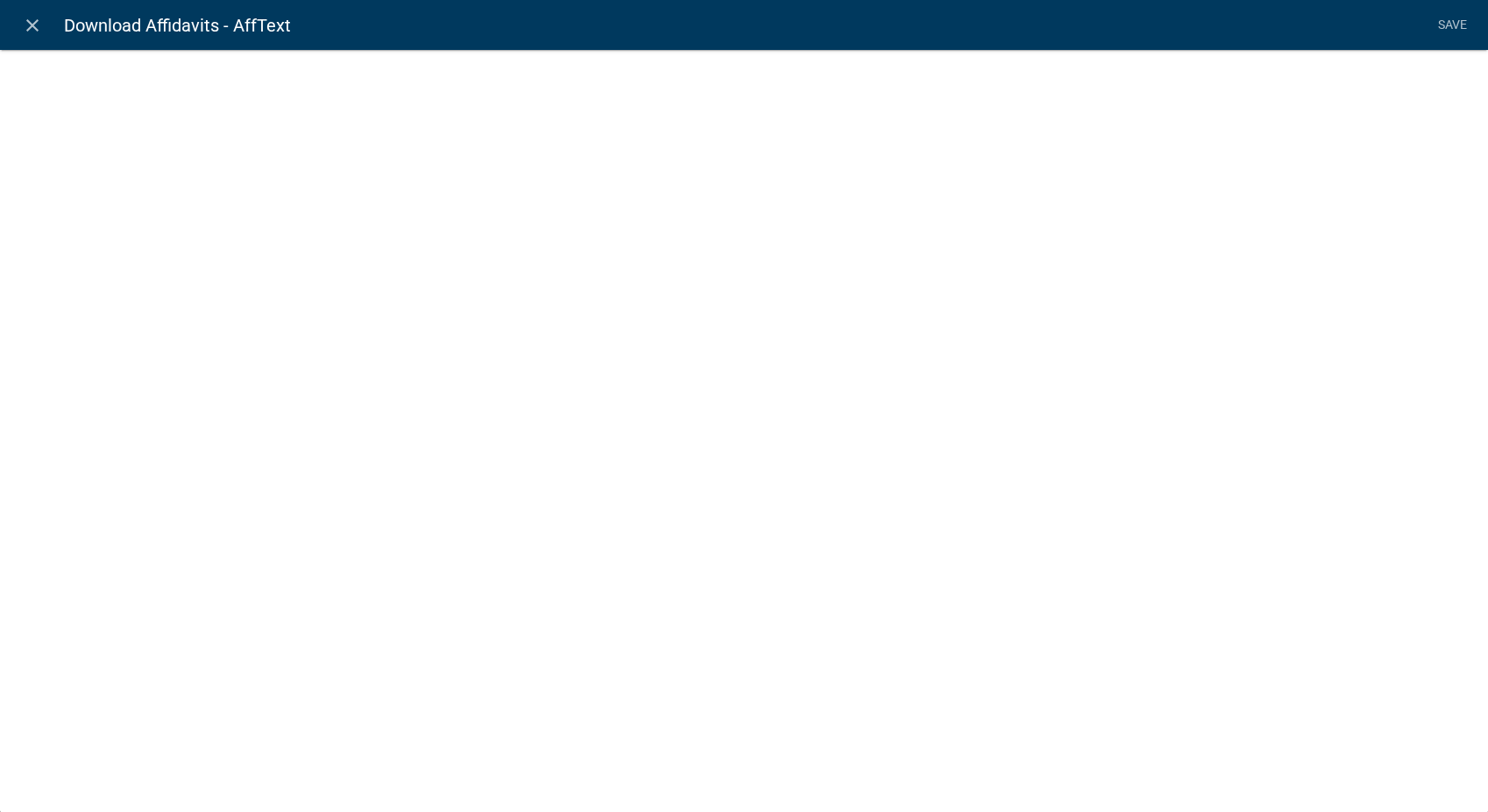
select select "rich-text"
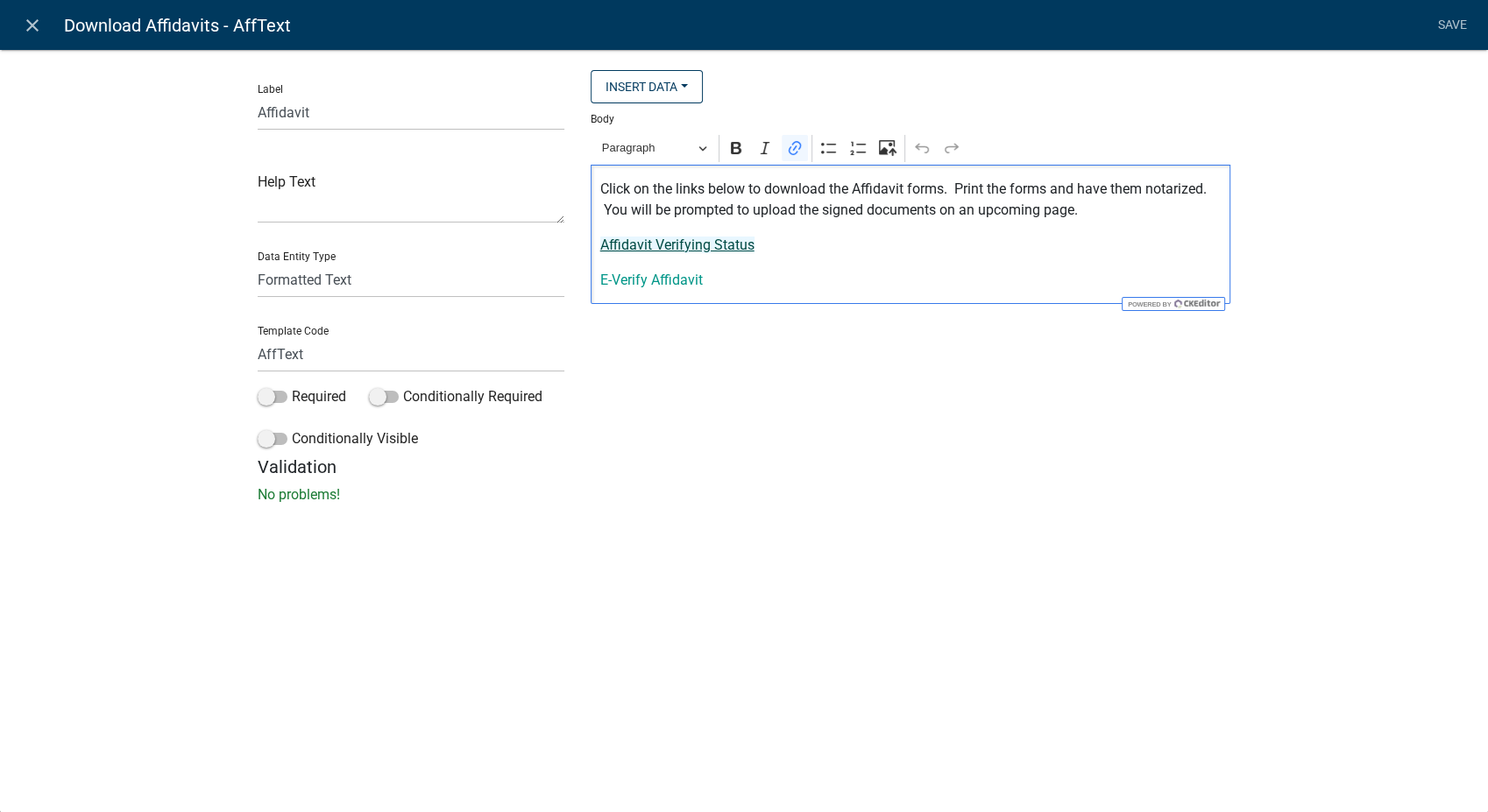
click at [732, 250] on link "Affidavit Verifying Status" at bounding box center [677, 244] width 154 height 16
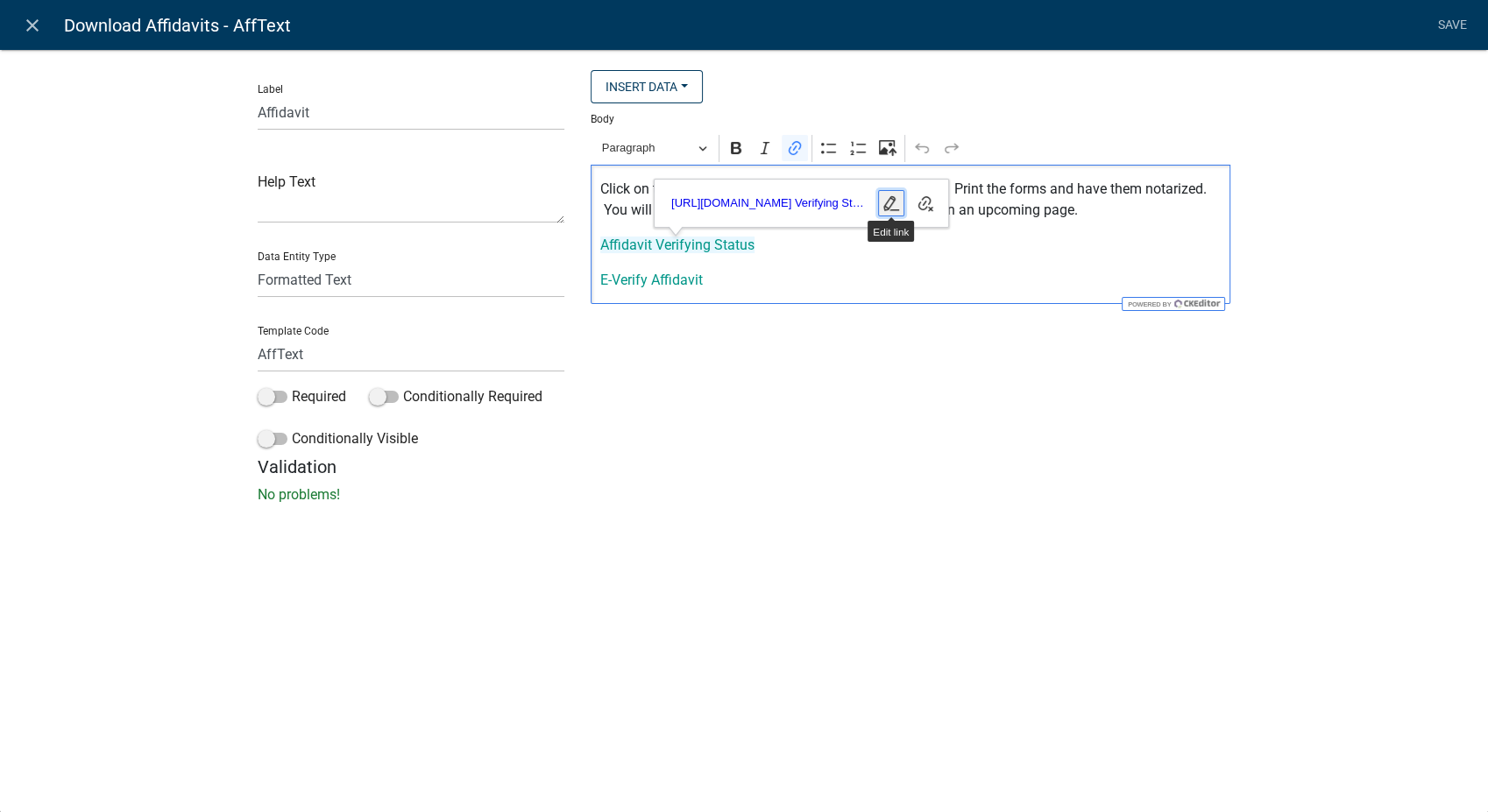
click at [897, 203] on icon "button" at bounding box center [891, 203] width 17 height 17
click at [859, 199] on input "https://permits.schneidercorp.com/branding/TroupCoGA/Affidavit Verifying Status…" at bounding box center [768, 203] width 205 height 26
click at [770, 204] on input "https://permits.schneidercorp.com/branding/CarrollCoGA/AffidavitVerifyingStatus…" at bounding box center [768, 203] width 205 height 26
click at [813, 200] on input "https://permits.schneidercorp.com/branding/CarrollCoGA/Affidavit VerifyingStatu…" at bounding box center [768, 203] width 205 height 26
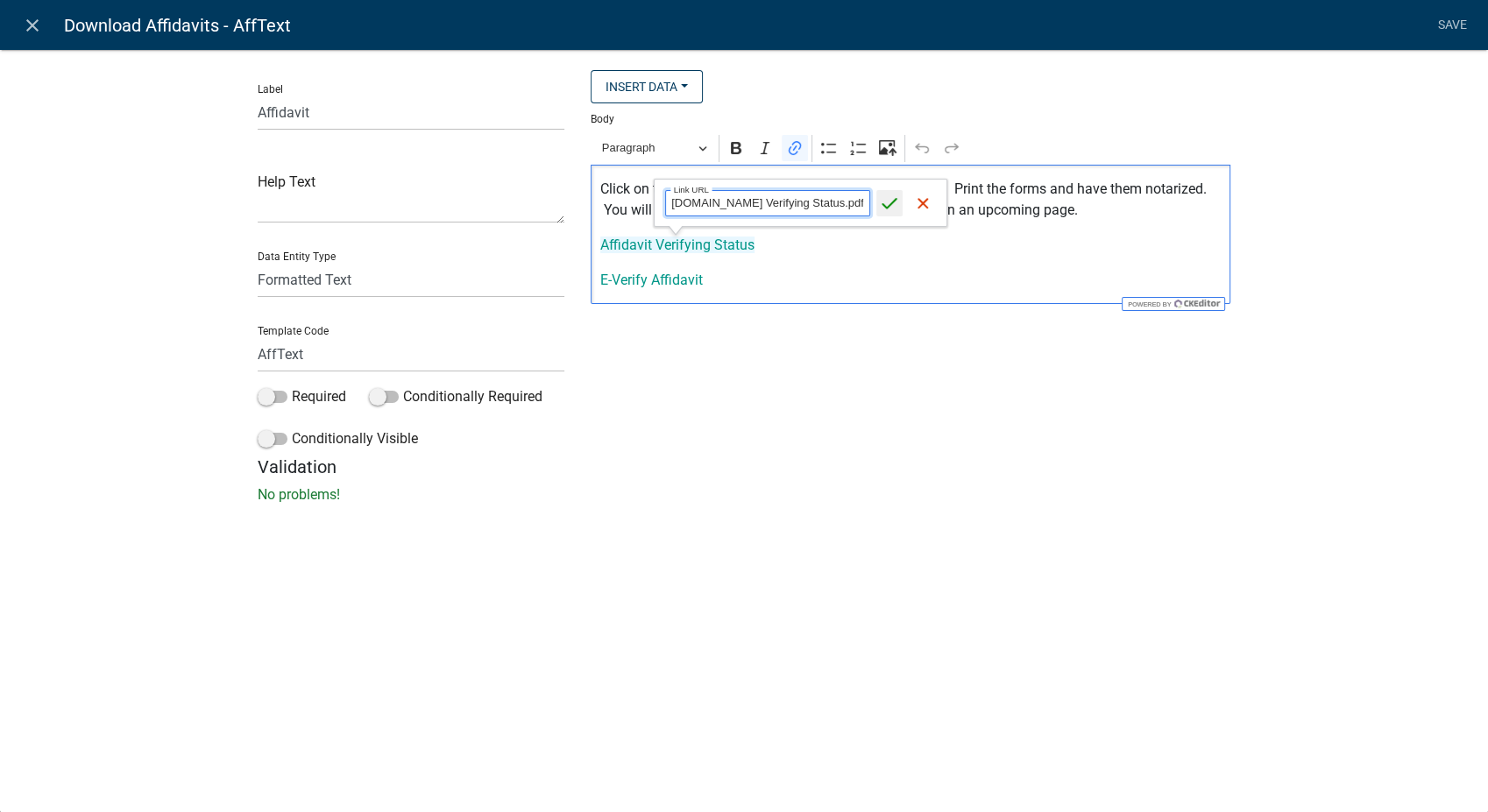
type input "https://permits.schneidercorp.com/branding/CarrollCoGA/Affidavit Verifying Stat…"
click at [890, 200] on icon "submit" at bounding box center [889, 203] width 17 height 17
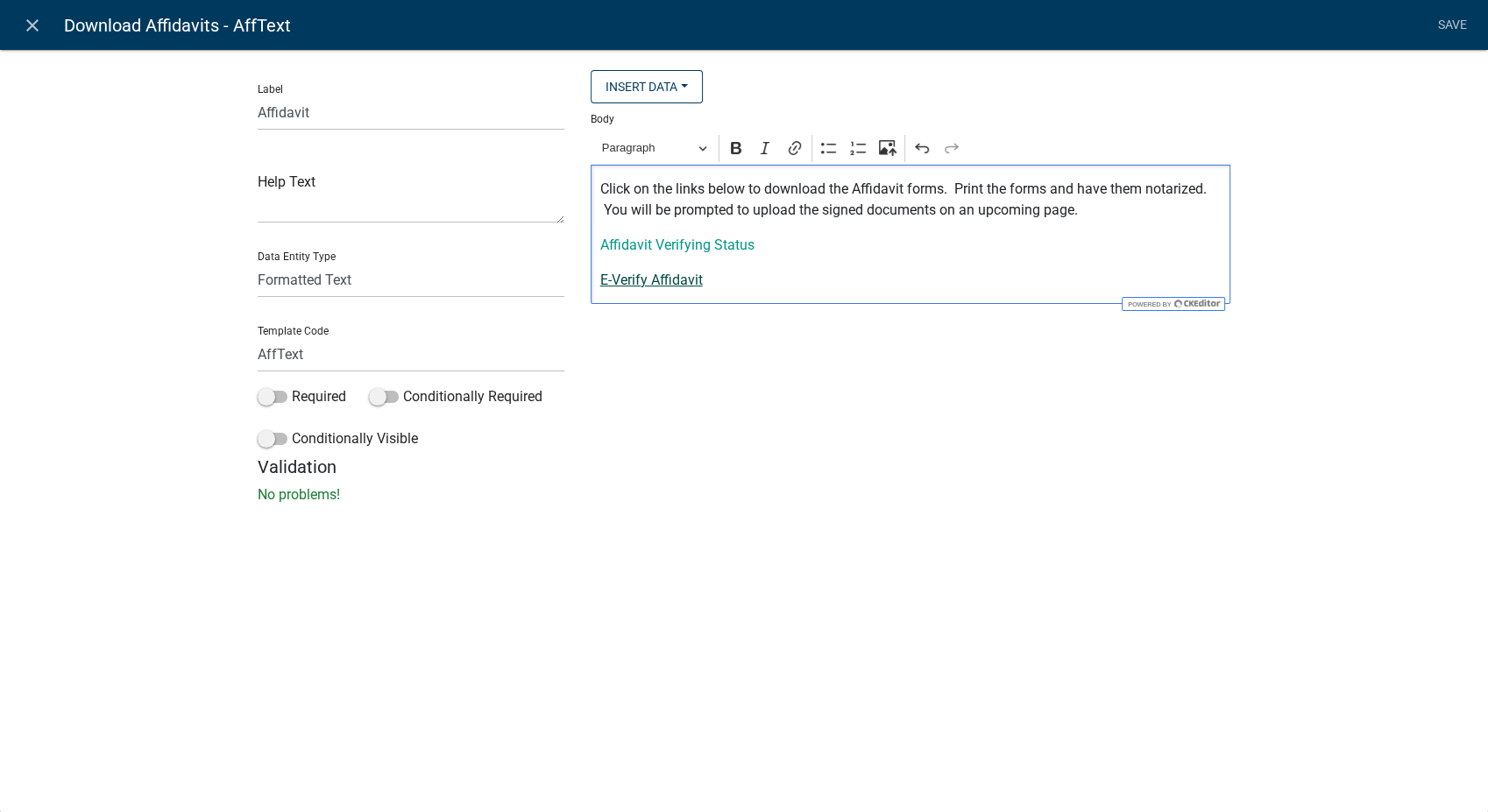
click at [670, 280] on link "E-Verify Affidavit" at bounding box center [651, 280] width 102 height 16
click at [858, 234] on icon "button" at bounding box center [856, 238] width 17 height 17
click at [811, 240] on input "https://permits.schneidercorp.com/branding/TroupCoGA/EVerify Affidavit.pdf" at bounding box center [744, 238] width 205 height 26
click at [823, 242] on input "https://permits.schneidercorp.com/branding/CarrollCoGA" at bounding box center [744, 238] width 205 height 26
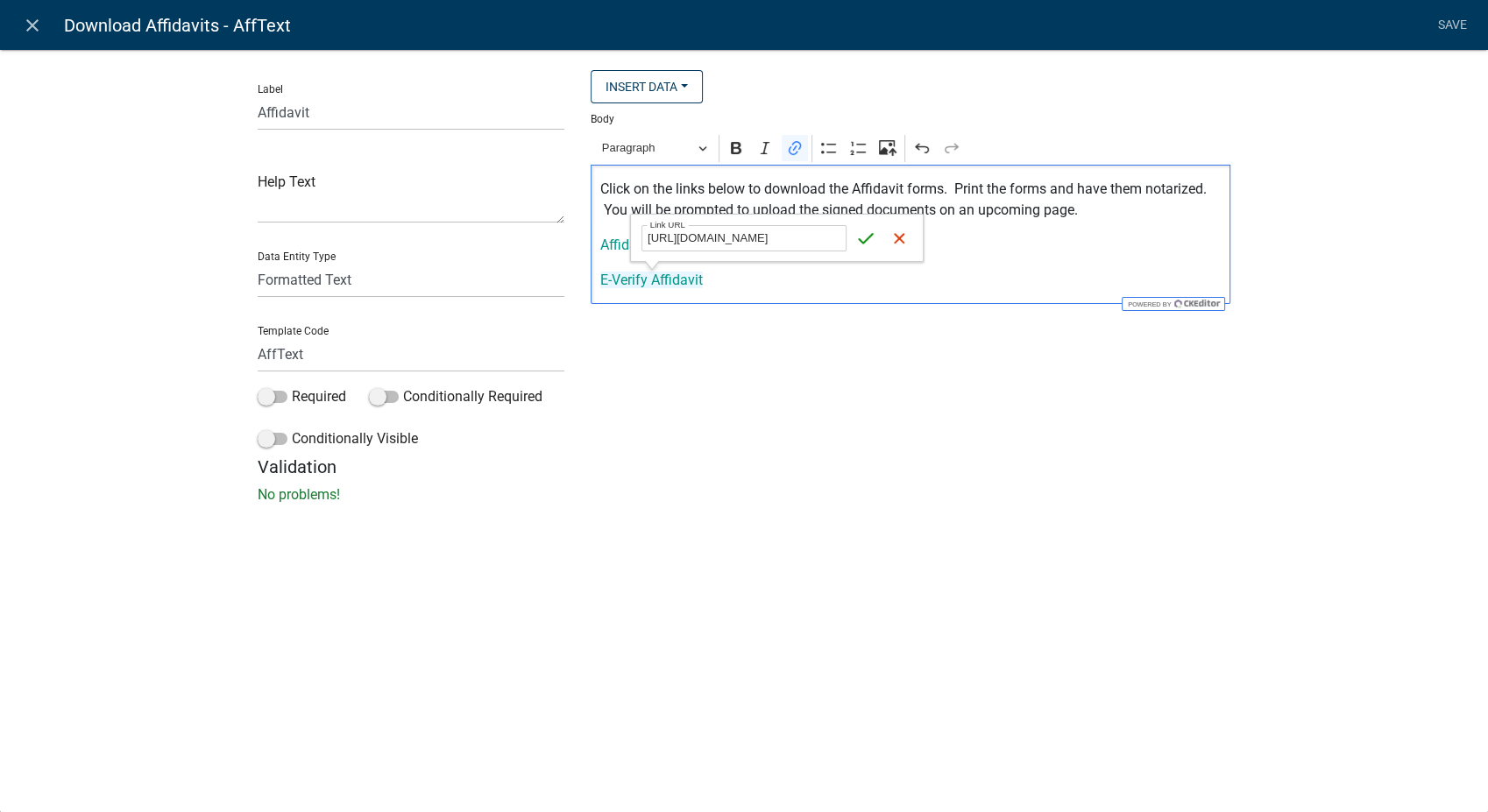
click at [819, 234] on input "https://permits.schneidercorp.com/branding/CarrollCoGA" at bounding box center [744, 238] width 205 height 26
click at [777, 235] on input "https://permits.schneidercorp.com/branding/CarrollCoGA/EVerifyAffidavit.pdf" at bounding box center [744, 238] width 205 height 26
type input "https://permits.schneidercorp.com/branding/CarrollCoGA/EVerify Affidavit.pdf"
click at [875, 242] on icon "submit" at bounding box center [866, 238] width 17 height 17
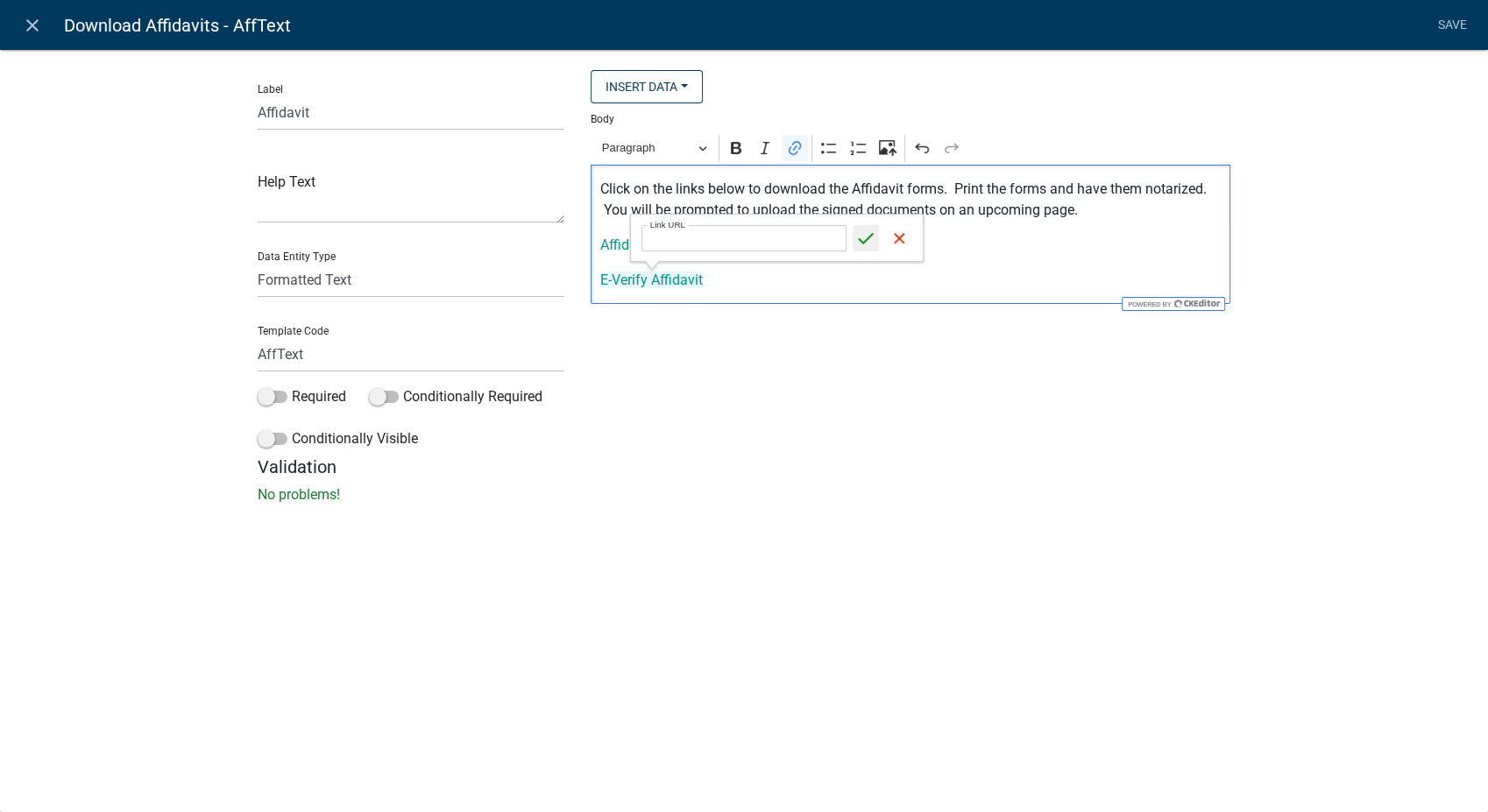
scroll to position [0, 0]
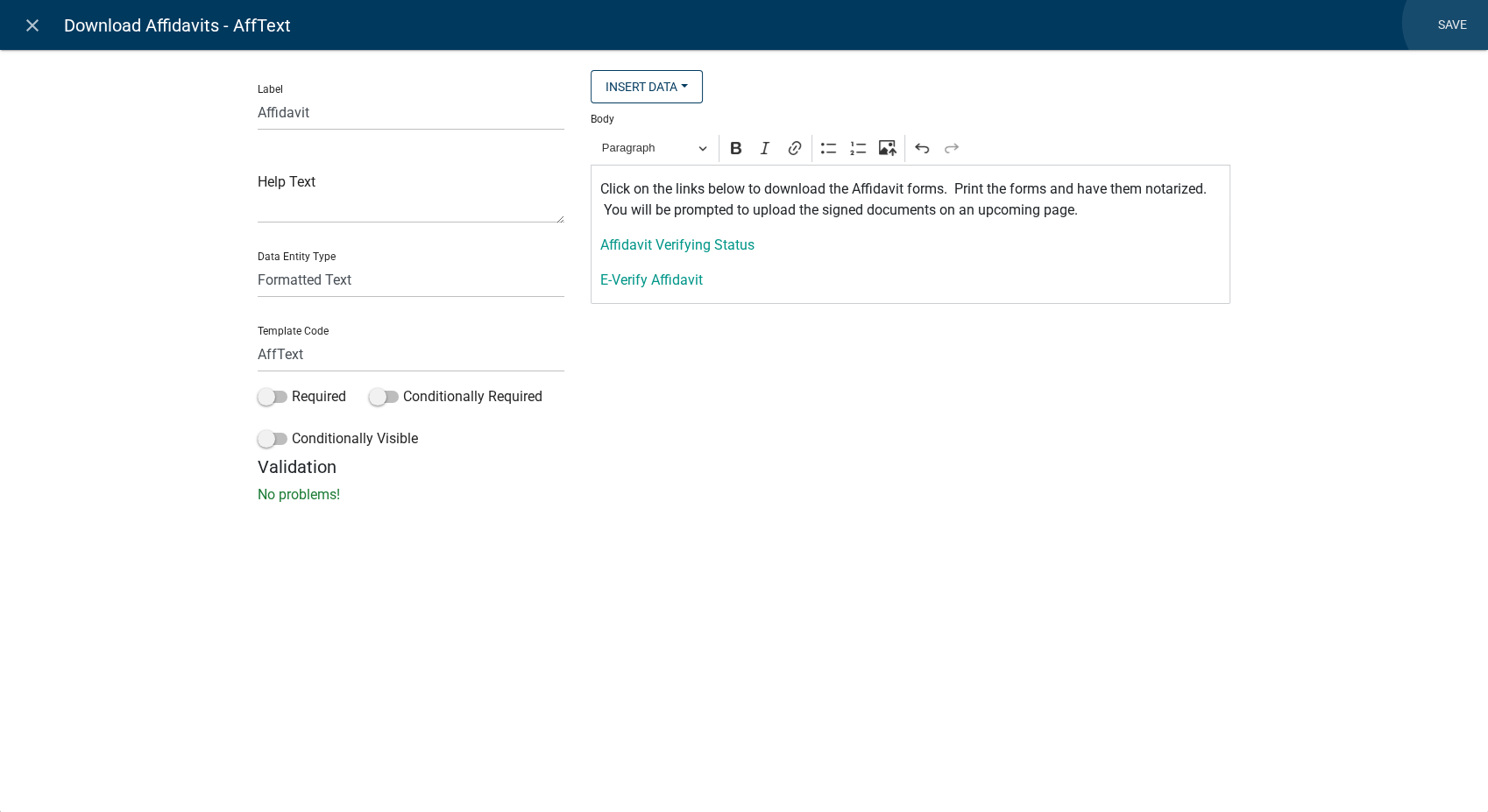
click at [1457, 23] on link "Save" at bounding box center [1451, 25] width 43 height 34
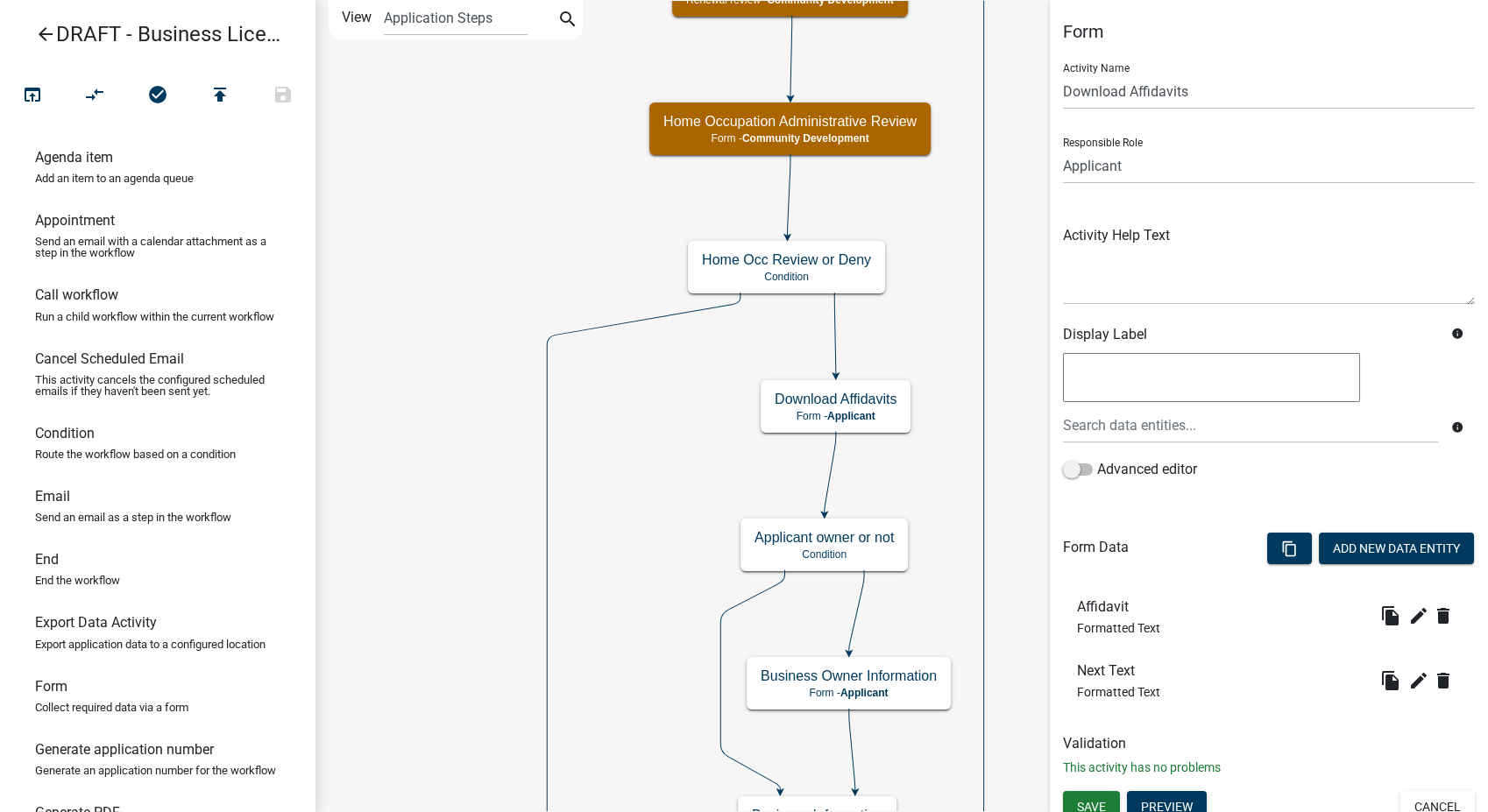
scroll to position [14, 0]
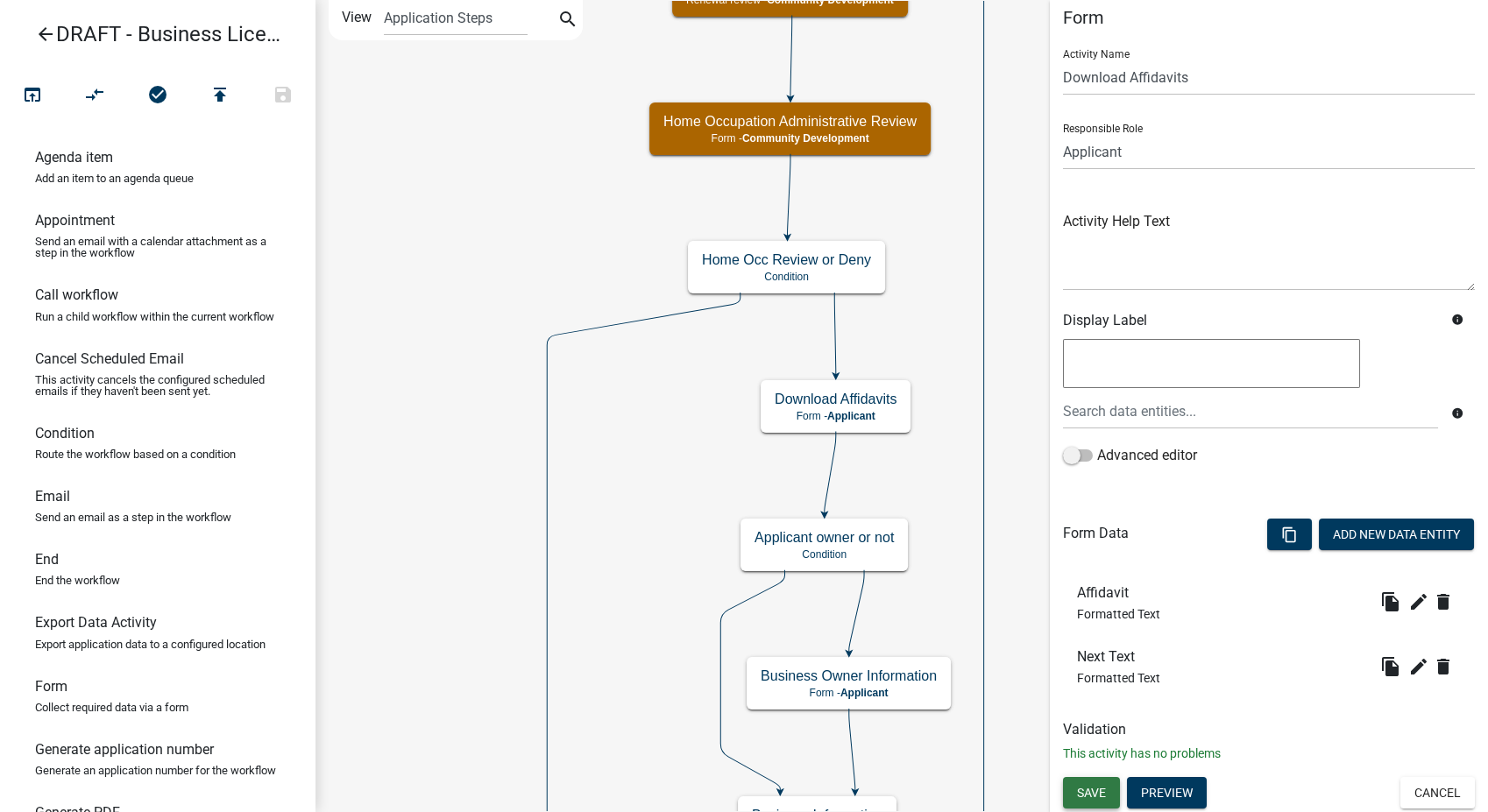
click at [1095, 796] on span "Save" at bounding box center [1092, 793] width 29 height 14
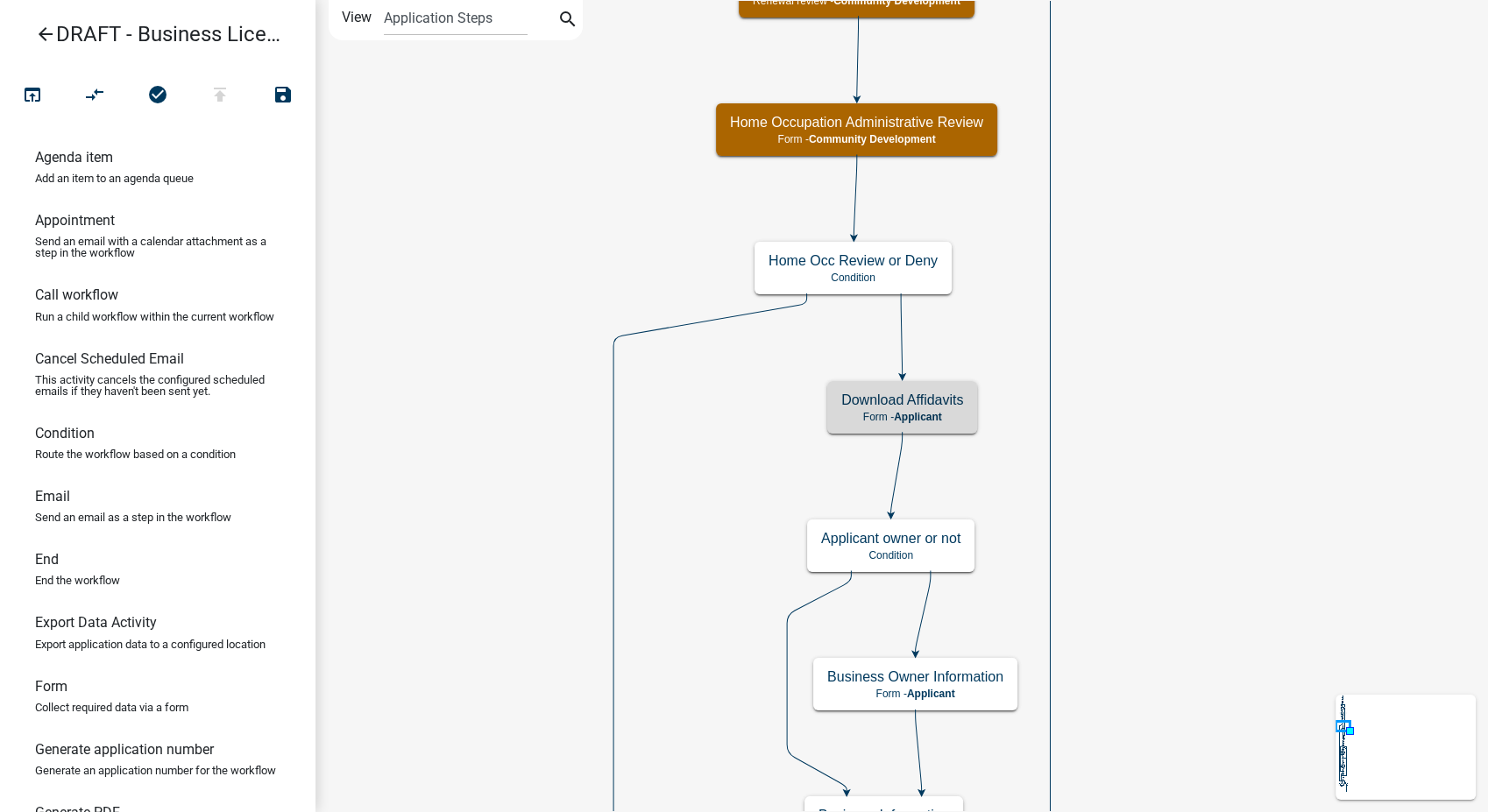
scroll to position [0, 0]
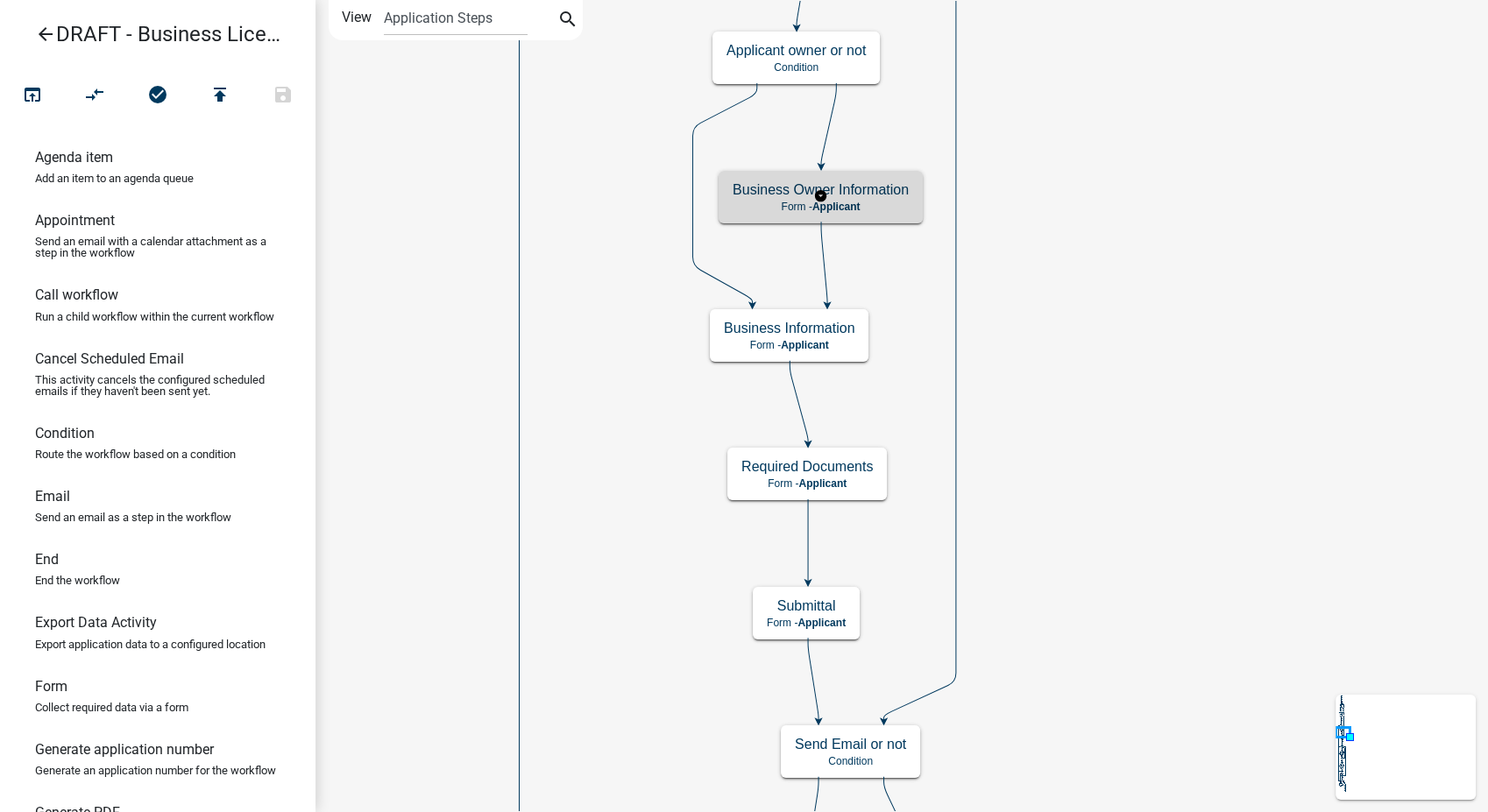
click at [890, 206] on p "Form - Applicant" at bounding box center [821, 206] width 176 height 13
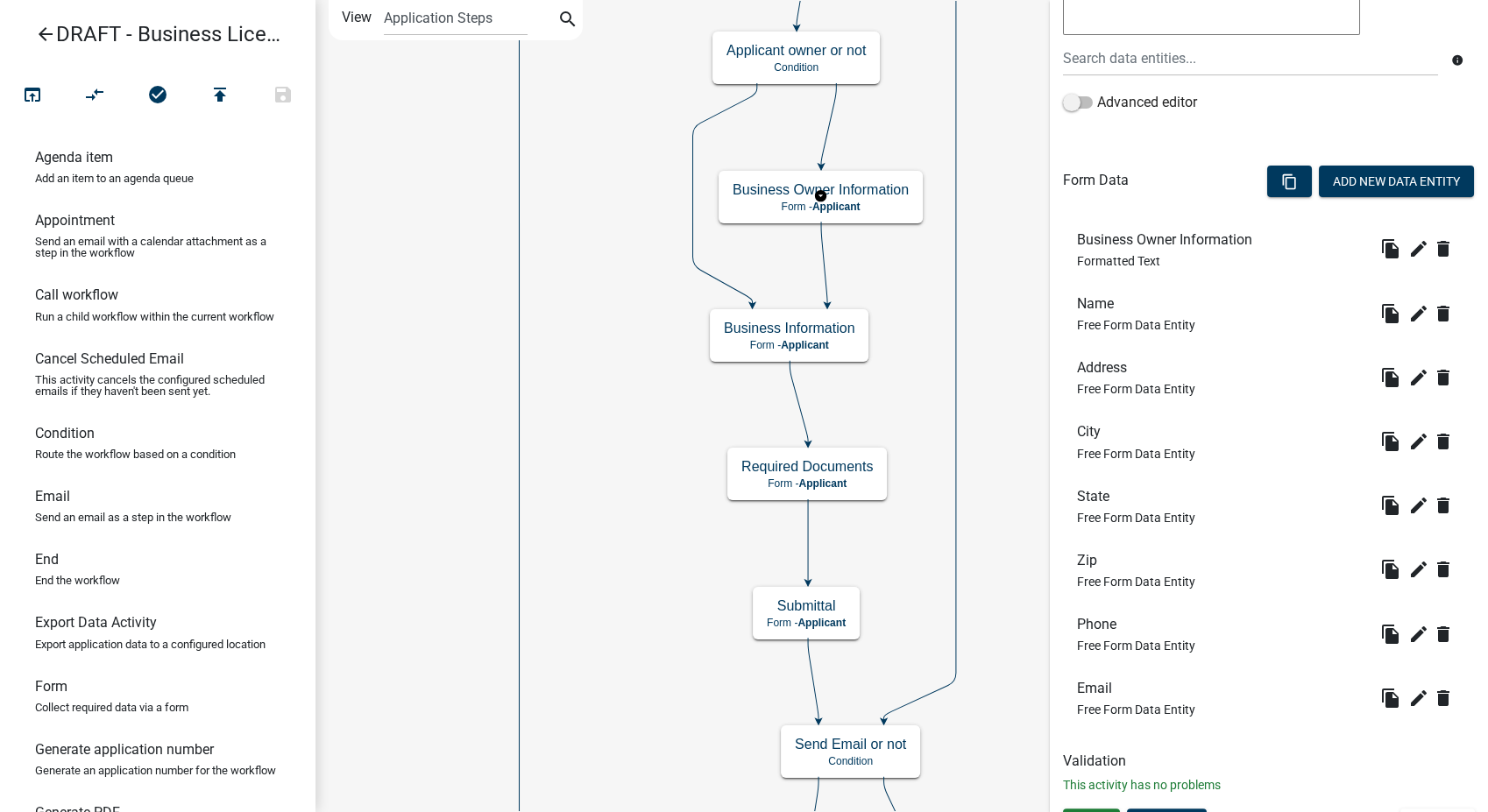
scroll to position [399, 0]
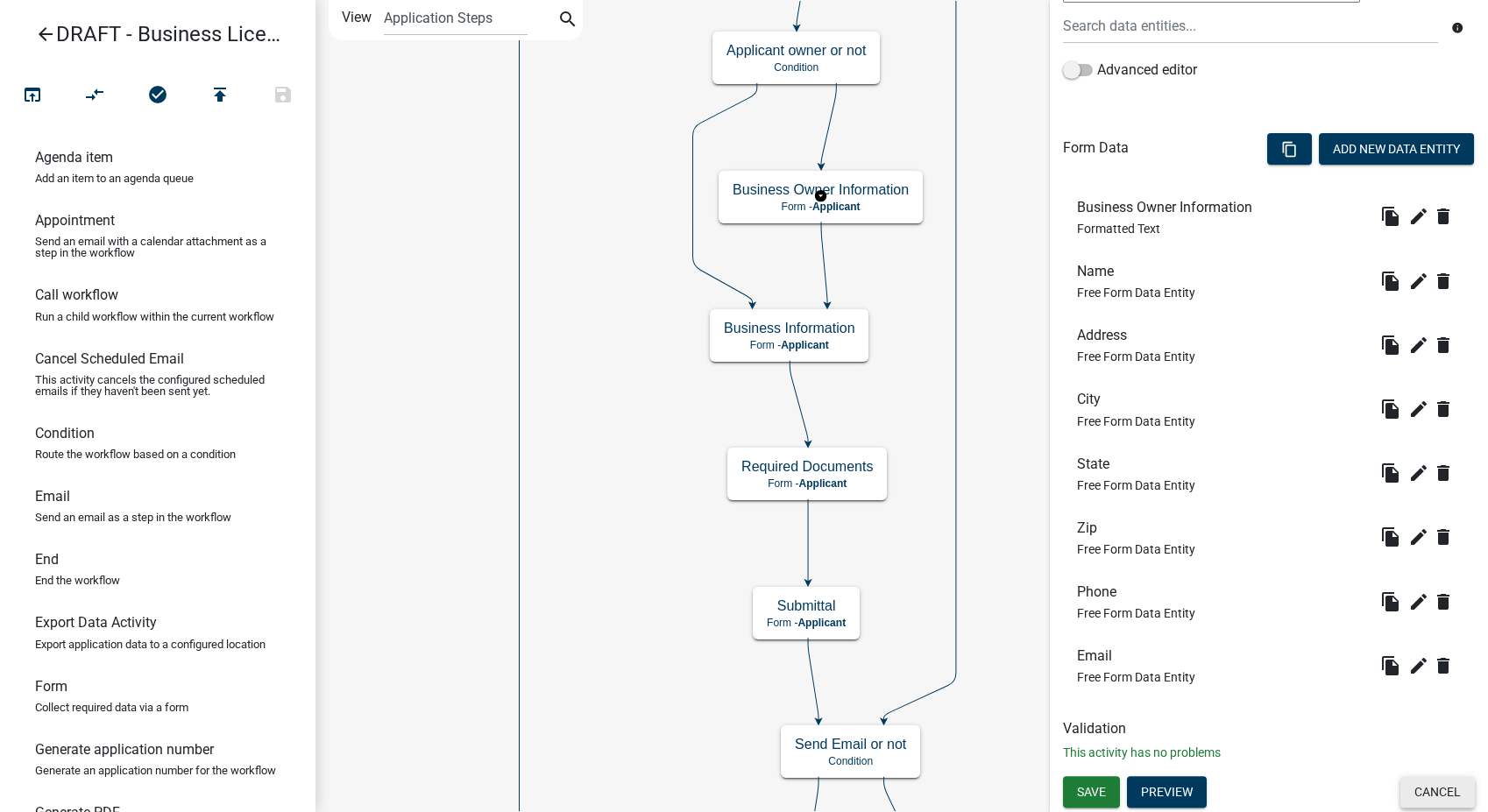
click at [1437, 791] on button "Cancel" at bounding box center [1437, 792] width 74 height 32
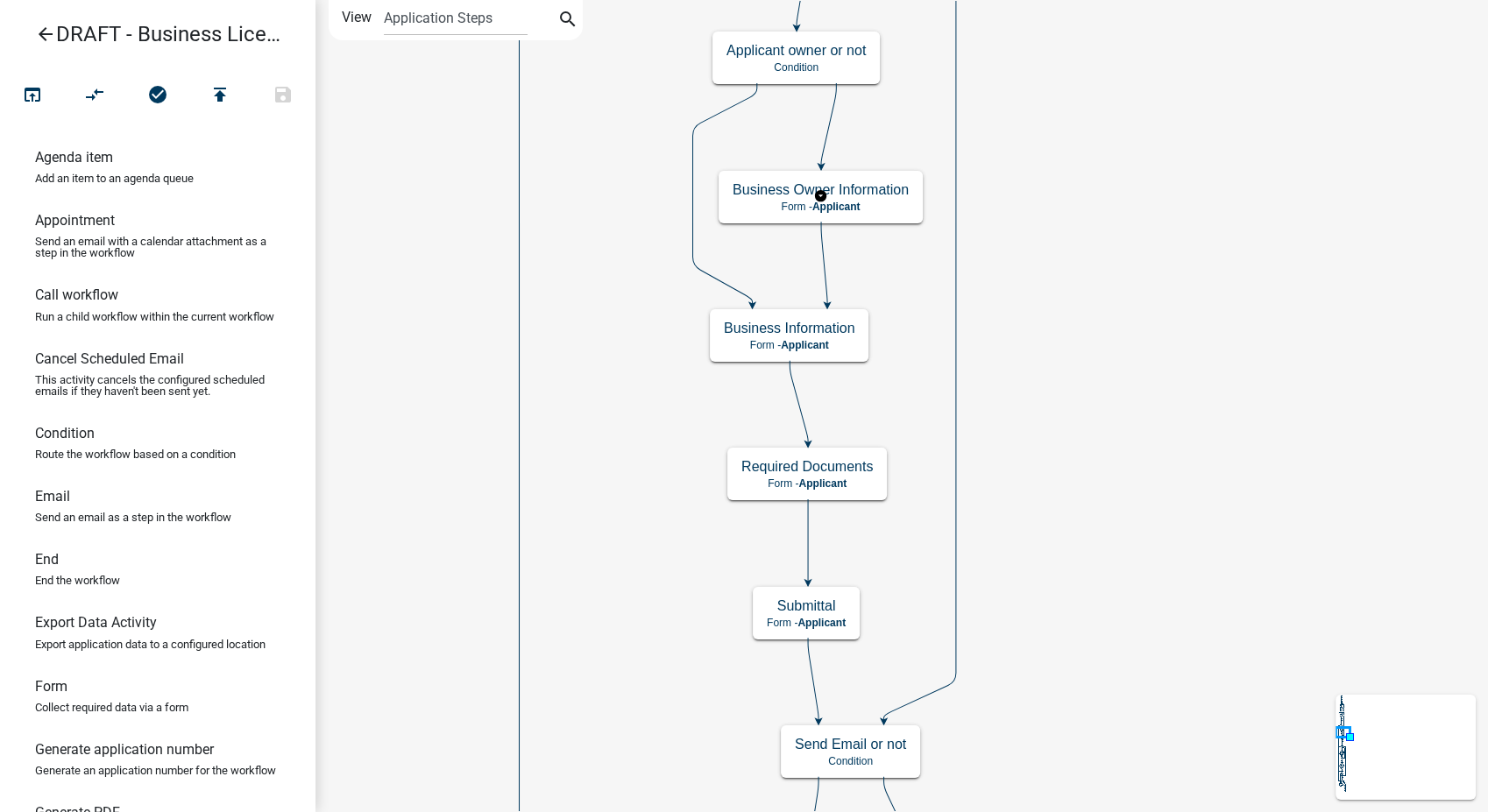
scroll to position [0, 0]
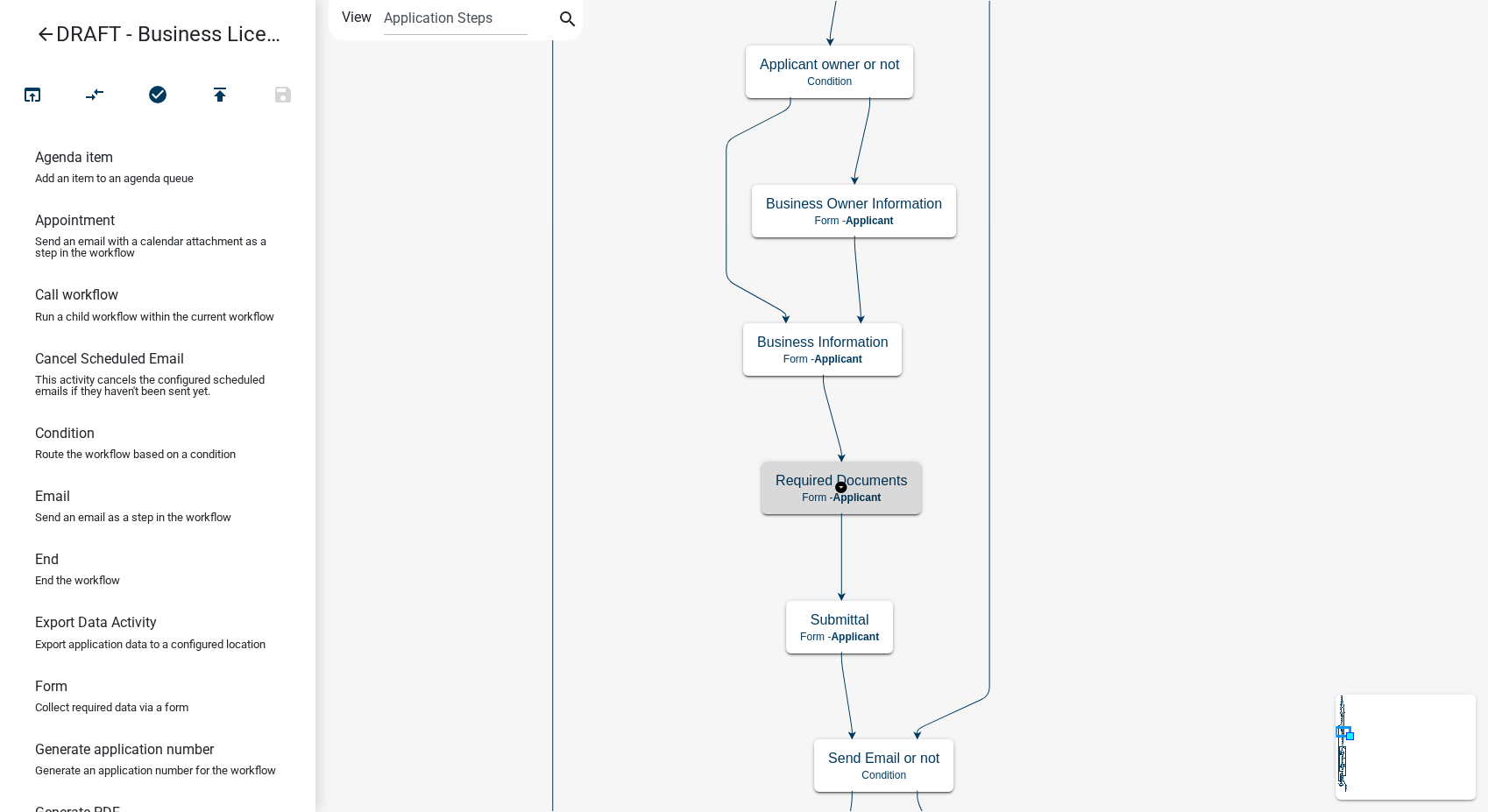
click at [846, 502] on span "Applicant" at bounding box center [856, 498] width 48 height 13
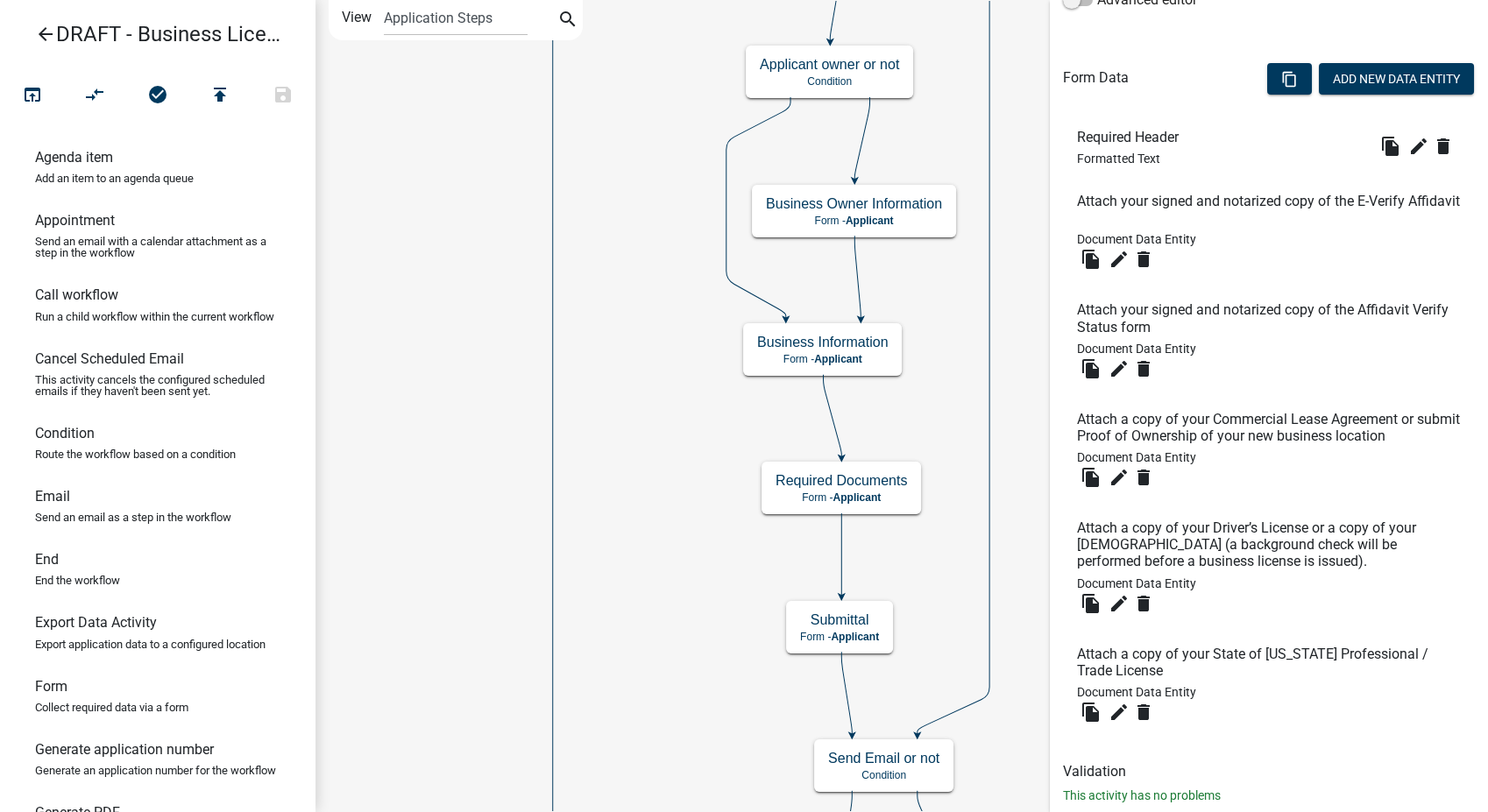
scroll to position [486, 0]
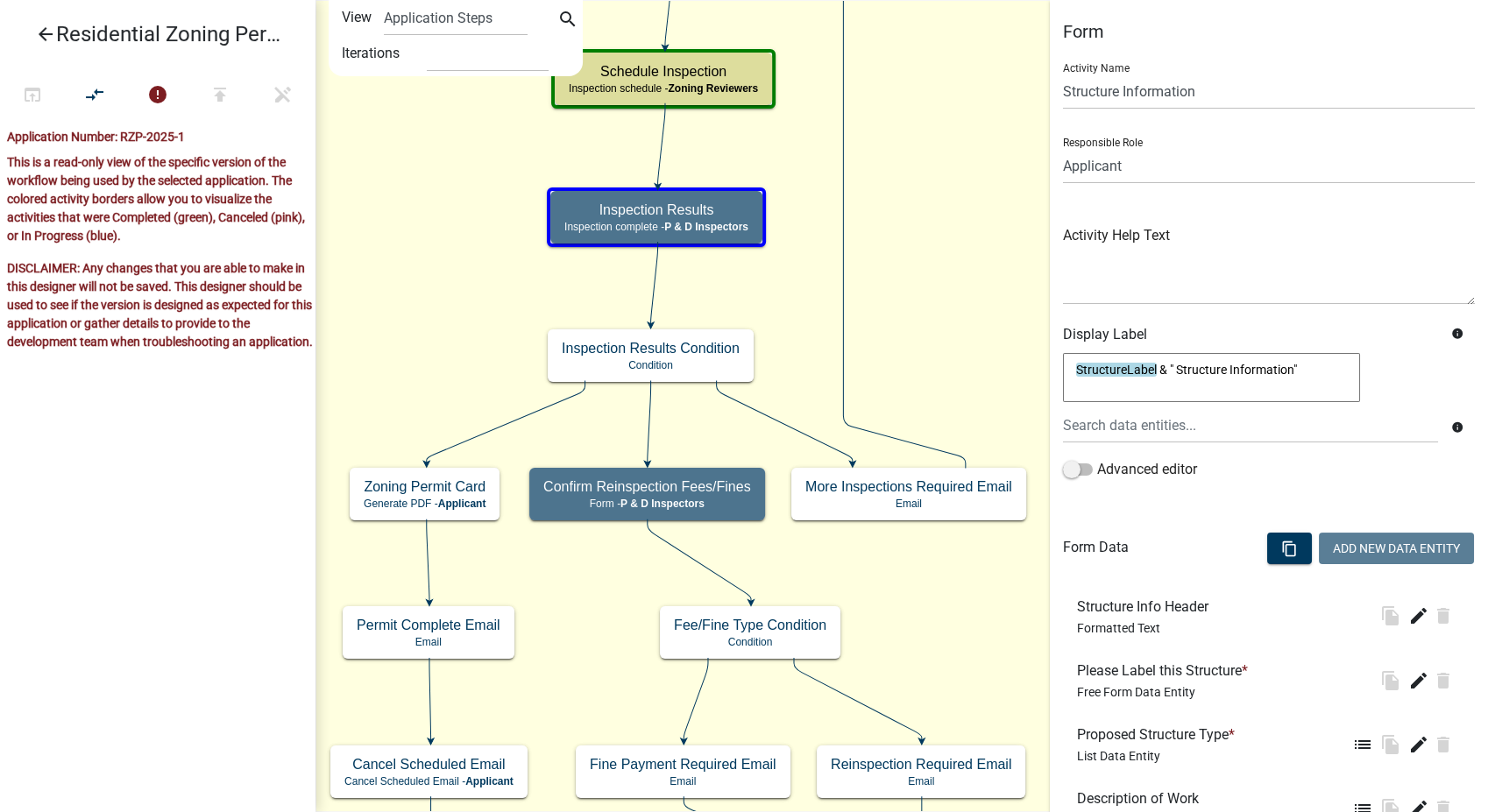
click at [46, 32] on icon "arrow_back" at bounding box center [45, 36] width 21 height 24
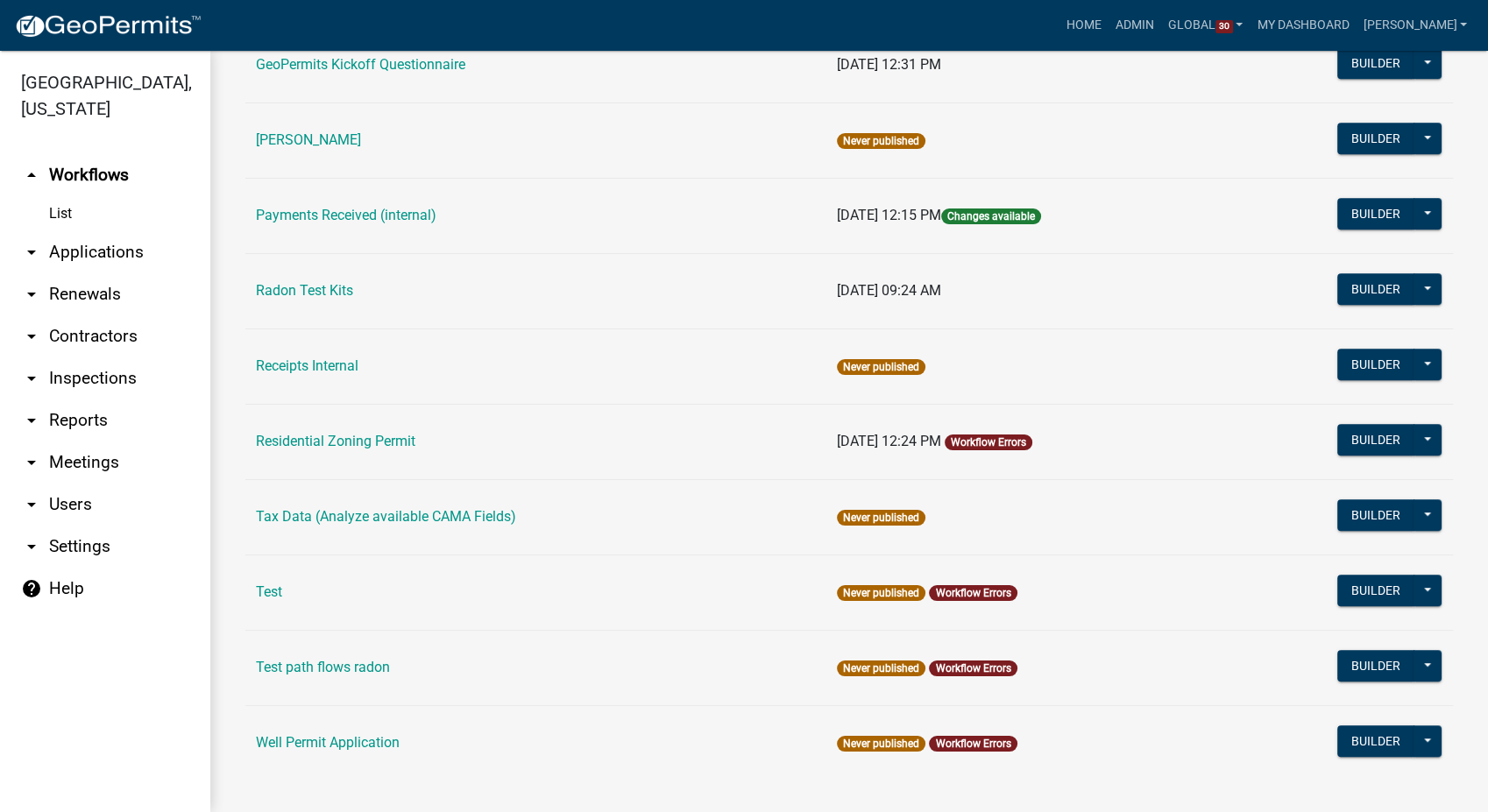
scroll to position [1044, 0]
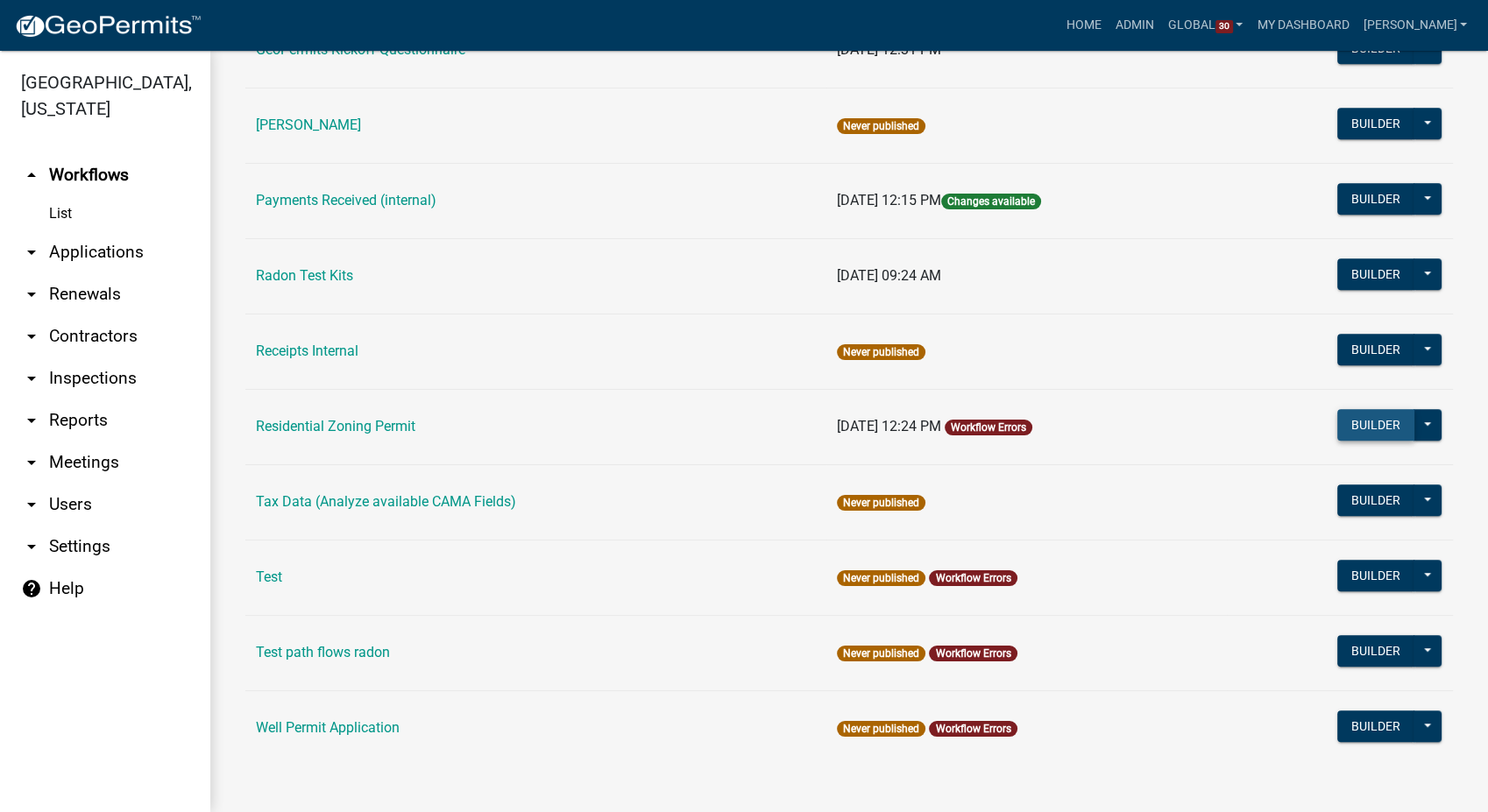
click at [1346, 418] on button "Builder" at bounding box center [1376, 424] width 77 height 32
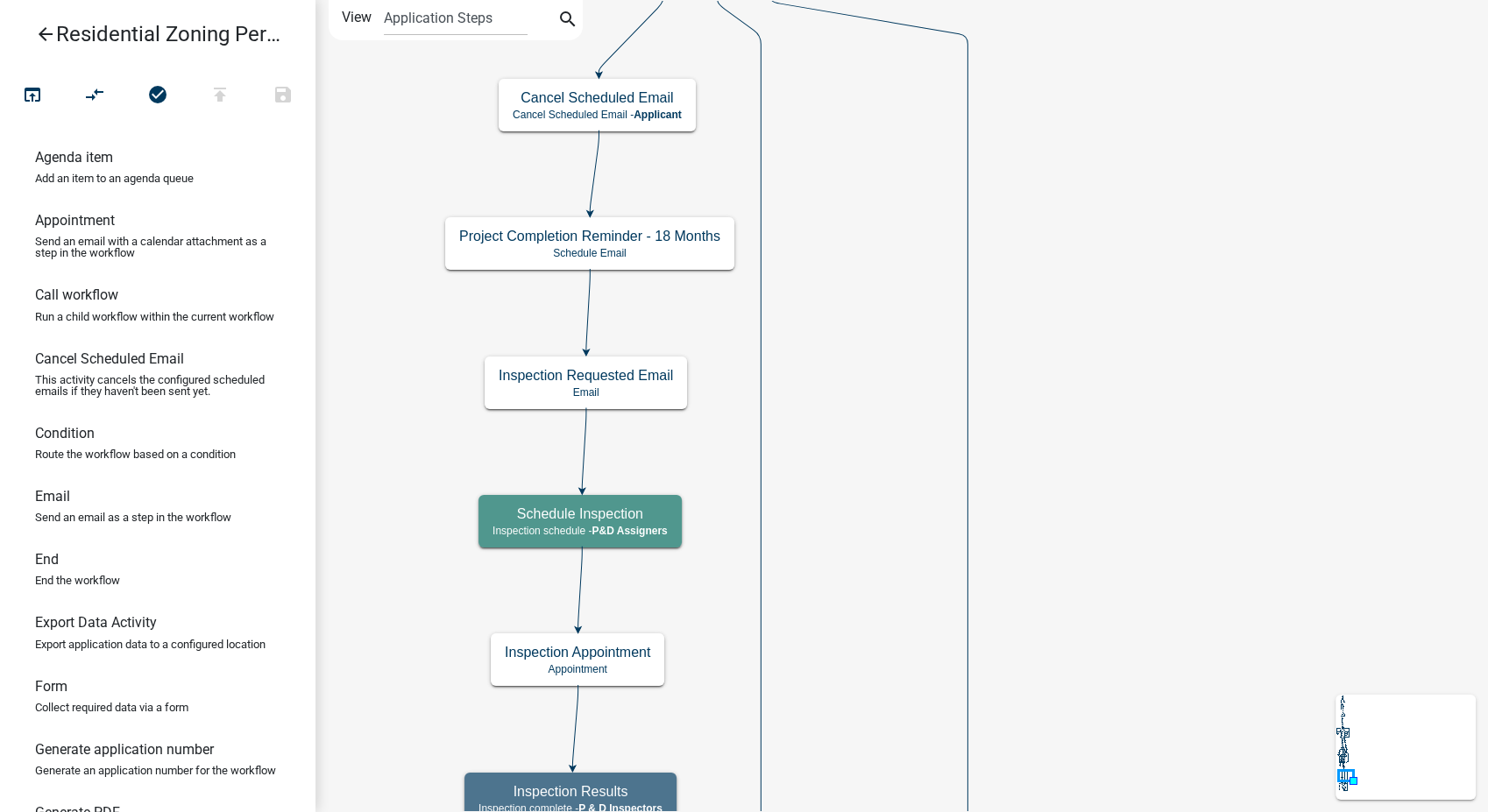
click at [50, 35] on icon "arrow_back" at bounding box center [45, 36] width 21 height 24
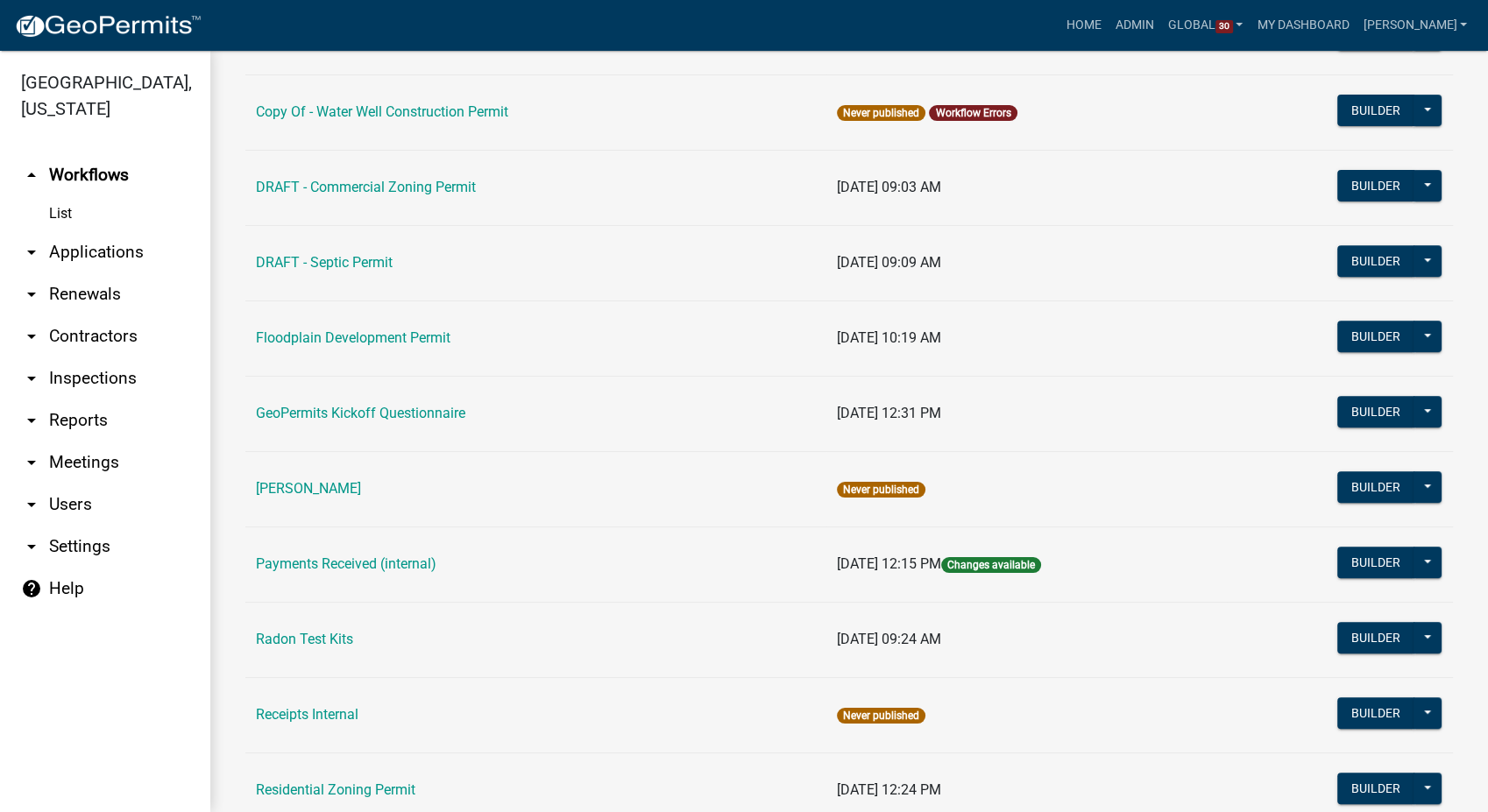
scroll to position [974, 0]
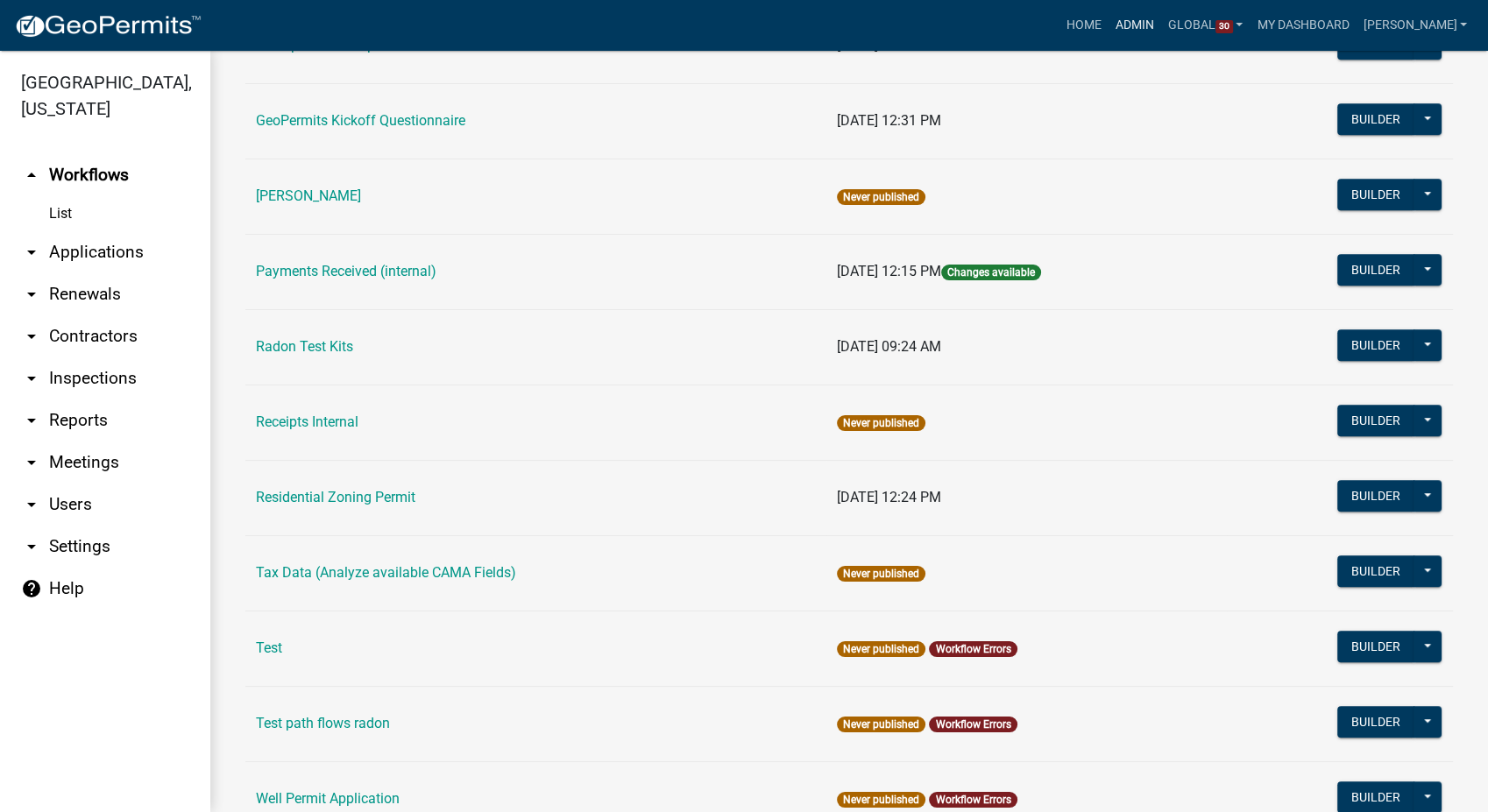
drag, startPoint x: 1157, startPoint y: 15, endPoint x: 1000, endPoint y: 31, distance: 157.8
click at [1157, 15] on link "Admin" at bounding box center [1134, 25] width 53 height 34
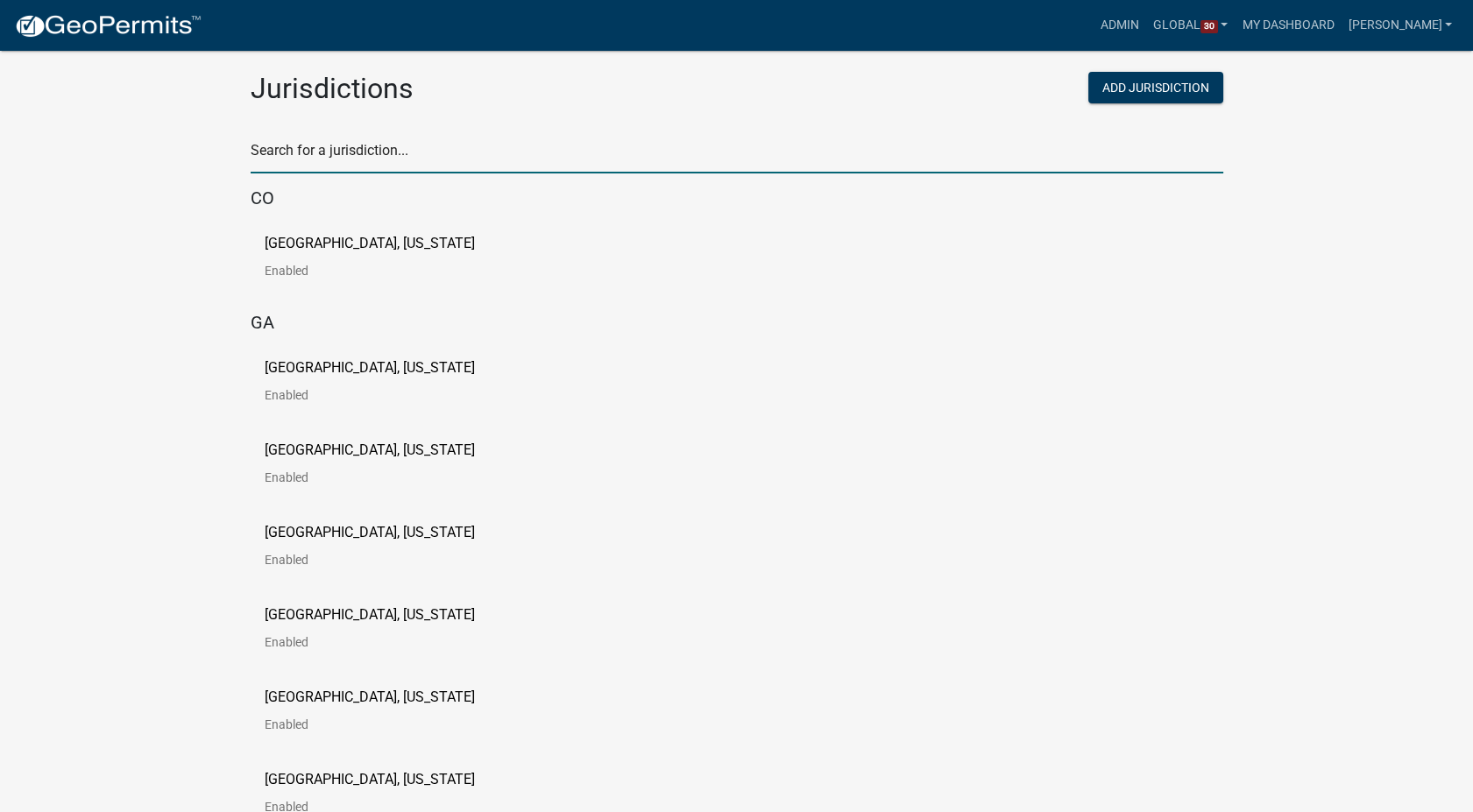
click at [306, 150] on input "text" at bounding box center [737, 155] width 973 height 36
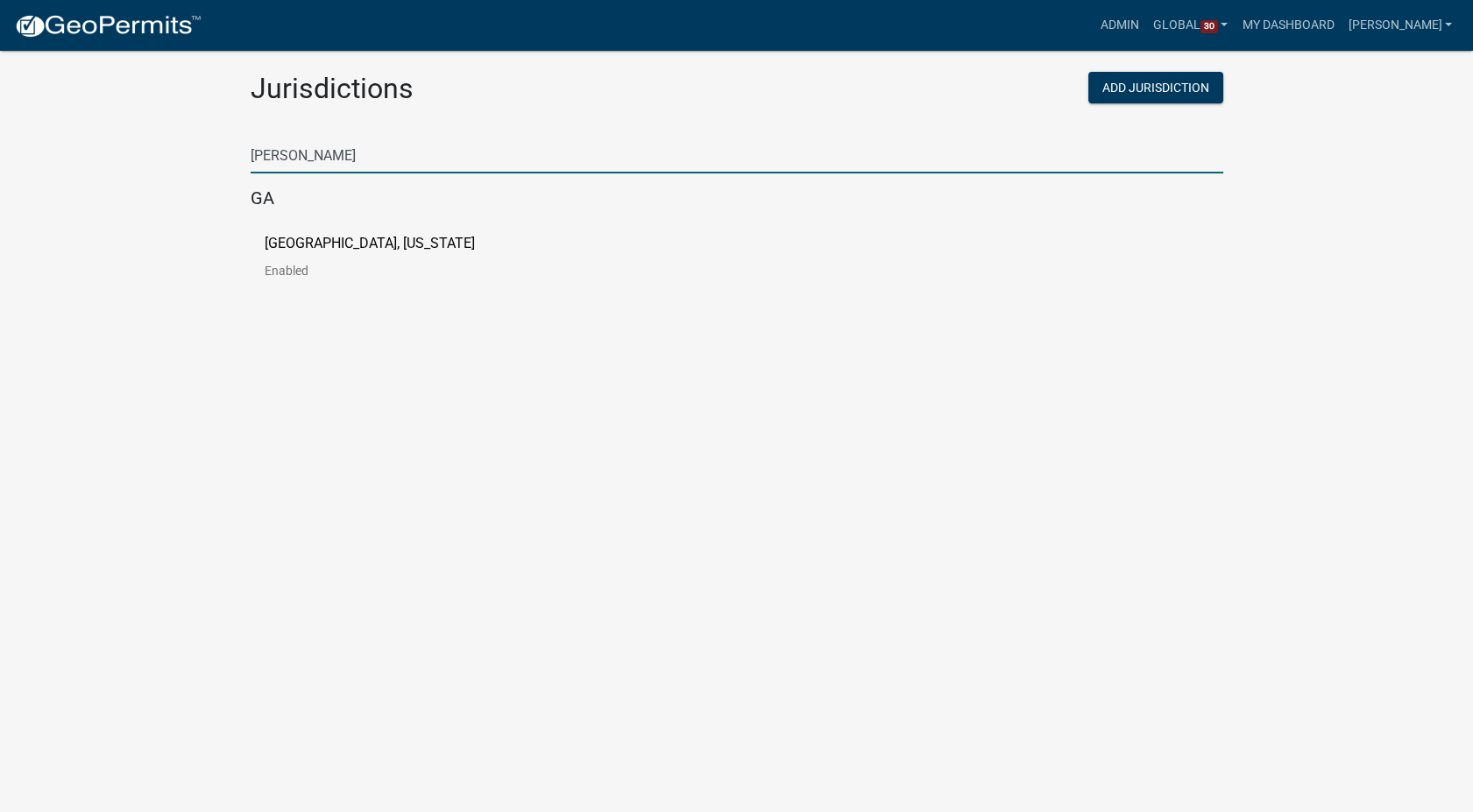
type input "troup"
click at [309, 245] on p "[GEOGRAPHIC_DATA], [US_STATE]" at bounding box center [369, 243] width 210 height 14
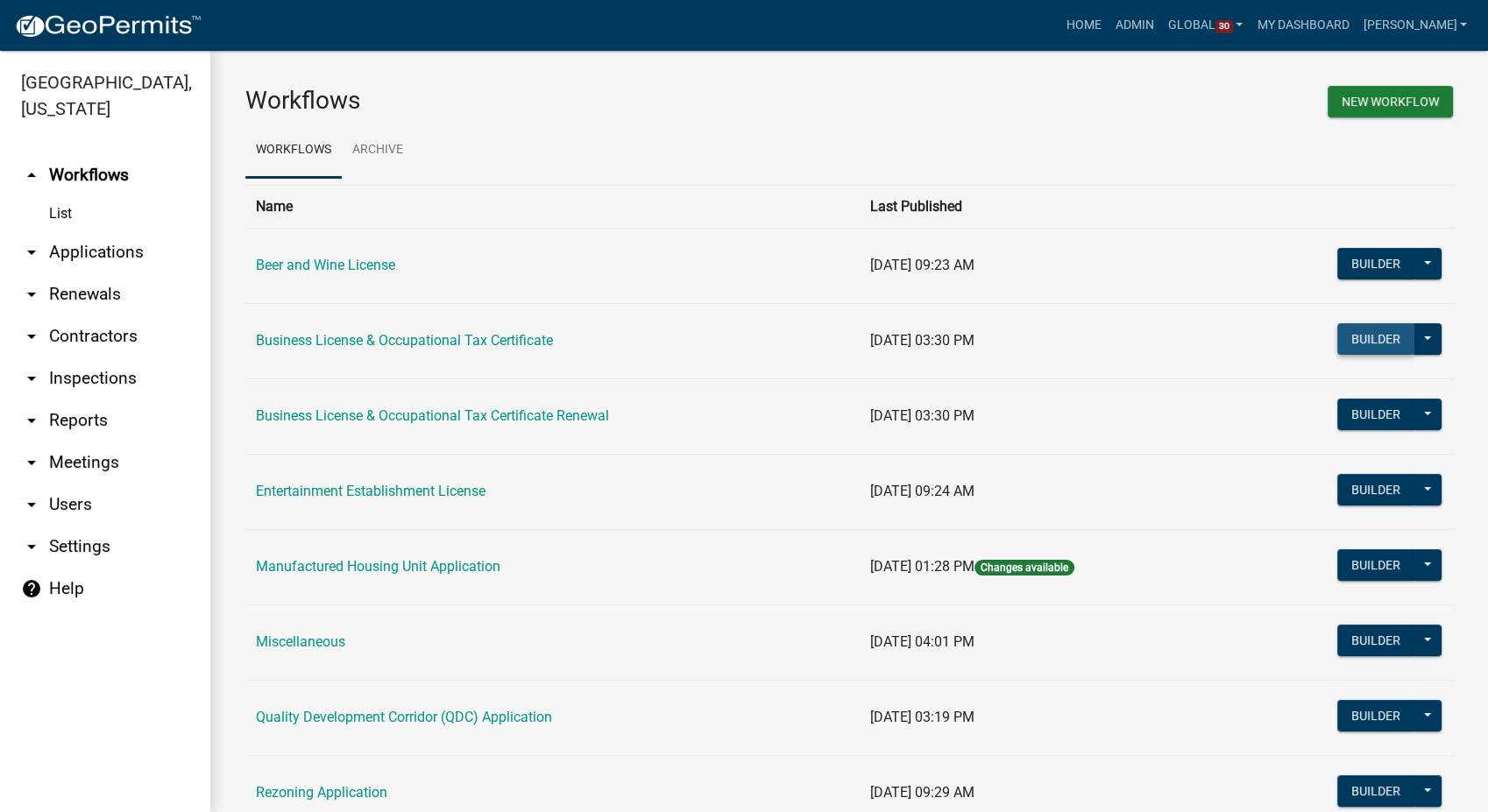
click at [1373, 347] on button "Builder" at bounding box center [1376, 338] width 77 height 32
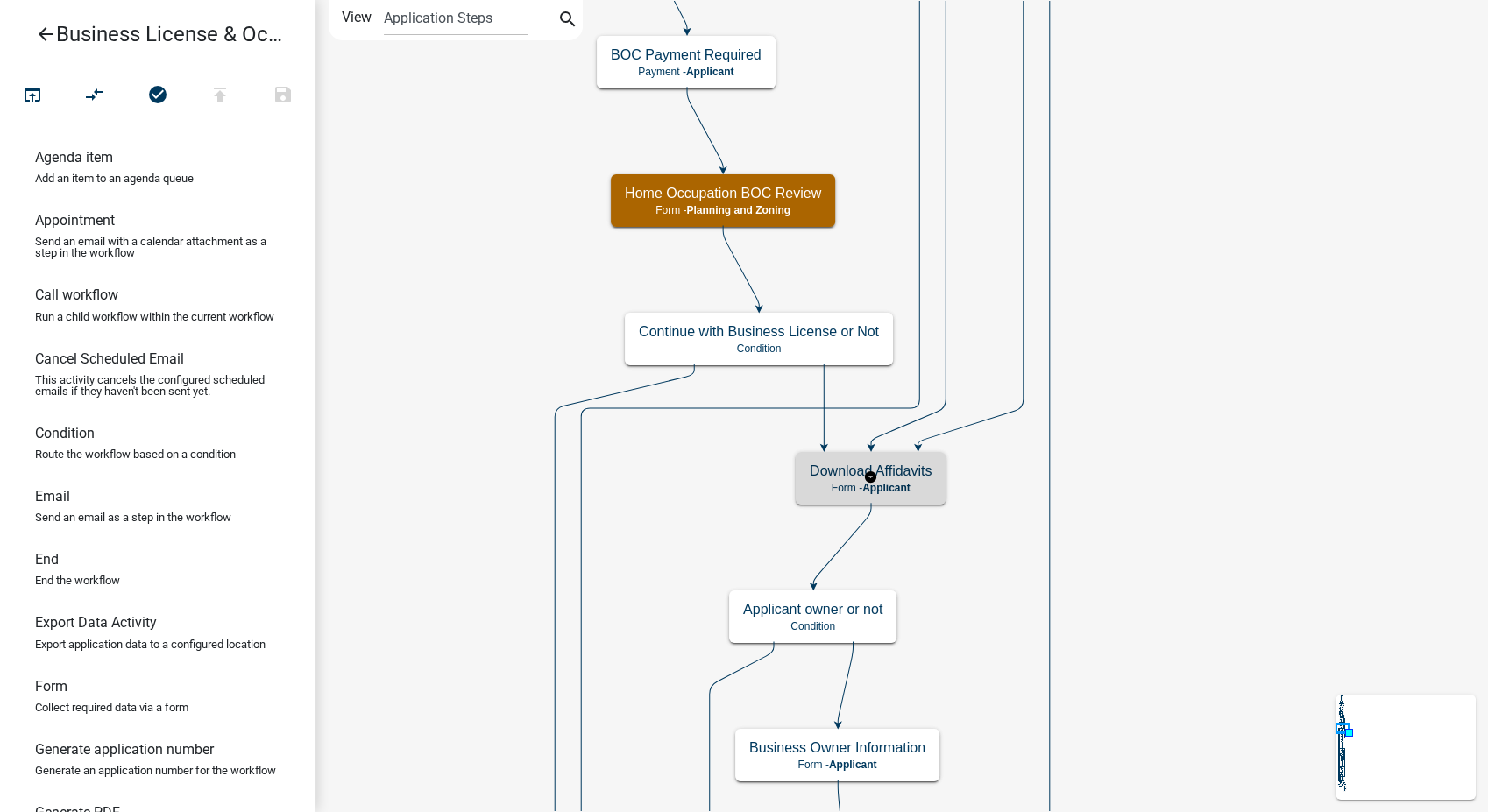
click at [904, 497] on div "Download Affidavits Form - Applicant" at bounding box center [870, 478] width 149 height 53
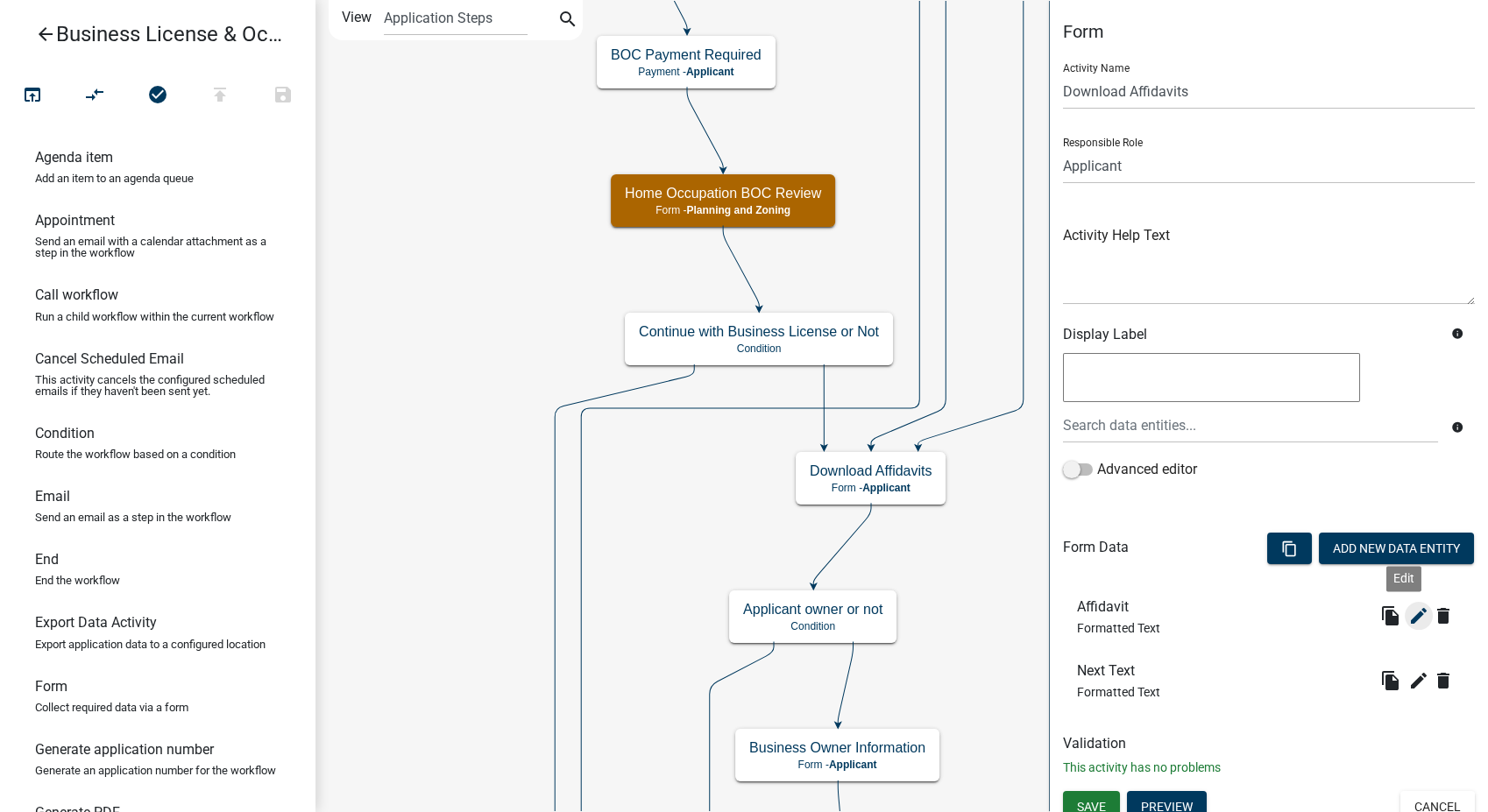
click at [1408, 613] on icon "edit" at bounding box center [1419, 616] width 21 height 21
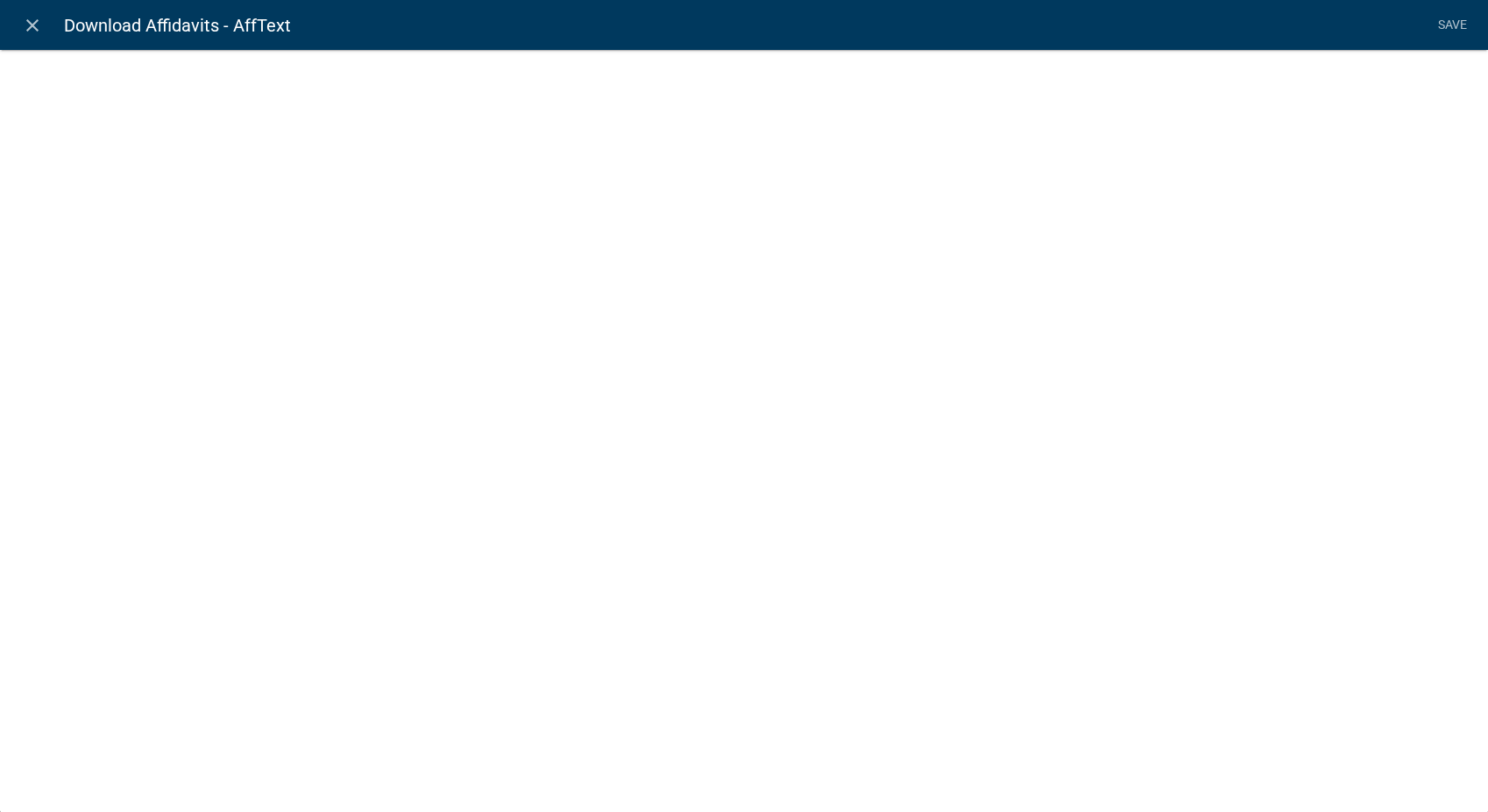
select select "rich-text"
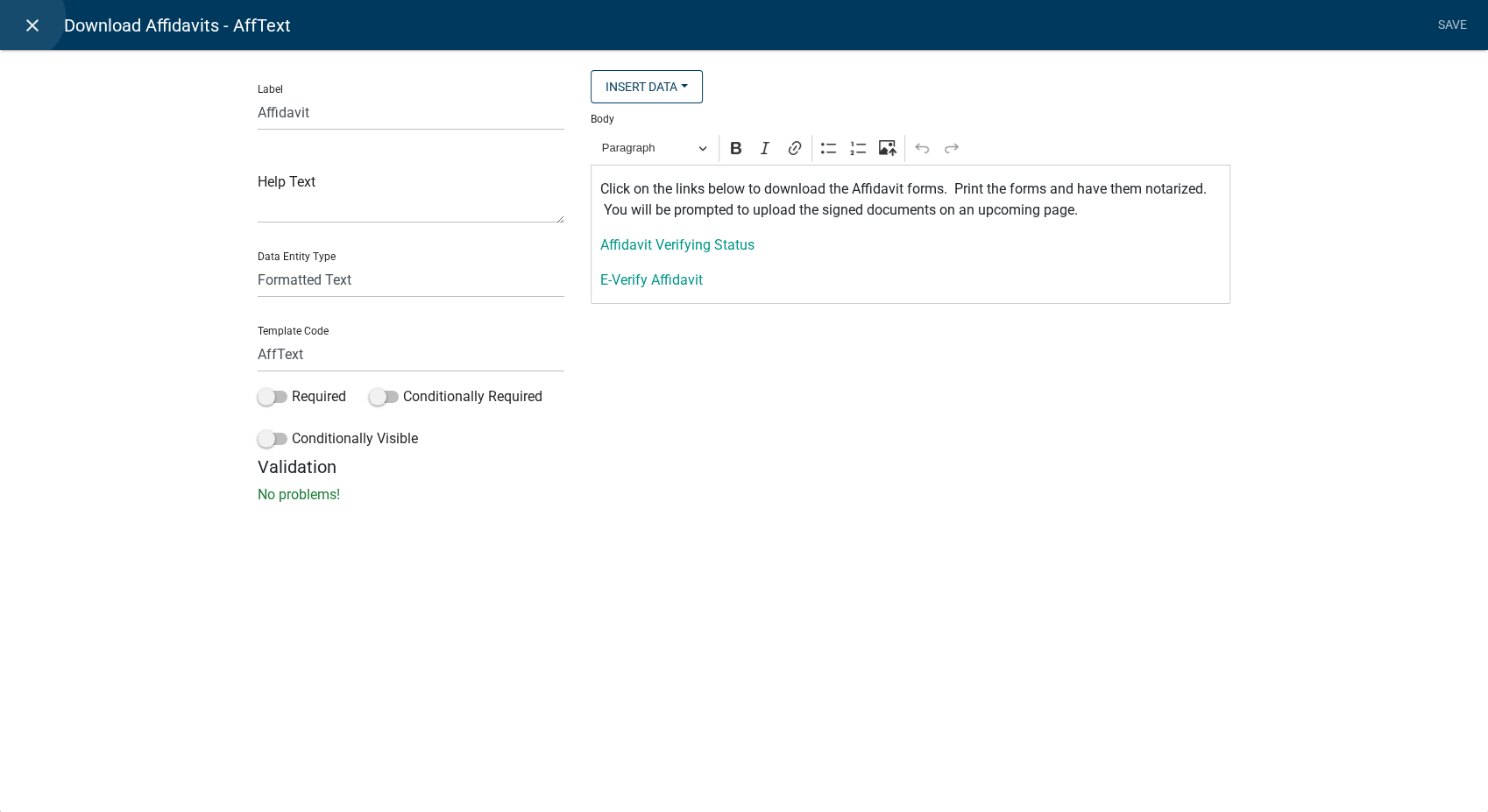
click at [22, 16] on icon "close" at bounding box center [33, 25] width 21 height 21
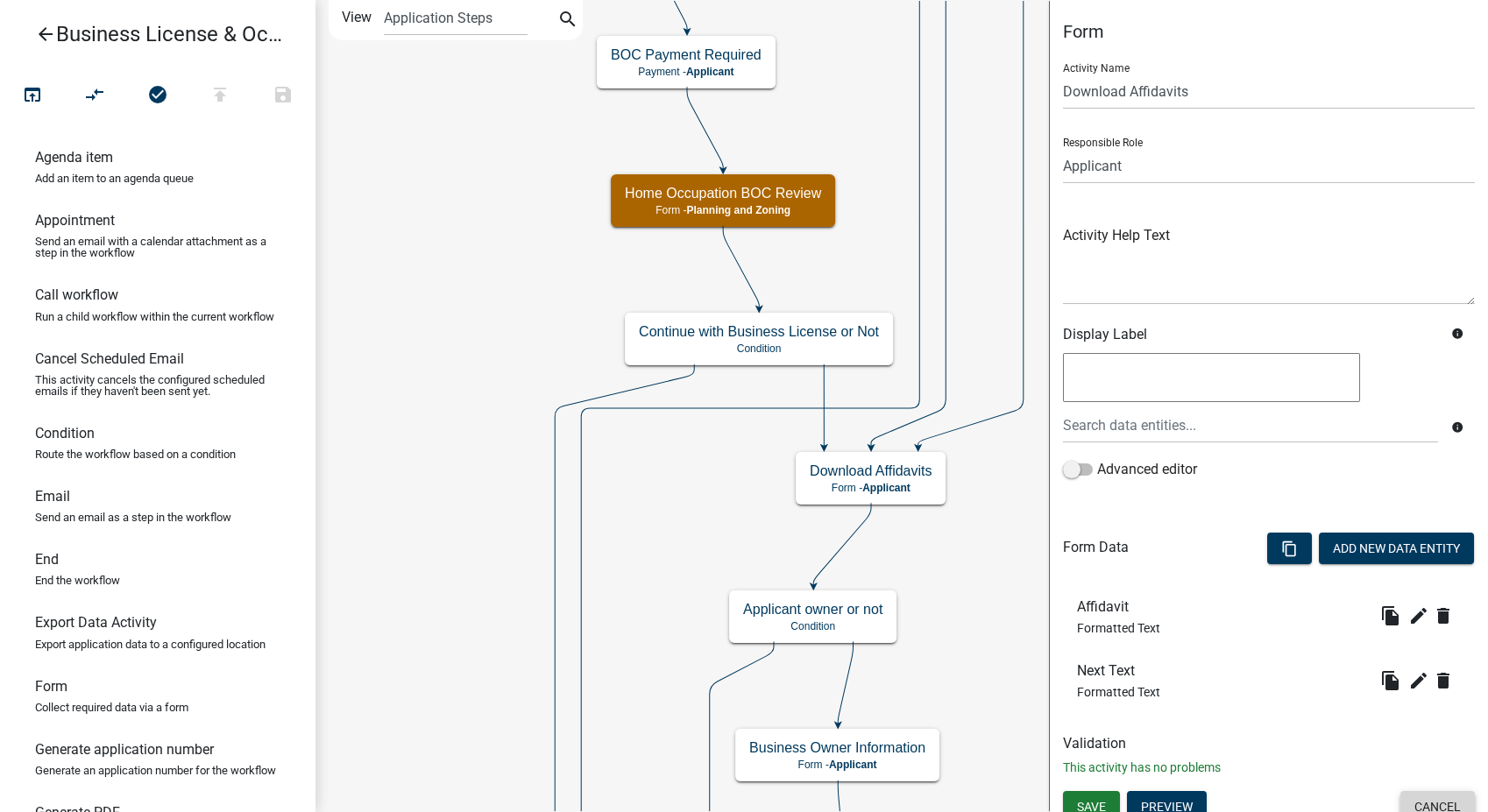
click at [1400, 795] on button "Cancel" at bounding box center [1437, 807] width 74 height 32
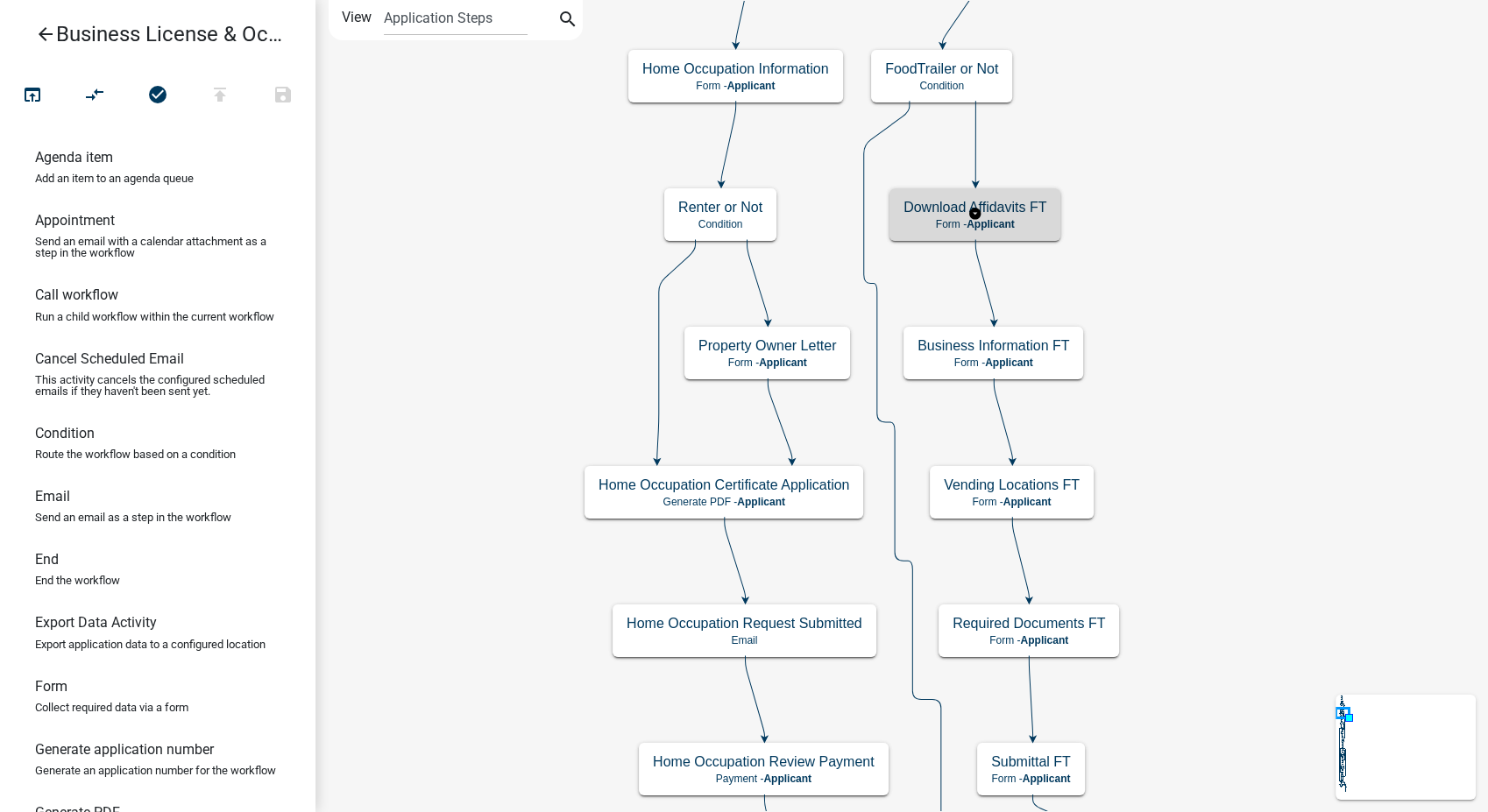
click at [1029, 221] on p "Form - Applicant" at bounding box center [975, 224] width 143 height 13
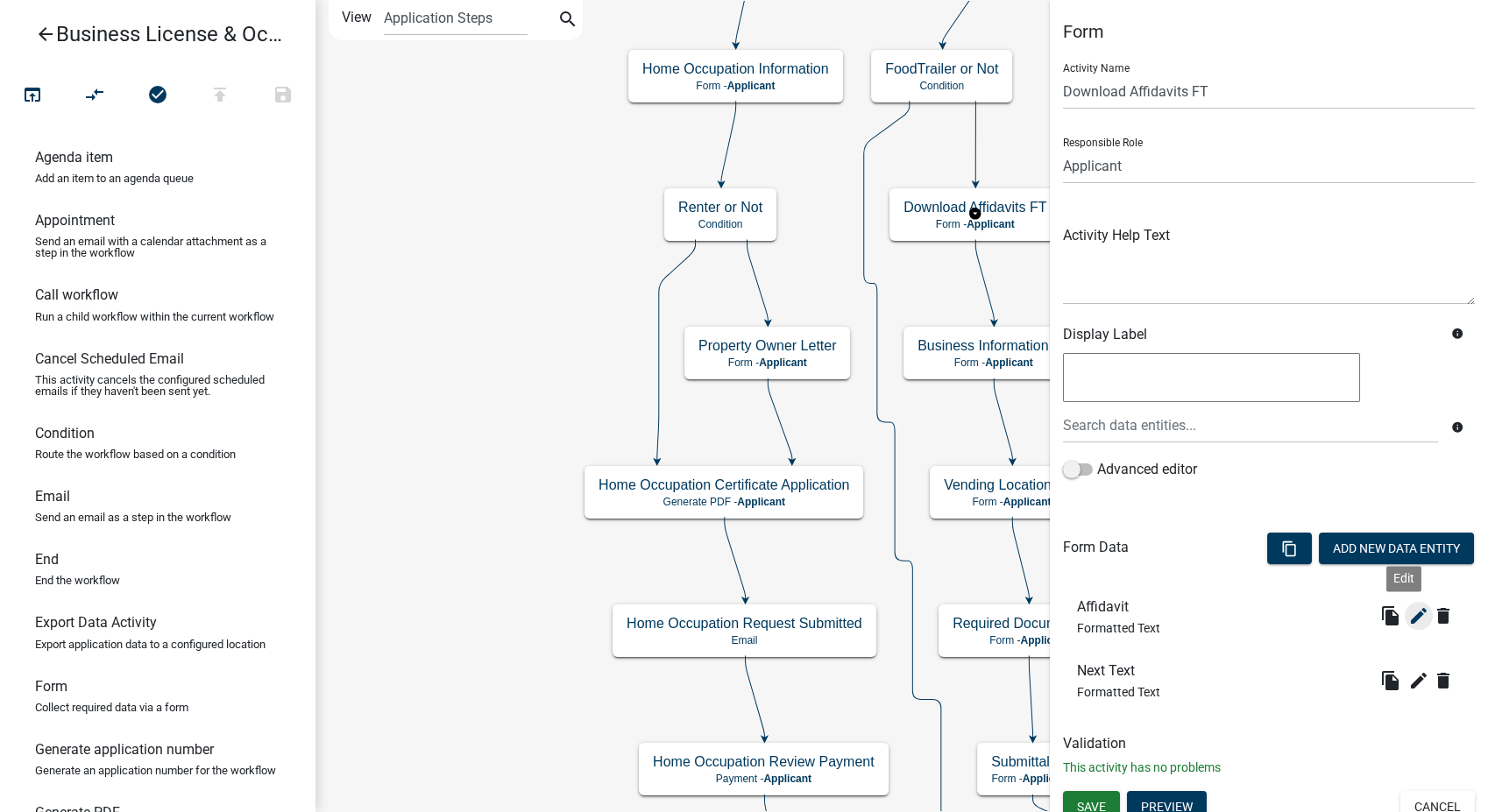
click at [1408, 615] on icon "edit" at bounding box center [1419, 616] width 21 height 21
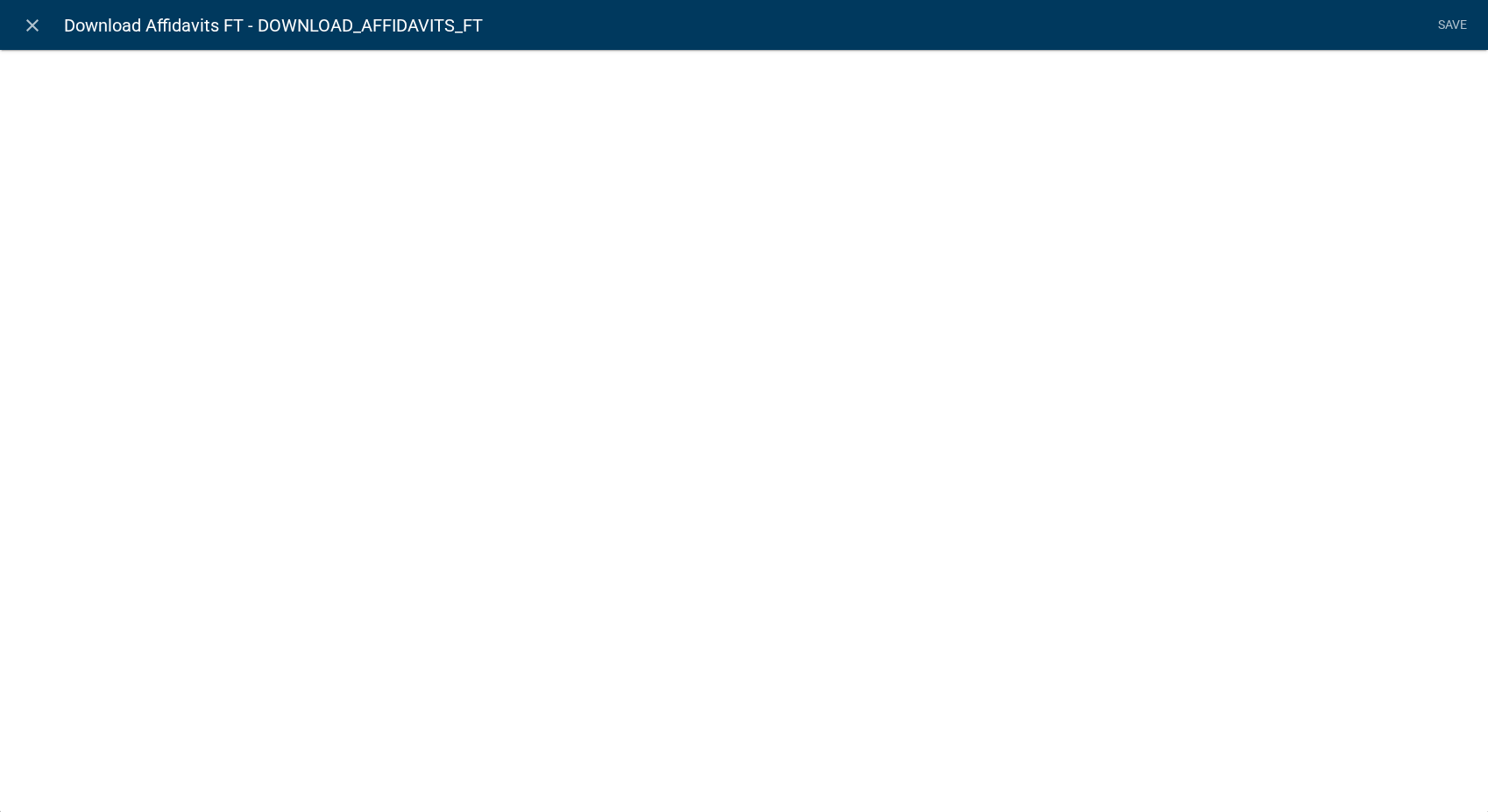
select select "rich-text"
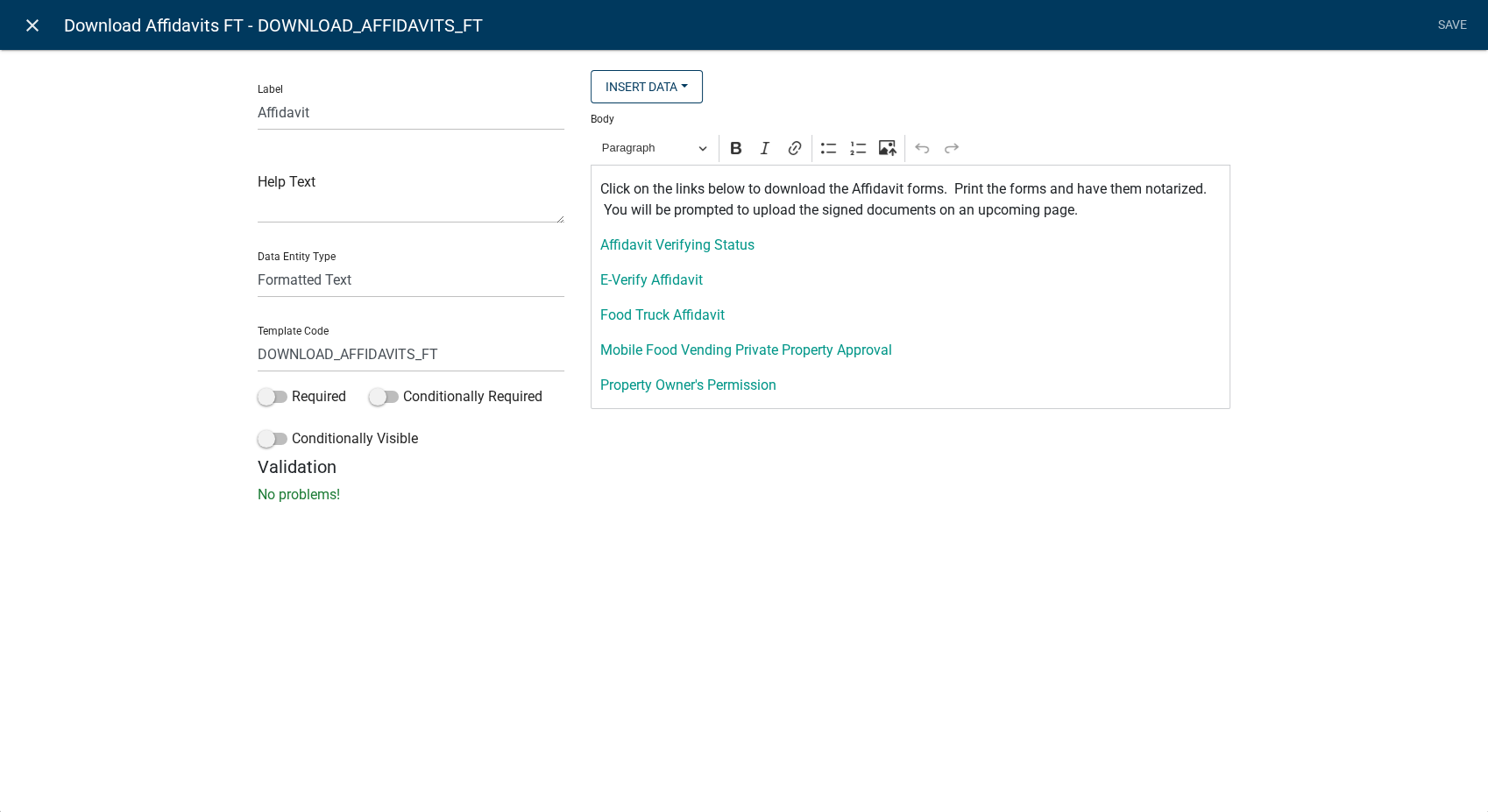
click at [30, 24] on icon "close" at bounding box center [33, 25] width 21 height 21
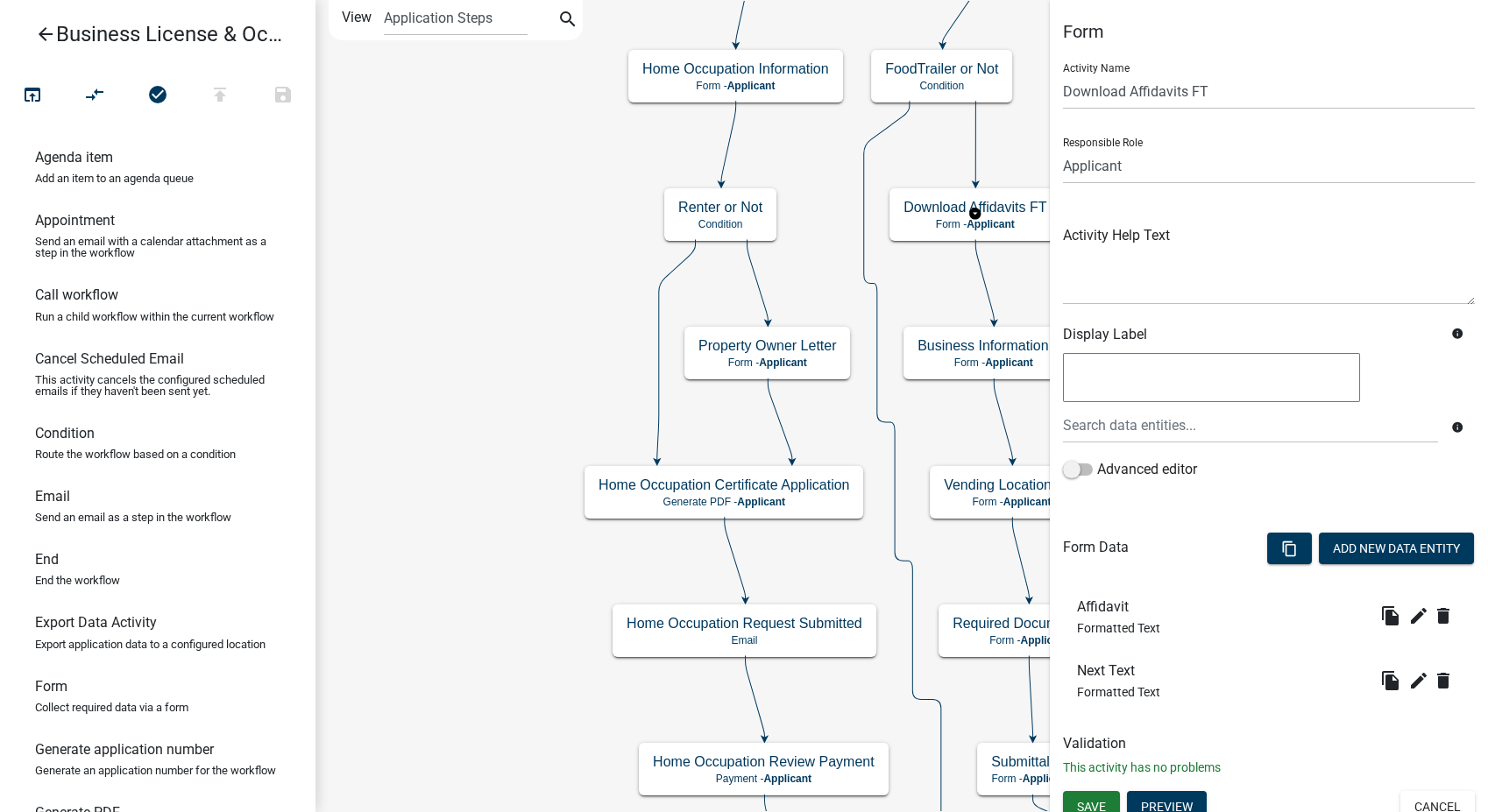
scroll to position [14, 0]
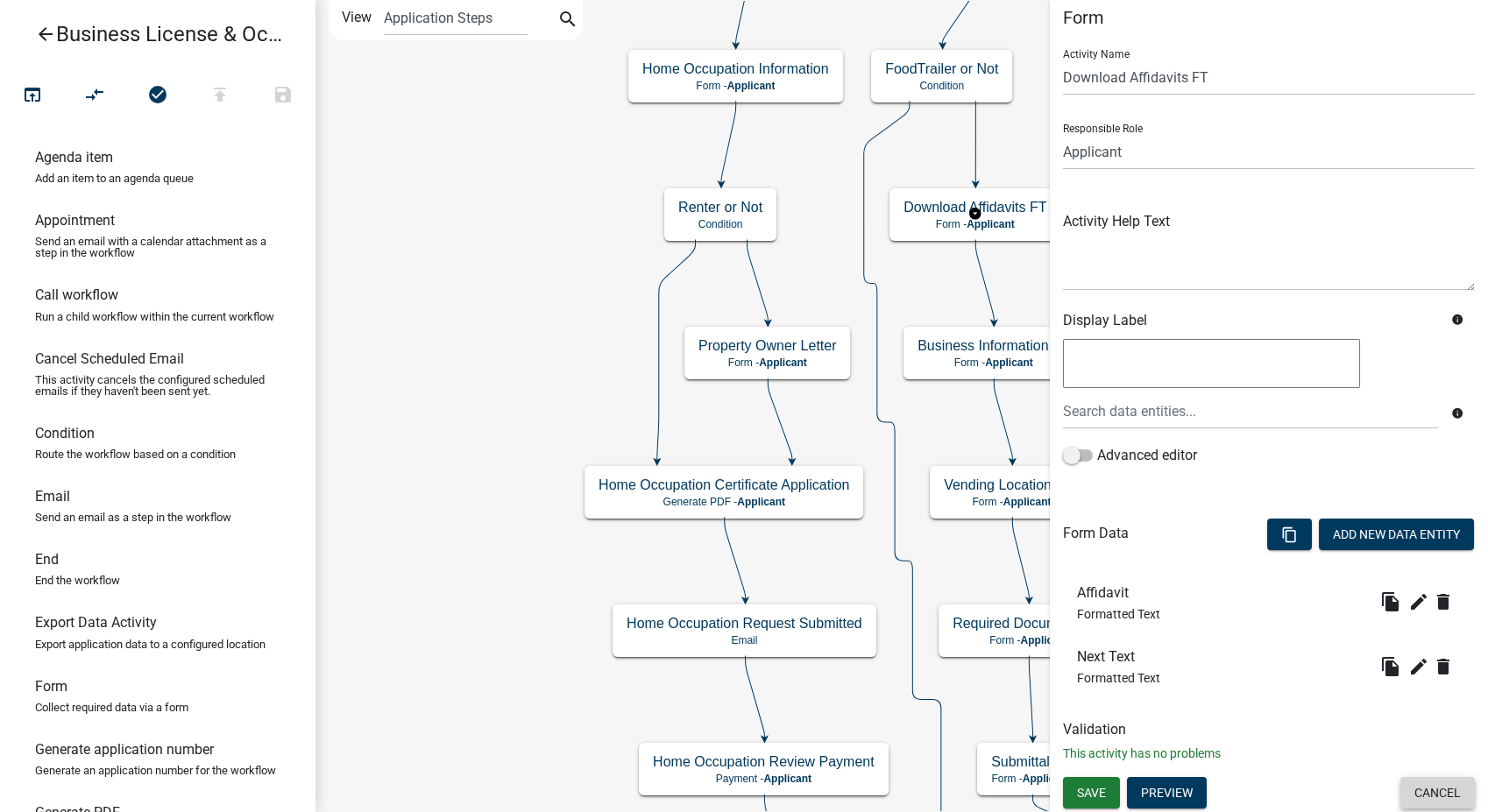
click at [1432, 787] on button "Cancel" at bounding box center [1437, 793] width 74 height 32
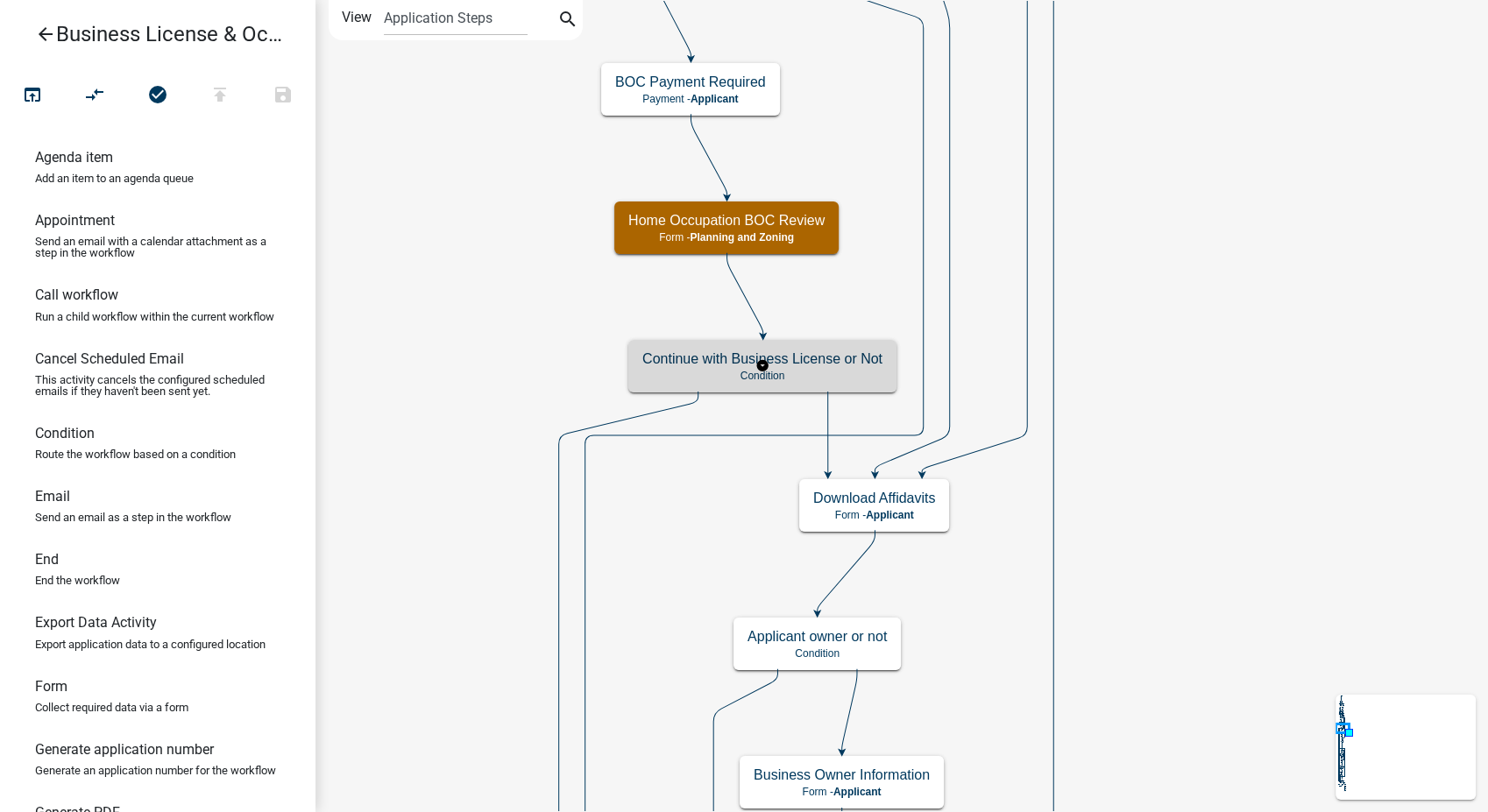
click at [813, 368] on div "Continue with Business License or Not Condition" at bounding box center [762, 366] width 268 height 53
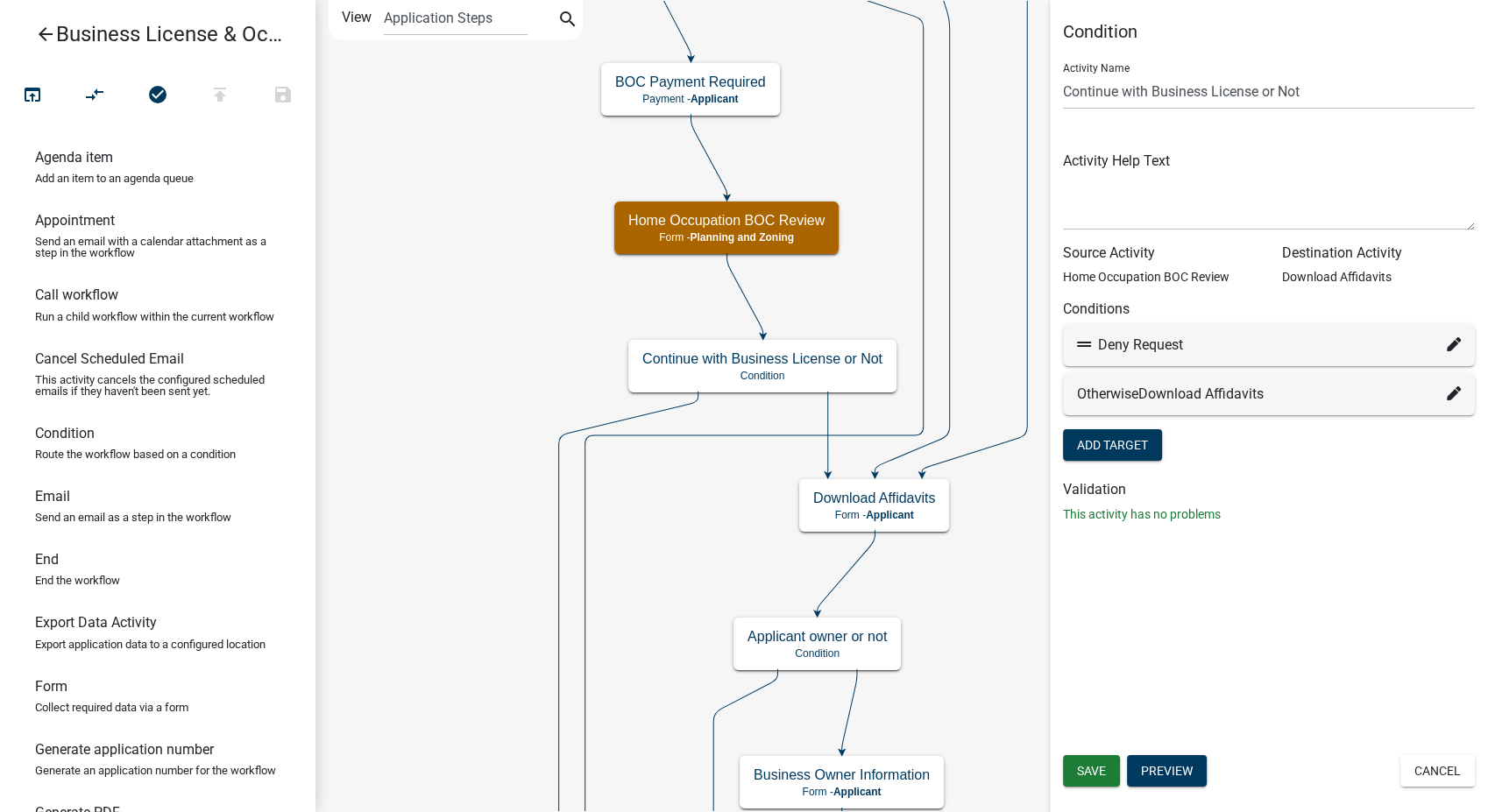
click at [1447, 342] on icon at bounding box center [1453, 344] width 14 height 14
select select "16: 0d670816-da5b-4408-aa05-15c0a0896e6d"
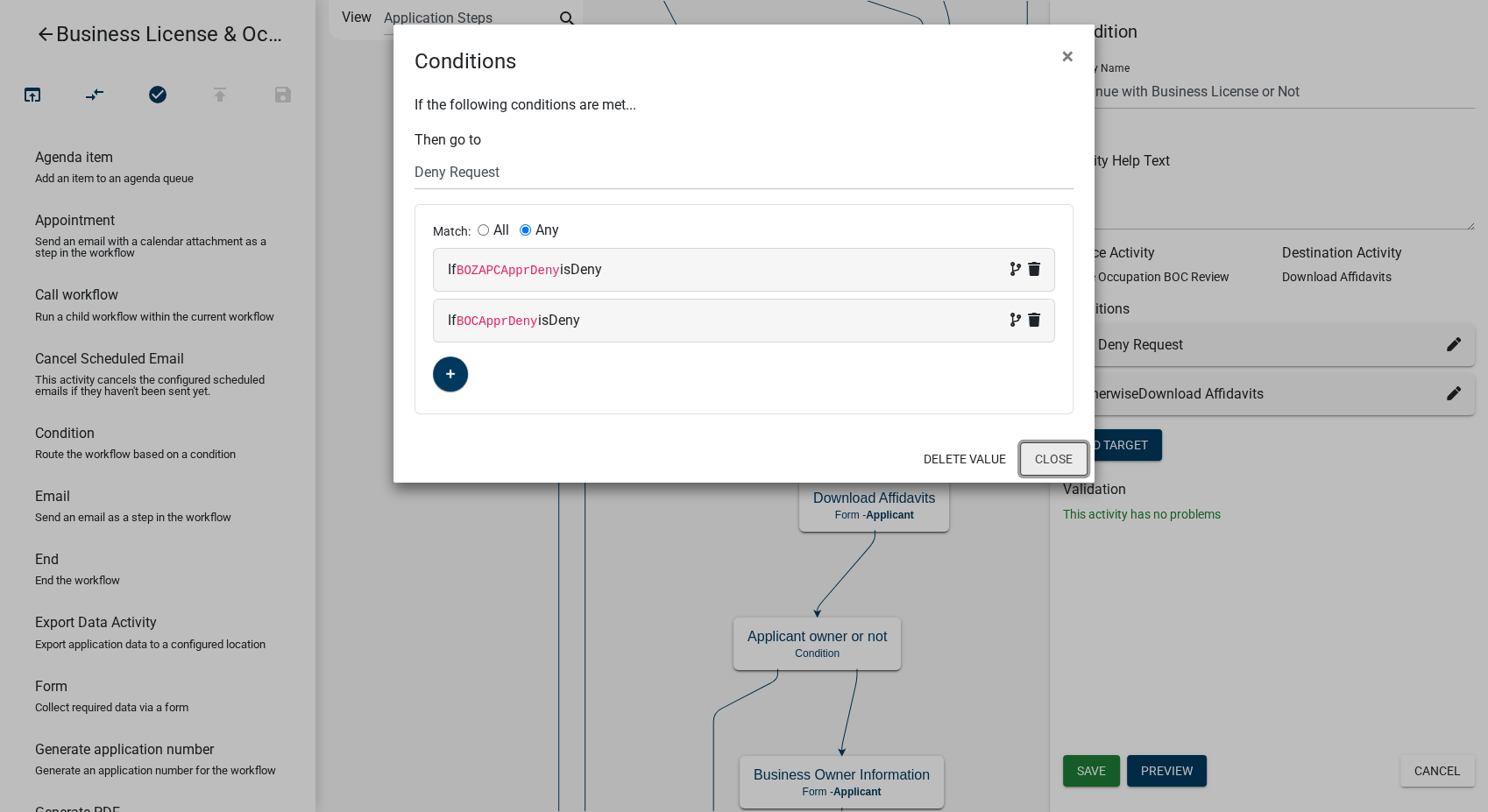
click at [1055, 453] on button "Close" at bounding box center [1054, 459] width 68 height 34
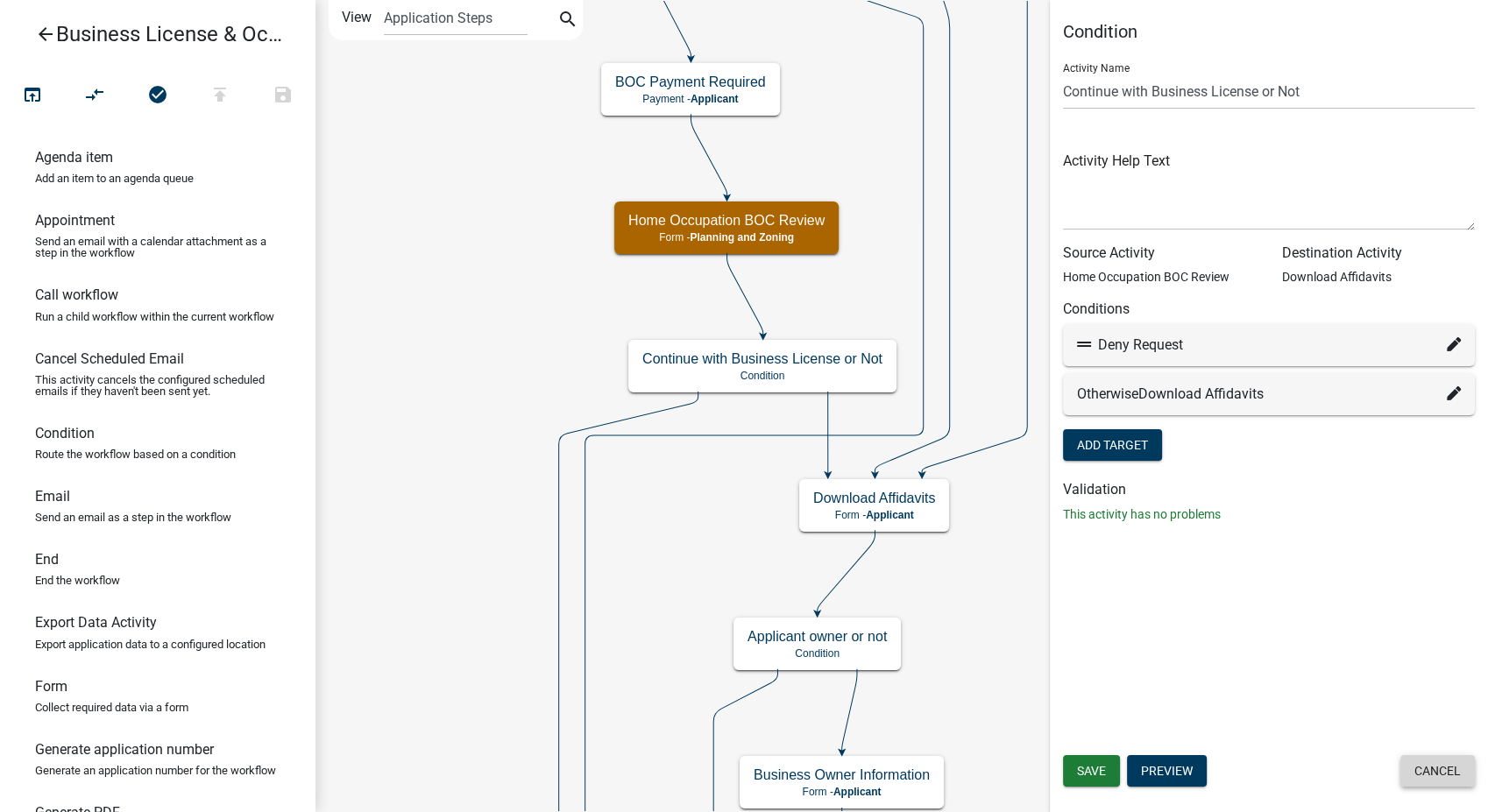
click at [1444, 771] on button "Cancel" at bounding box center [1437, 771] width 74 height 32
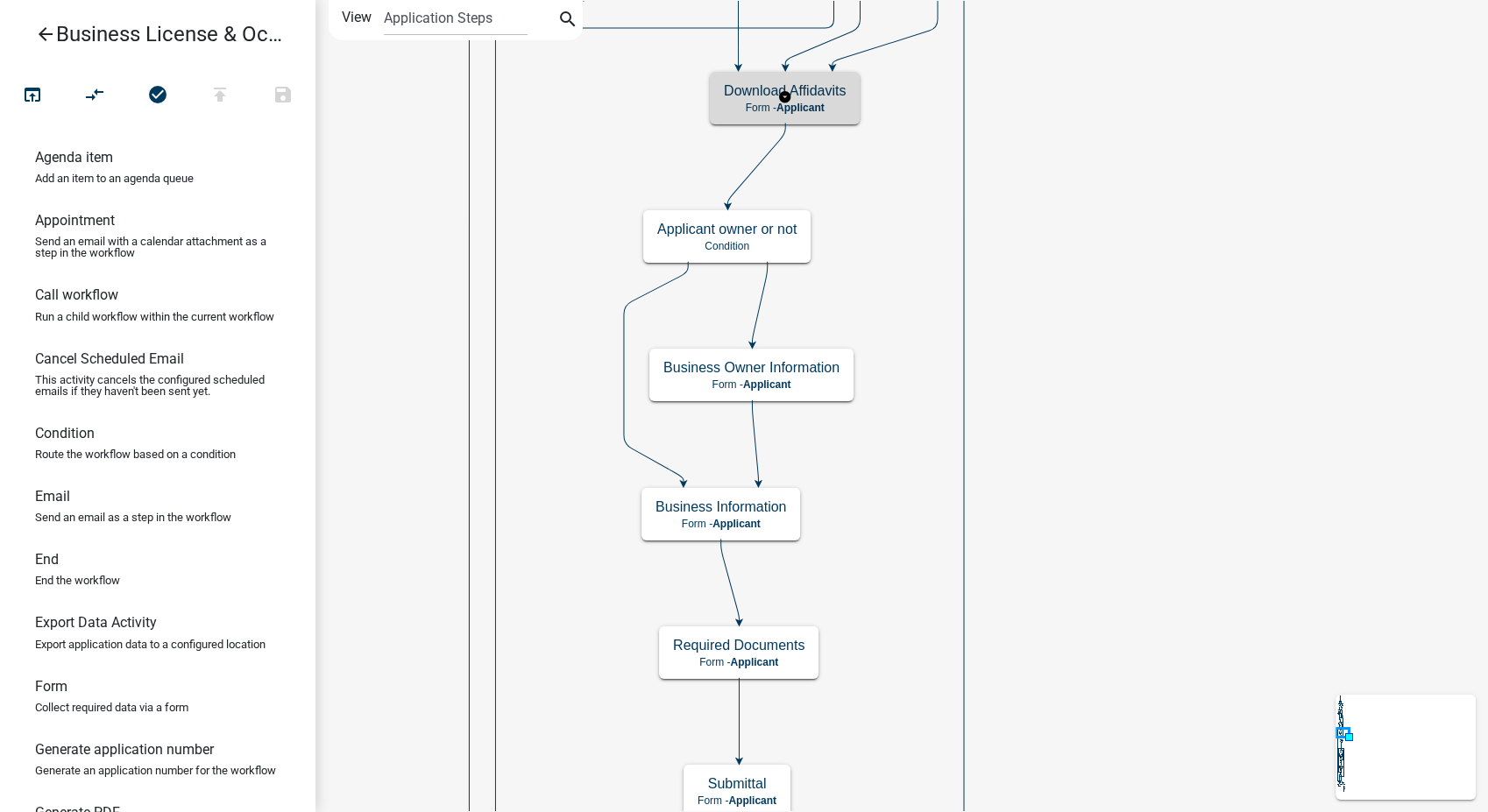
click at [827, 110] on p "Form - Applicant" at bounding box center [785, 107] width 122 height 13
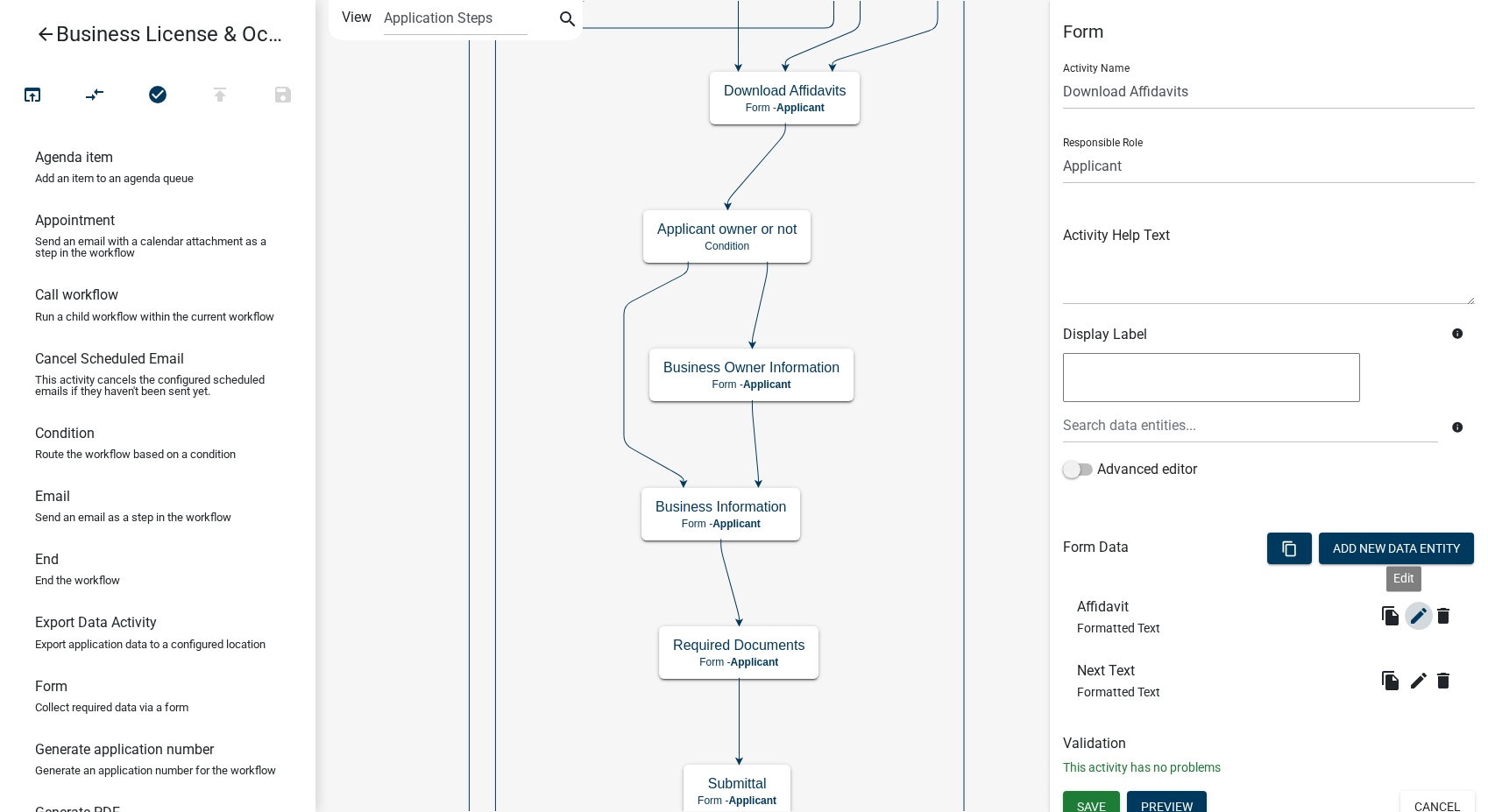
click at [1408, 615] on icon "edit" at bounding box center [1419, 616] width 21 height 21
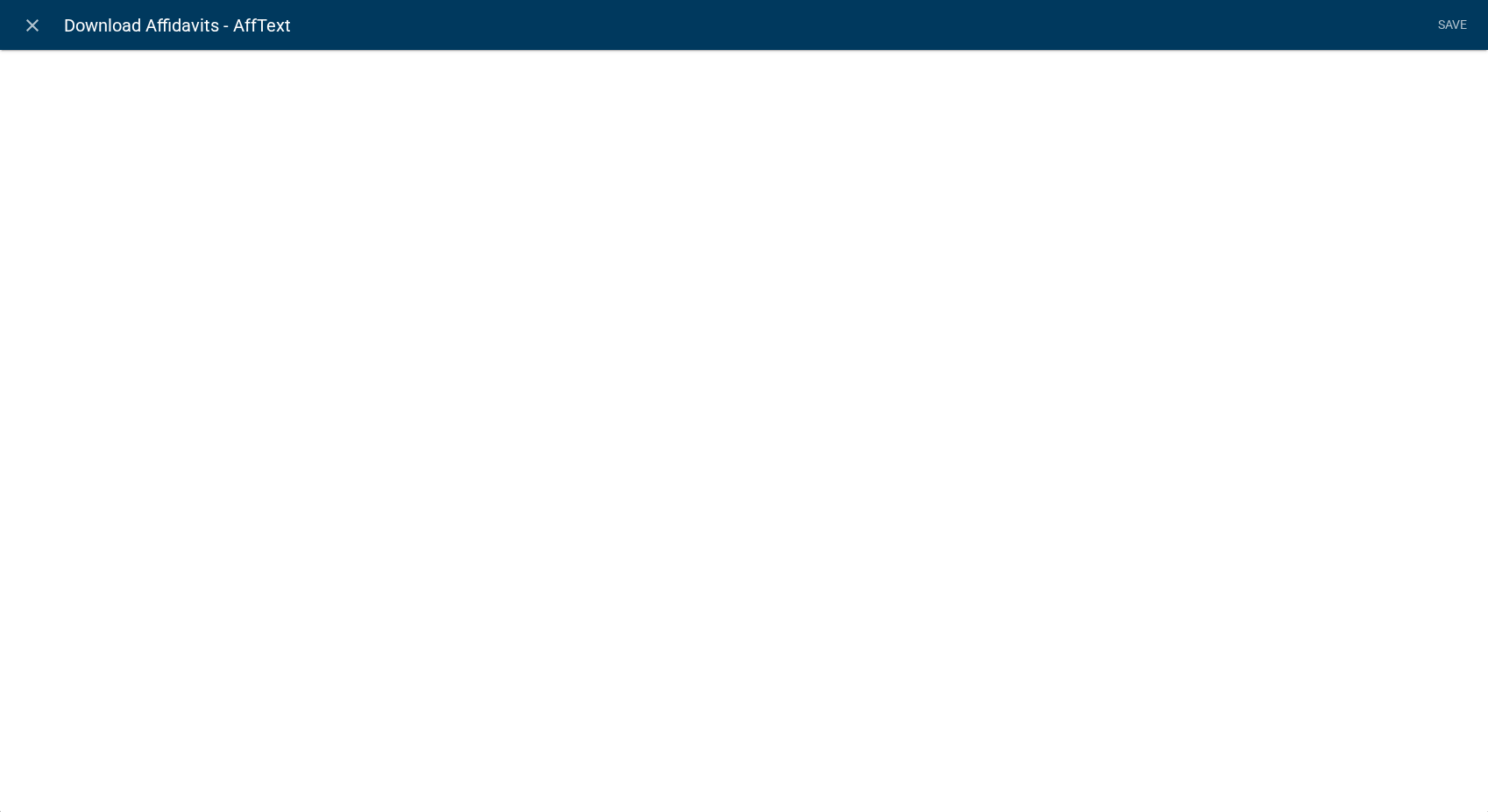
select select "rich-text"
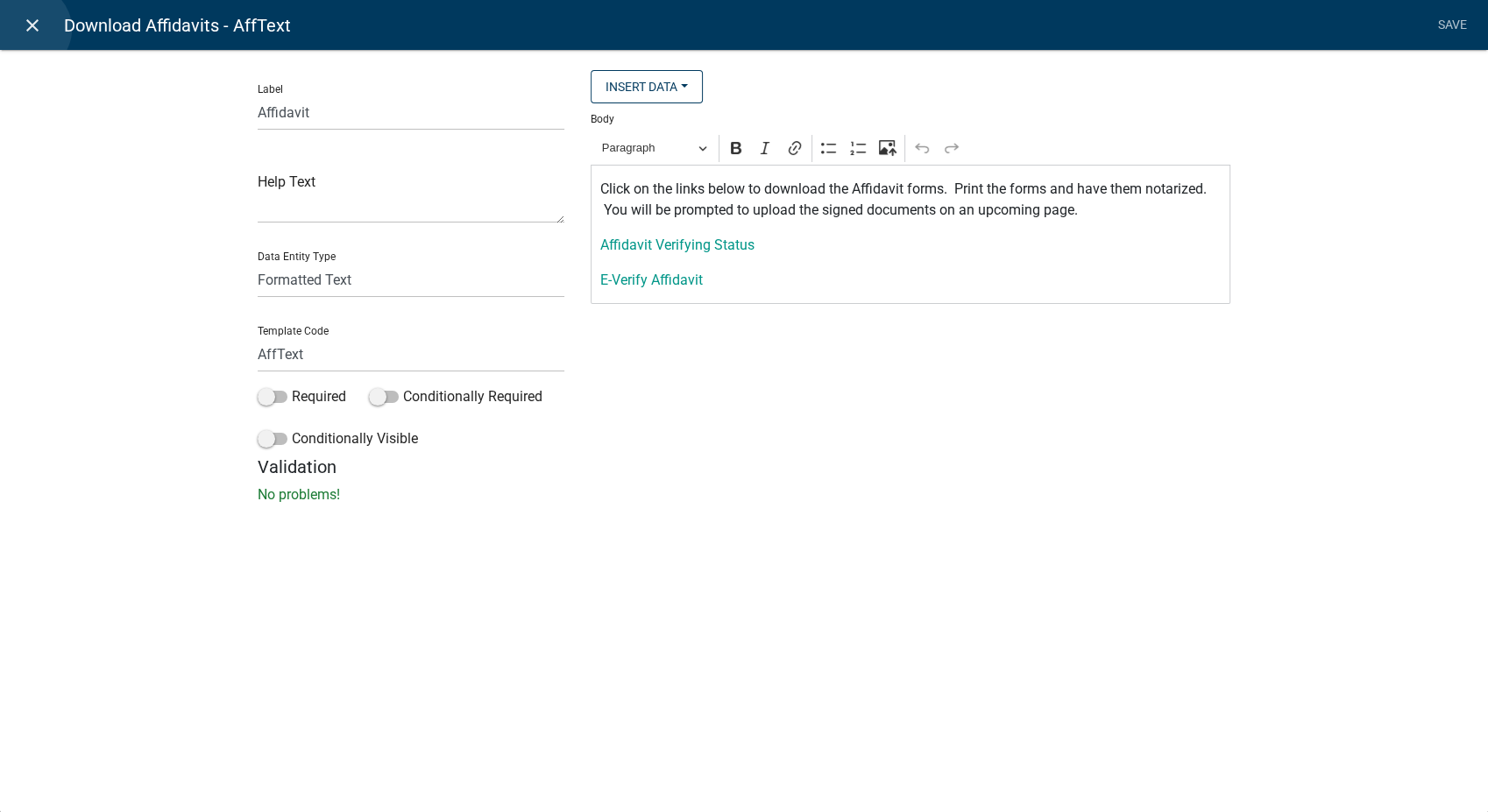
click at [27, 29] on icon "close" at bounding box center [33, 25] width 21 height 21
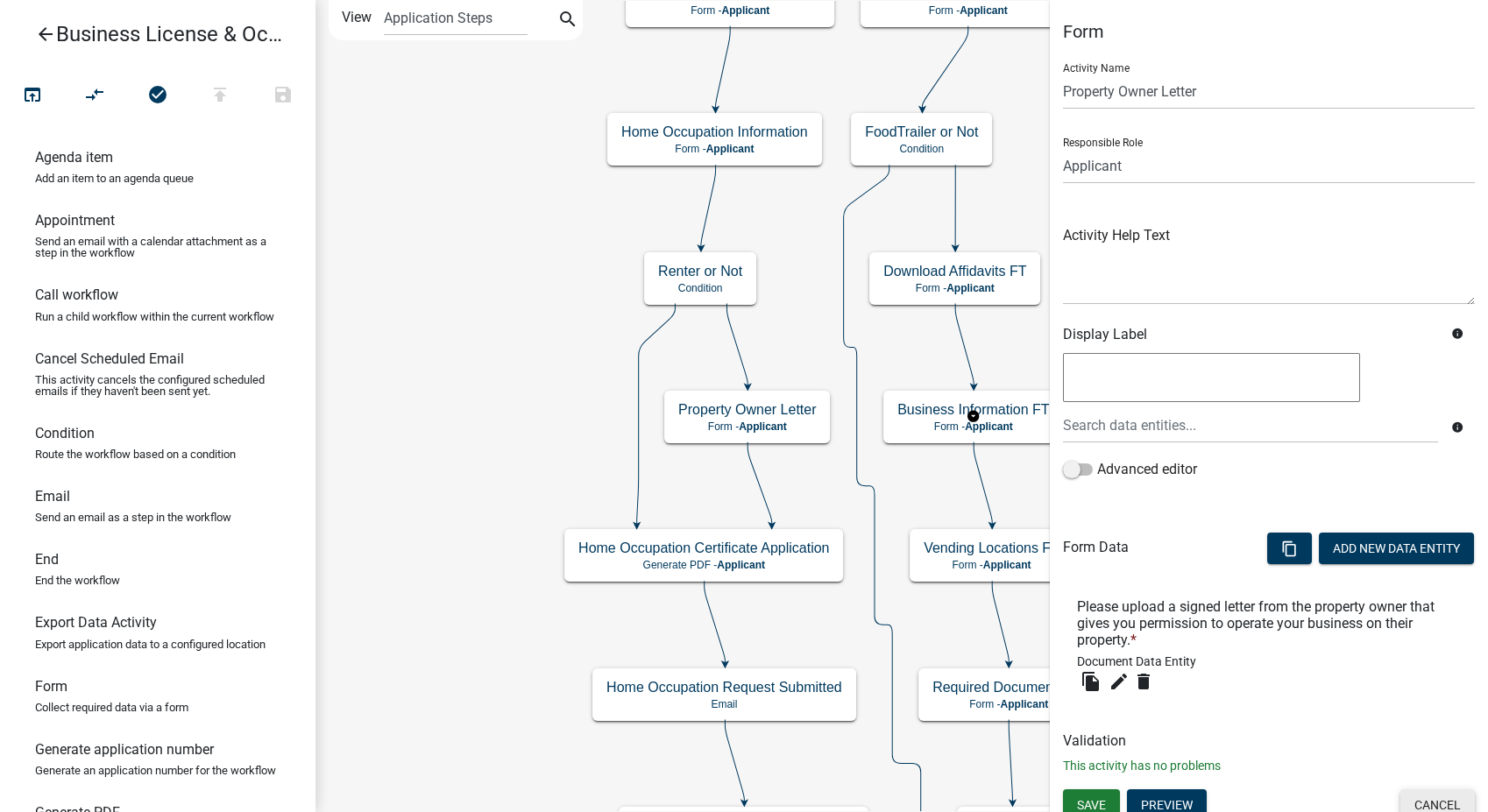
click at [1445, 798] on button "Cancel" at bounding box center [1437, 805] width 74 height 32
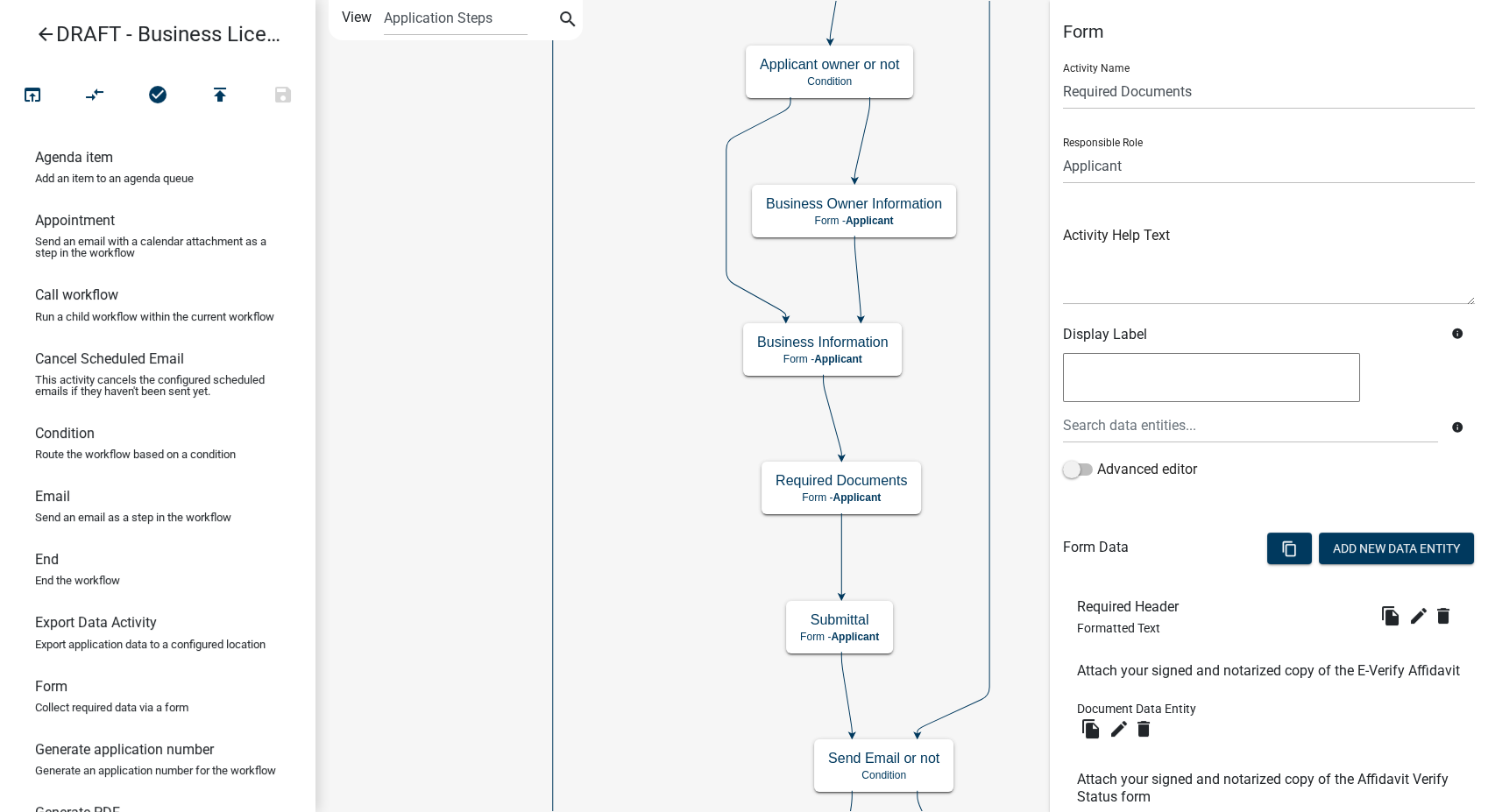
scroll to position [486, 0]
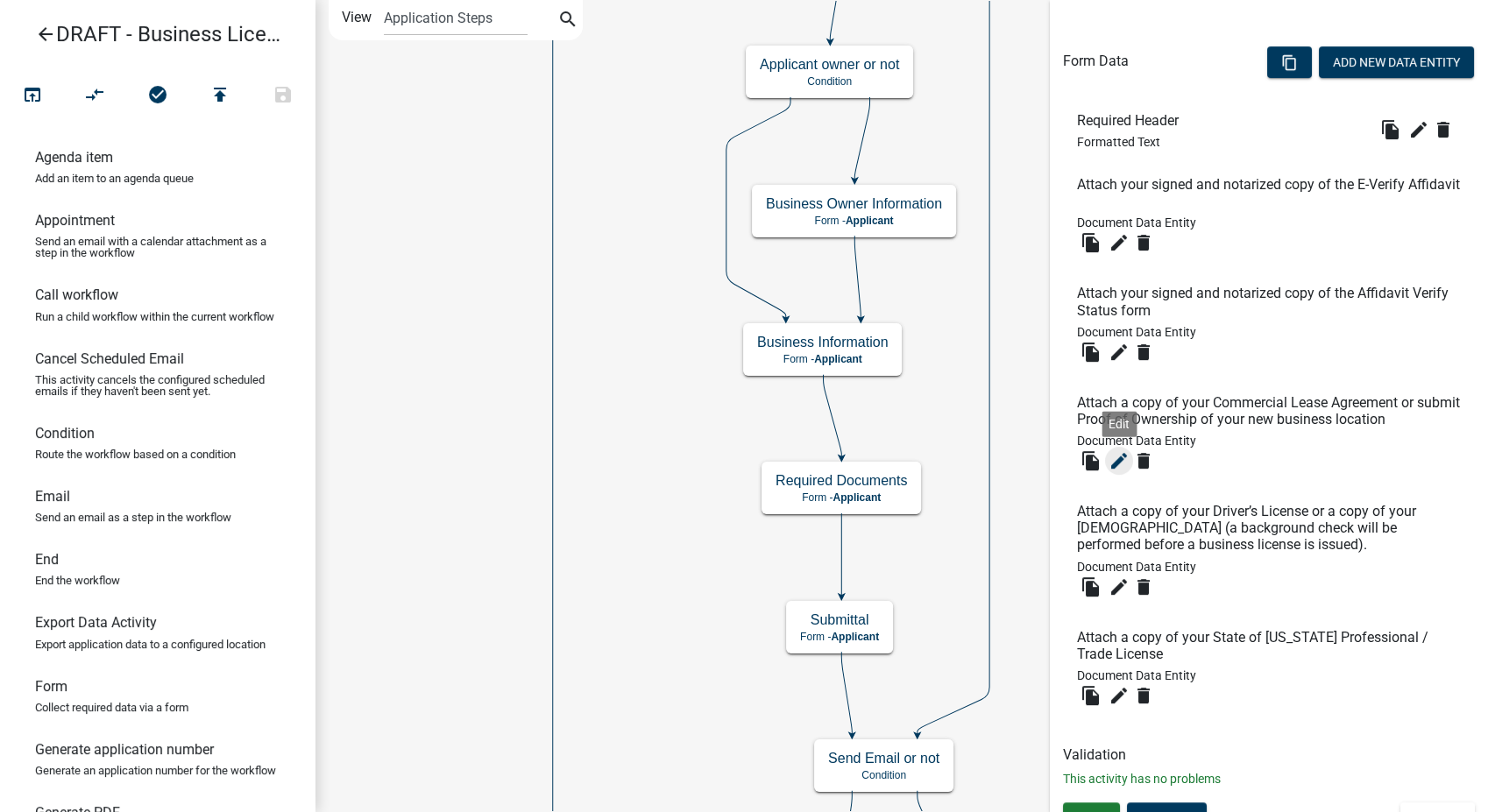
click at [1112, 463] on icon "edit" at bounding box center [1119, 461] width 21 height 21
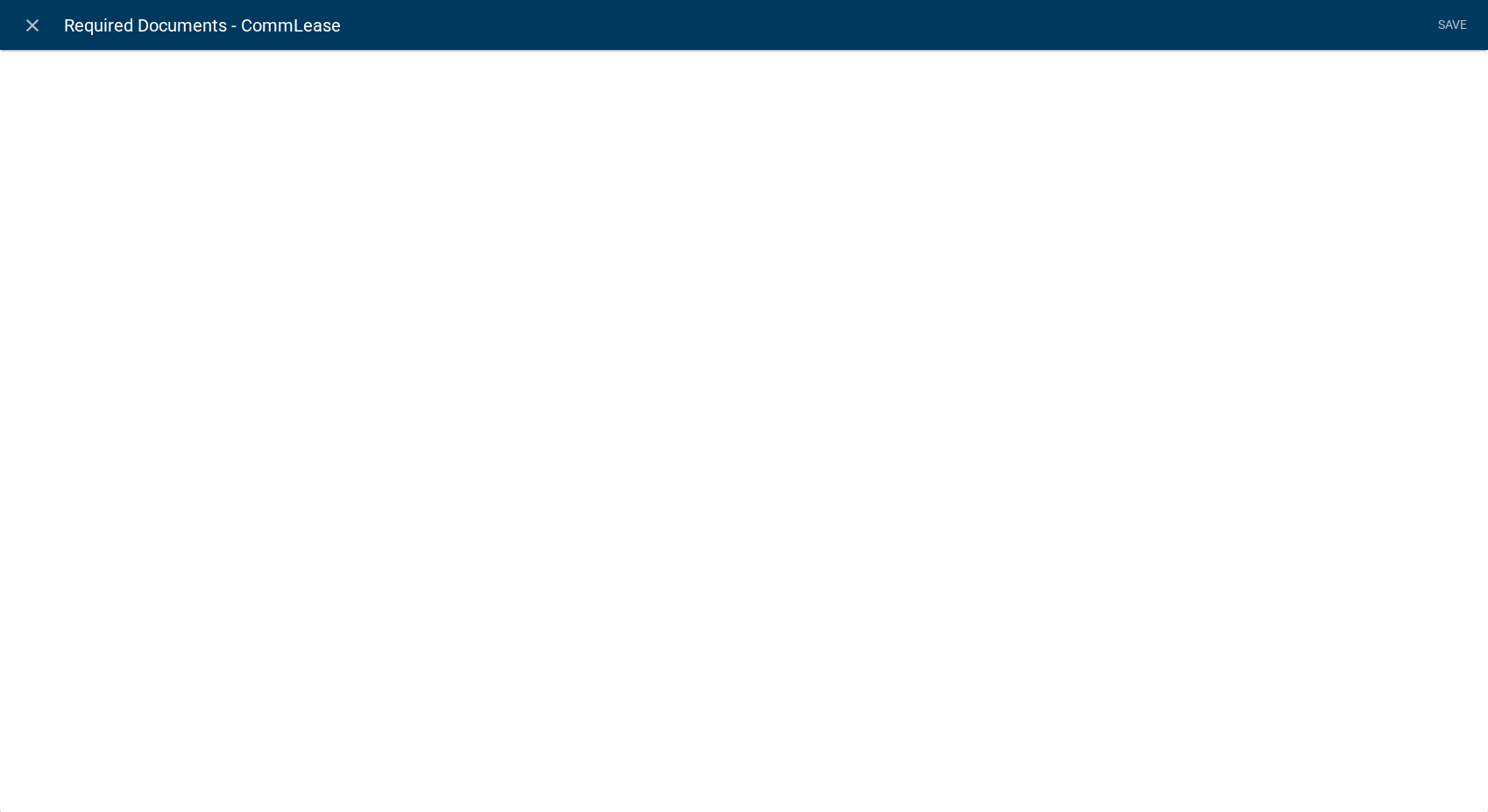
select select "document"
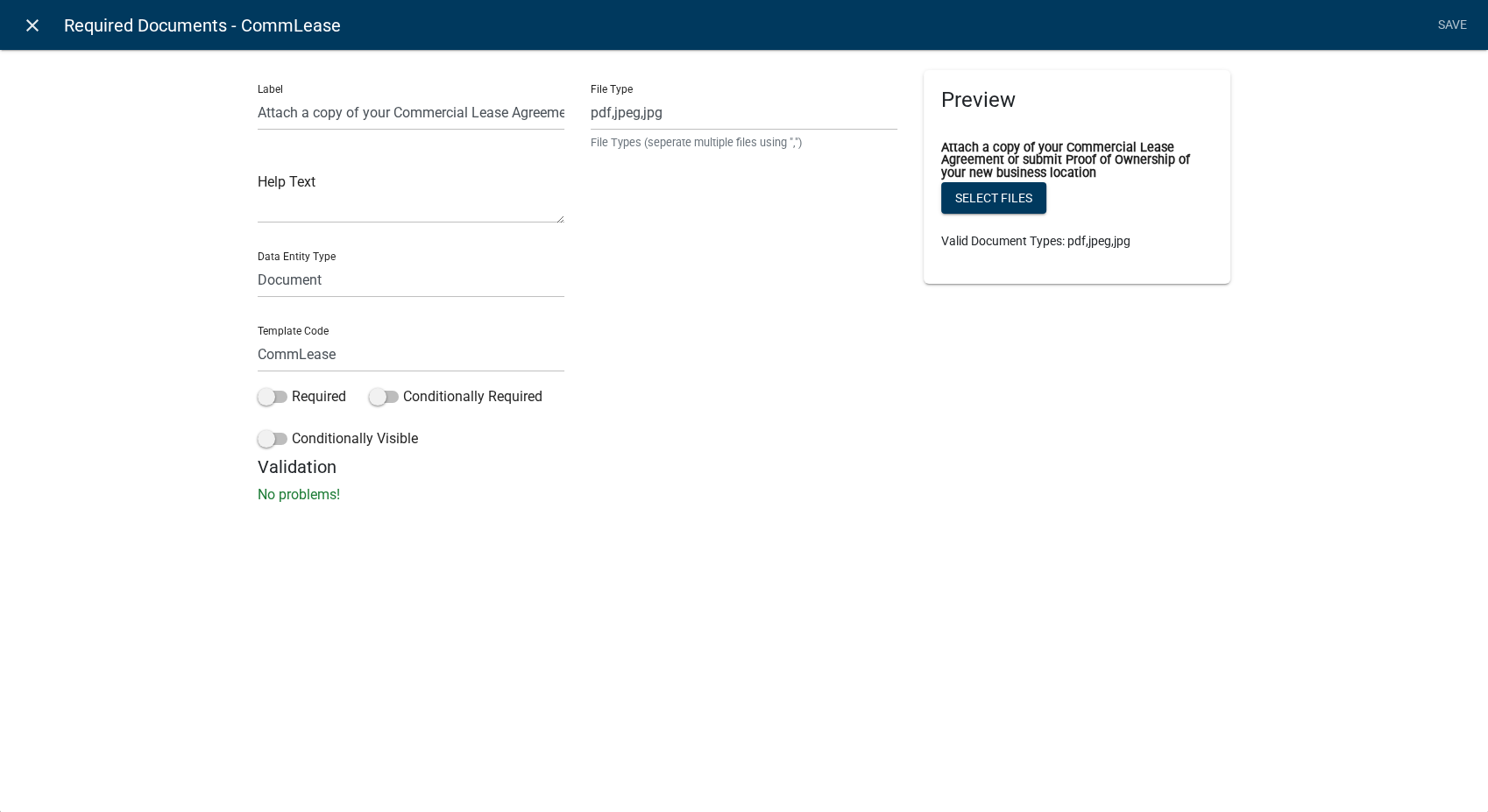
click at [35, 26] on icon "close" at bounding box center [33, 25] width 21 height 21
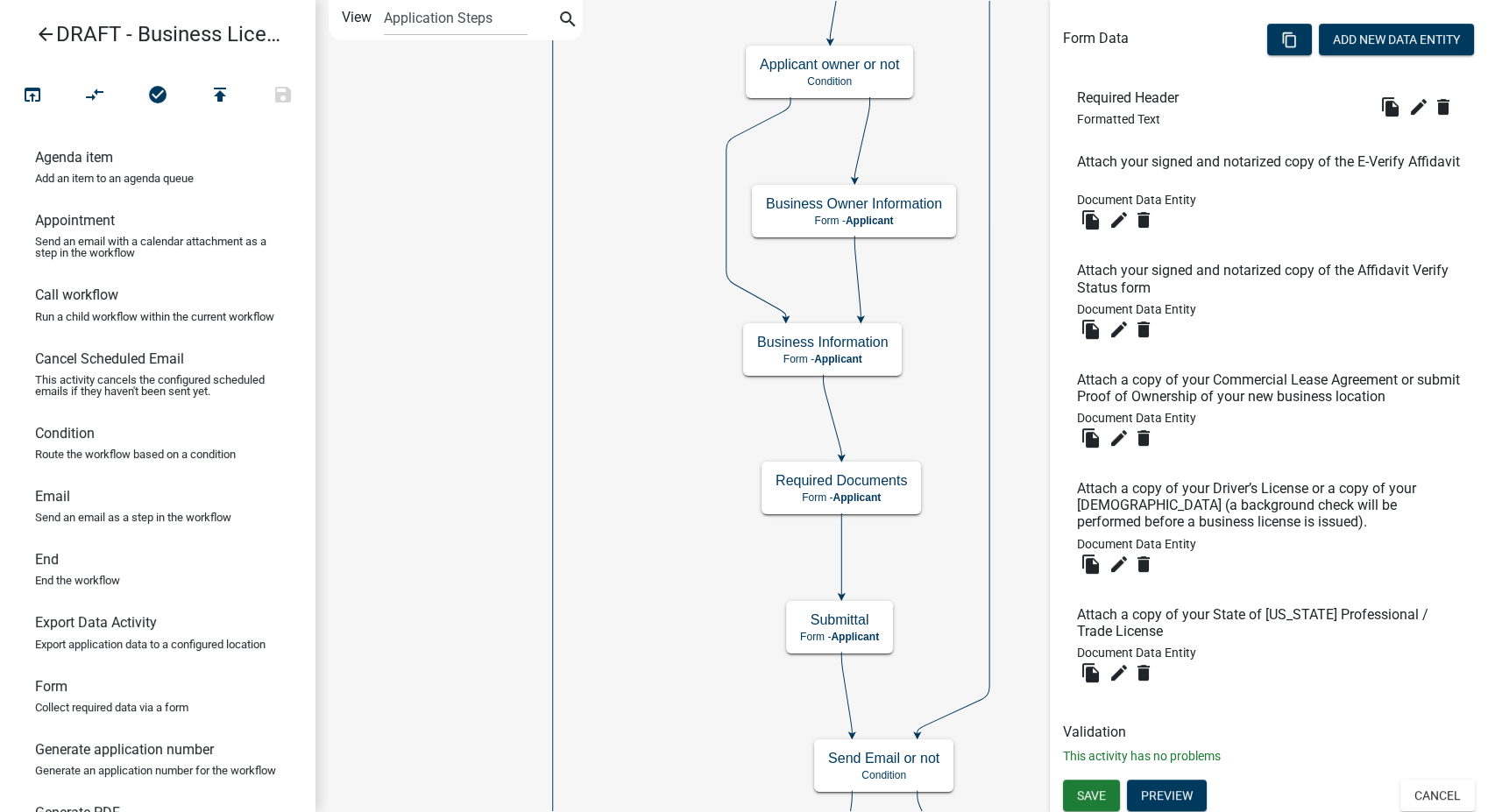
scroll to position [512, 0]
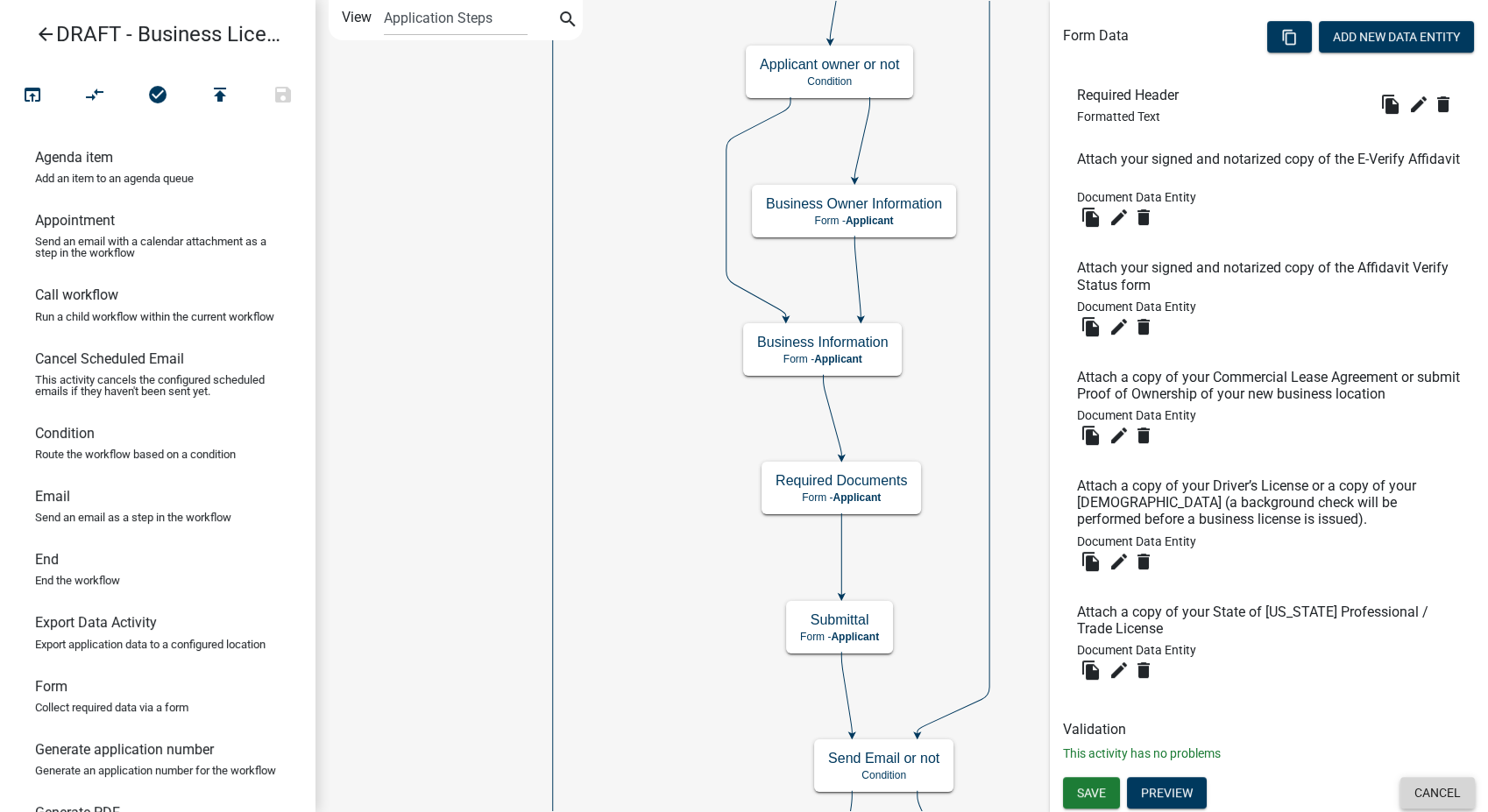
click at [1404, 782] on button "Cancel" at bounding box center [1437, 793] width 74 height 32
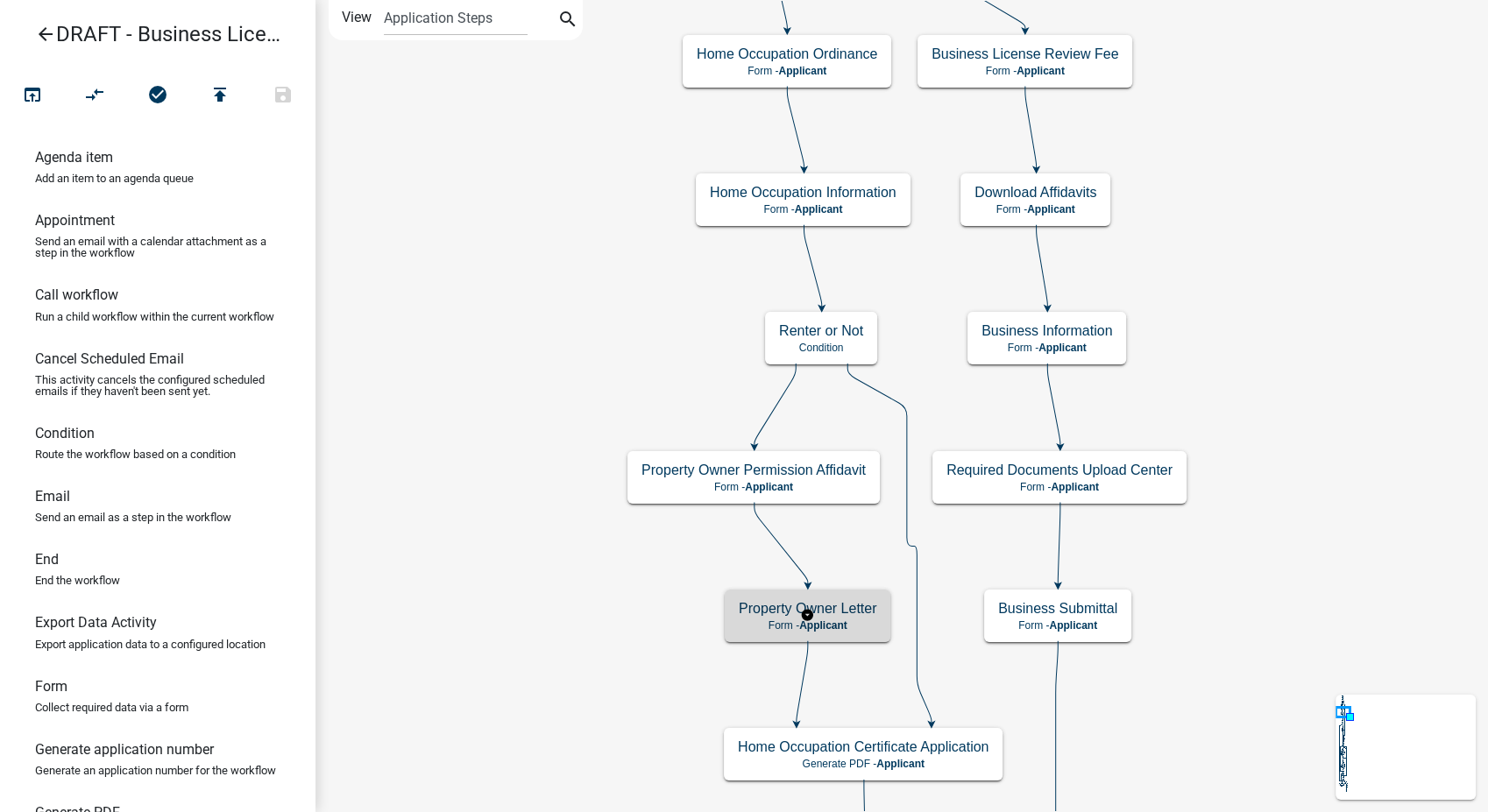
click at [874, 626] on p "Form - Applicant" at bounding box center [807, 625] width 138 height 13
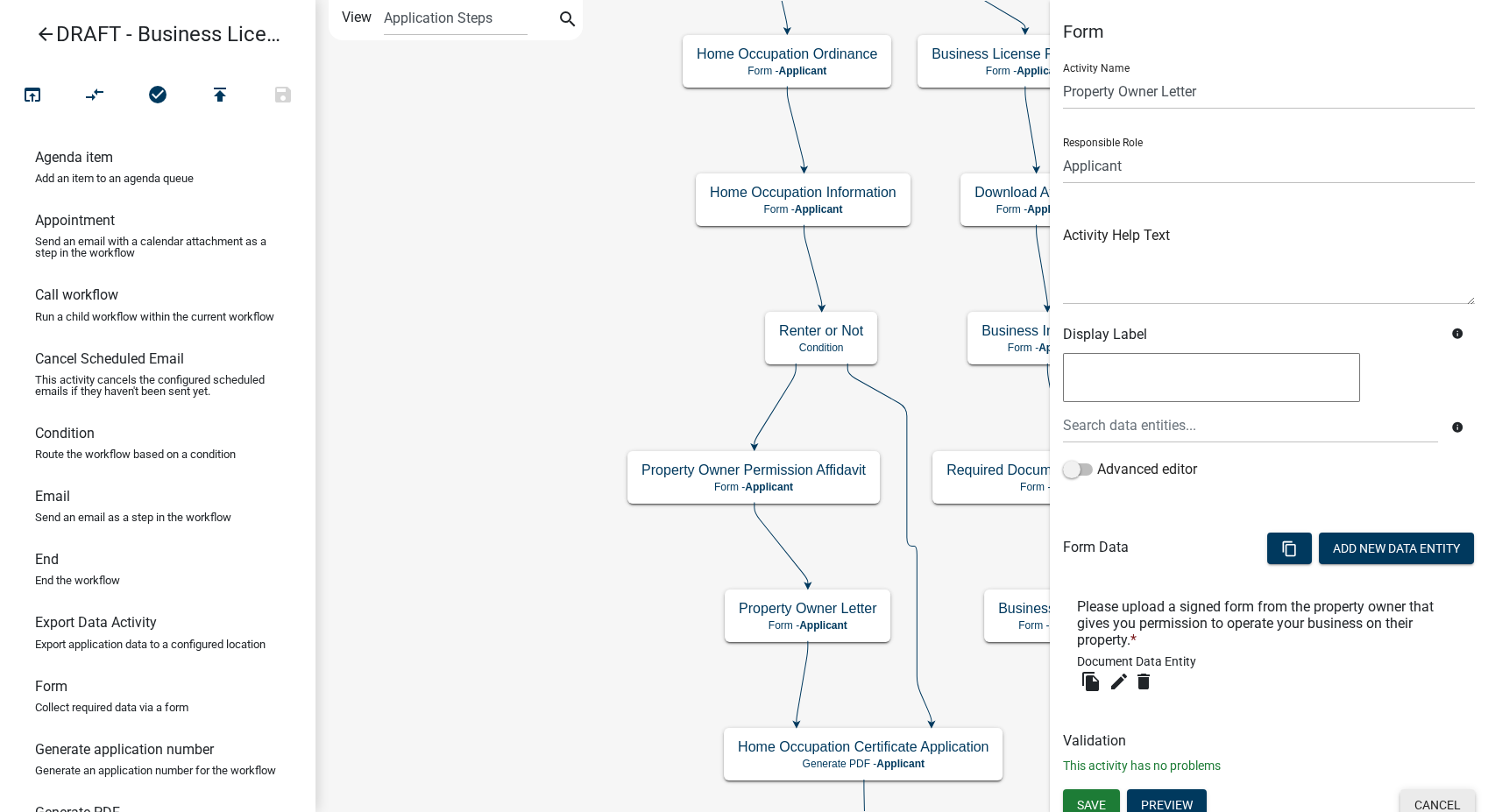
click at [1416, 810] on button "Cancel" at bounding box center [1437, 805] width 74 height 32
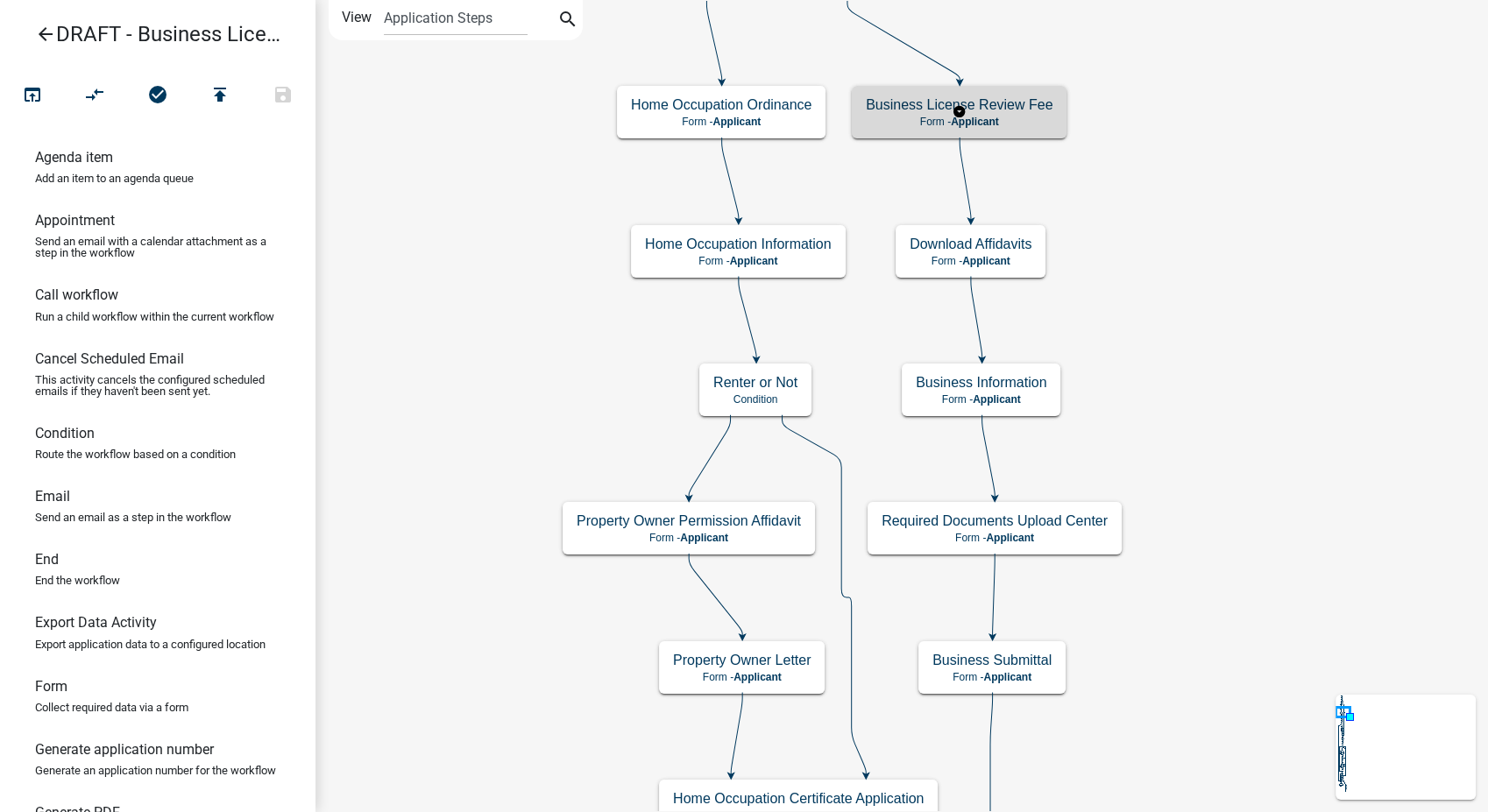
click at [1003, 125] on p "Form - Applicant" at bounding box center [960, 122] width 187 height 13
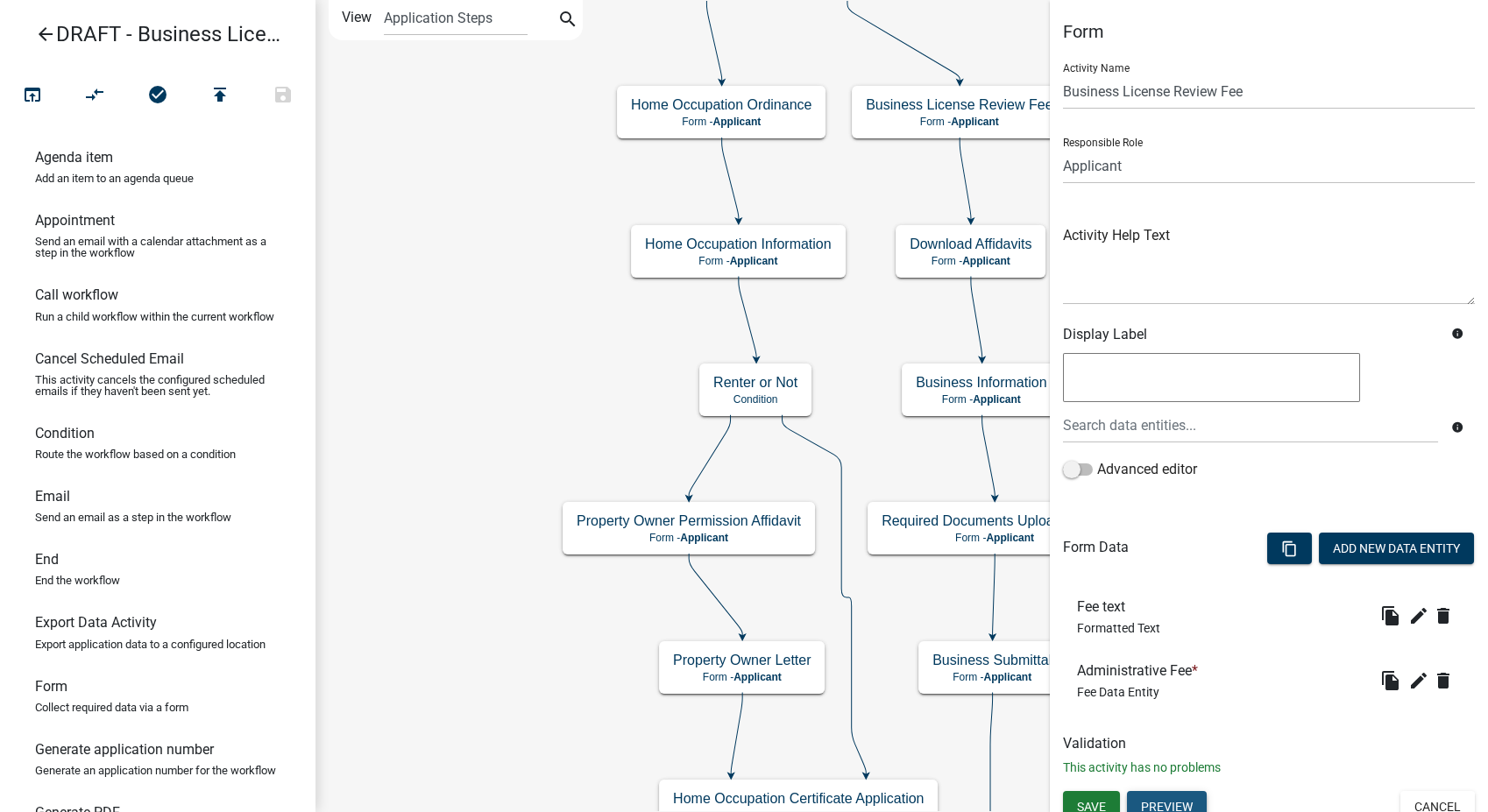
click at [1156, 800] on button "Preview" at bounding box center [1167, 807] width 80 height 32
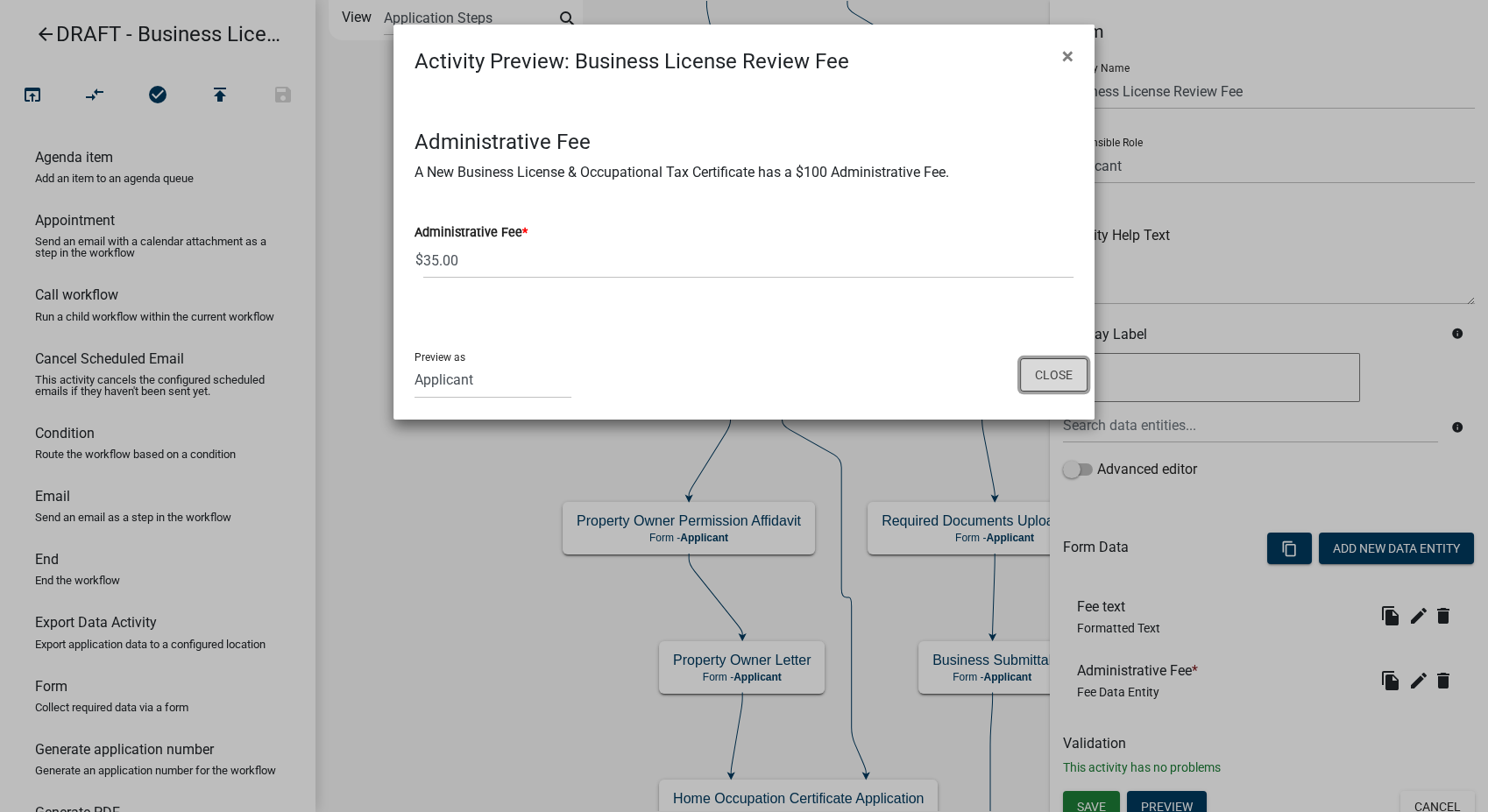
click at [1056, 380] on button "Close" at bounding box center [1054, 375] width 68 height 34
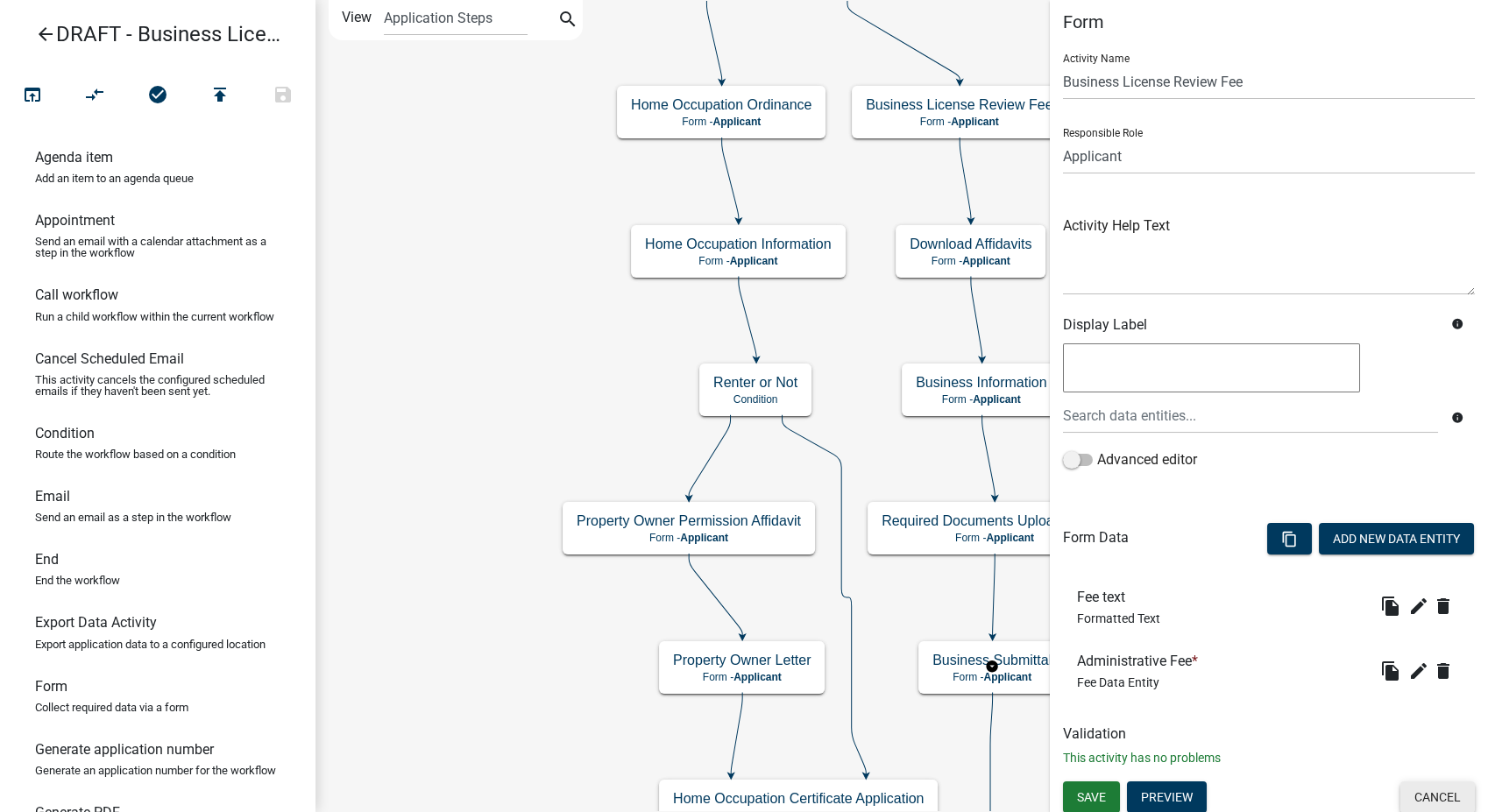
click at [1434, 798] on button "Cancel" at bounding box center [1437, 798] width 74 height 32
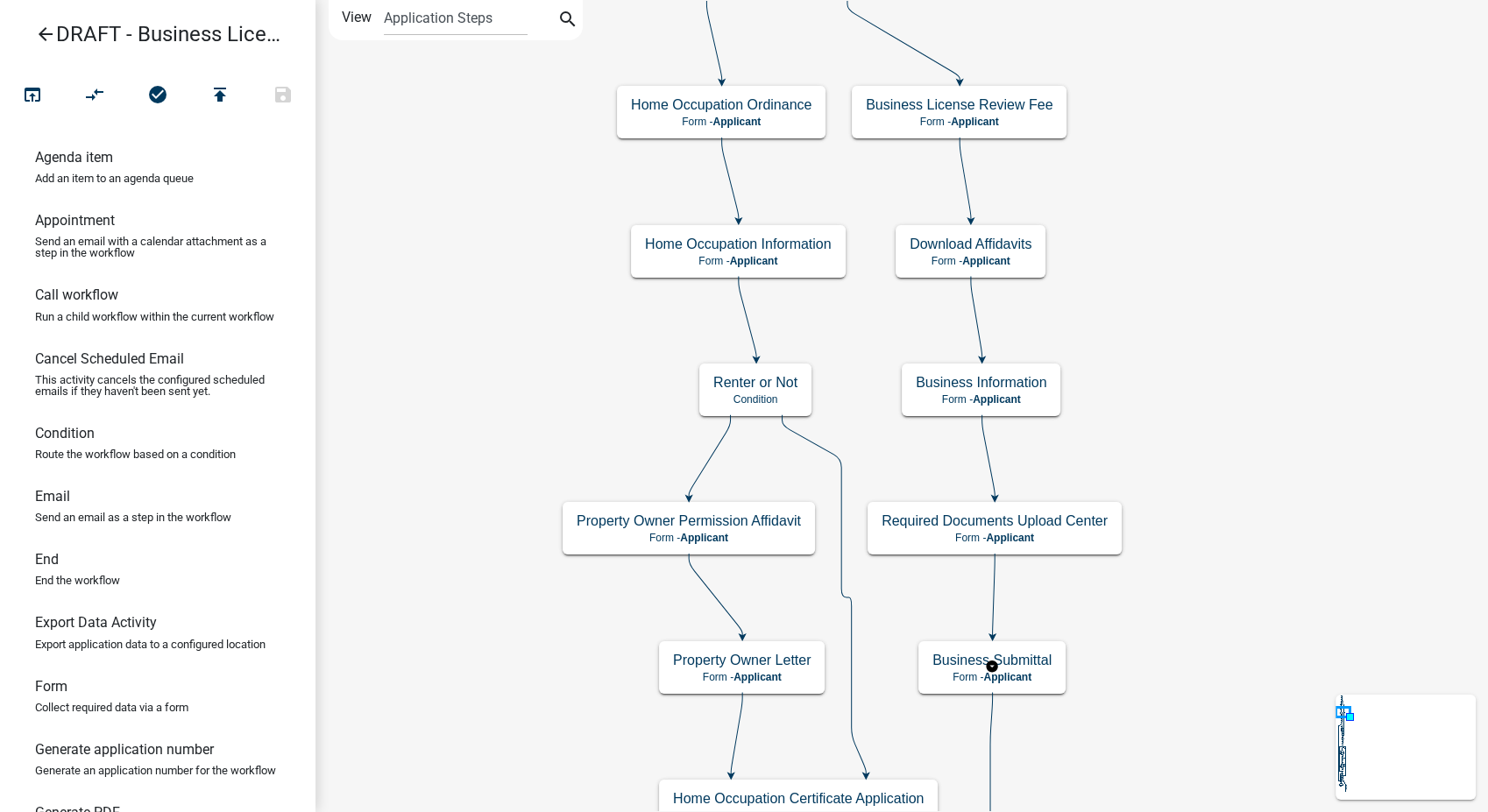
scroll to position [0, 0]
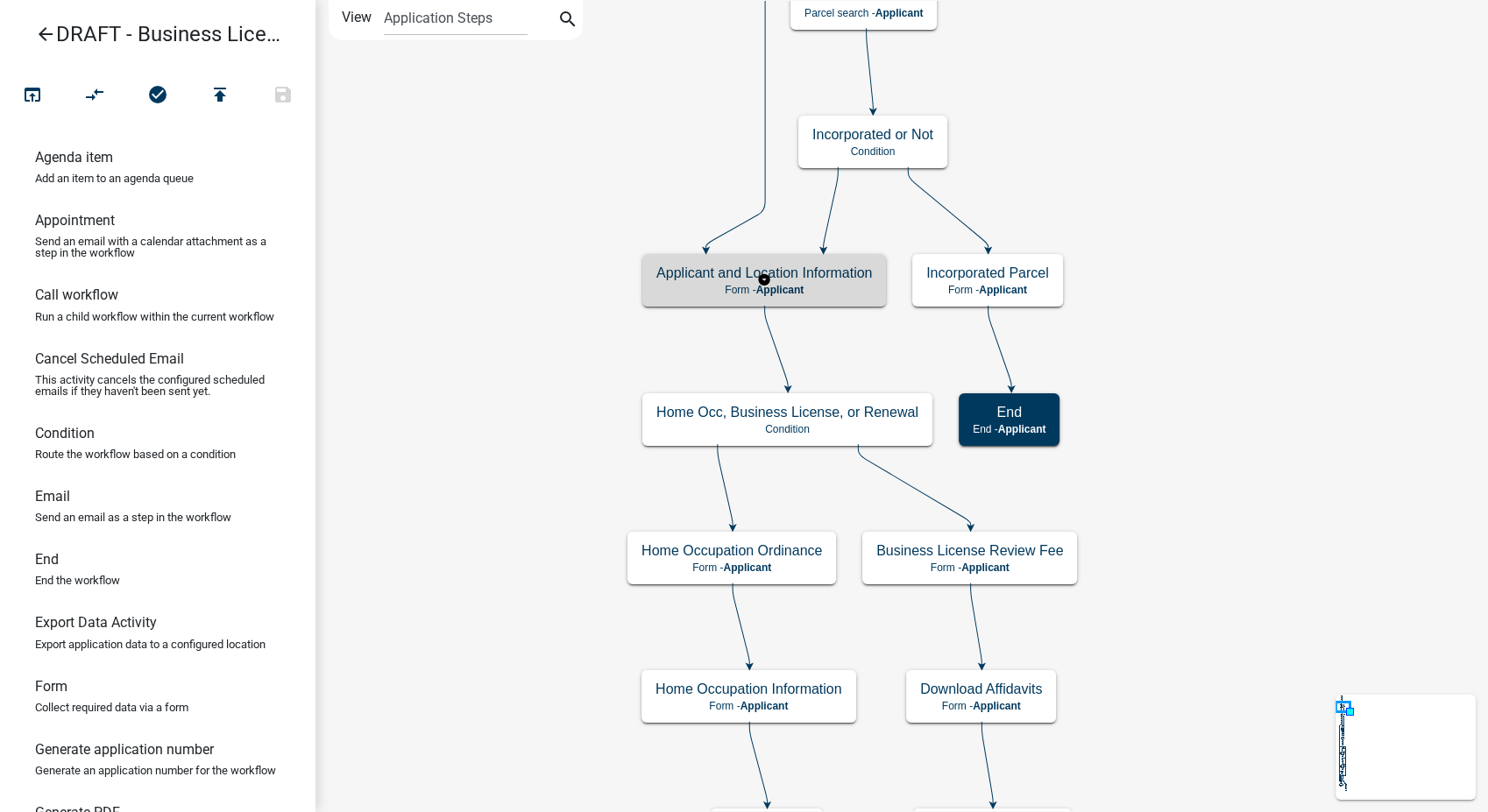
click at [835, 273] on h5 "Applicant and Location Information" at bounding box center [765, 272] width 216 height 16
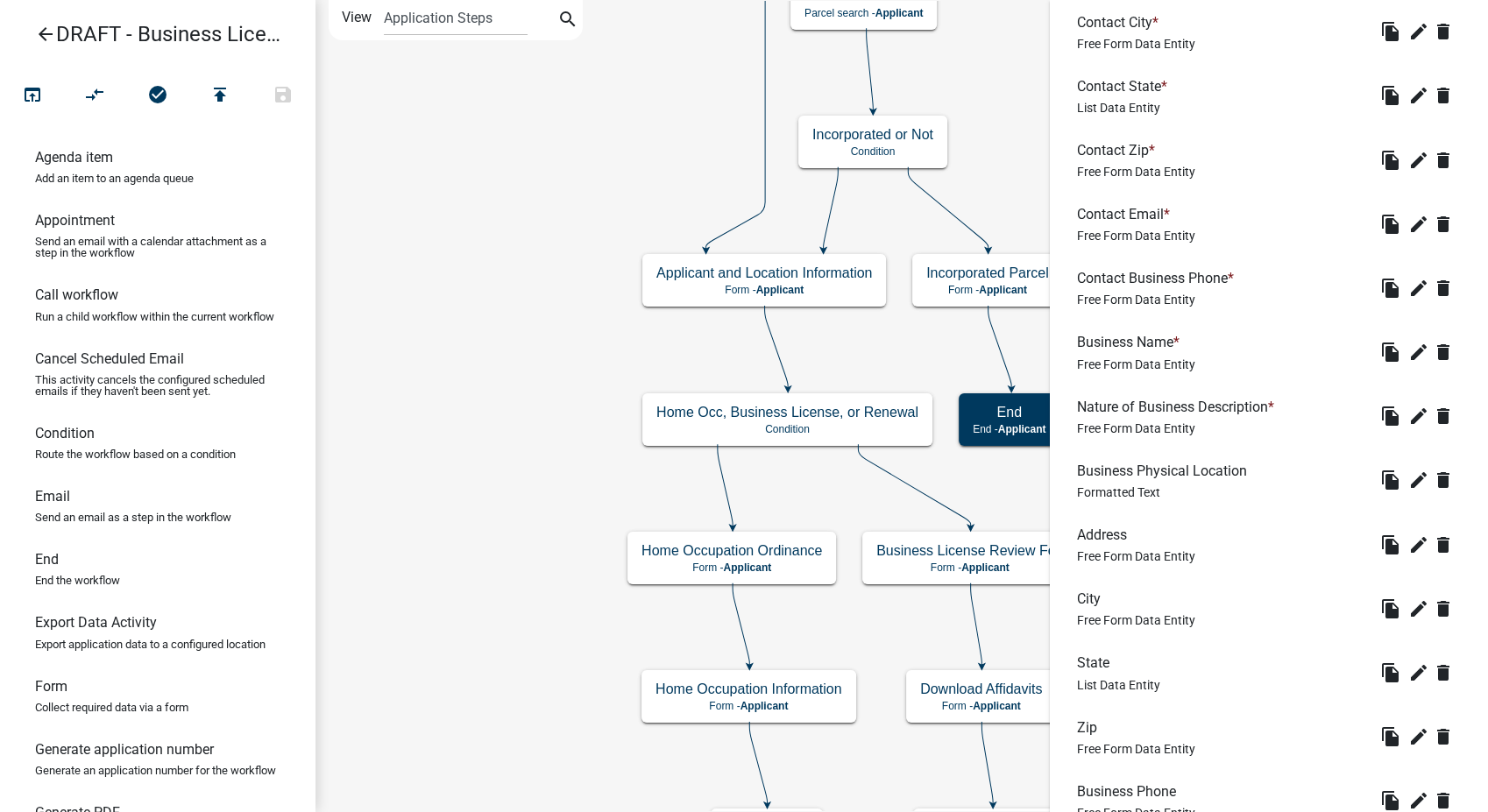
scroll to position [63, 0]
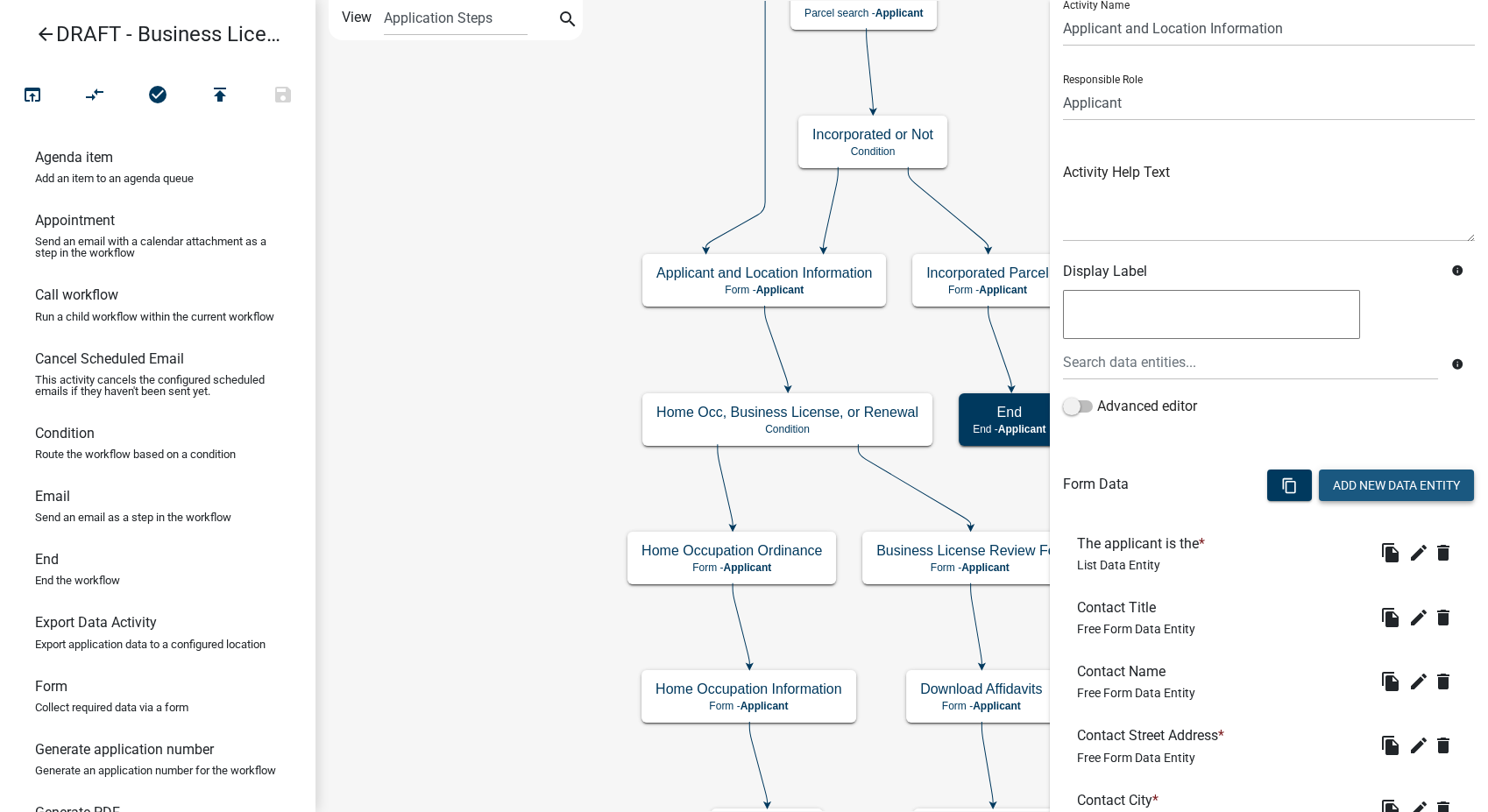
click at [1335, 491] on button "Add New Data Entity" at bounding box center [1396, 485] width 155 height 32
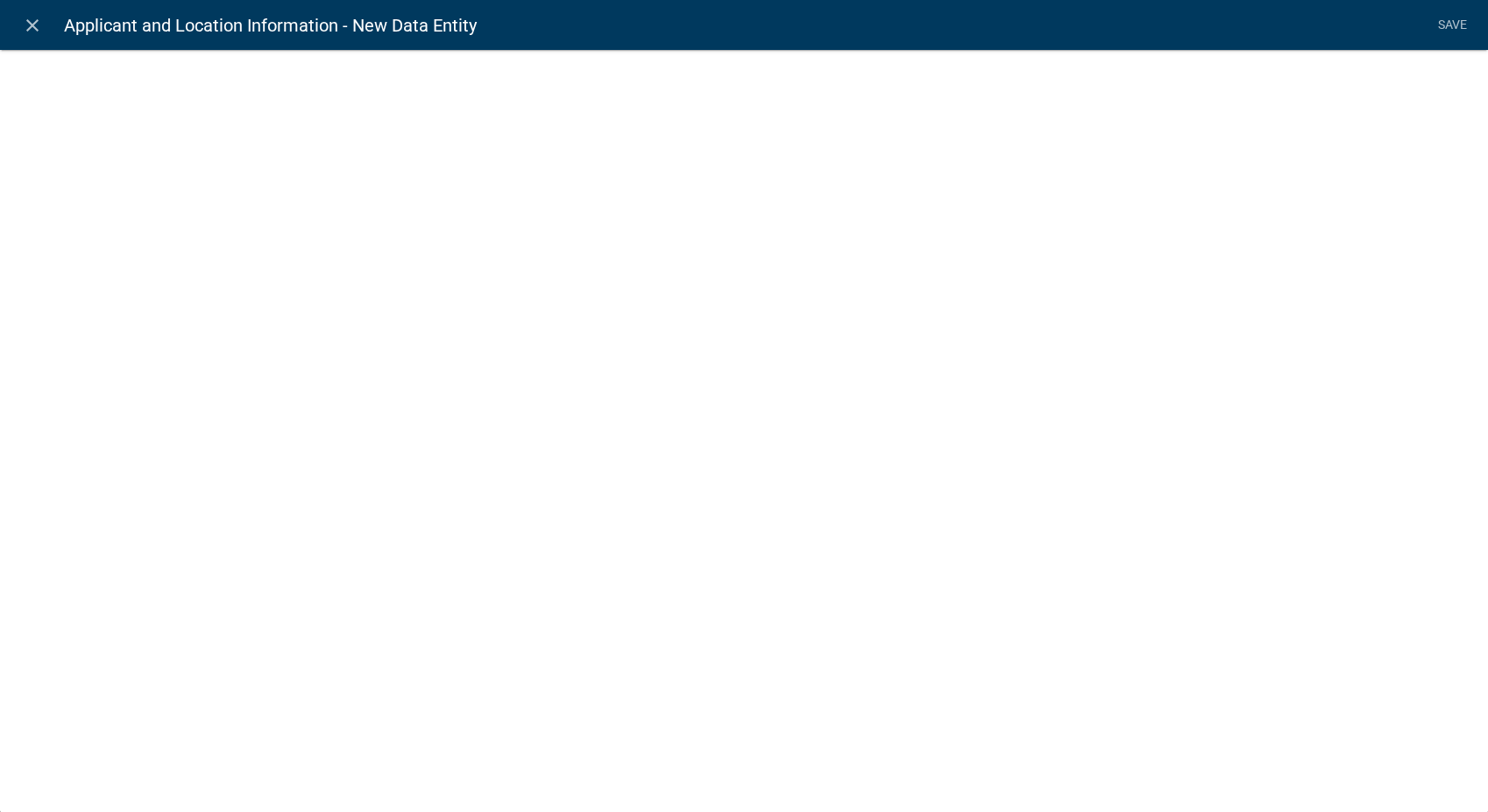
select select
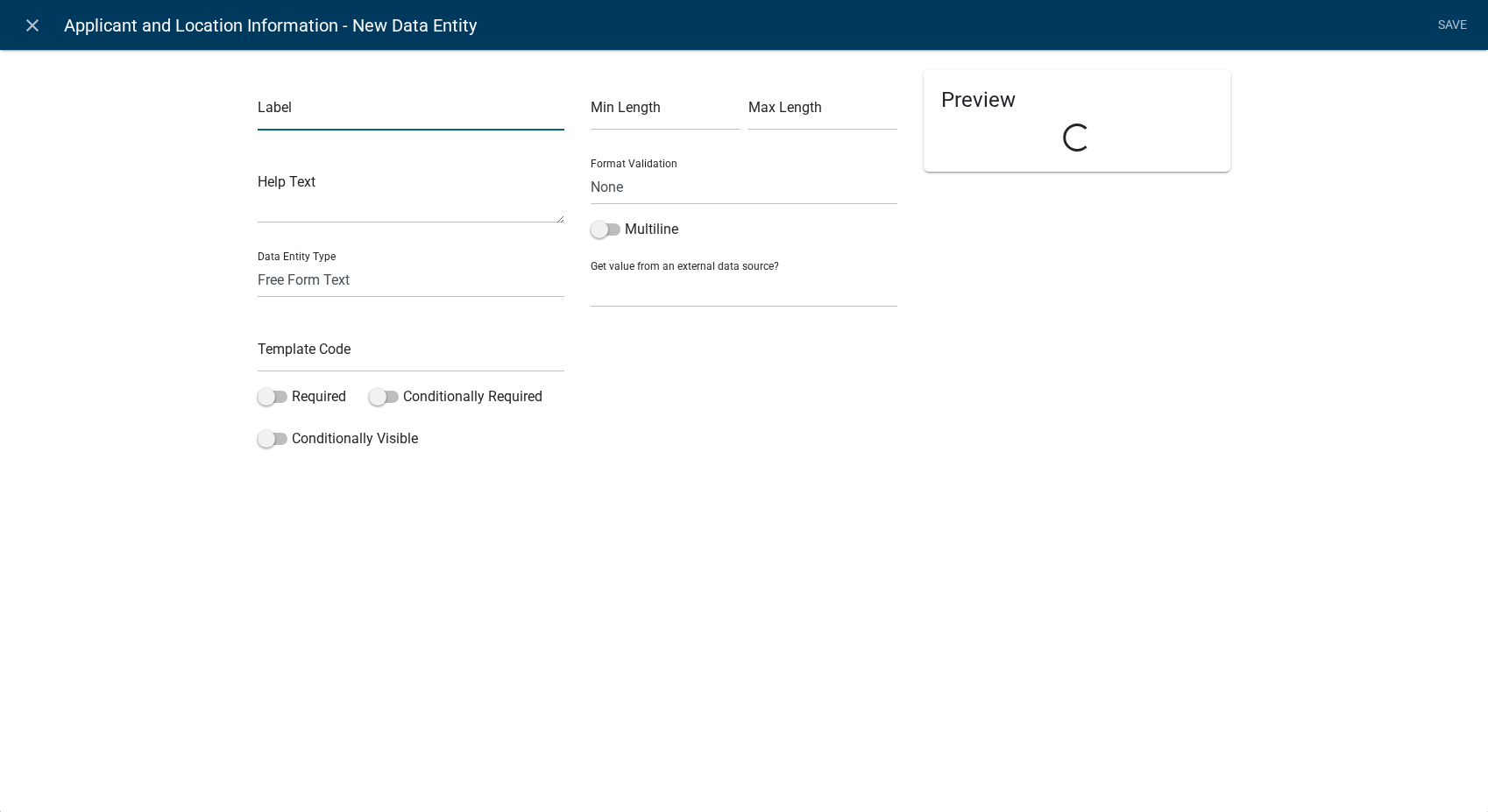
click at [312, 117] on input "text" at bounding box center [411, 112] width 307 height 36
type input "Tax Class Info"
click at [295, 283] on select "Free Form Text Document Display Entity Value Fee Numeric Data Date Map Sketch D…" at bounding box center [411, 280] width 307 height 36
select select "rich-text"
click at [257, 262] on select "Free Form Text Document Display Entity Value Fee Numeric Data Date Map Sketch D…" at bounding box center [411, 280] width 307 height 36
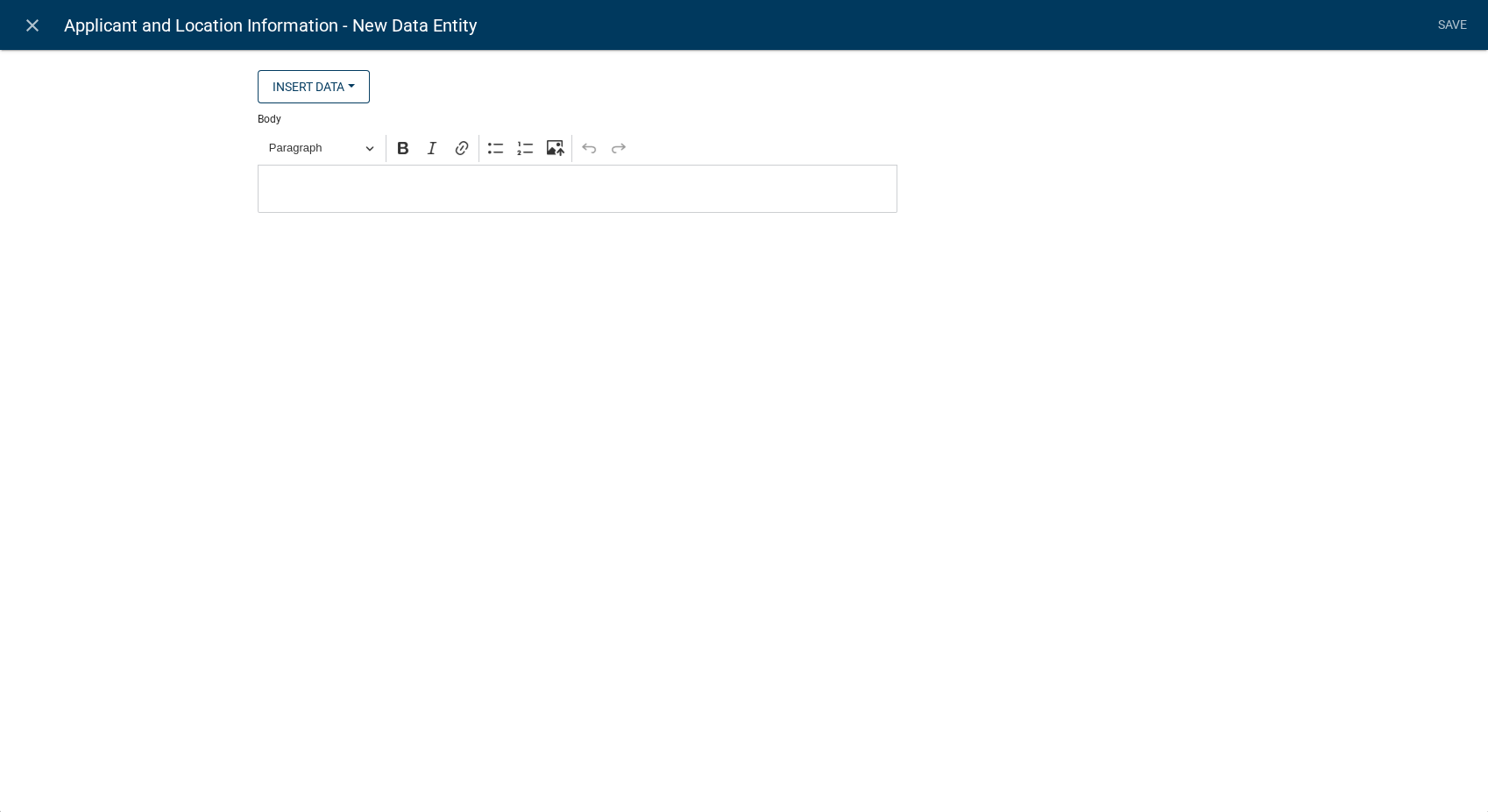
select select "rich-text"
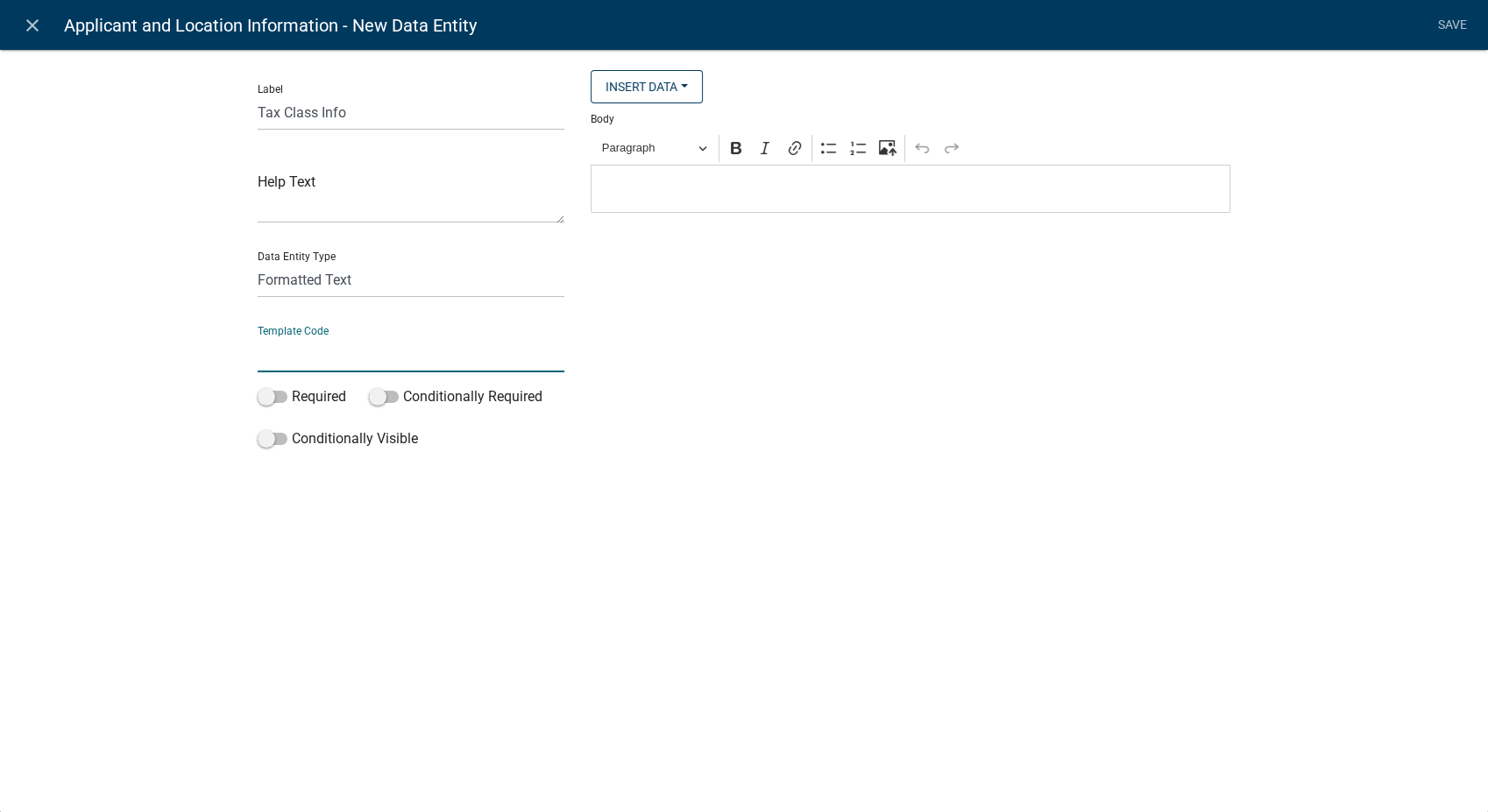
click at [331, 355] on input "text" at bounding box center [411, 354] width 307 height 36
type input "TaxClassInfo"
click at [681, 152] on span "Paragraph" at bounding box center [647, 149] width 91 height 21
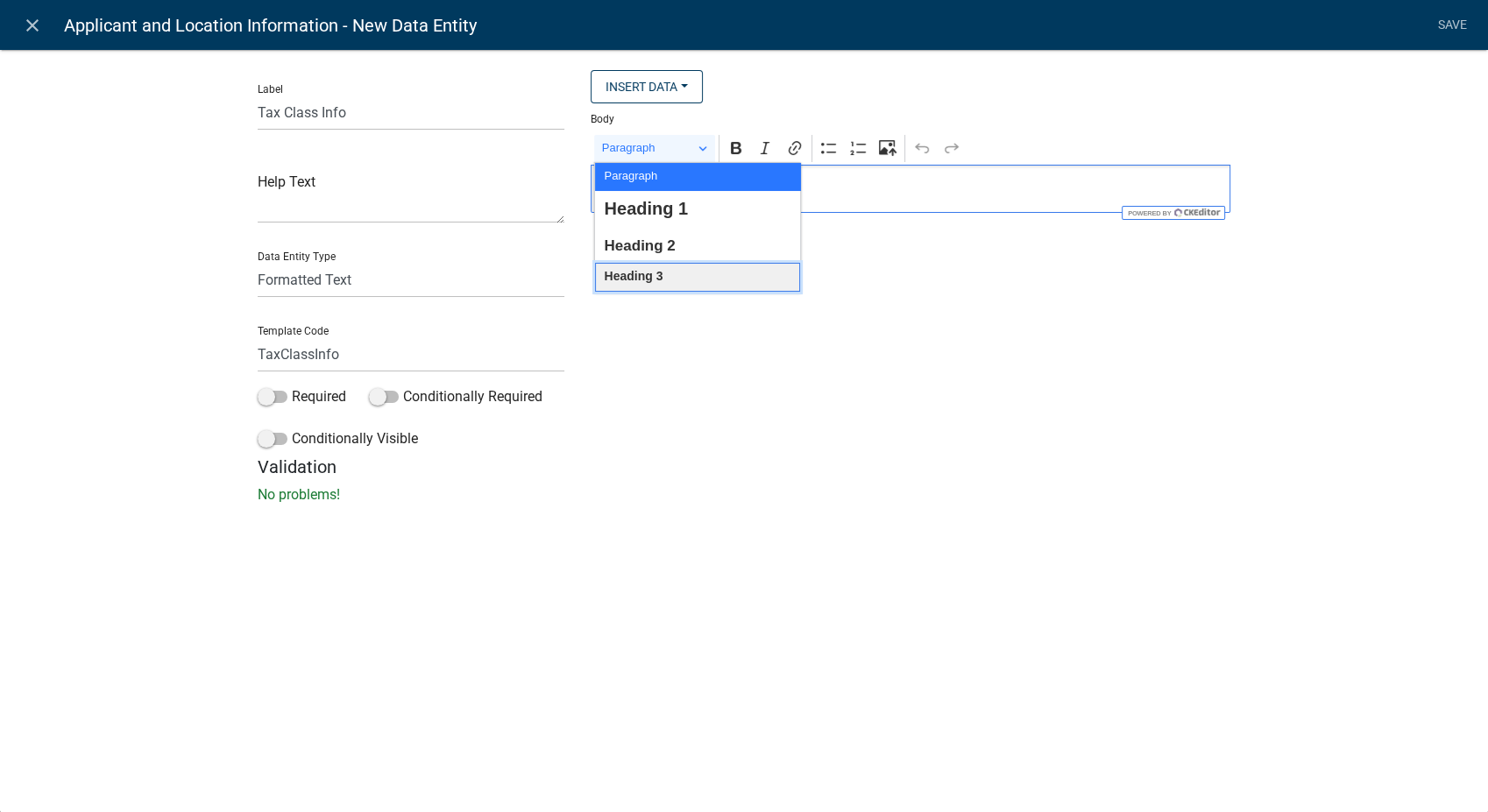
click at [655, 273] on span "Heading 3" at bounding box center [633, 277] width 59 height 23
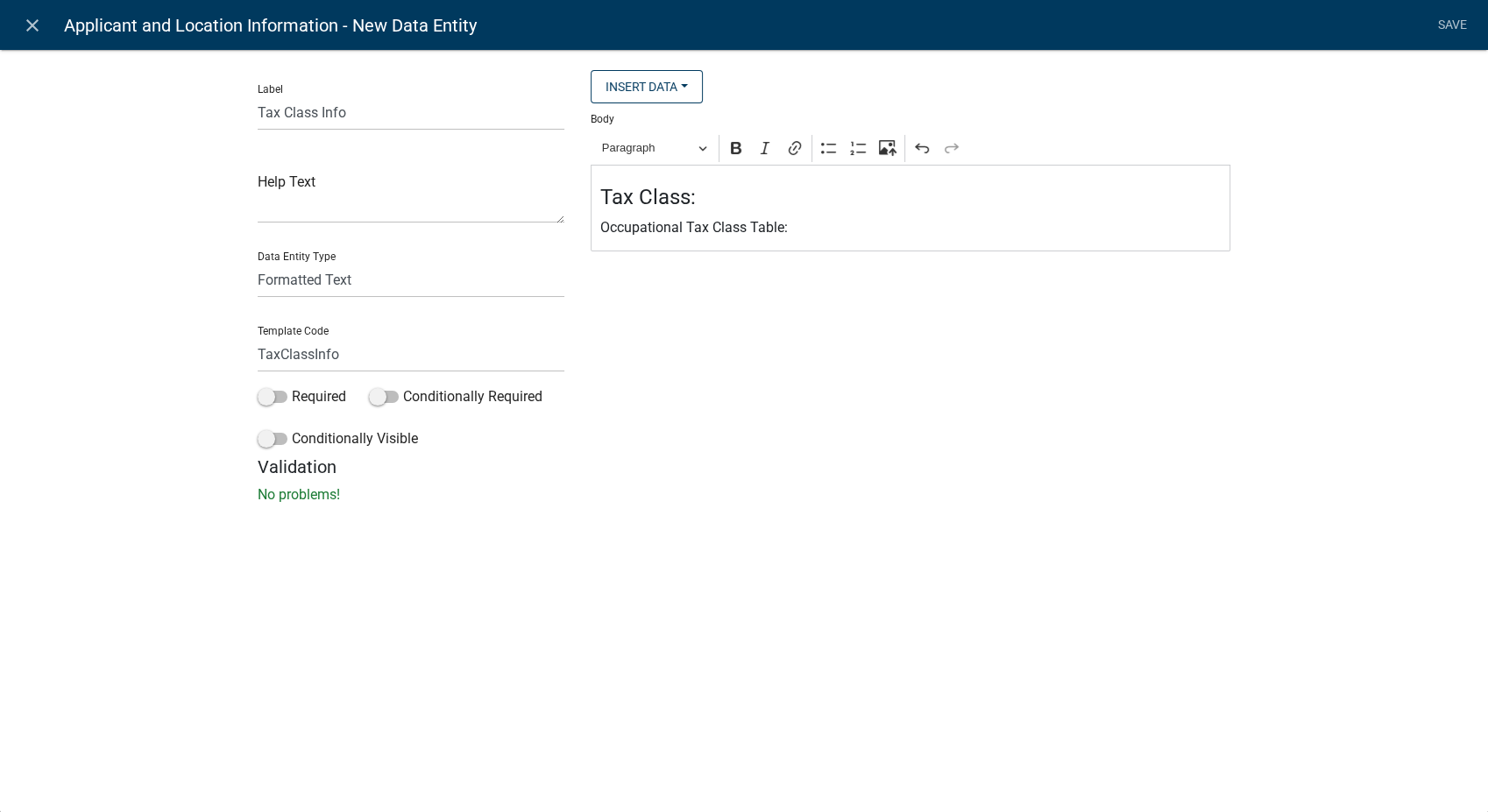
click at [829, 227] on p "Occupational Tax Class Table:" at bounding box center [910, 228] width 621 height 21
